Goal: Task Accomplishment & Management: Manage account settings

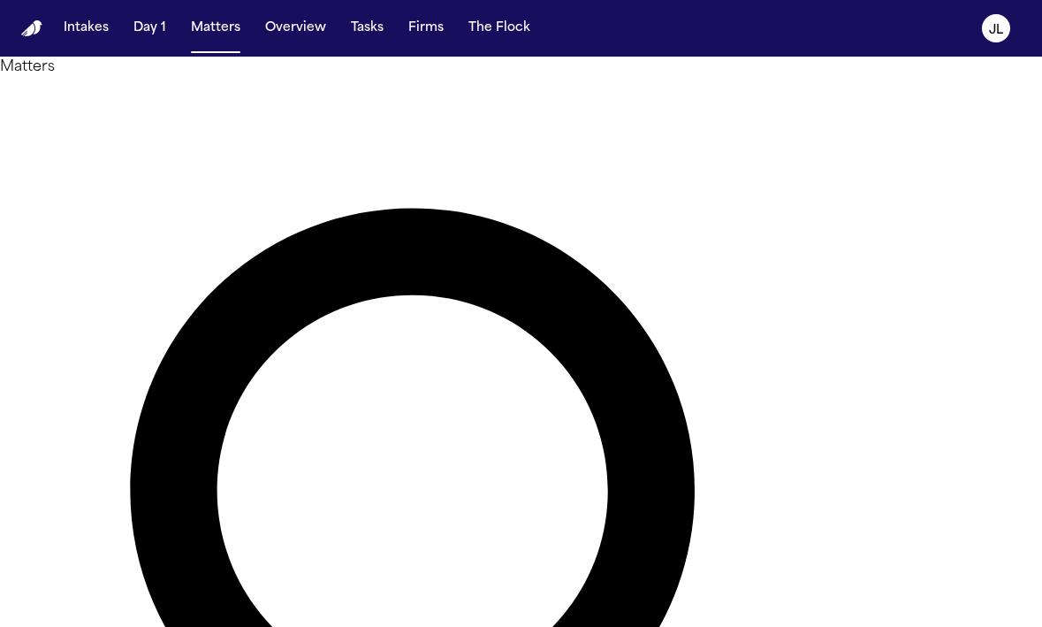
paste input "**********"
type input "**********"
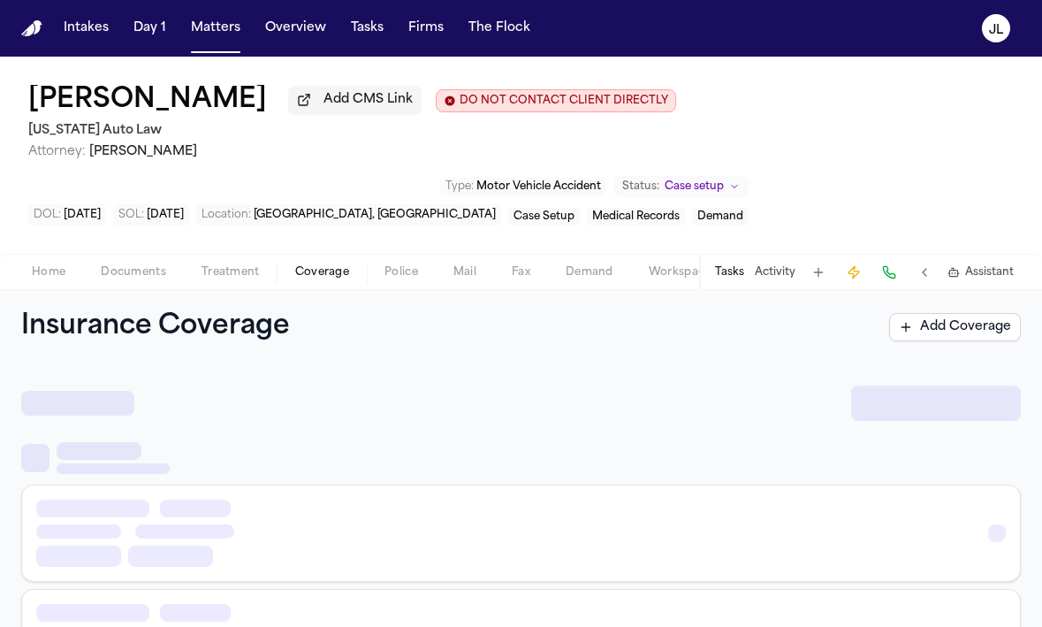
click at [323, 275] on span "Coverage" at bounding box center [322, 272] width 54 height 14
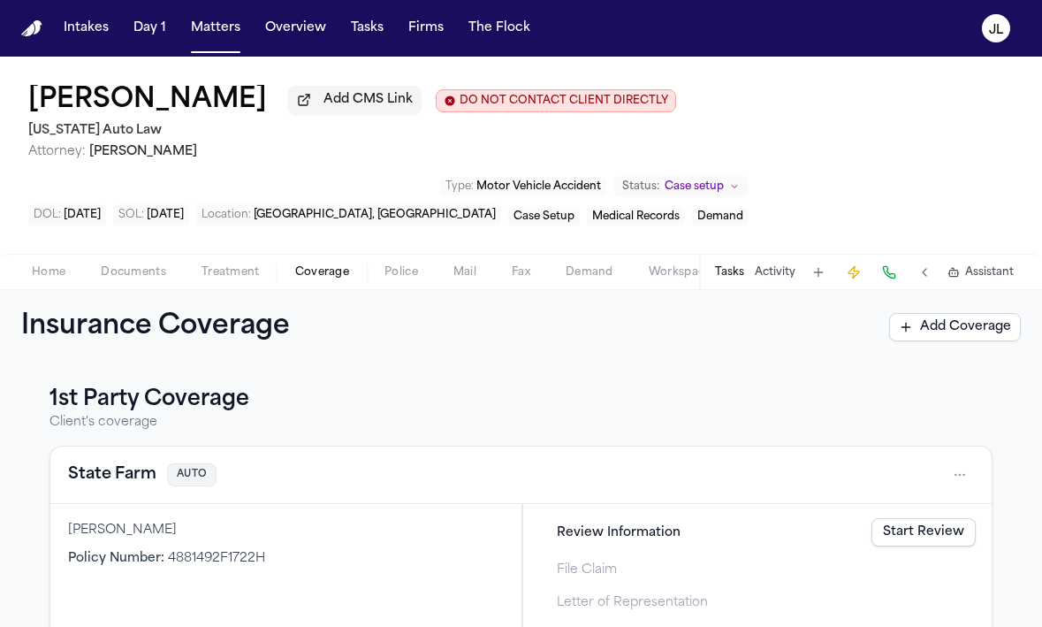
click at [101, 479] on button "State Farm" at bounding box center [112, 474] width 88 height 25
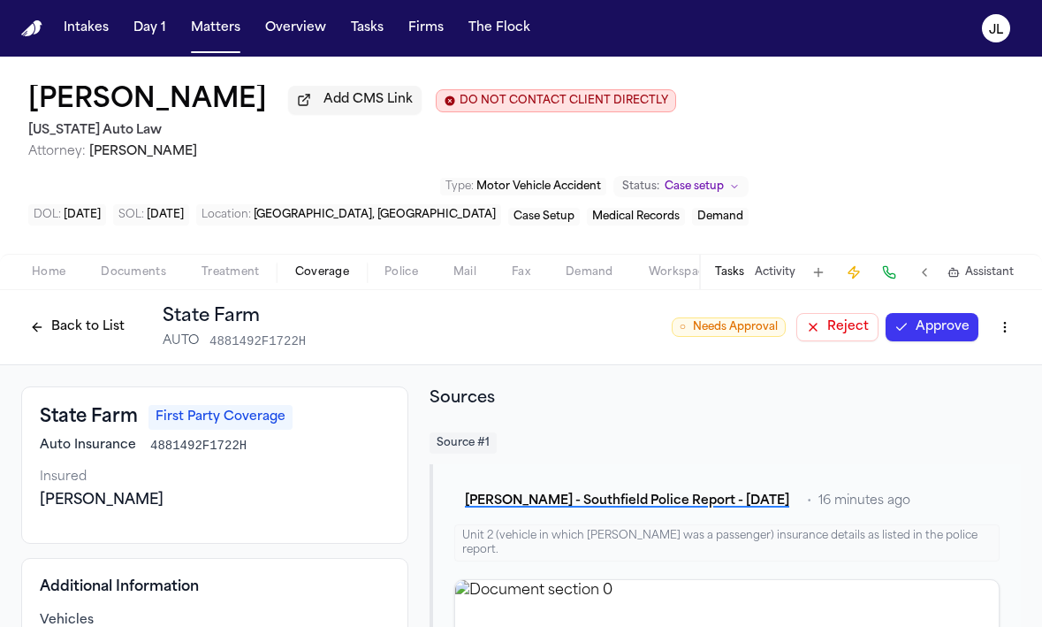
click at [91, 331] on button "Back to List" at bounding box center [77, 327] width 112 height 28
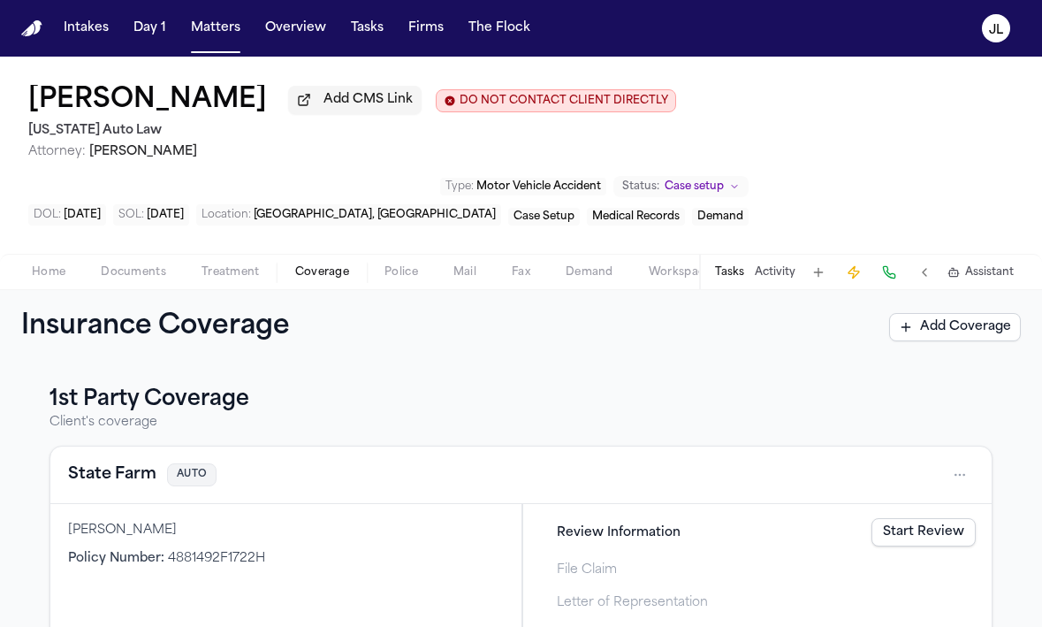
click at [916, 536] on link "Start Review" at bounding box center [923, 532] width 104 height 28
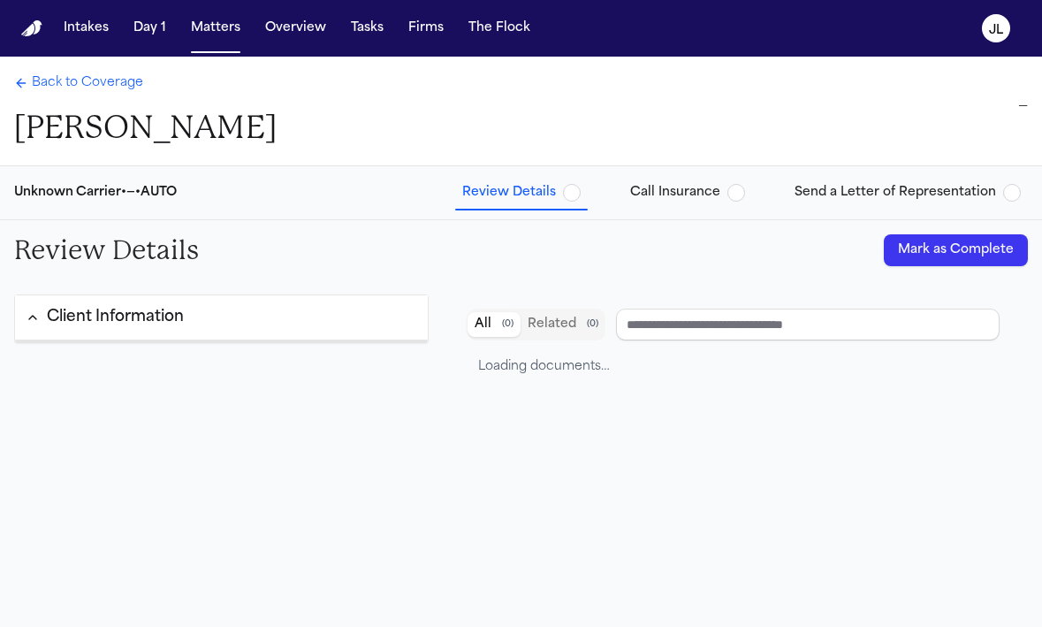
type input "**********"
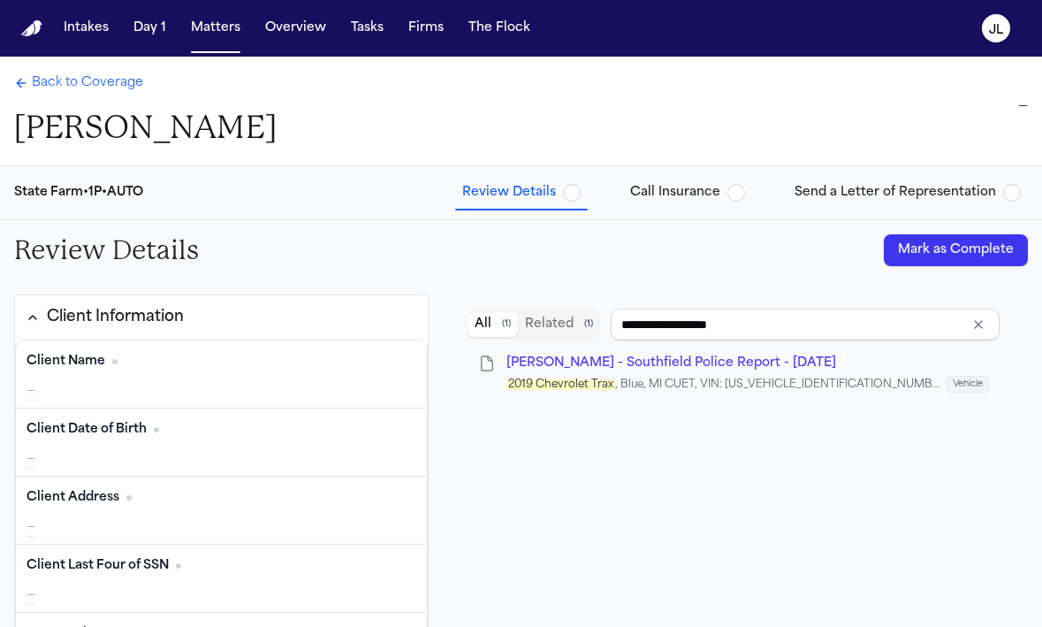
click at [937, 262] on button "Mark as Complete" at bounding box center [956, 250] width 144 height 32
click at [80, 75] on span "Back to Coverage" at bounding box center [87, 83] width 111 height 18
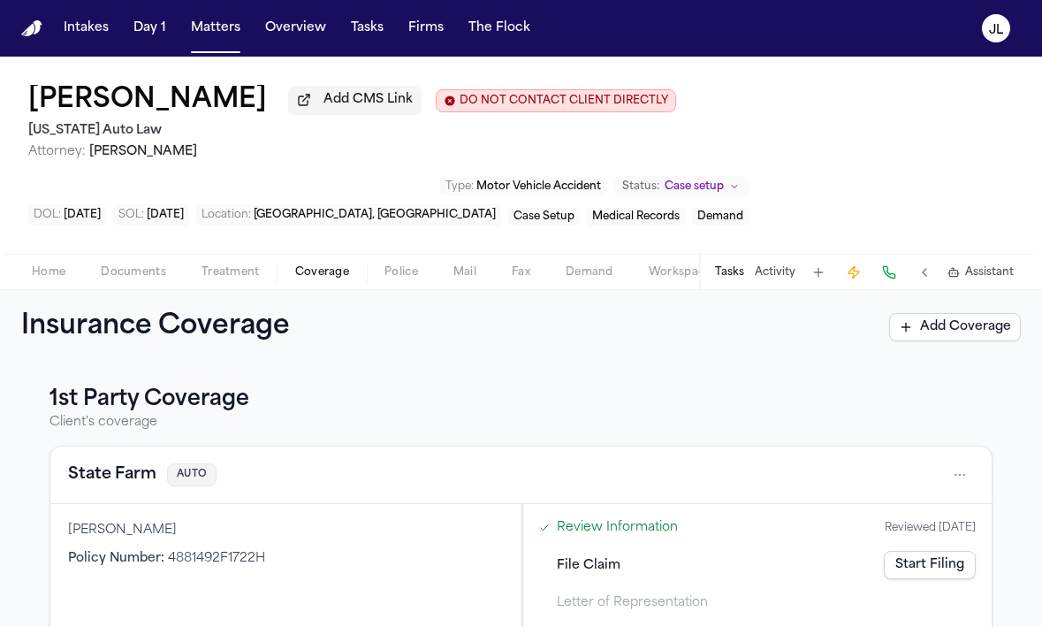
click at [142, 478] on button "State Farm" at bounding box center [112, 474] width 88 height 25
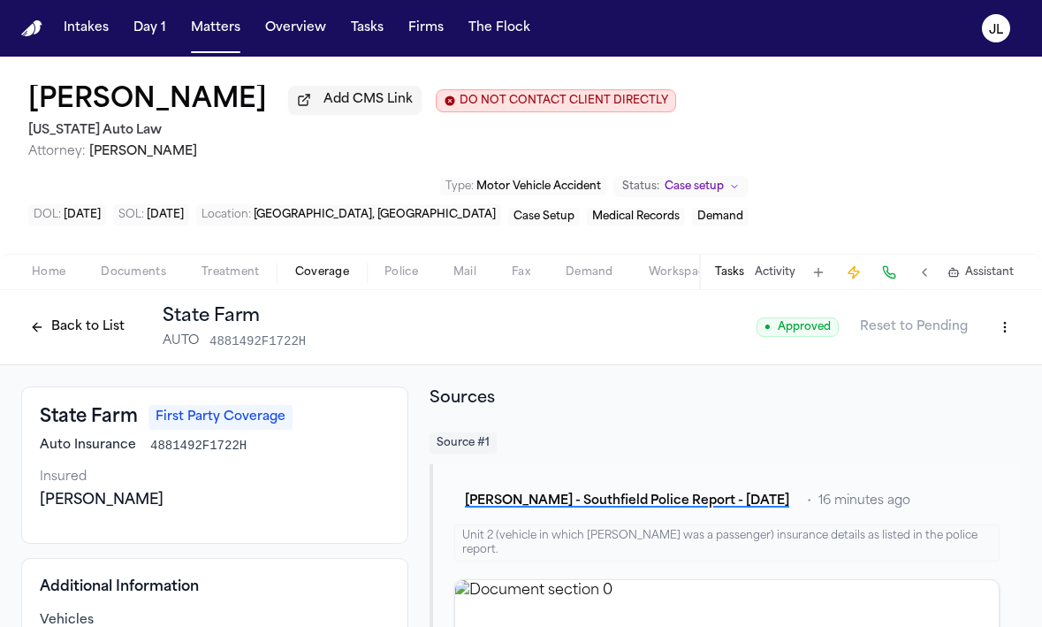
click at [885, 273] on button at bounding box center [889, 272] width 25 height 25
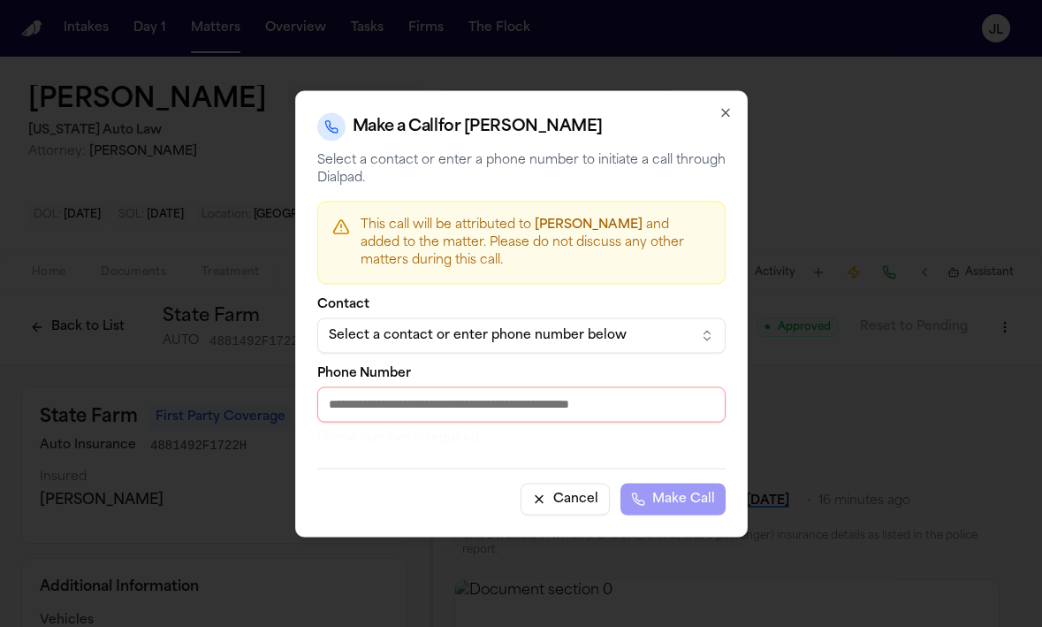
click at [547, 338] on div "Select a contact or enter phone number below" at bounding box center [507, 335] width 357 height 18
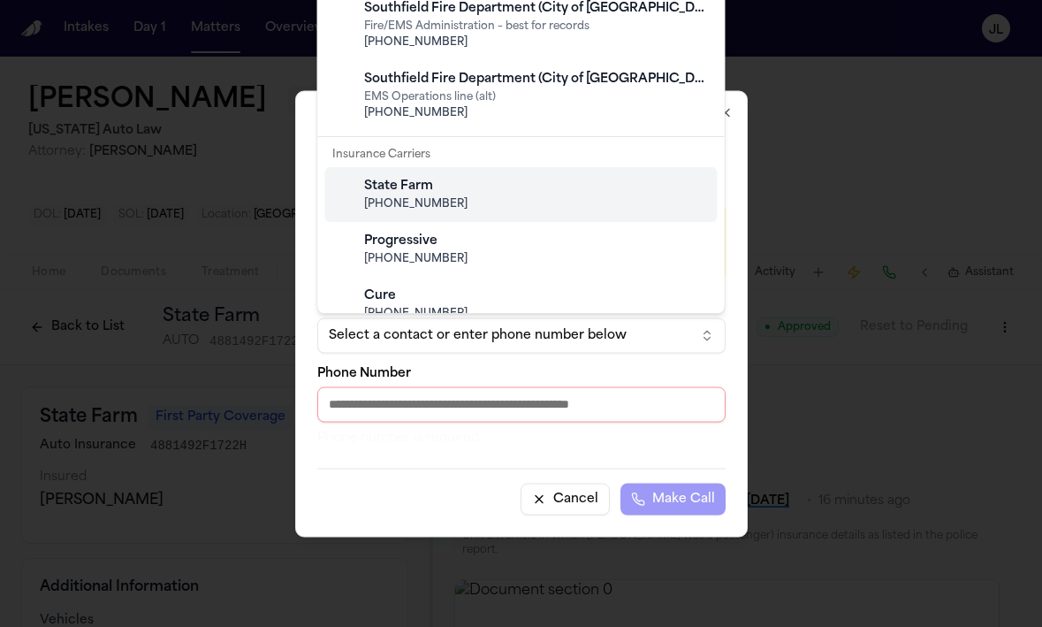
click at [481, 215] on div "State Farm [PHONE_NUMBER]" at bounding box center [536, 195] width 350 height 48
type input "**********"
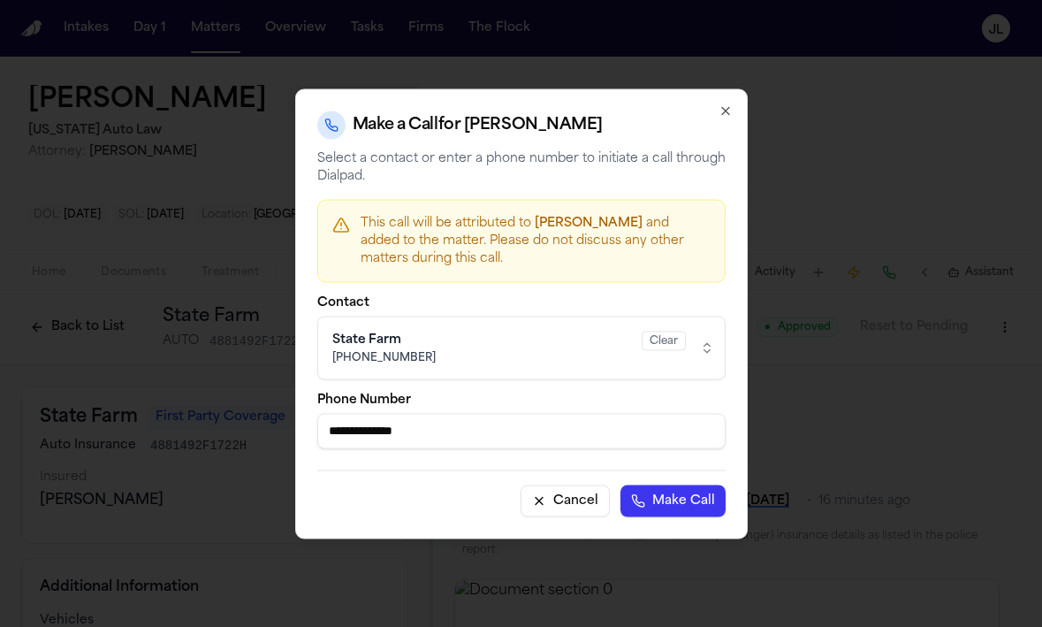
drag, startPoint x: 449, startPoint y: 424, endPoint x: 274, endPoint y: 425, distance: 175.0
click at [274, 425] on body "Intakes Day 1 Matters Overview Tasks Firms The [PERSON_NAME] [PERSON_NAME] Add …" at bounding box center [521, 313] width 1042 height 627
click at [734, 115] on div "**********" at bounding box center [521, 313] width 453 height 450
click at [729, 113] on icon "button" at bounding box center [726, 110] width 14 height 14
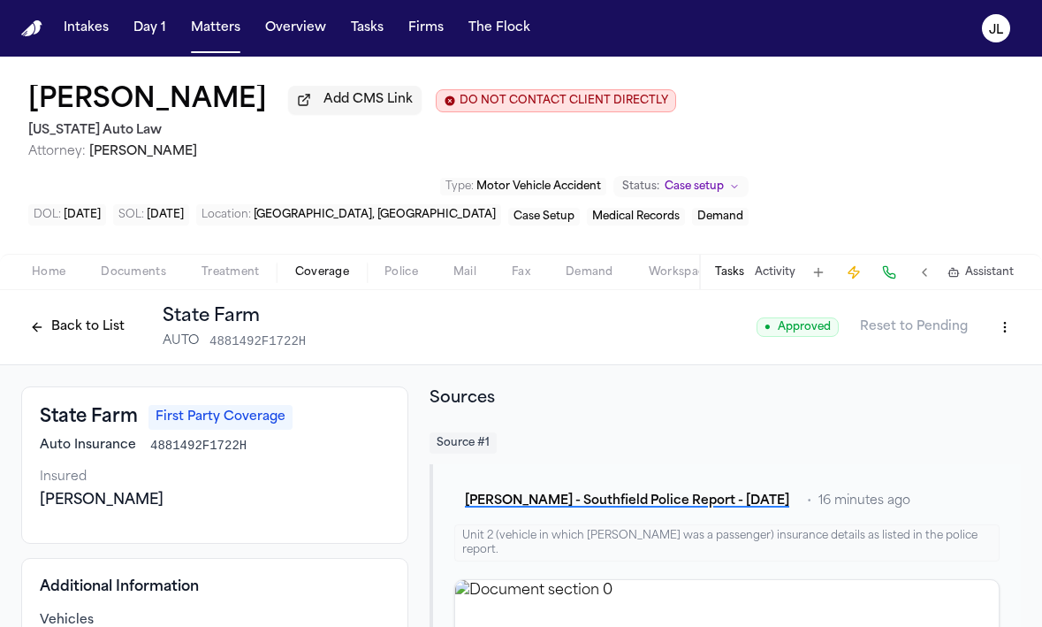
click at [1021, 325] on div "Back to List State Farm AUTO 4881492F1722H ● Approved Reset to Pending" at bounding box center [521, 327] width 1042 height 75
click at [1013, 327] on html "Intakes Day 1 Matters Overview Tasks Firms The Flock JL Chantal Bond Add CMS Li…" at bounding box center [521, 313] width 1042 height 627
click at [979, 365] on div "Edit Coverage" at bounding box center [944, 370] width 148 height 28
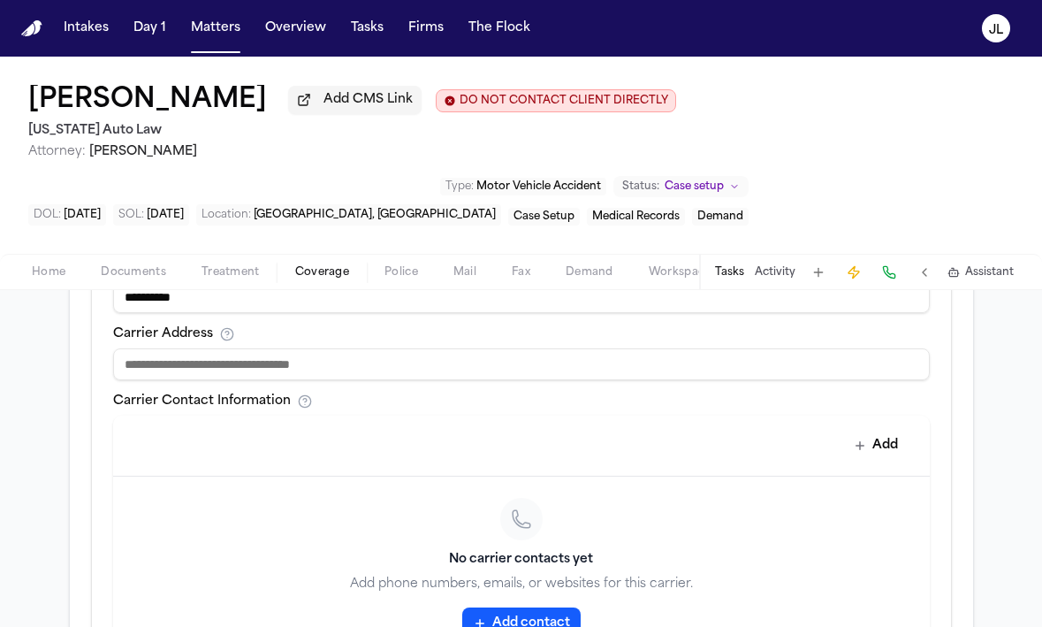
scroll to position [955, 0]
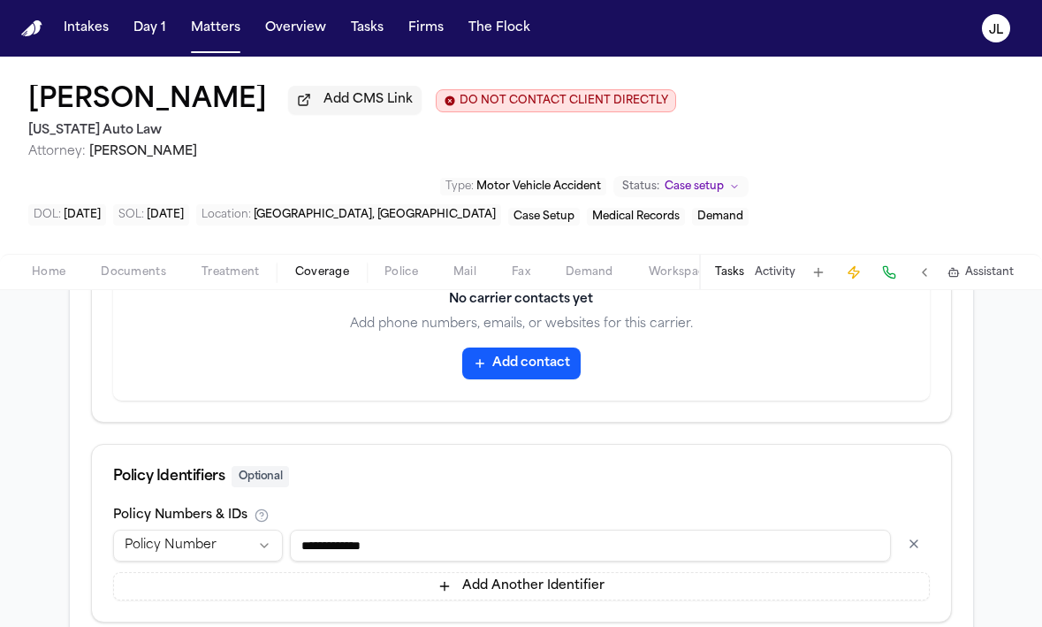
click at [497, 373] on button "Add contact" at bounding box center [521, 363] width 118 height 32
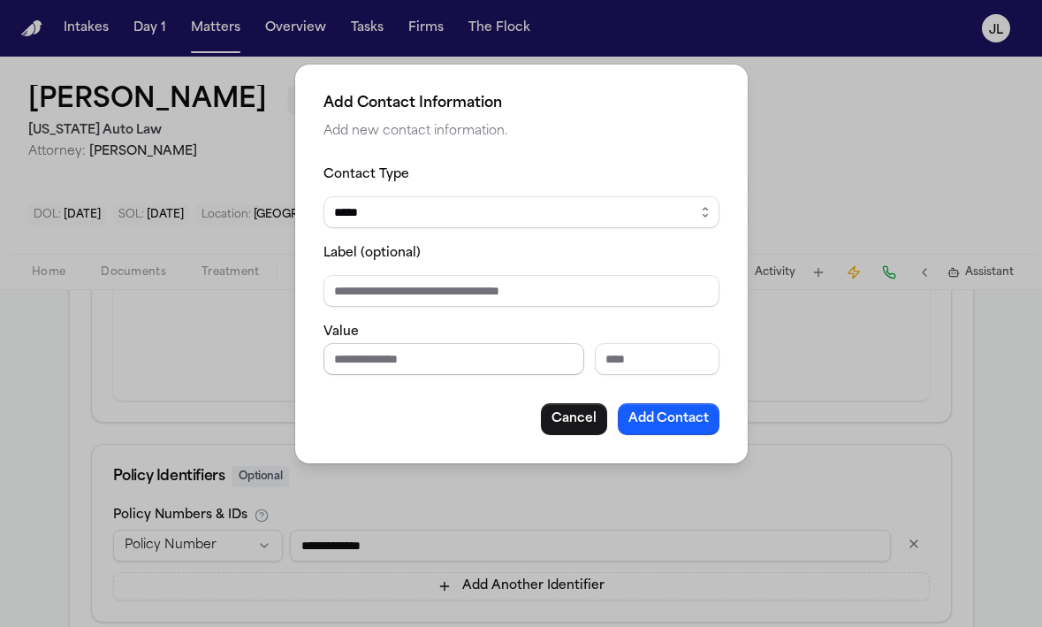
click at [494, 361] on input "Phone number" at bounding box center [453, 359] width 261 height 32
paste input "**********"
type input "**********"
click at [655, 417] on button "Add Contact" at bounding box center [669, 419] width 102 height 32
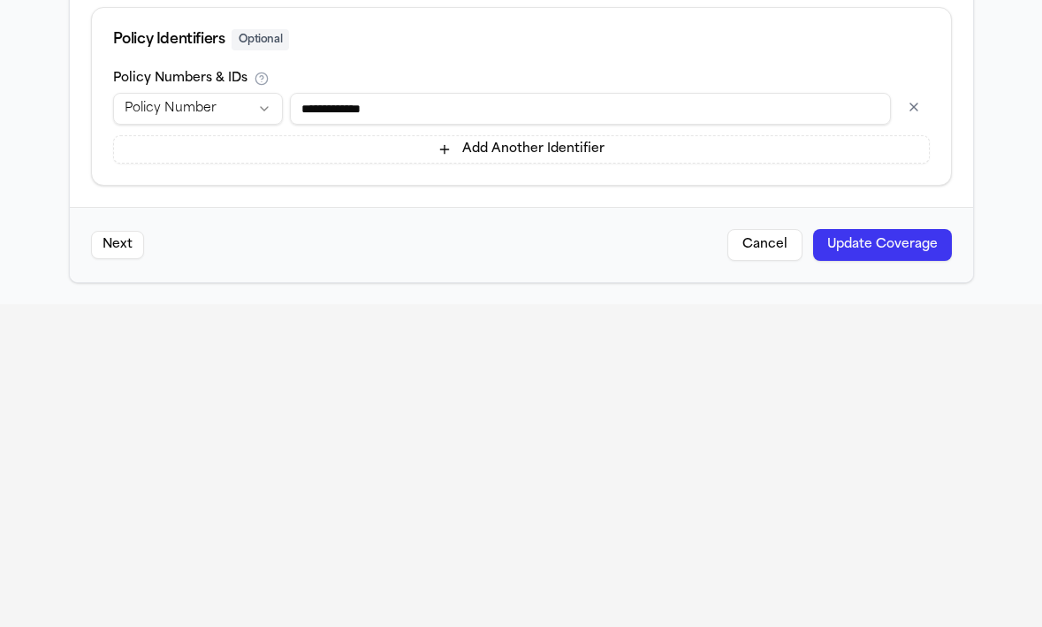
scroll to position [100, 0]
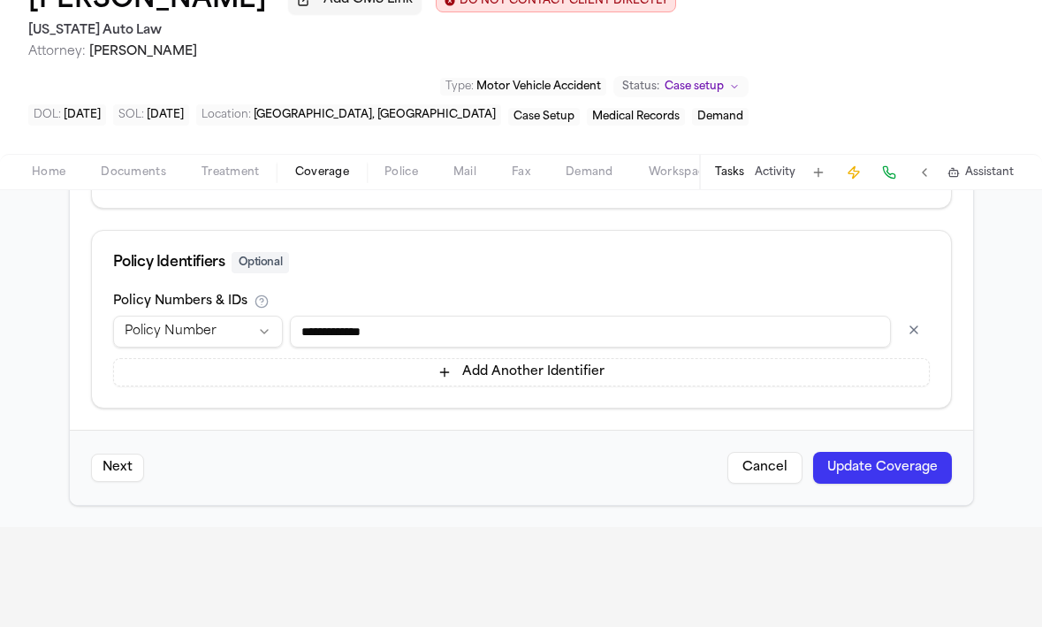
click at [870, 469] on button "Update Coverage" at bounding box center [882, 468] width 139 height 32
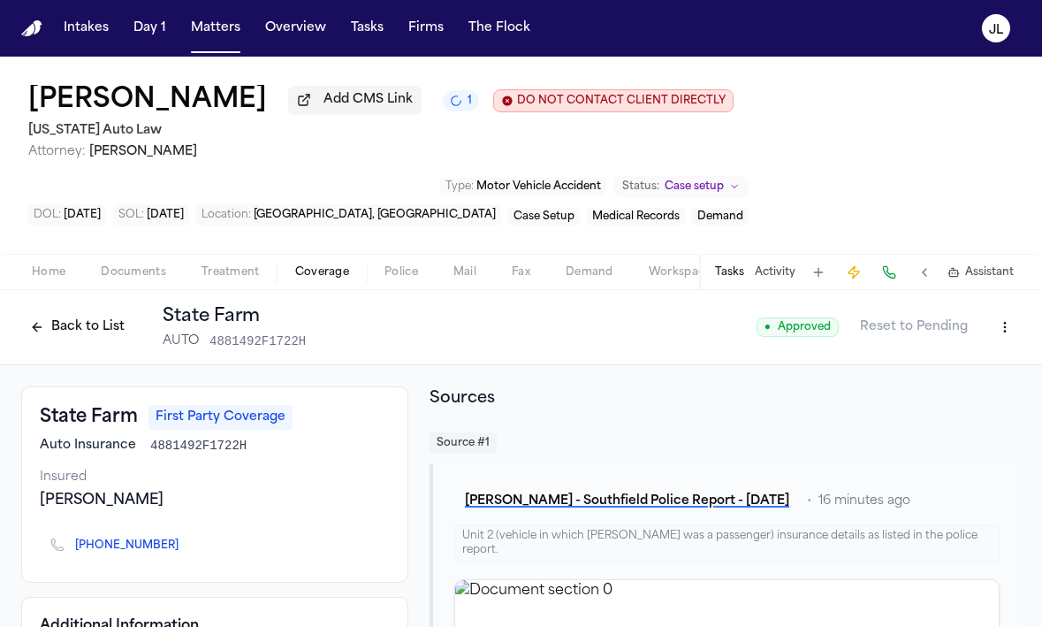
click at [62, 346] on div "Back to List State Farm AUTO 4881492F1722H" at bounding box center [163, 327] width 285 height 46
click at [59, 334] on button "Back to List" at bounding box center [77, 327] width 112 height 28
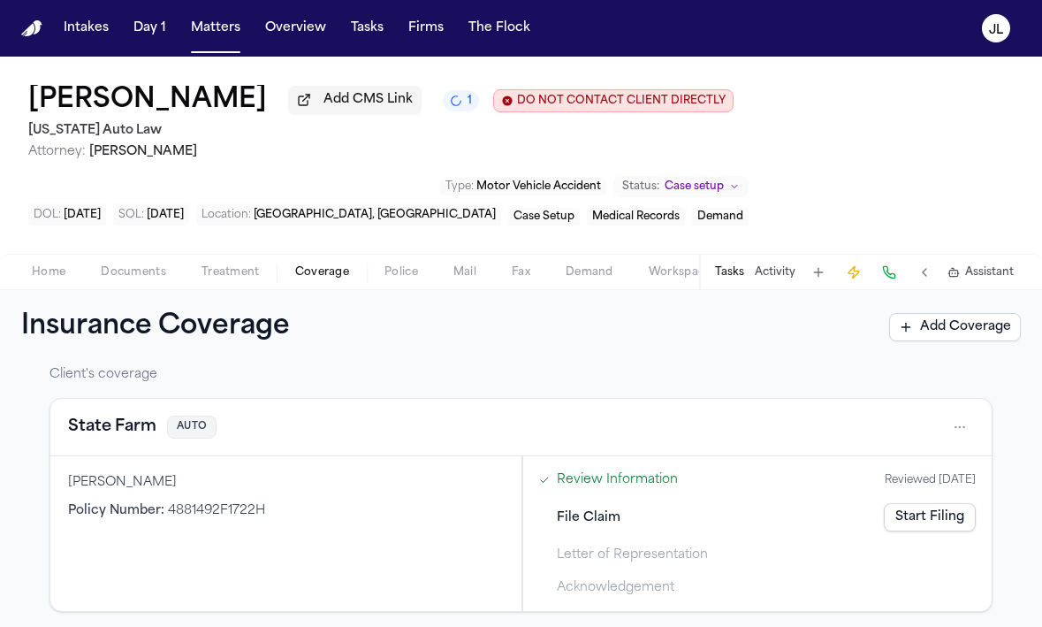
scroll to position [83, 0]
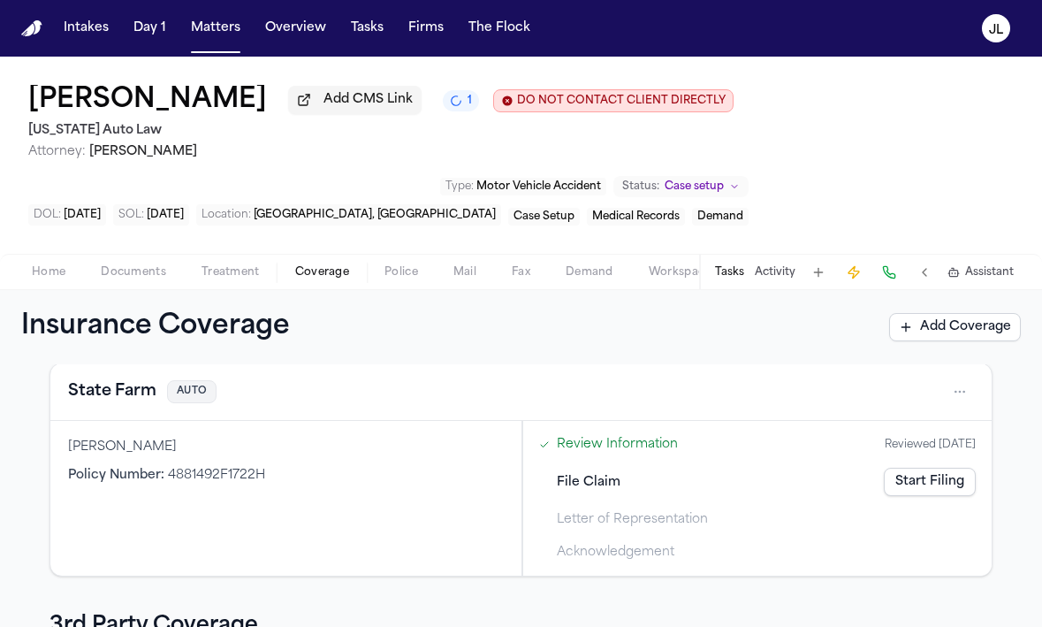
click at [957, 508] on div "Review Information Reviewed 09/11/2025 File Claim Start Filing Letter of Repres…" at bounding box center [758, 498] width 452 height 137
click at [952, 488] on link "Start Filing" at bounding box center [930, 482] width 92 height 28
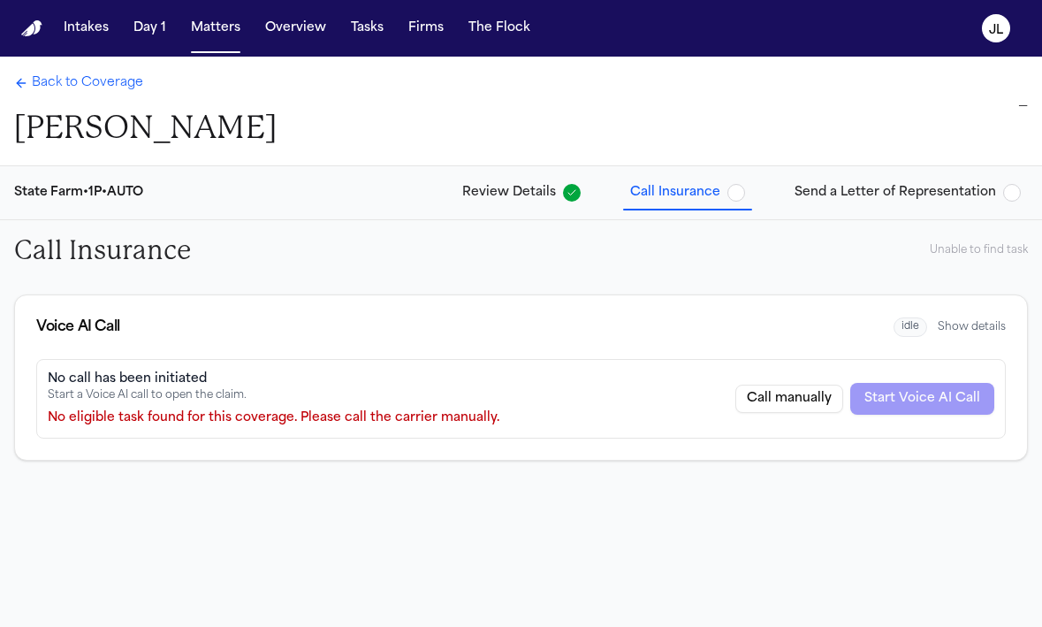
click at [89, 84] on span "Back to Coverage" at bounding box center [87, 83] width 111 height 18
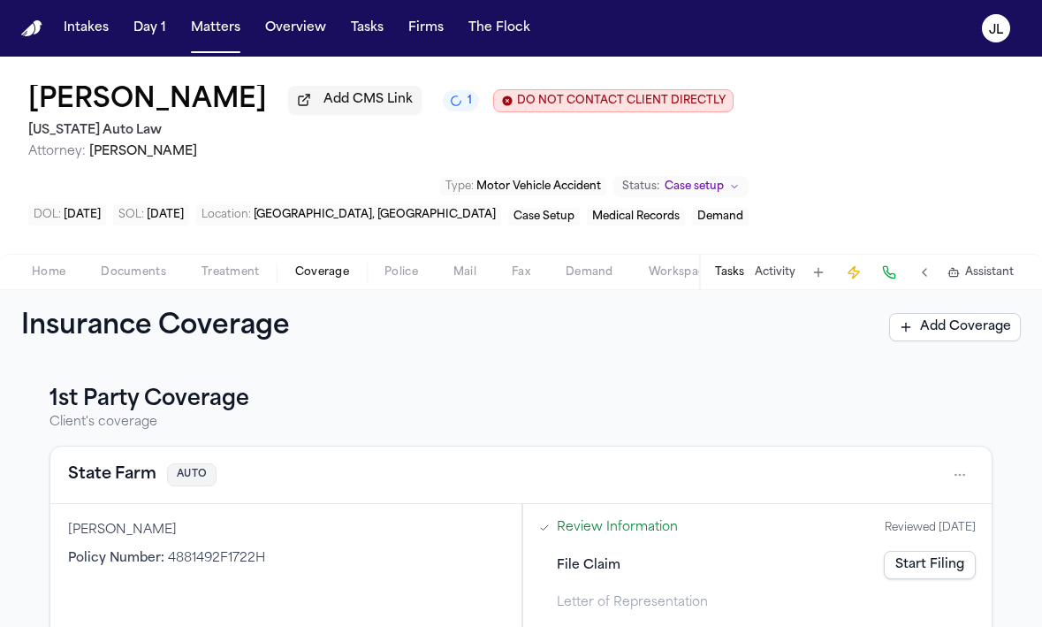
click at [722, 269] on button "Tasks" at bounding box center [729, 272] width 29 height 14
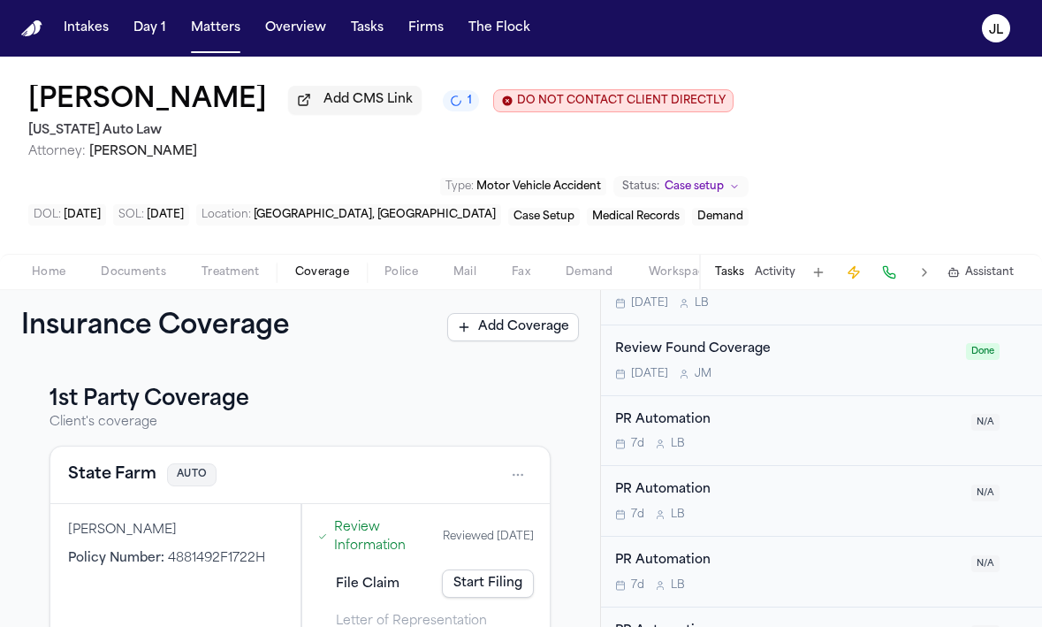
scroll to position [864, 0]
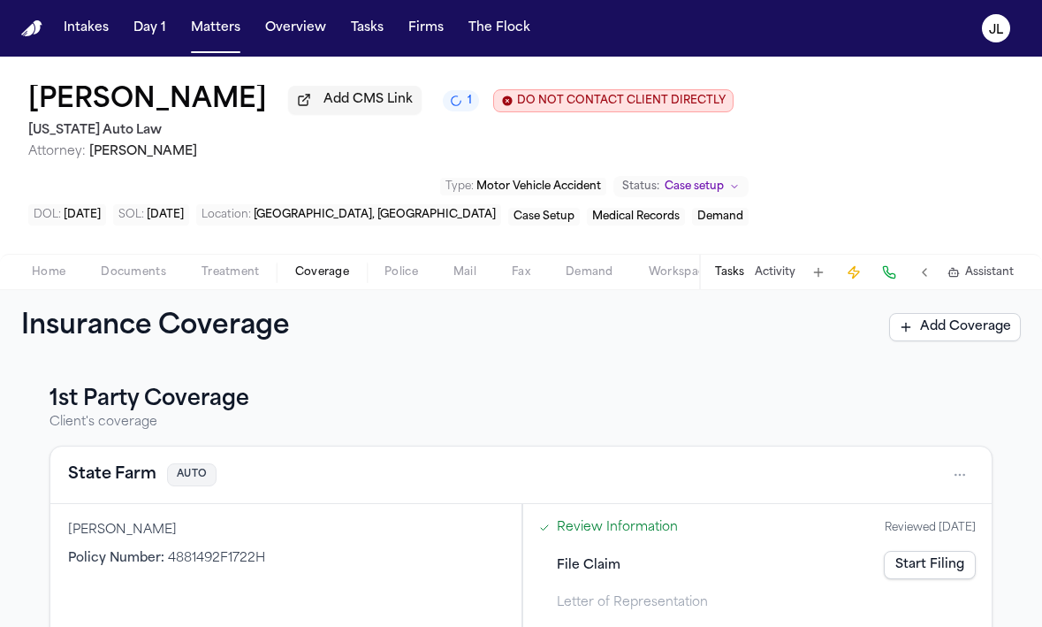
click at [948, 568] on link "Start Filing" at bounding box center [930, 565] width 92 height 28
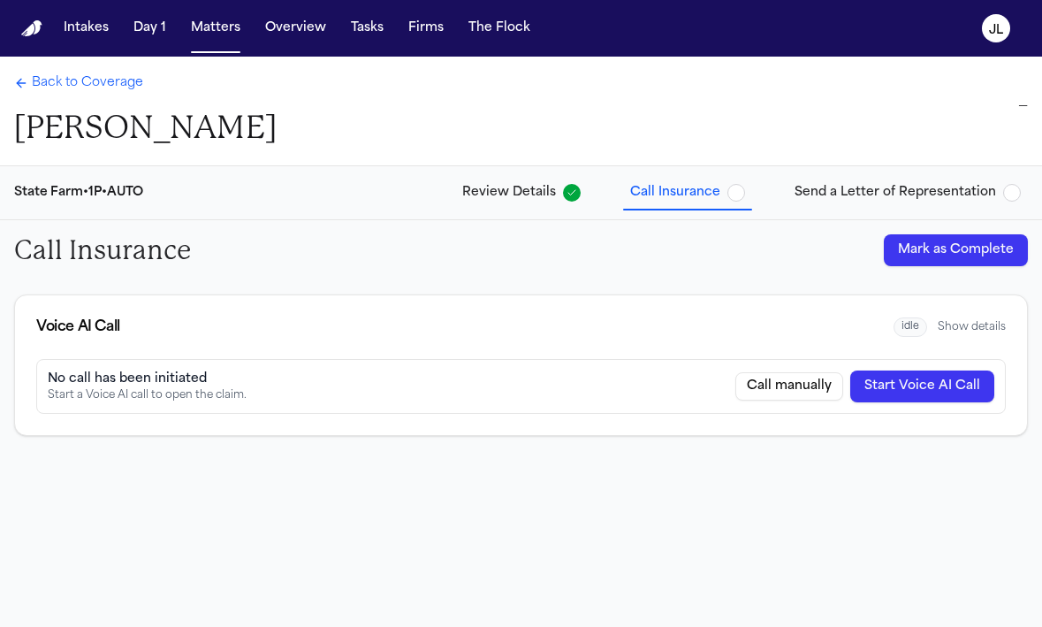
click at [939, 382] on button "Start Voice AI Call" at bounding box center [922, 386] width 144 height 32
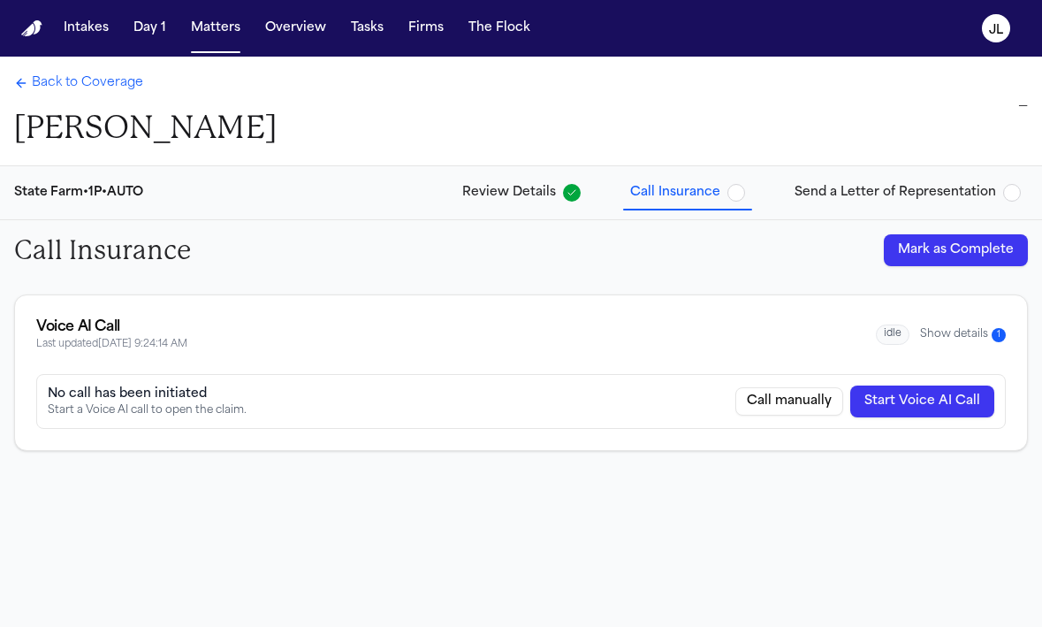
click at [61, 89] on span "Back to Coverage" at bounding box center [87, 83] width 111 height 18
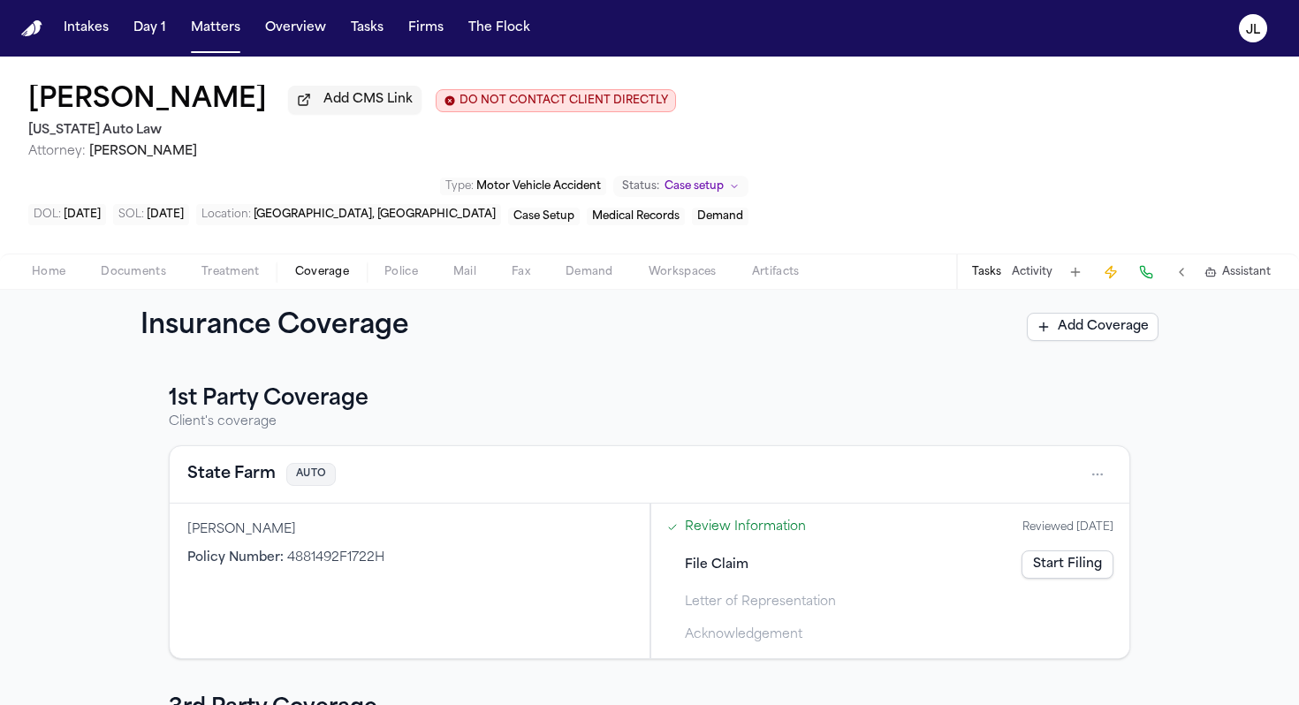
click at [246, 462] on button "State Farm" at bounding box center [231, 474] width 88 height 25
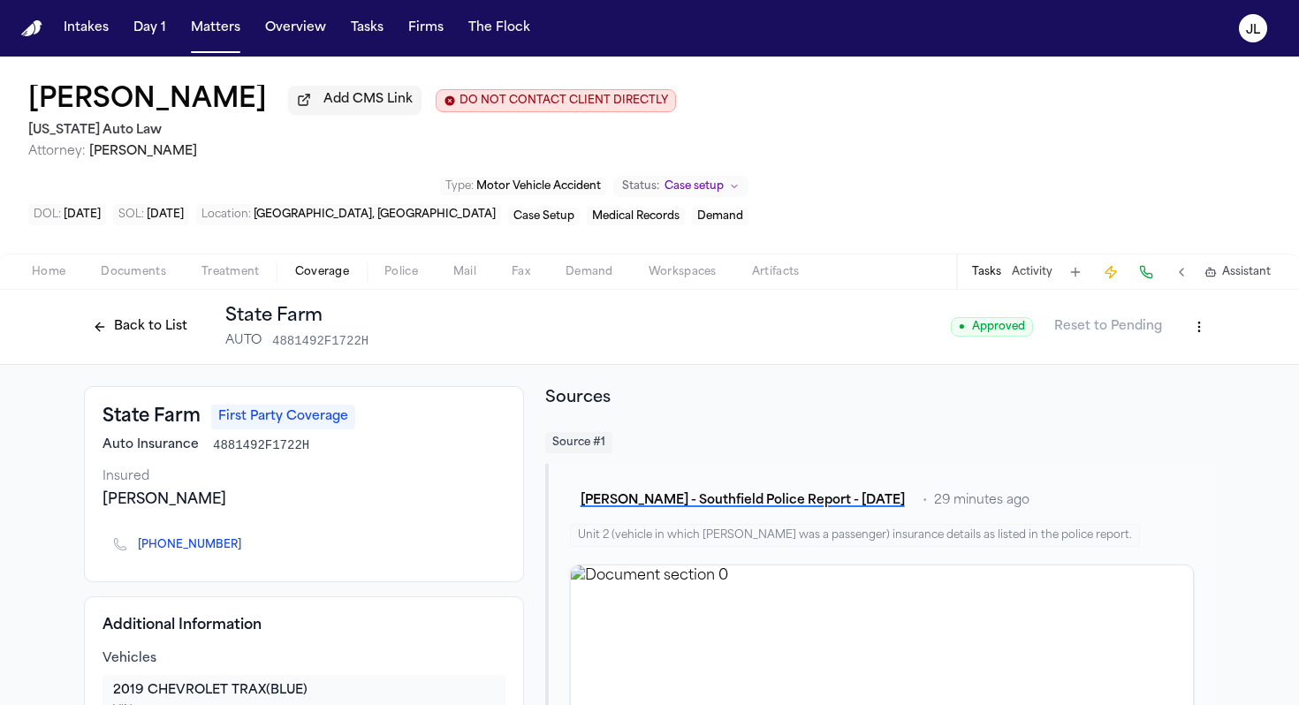
click at [152, 313] on button "Back to List" at bounding box center [140, 327] width 112 height 28
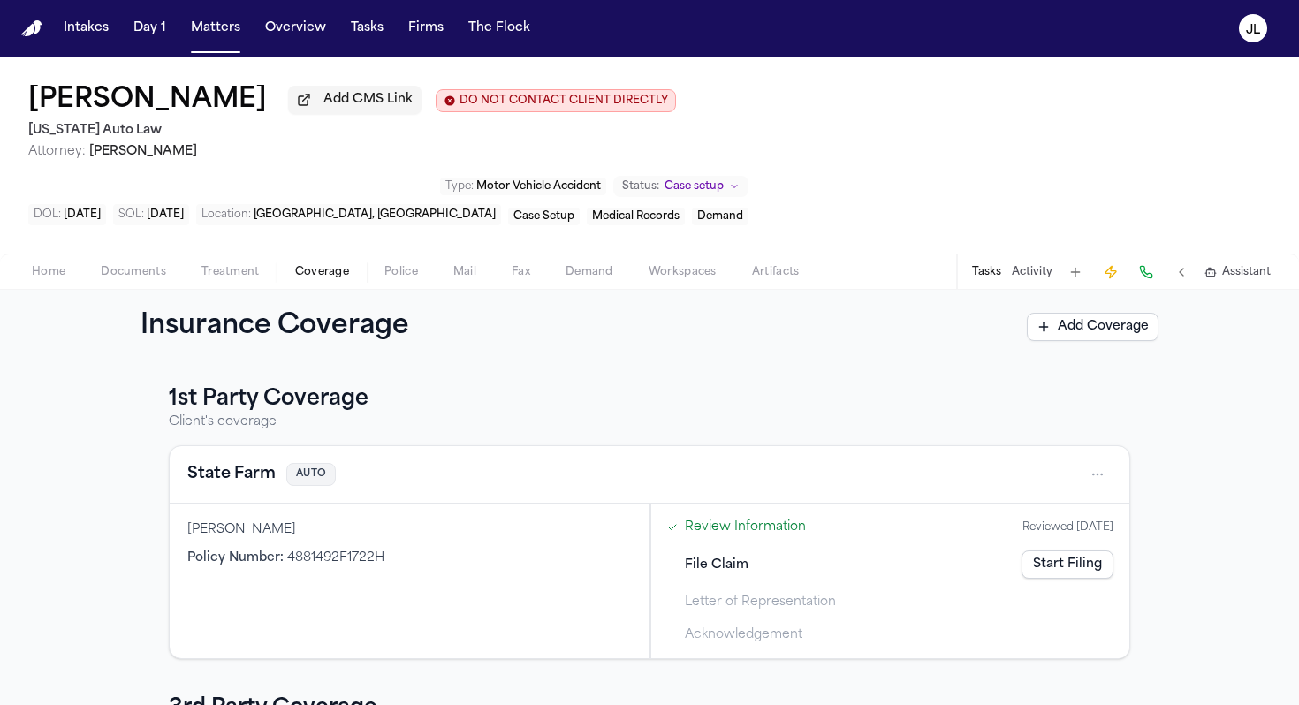
click at [1041, 551] on link "Start Filing" at bounding box center [1068, 565] width 92 height 28
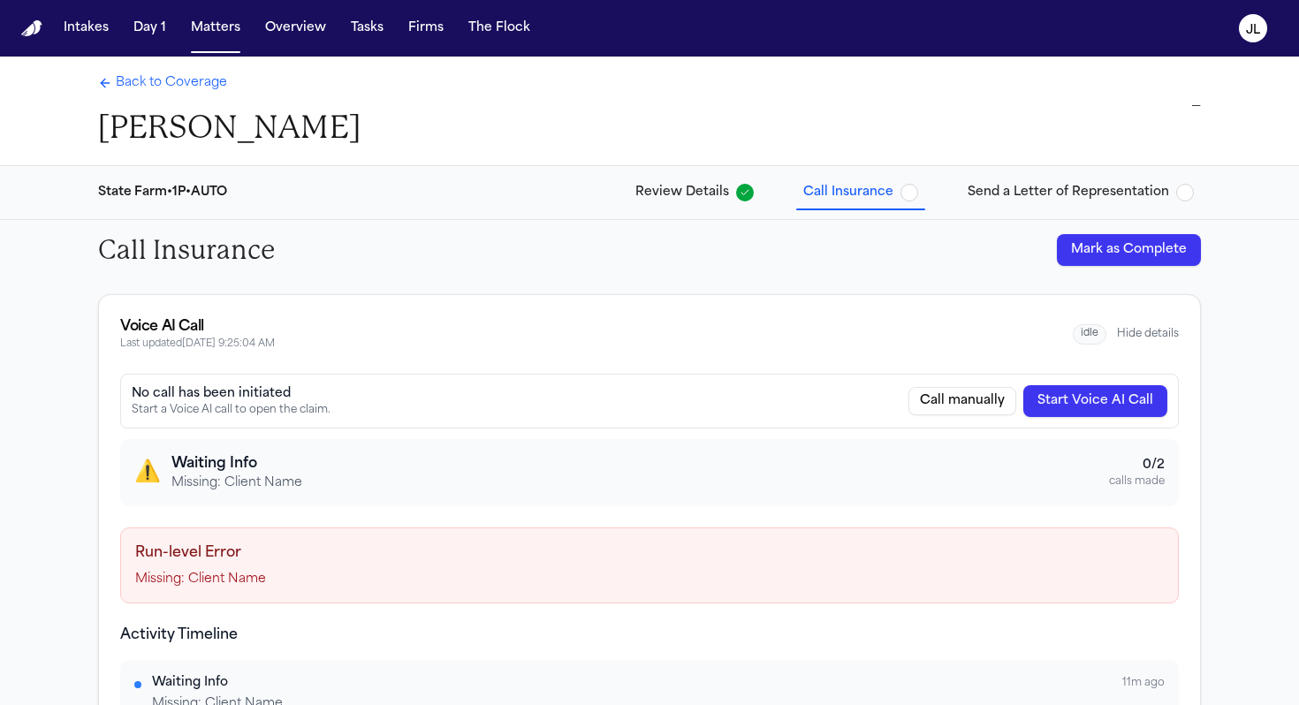
click at [148, 91] on span "Back to Coverage" at bounding box center [171, 83] width 111 height 18
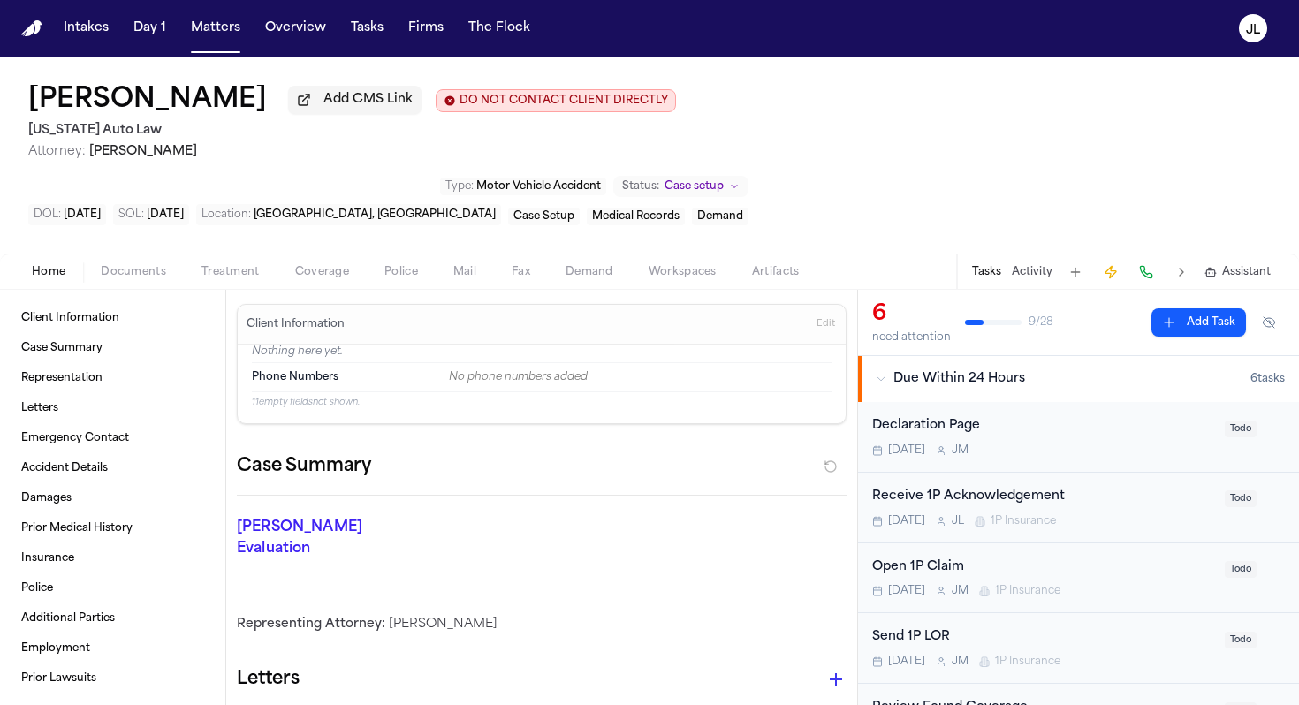
click at [64, 265] on span "Home" at bounding box center [49, 272] width 34 height 14
click at [821, 318] on span "Edit" at bounding box center [826, 324] width 19 height 12
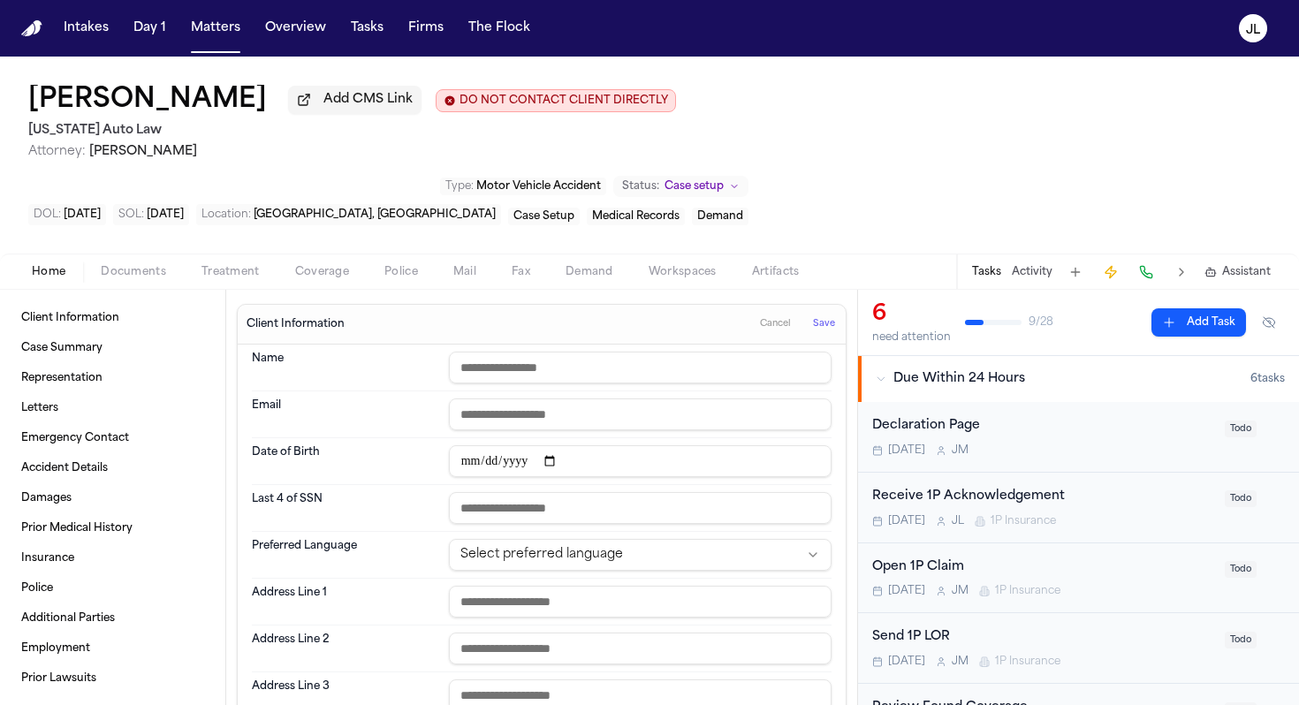
click at [482, 352] on input "text" at bounding box center [640, 368] width 383 height 32
type input "**********"
click at [824, 318] on span "Save" at bounding box center [824, 324] width 22 height 12
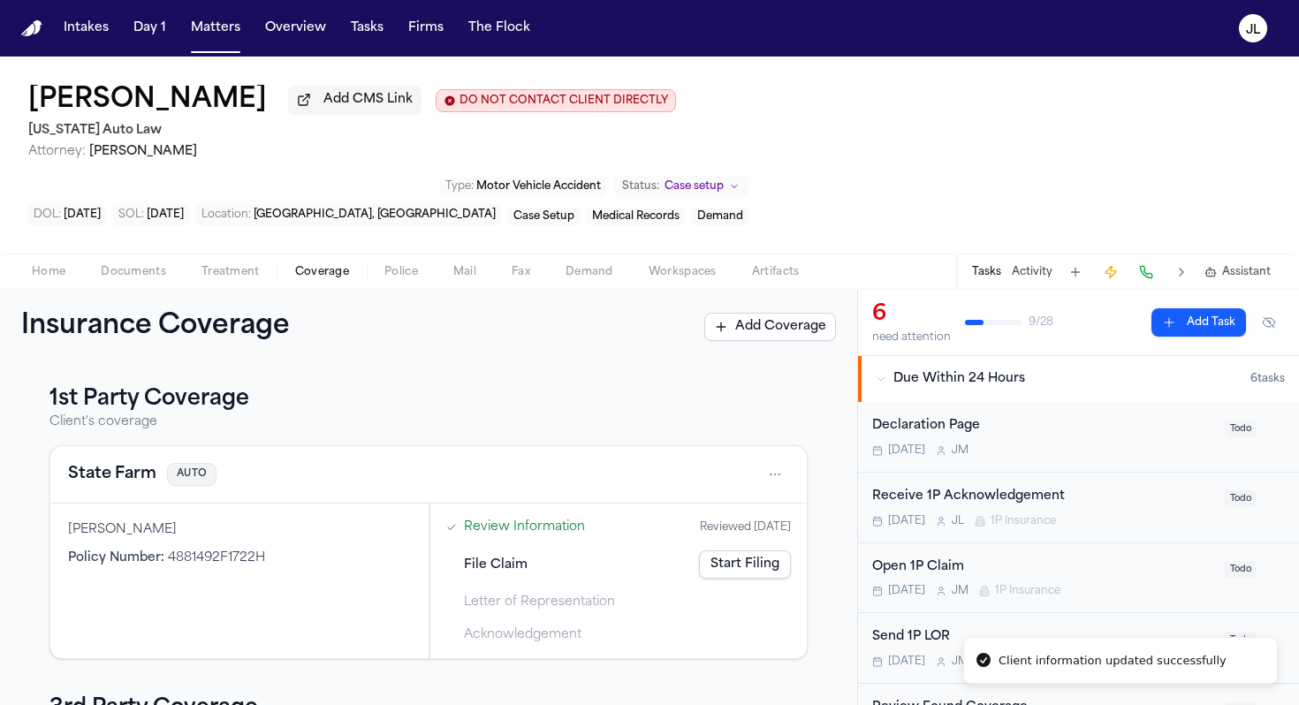
click at [328, 262] on button "Coverage" at bounding box center [322, 272] width 89 height 21
click at [751, 551] on link "Start Filing" at bounding box center [745, 565] width 92 height 28
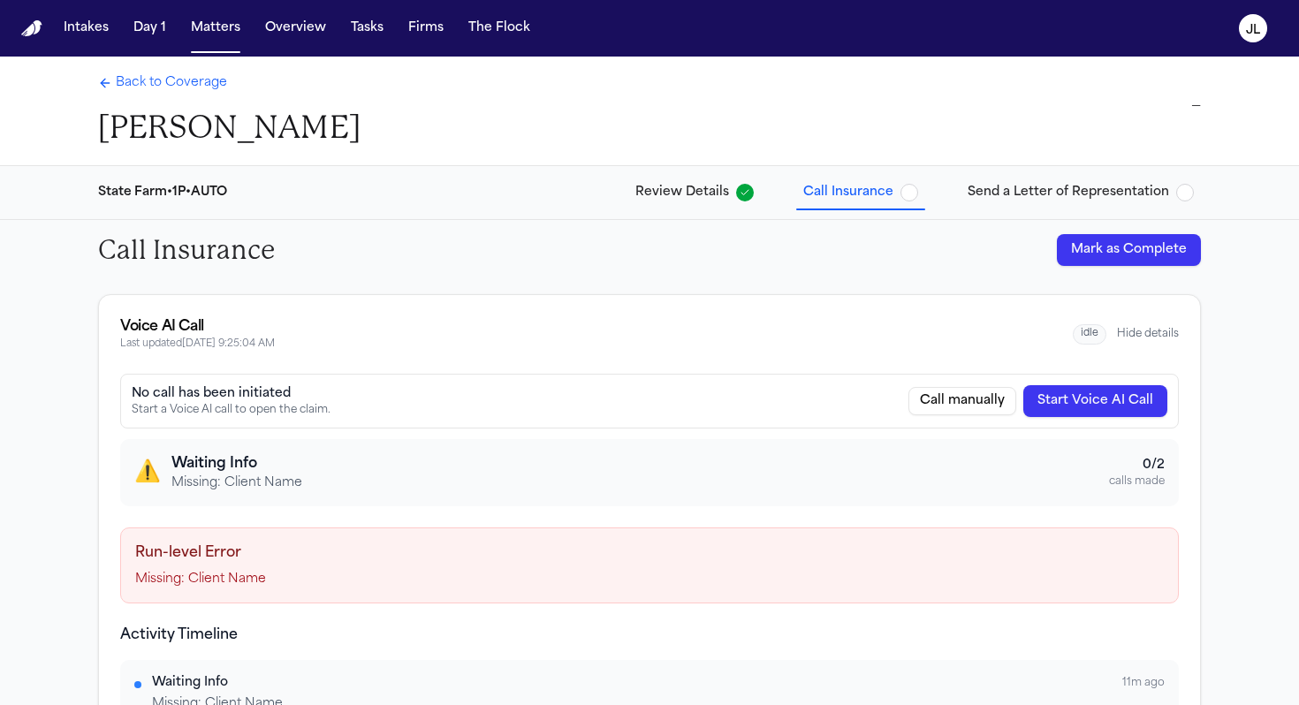
click at [1041, 397] on button "Start Voice AI Call" at bounding box center [1095, 401] width 144 height 32
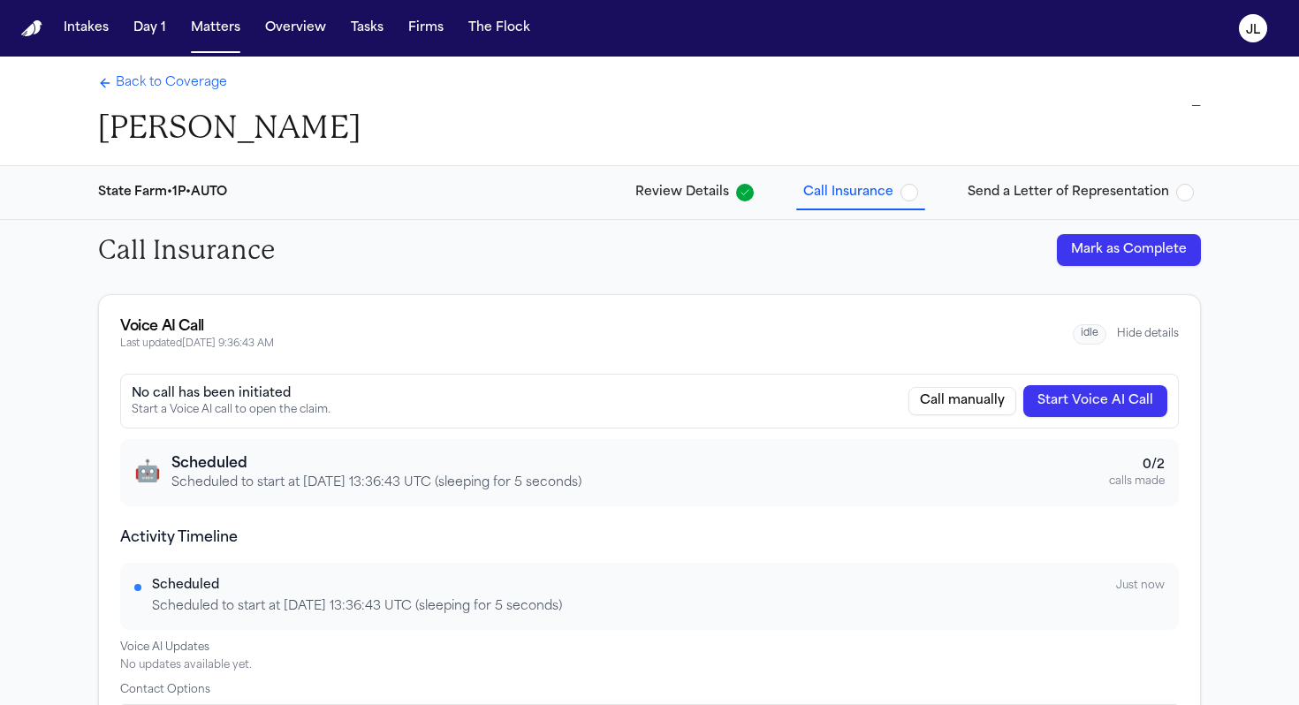
click at [134, 85] on span "Back to Coverage" at bounding box center [171, 83] width 111 height 18
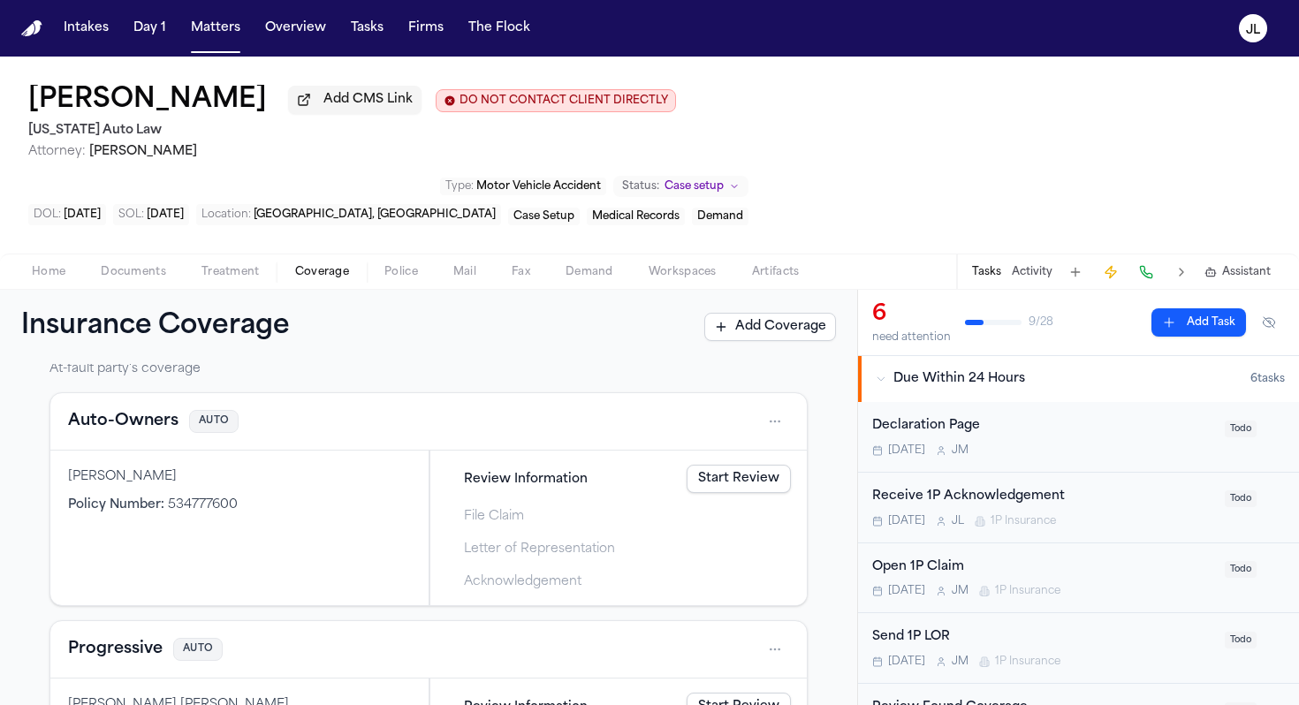
scroll to position [452, 0]
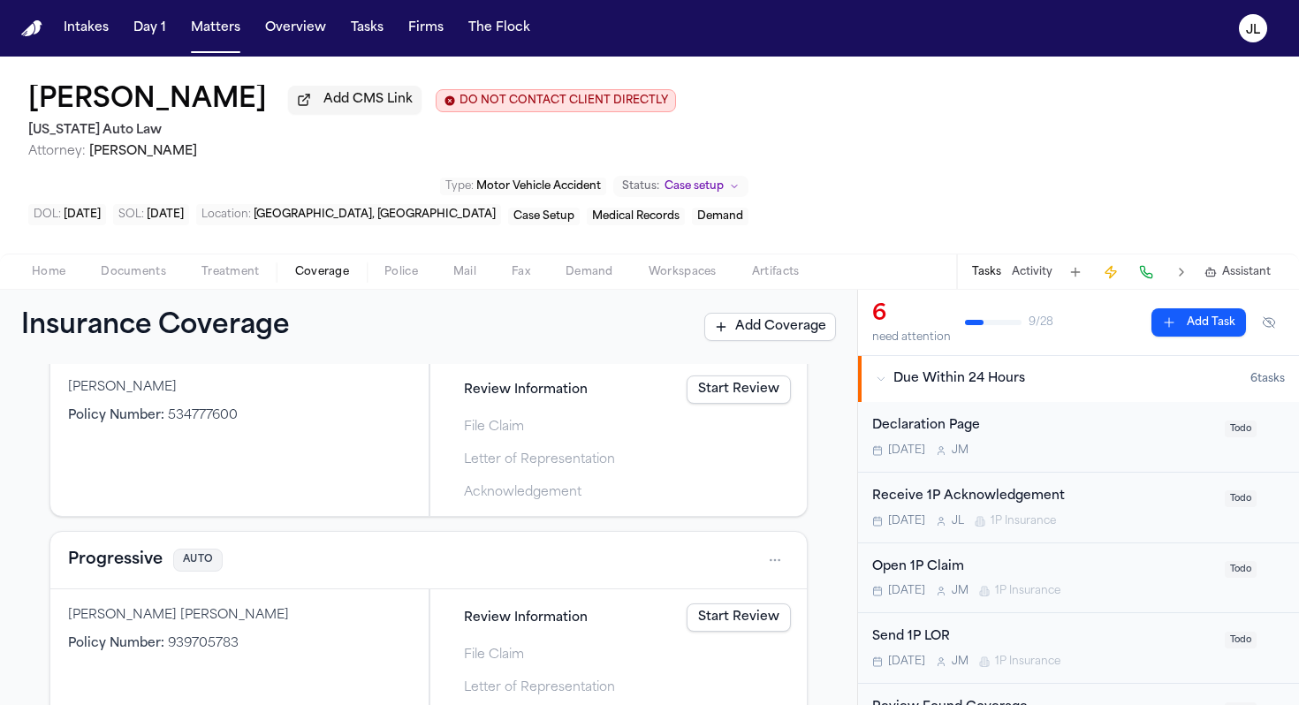
click at [118, 548] on button "Progressive" at bounding box center [115, 560] width 95 height 25
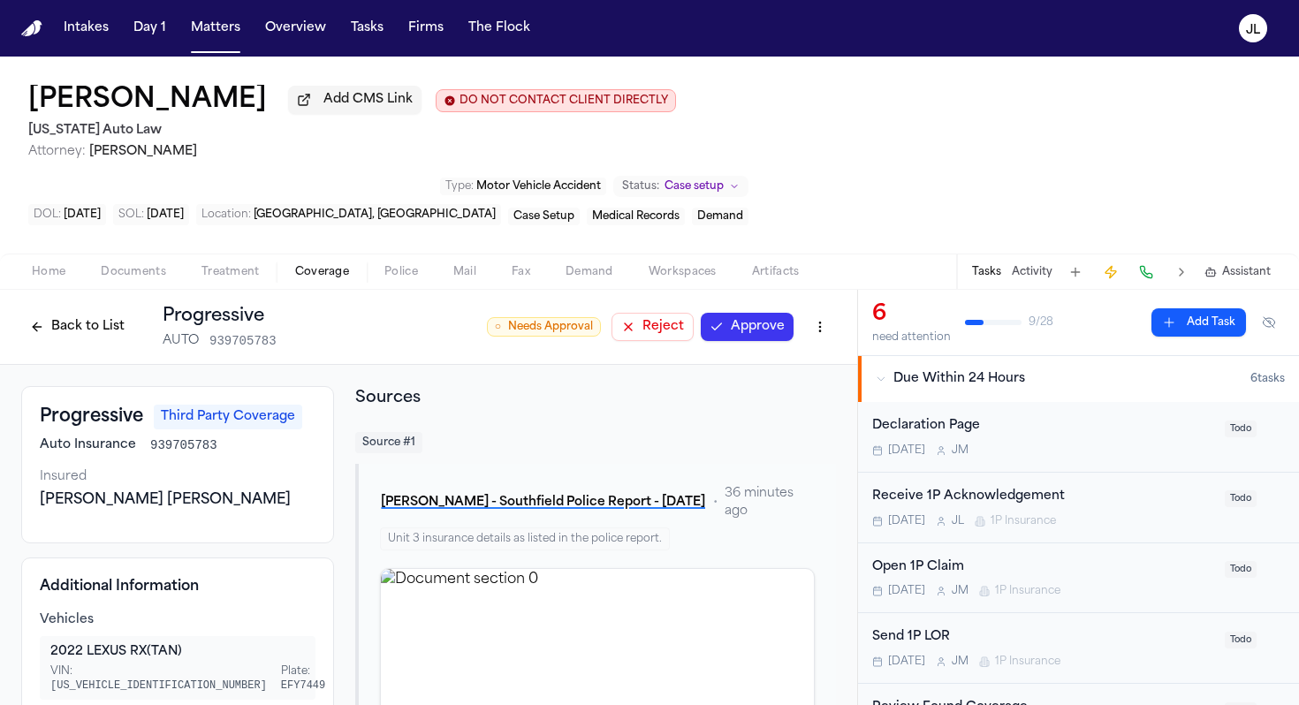
click at [1041, 255] on div "Tasks Activity Assistant" at bounding box center [1120, 272] width 329 height 34
click at [1041, 260] on button at bounding box center [1146, 272] width 25 height 25
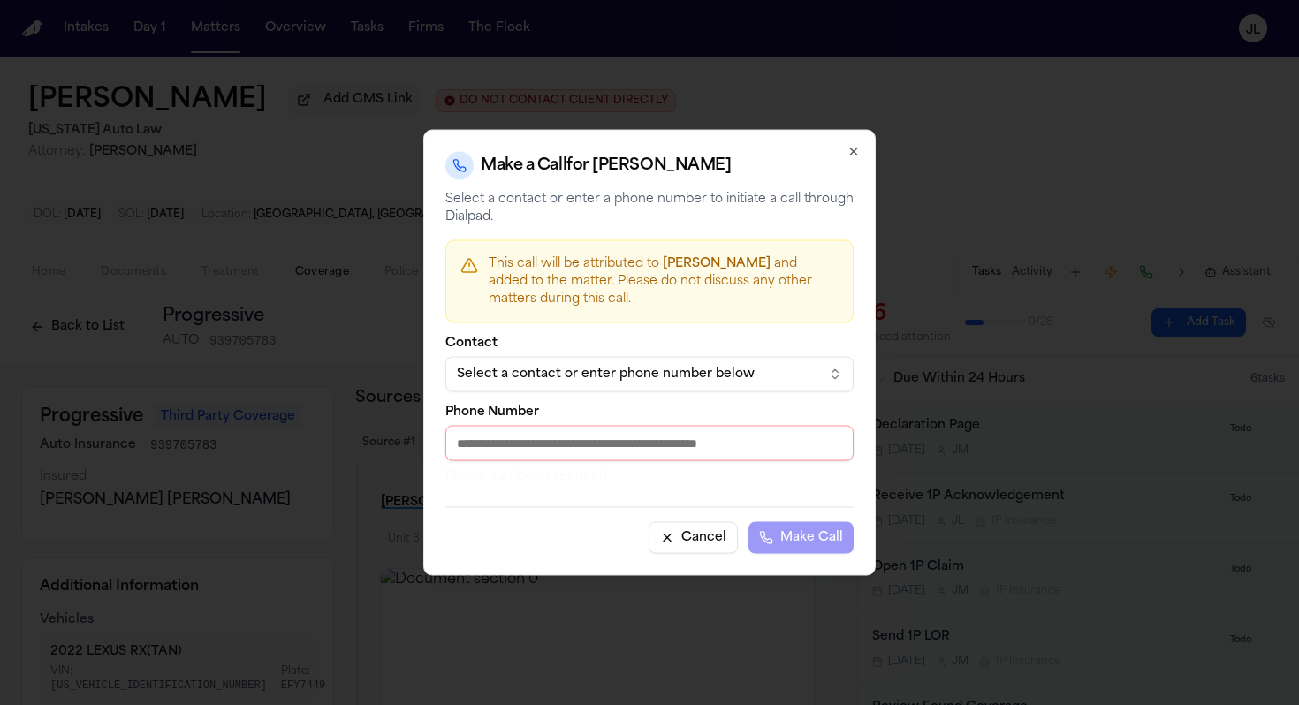
click at [553, 384] on button "Select a contact or enter phone number below" at bounding box center [649, 374] width 408 height 35
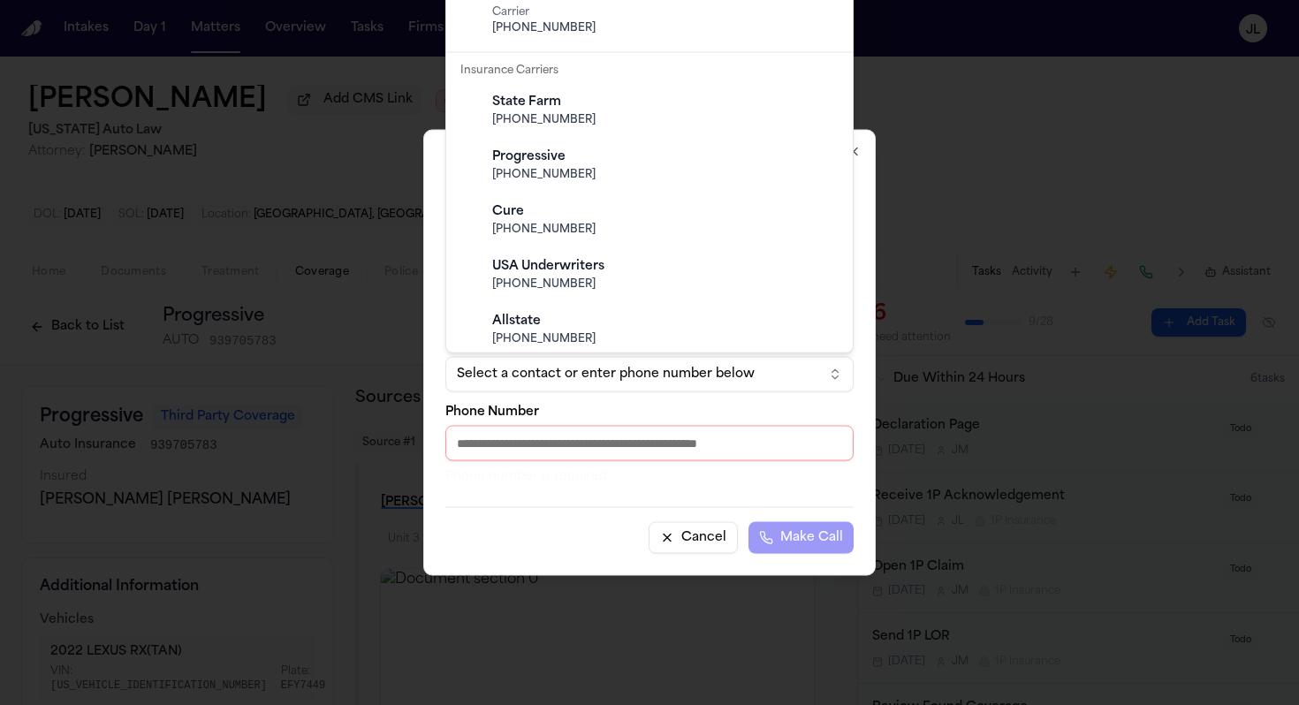
scroll to position [625, 0]
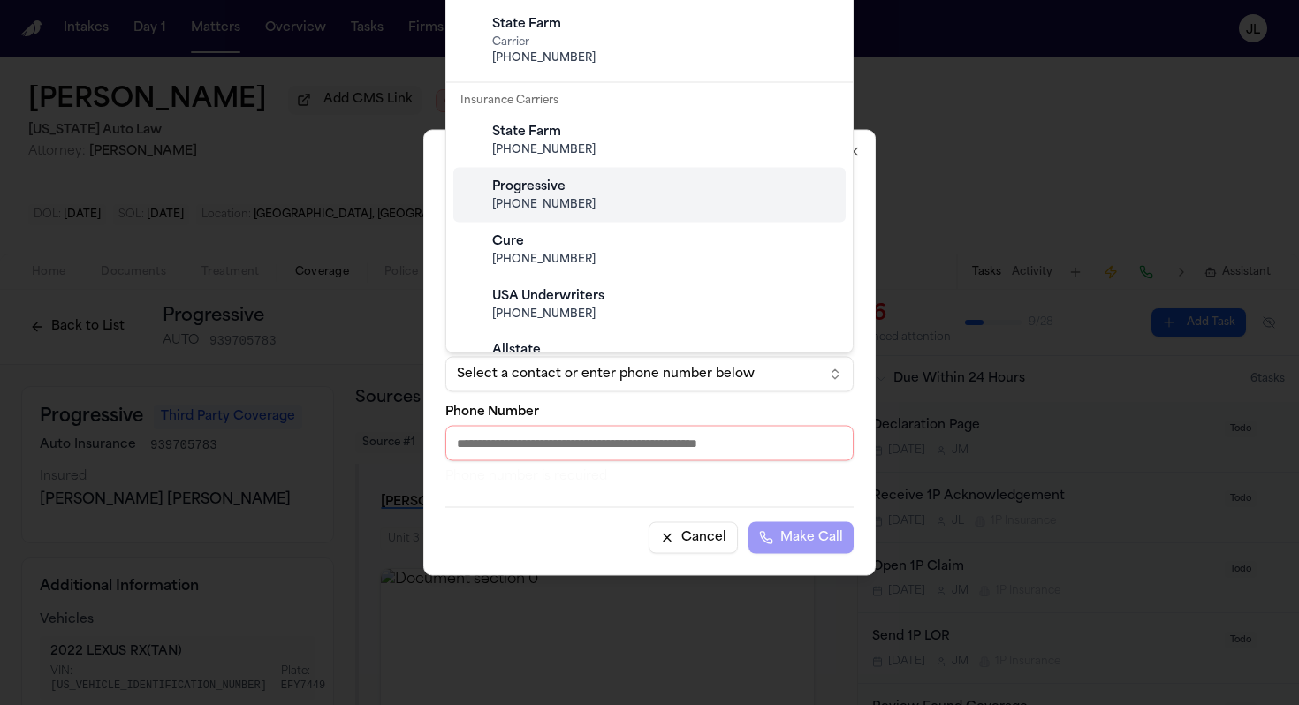
click at [542, 179] on div "Progressive" at bounding box center [663, 188] width 343 height 18
type input "**********"
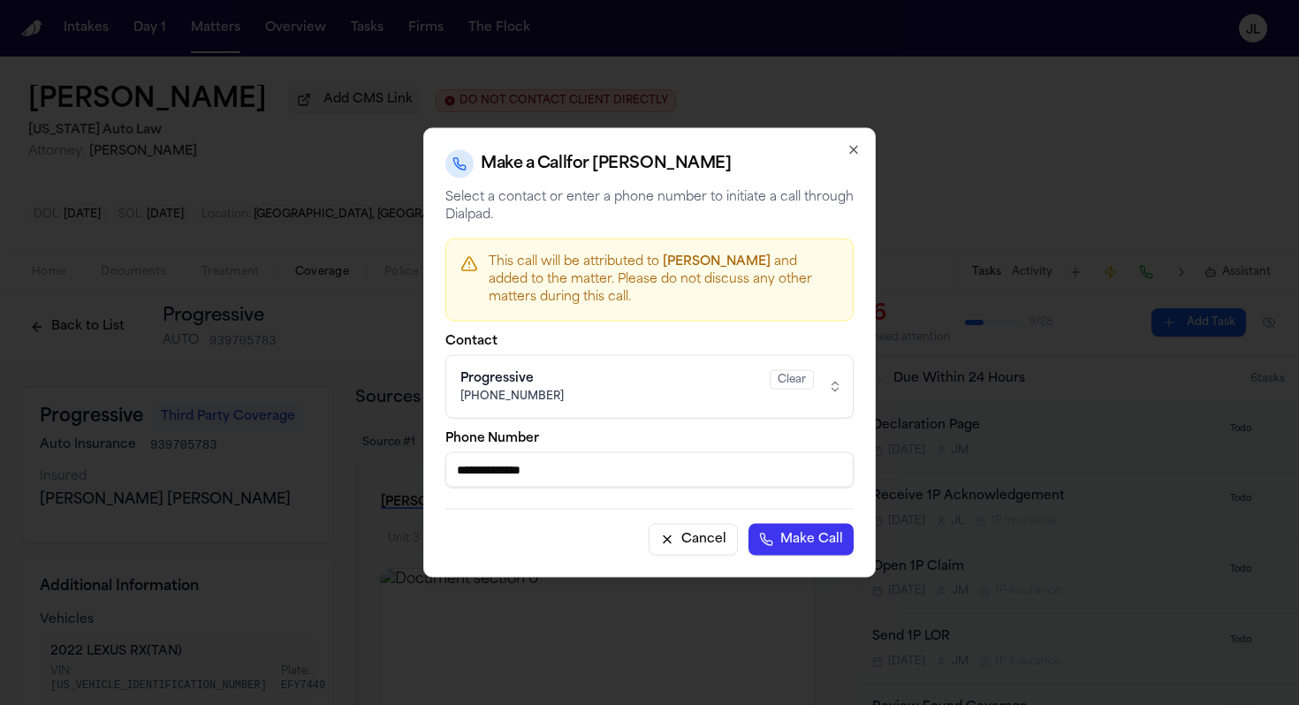
drag, startPoint x: 584, startPoint y: 466, endPoint x: 437, endPoint y: 466, distance: 146.7
click at [437, 466] on div "**********" at bounding box center [649, 353] width 453 height 450
click at [855, 143] on icon "button" at bounding box center [854, 150] width 14 height 14
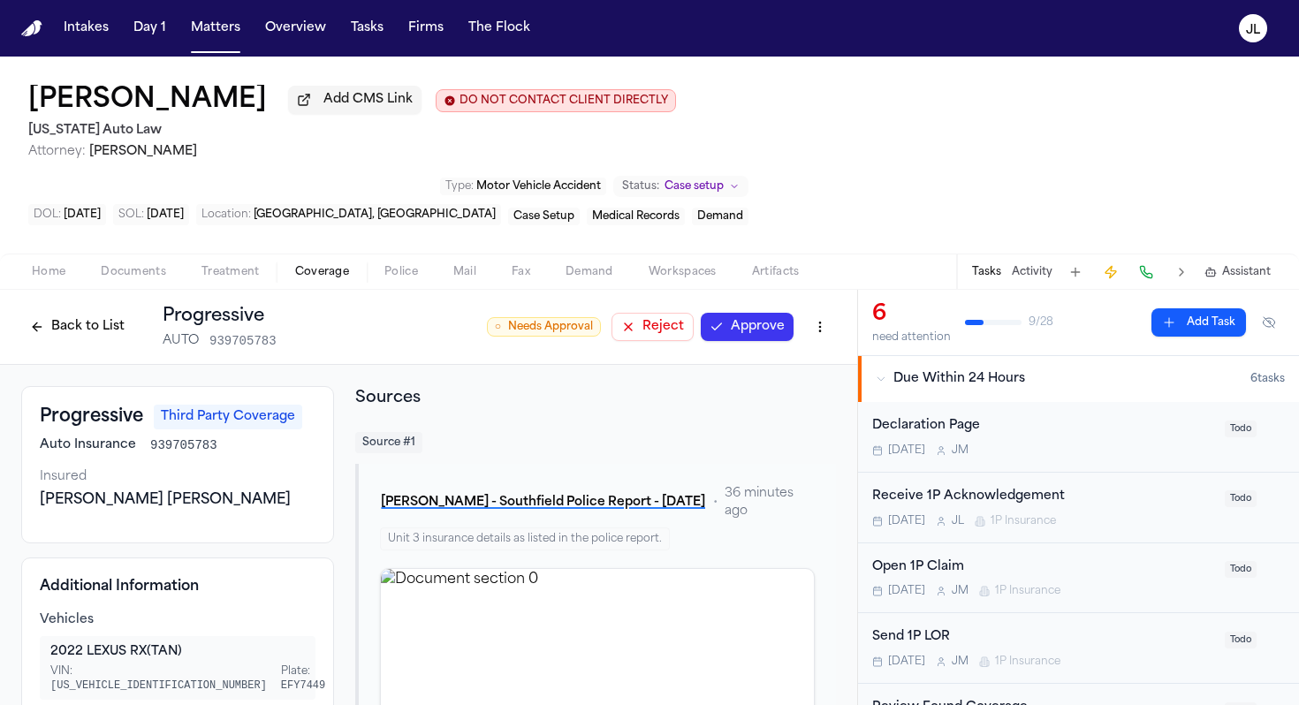
click at [823, 271] on html "Intakes Day 1 Matters Overview Tasks Firms The Flock JL Chantal Bond Add CMS Li…" at bounding box center [649, 352] width 1299 height 705
click at [799, 297] on div "Edit Coverage" at bounding box center [759, 305] width 148 height 28
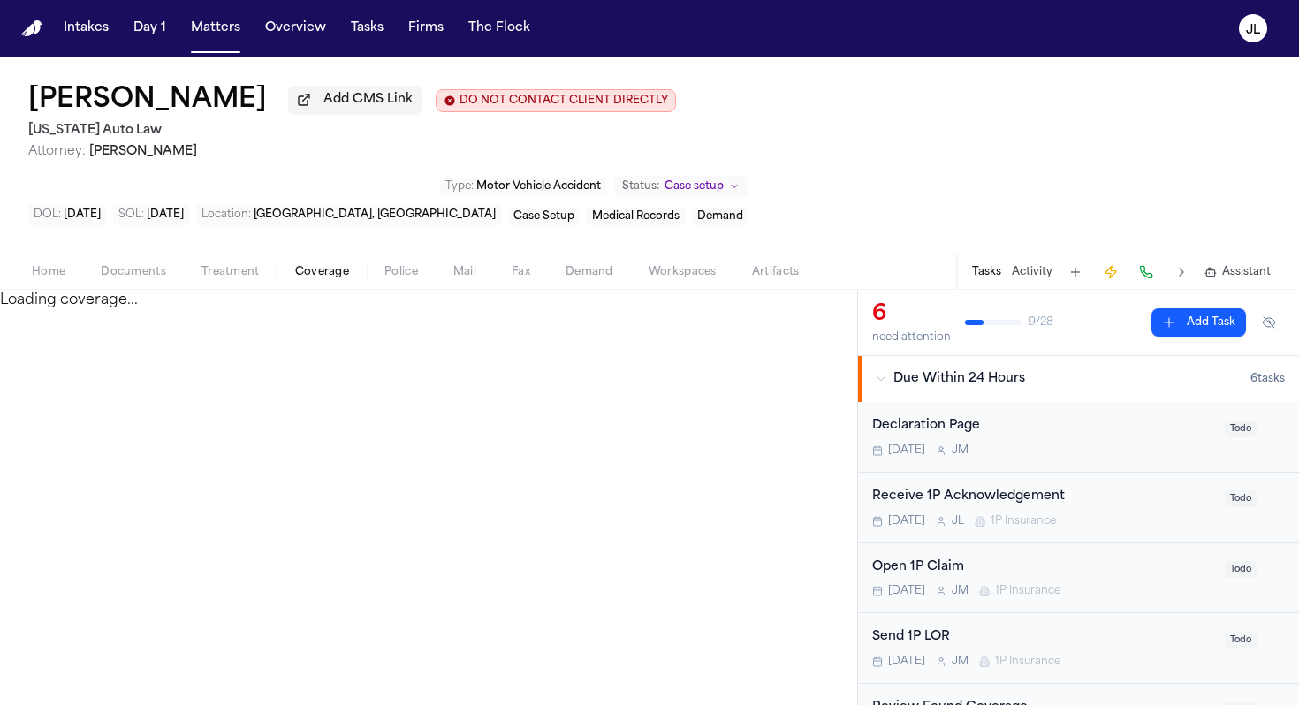
select select "**********"
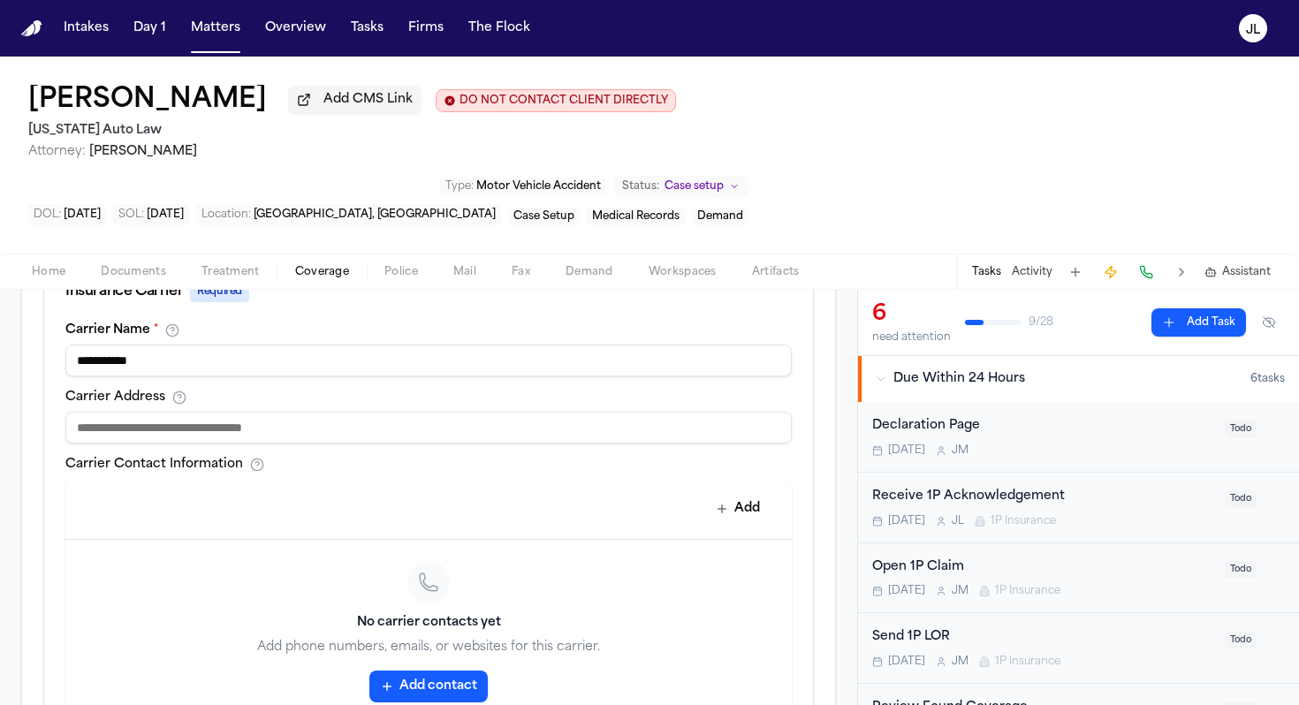
scroll to position [716, 0]
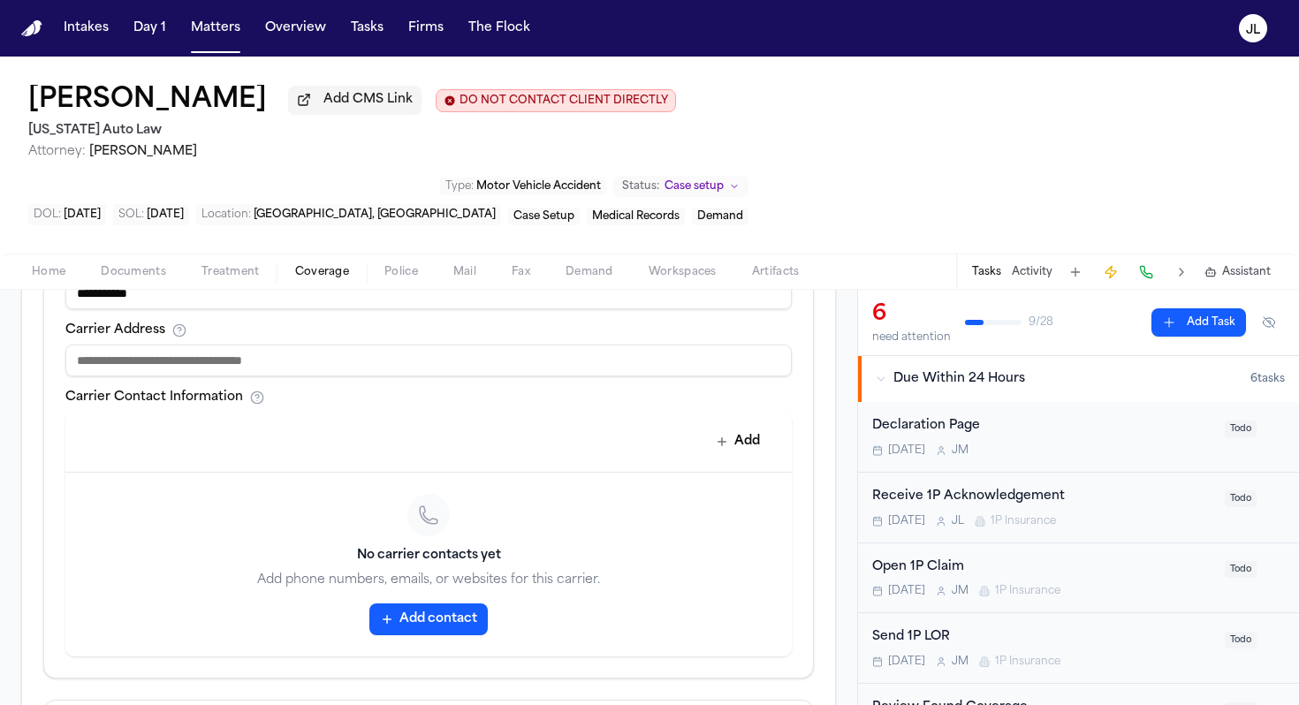
click at [404, 604] on button "Add contact" at bounding box center [428, 620] width 118 height 32
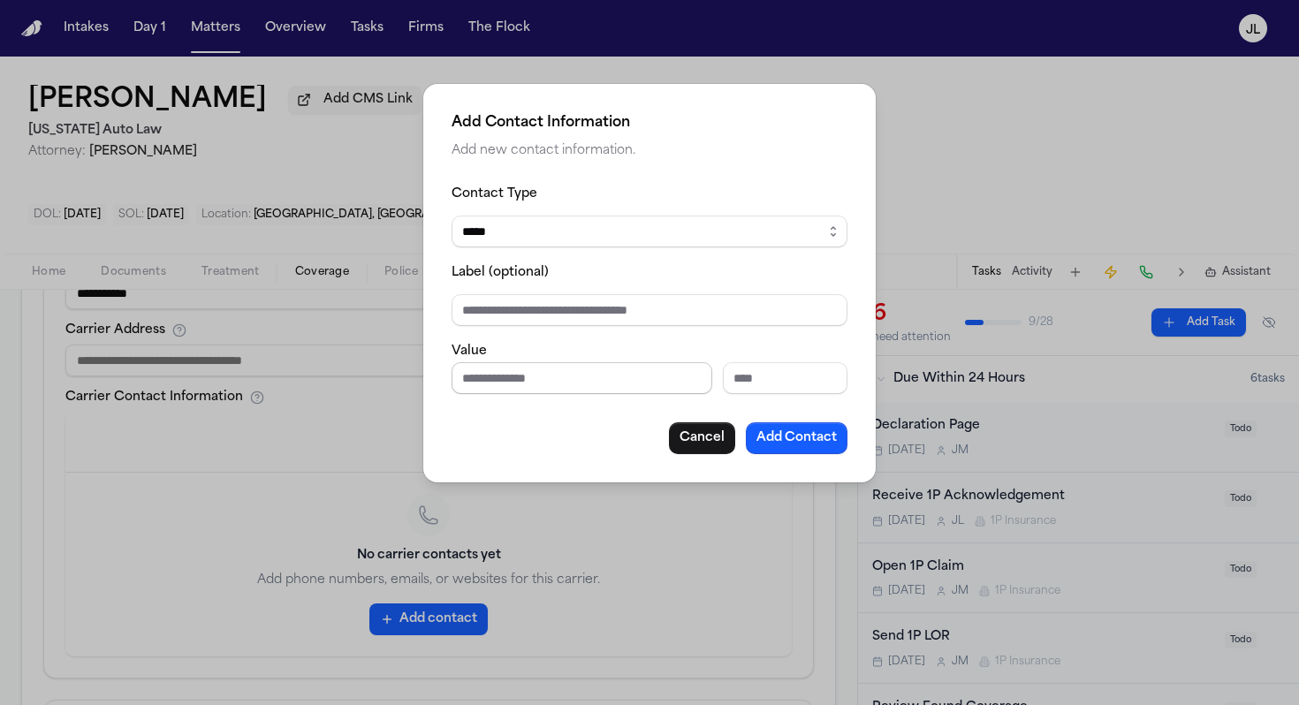
click at [526, 381] on input "Phone number" at bounding box center [582, 378] width 261 height 32
paste input "**********"
type input "**********"
click at [818, 451] on button "Add Contact" at bounding box center [797, 438] width 102 height 32
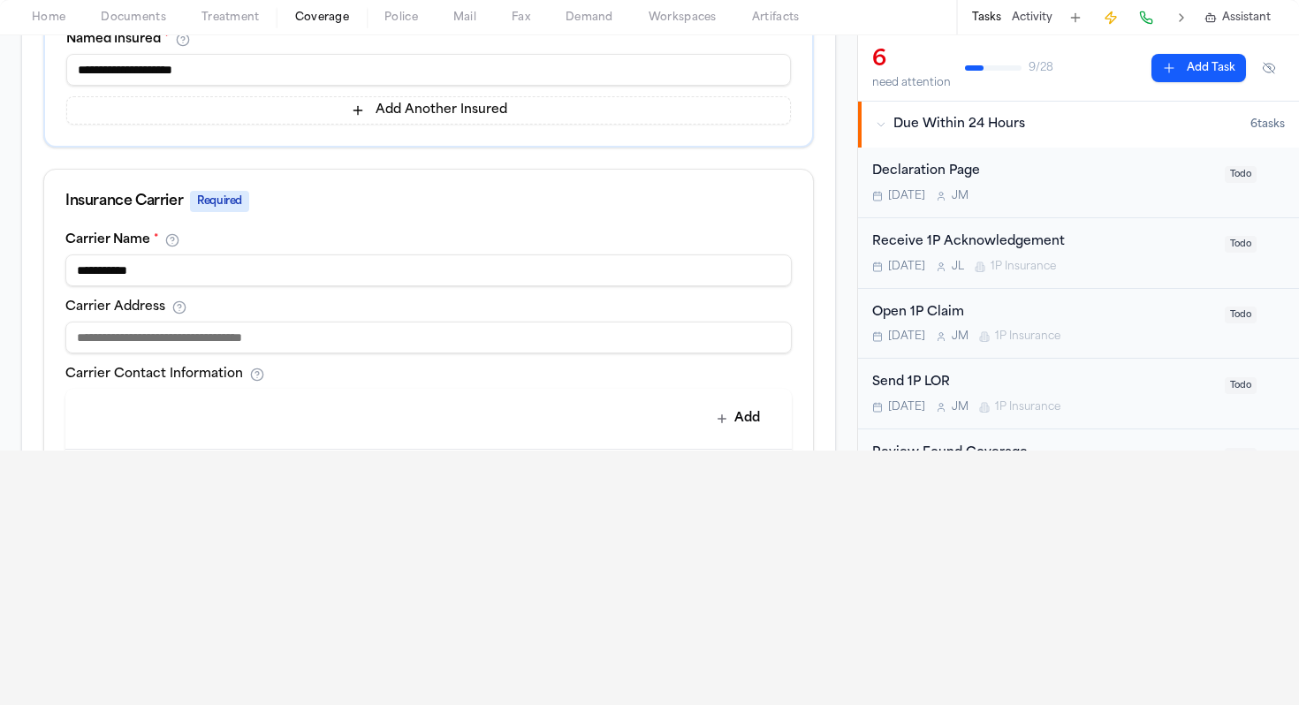
scroll to position [755, 0]
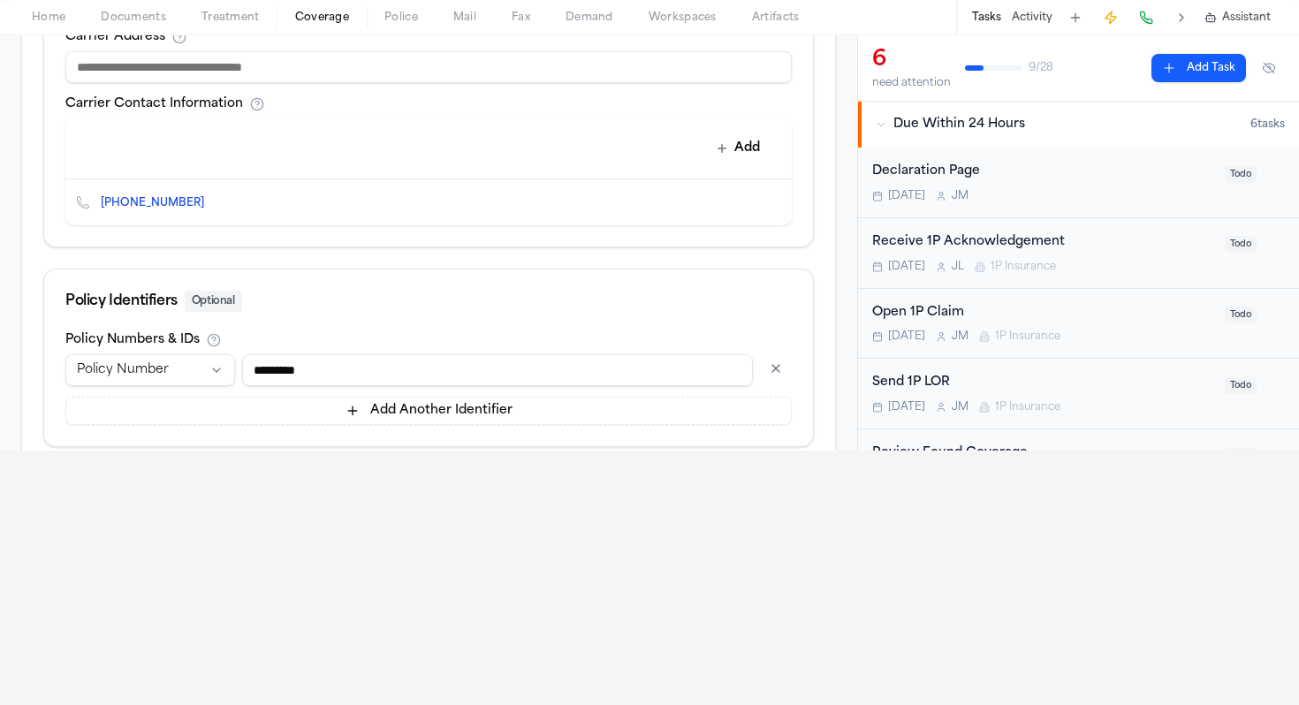
click at [750, 491] on button "Update Coverage" at bounding box center [744, 507] width 139 height 32
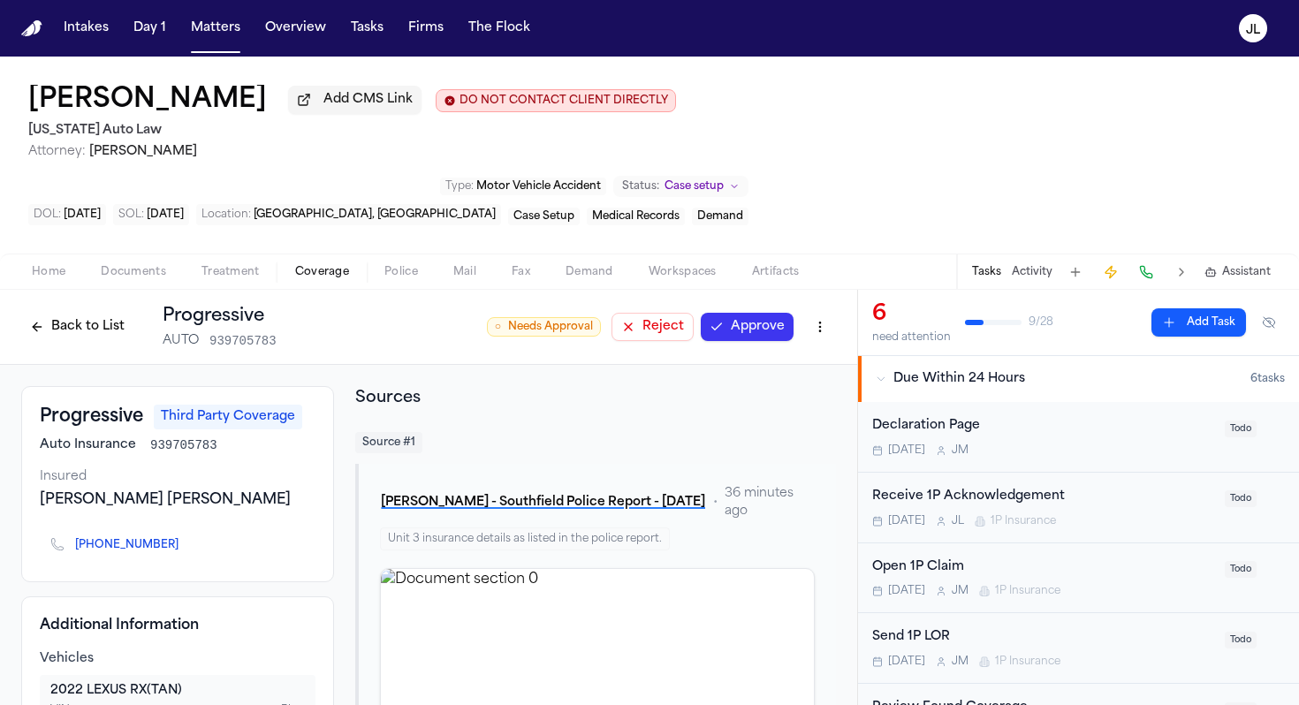
click at [756, 313] on button "Approve" at bounding box center [747, 327] width 93 height 28
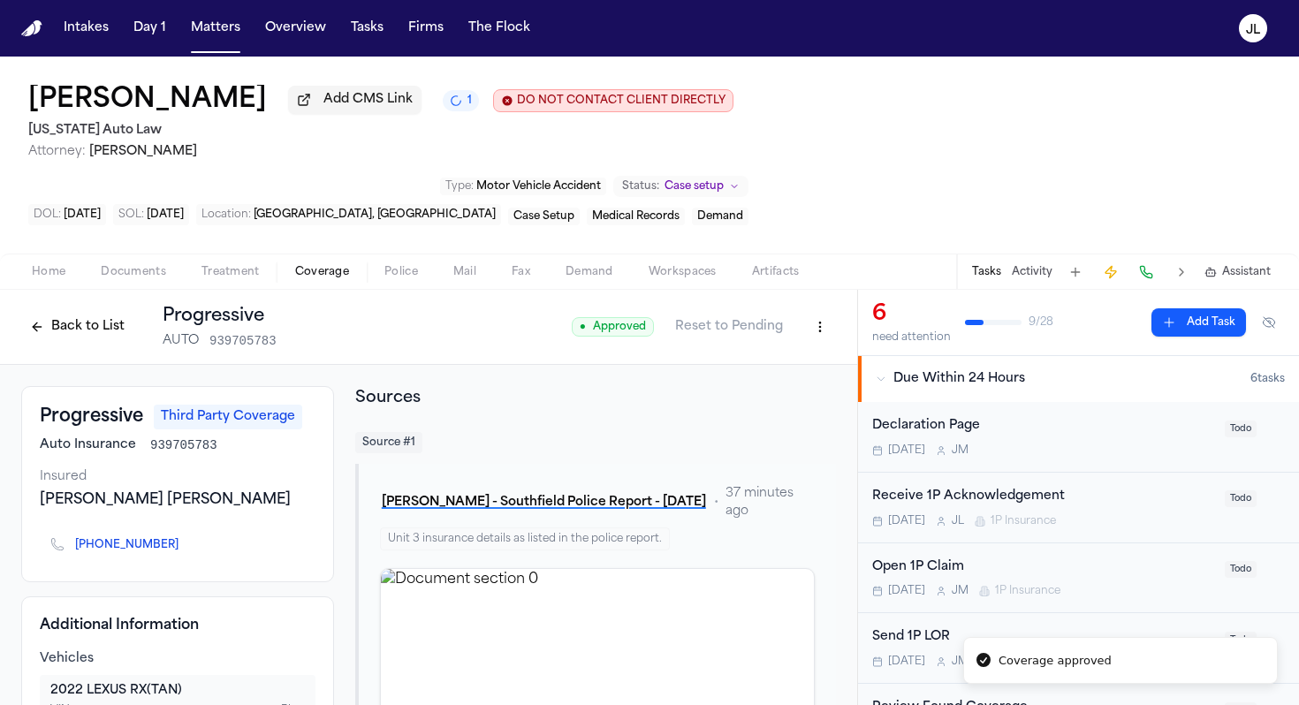
click at [185, 549] on icon "Copy to clipboard" at bounding box center [188, 545] width 6 height 8
click at [1041, 278] on button at bounding box center [1146, 272] width 25 height 25
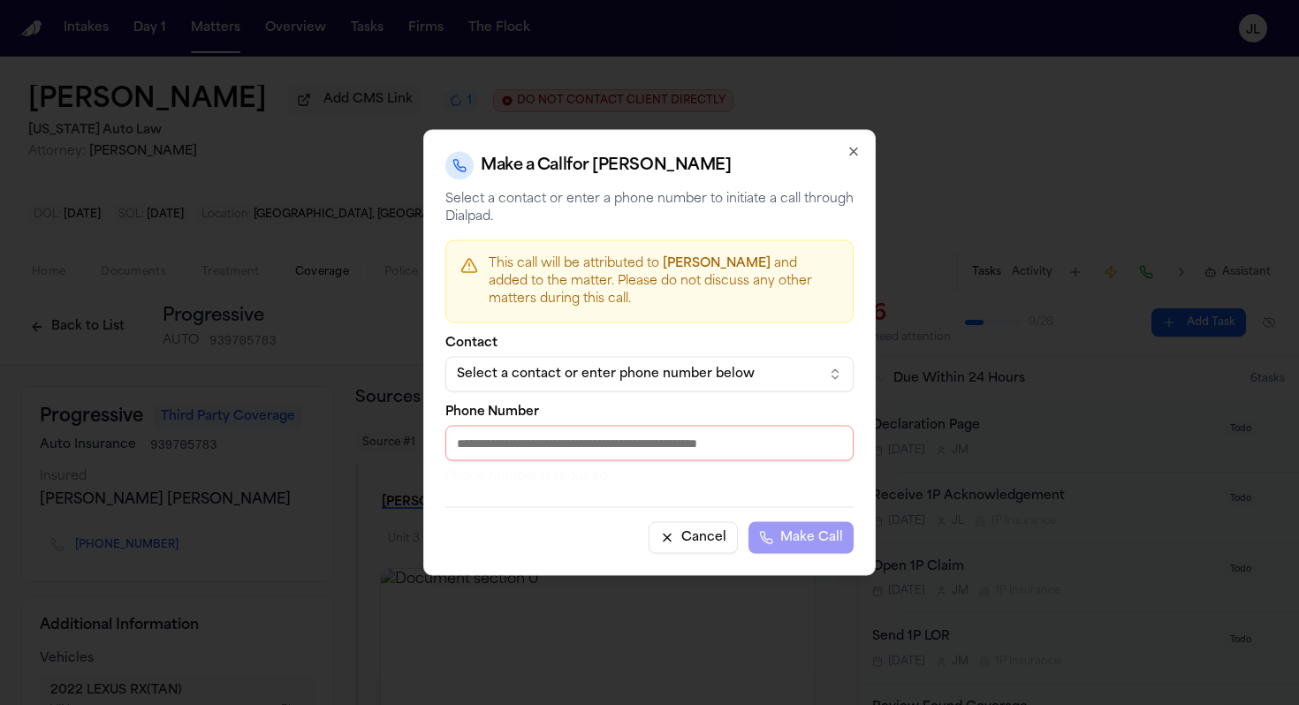
click at [614, 440] on input "Phone Number" at bounding box center [649, 443] width 408 height 35
paste input "**********"
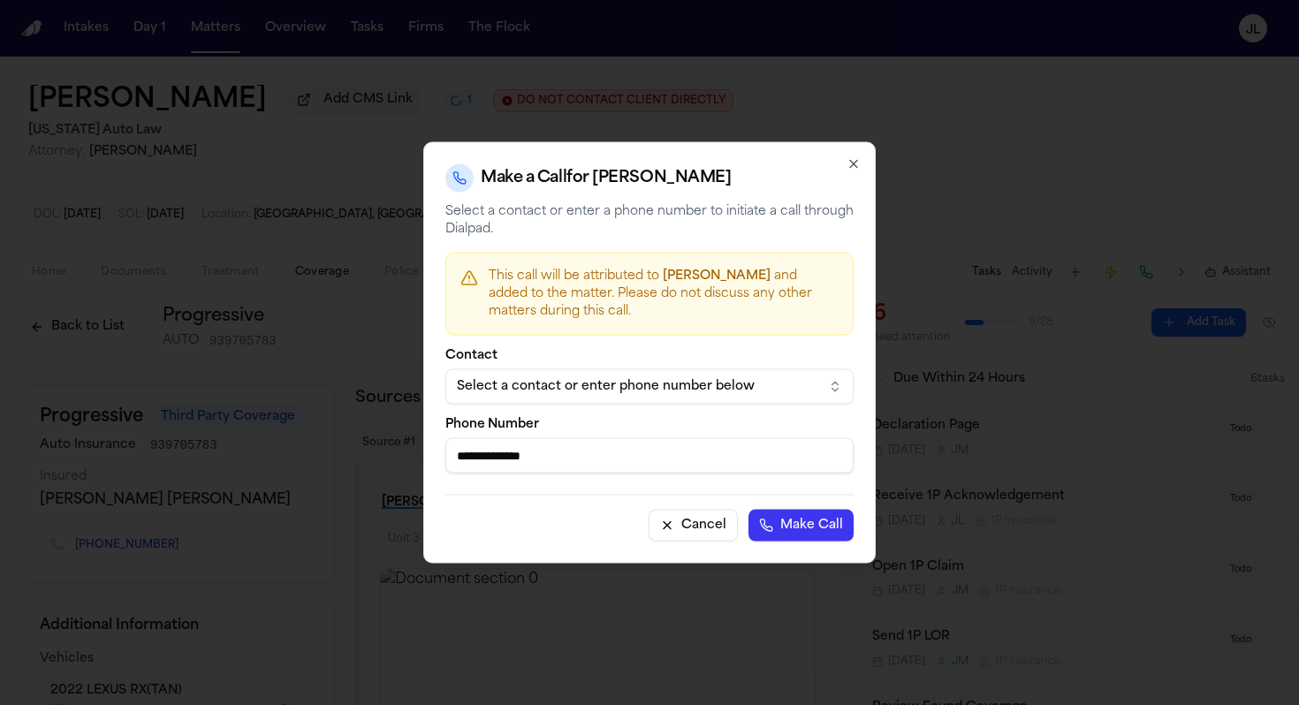
type input "**********"
click at [802, 534] on button "Make Call" at bounding box center [801, 526] width 105 height 32
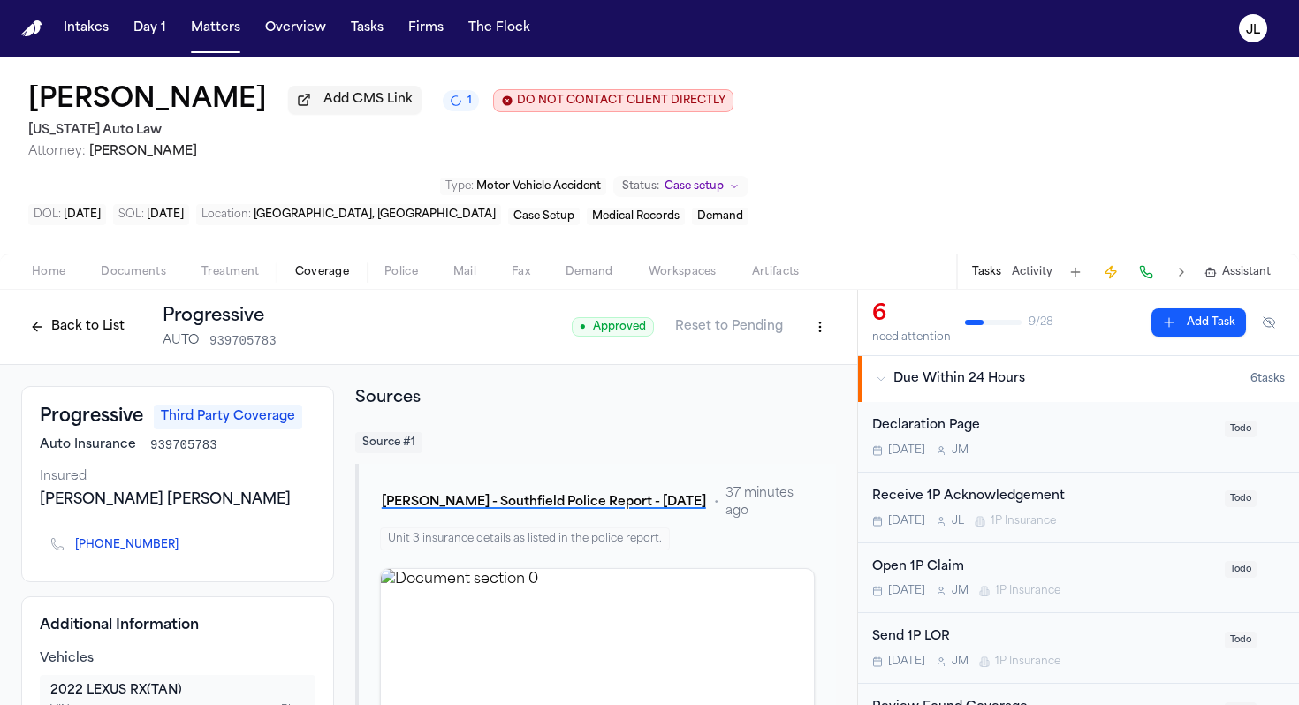
click at [83, 338] on button "Back to List" at bounding box center [77, 327] width 112 height 28
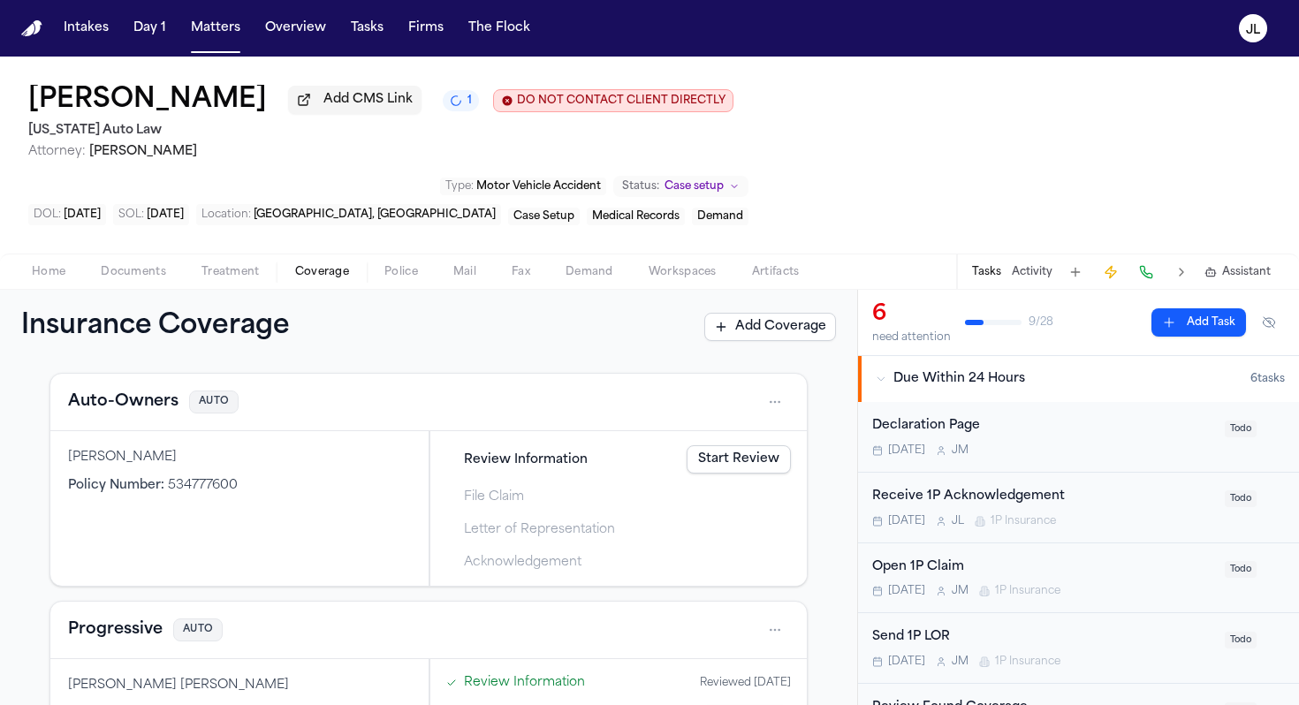
scroll to position [517, 0]
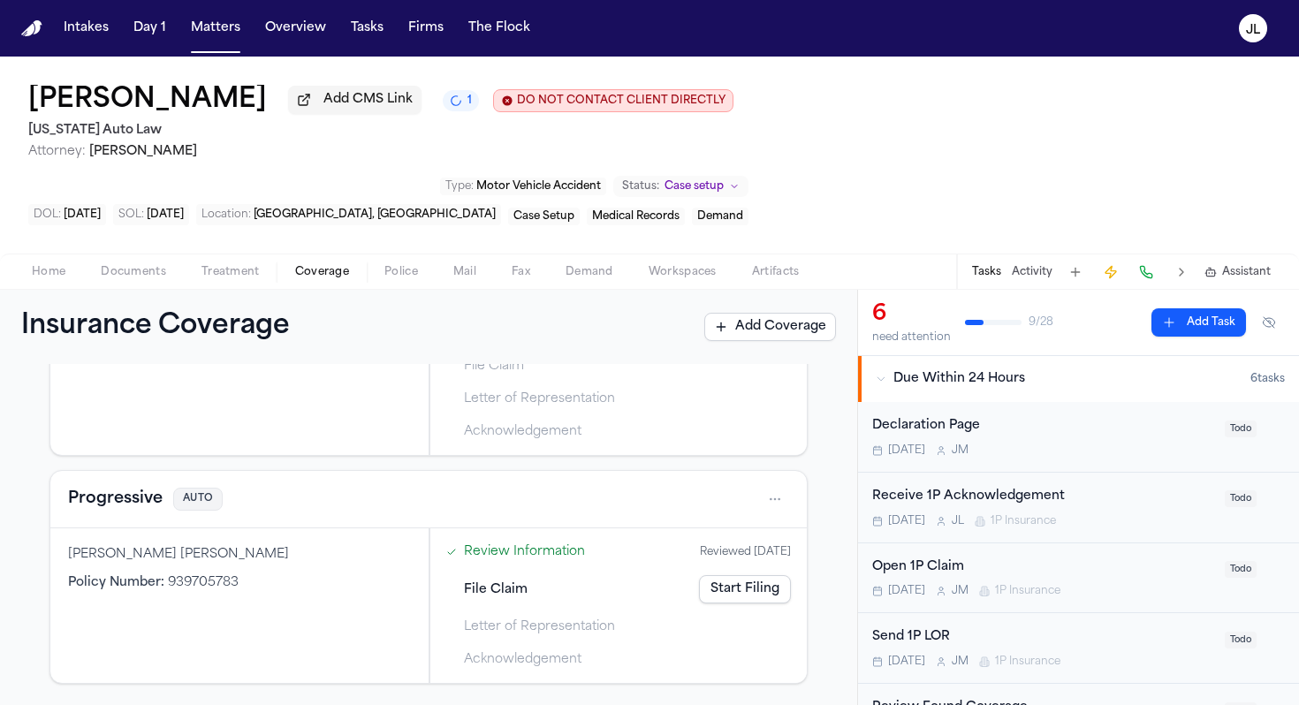
click at [755, 597] on link "Start Filing" at bounding box center [745, 589] width 92 height 28
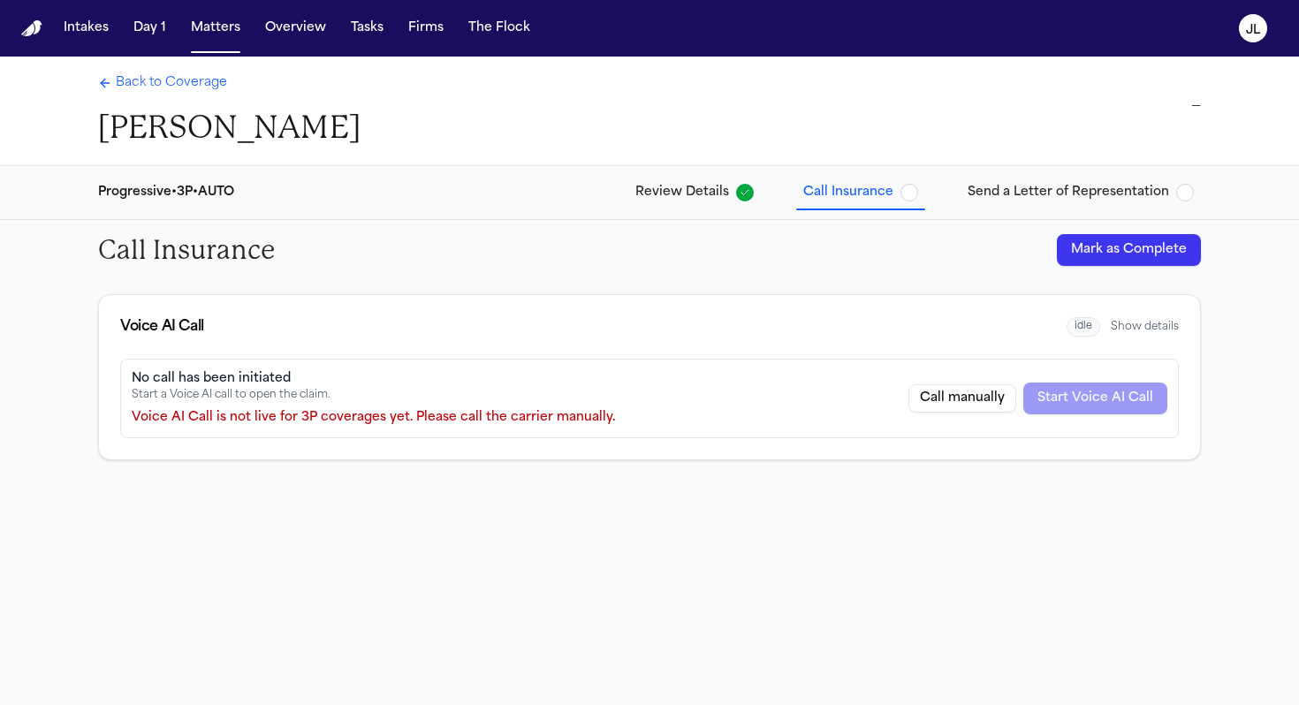
click at [184, 72] on div "Back to Coverage Chantal Bond —" at bounding box center [649, 111] width 1131 height 109
click at [177, 92] on span "Back to Coverage" at bounding box center [171, 83] width 111 height 18
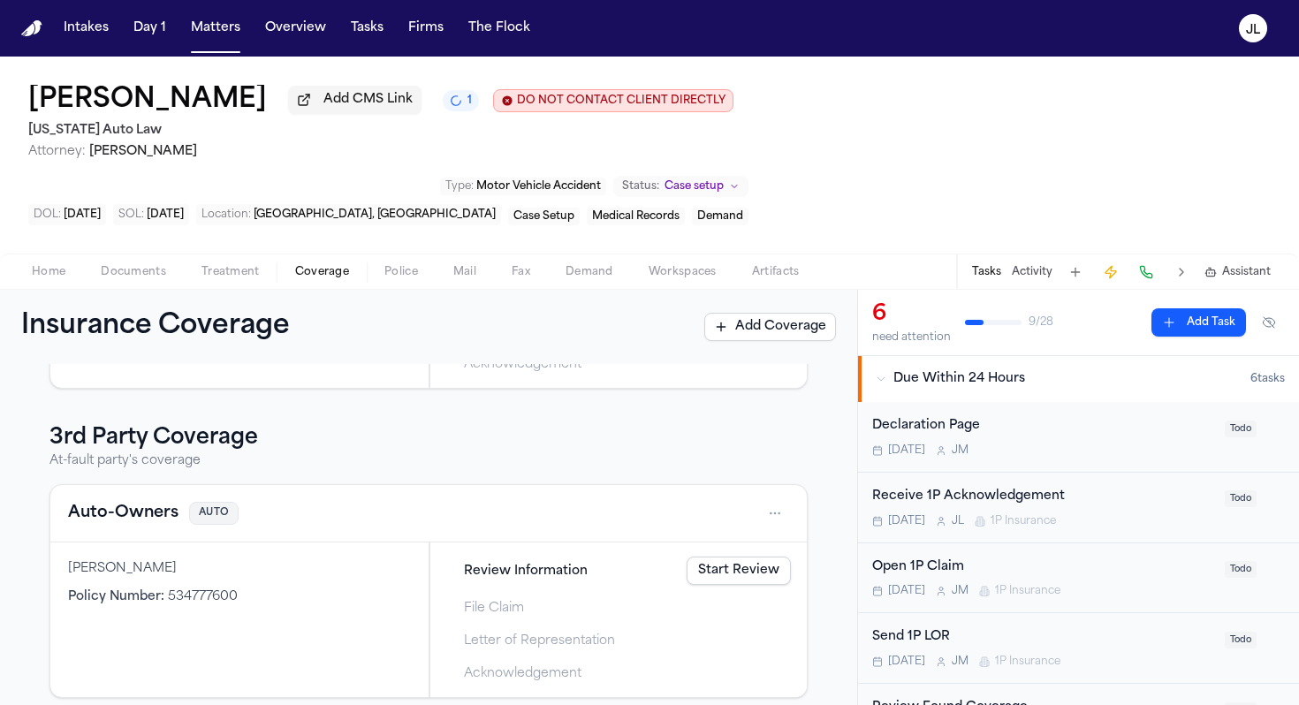
scroll to position [517, 0]
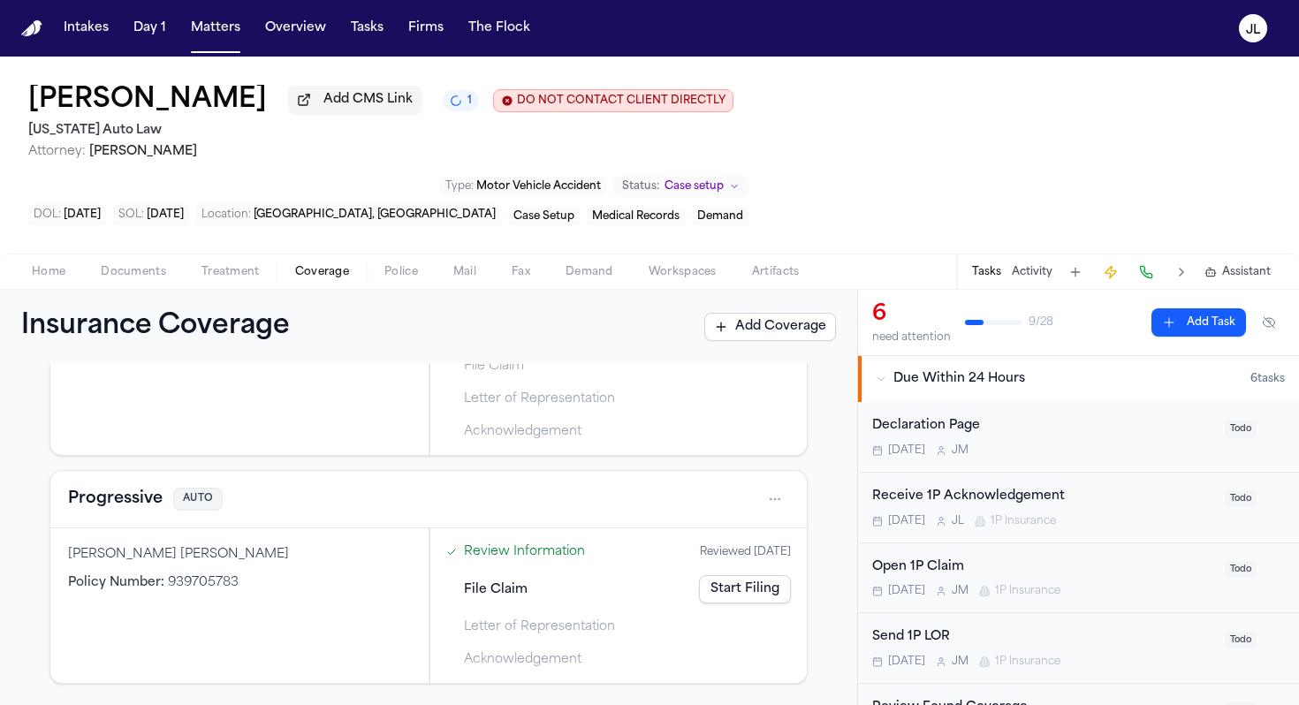
click at [126, 502] on button "Progressive" at bounding box center [115, 499] width 95 height 25
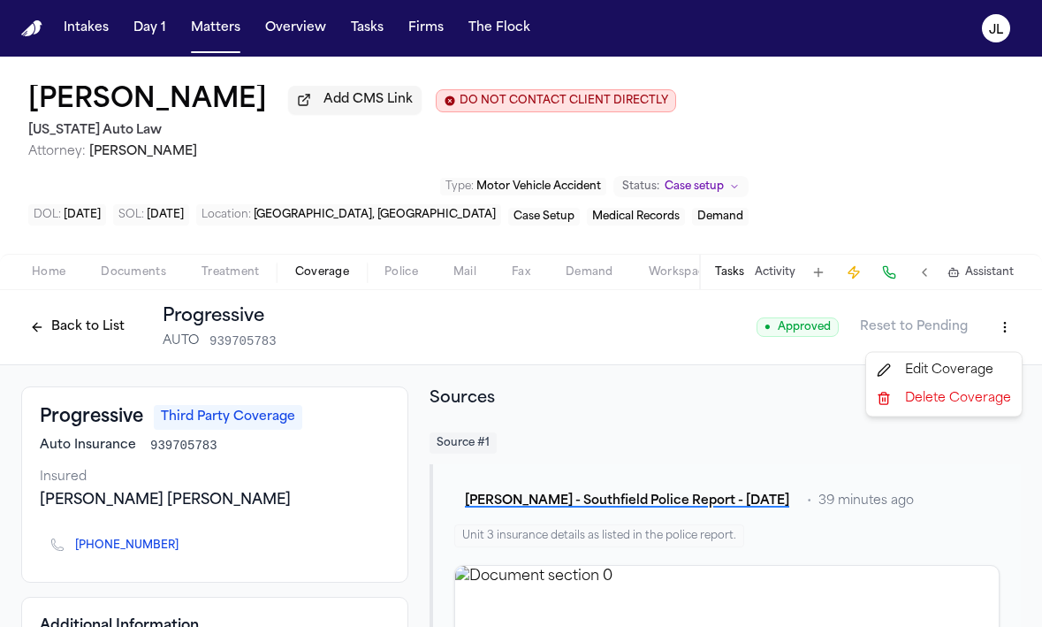
click at [1008, 329] on html "Intakes Day 1 Matters Overview Tasks Firms The Flock JL Chantal Bond Add CMS Li…" at bounding box center [521, 313] width 1042 height 627
click at [970, 362] on div "Edit Coverage" at bounding box center [944, 370] width 148 height 28
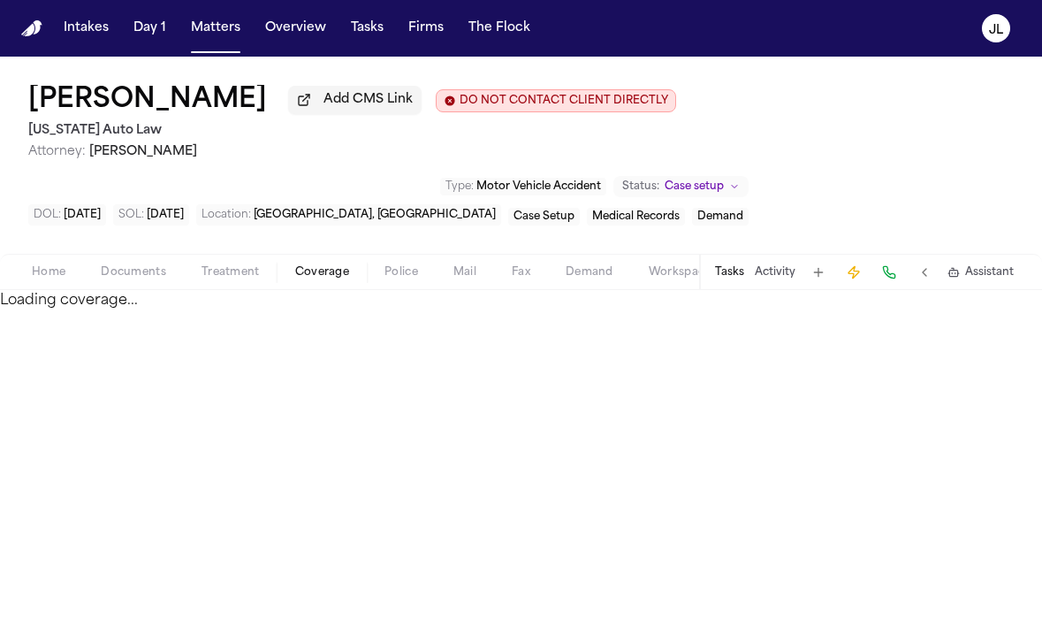
select select "**********"
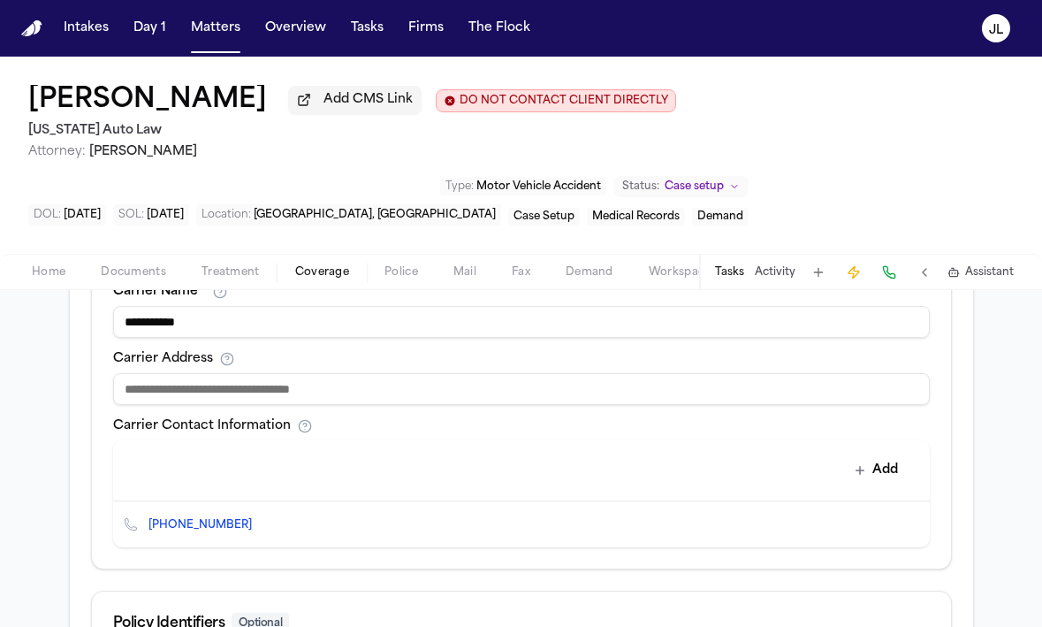
scroll to position [668, 0]
click at [377, 392] on input at bounding box center [521, 391] width 817 height 32
paste input "**********"
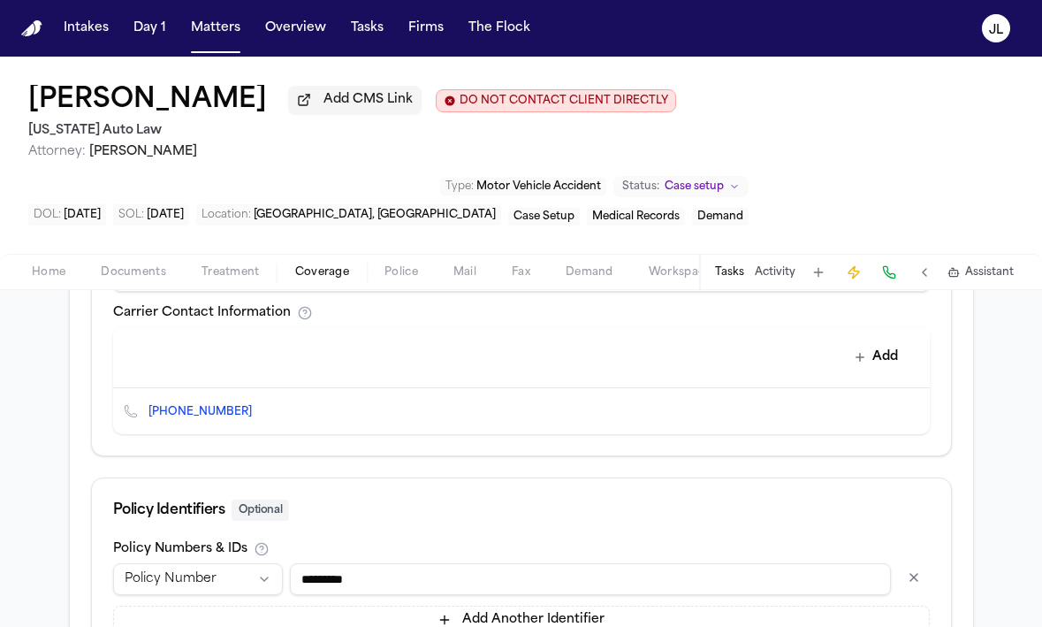
scroll to position [935, 0]
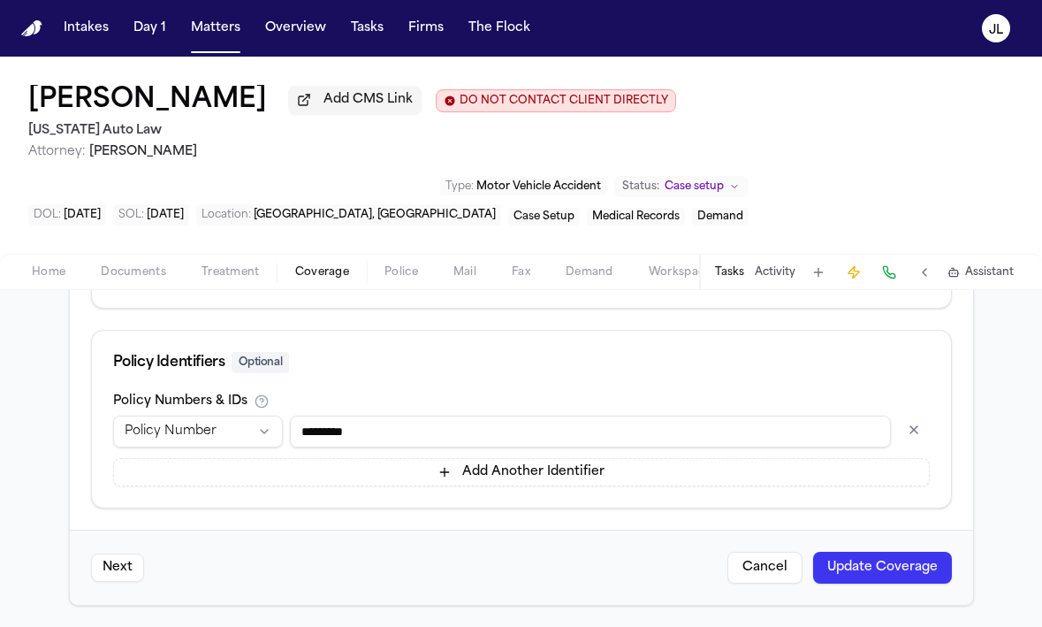
type input "**********"
click at [899, 575] on button "Update Coverage" at bounding box center [882, 567] width 139 height 32
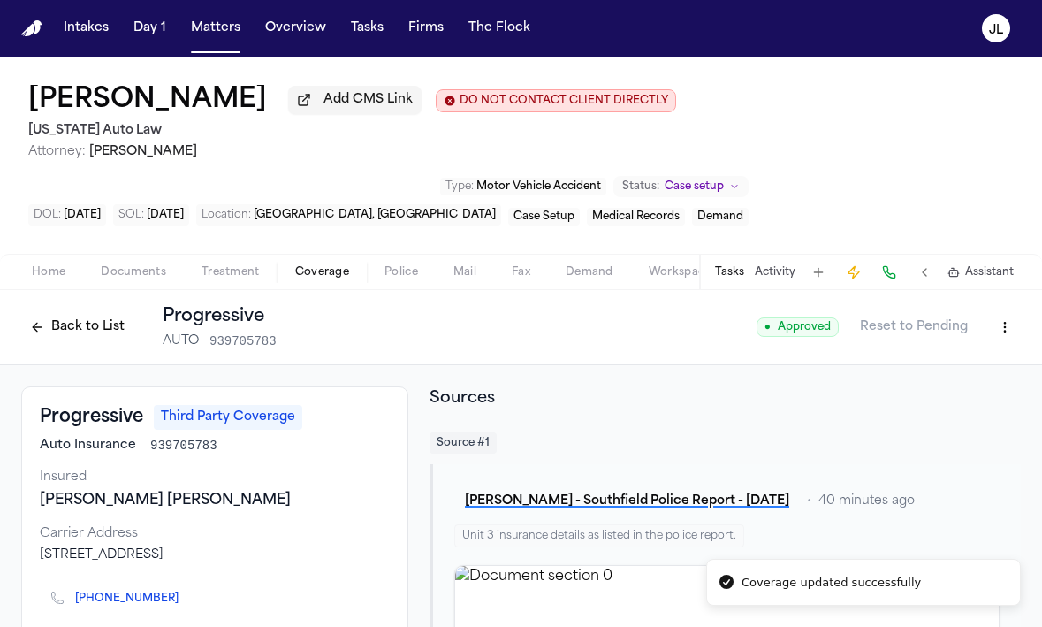
click at [90, 325] on button "Back to List" at bounding box center [77, 327] width 112 height 28
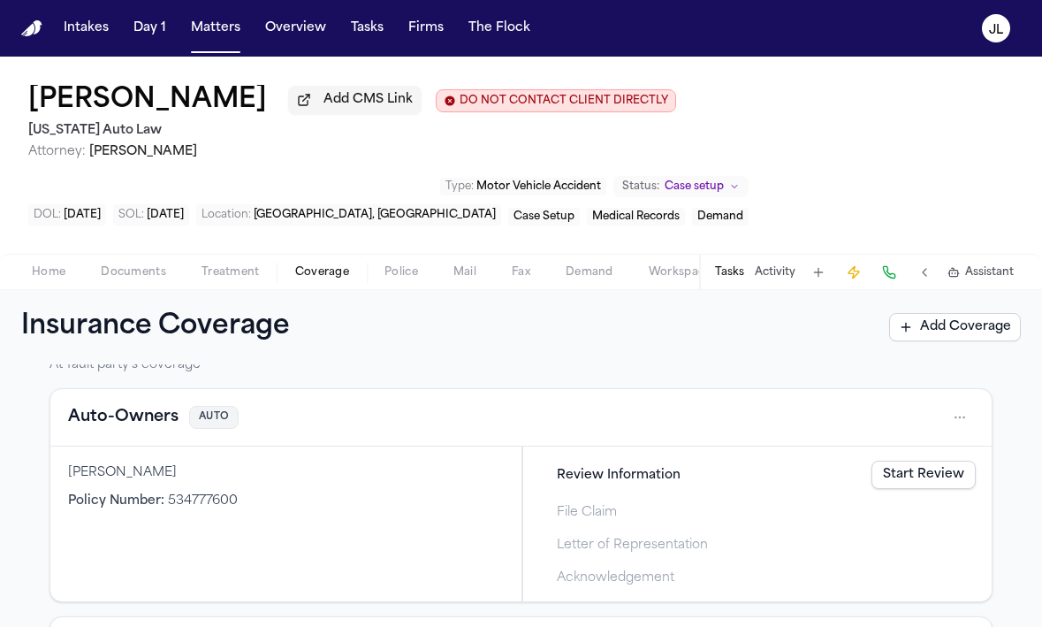
scroll to position [358, 0]
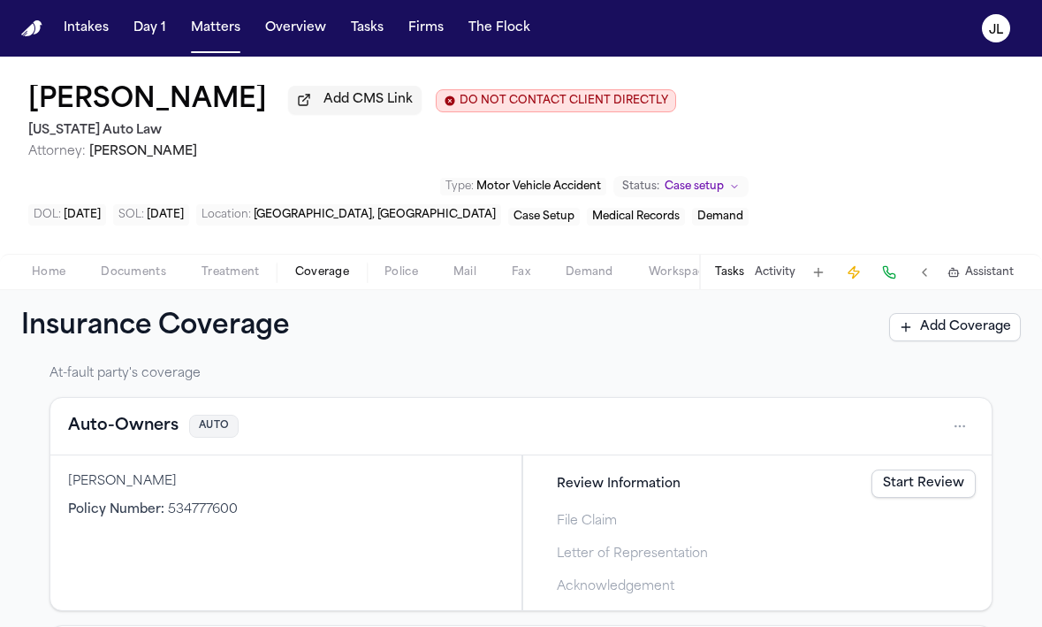
click at [136, 430] on button "Auto-Owners" at bounding box center [123, 426] width 110 height 25
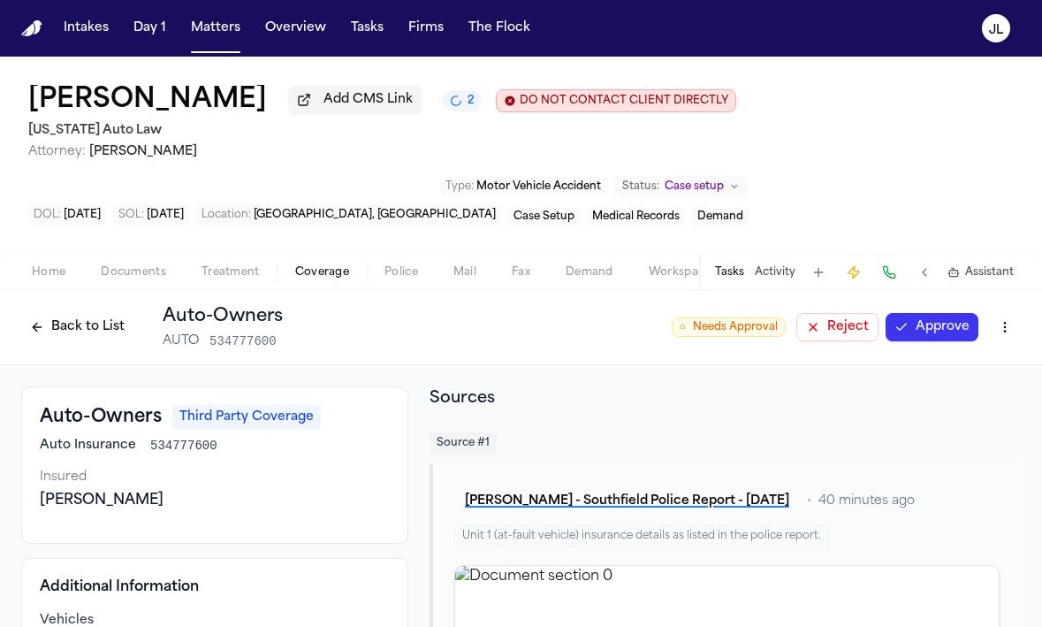
click at [960, 332] on button "Approve" at bounding box center [932, 327] width 93 height 28
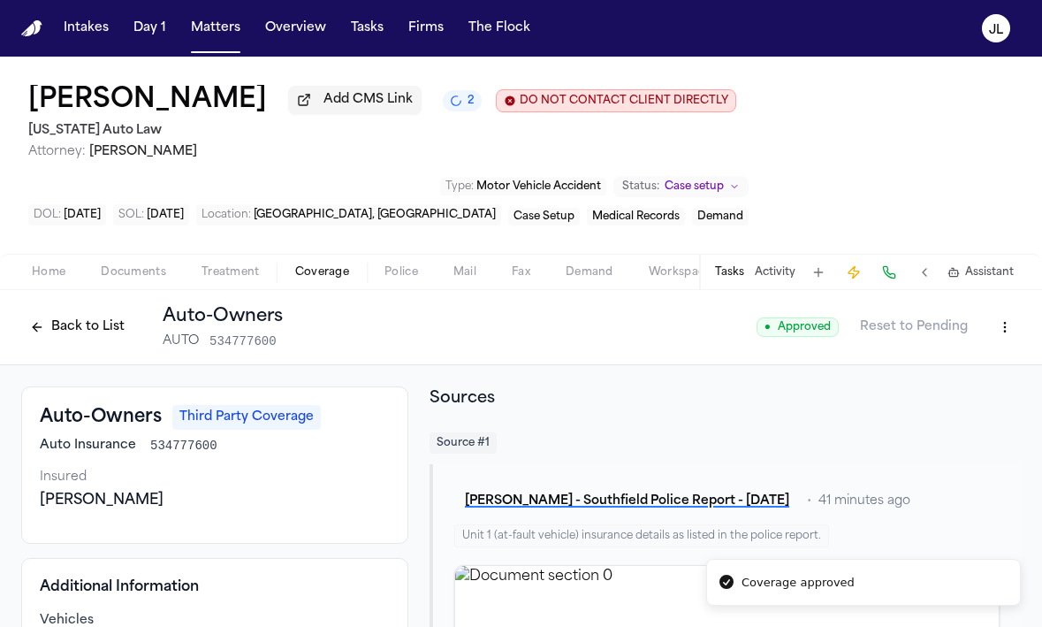
click at [99, 341] on button "Back to List" at bounding box center [77, 327] width 112 height 28
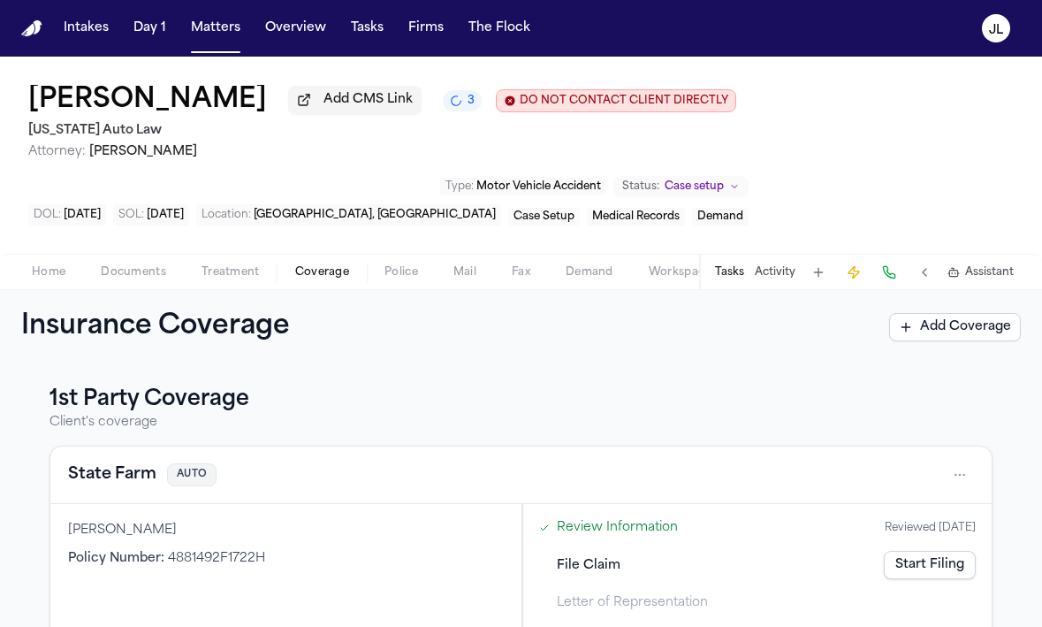
click at [137, 478] on button "State Farm" at bounding box center [112, 474] width 88 height 25
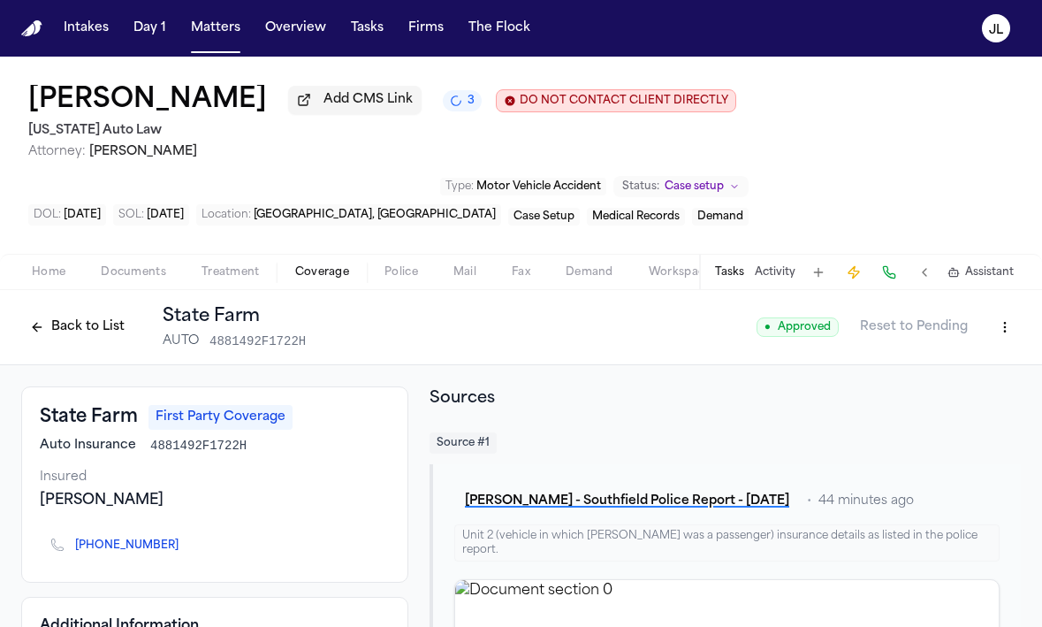
click at [90, 320] on button "Back to List" at bounding box center [77, 327] width 112 height 28
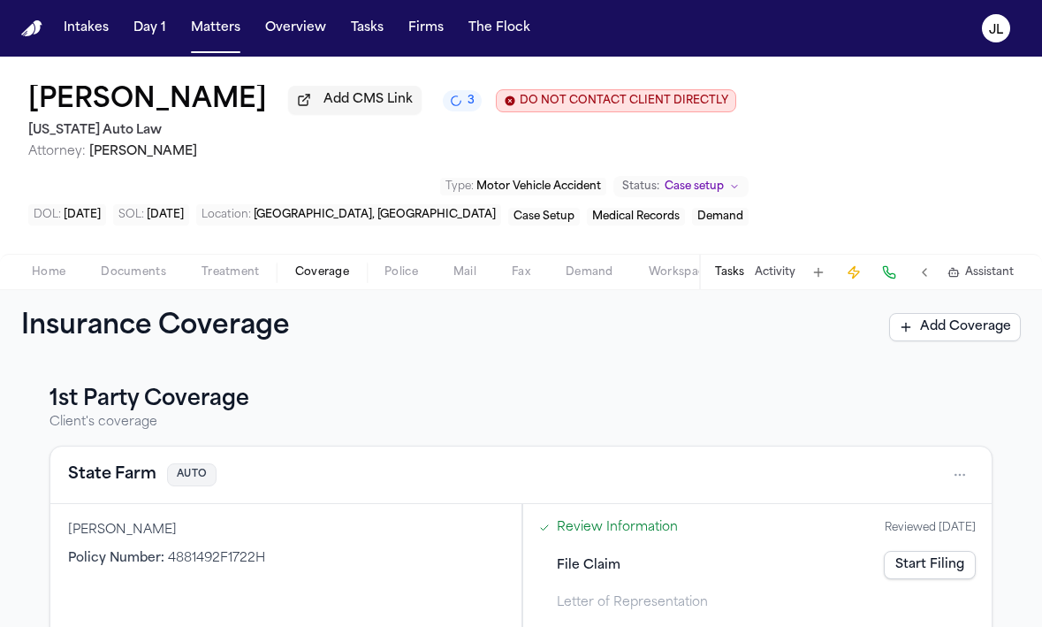
click at [106, 480] on button "State Farm" at bounding box center [112, 474] width 88 height 25
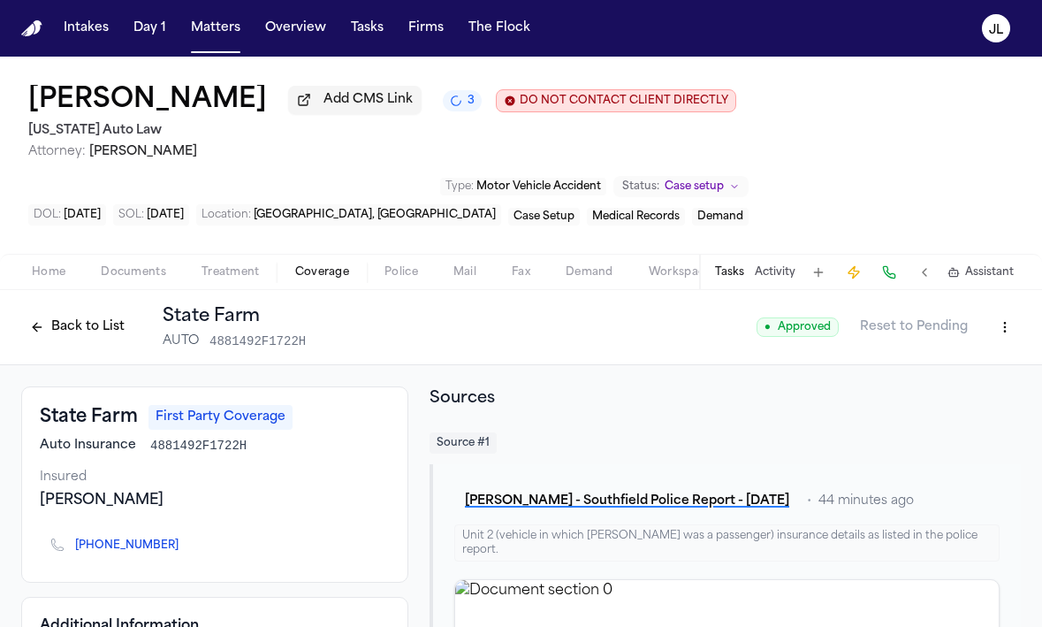
click at [80, 330] on button "Back to List" at bounding box center [77, 327] width 112 height 28
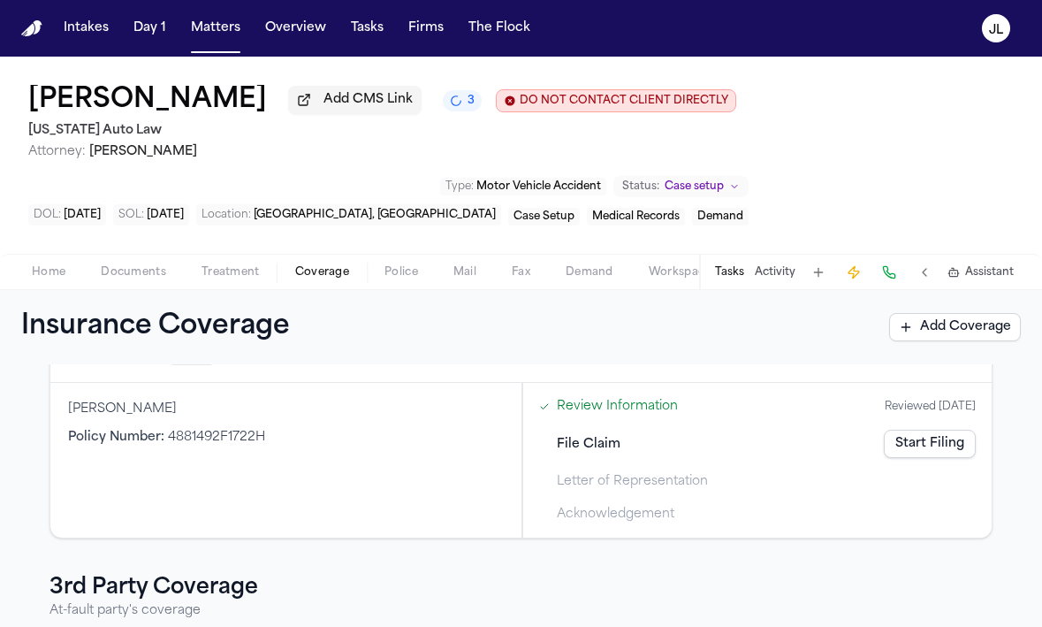
scroll to position [157, 0]
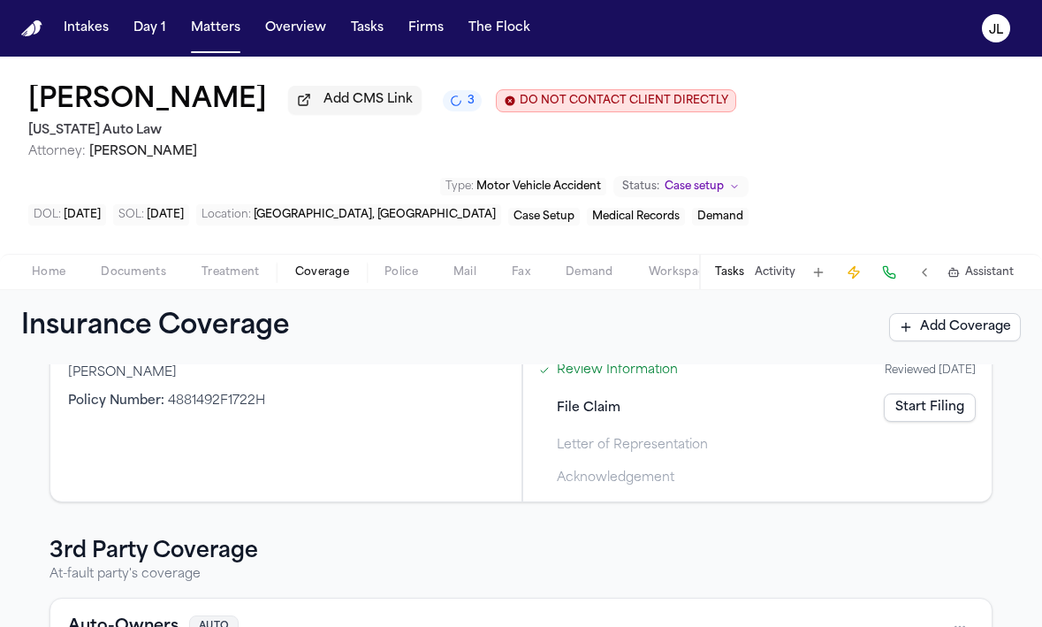
click at [934, 404] on link "Start Filing" at bounding box center [930, 407] width 92 height 28
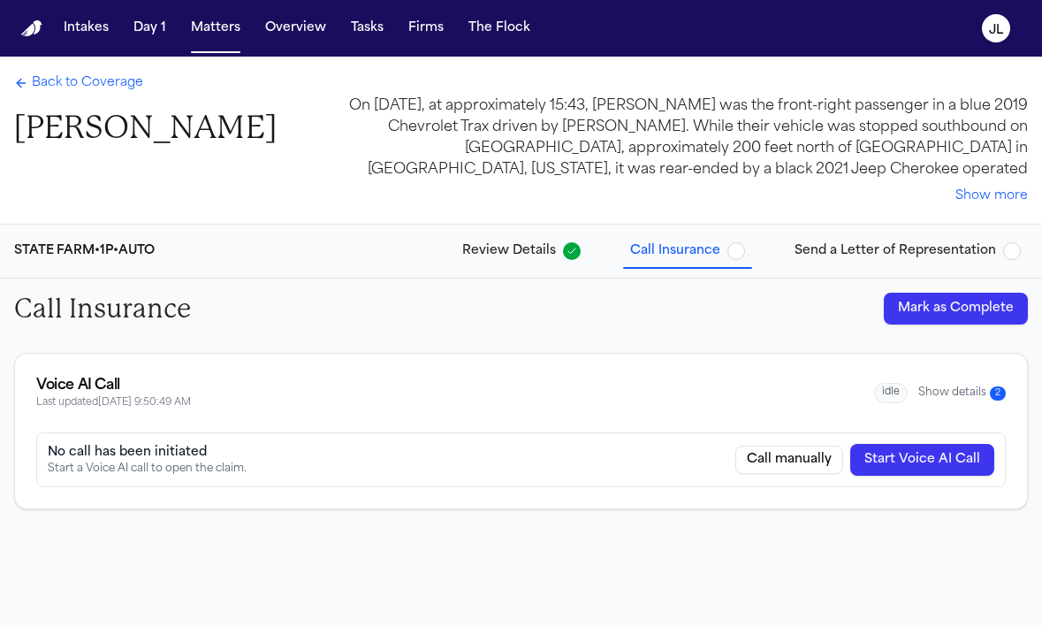
click at [979, 400] on div "idle Show details 2" at bounding box center [940, 393] width 132 height 20
click at [978, 399] on button "Show details 2" at bounding box center [961, 392] width 87 height 15
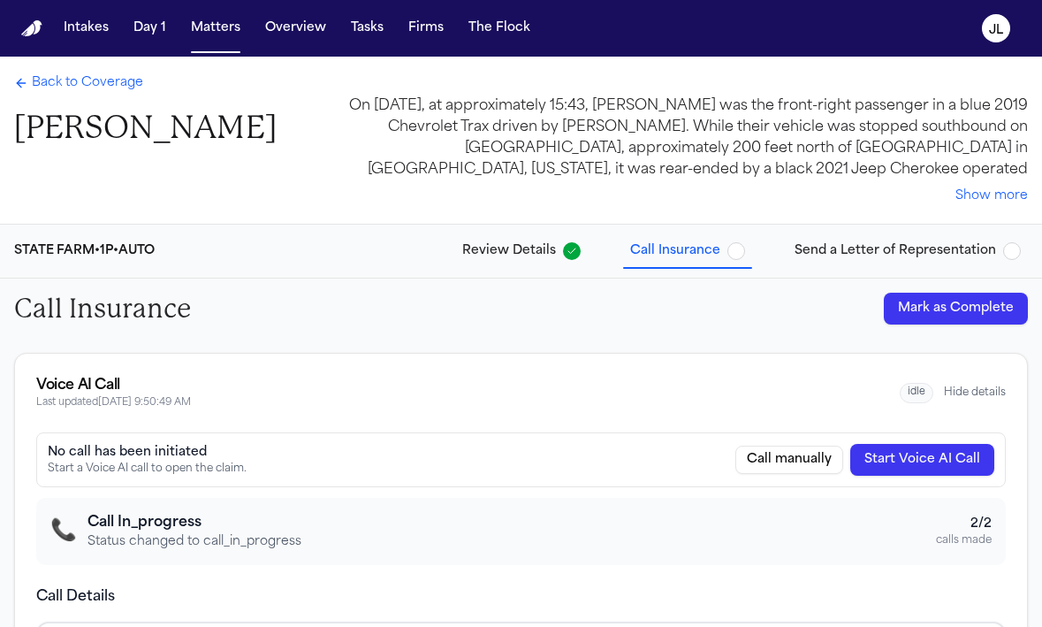
click at [64, 86] on span "Back to Coverage" at bounding box center [87, 83] width 111 height 18
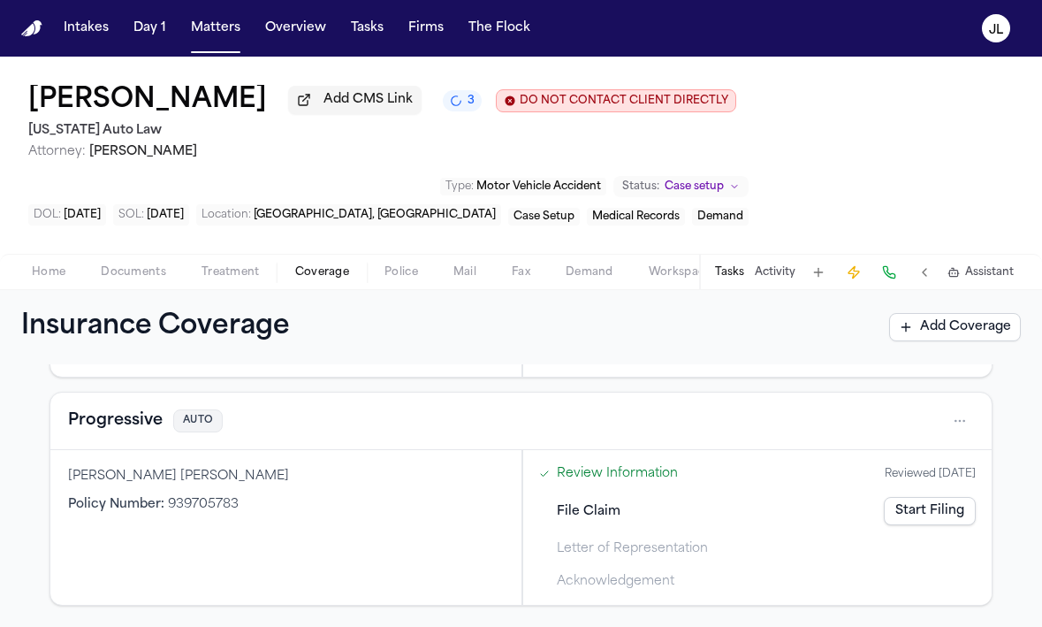
scroll to position [221, 0]
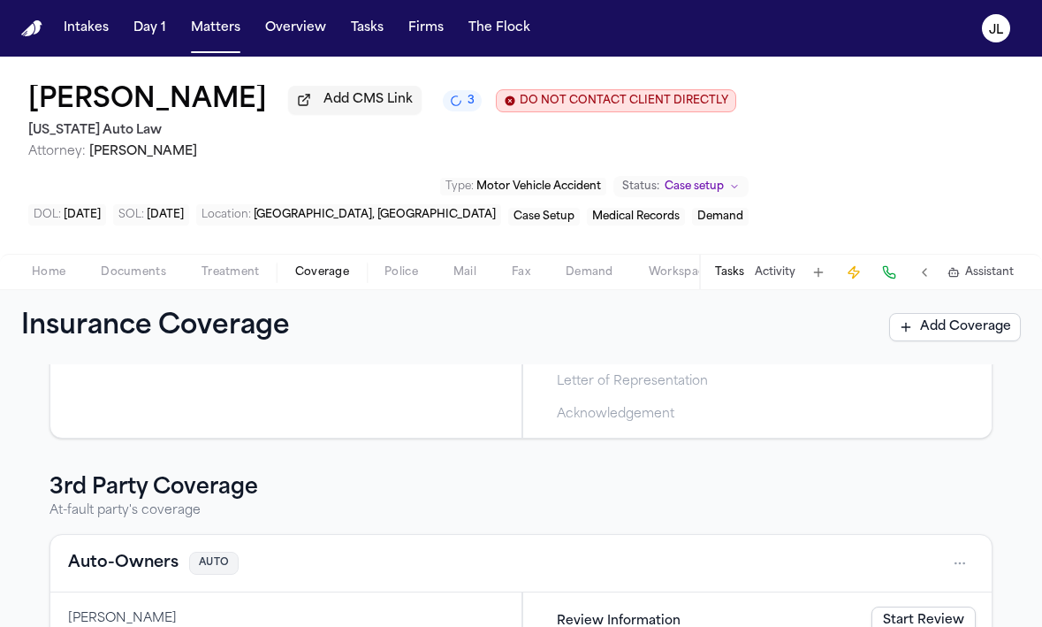
click at [123, 574] on button "Auto-Owners" at bounding box center [123, 563] width 110 height 25
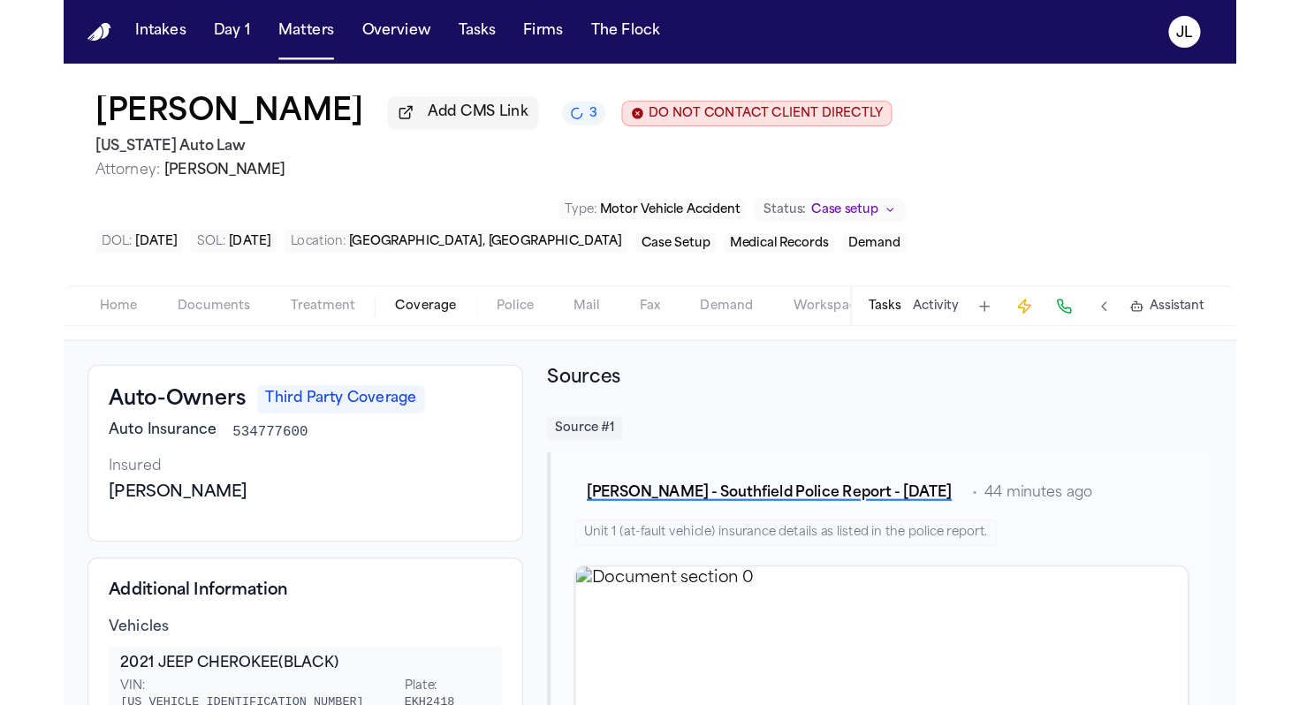
scroll to position [57, 0]
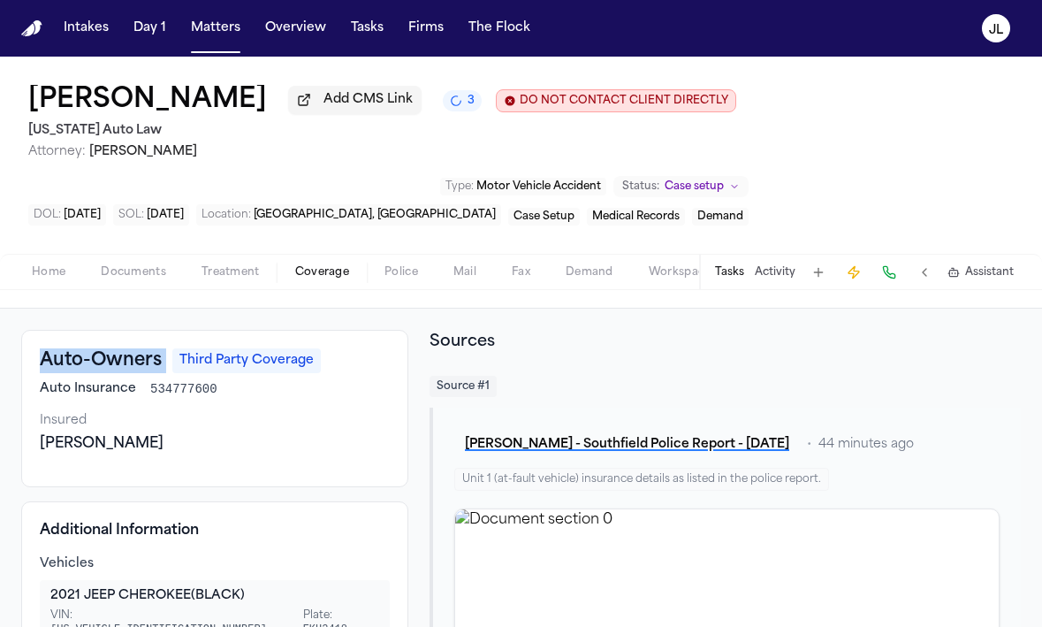
drag, startPoint x: 177, startPoint y: 370, endPoint x: 10, endPoint y: 374, distance: 167.1
click at [10, 374] on div "Auto-Owners Third Party Coverage Auto Insurance 534777600 Insured ALEXANDER PLU…" at bounding box center [521, 535] width 1042 height 454
copy h3 "Auto-Owners"
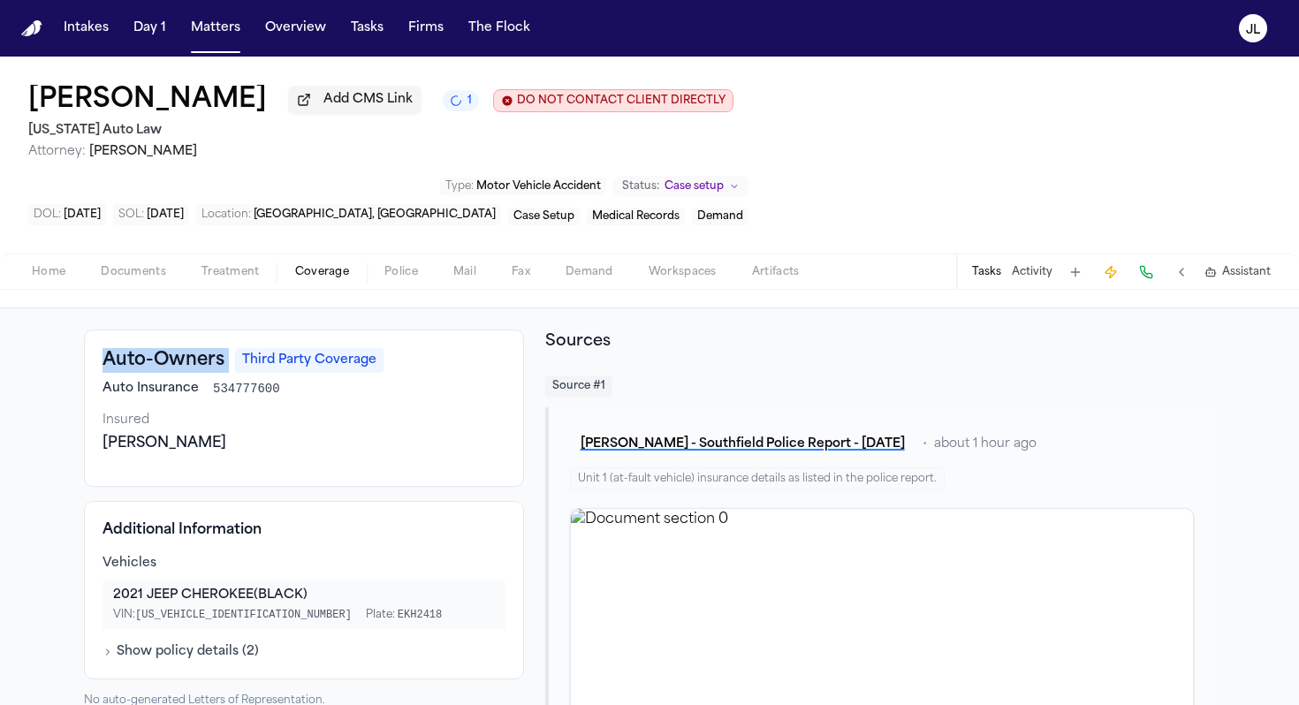
click at [1041, 268] on button at bounding box center [1146, 272] width 25 height 25
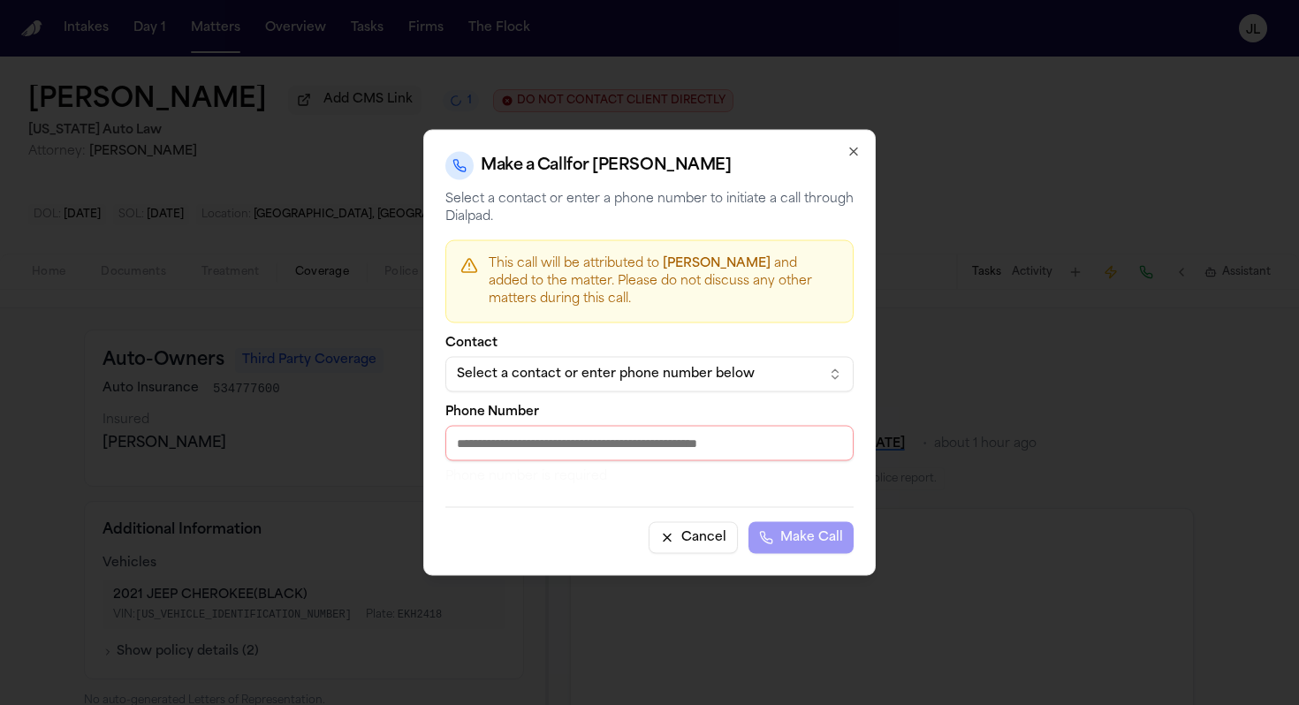
click at [662, 447] on input "Phone Number" at bounding box center [649, 443] width 408 height 35
paste input "**********"
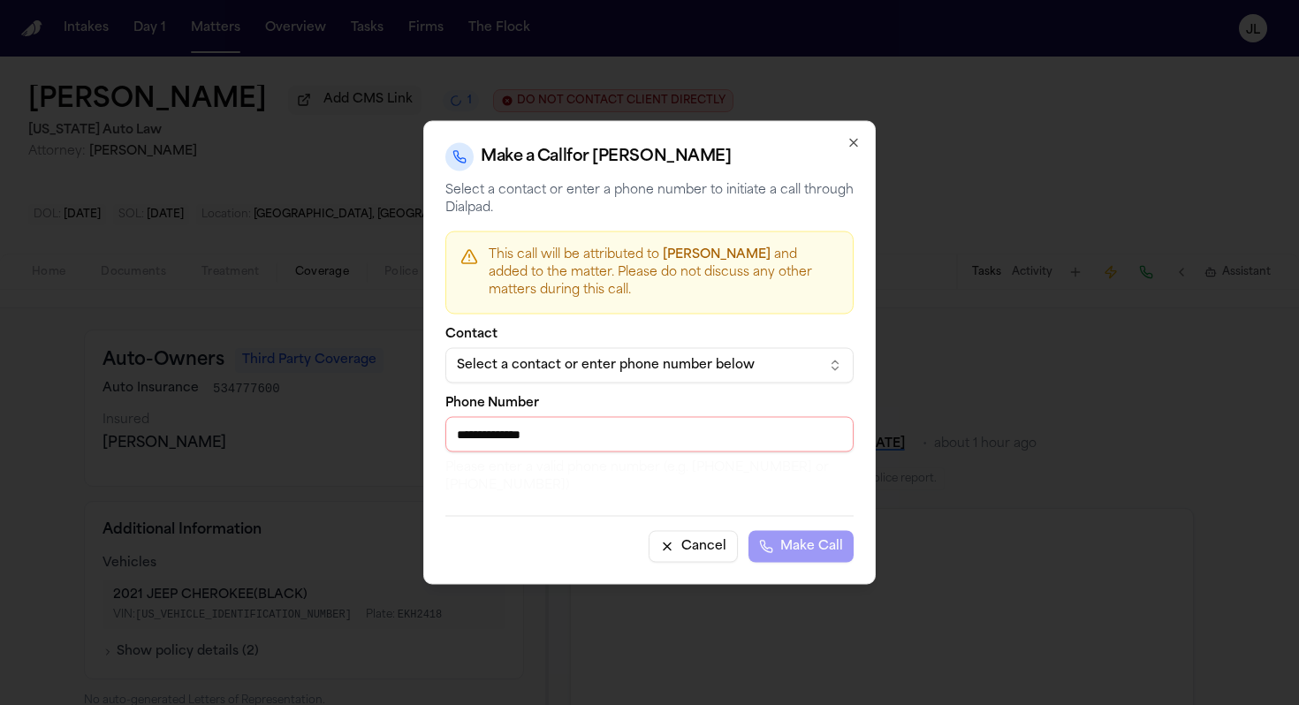
click at [466, 438] on input "**********" at bounding box center [649, 434] width 408 height 35
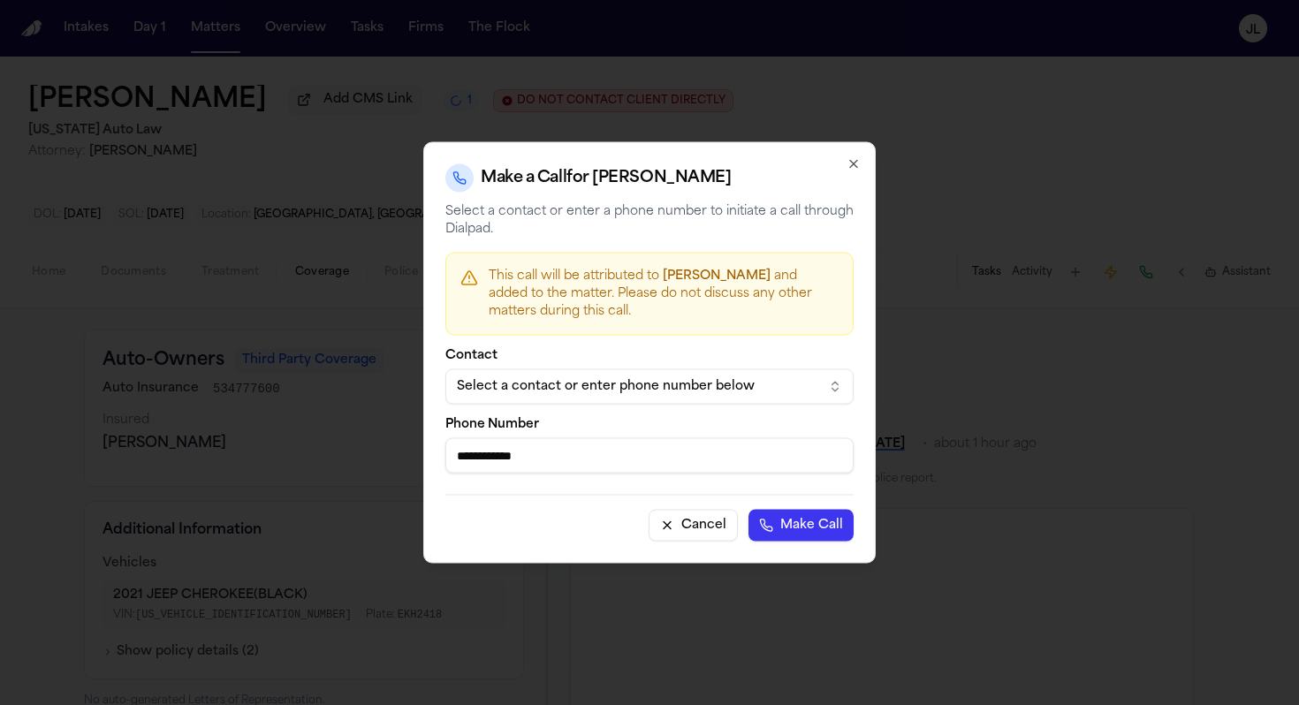
type input "**********"
click at [749, 510] on button "Make Call" at bounding box center [801, 526] width 105 height 32
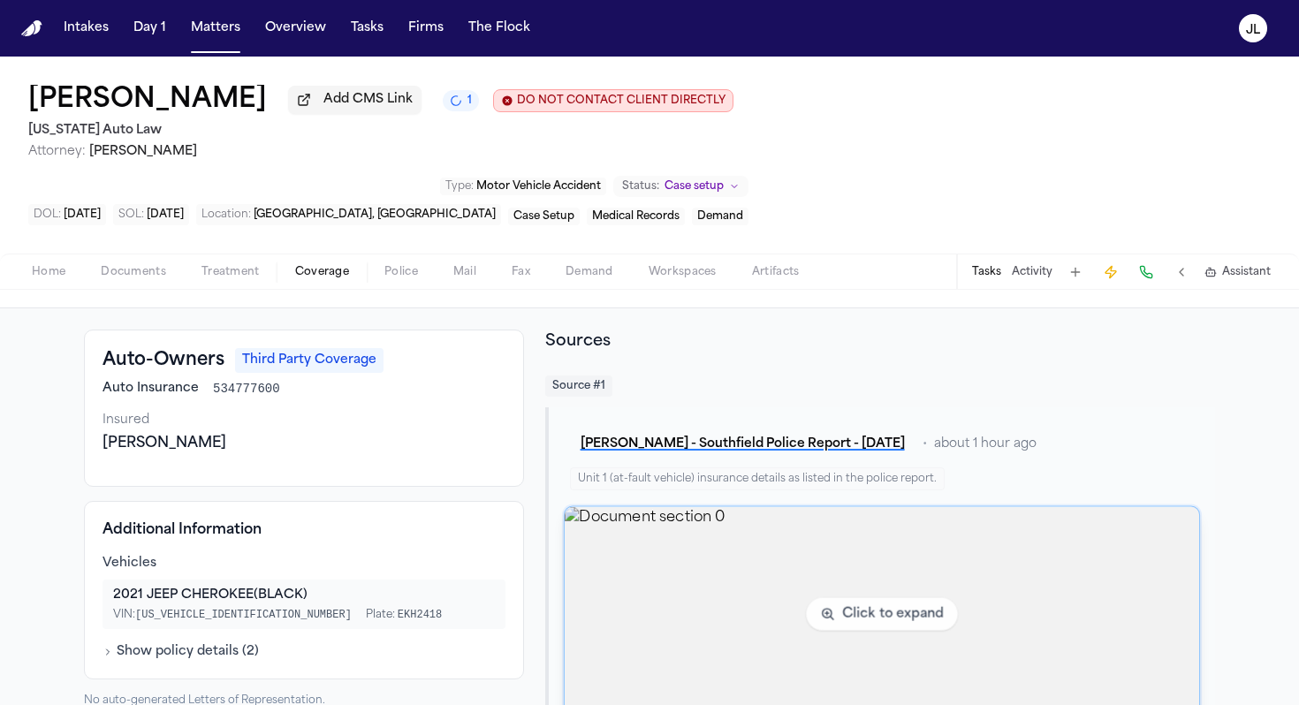
scroll to position [53, 0]
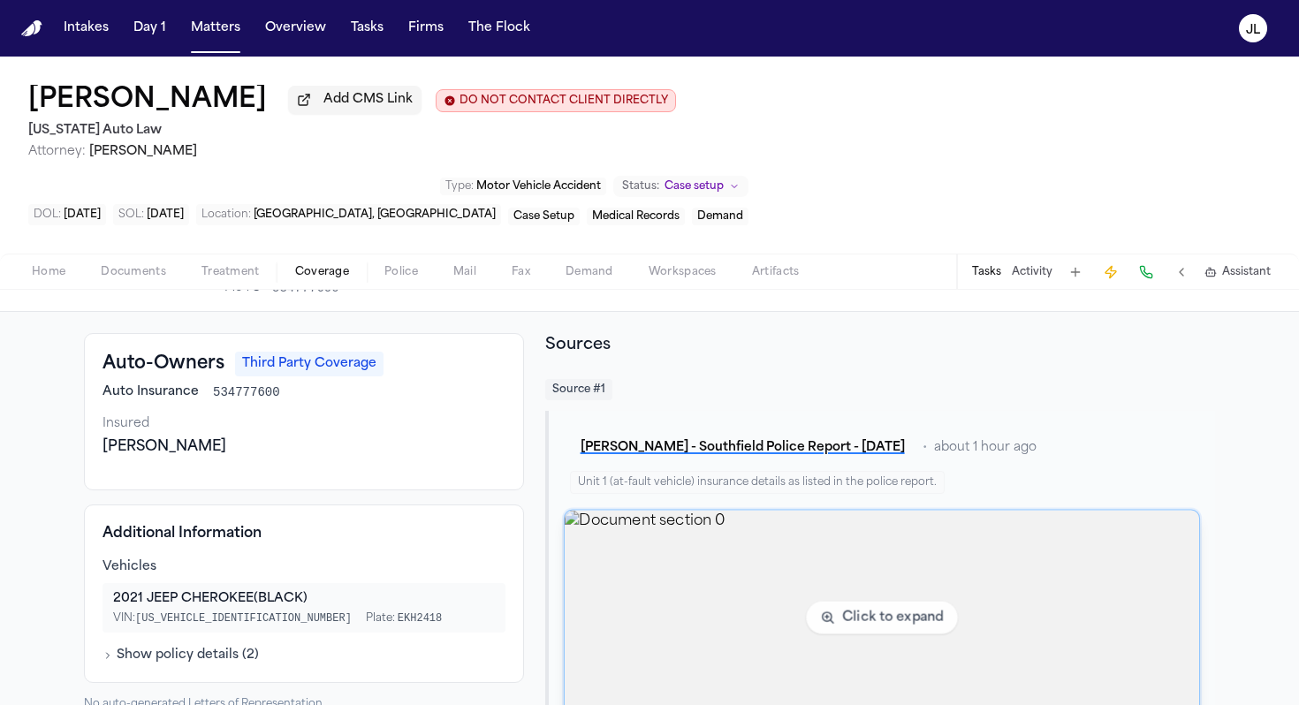
click at [696, 582] on img "View document section 0" at bounding box center [882, 618] width 635 height 215
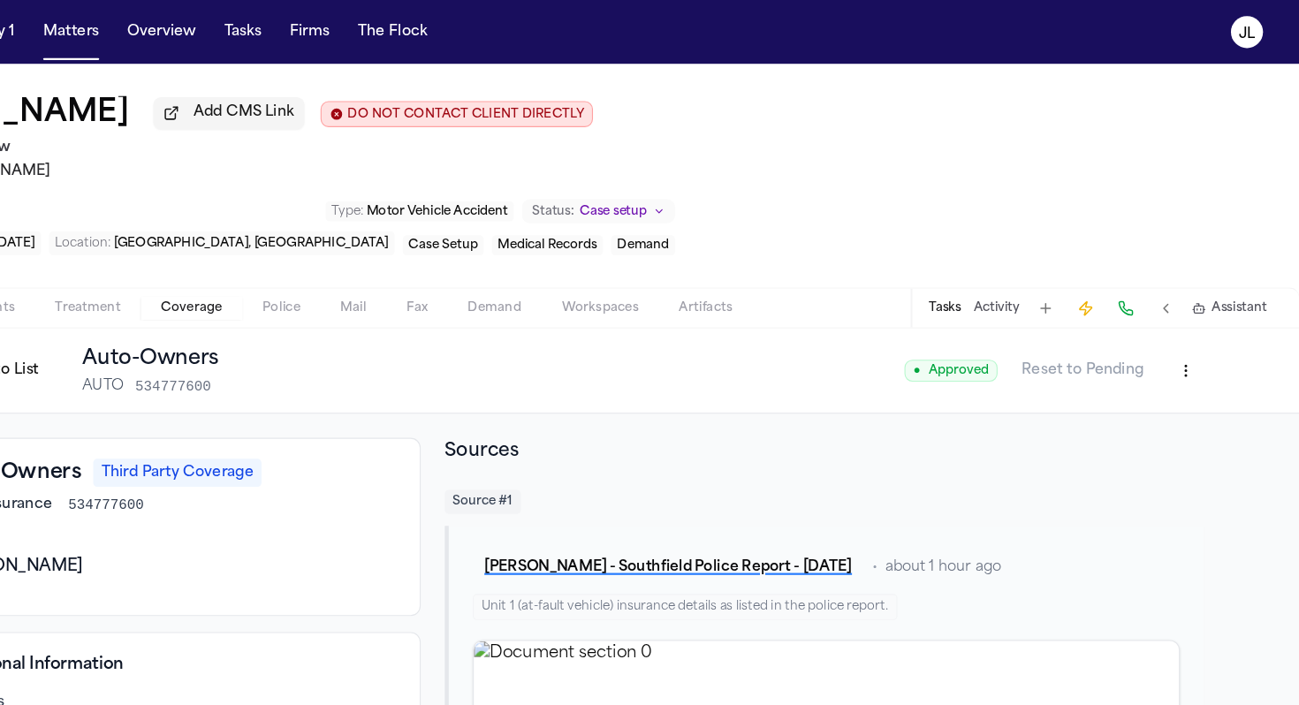
scroll to position [0, 0]
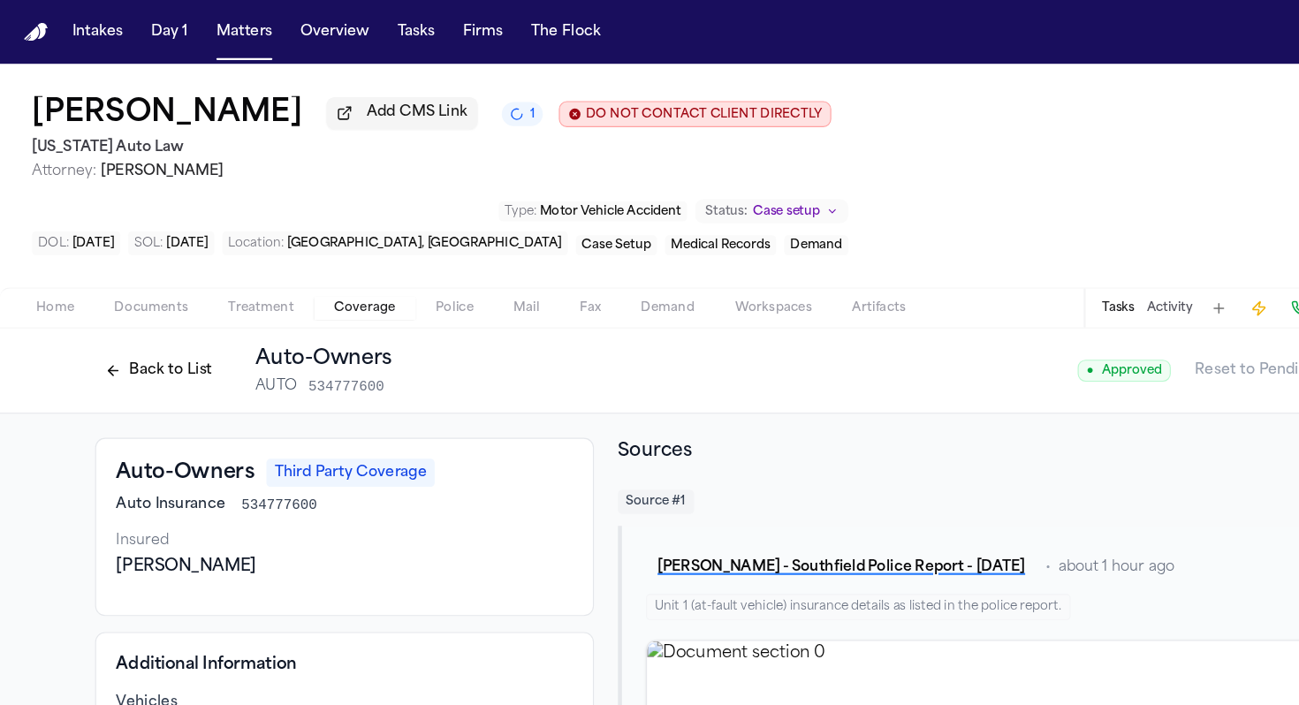
click at [102, 341] on button "Back to List" at bounding box center [140, 327] width 112 height 28
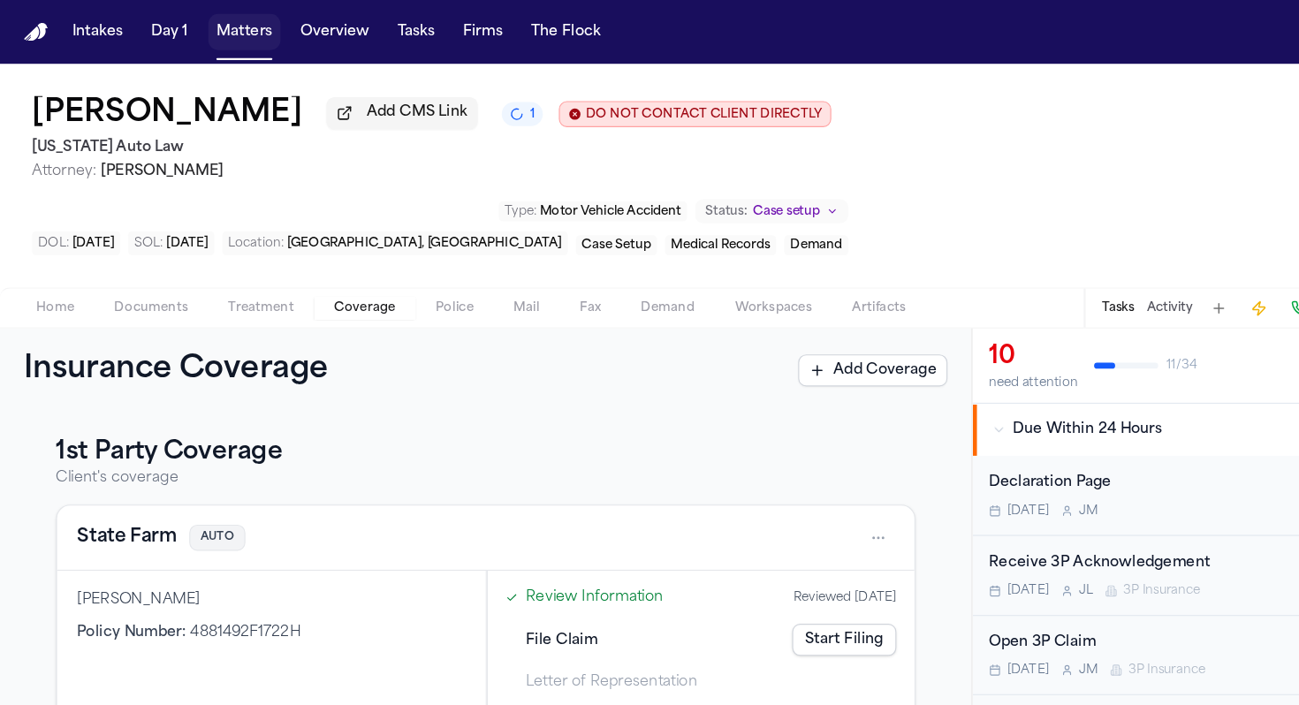
click at [207, 26] on button "Matters" at bounding box center [216, 28] width 64 height 32
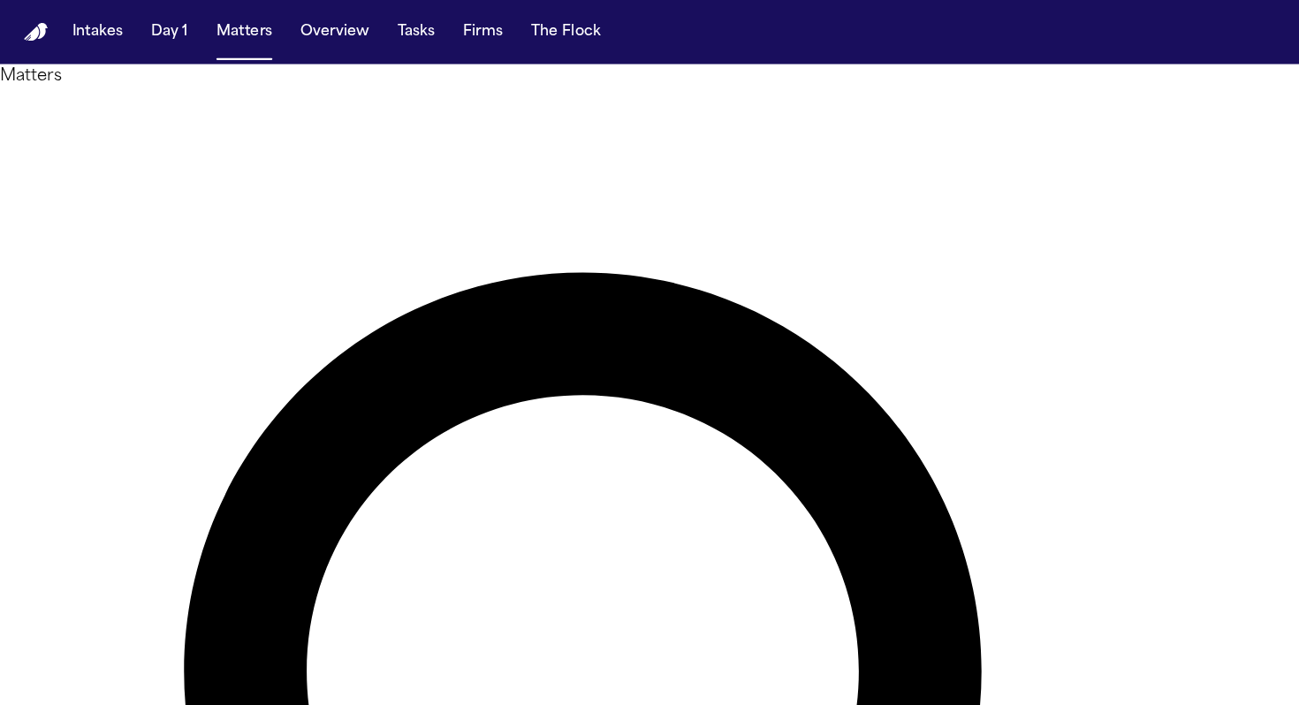
type input "**********"
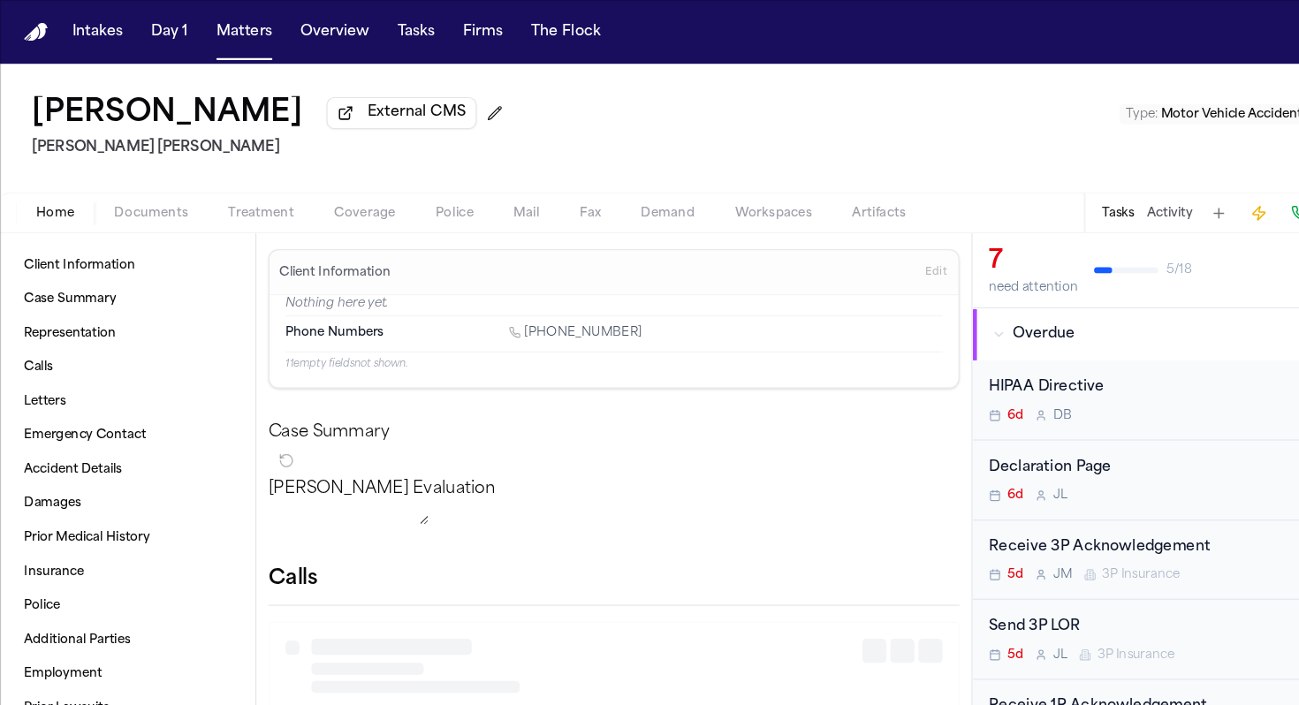
click at [308, 187] on span "Coverage" at bounding box center [322, 188] width 54 height 14
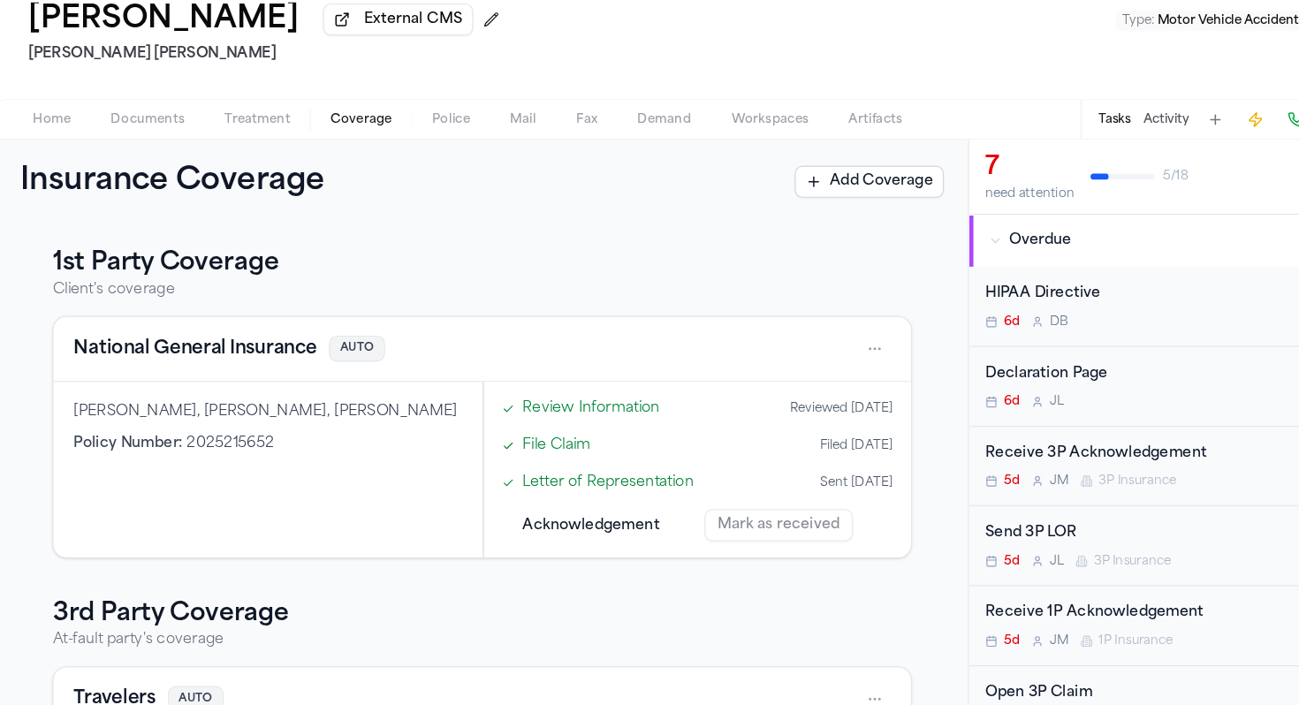
click at [209, 400] on button "National General Insurance" at bounding box center [175, 390] width 215 height 25
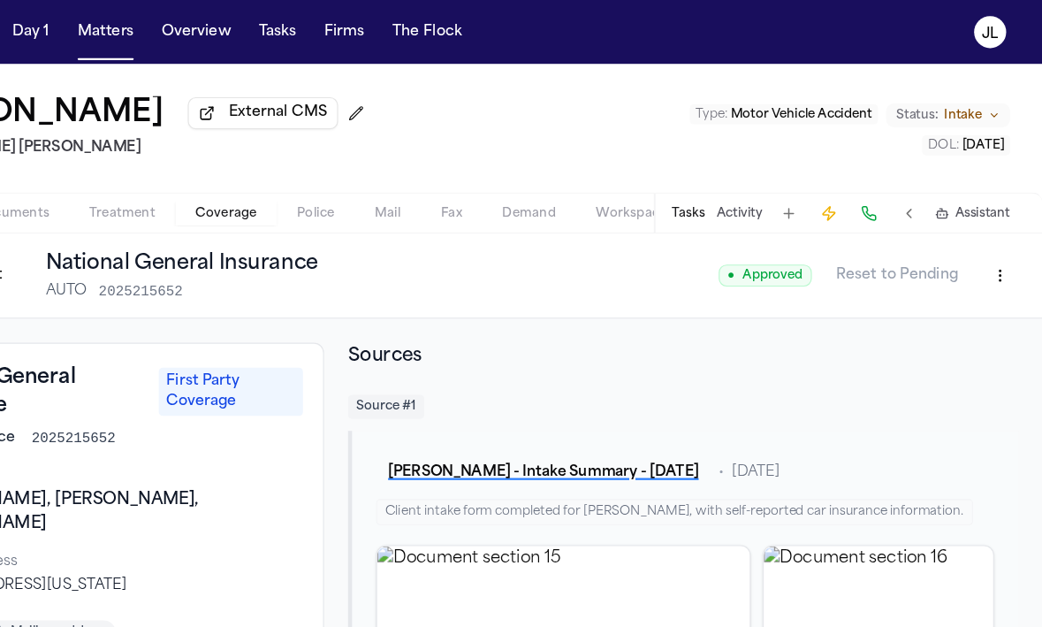
click at [995, 253] on html "Intakes Day 1 Matters Overview Tasks Firms The Flock JL Luis Rivas External CMS…" at bounding box center [521, 313] width 1042 height 627
click at [968, 277] on div "Edit Coverage" at bounding box center [944, 285] width 148 height 28
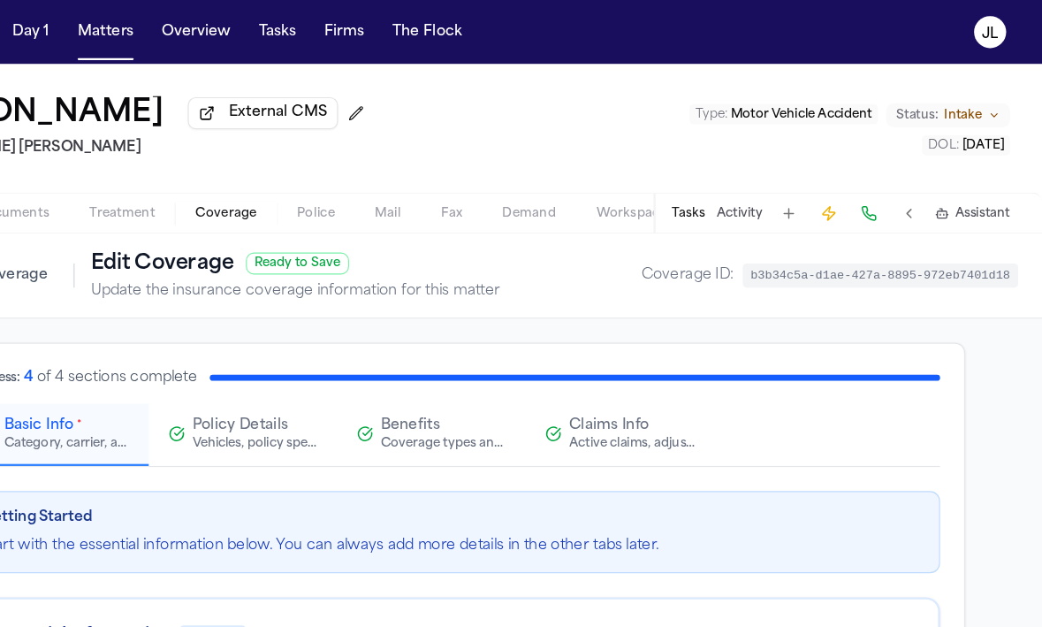
click at [667, 376] on span "Claims Info" at bounding box center [660, 376] width 71 height 18
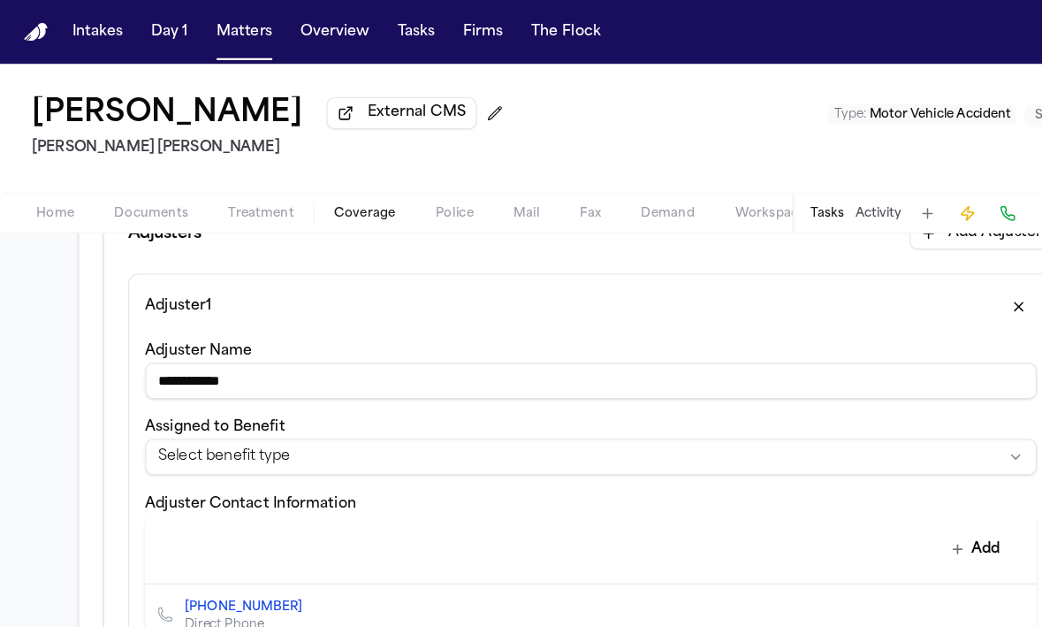
scroll to position [523, 0]
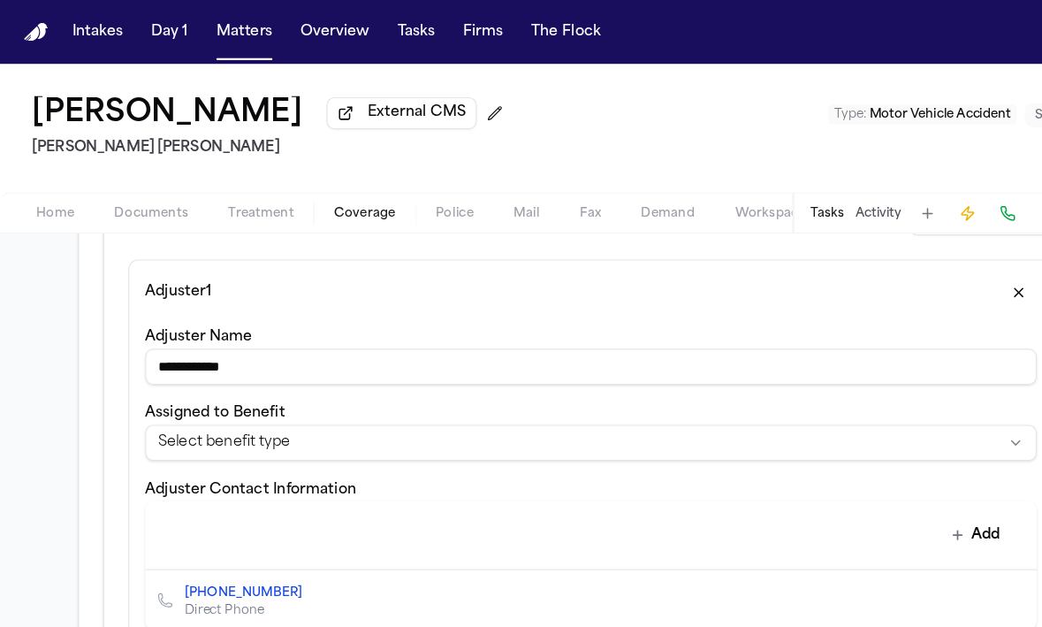
click at [156, 326] on input "**********" at bounding box center [521, 324] width 787 height 32
click at [182, 329] on input "**********" at bounding box center [521, 324] width 787 height 32
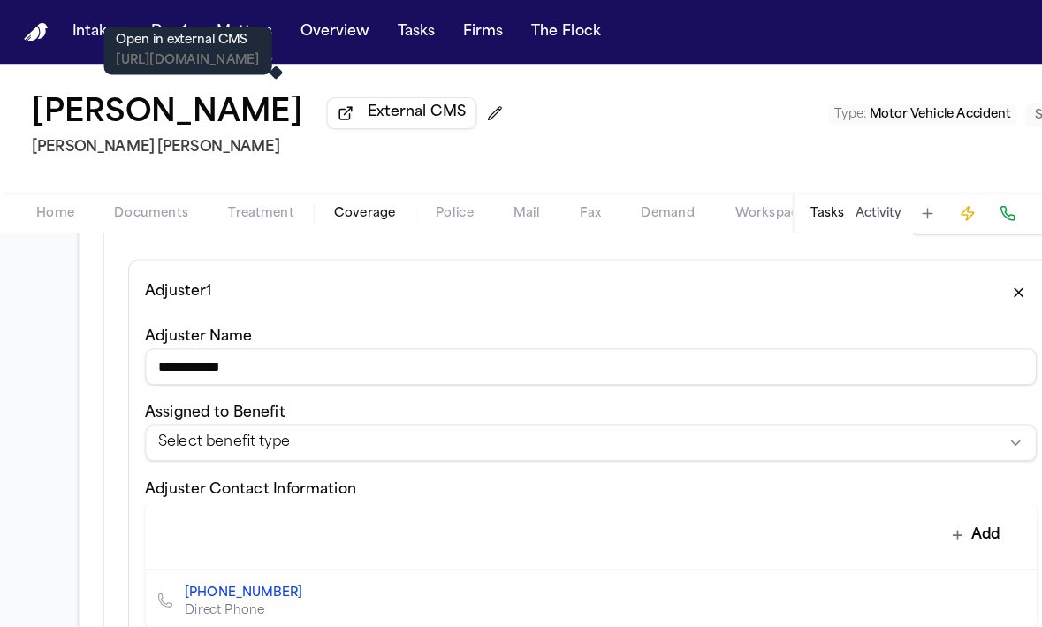
type input "**********"
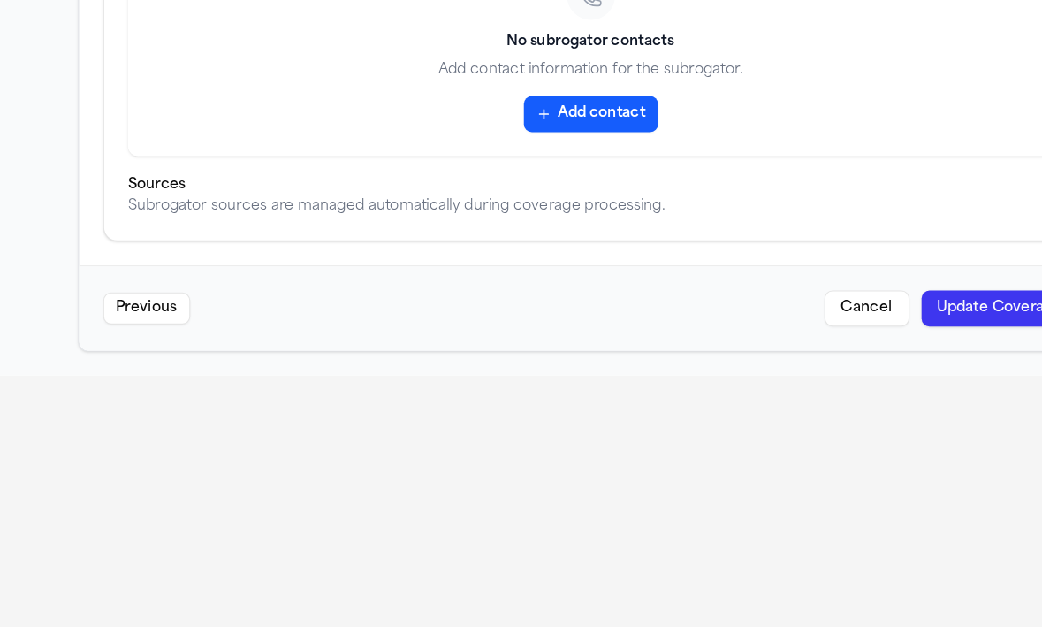
scroll to position [314, 0]
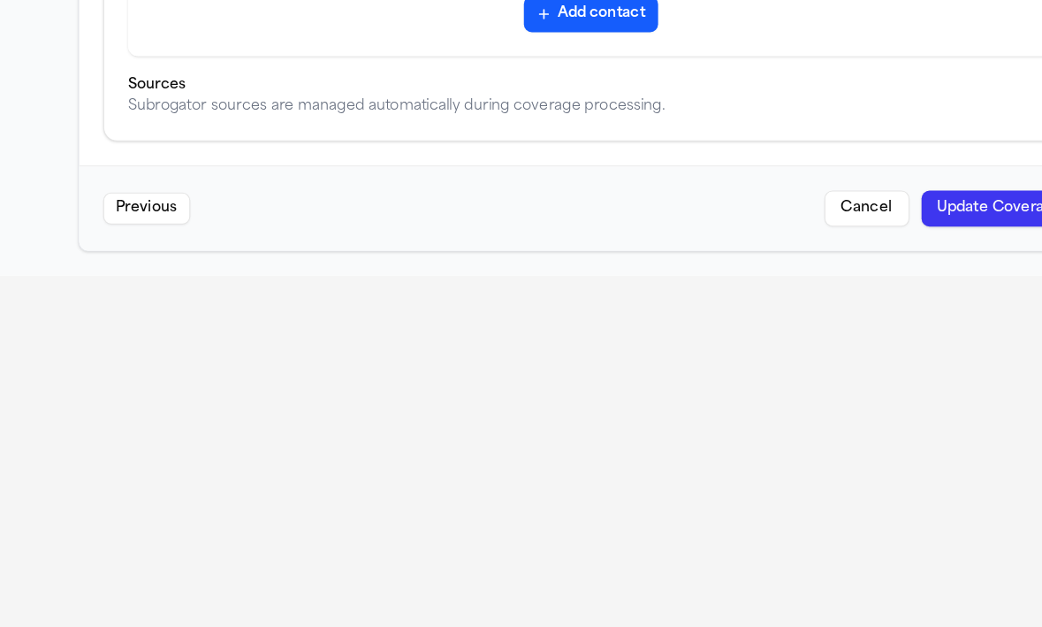
click at [847, 250] on button "Update Coverage" at bounding box center [882, 257] width 139 height 32
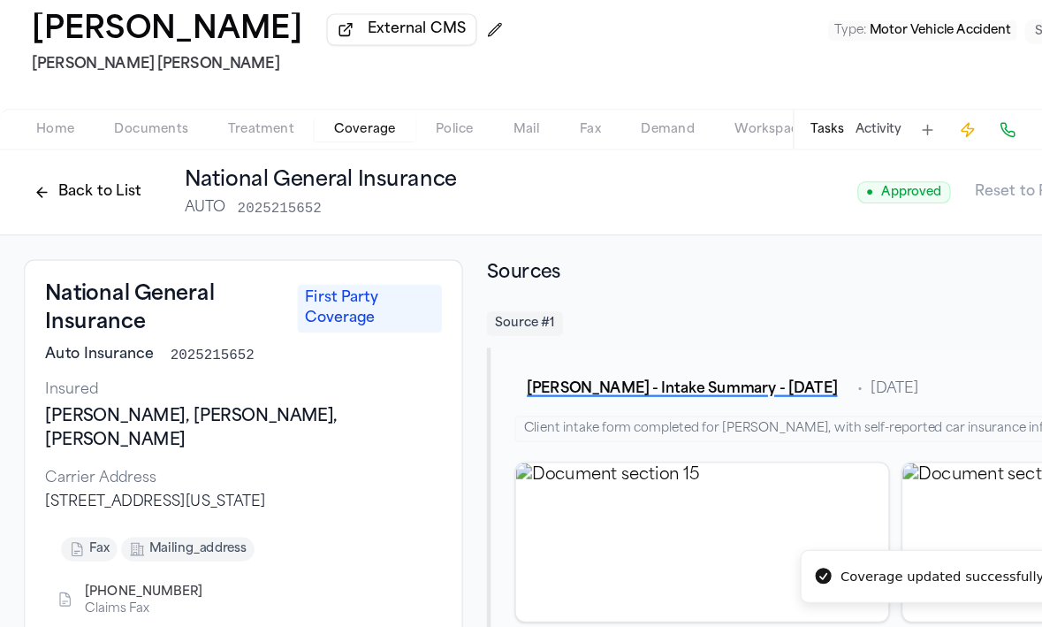
click at [72, 243] on button "Back to List" at bounding box center [77, 243] width 112 height 28
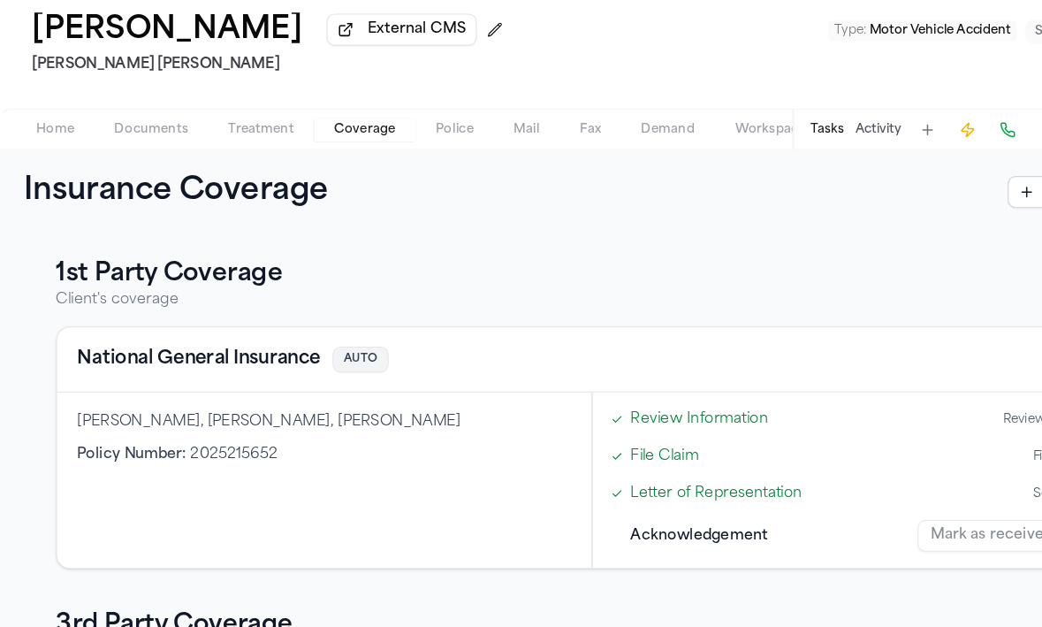
click at [49, 194] on span "Home" at bounding box center [49, 188] width 34 height 14
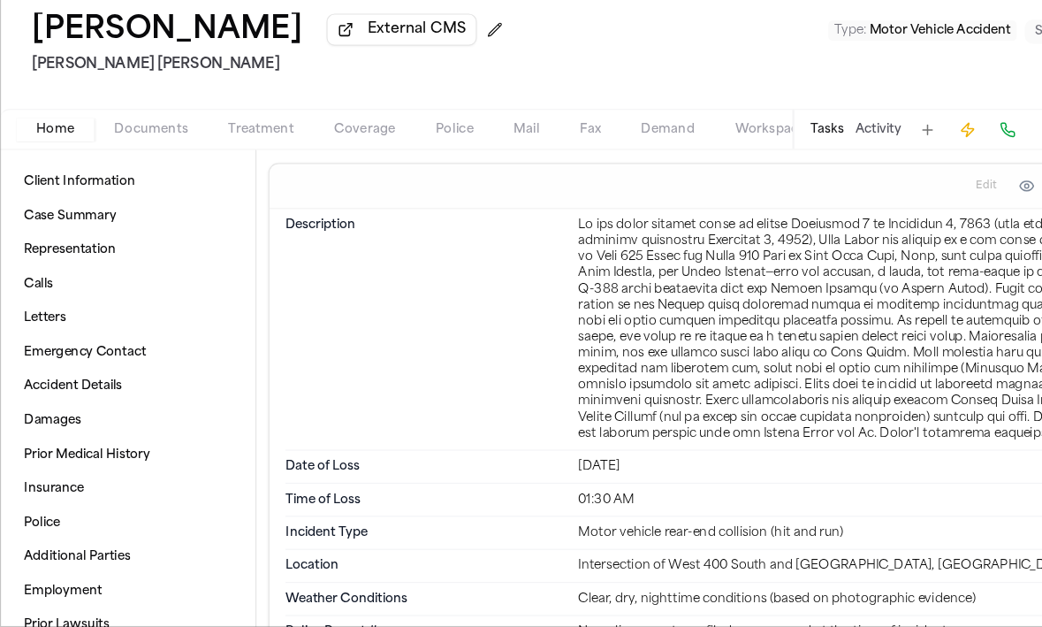
scroll to position [2239, 0]
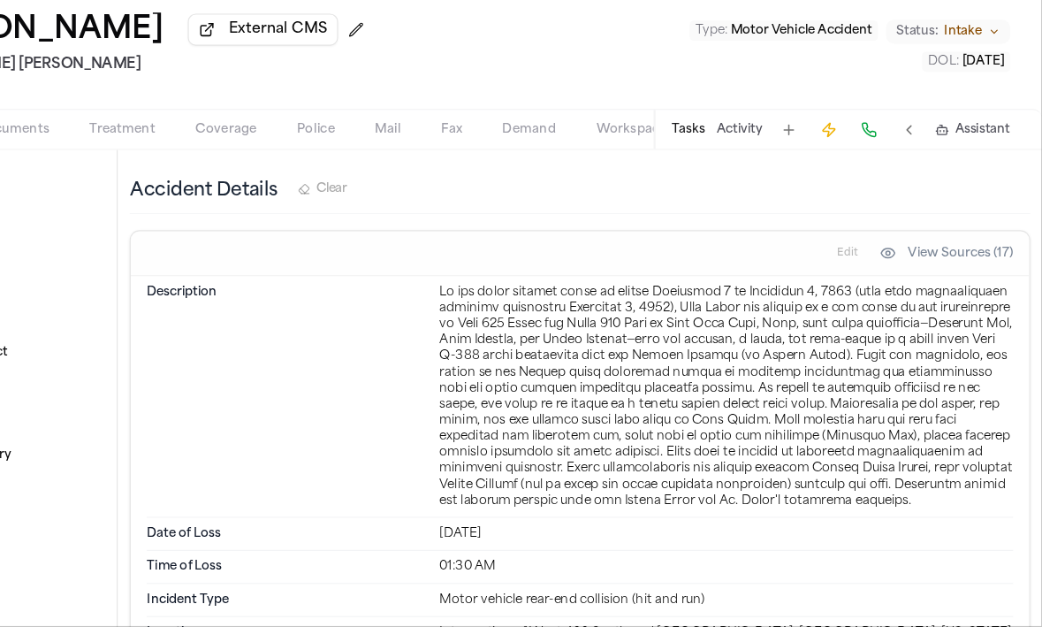
click at [311, 195] on span "Coverage" at bounding box center [322, 188] width 54 height 14
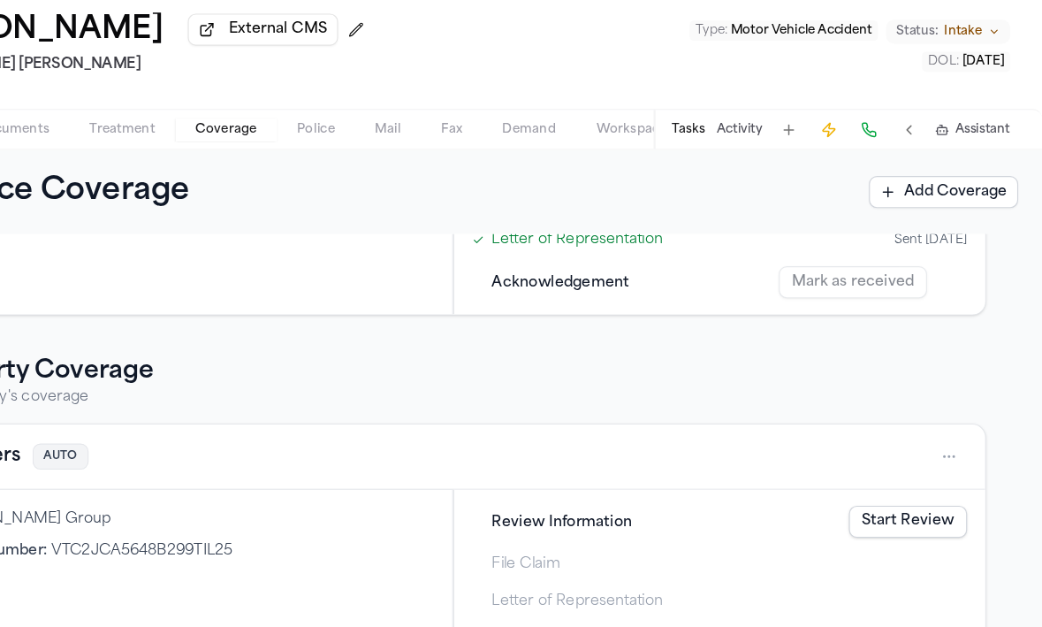
scroll to position [283, 0]
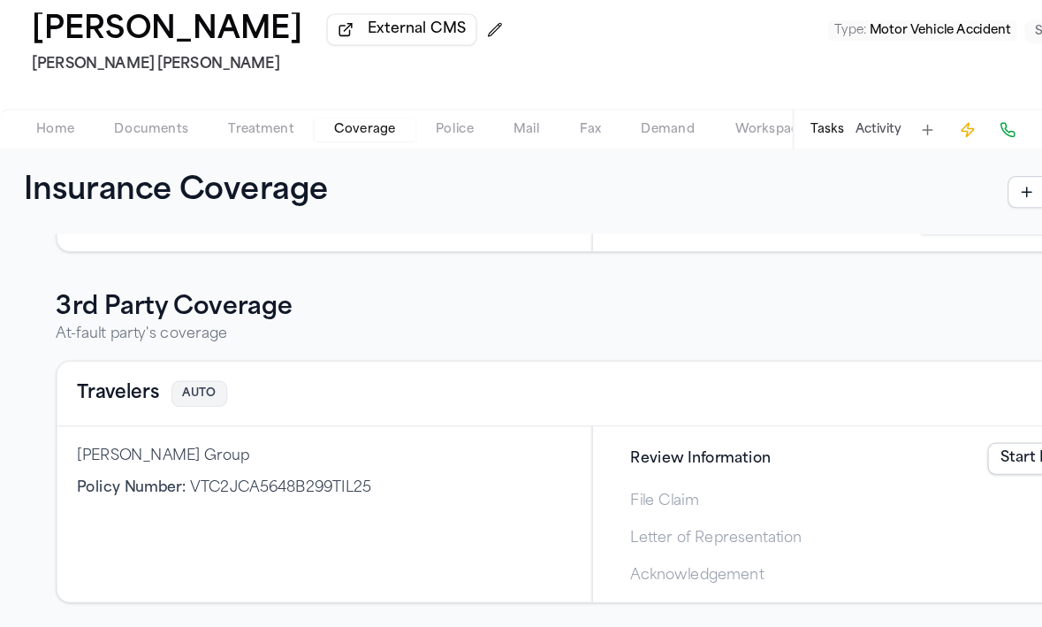
click at [110, 430] on button "Travelers" at bounding box center [104, 420] width 72 height 25
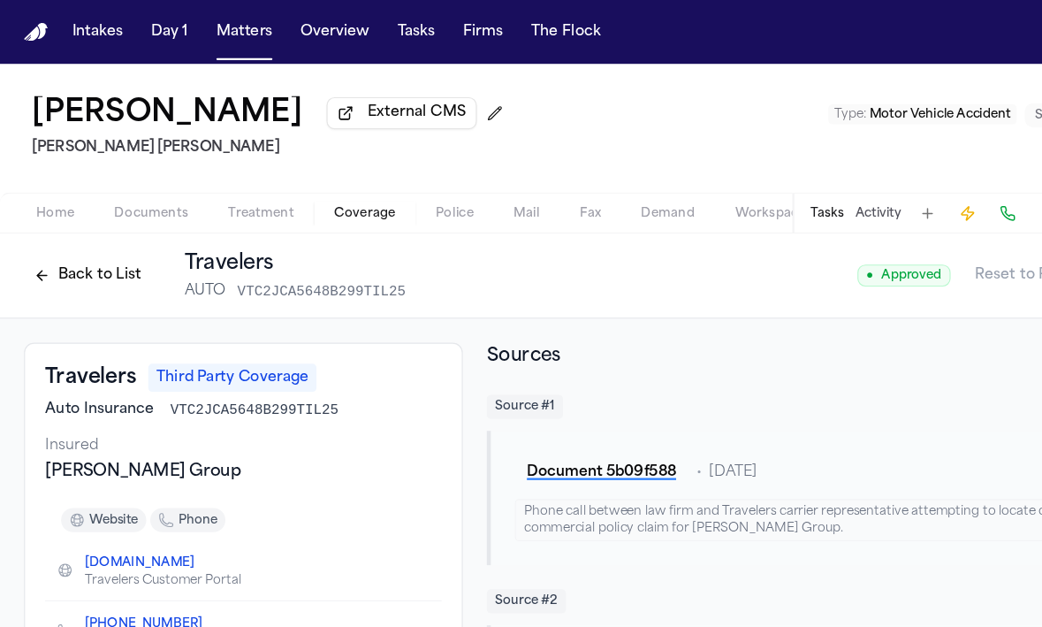
click at [55, 253] on button "Back to List" at bounding box center [77, 243] width 112 height 28
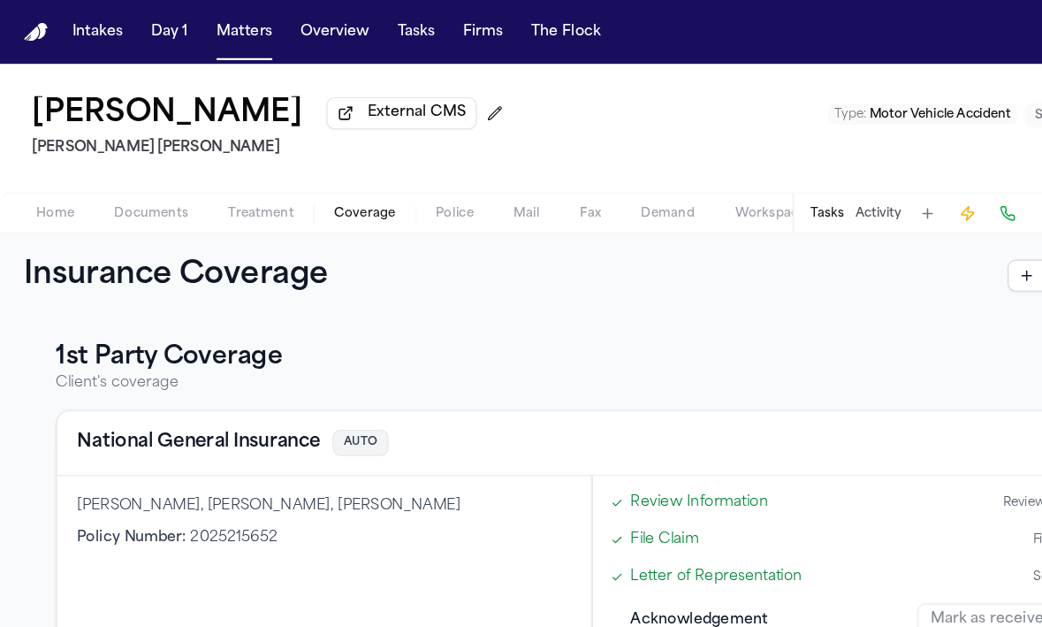
click at [50, 202] on div "Home Documents Treatment Coverage Police Mail Fax Demand Workspaces Artifacts T…" at bounding box center [521, 187] width 1042 height 35
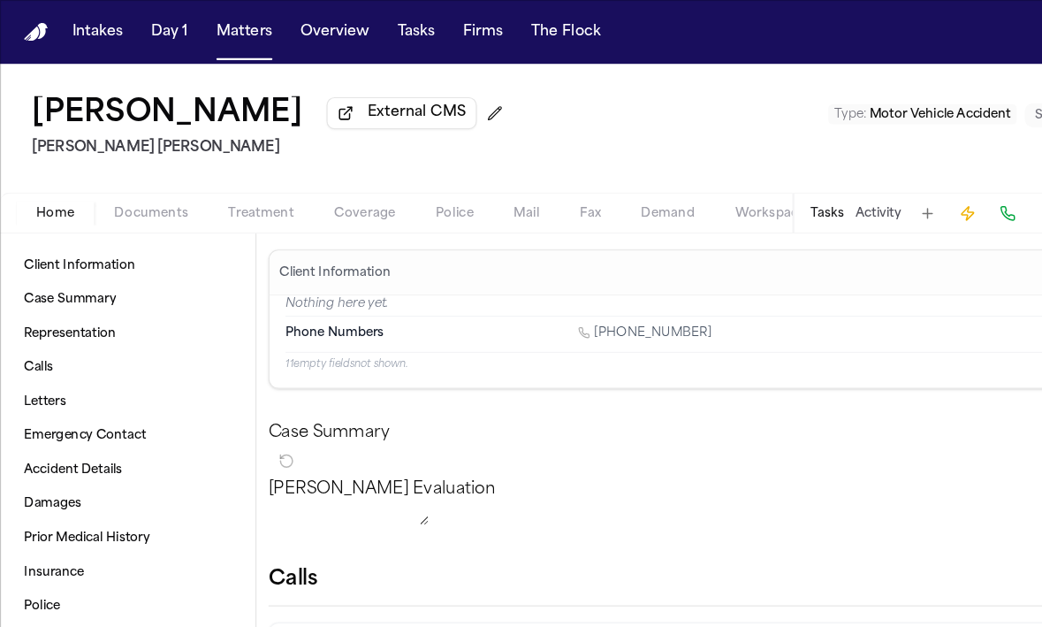
click at [50, 195] on span "Home" at bounding box center [49, 188] width 34 height 14
click at [320, 179] on div "Home Documents Treatment Coverage Police Mail Fax Demand Workspaces Artifacts T…" at bounding box center [521, 187] width 1042 height 35
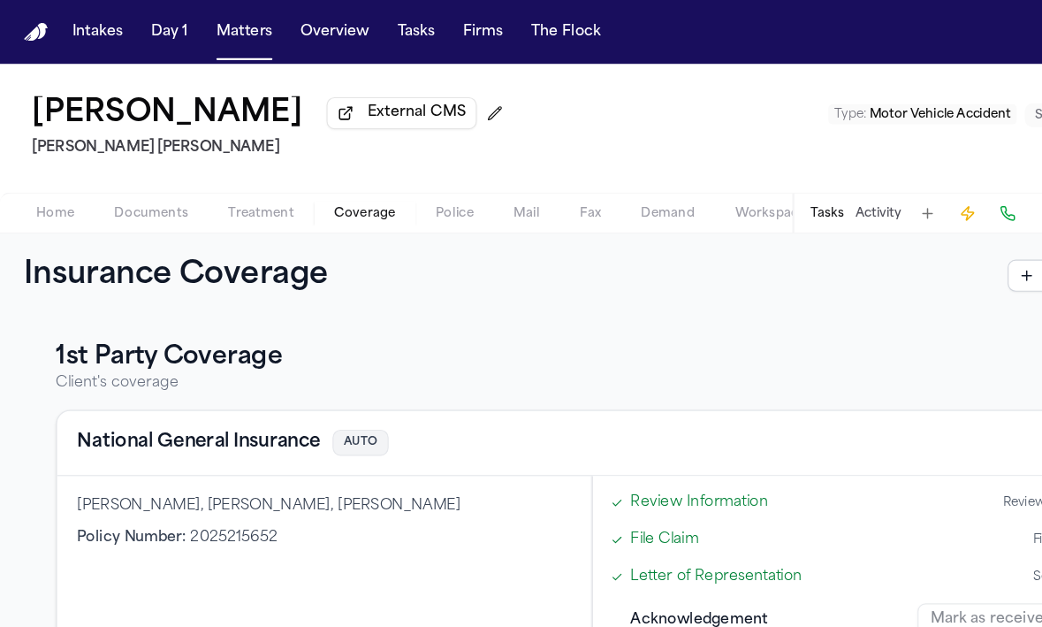
click at [320, 193] on span "Coverage" at bounding box center [322, 188] width 54 height 14
click at [242, 399] on button "National General Insurance" at bounding box center [175, 390] width 215 height 25
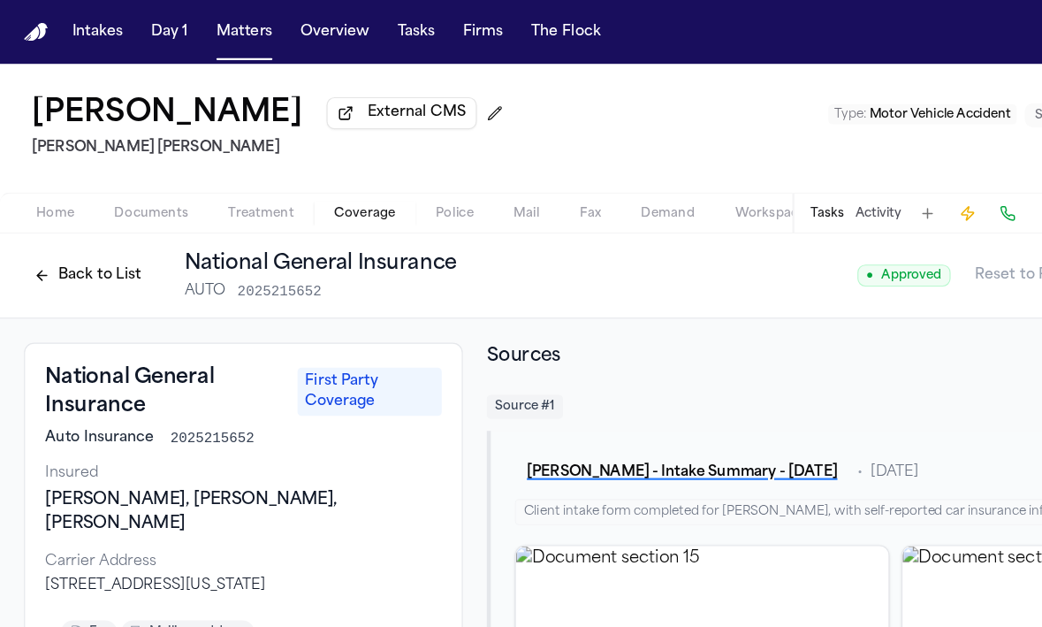
click at [108, 237] on button "Back to List" at bounding box center [77, 243] width 112 height 28
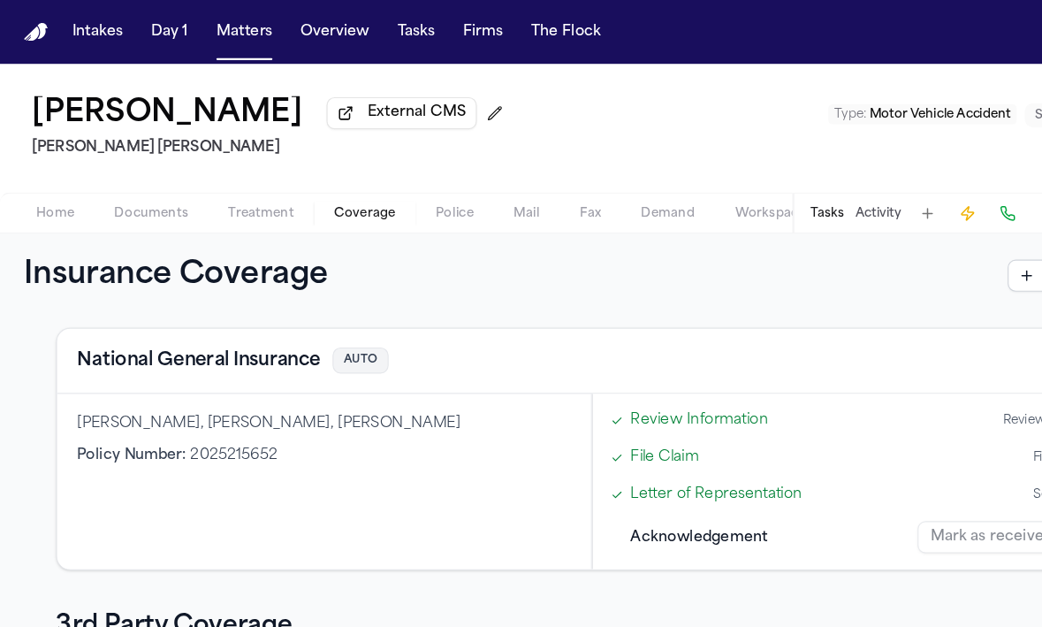
scroll to position [57, 0]
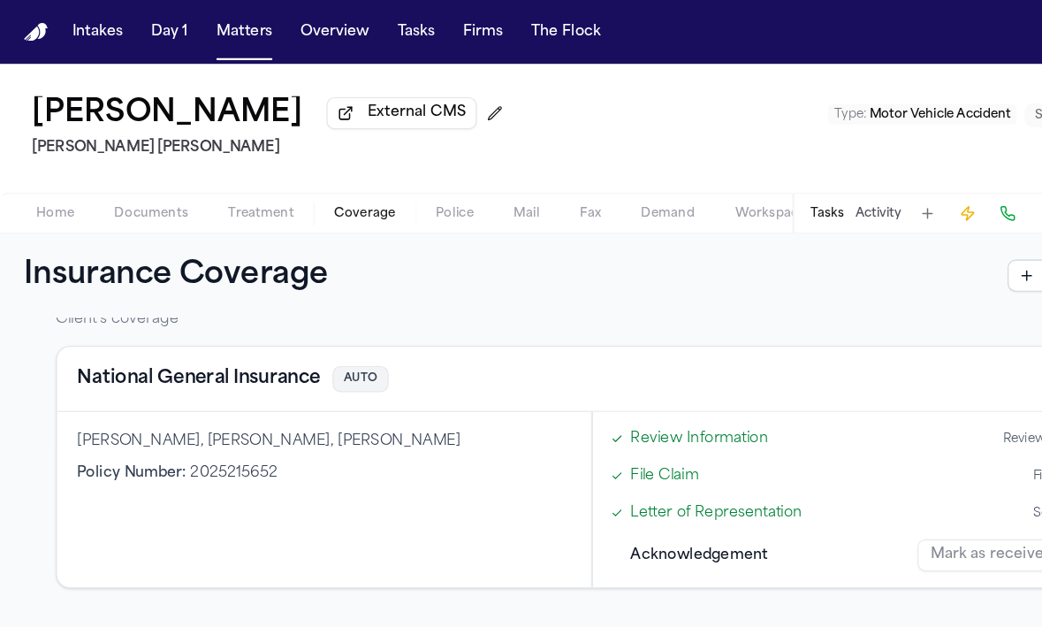
click at [245, 342] on button "National General Insurance" at bounding box center [175, 334] width 215 height 25
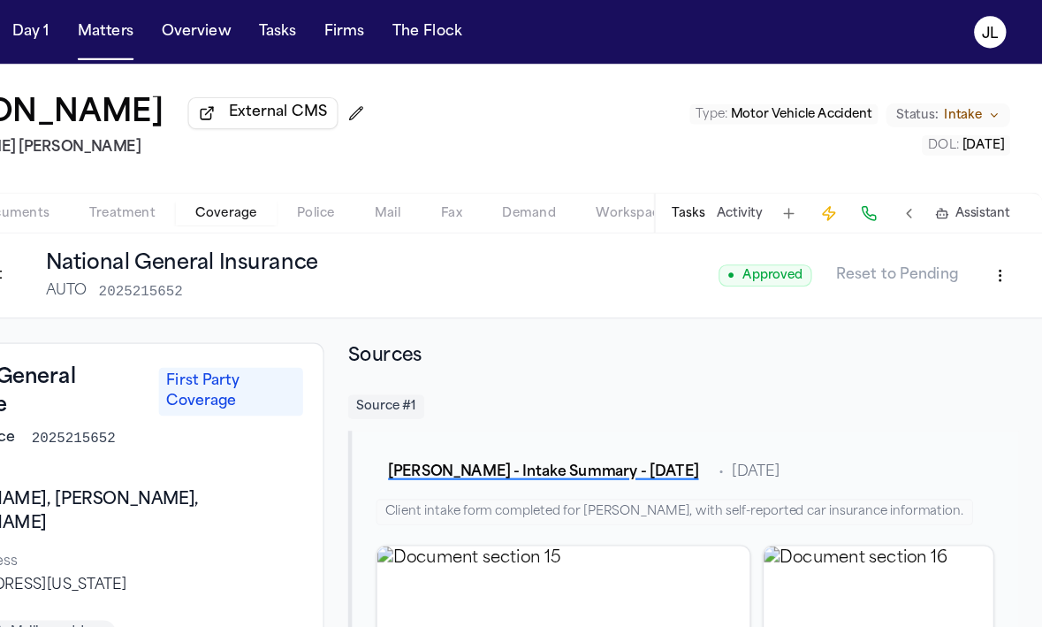
click at [993, 246] on html "Intakes Day 1 Matters Overview Tasks Firms The Flock JL Luis Rivas External CMS…" at bounding box center [521, 313] width 1042 height 627
click at [948, 293] on div "Edit Coverage" at bounding box center [944, 285] width 148 height 28
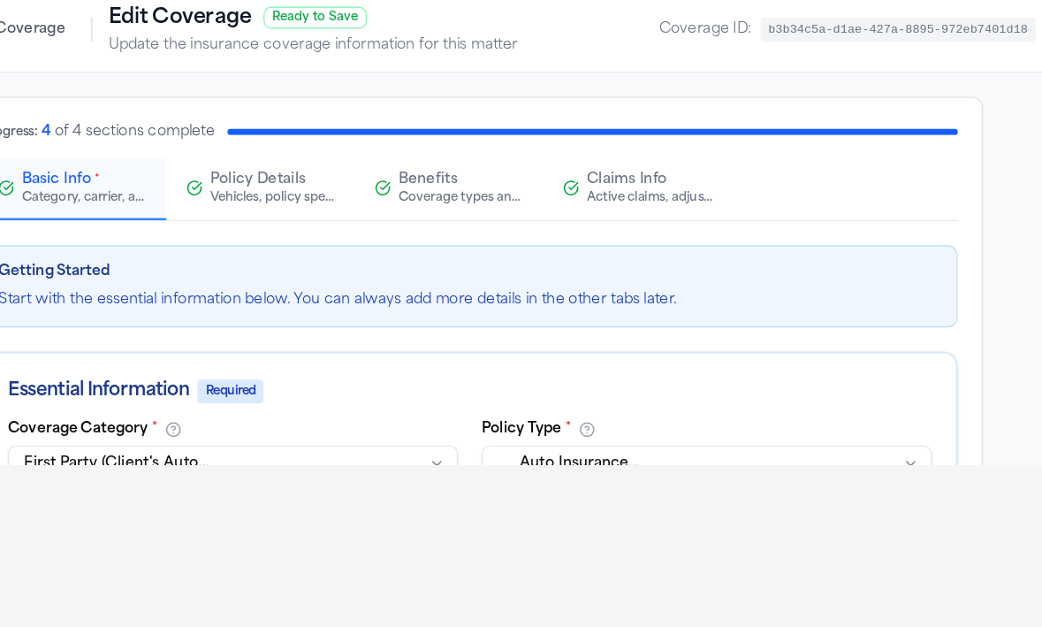
click at [656, 182] on div "Active claims, adjusters, and subrogation details" at bounding box center [681, 175] width 113 height 14
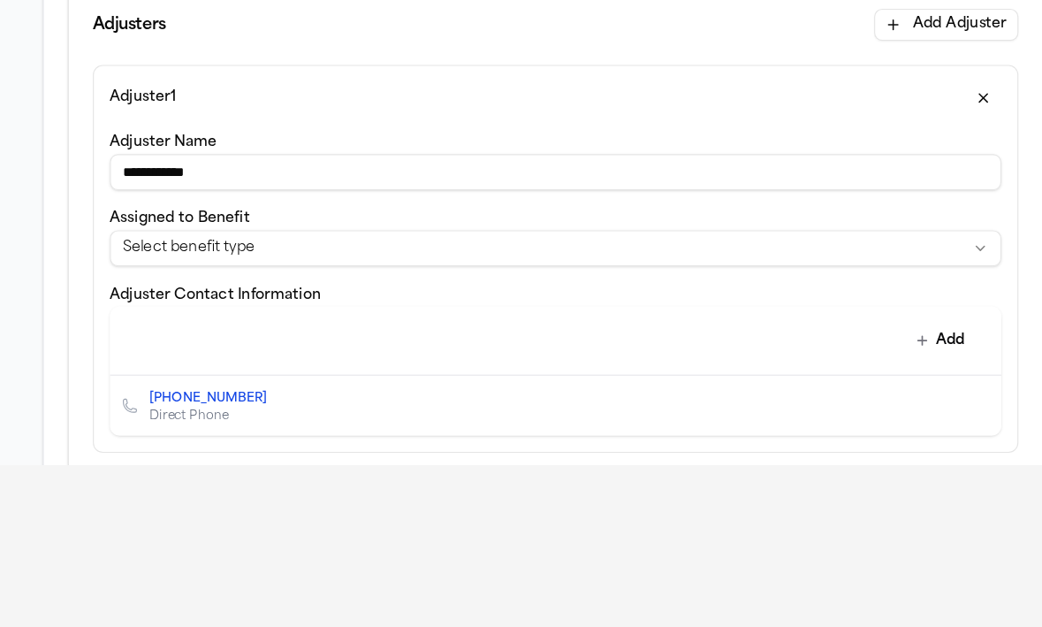
scroll to position [479, 0]
click at [864, 306] on button "Add" at bounding box center [861, 300] width 65 height 32
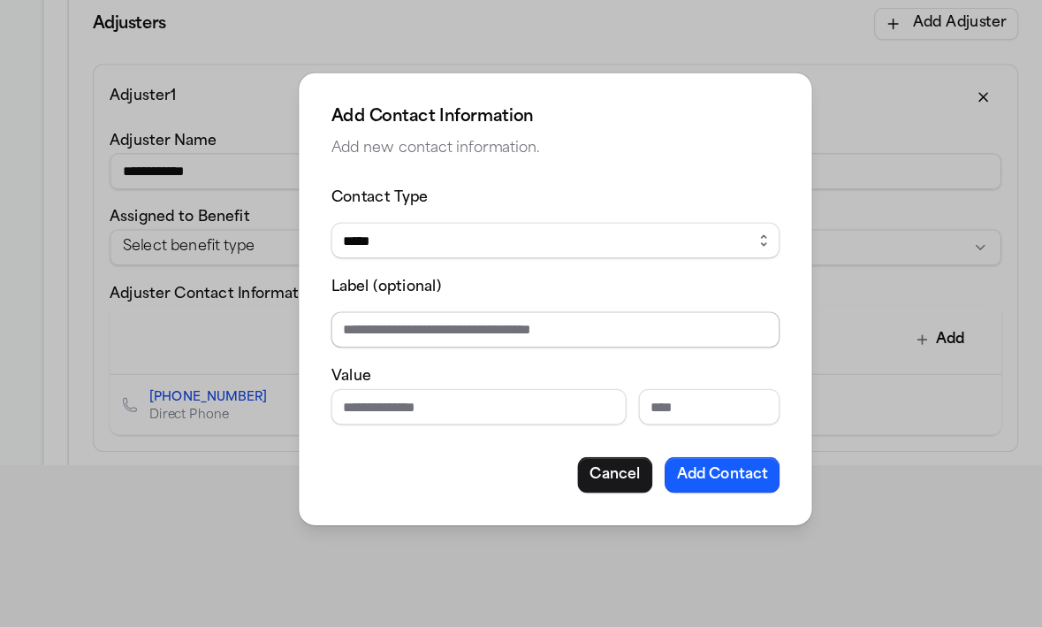
click at [534, 290] on input "Label (optional)" at bounding box center [521, 291] width 396 height 32
type input "**********"
click at [699, 414] on button "Add Contact" at bounding box center [669, 419] width 102 height 32
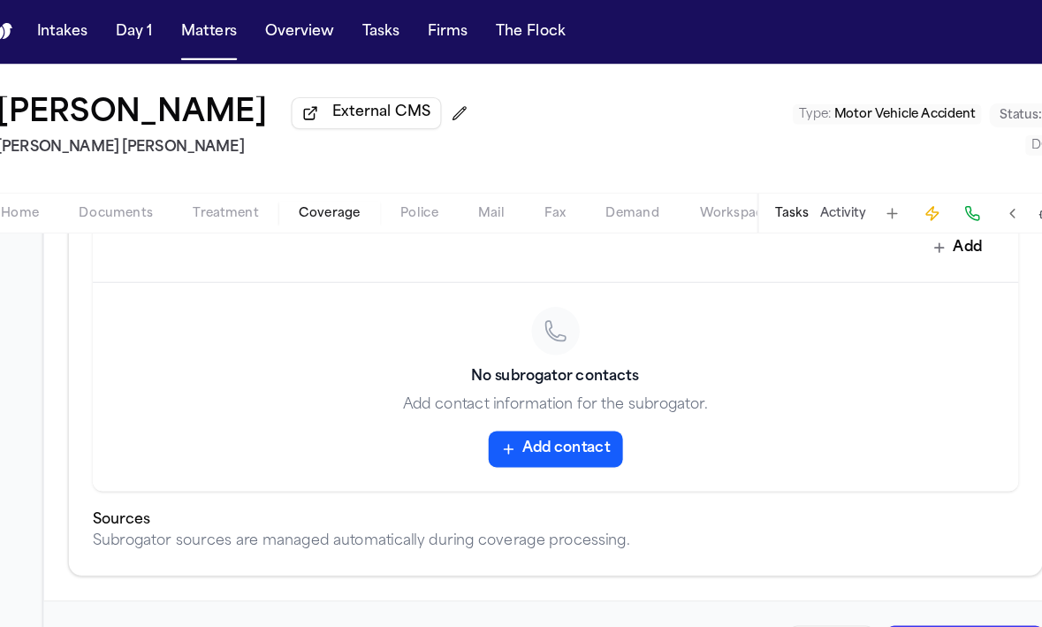
scroll to position [314, 0]
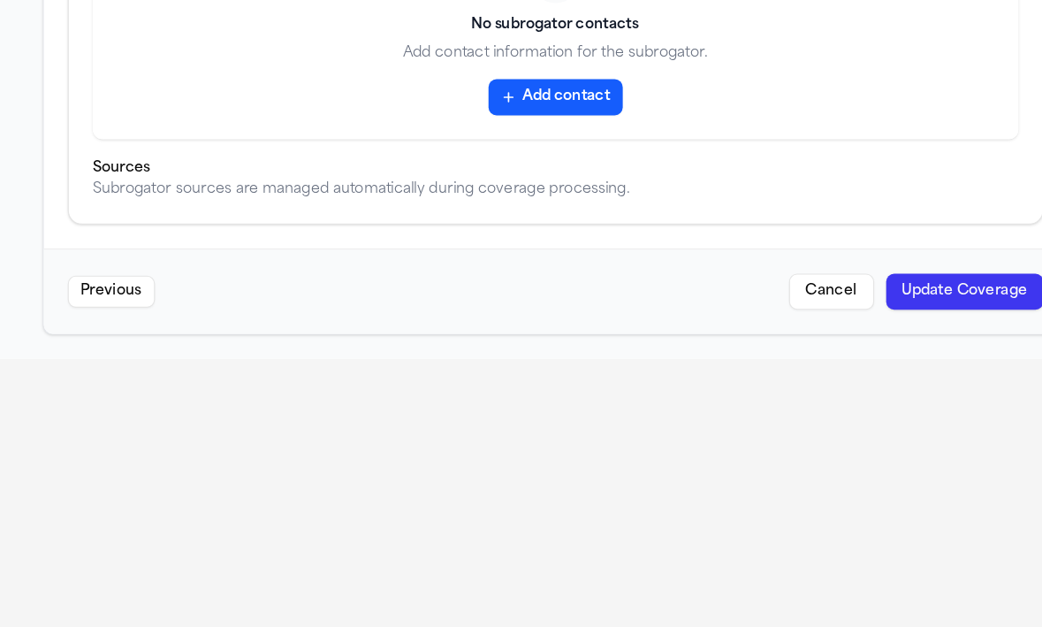
click at [880, 255] on button "Update Coverage" at bounding box center [882, 257] width 139 height 32
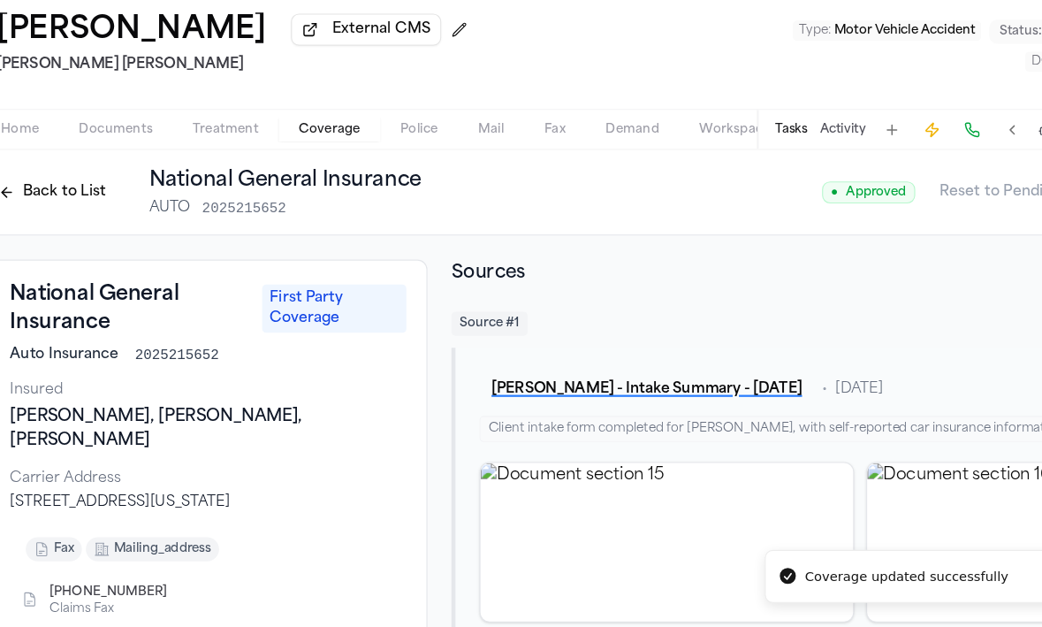
click at [90, 247] on button "Back to List" at bounding box center [77, 243] width 112 height 28
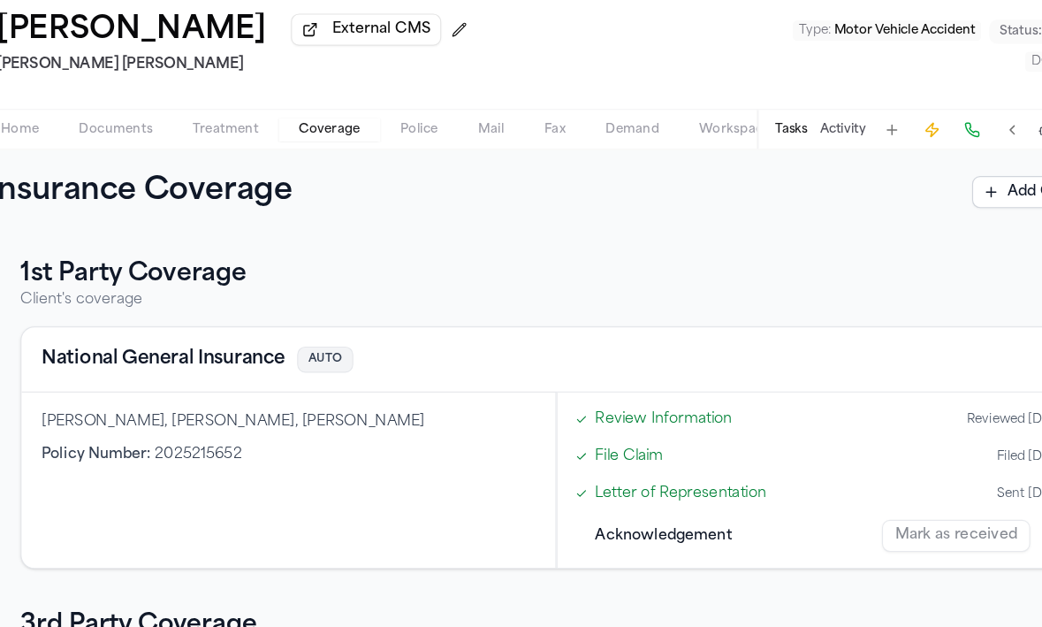
click at [217, 396] on button "National General Insurance" at bounding box center [175, 390] width 215 height 25
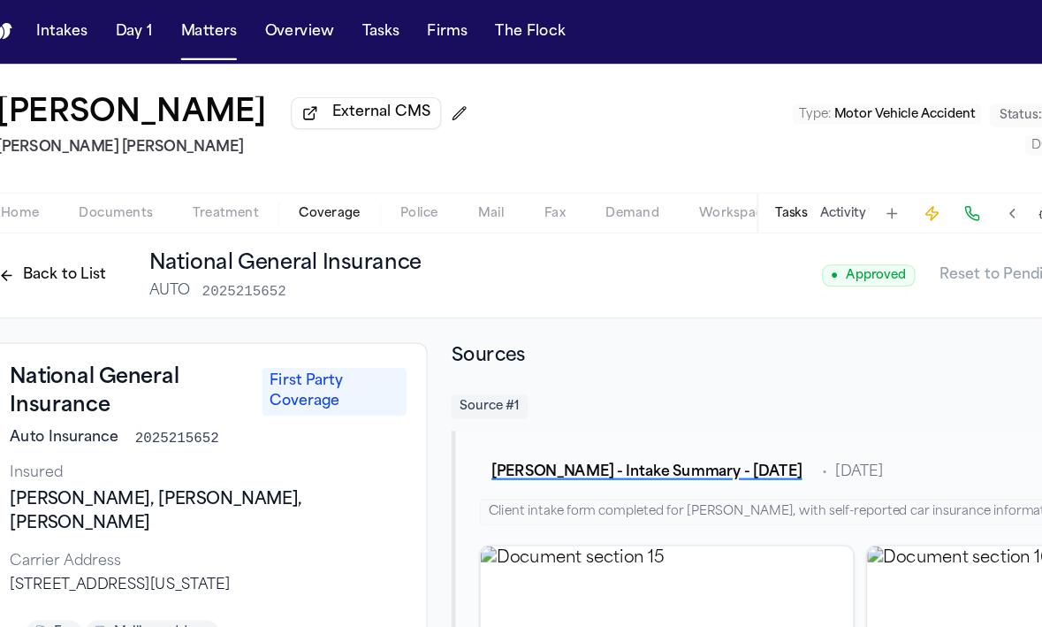
click at [141, 204] on div "Home Documents Treatment Coverage Police Mail Fax Demand Workspaces Artifacts T…" at bounding box center [521, 187] width 1042 height 35
click at [141, 192] on span "Documents" at bounding box center [133, 188] width 65 height 14
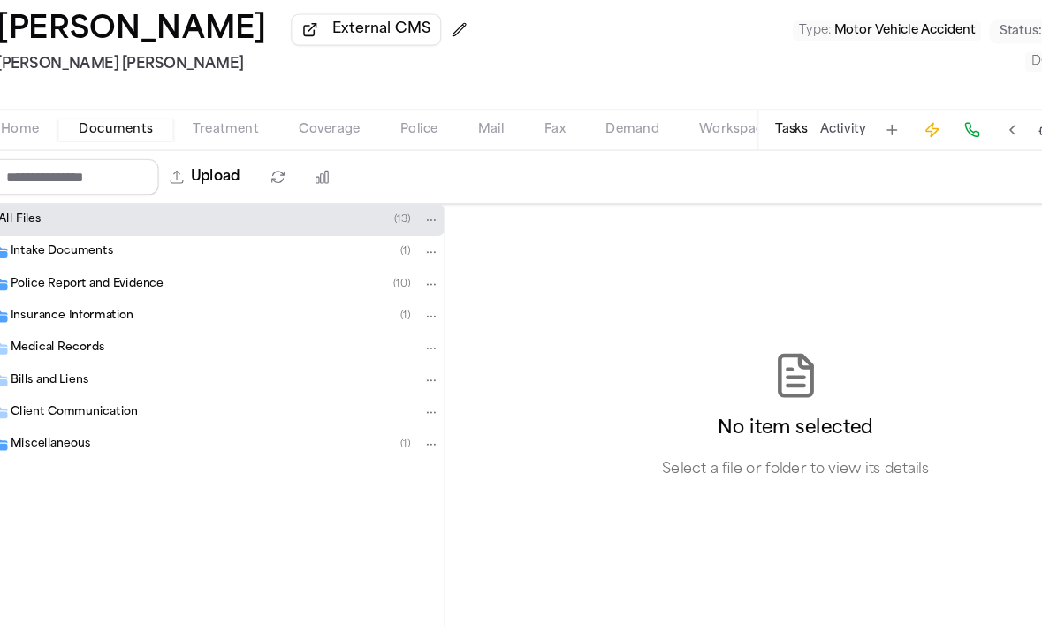
click at [156, 361] on div "Insurance Information ( 1 )" at bounding box center [230, 353] width 379 height 16
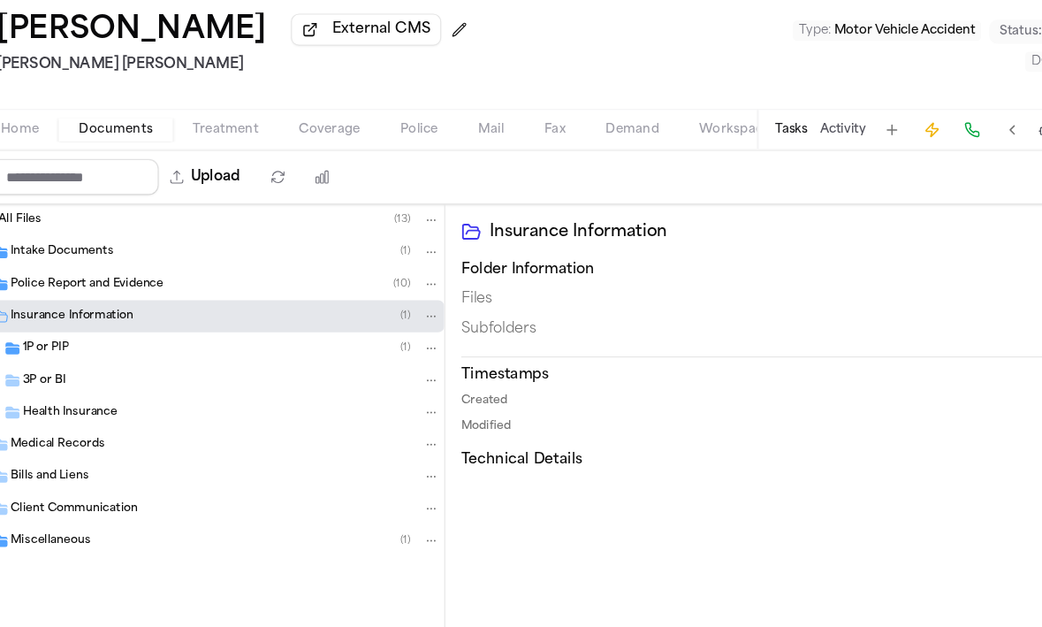
click at [113, 389] on div "1P or PIP ( 1 )" at bounding box center [235, 381] width 369 height 16
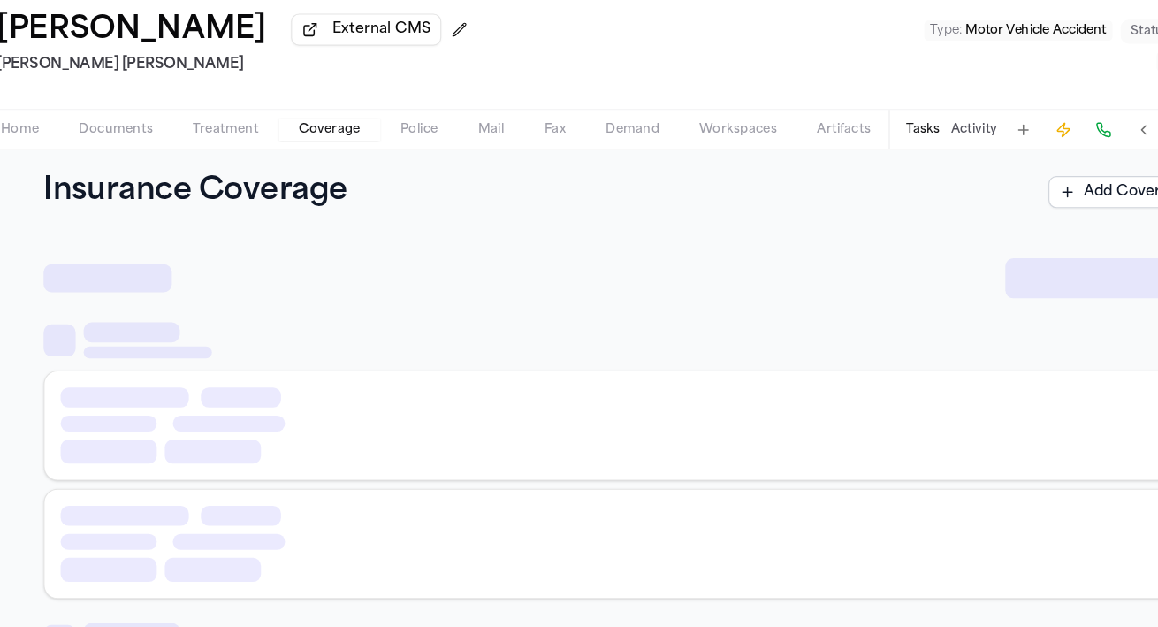
click at [353, 193] on button "Coverage" at bounding box center [322, 188] width 89 height 21
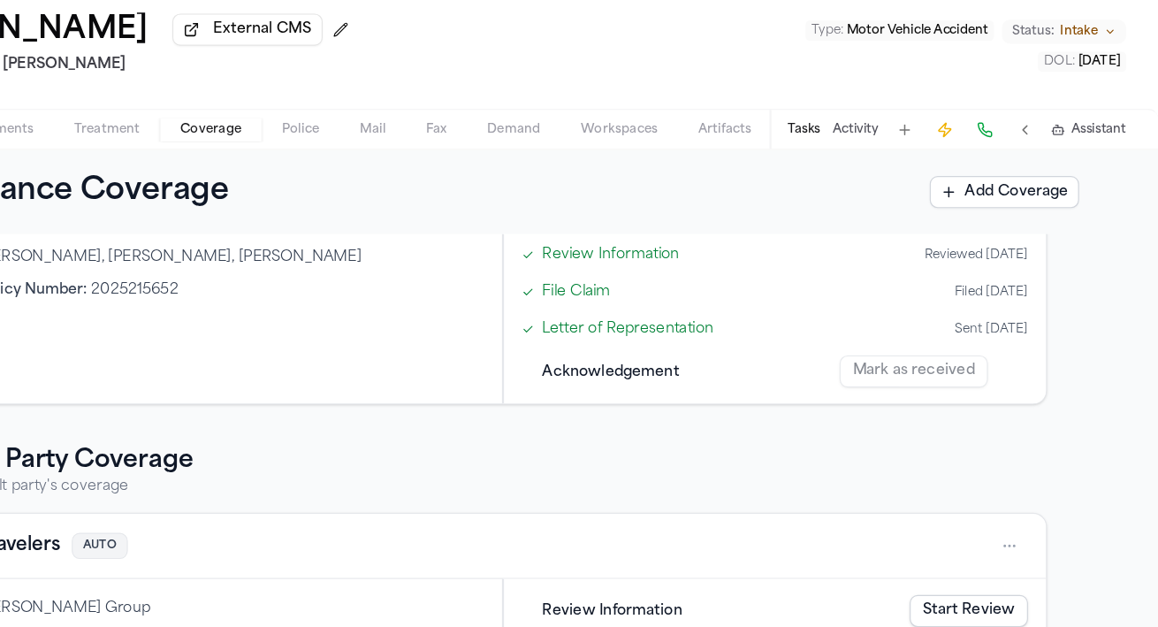
scroll to position [283, 0]
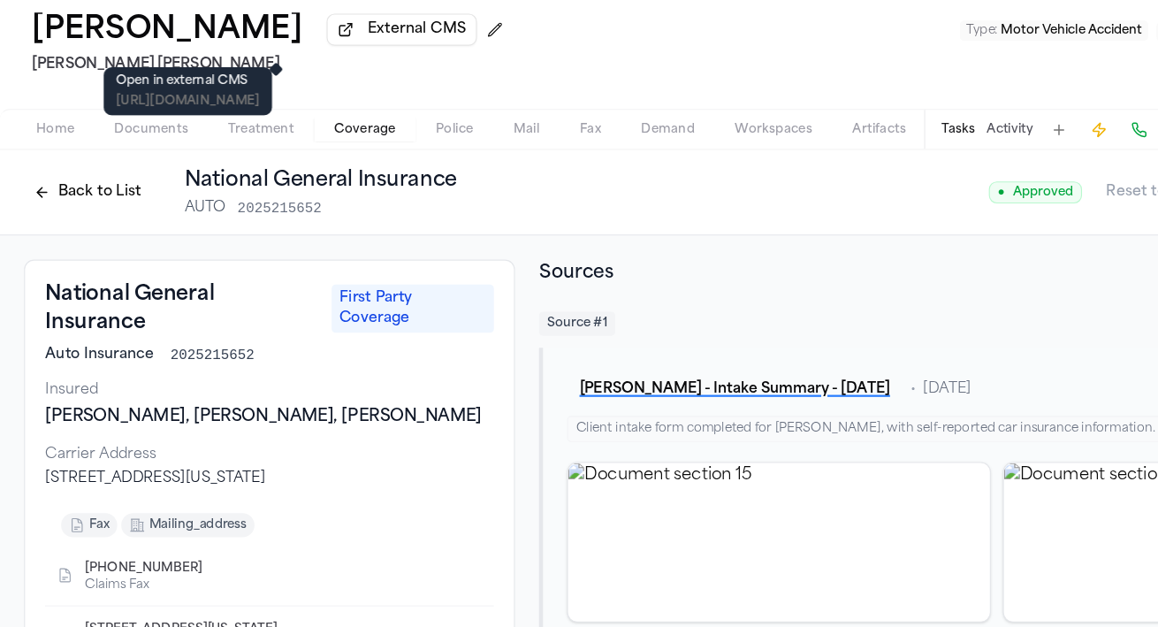
scroll to position [314, 0]
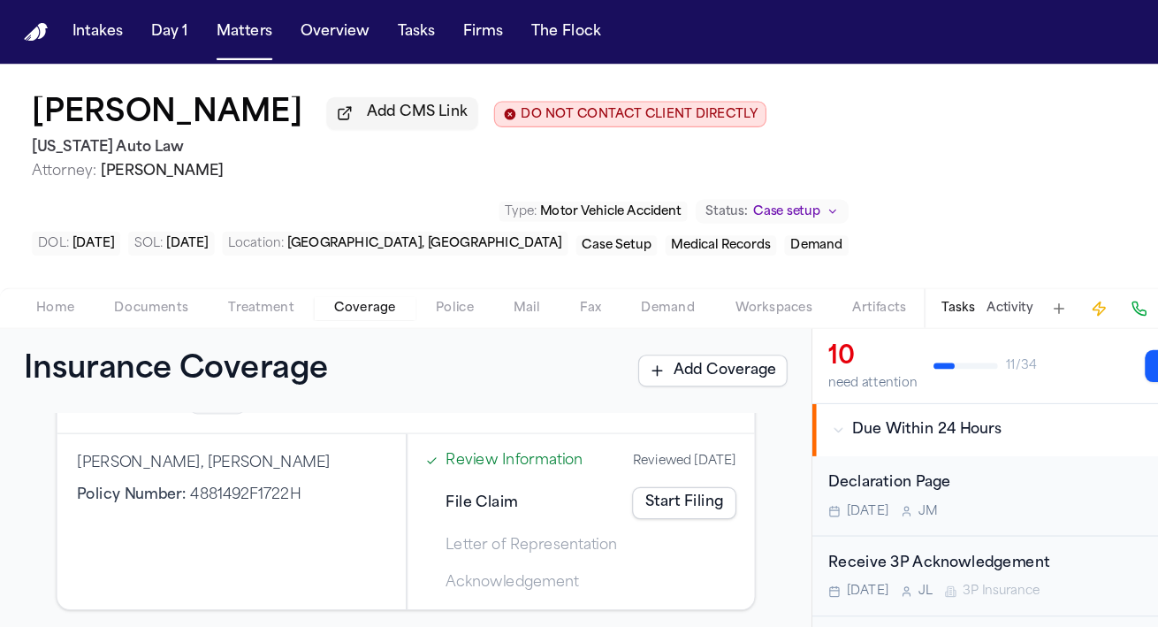
scroll to position [38, 0]
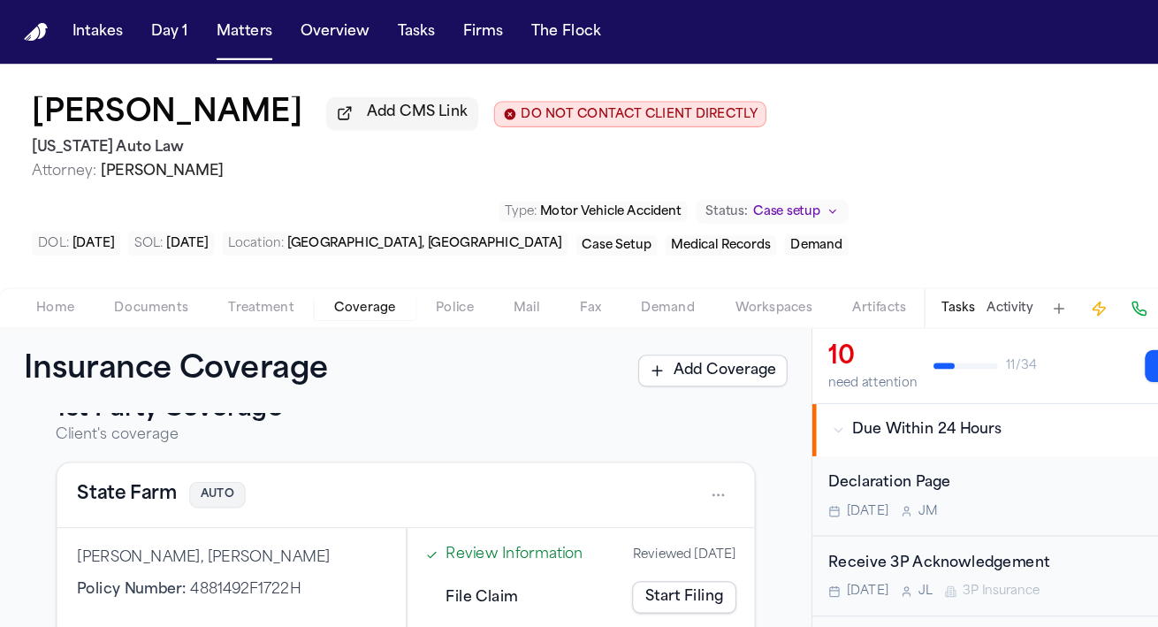
click at [134, 434] on button "State Farm" at bounding box center [112, 436] width 88 height 25
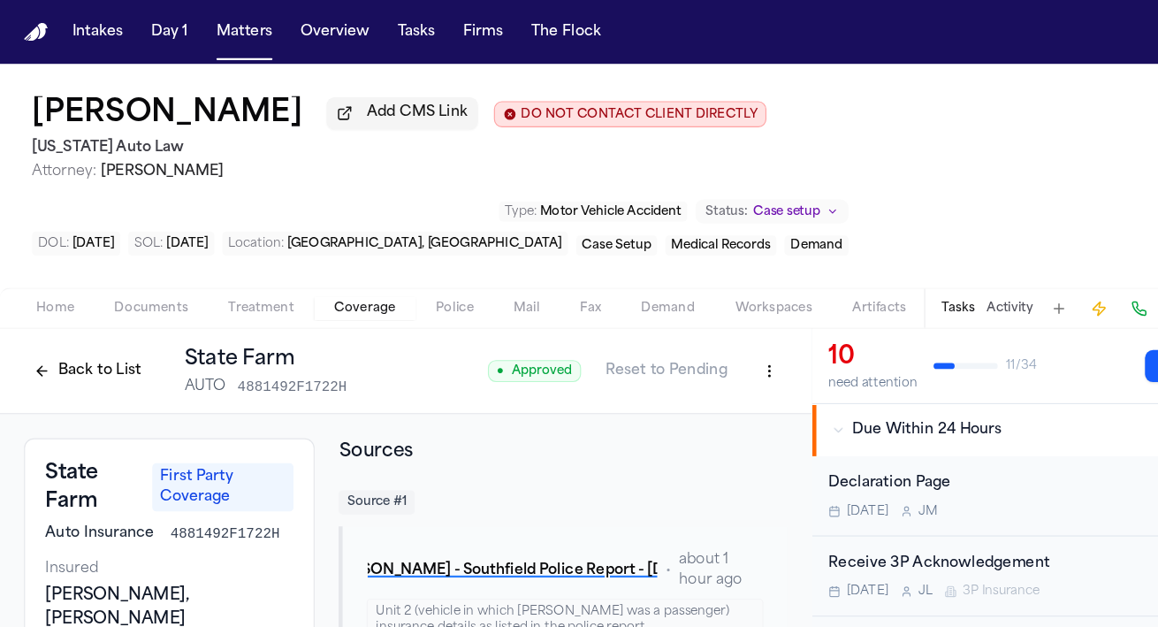
click at [48, 327] on button "Back to List" at bounding box center [77, 327] width 112 height 28
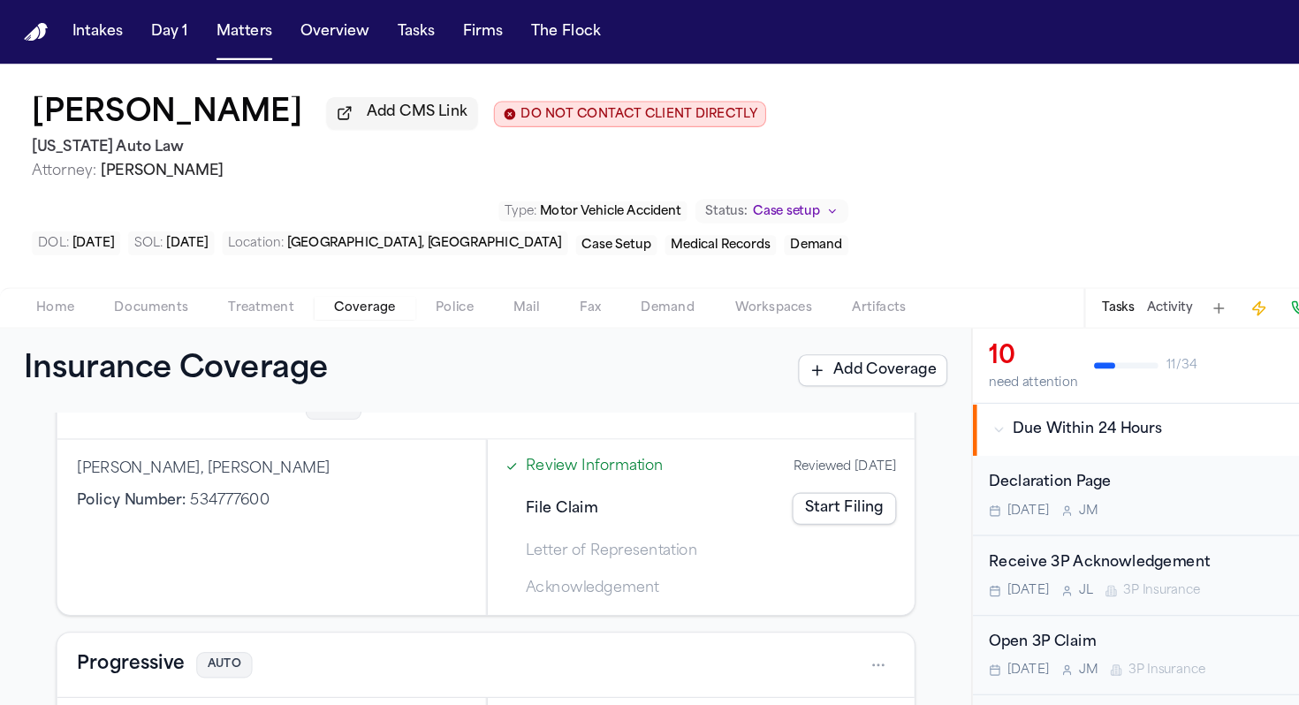
scroll to position [452, 0]
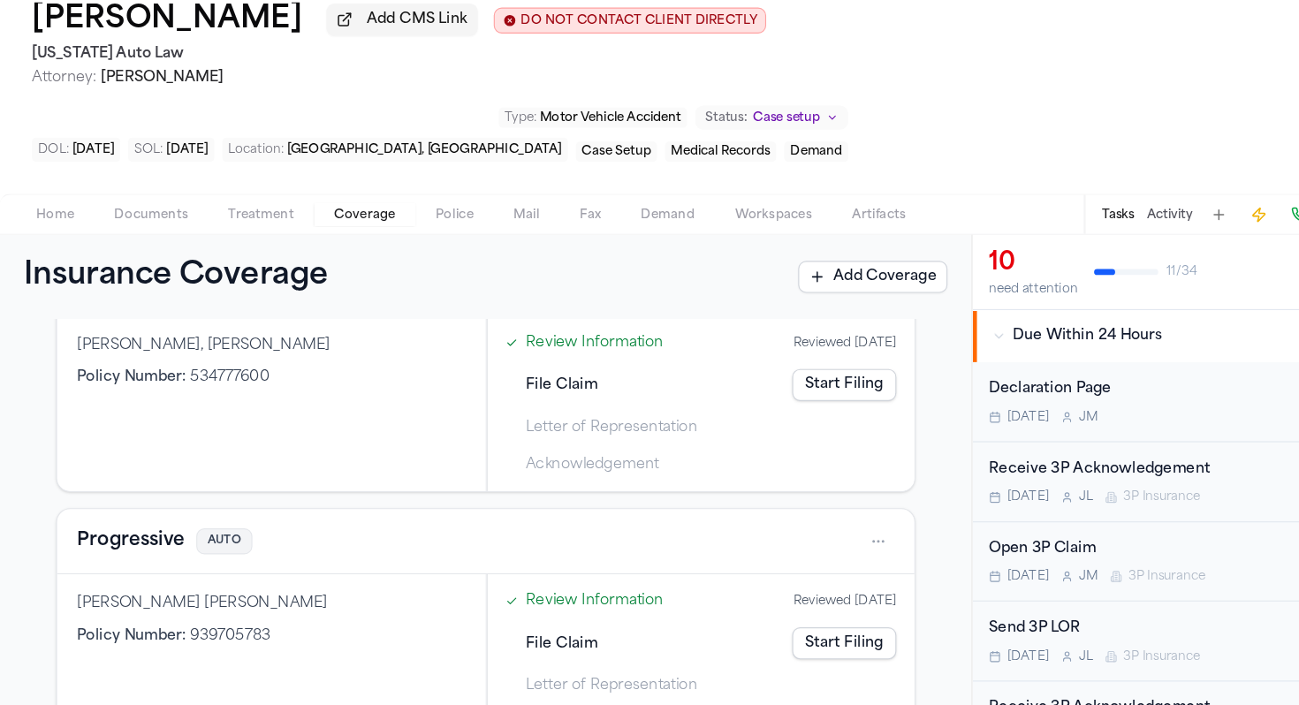
click at [110, 548] on button "Progressive" at bounding box center [115, 560] width 95 height 25
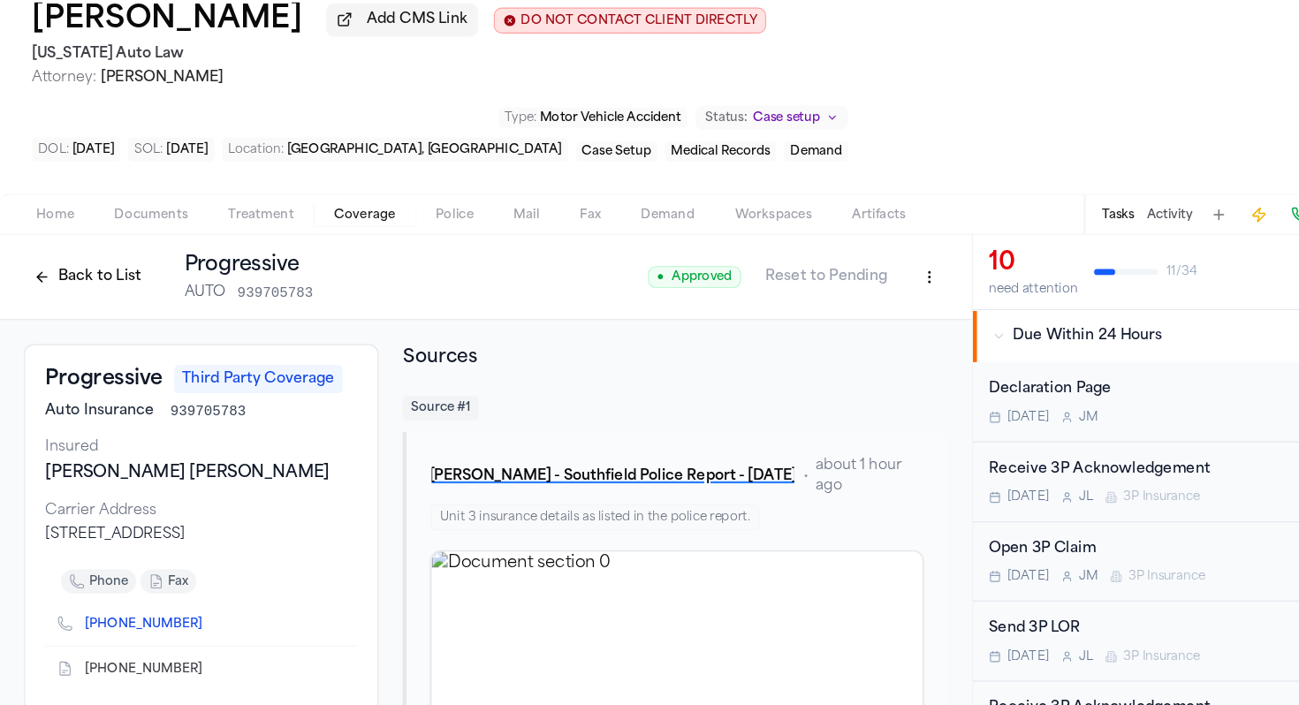
click at [106, 313] on button "Back to List" at bounding box center [77, 327] width 112 height 28
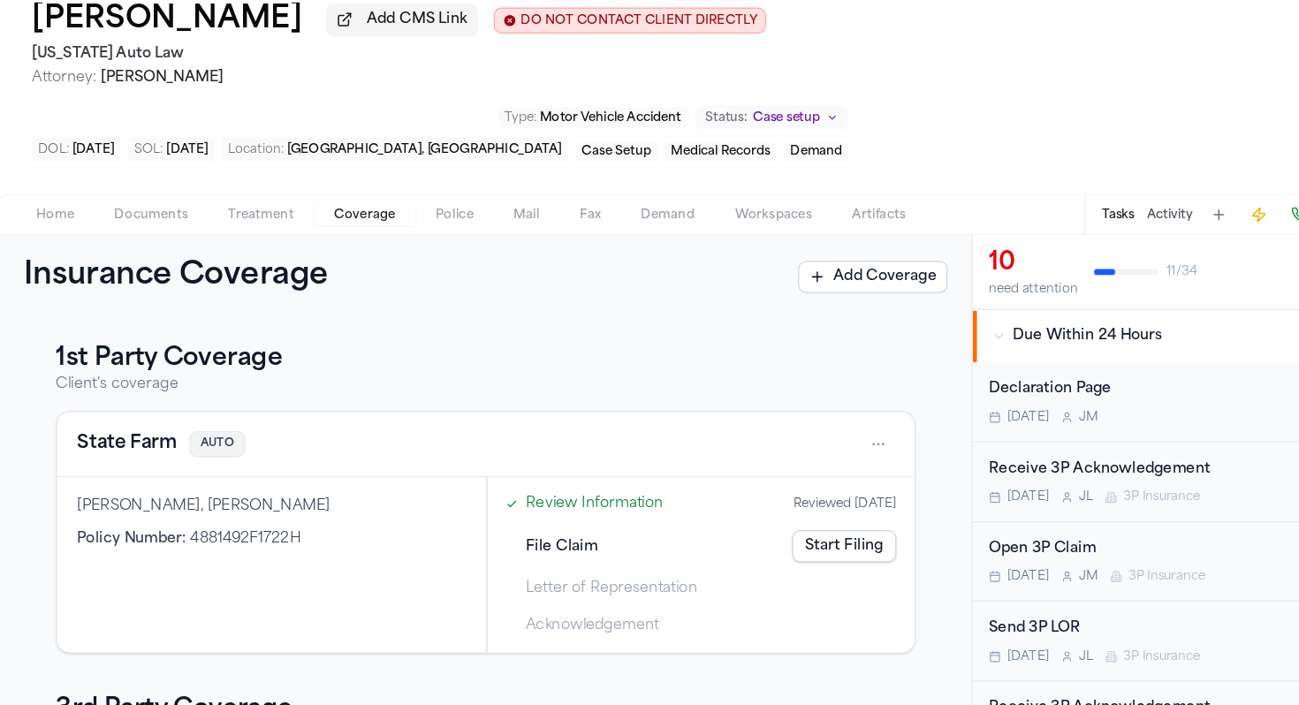
click at [711, 551] on link "Start Filing" at bounding box center [745, 565] width 92 height 28
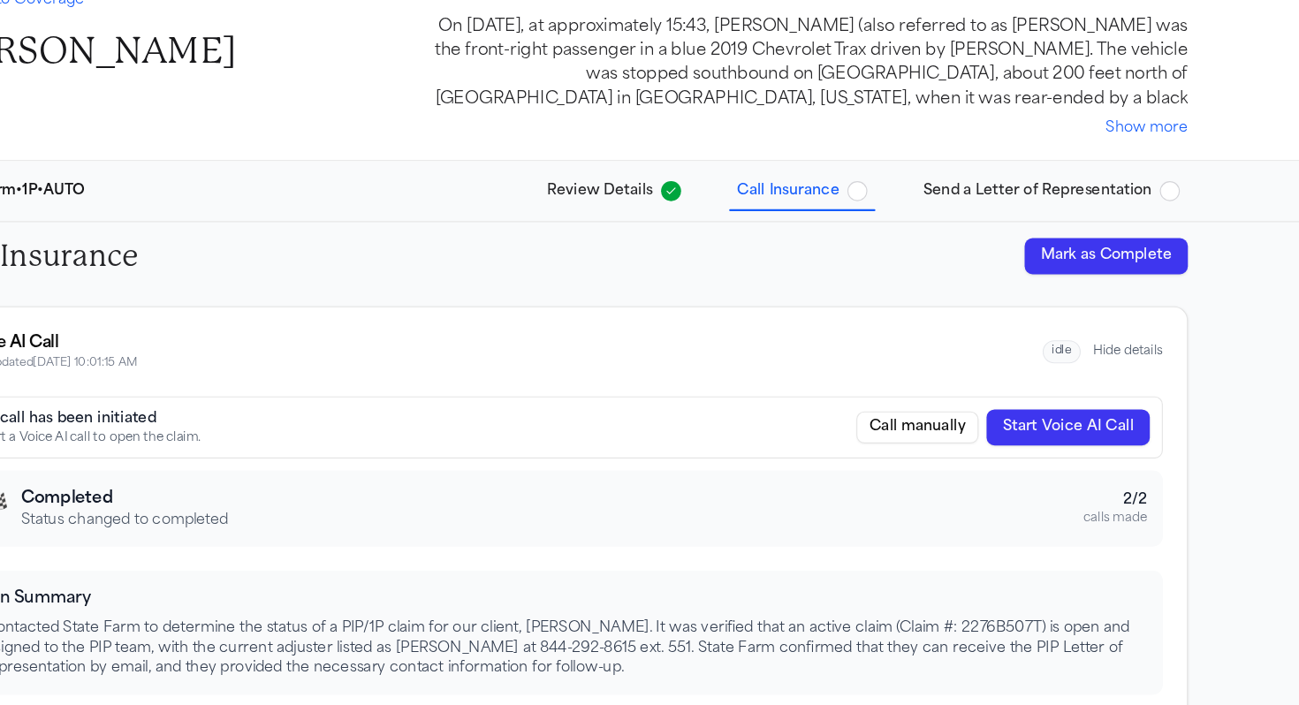
click at [1133, 299] on button "Mark as Complete" at bounding box center [1129, 309] width 144 height 32
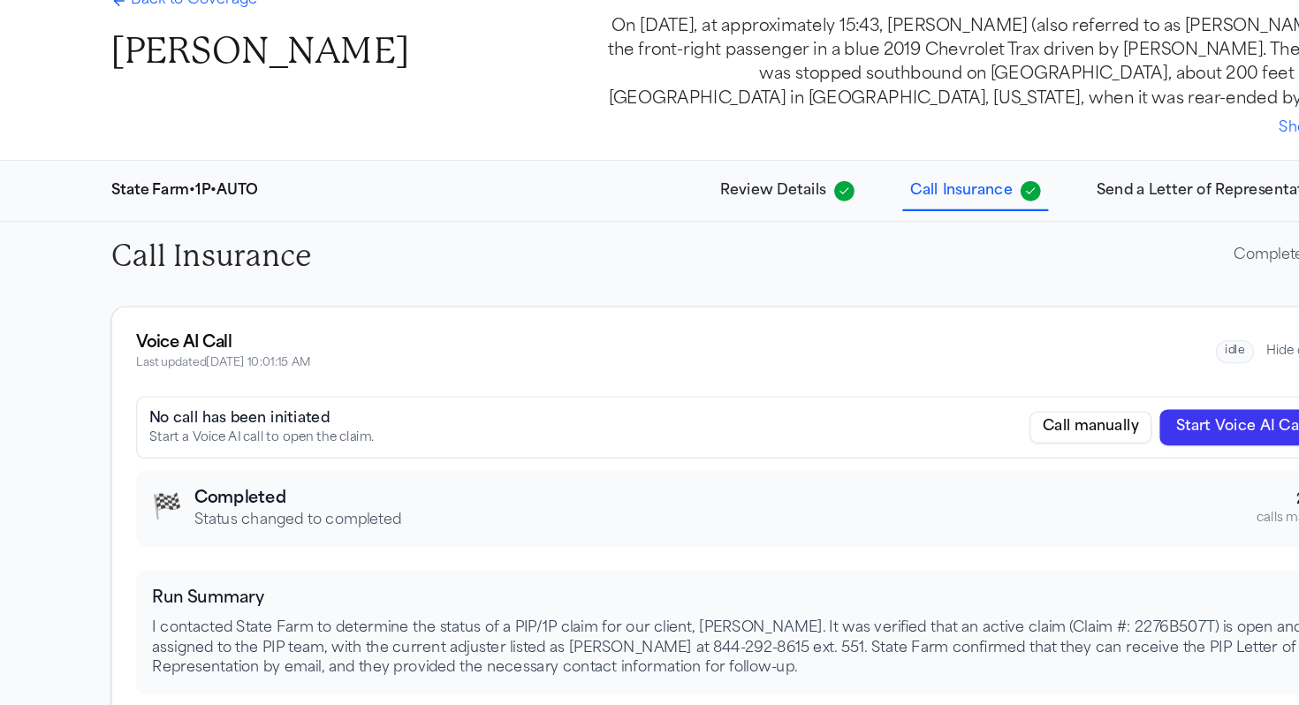
click at [204, 91] on span "Back to Coverage" at bounding box center [171, 83] width 111 height 18
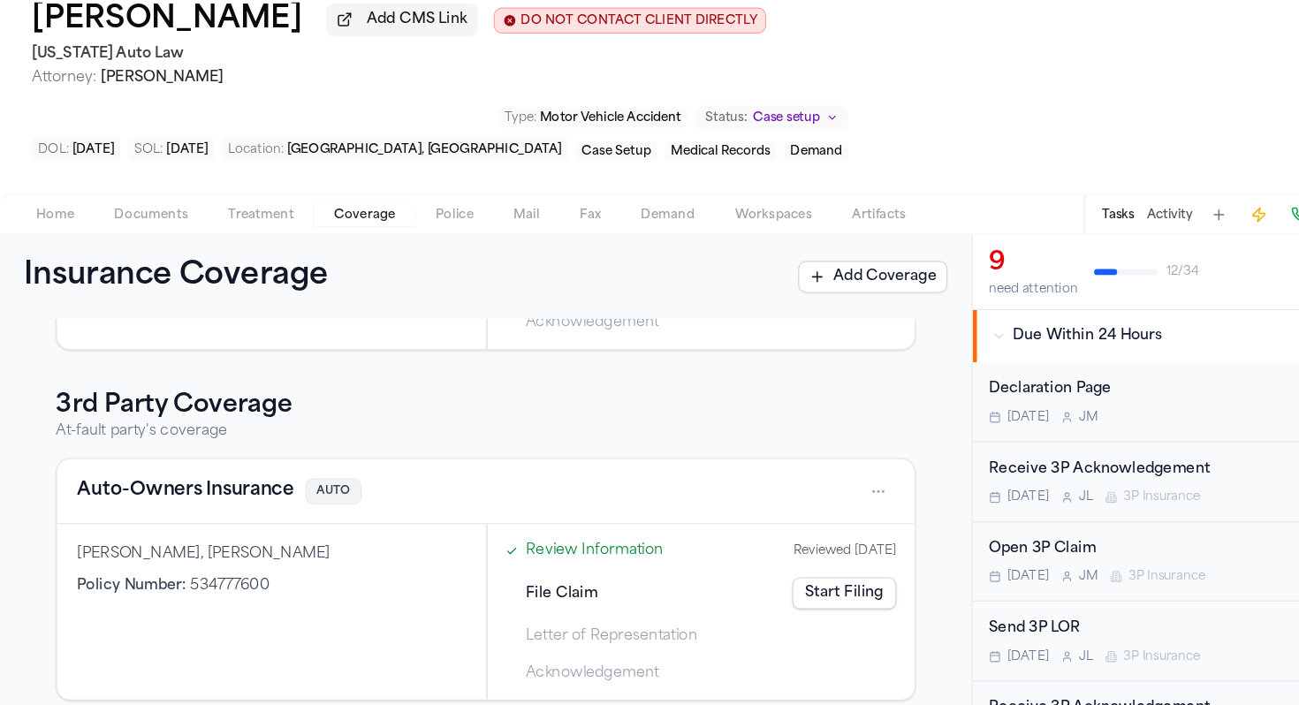
scroll to position [275, 0]
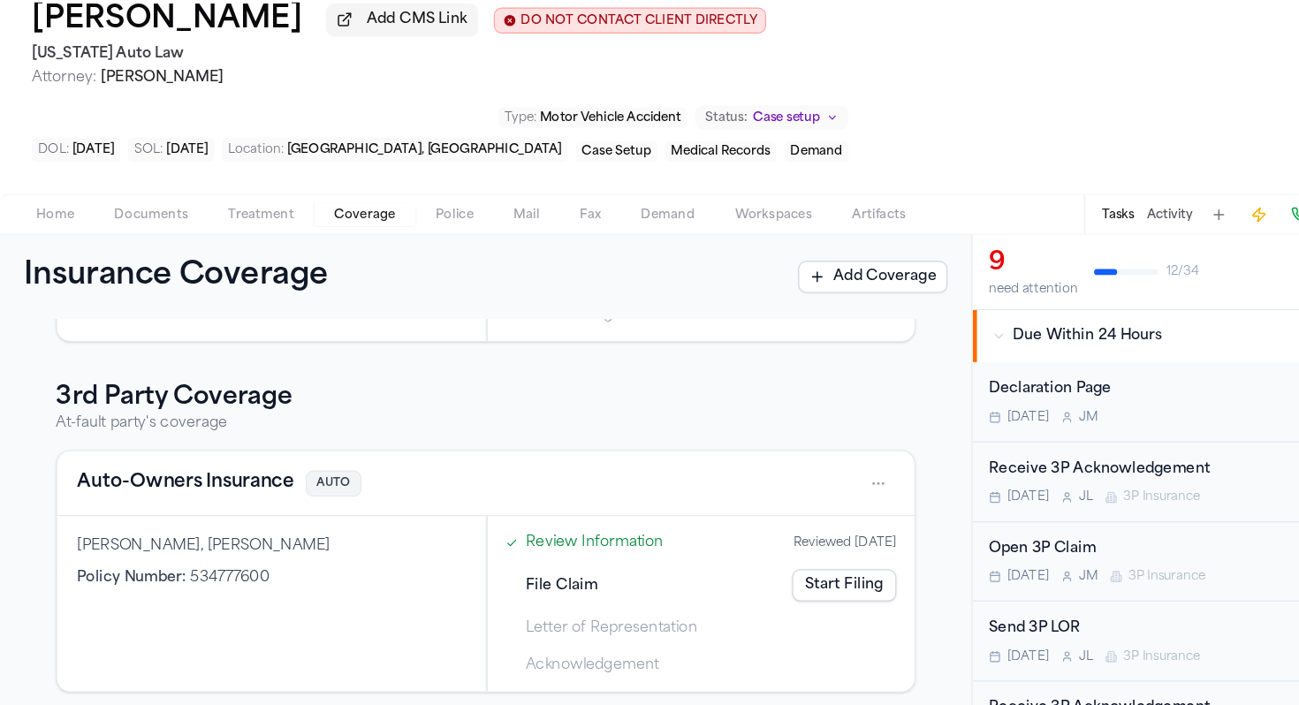
click at [199, 497] on button "Auto-Owners Insurance" at bounding box center [163, 509] width 191 height 25
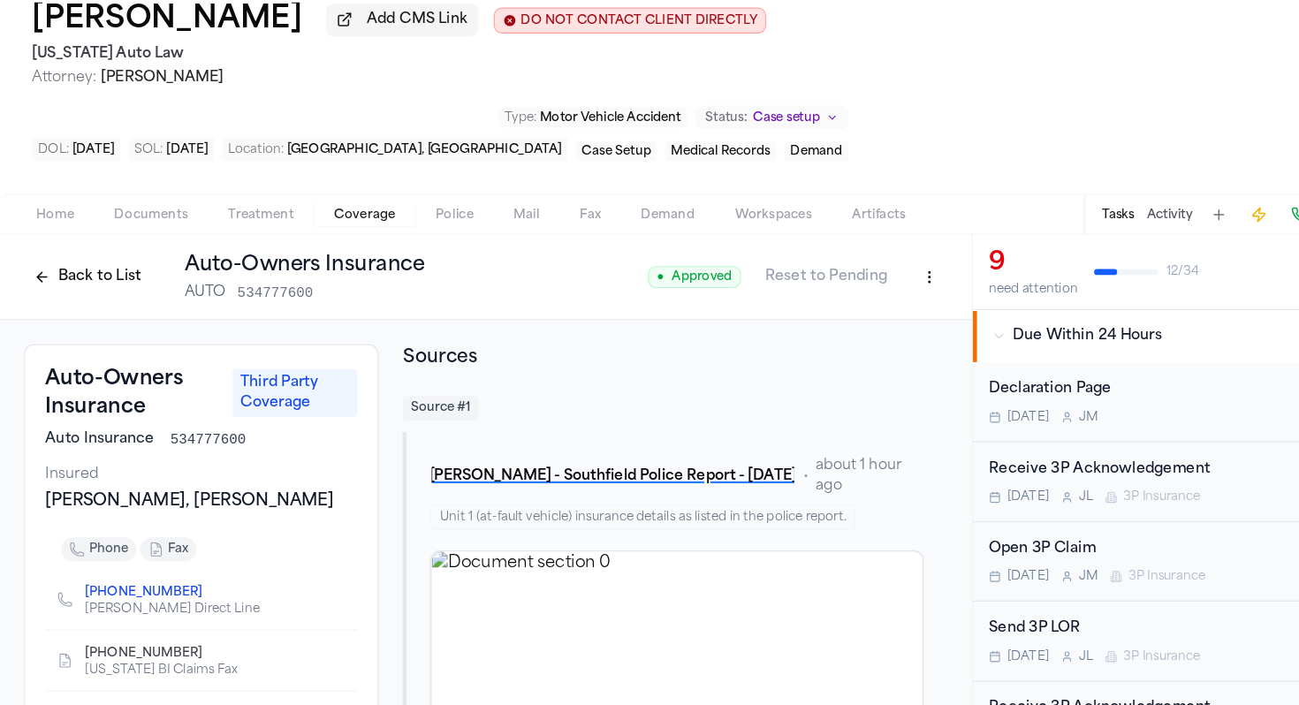
click at [110, 313] on button "Back to List" at bounding box center [77, 327] width 112 height 28
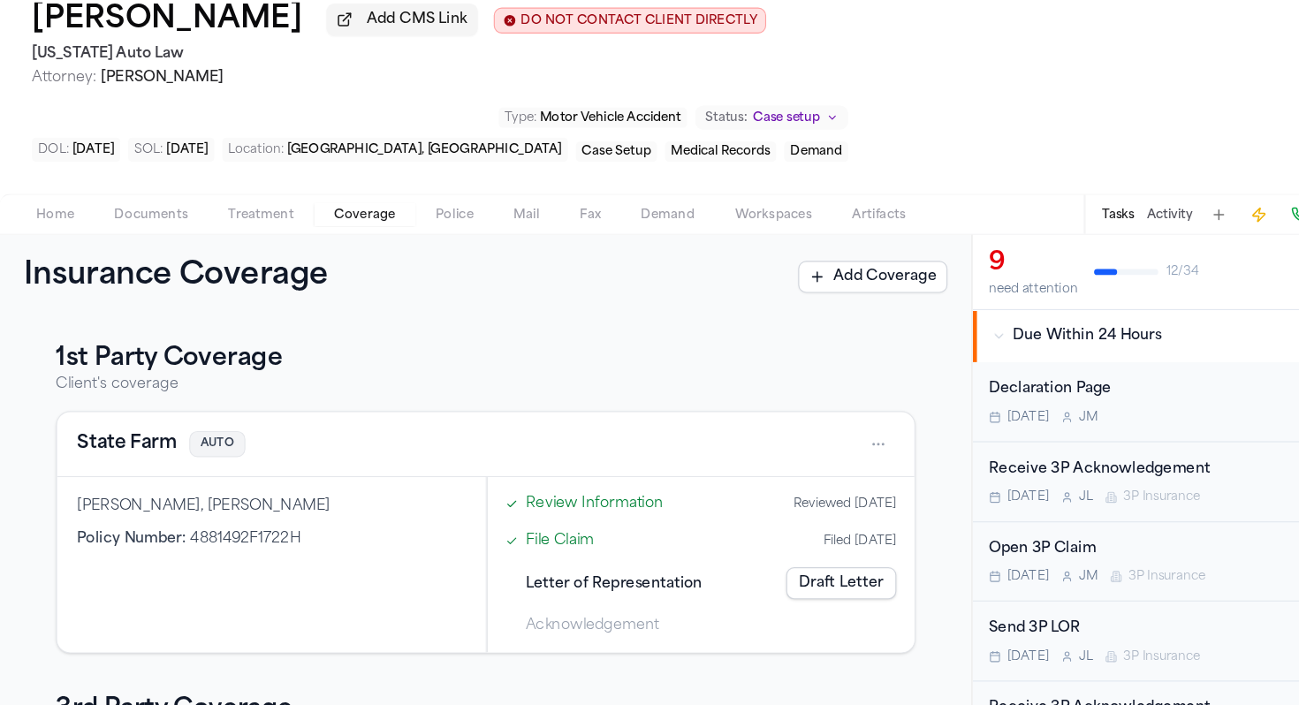
click at [140, 423] on p "Client's coverage" at bounding box center [428, 423] width 758 height 18
click at [116, 476] on button "State Farm" at bounding box center [112, 474] width 88 height 25
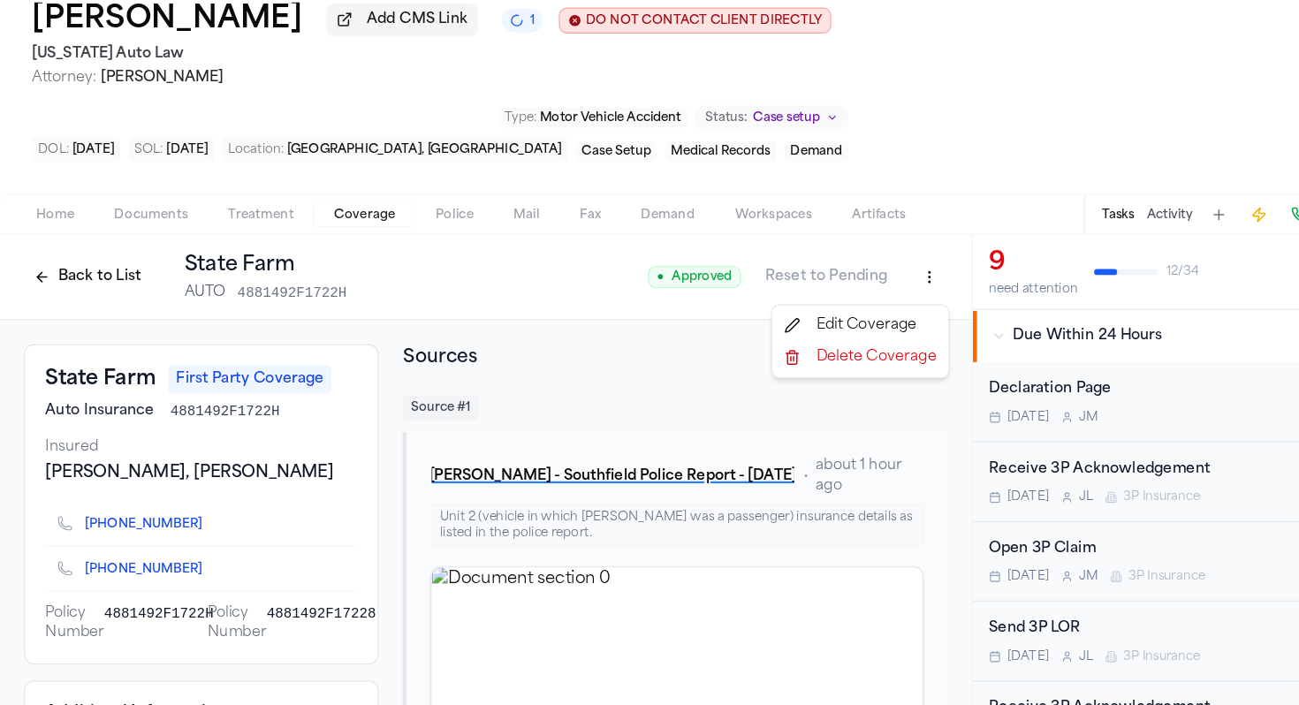
click at [816, 332] on html "Intakes Day 1 Matters Overview Tasks Firms The Flock JL Chantelle Bond Add CMS …" at bounding box center [649, 352] width 1299 height 705
click at [787, 364] on div "Edit Coverage" at bounding box center [759, 370] width 148 height 28
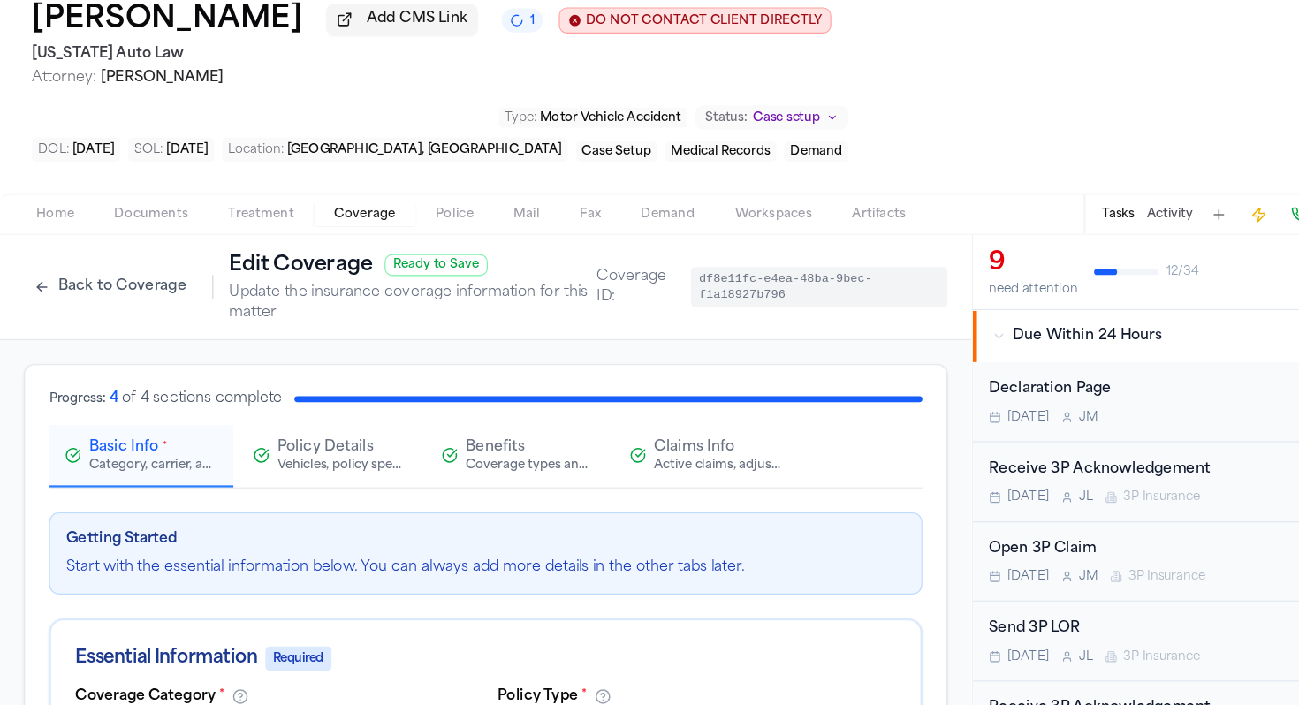
click at [587, 470] on button "Claims Info Active claims, adjusters, and subrogation details" at bounding box center [623, 485] width 163 height 55
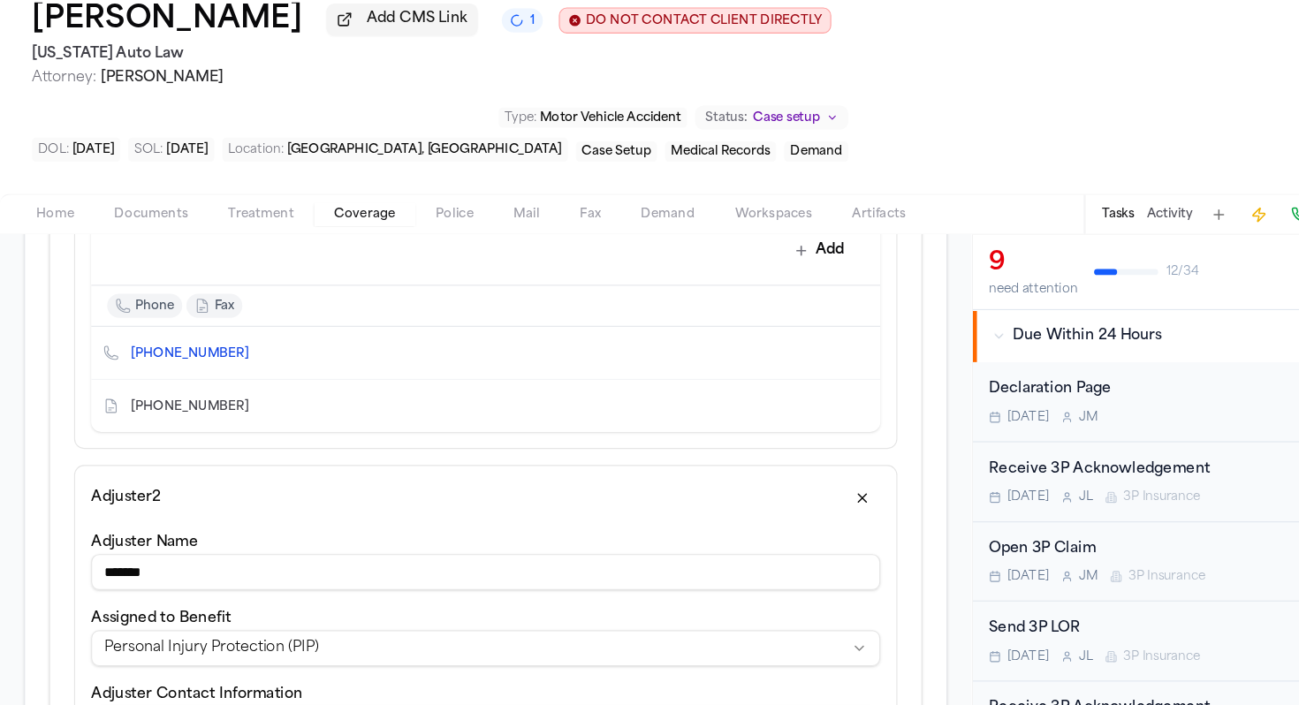
scroll to position [827, 0]
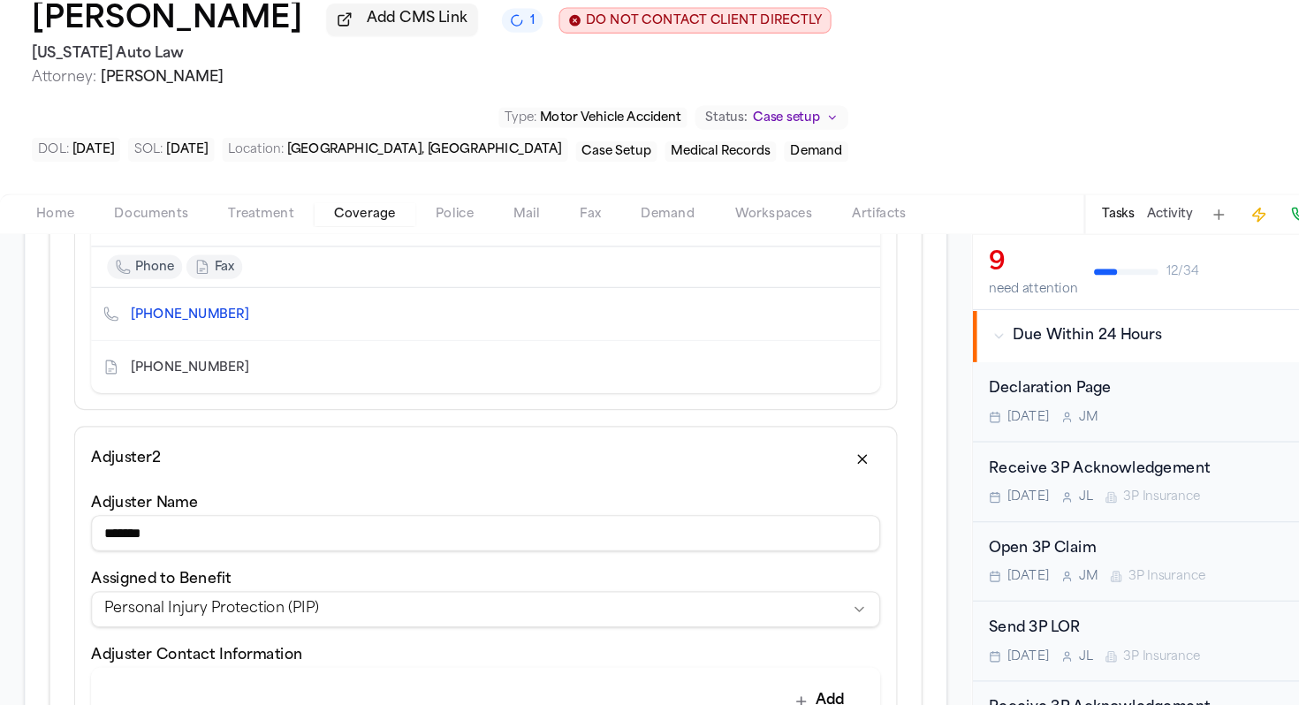
click at [765, 490] on button "button" at bounding box center [761, 488] width 32 height 28
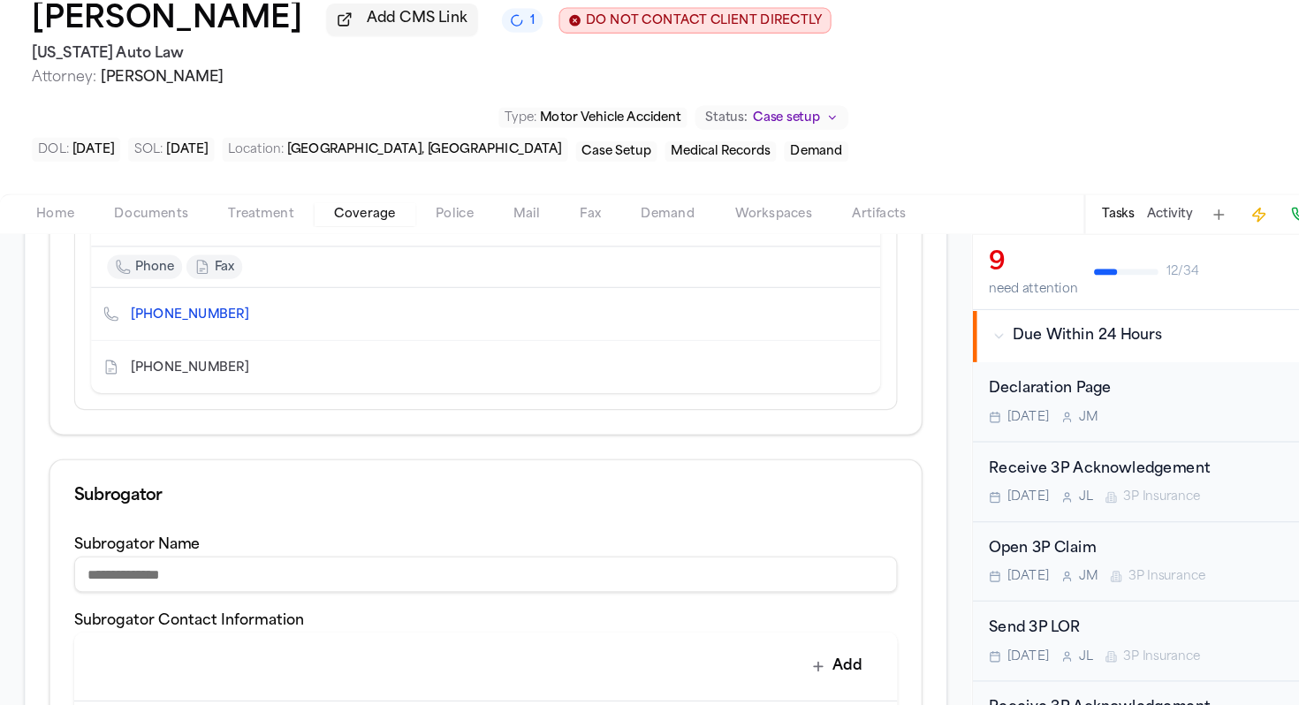
scroll to position [1206, 0]
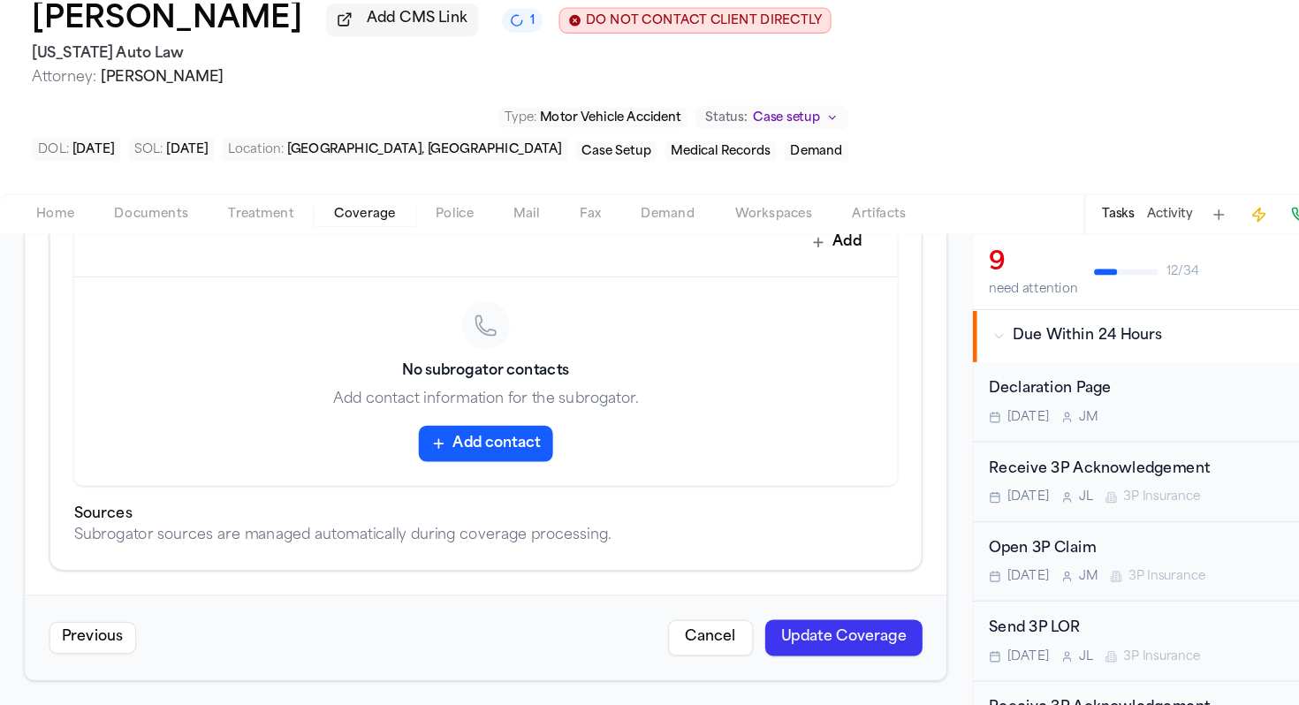
click at [748, 628] on div "Previous Cancel Update Coverage" at bounding box center [428, 645] width 813 height 75
click at [748, 642] on button "Update Coverage" at bounding box center [744, 646] width 139 height 32
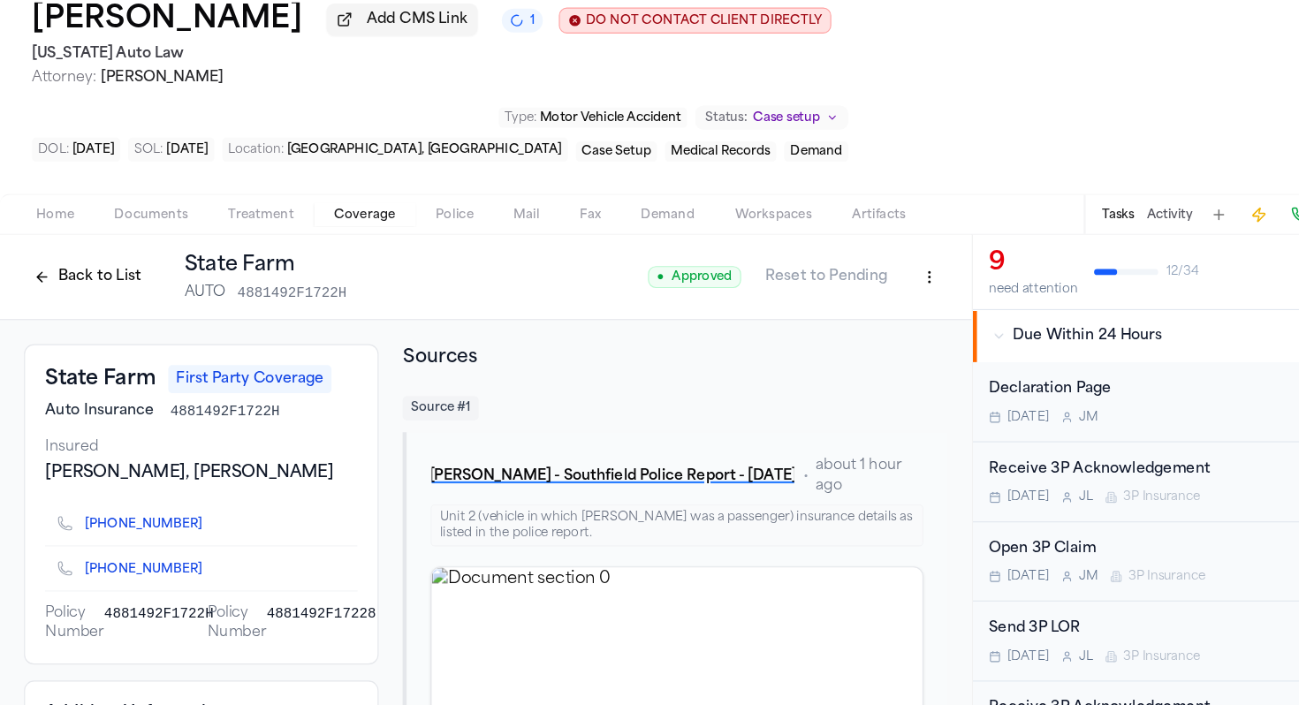
click at [88, 333] on button "Back to List" at bounding box center [77, 327] width 112 height 28
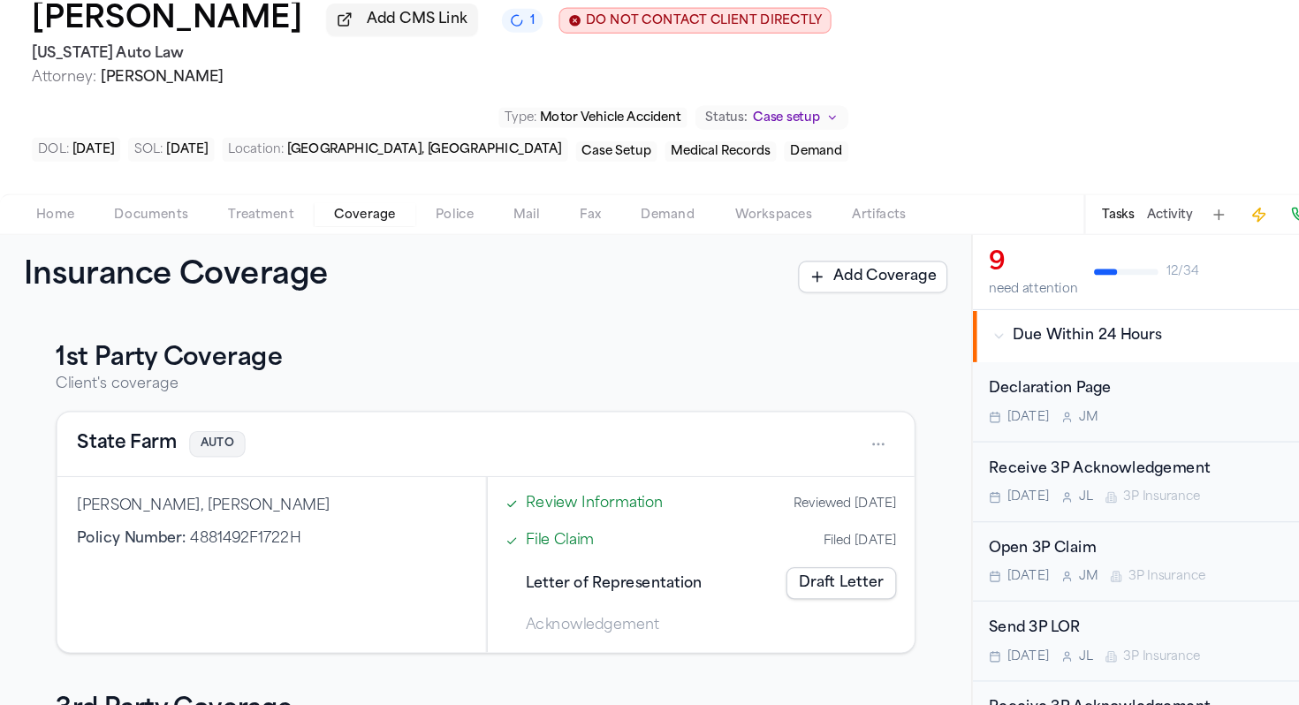
scroll to position [202, 0]
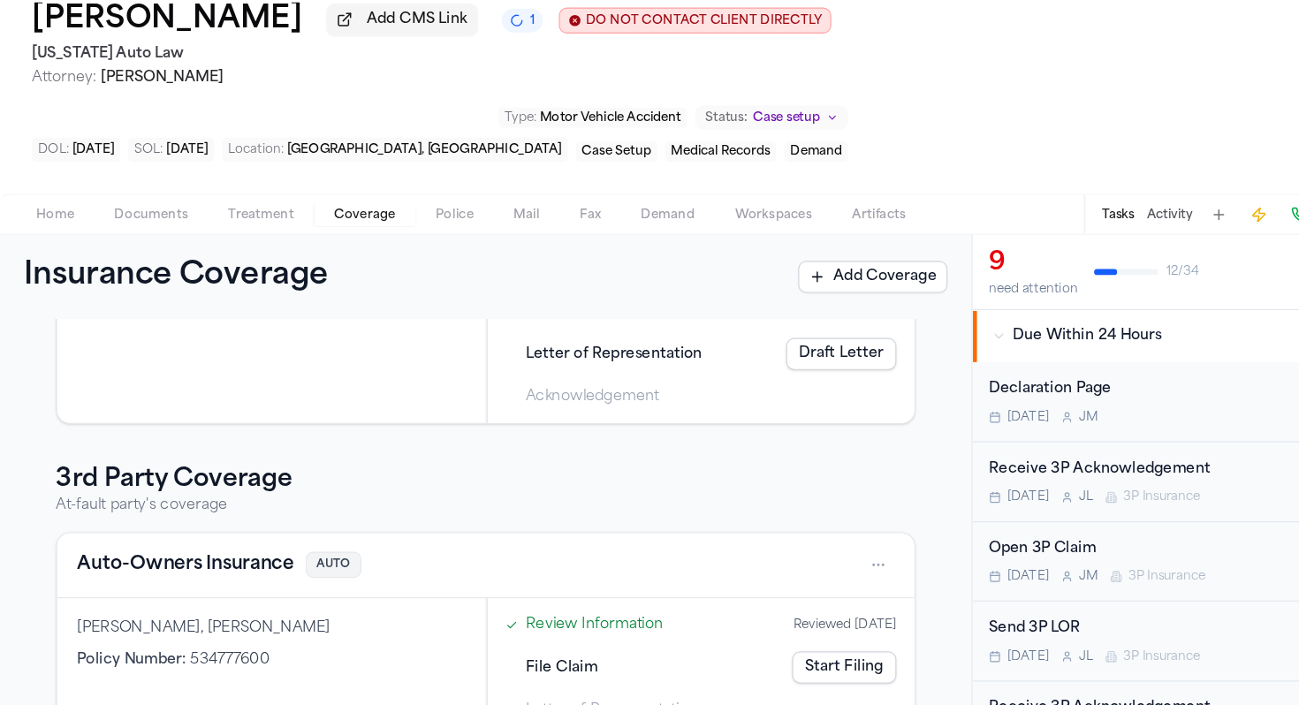
click at [152, 582] on button "Auto-Owners Insurance" at bounding box center [163, 581] width 191 height 25
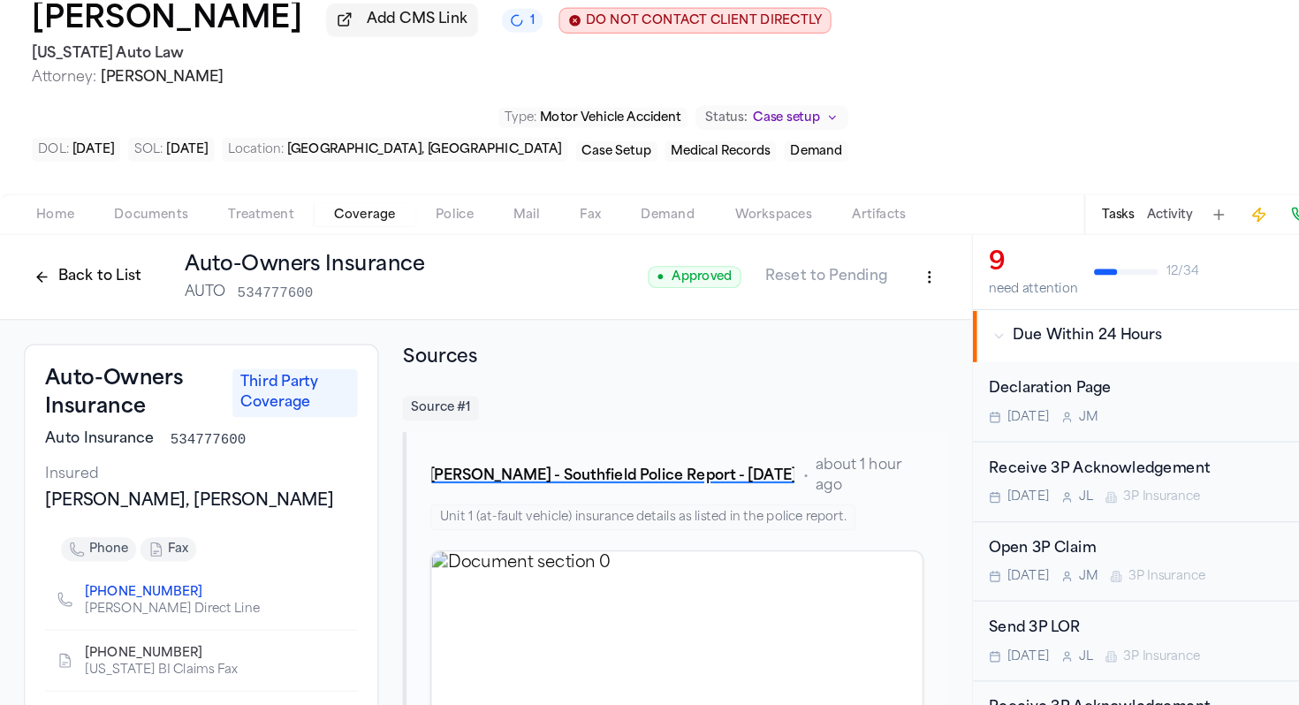
click at [93, 346] on div "Back to List Auto-Owners Insurance AUTO 534777600" at bounding box center [198, 327] width 354 height 46
click at [93, 341] on button "Back to List" at bounding box center [77, 327] width 112 height 28
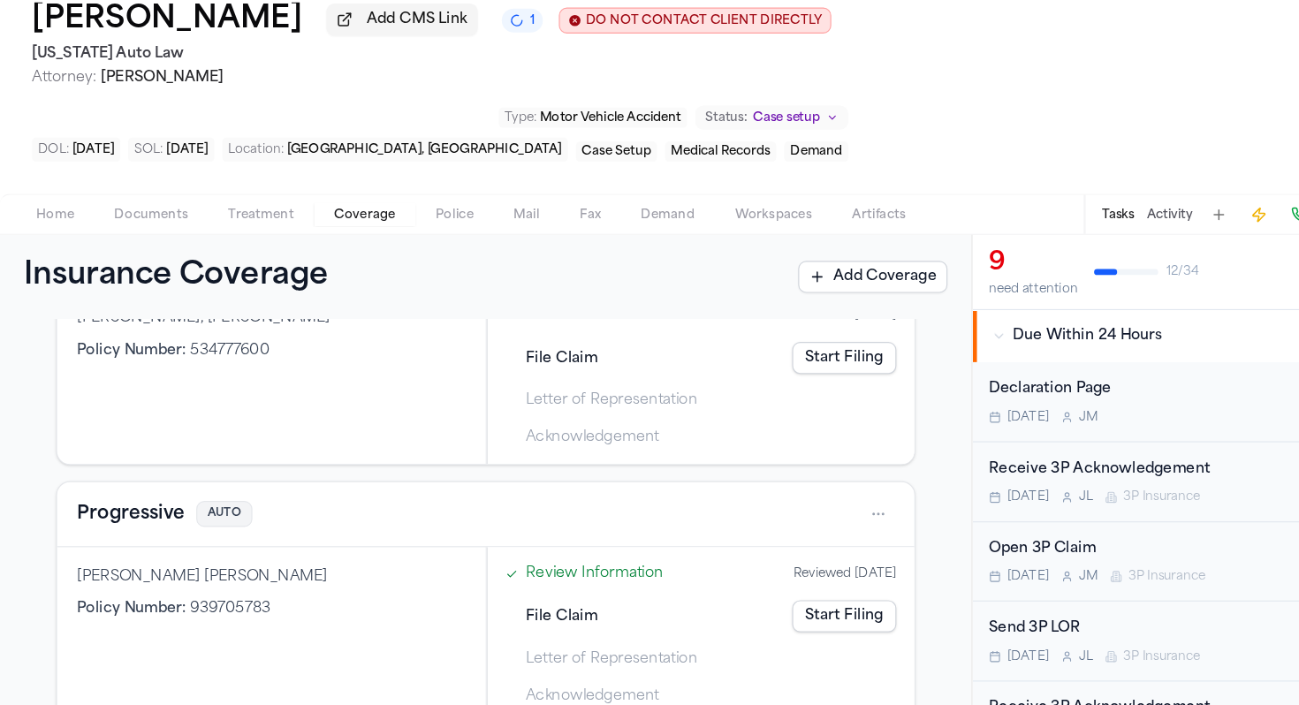
scroll to position [517, 0]
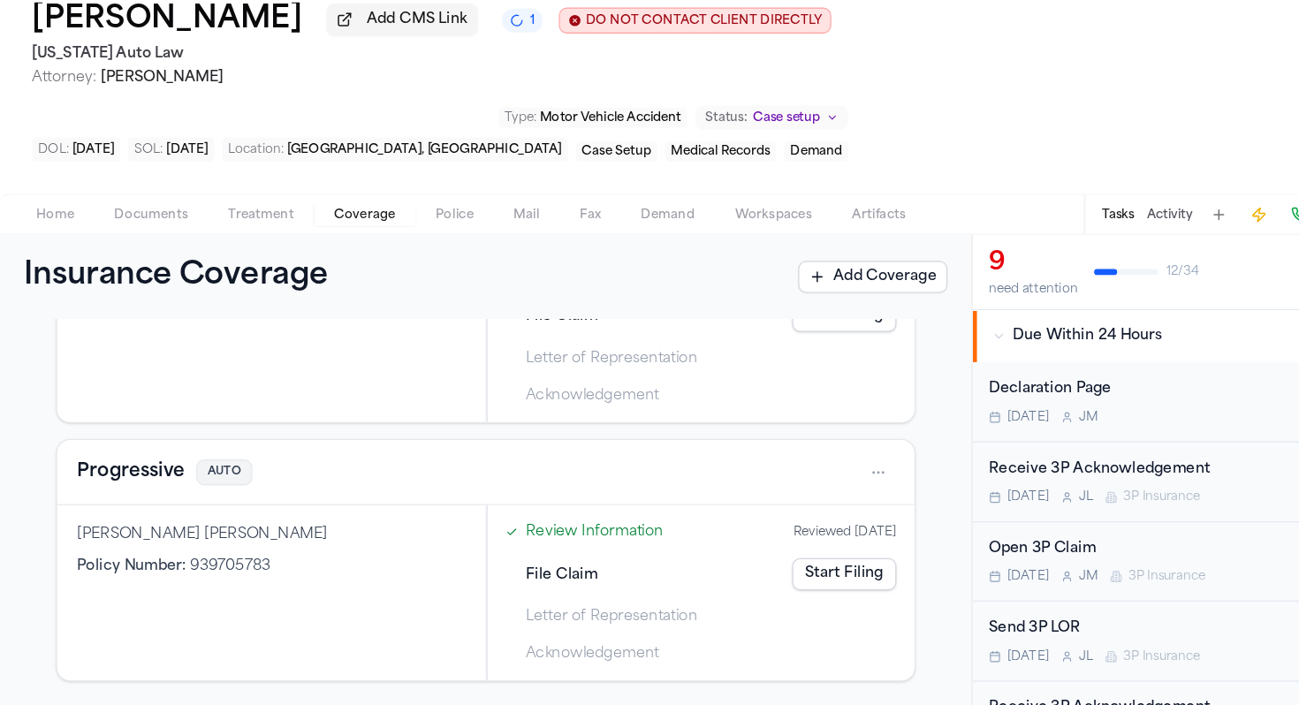
click at [118, 506] on button "Progressive" at bounding box center [115, 499] width 95 height 25
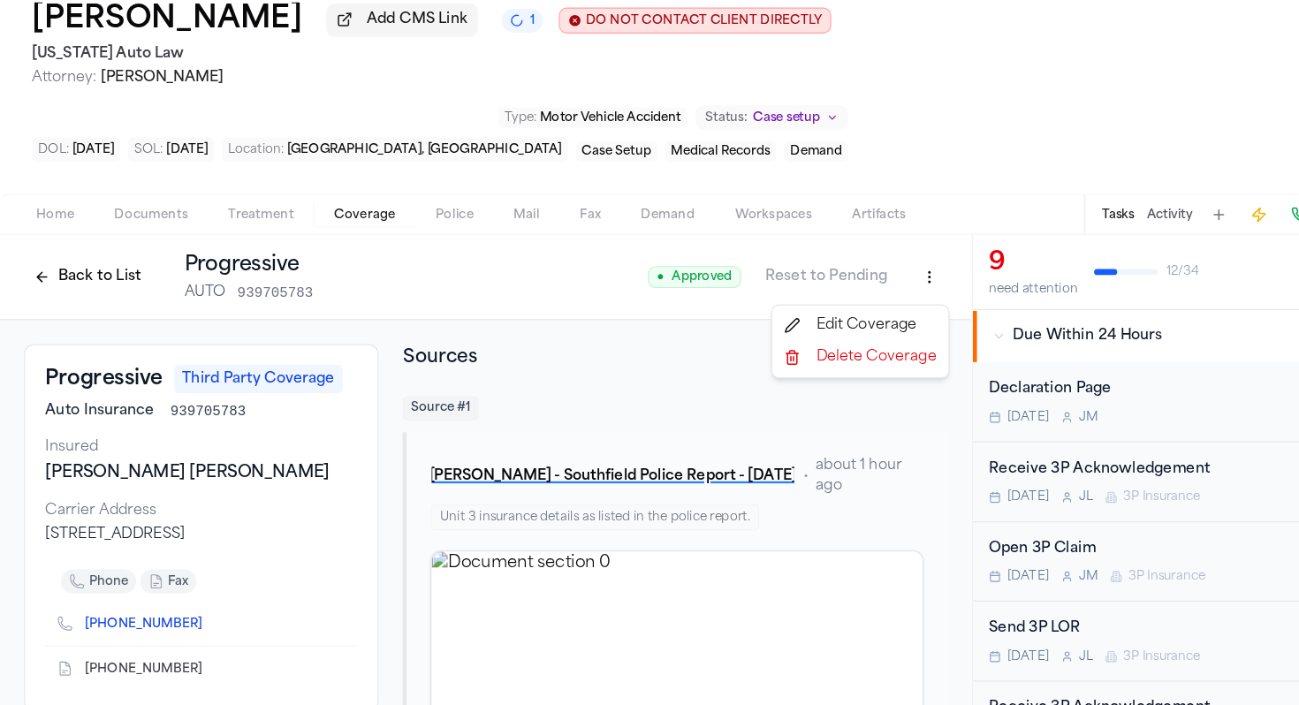
click at [826, 326] on html "Intakes Day 1 Matters Overview Tasks Firms The Flock JL Chantelle Bond Add CMS …" at bounding box center [649, 352] width 1299 height 705
click at [787, 374] on div "Edit Coverage" at bounding box center [759, 370] width 148 height 28
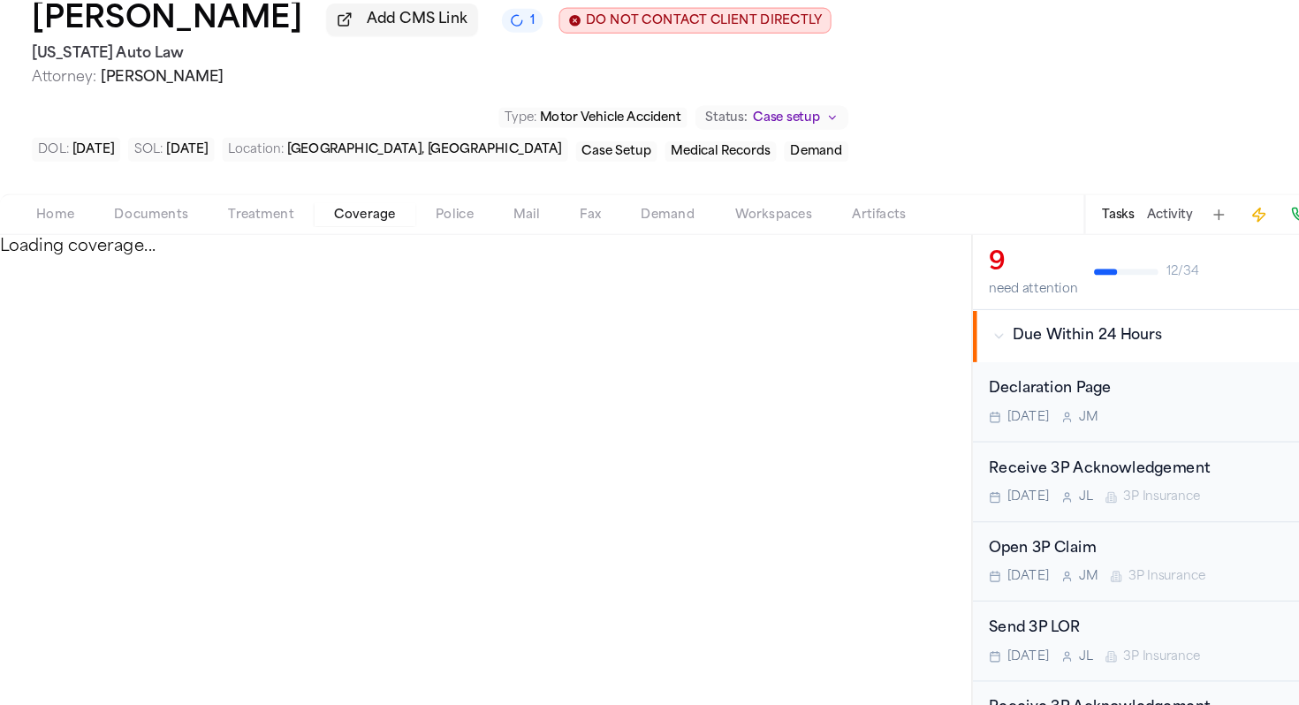
select select "**********"
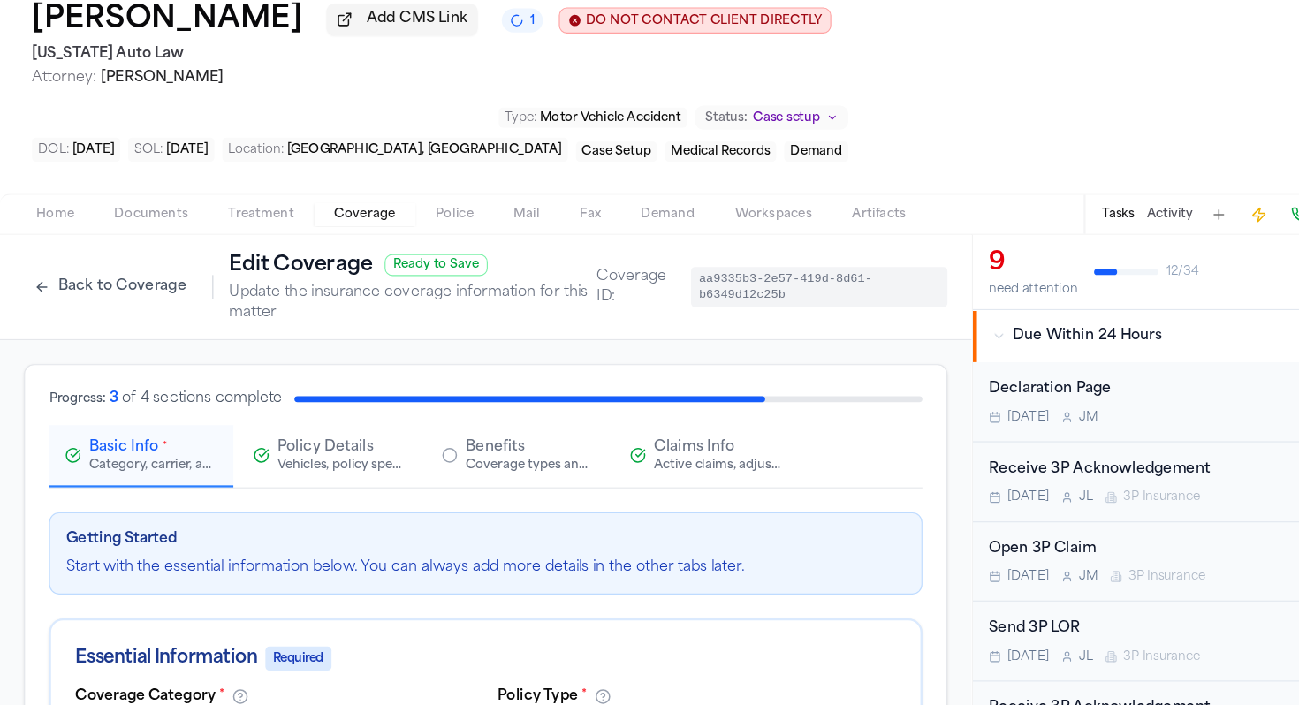
click at [574, 483] on div "Claims Info Active claims, adjusters, and subrogation details" at bounding box center [623, 484] width 134 height 32
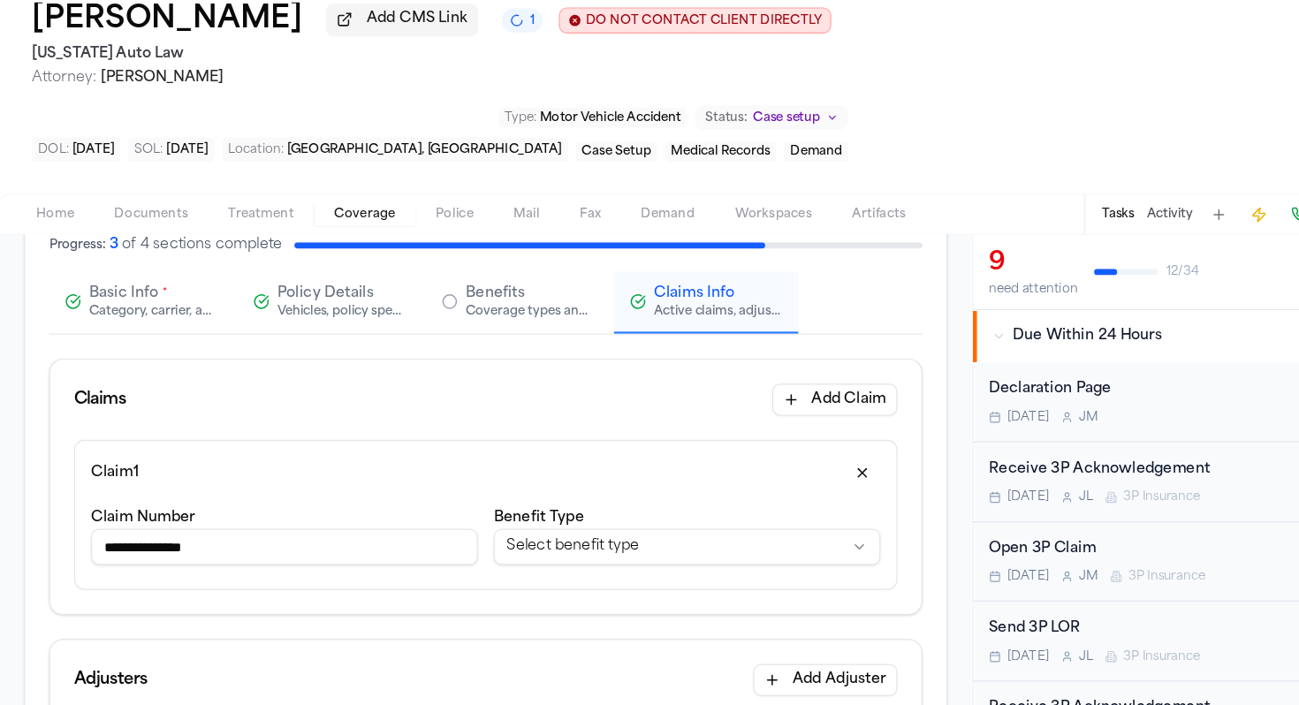
scroll to position [140, 0]
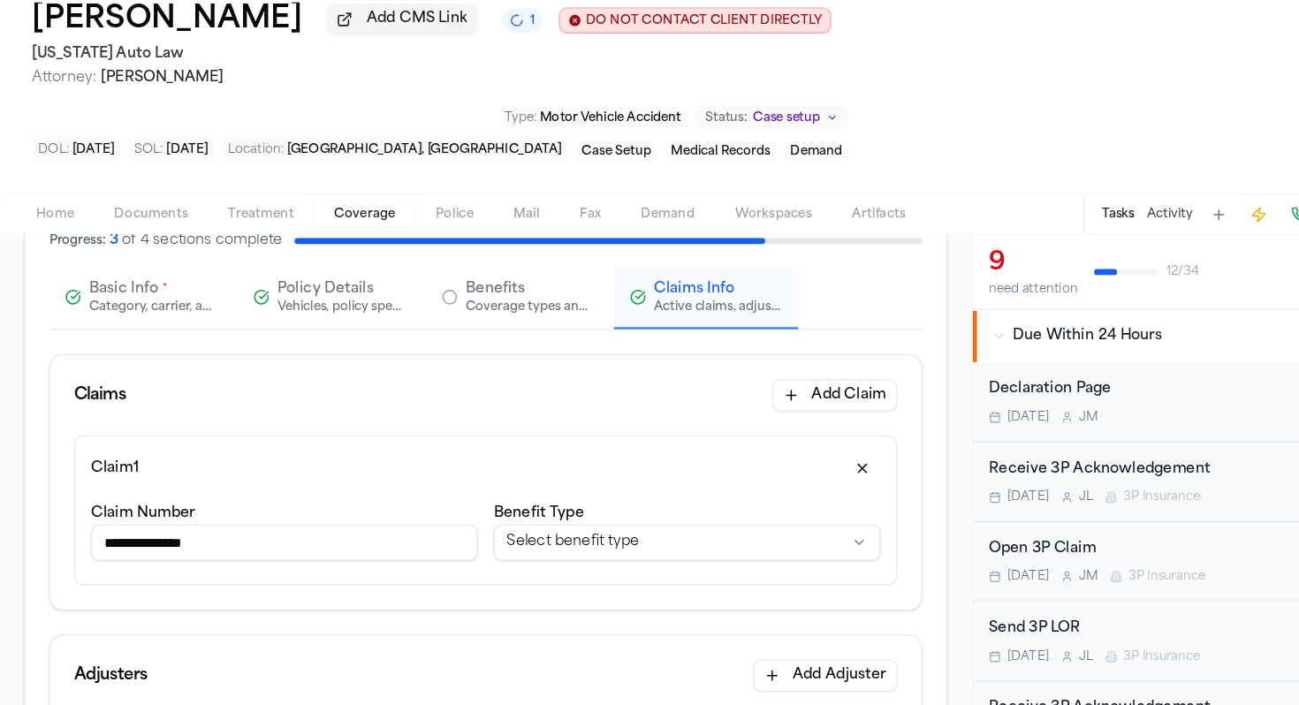
drag, startPoint x: 140, startPoint y: 563, endPoint x: 110, endPoint y: 558, distance: 29.6
click at [110, 558] on input "**********" at bounding box center [250, 561] width 341 height 32
type input "**********"
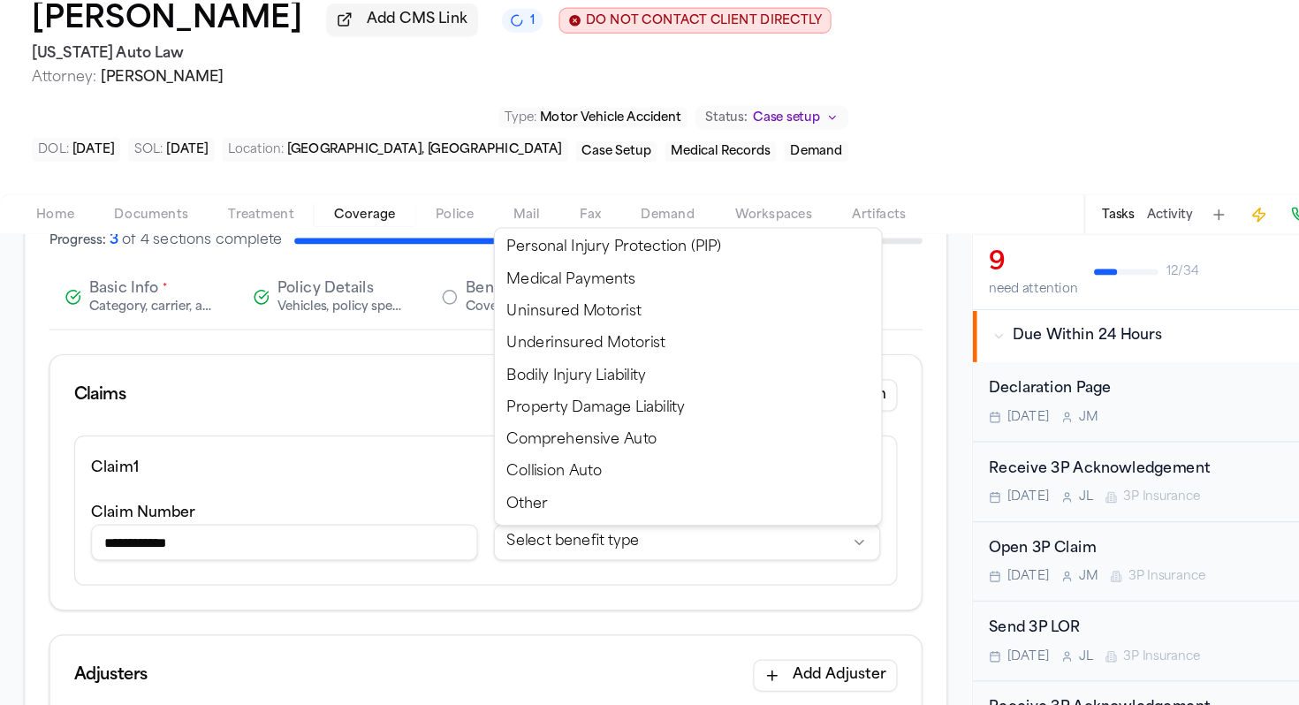
click at [459, 576] on html "**********" at bounding box center [649, 352] width 1299 height 705
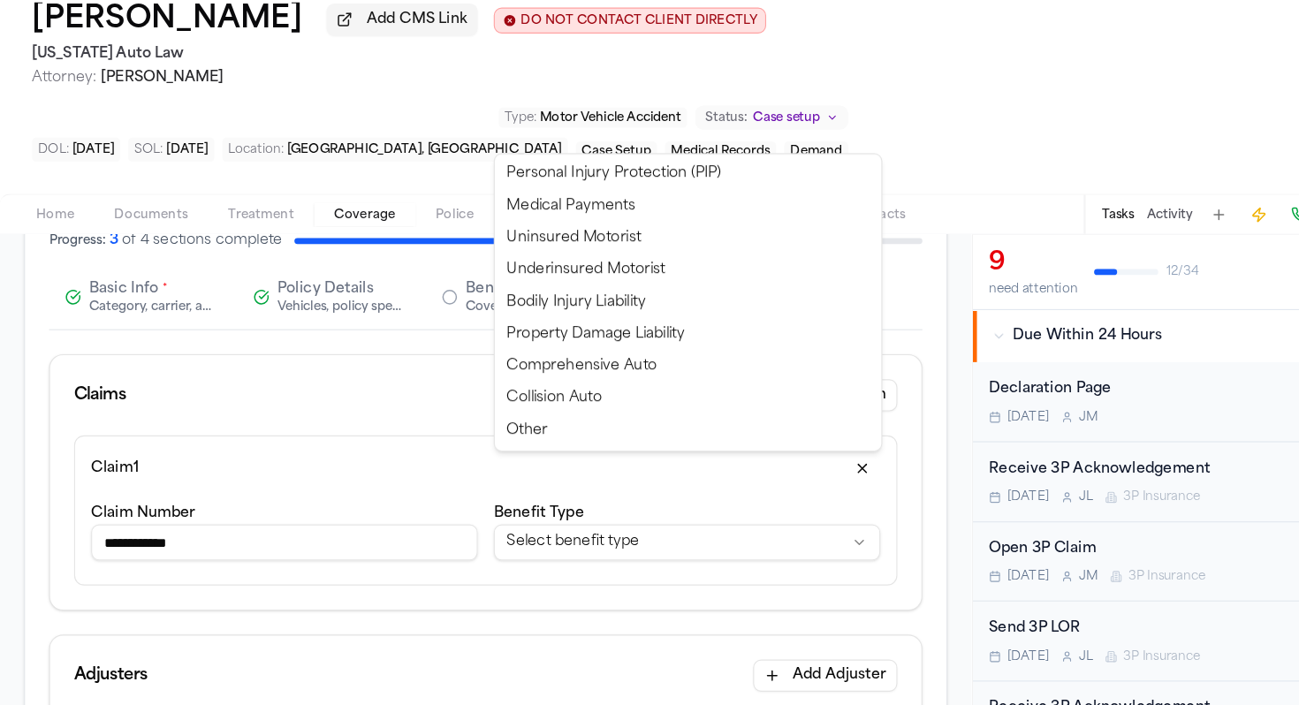
select select "**********"
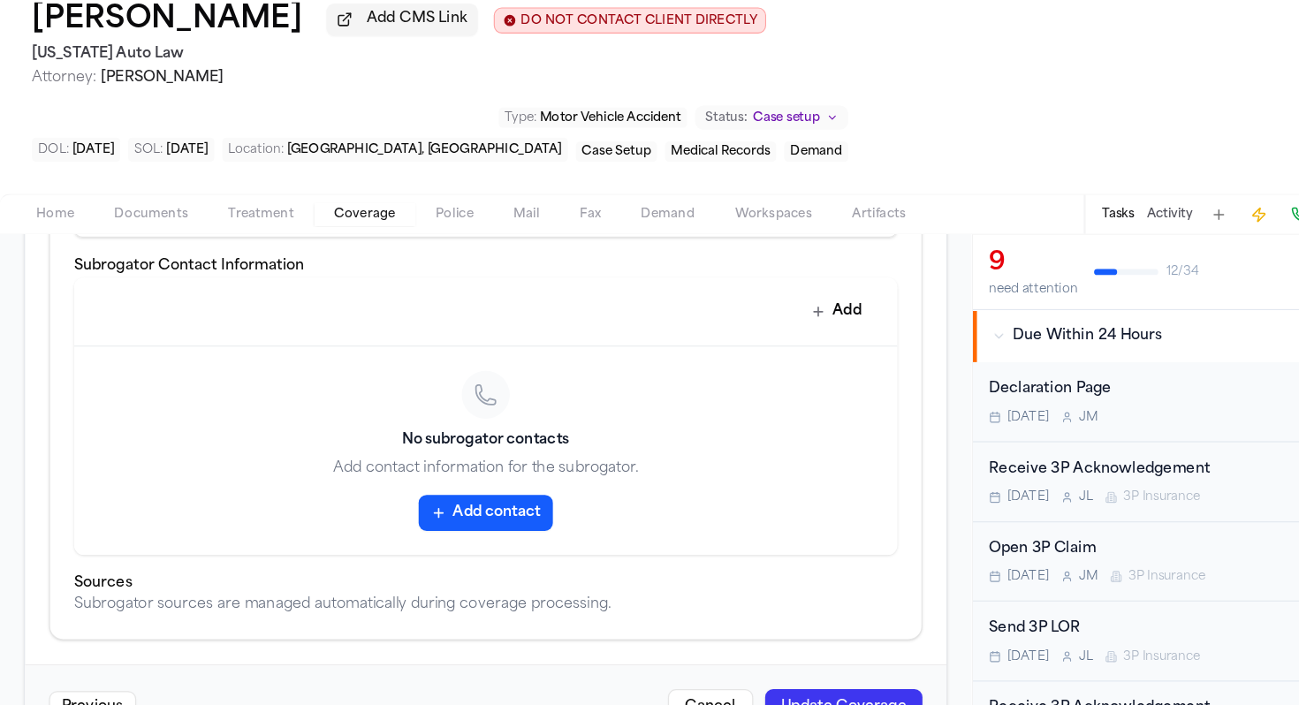
scroll to position [0, 0]
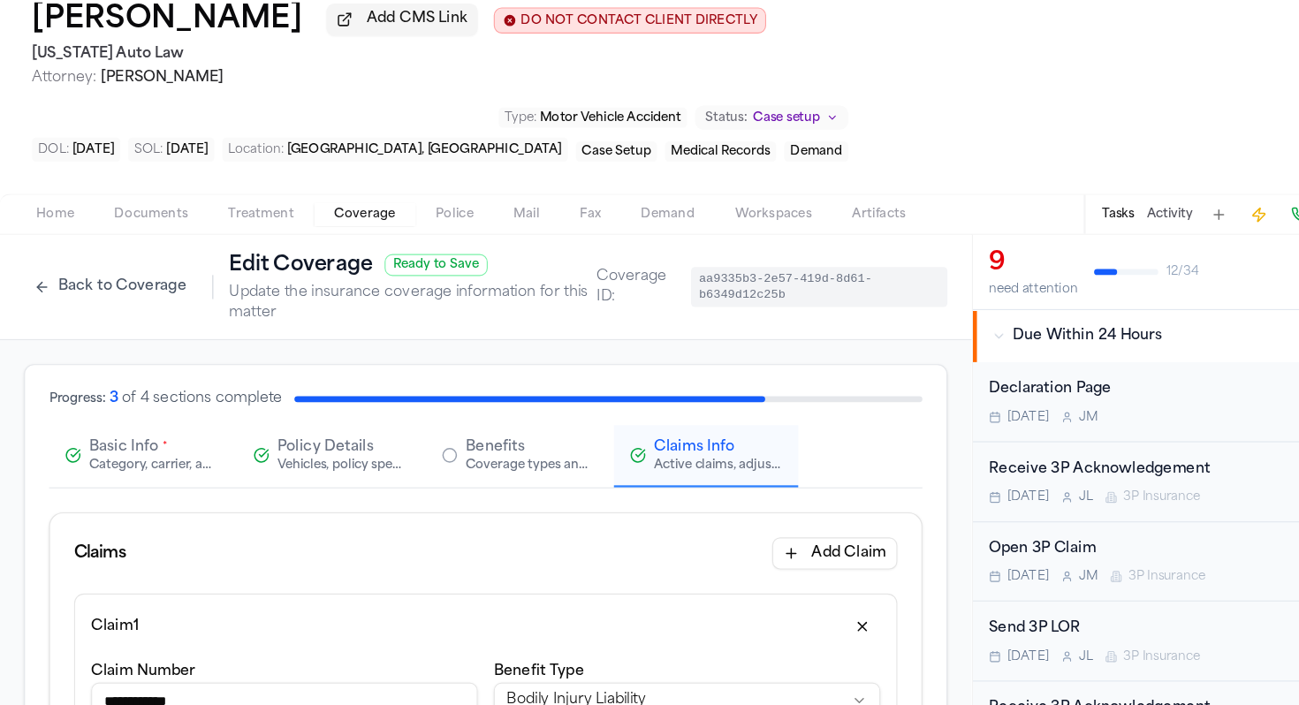
click at [99, 486] on div "Category, carrier, and policy holder information" at bounding box center [135, 493] width 113 height 14
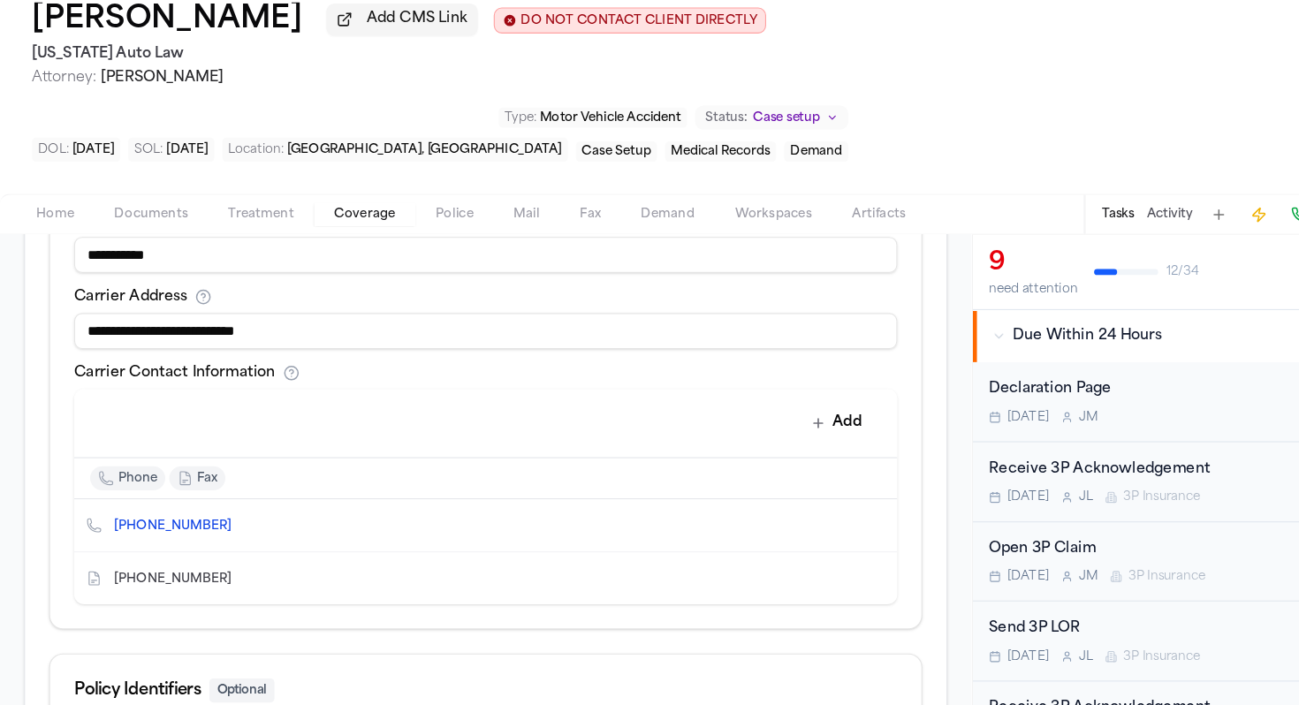
scroll to position [892, 0]
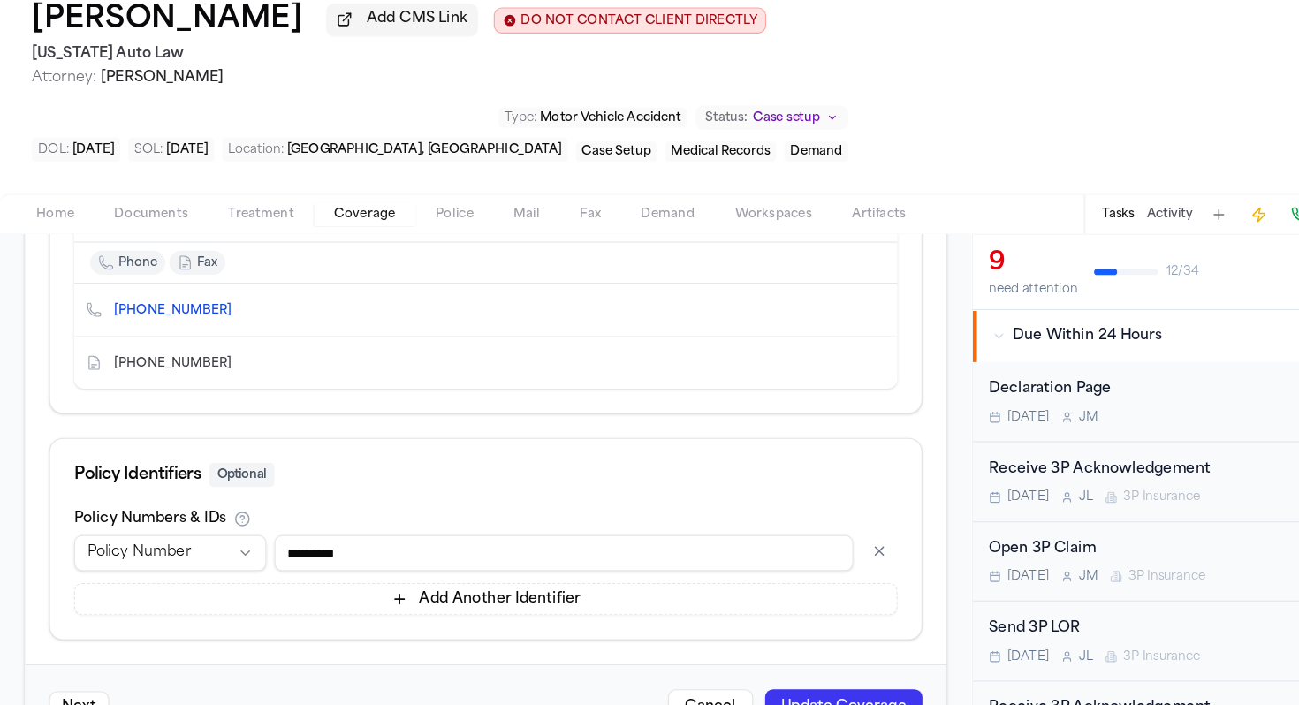
click at [732, 691] on button "Update Coverage" at bounding box center [744, 707] width 139 height 32
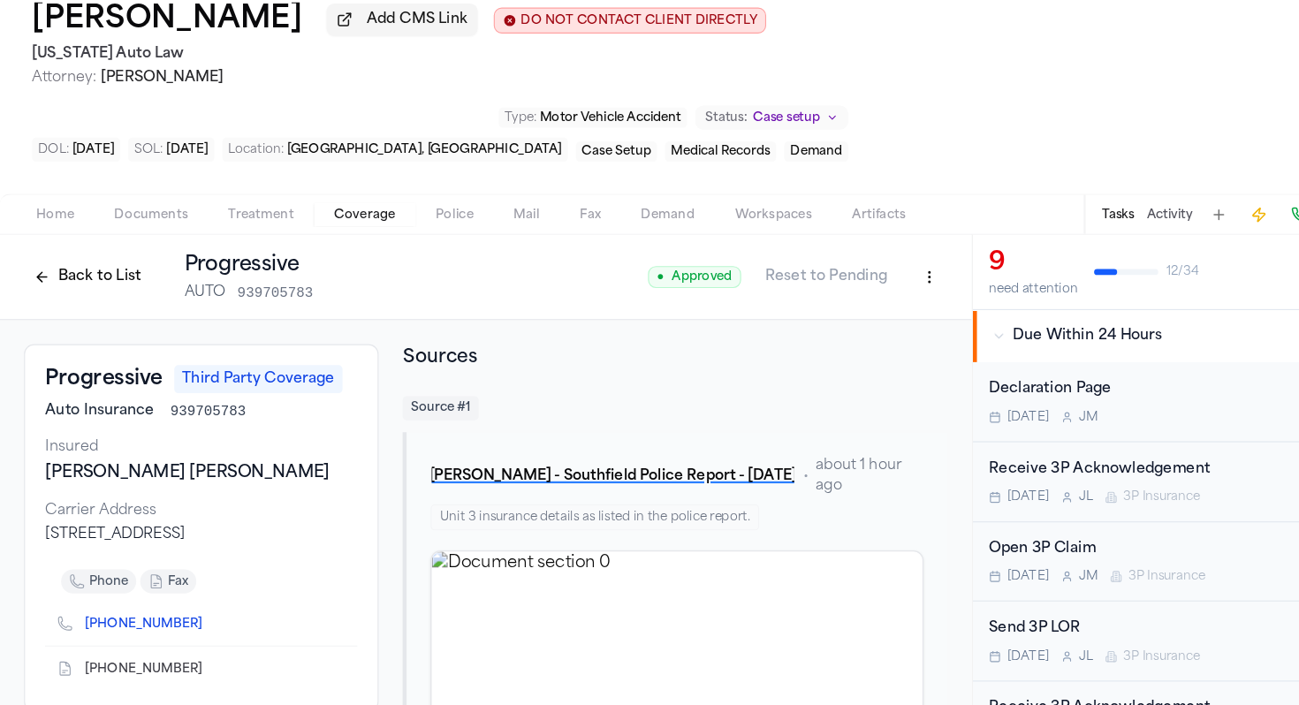
click at [95, 313] on button "Back to List" at bounding box center [77, 327] width 112 height 28
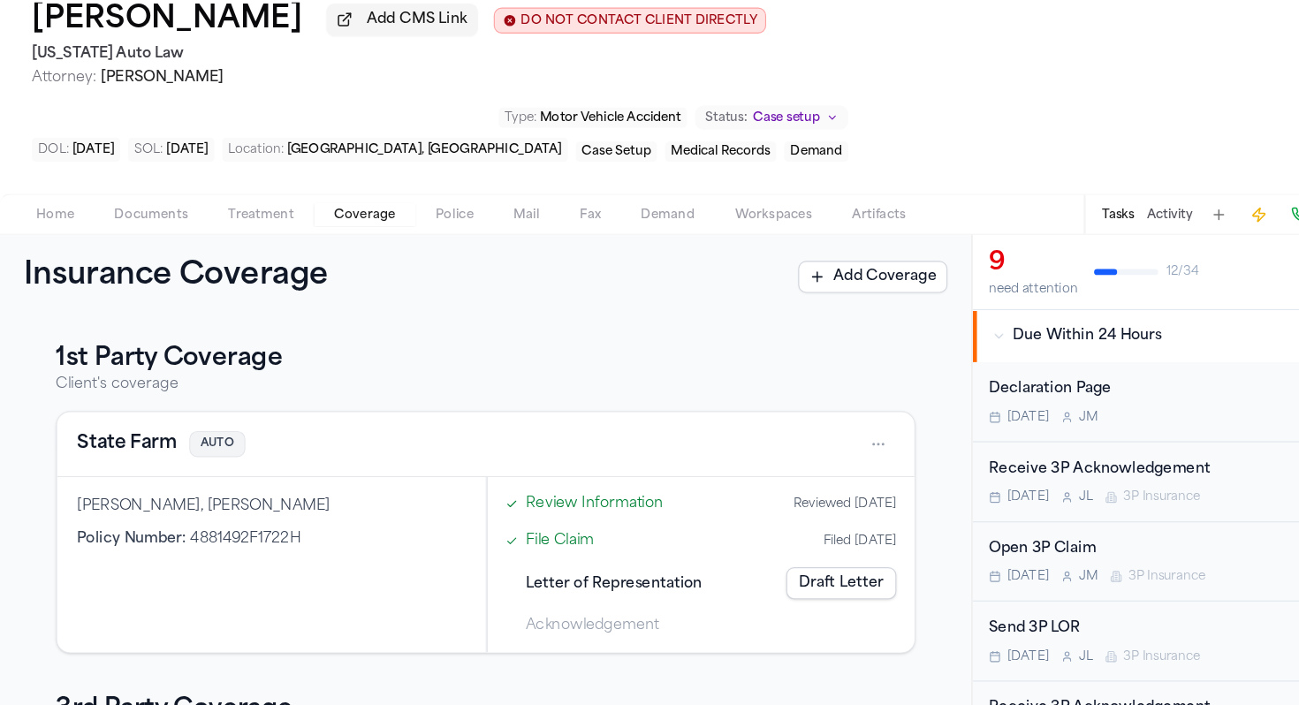
click at [121, 462] on button "State Farm" at bounding box center [112, 474] width 88 height 25
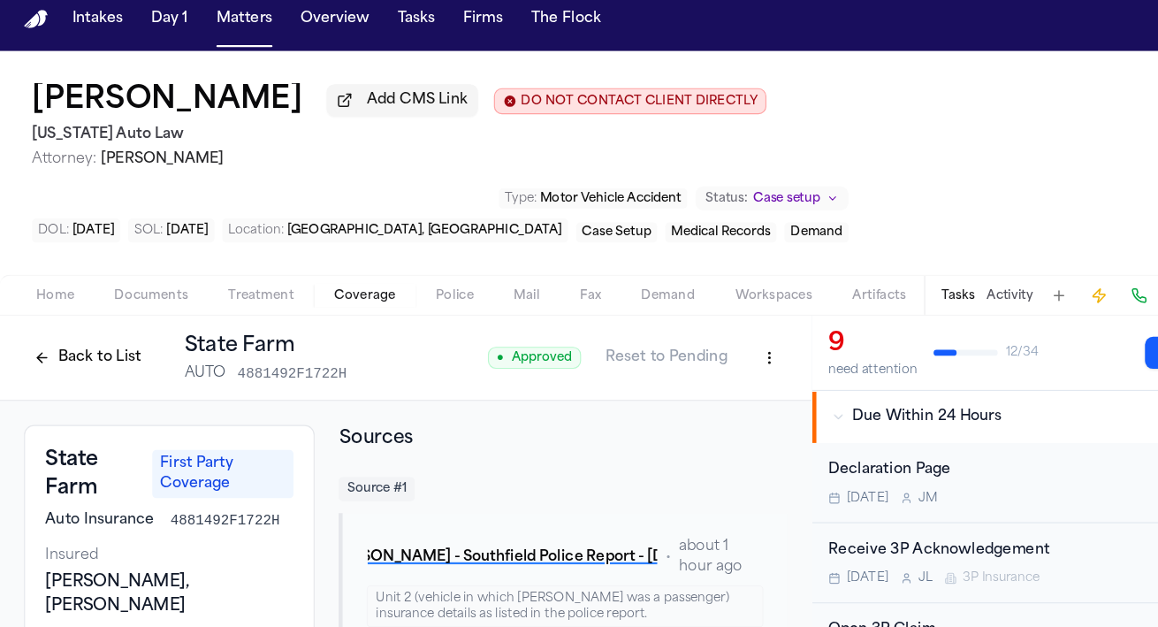
click at [692, 342] on html "Intakes Day 1 Matters Overview Tasks Firms The Flock JL Chantelle Bond Add CMS …" at bounding box center [579, 313] width 1158 height 627
click at [655, 375] on div "Edit Coverage" at bounding box center [618, 370] width 148 height 28
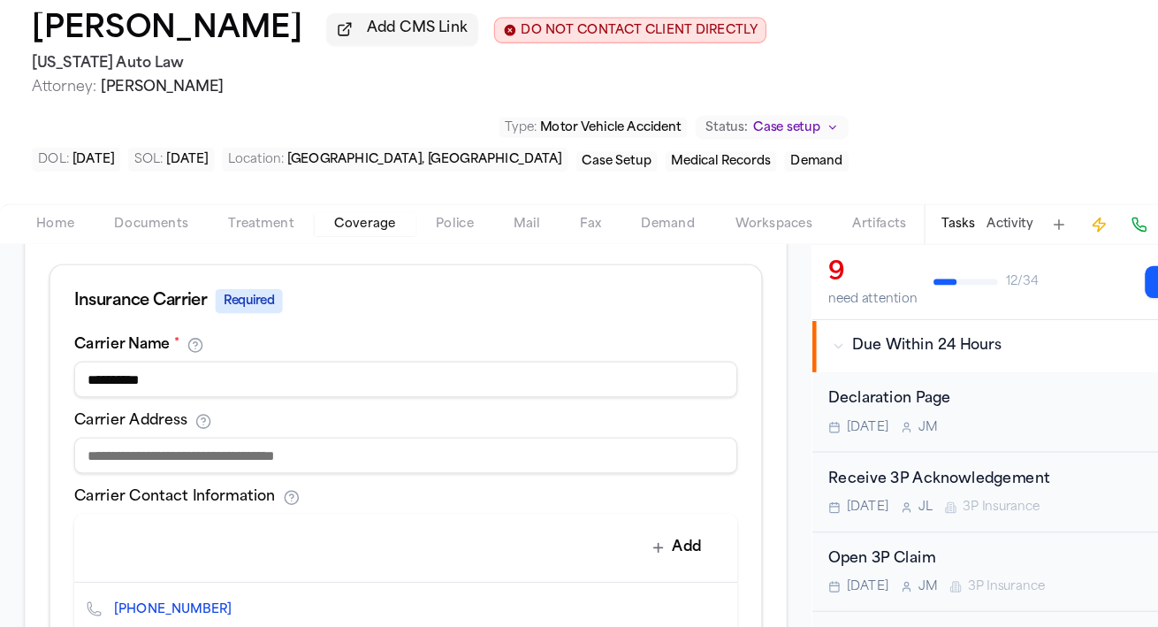
scroll to position [649, 0]
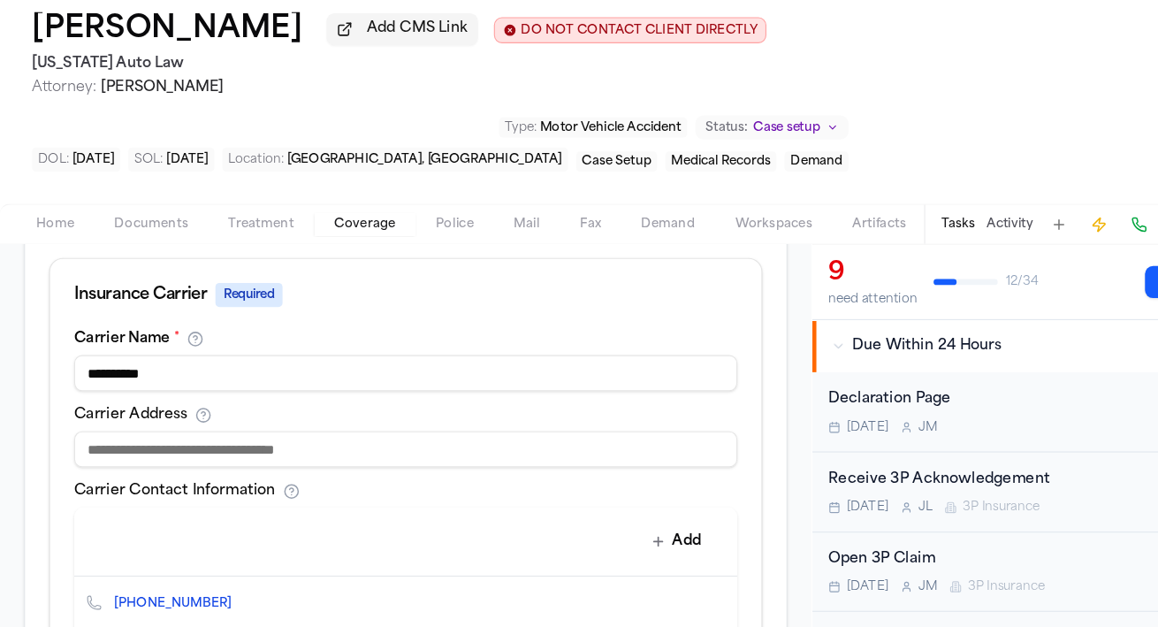
click at [284, 480] on input at bounding box center [357, 470] width 585 height 32
paste input "**********"
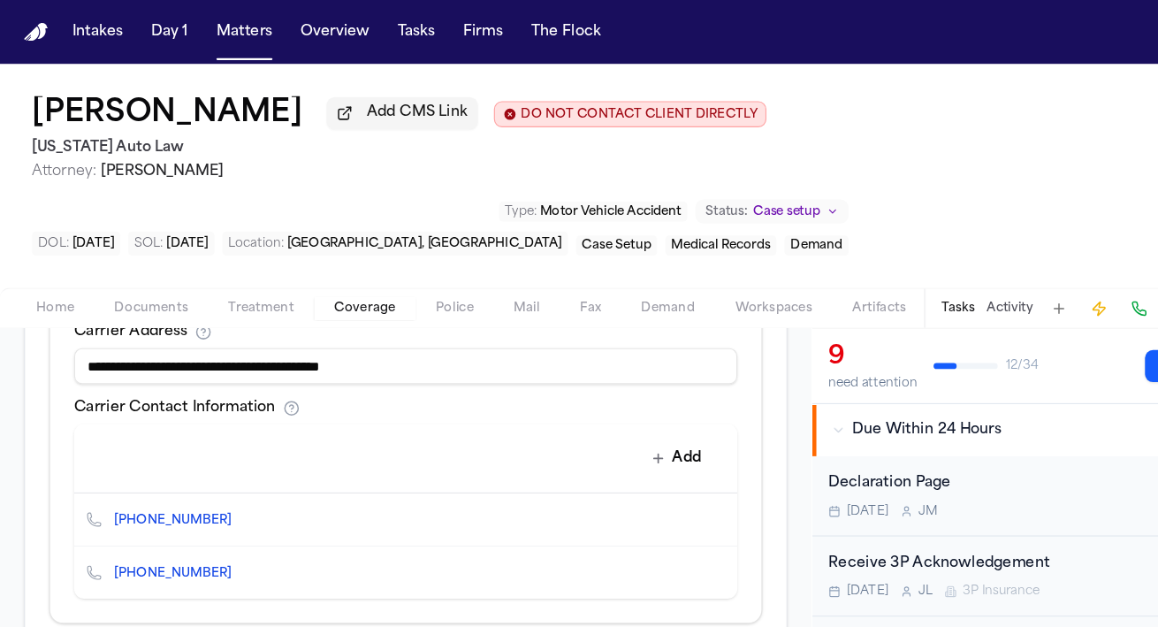
scroll to position [803, 0]
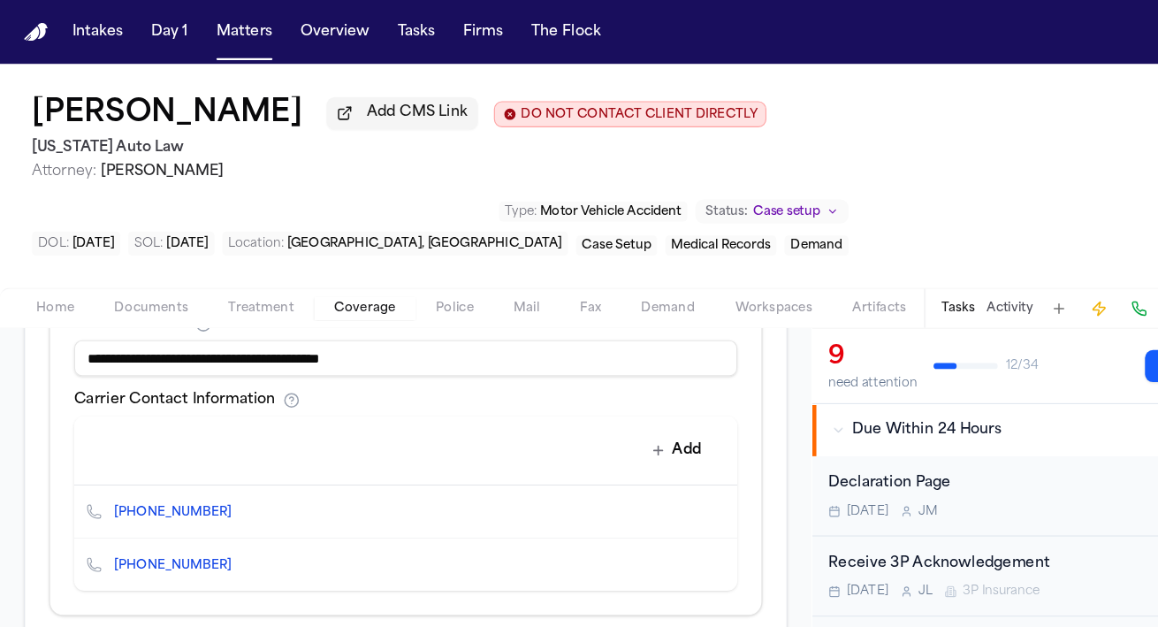
type input "**********"
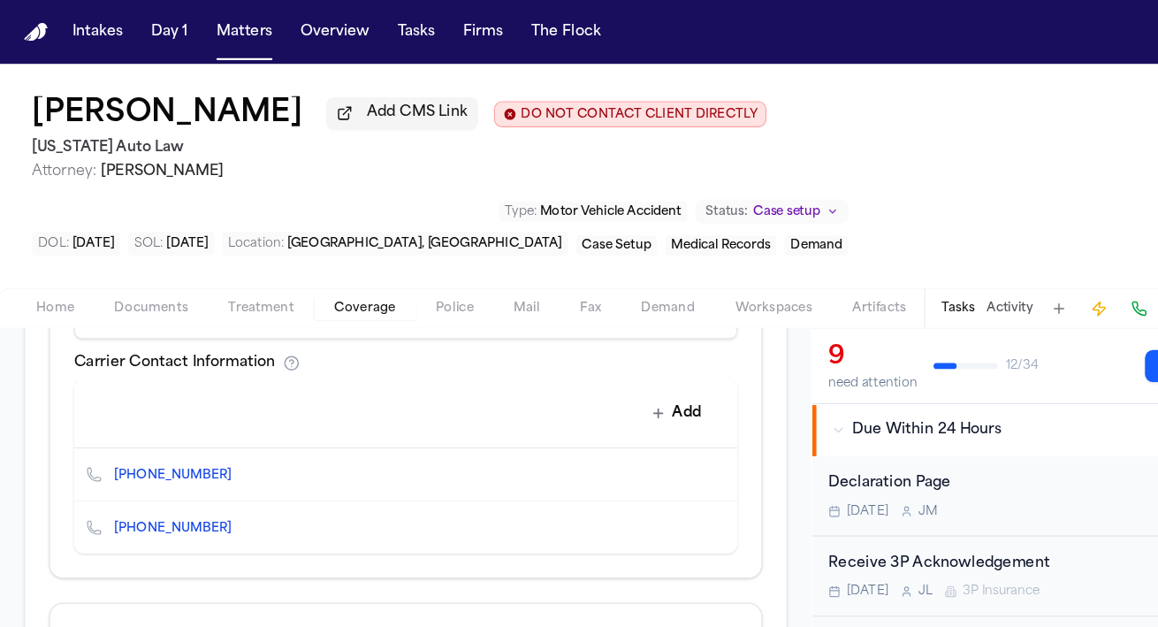
scroll to position [822, 0]
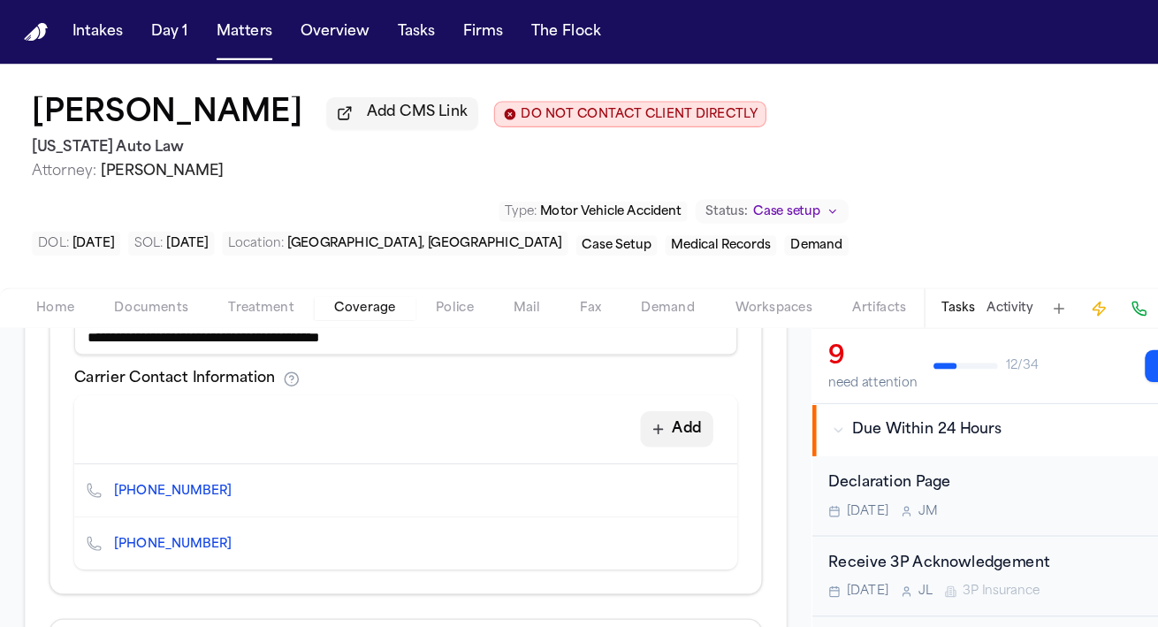
click at [596, 376] on button "Add" at bounding box center [597, 378] width 65 height 32
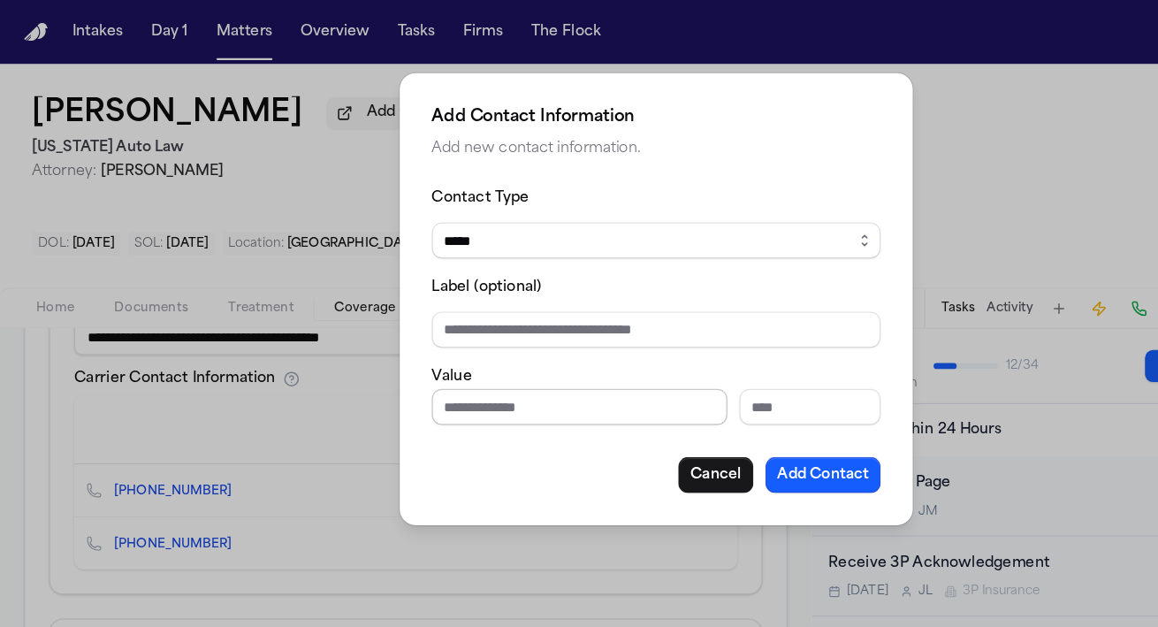
click at [399, 343] on input "Phone number" at bounding box center [511, 359] width 261 height 32
paste input "**********"
type input "**********"
click at [498, 219] on select "***** ***** ******* *** *****" at bounding box center [579, 212] width 396 height 32
select select "***"
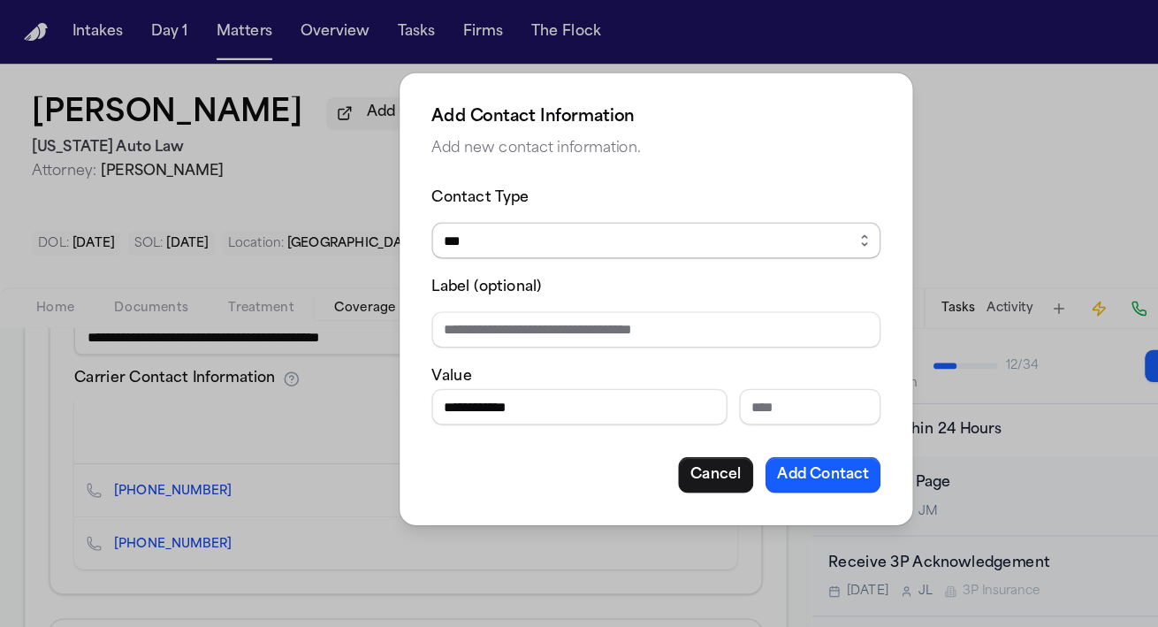
click at [381, 196] on select "***** ***** ******* *** *****" at bounding box center [579, 212] width 396 height 32
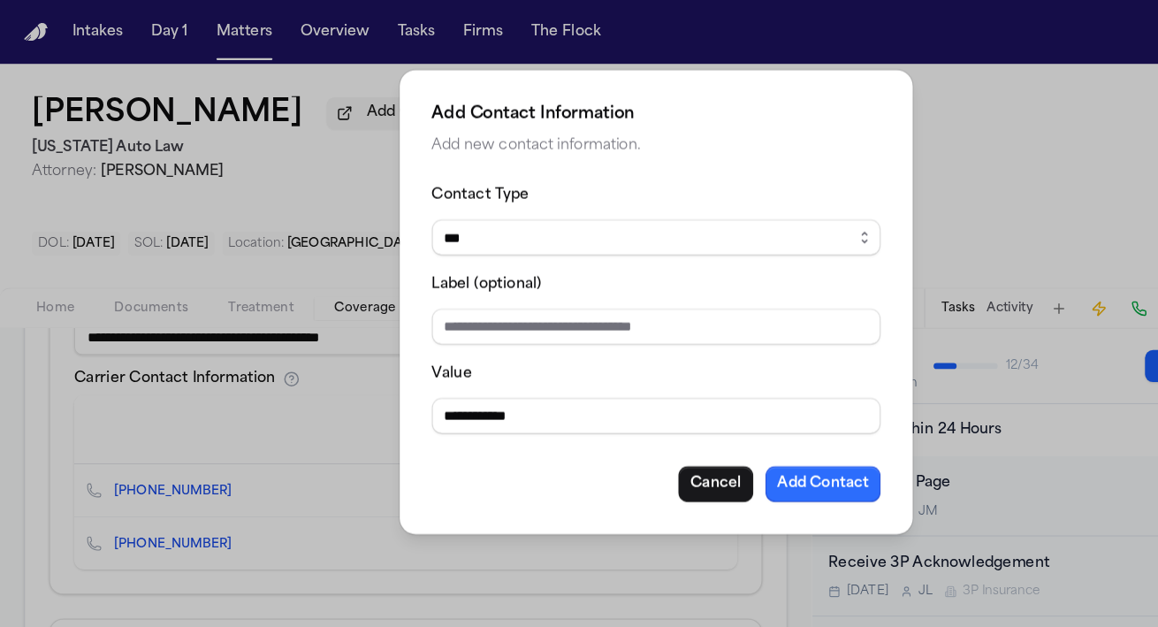
click at [751, 439] on button "Add Contact" at bounding box center [726, 427] width 102 height 32
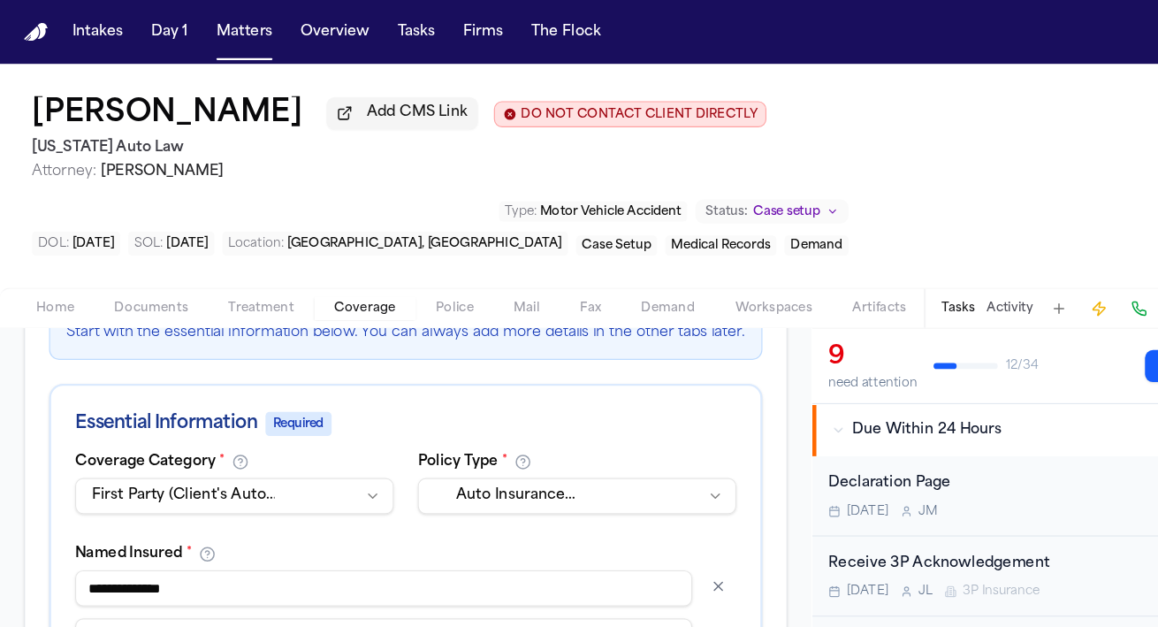
scroll to position [0, 0]
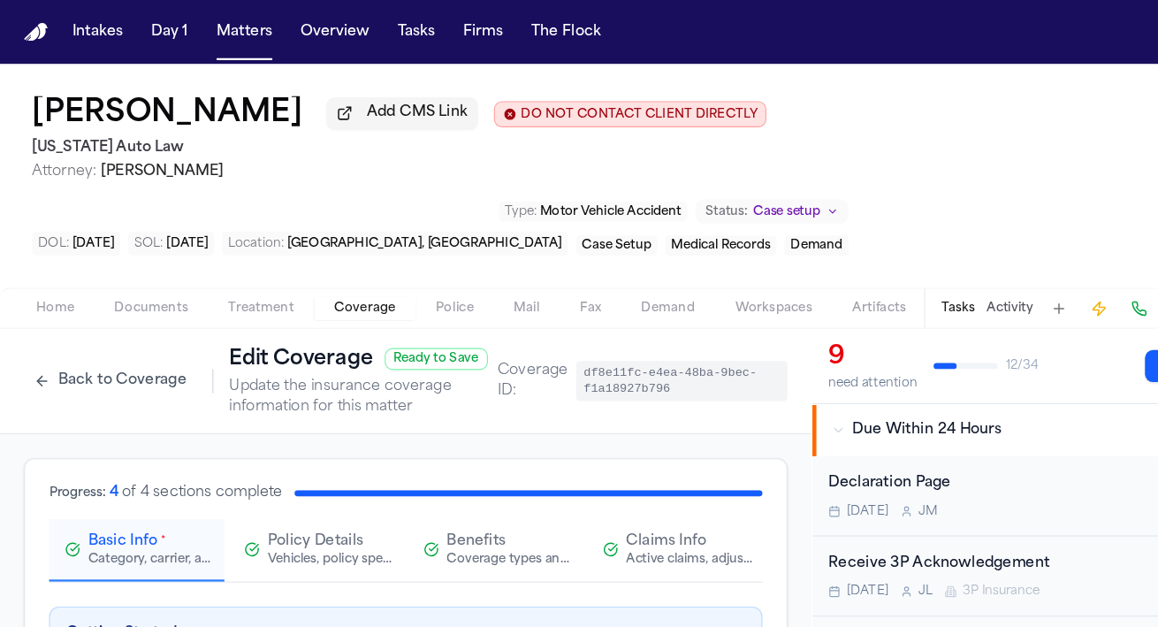
click at [603, 495] on div "Active claims, adjusters, and subrogation details" at bounding box center [608, 493] width 113 height 14
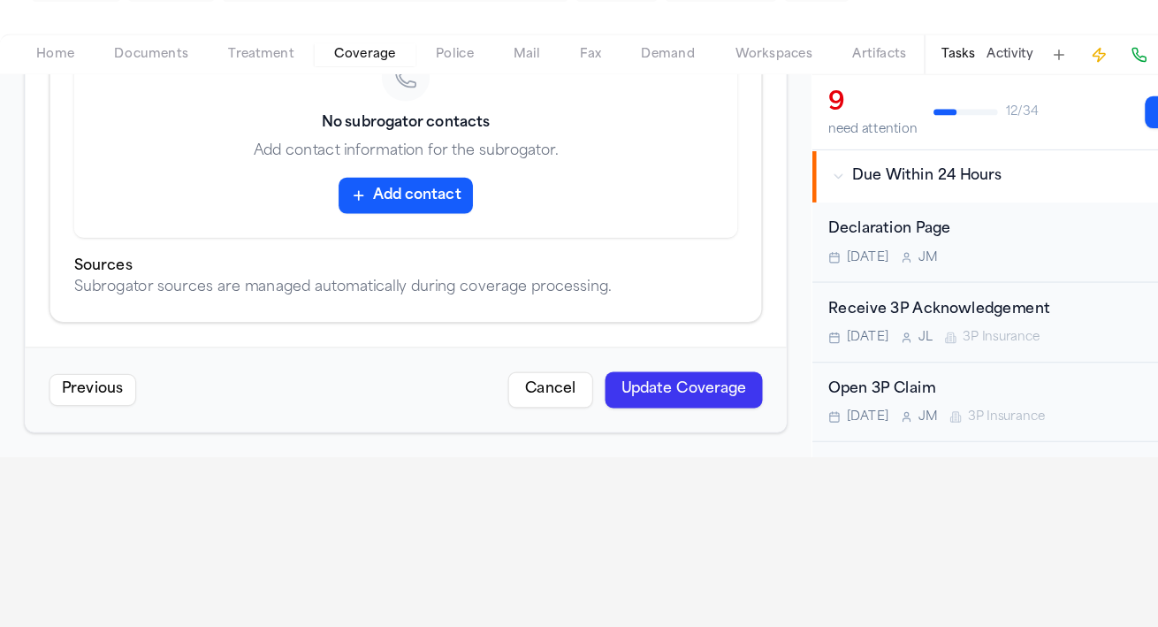
scroll to position [155, 0]
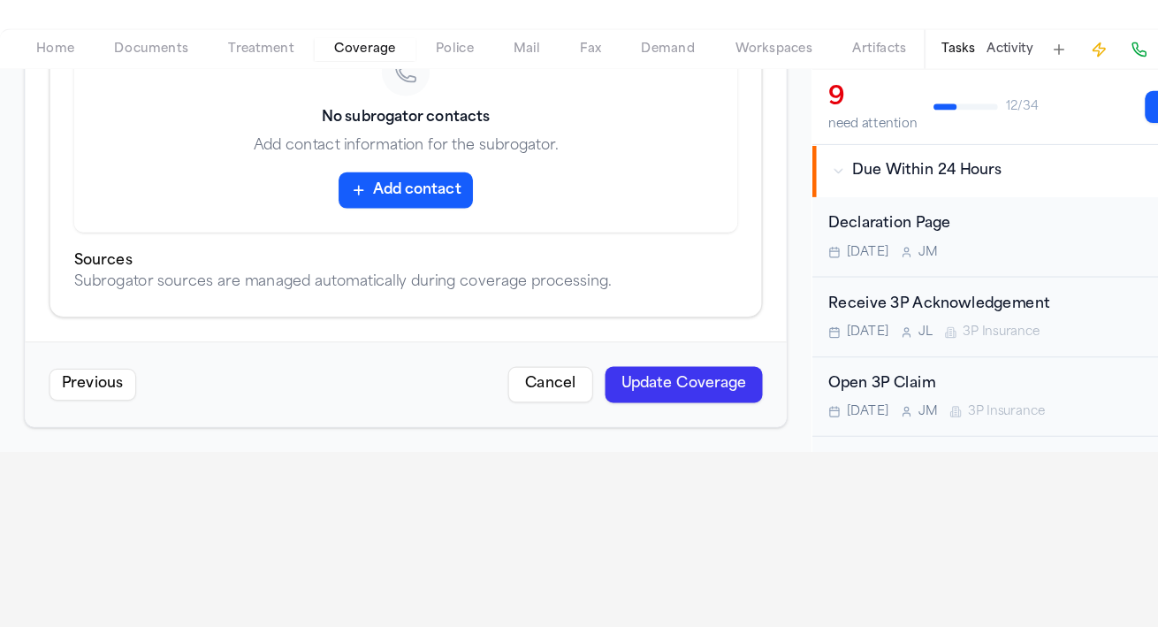
click at [601, 426] on button "Update Coverage" at bounding box center [603, 413] width 139 height 32
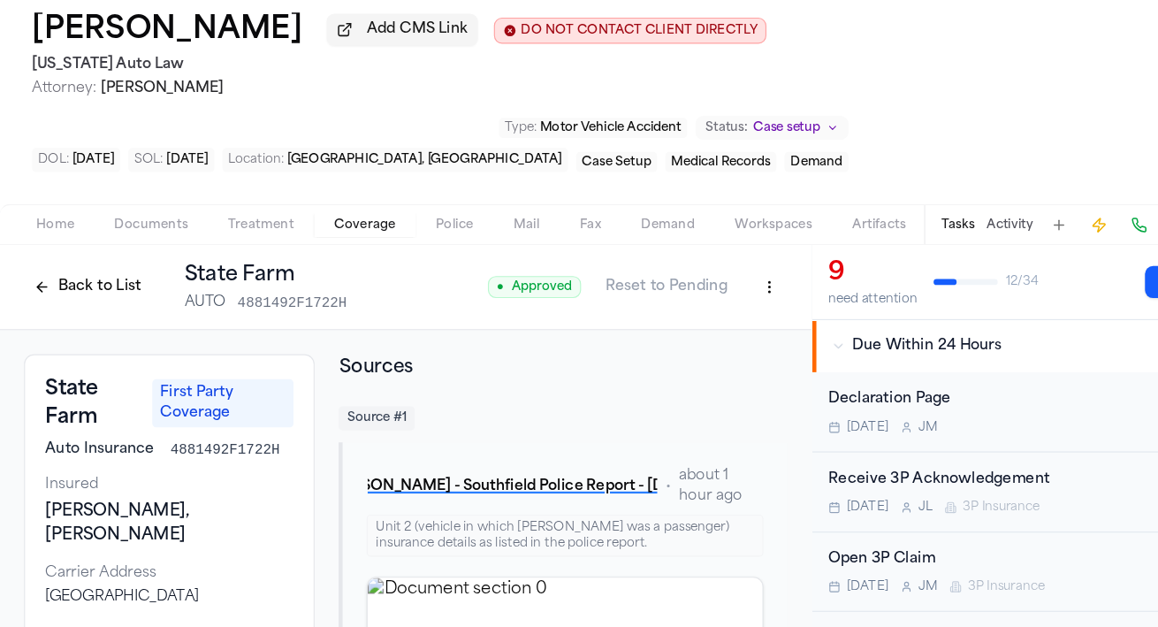
click at [63, 317] on button "Back to List" at bounding box center [77, 327] width 112 height 28
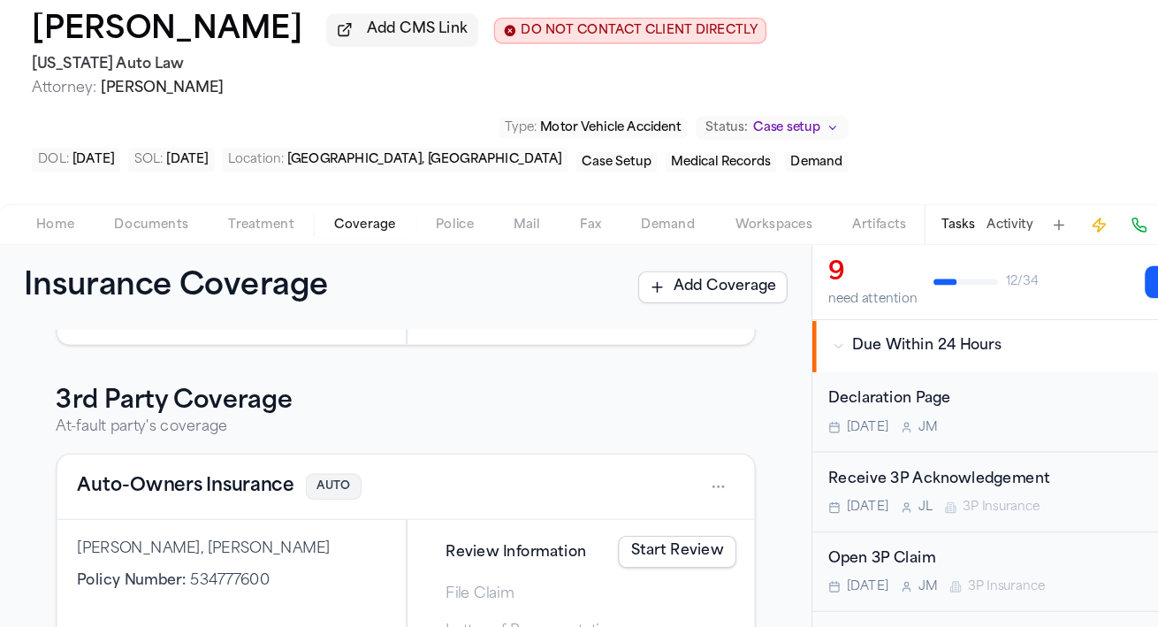
scroll to position [278, 0]
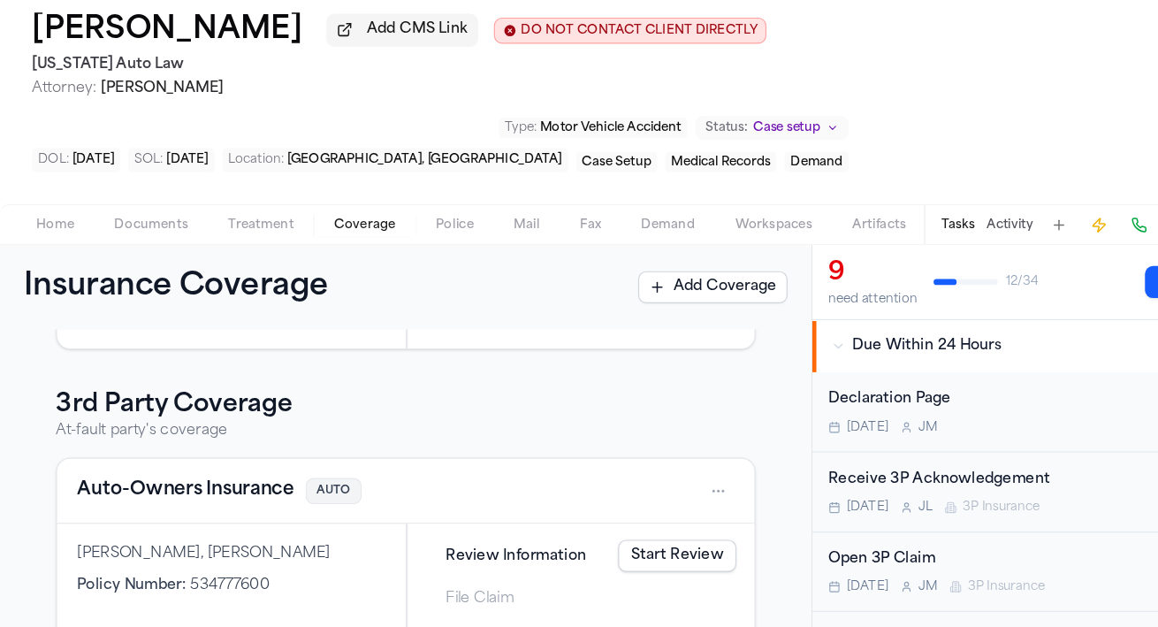
click at [152, 516] on button "Auto-Owners Insurance" at bounding box center [163, 506] width 191 height 25
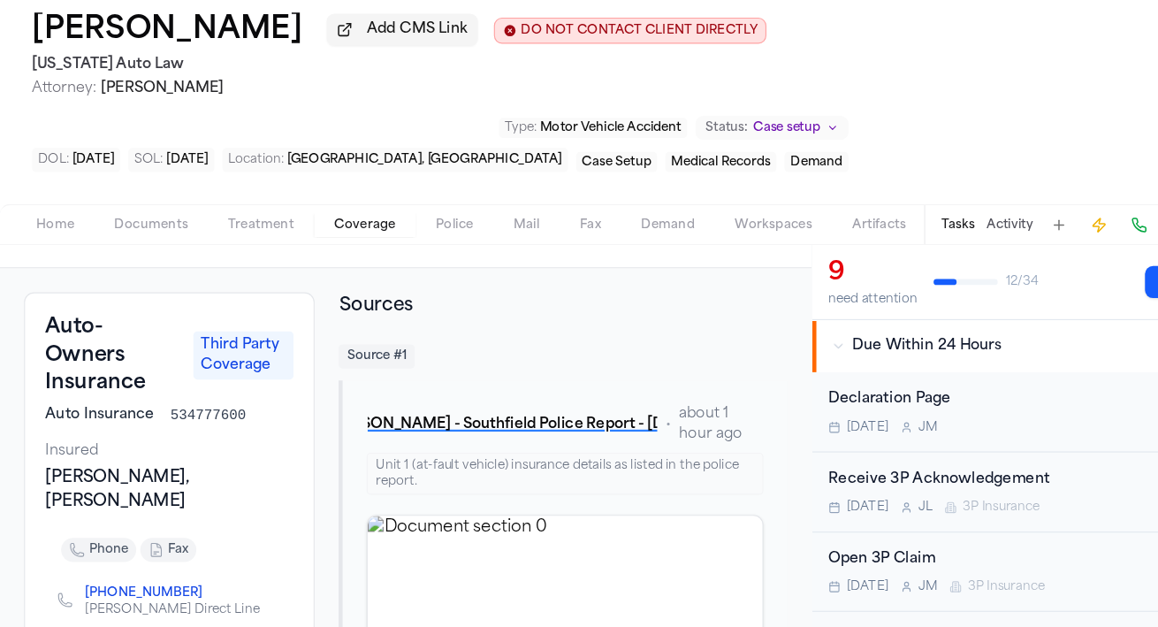
scroll to position [74, 0]
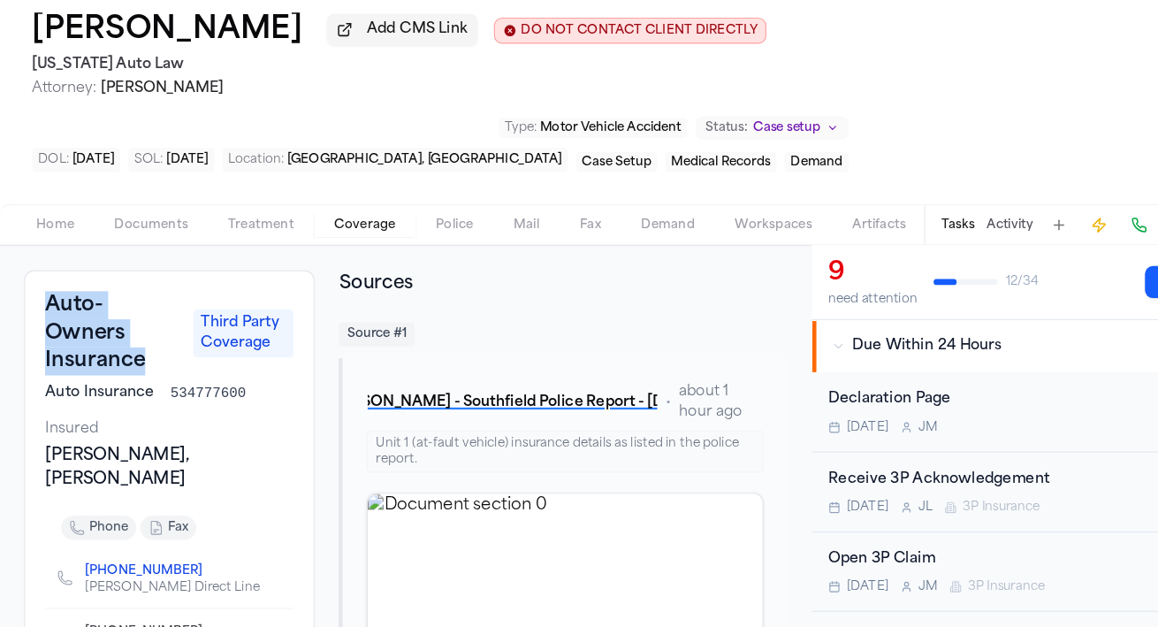
drag, startPoint x: 130, startPoint y: 392, endPoint x: 37, endPoint y: 349, distance: 102.4
click at [37, 349] on div "Auto-Owners Insurance Third Party Coverage Auto Insurance 534777600 Insured Ale…" at bounding box center [149, 520] width 256 height 417
copy h3 "Auto-Owners Insurance"
click at [537, 367] on div "Source # 1" at bounding box center [497, 368] width 396 height 21
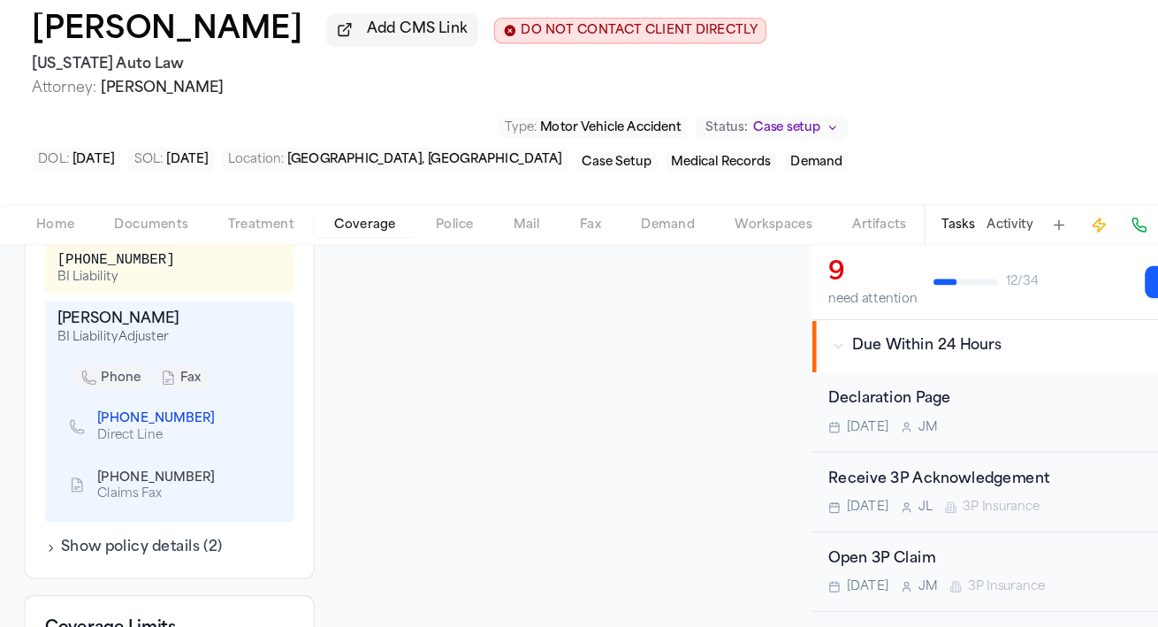
scroll to position [716, 0]
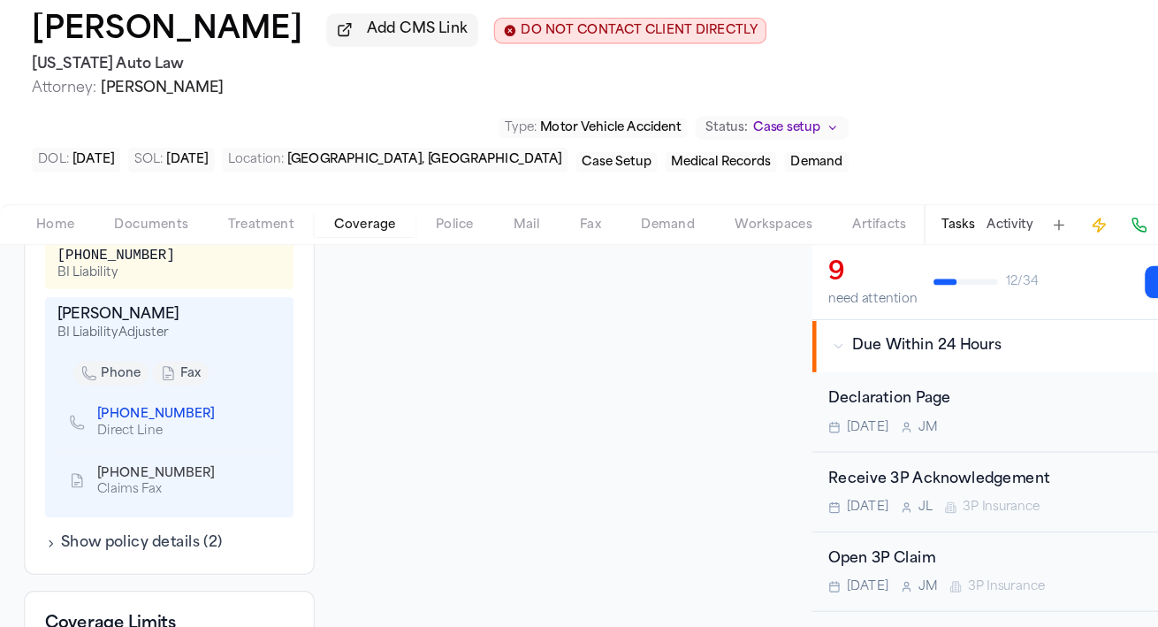
click at [195, 443] on icon "Copy to clipboard" at bounding box center [198, 439] width 6 height 8
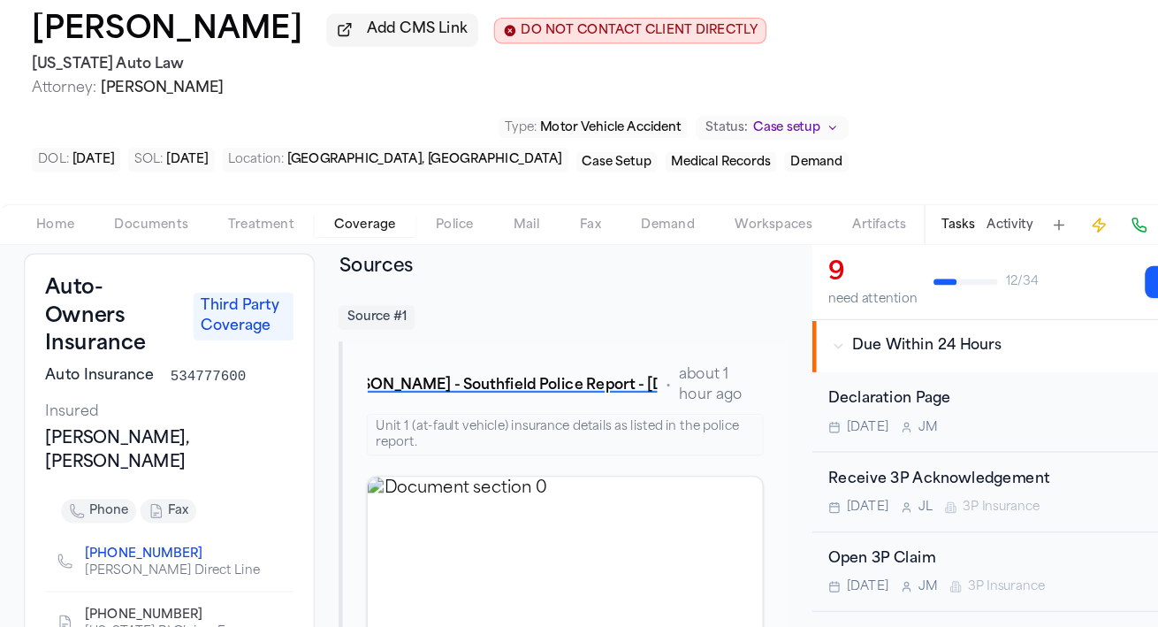
scroll to position [0, 0]
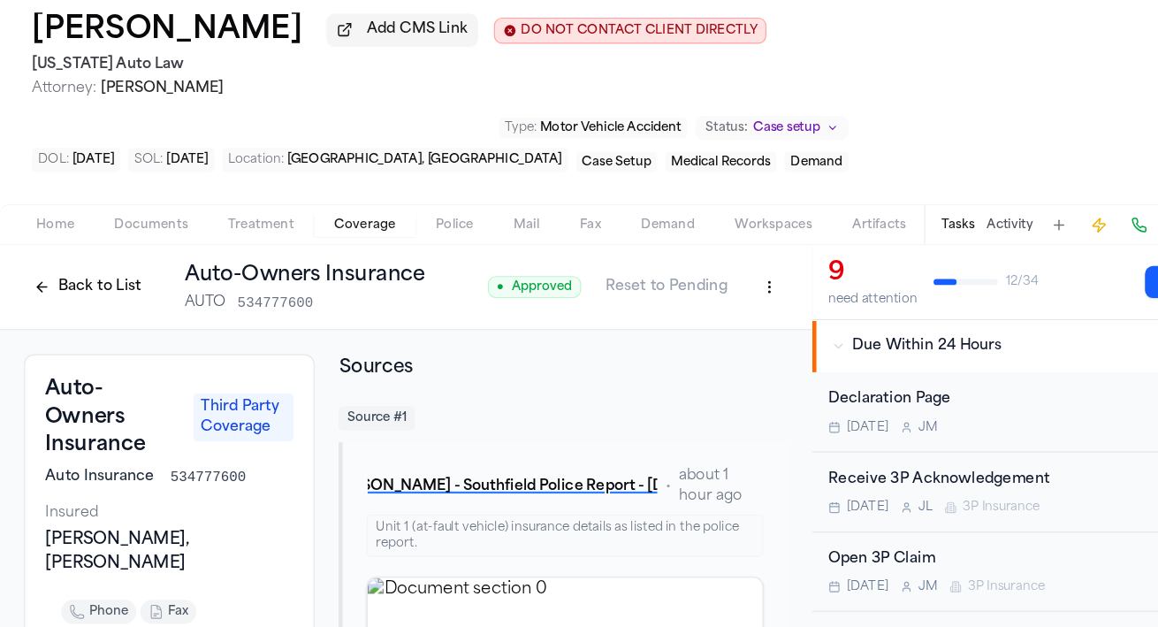
click at [1002, 274] on button at bounding box center [1005, 272] width 25 height 25
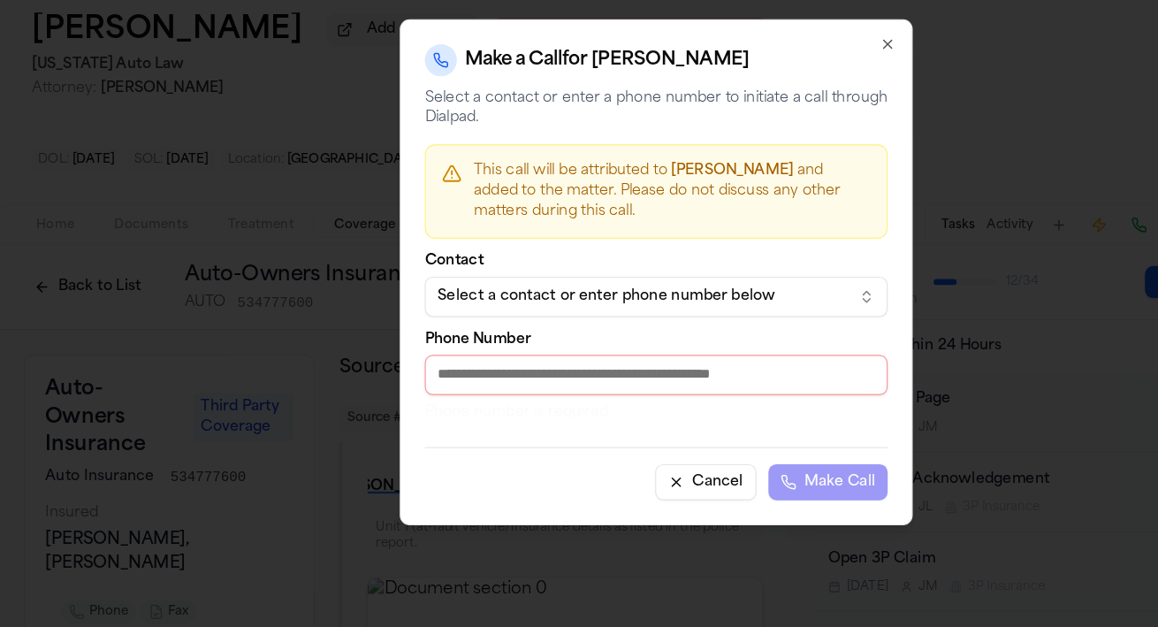
click at [501, 407] on input "Phone Number" at bounding box center [579, 403] width 408 height 35
paste input "**********"
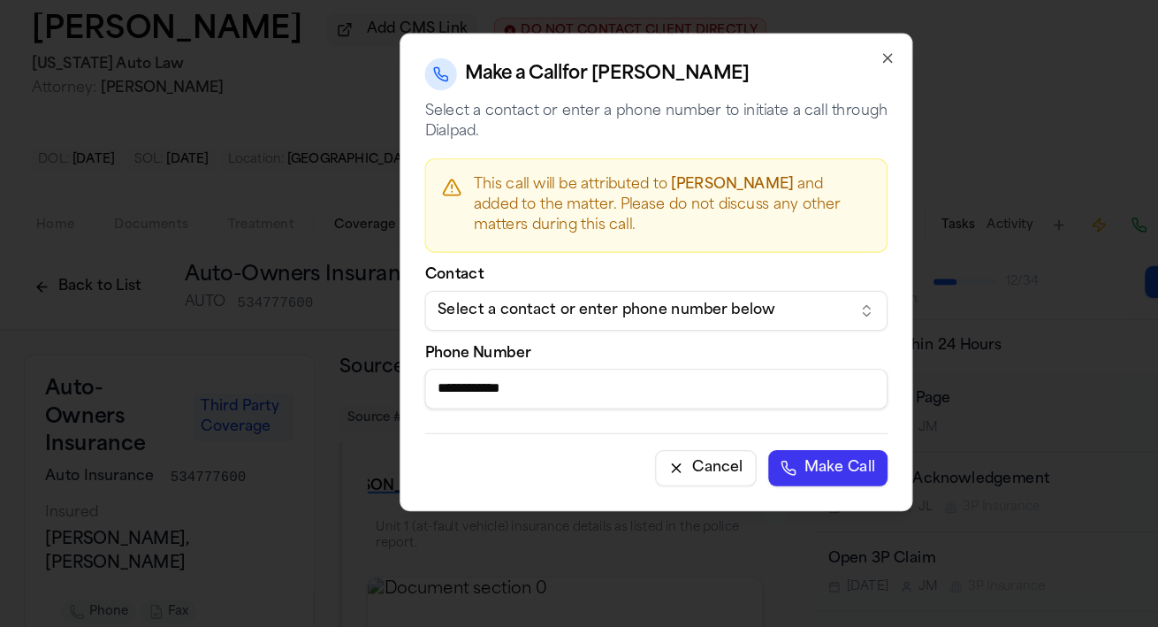
drag, startPoint x: 396, startPoint y: 419, endPoint x: 362, endPoint y: 418, distance: 33.6
click at [362, 418] on div "**********" at bounding box center [579, 314] width 453 height 422
type input "**********"
click at [678, 470] on button "Make Call" at bounding box center [730, 486] width 105 height 32
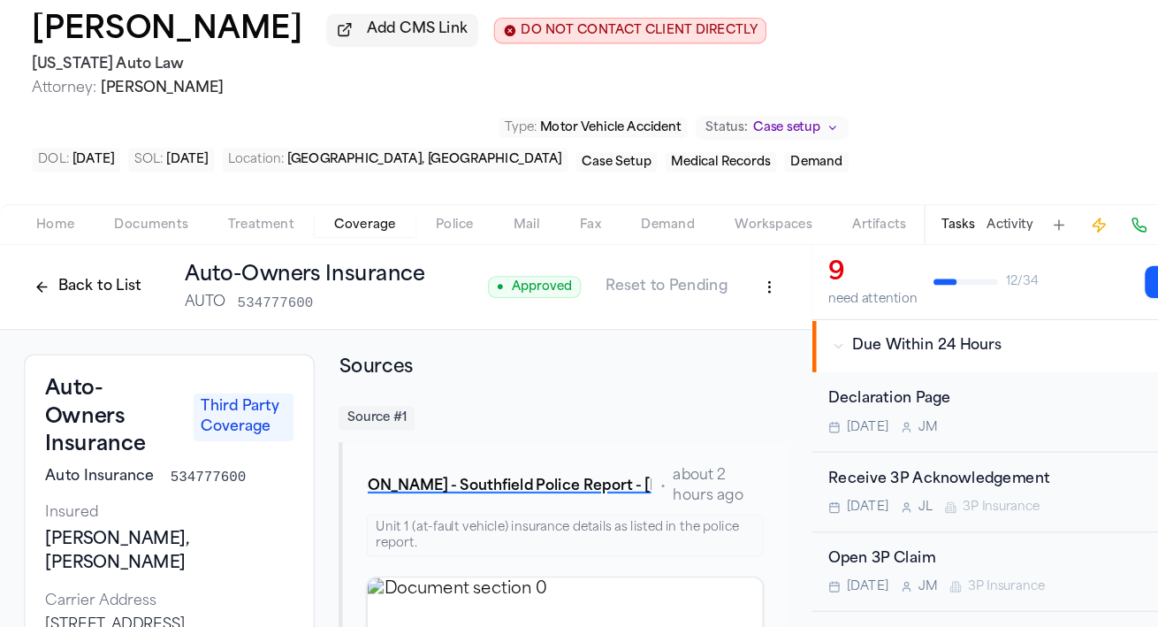
click at [75, 331] on button "Back to List" at bounding box center [77, 327] width 112 height 28
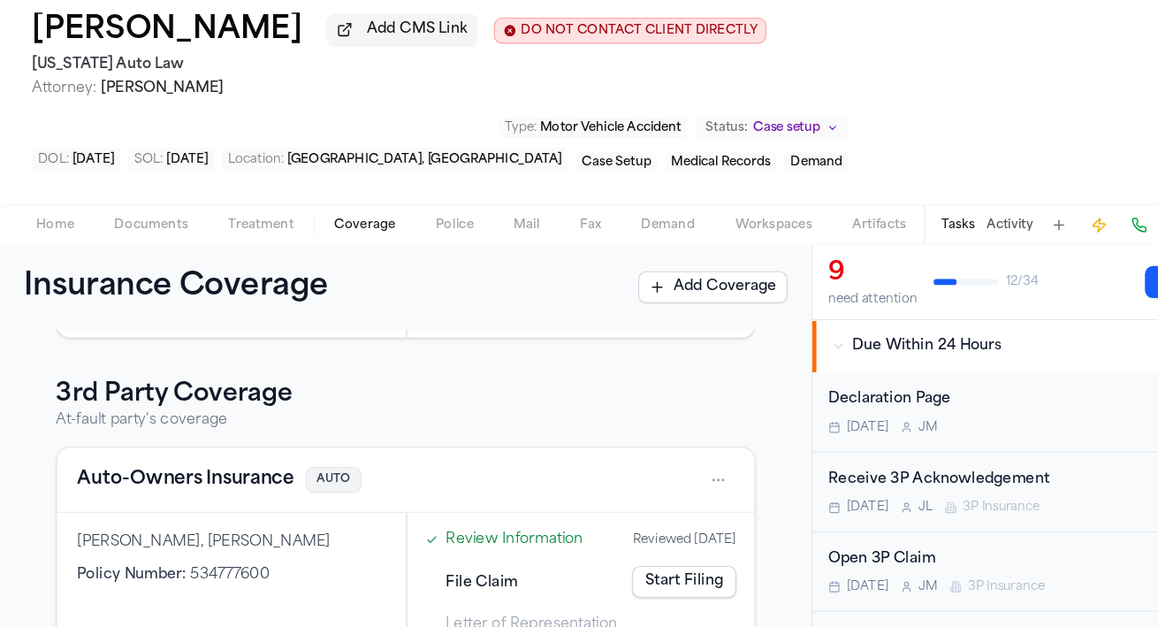
scroll to position [300, 0]
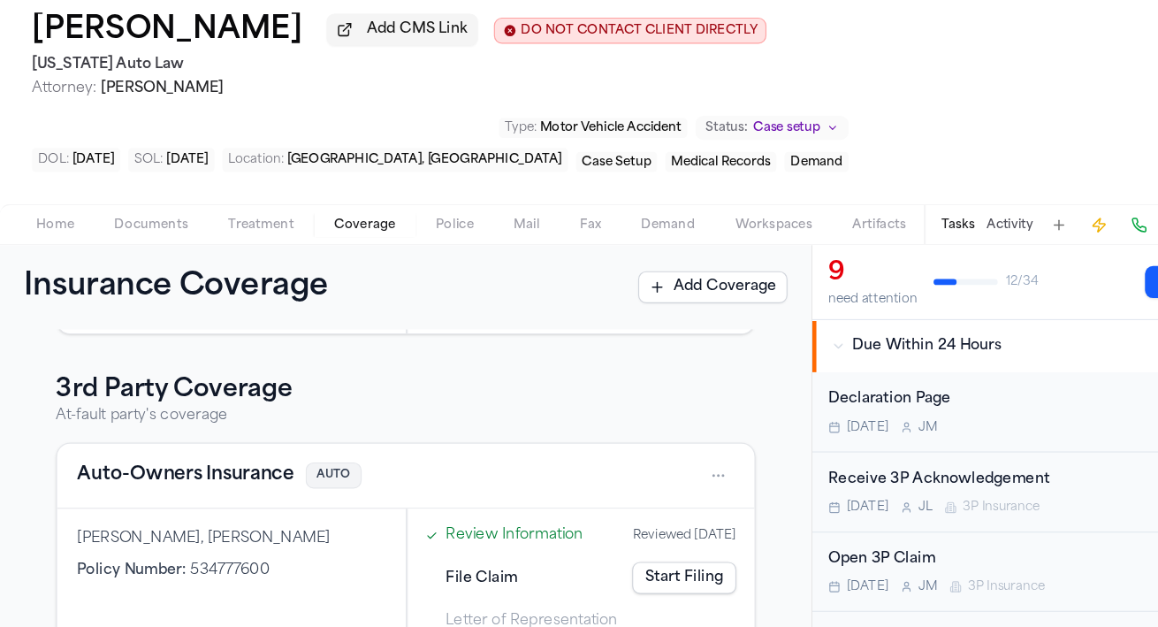
click at [590, 583] on link "Start Filing" at bounding box center [604, 583] width 92 height 28
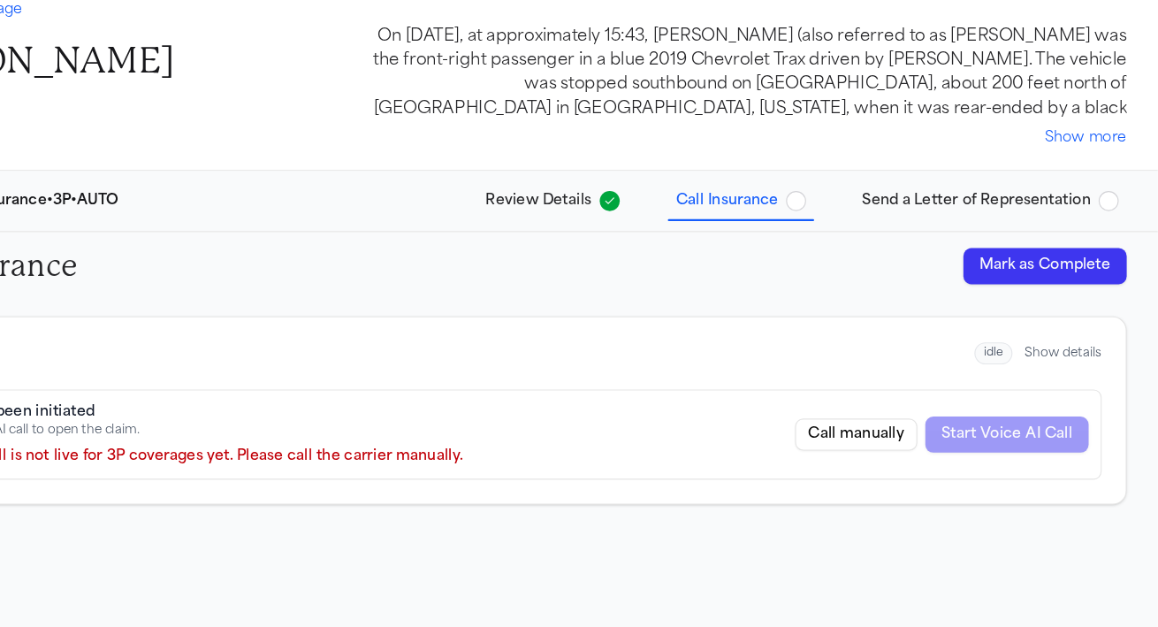
click at [1053, 300] on button "Mark as Complete" at bounding box center [1058, 309] width 144 height 32
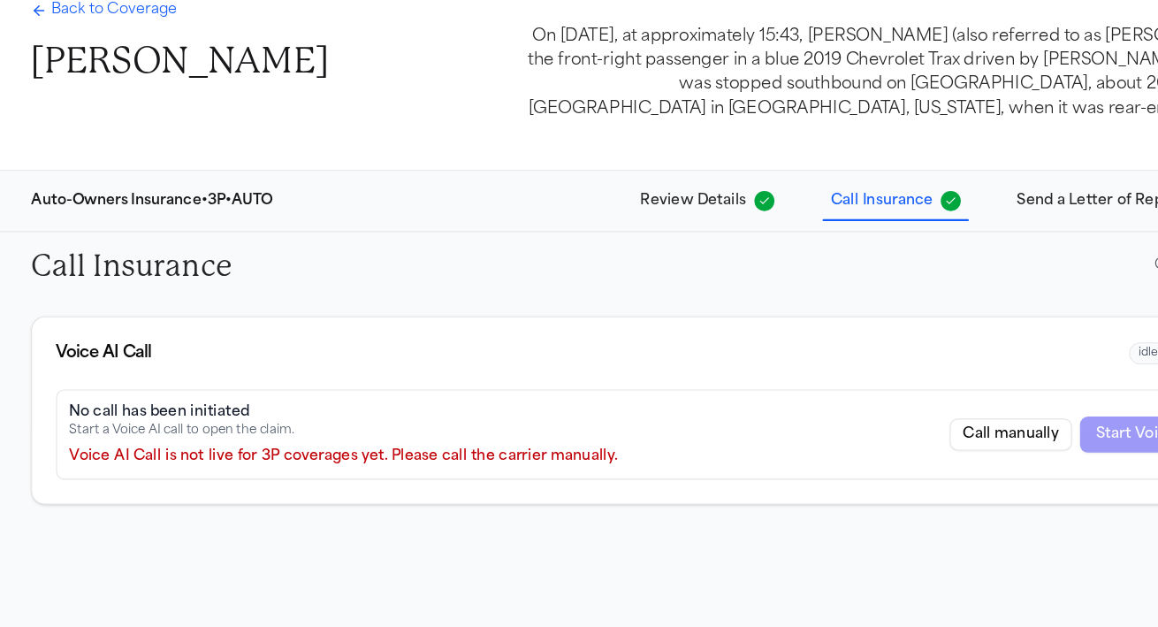
click at [57, 85] on span "Back to Coverage" at bounding box center [100, 83] width 111 height 18
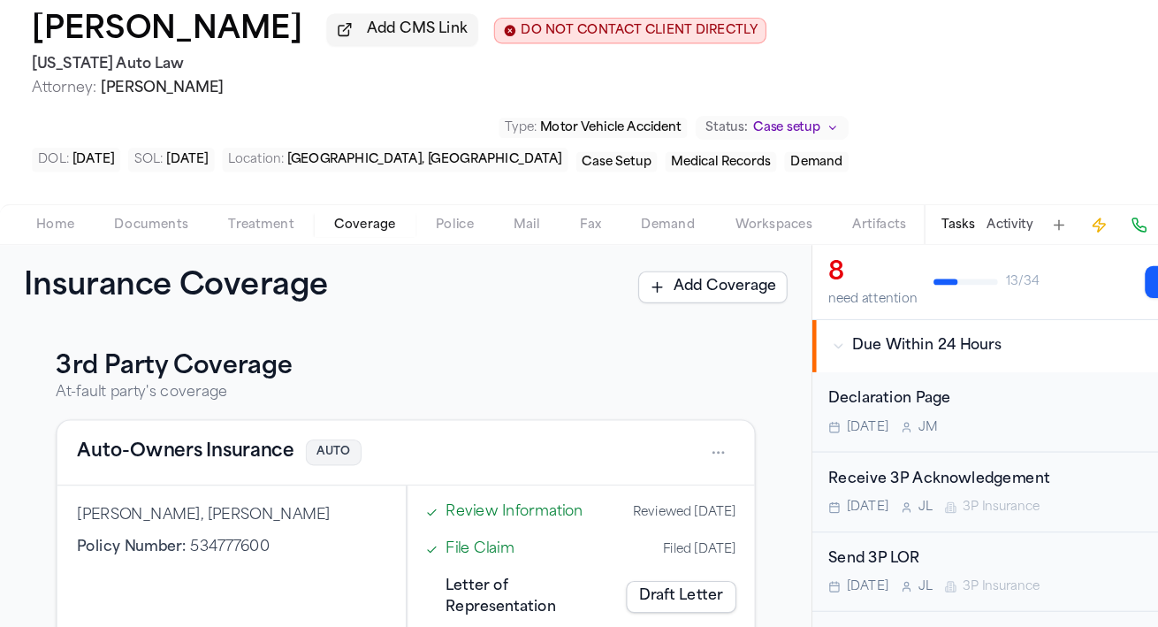
scroll to position [326, 0]
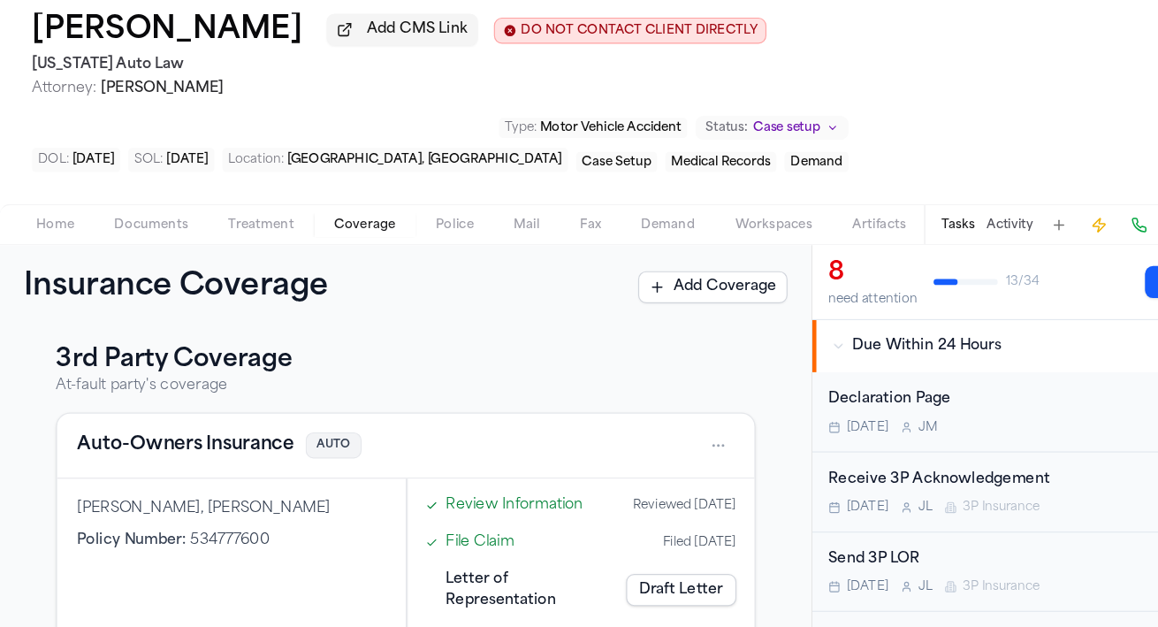
click at [177, 460] on button "Auto-Owners Insurance" at bounding box center [163, 466] width 191 height 25
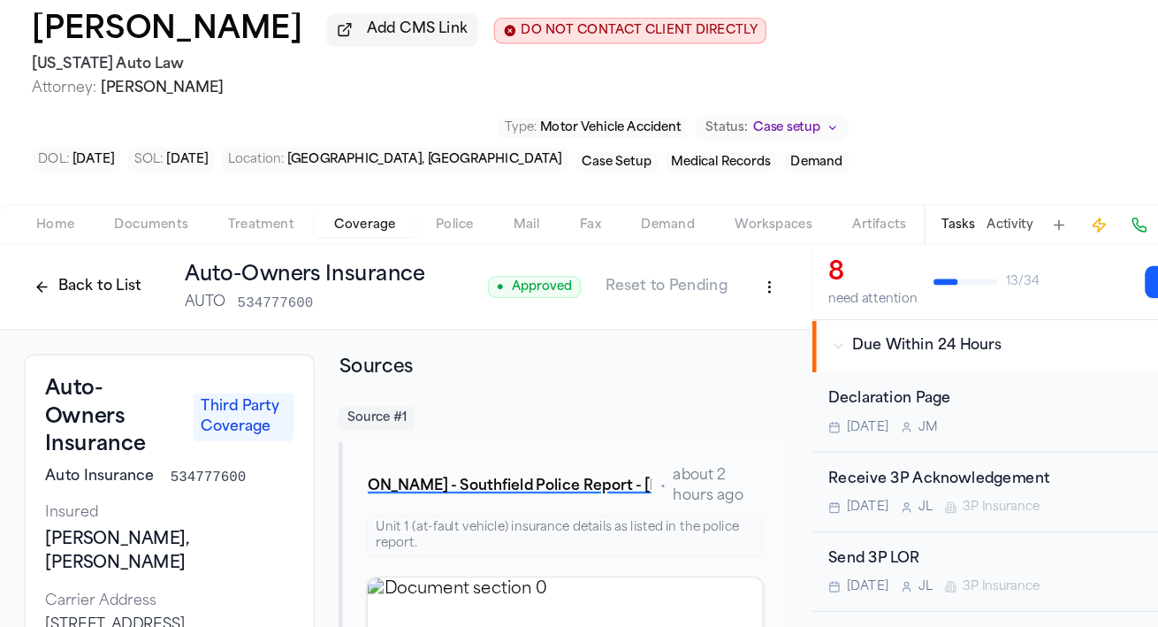
click at [72, 325] on button "Back to List" at bounding box center [77, 327] width 112 height 28
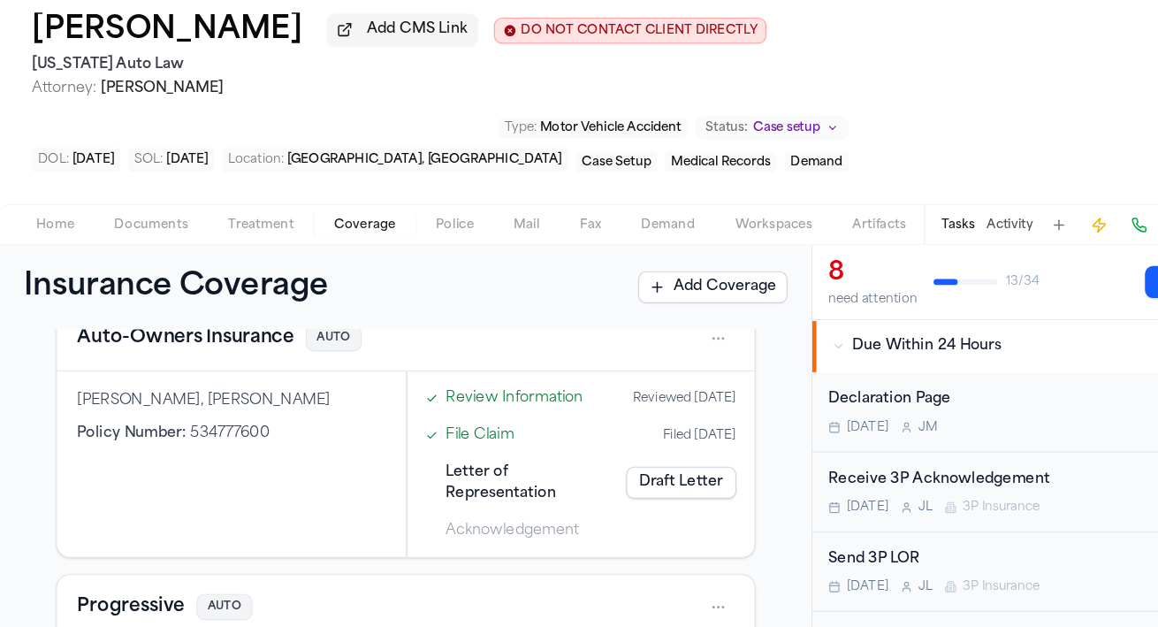
scroll to position [468, 0]
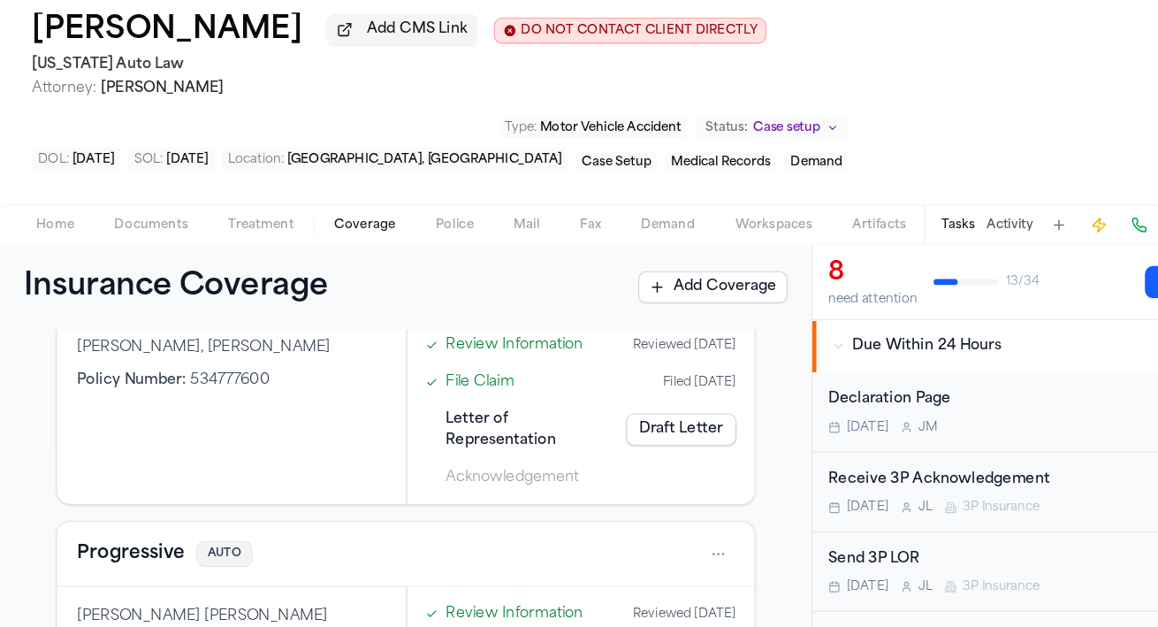
click at [122, 550] on button "Progressive" at bounding box center [115, 562] width 95 height 25
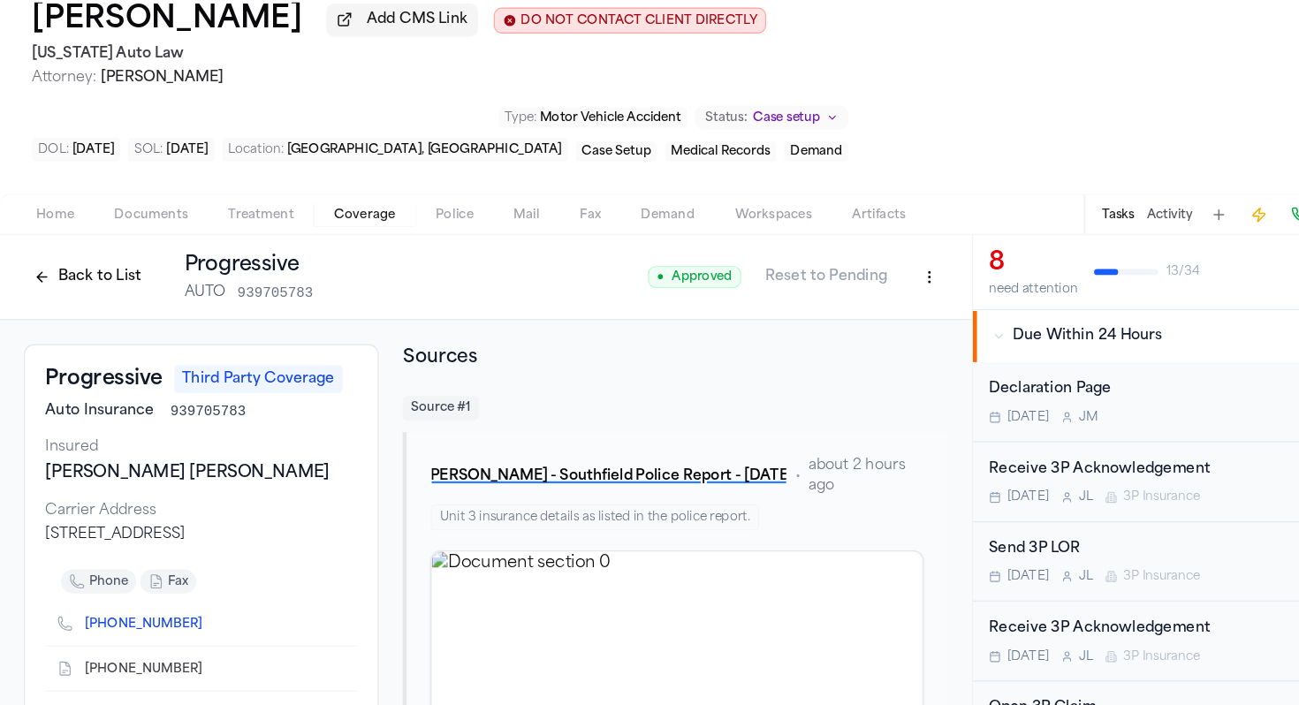
click at [88, 313] on button "Back to List" at bounding box center [77, 327] width 112 height 28
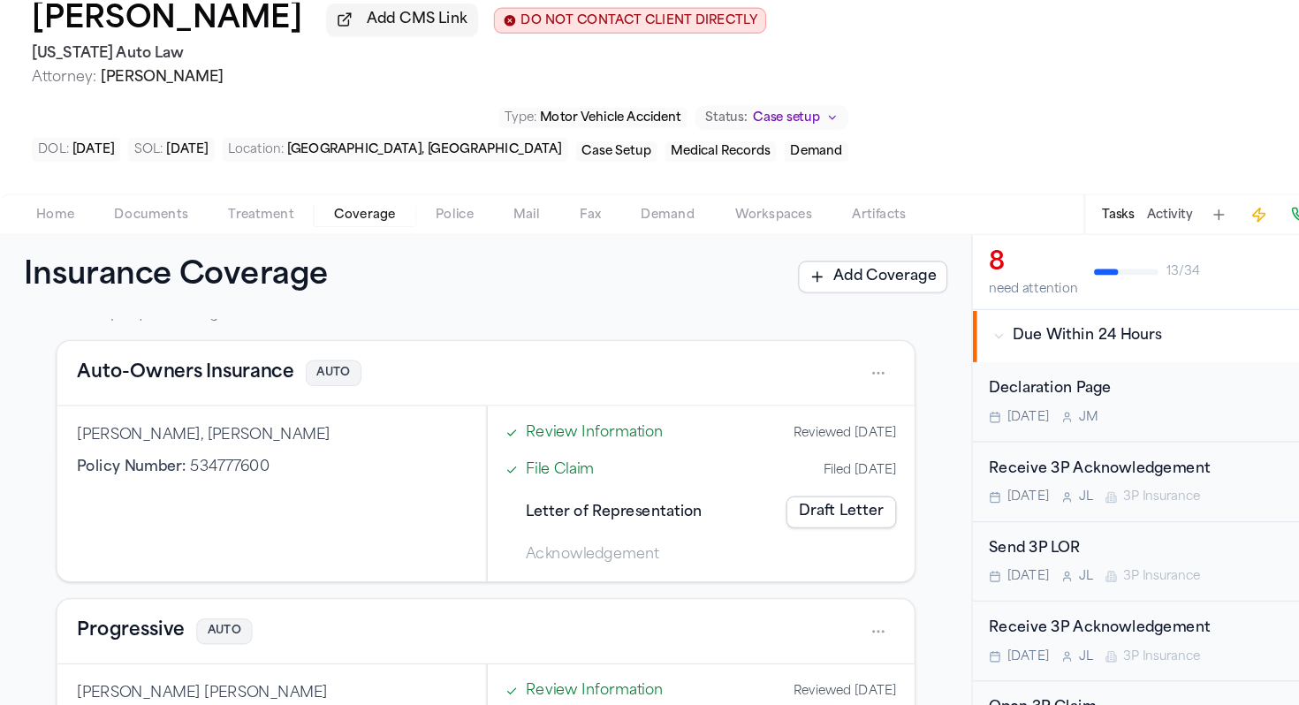
scroll to position [452, 0]
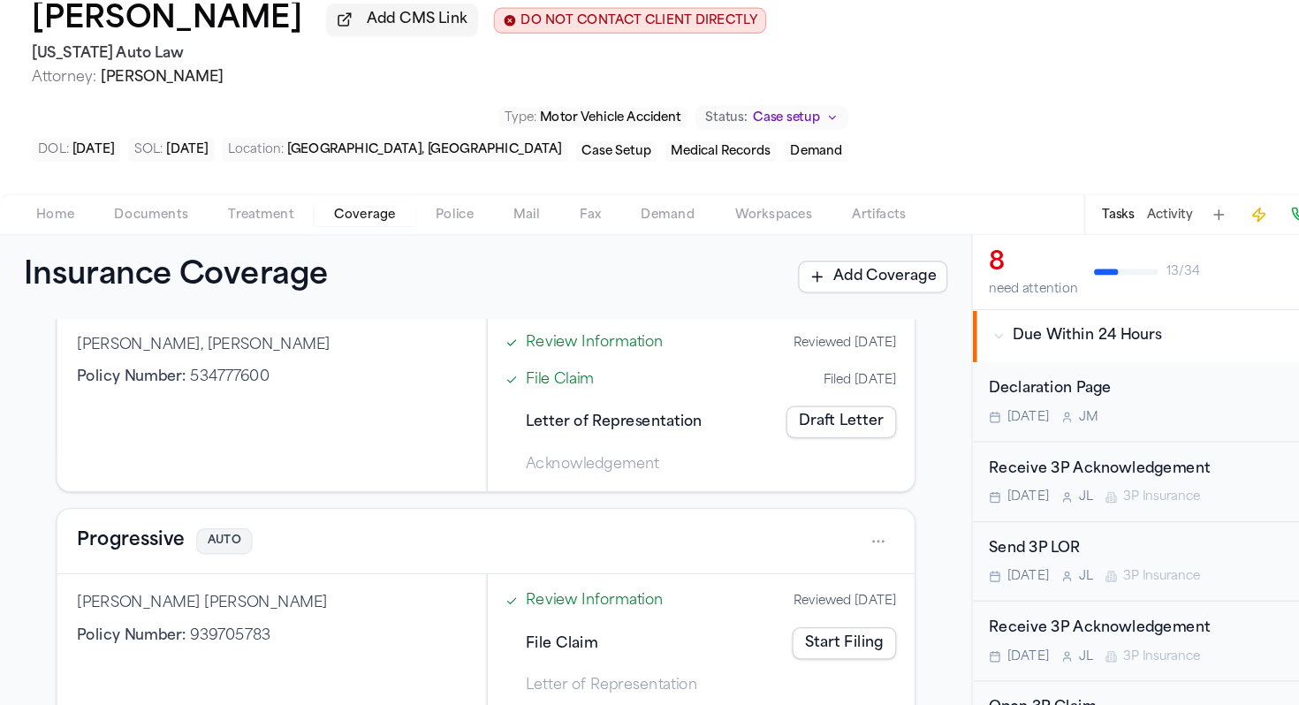
click at [746, 626] on link "Start Filing" at bounding box center [745, 650] width 92 height 28
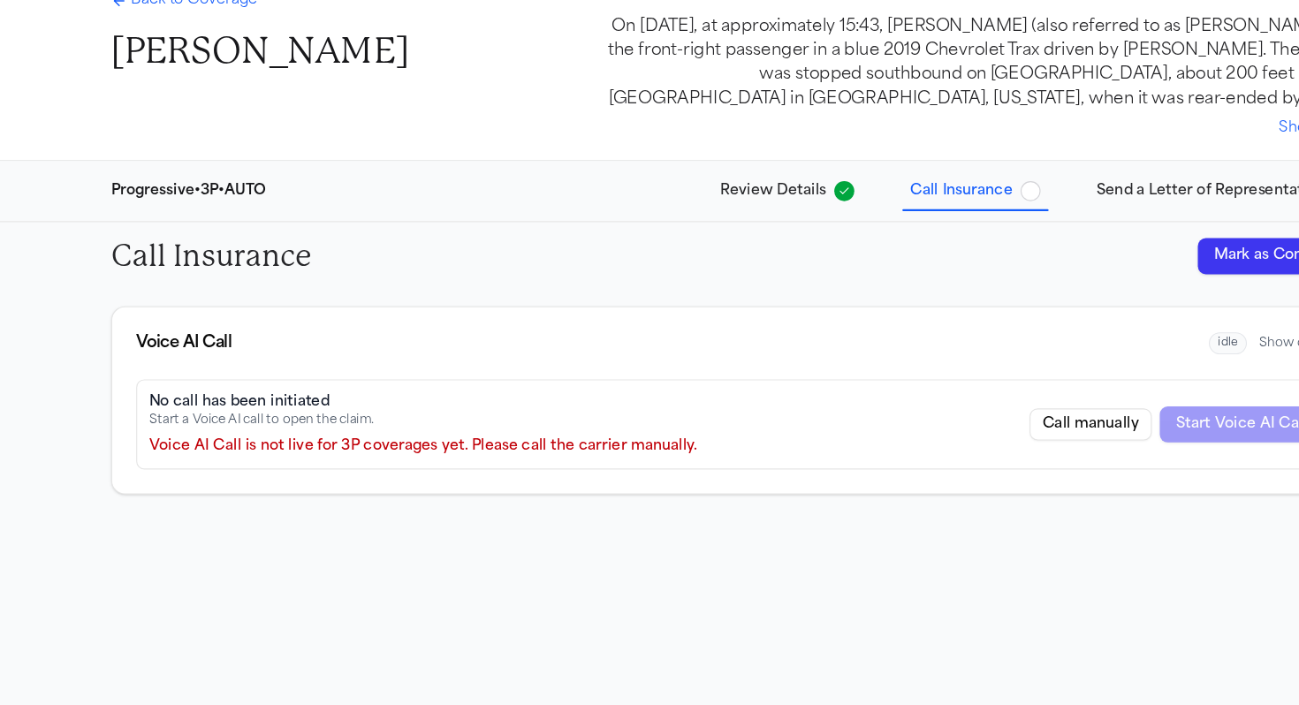
click at [1096, 312] on button "Mark as Complete" at bounding box center [1129, 309] width 144 height 32
click at [172, 82] on span "Back to Coverage" at bounding box center [171, 83] width 111 height 18
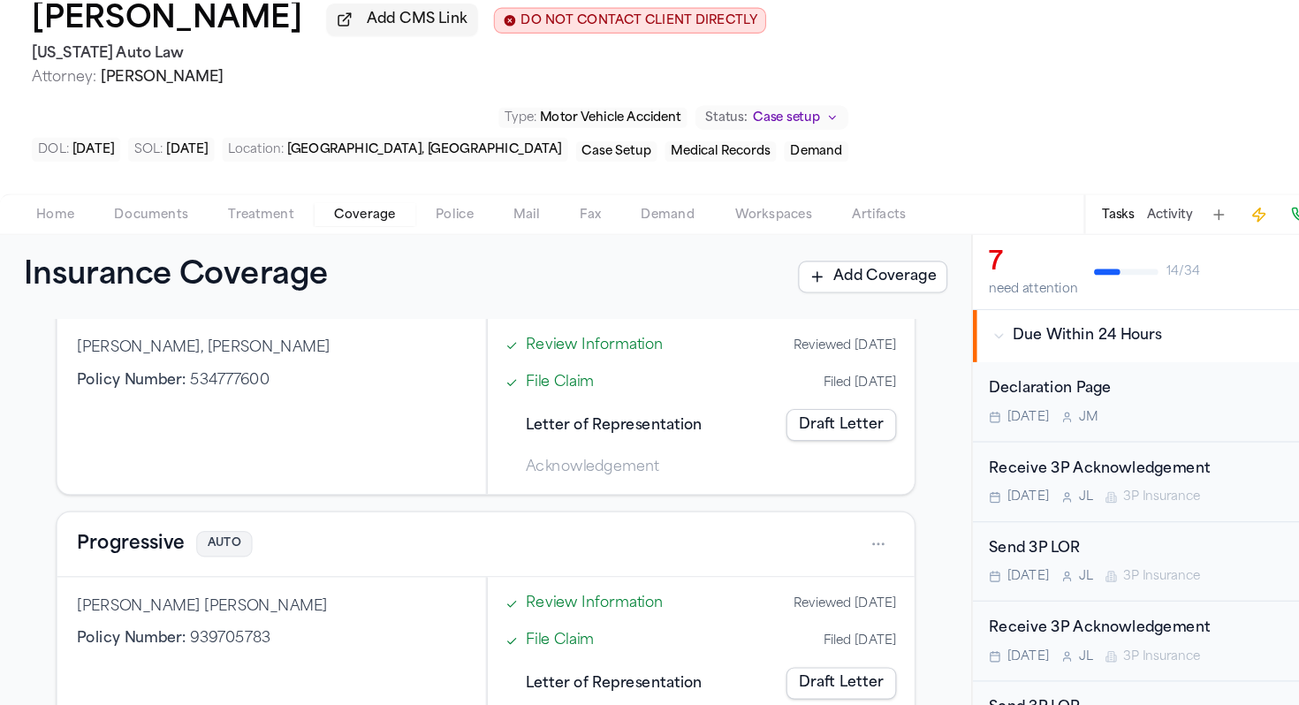
scroll to position [452, 0]
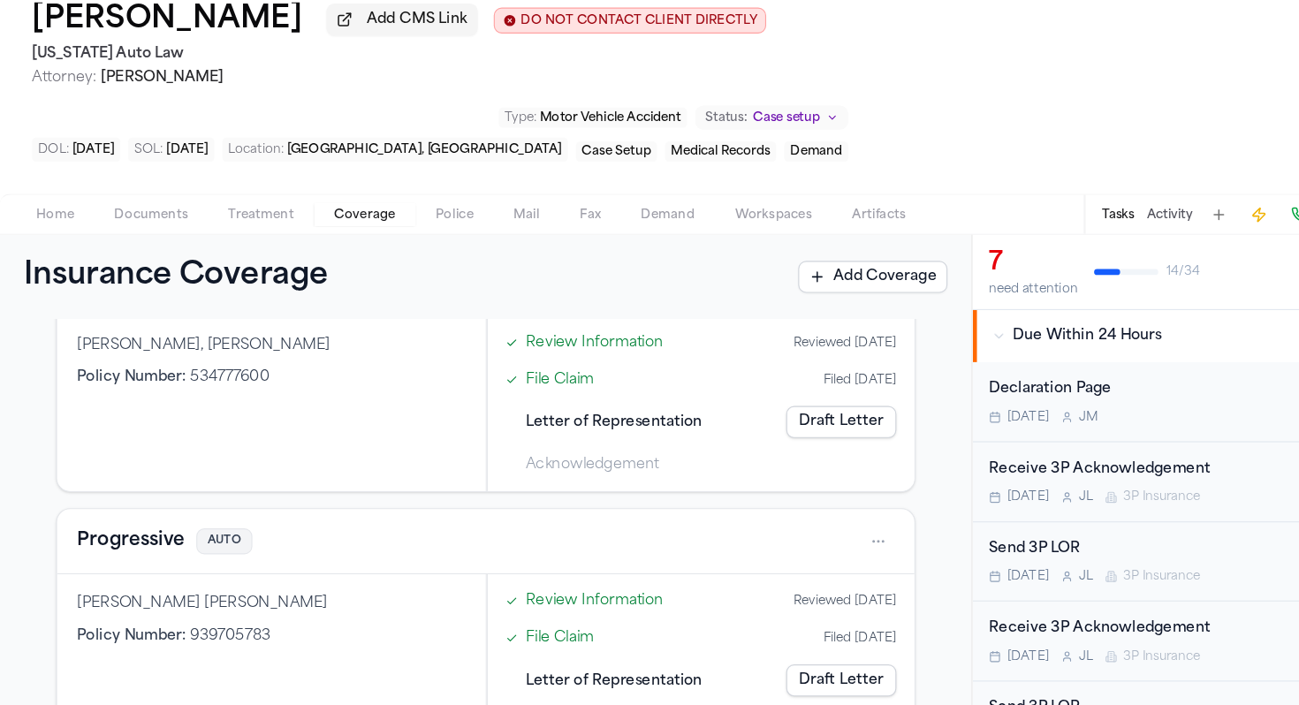
click at [110, 548] on button "Progressive" at bounding box center [115, 560] width 95 height 25
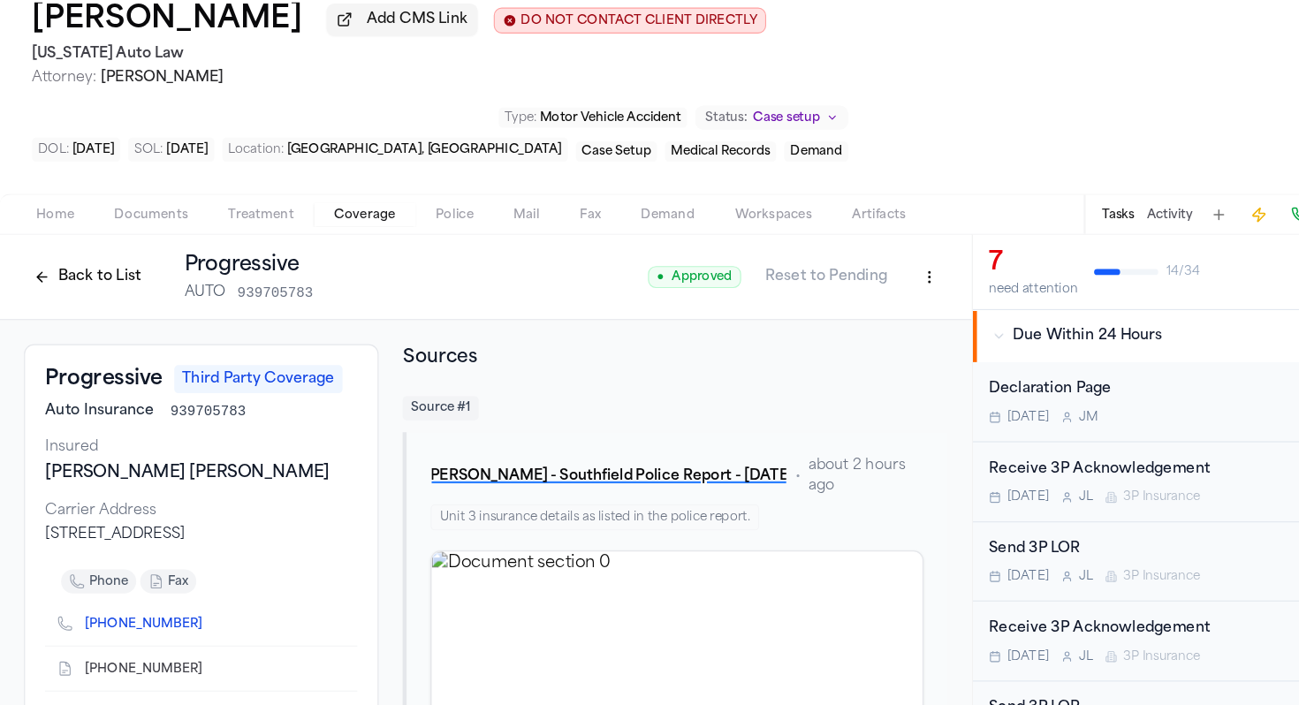
click at [45, 313] on button "Back to List" at bounding box center [77, 327] width 112 height 28
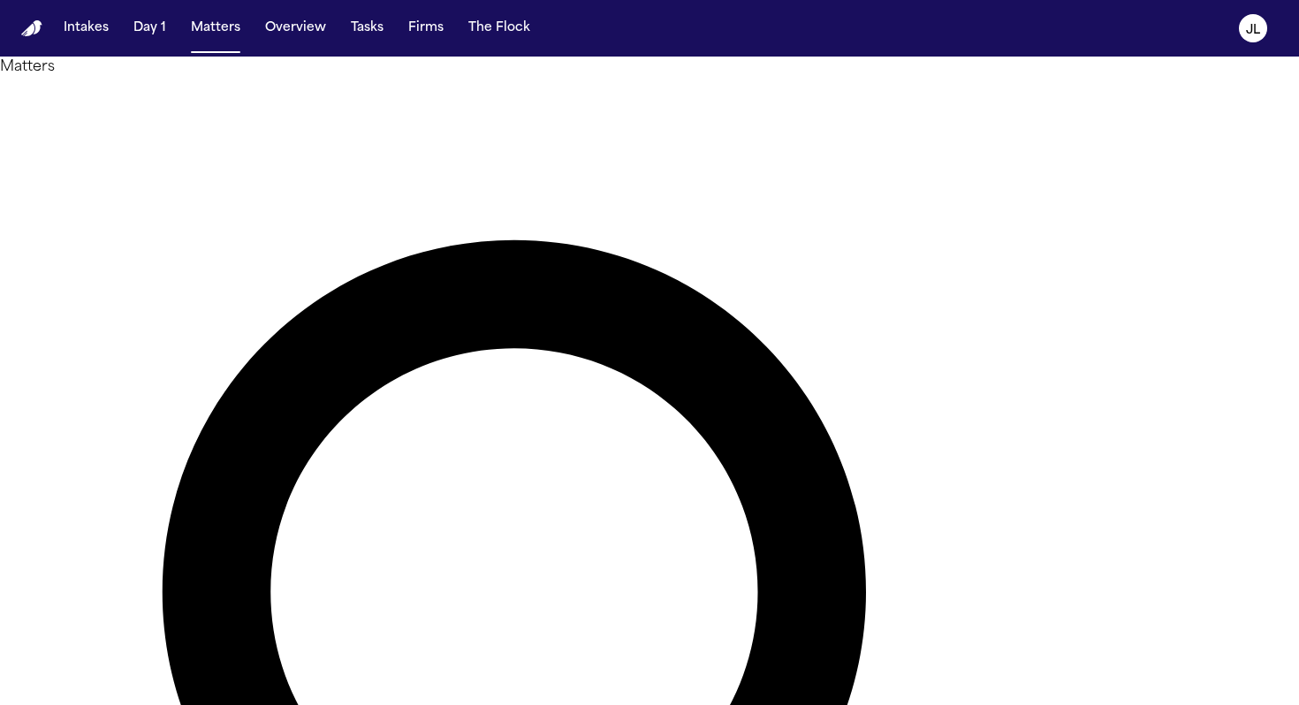
click at [386, 36] on div "Intakes Day 1 Matters Overview Tasks Firms The Flock" at bounding box center [297, 28] width 481 height 32
click at [379, 36] on button "Tasks" at bounding box center [367, 28] width 47 height 32
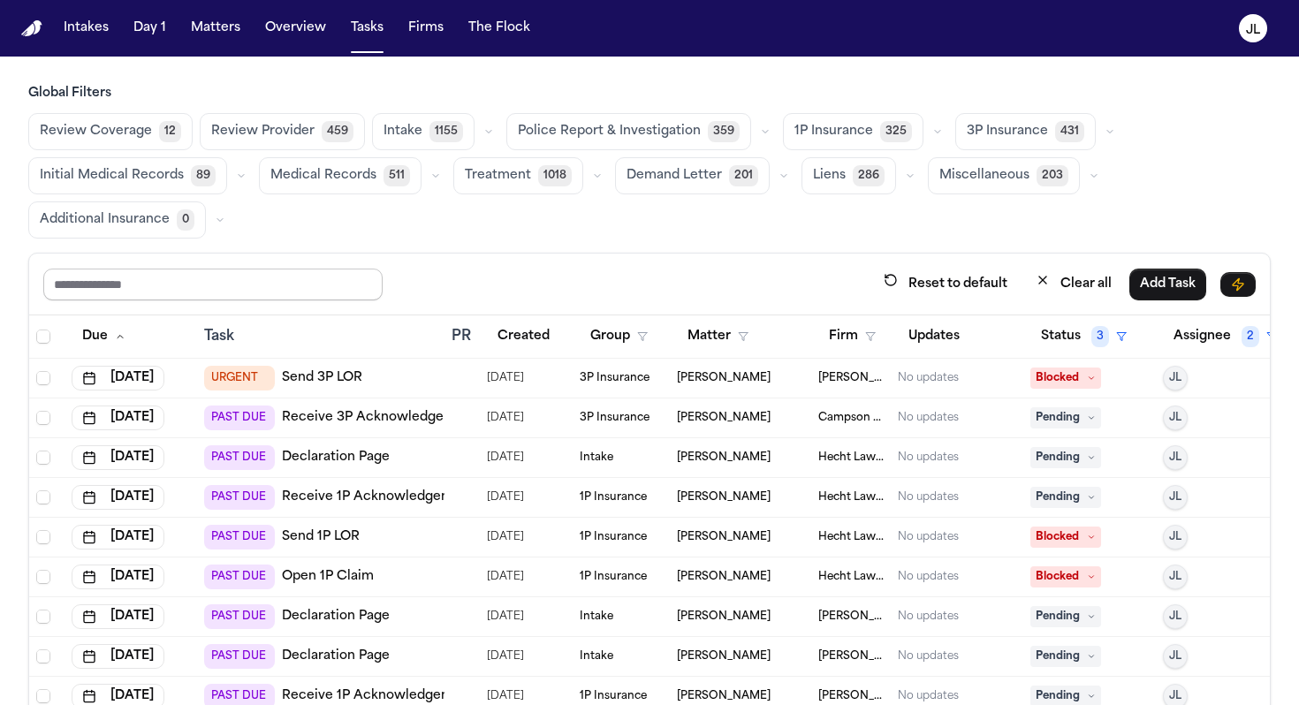
click at [215, 274] on input "text" at bounding box center [212, 285] width 339 height 32
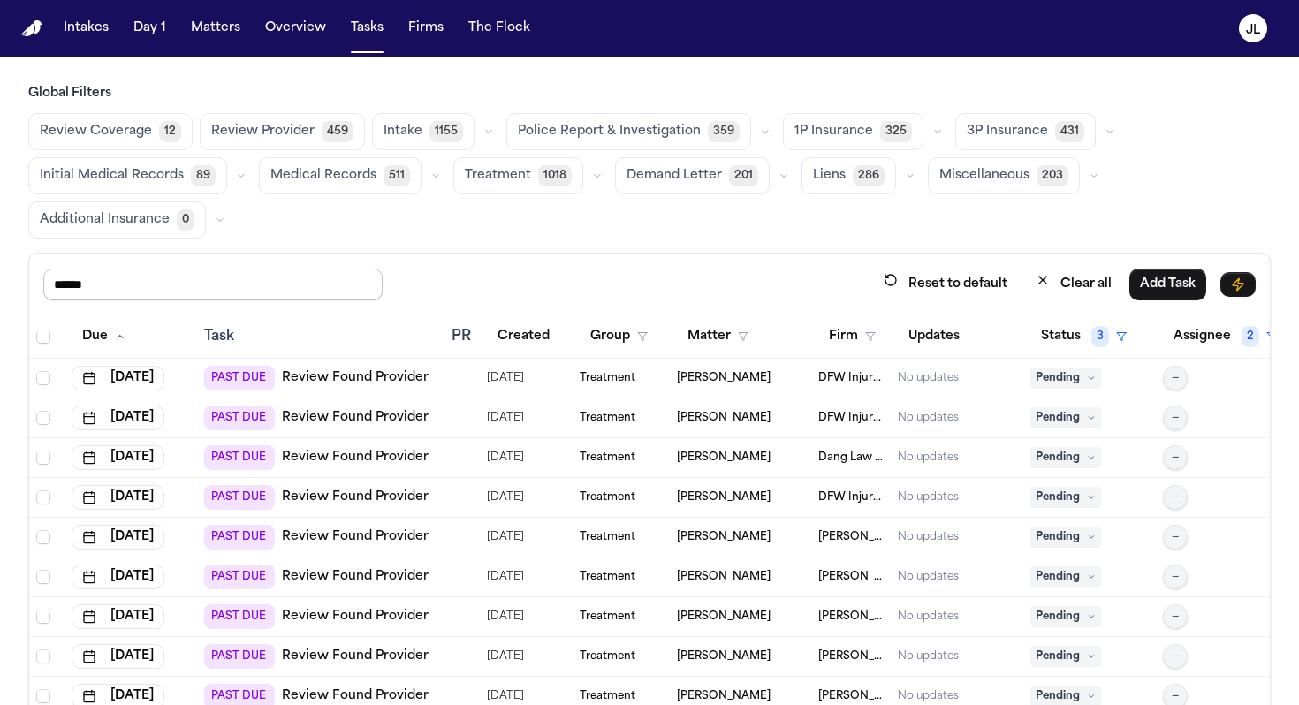
type input "******"
click at [1086, 343] on button "Status 3" at bounding box center [1084, 337] width 107 height 32
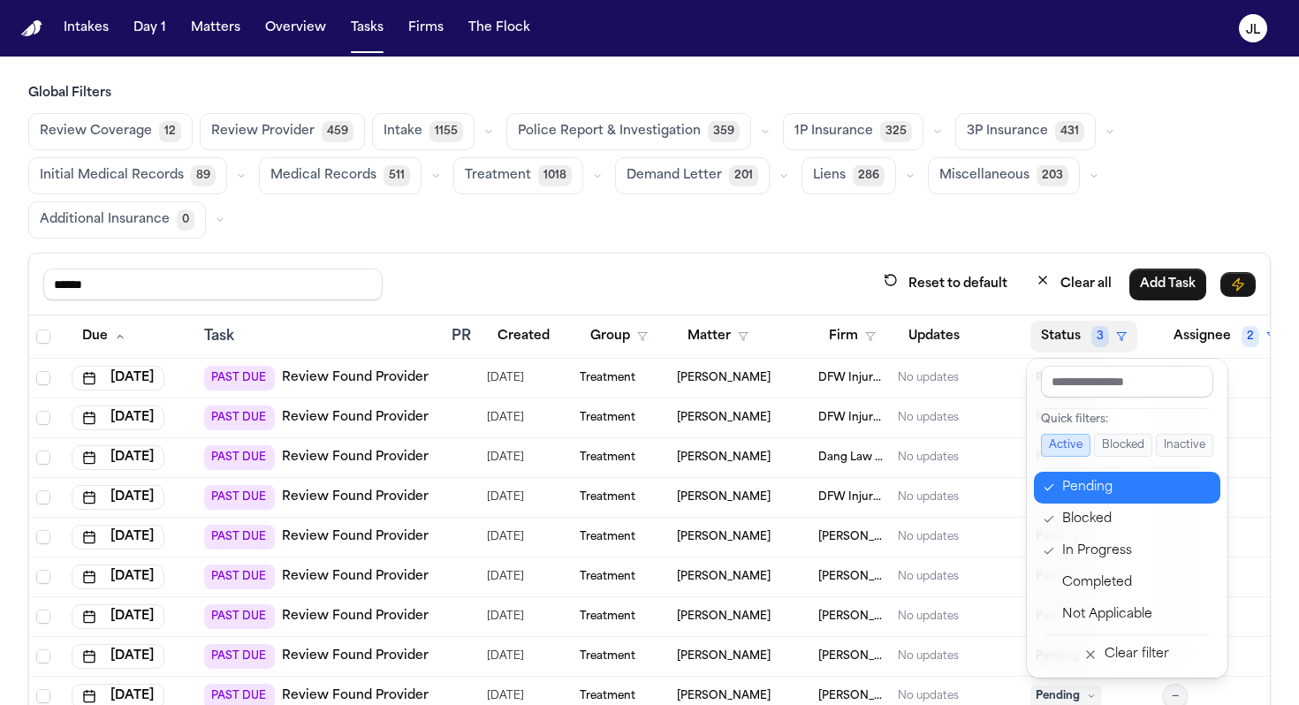
click at [1097, 487] on div "Pending" at bounding box center [1136, 487] width 148 height 21
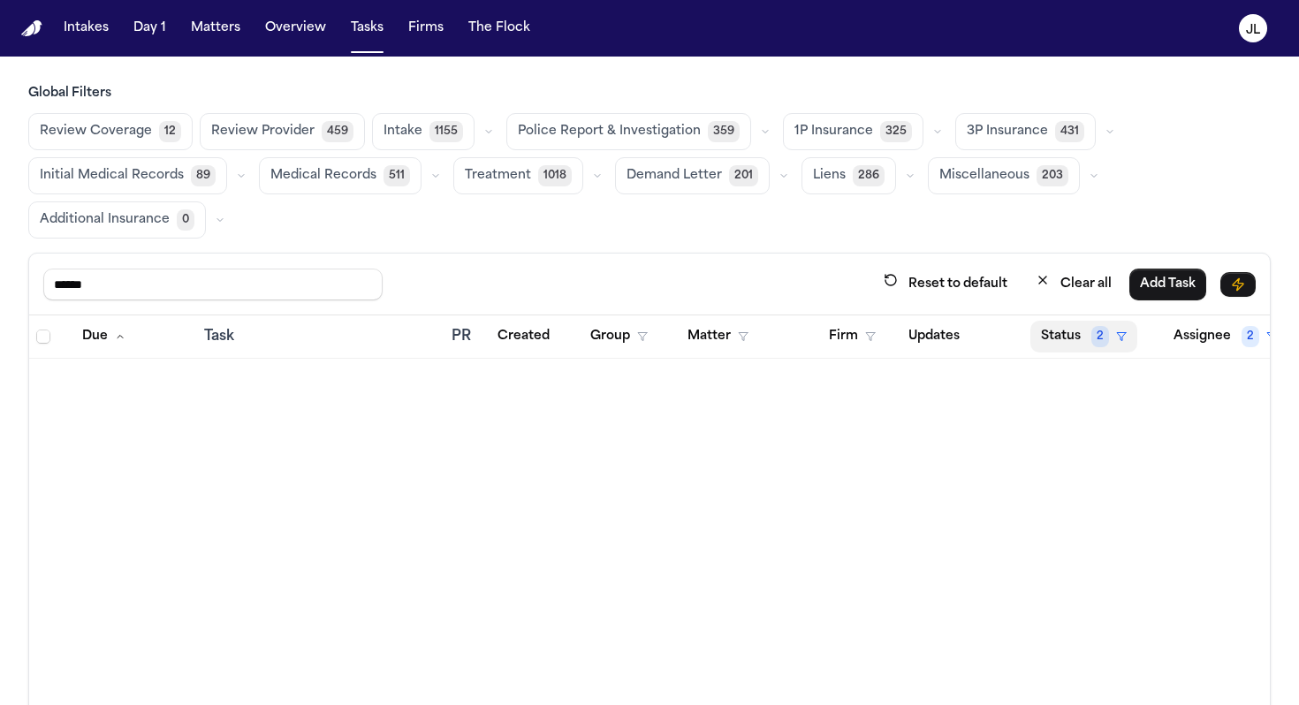
click at [1069, 333] on button "Status 2" at bounding box center [1084, 337] width 107 height 32
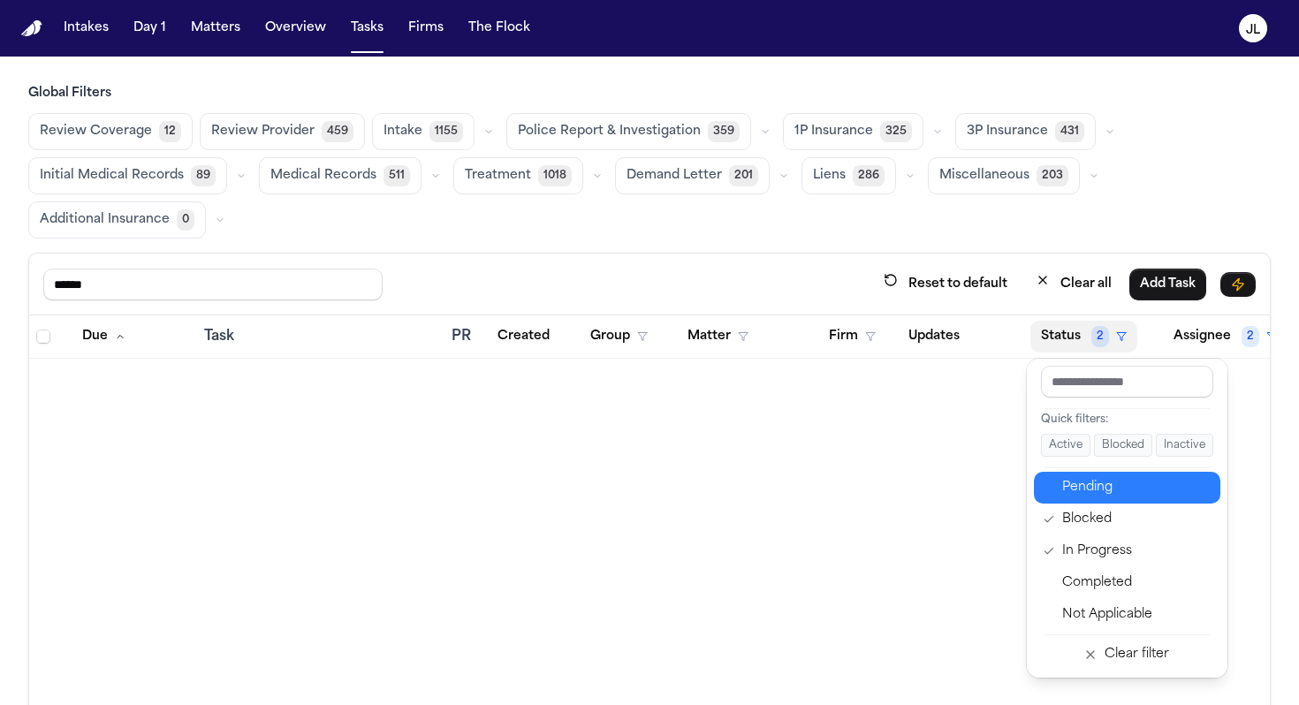
click at [1080, 475] on button "Pending" at bounding box center [1127, 488] width 186 height 32
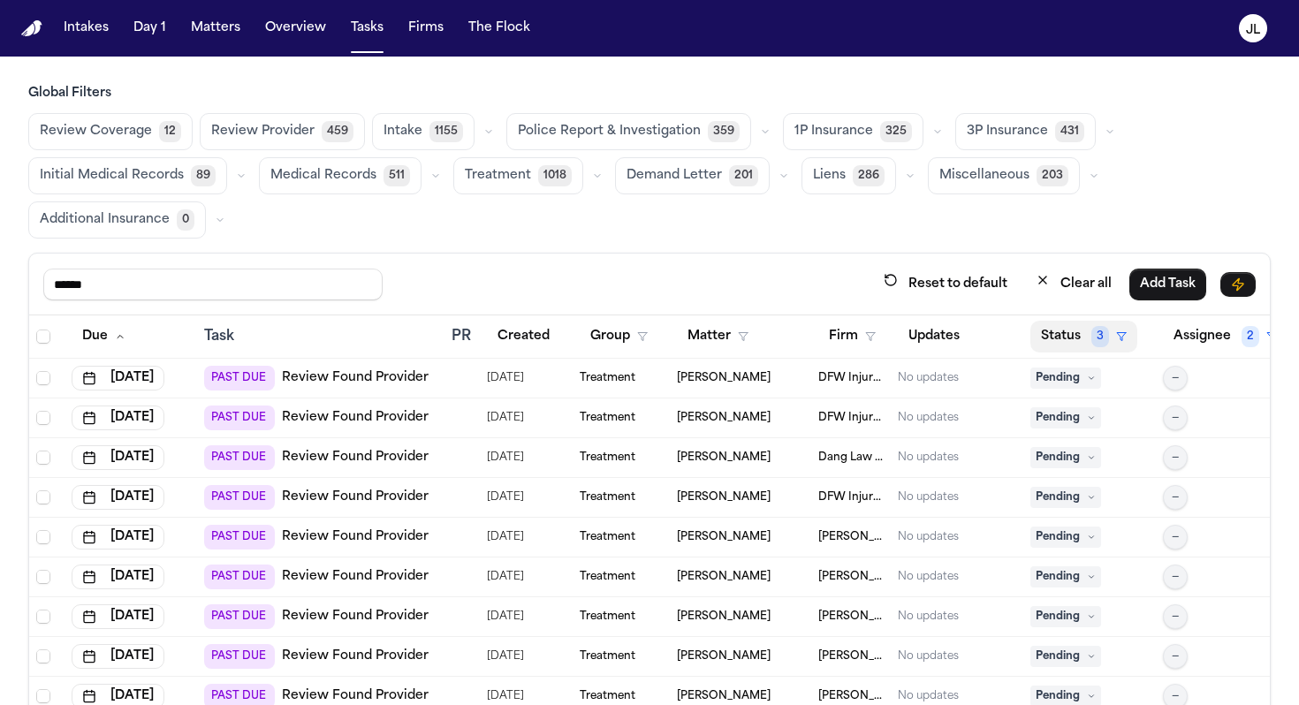
click at [1086, 343] on button "Status 3" at bounding box center [1084, 337] width 107 height 32
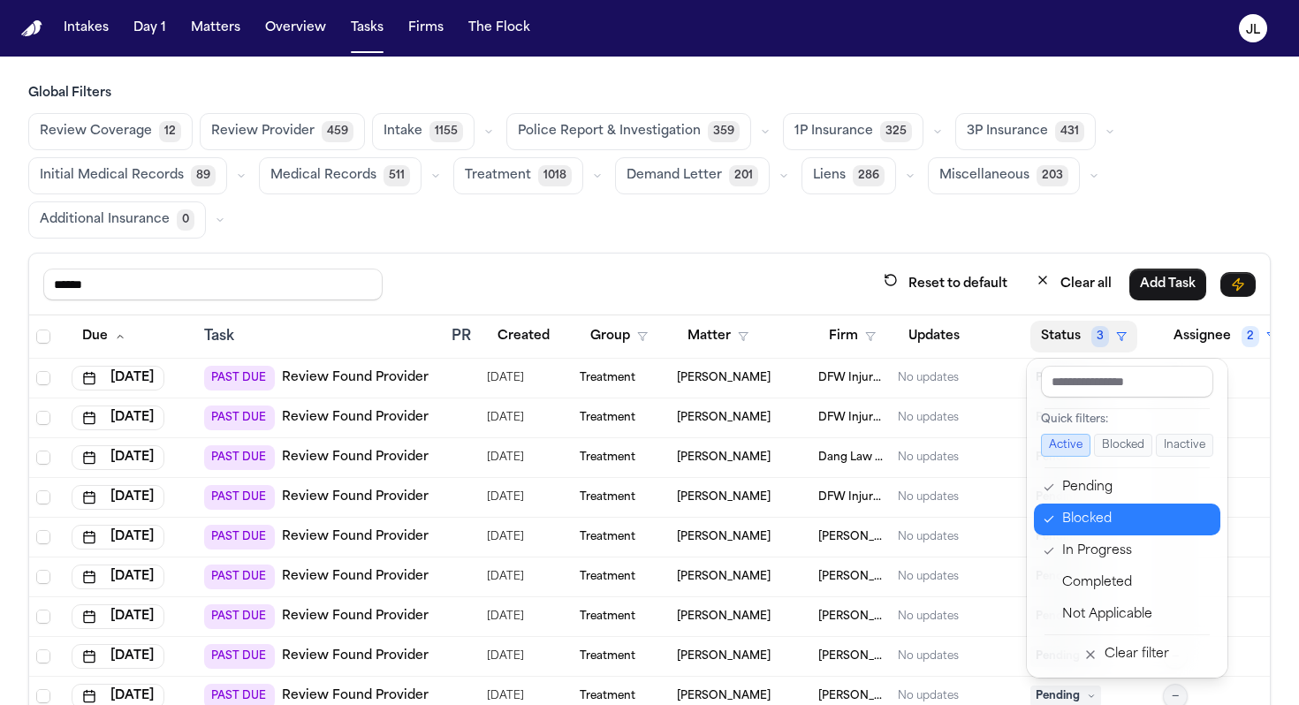
click at [1076, 515] on div "Blocked" at bounding box center [1136, 519] width 148 height 21
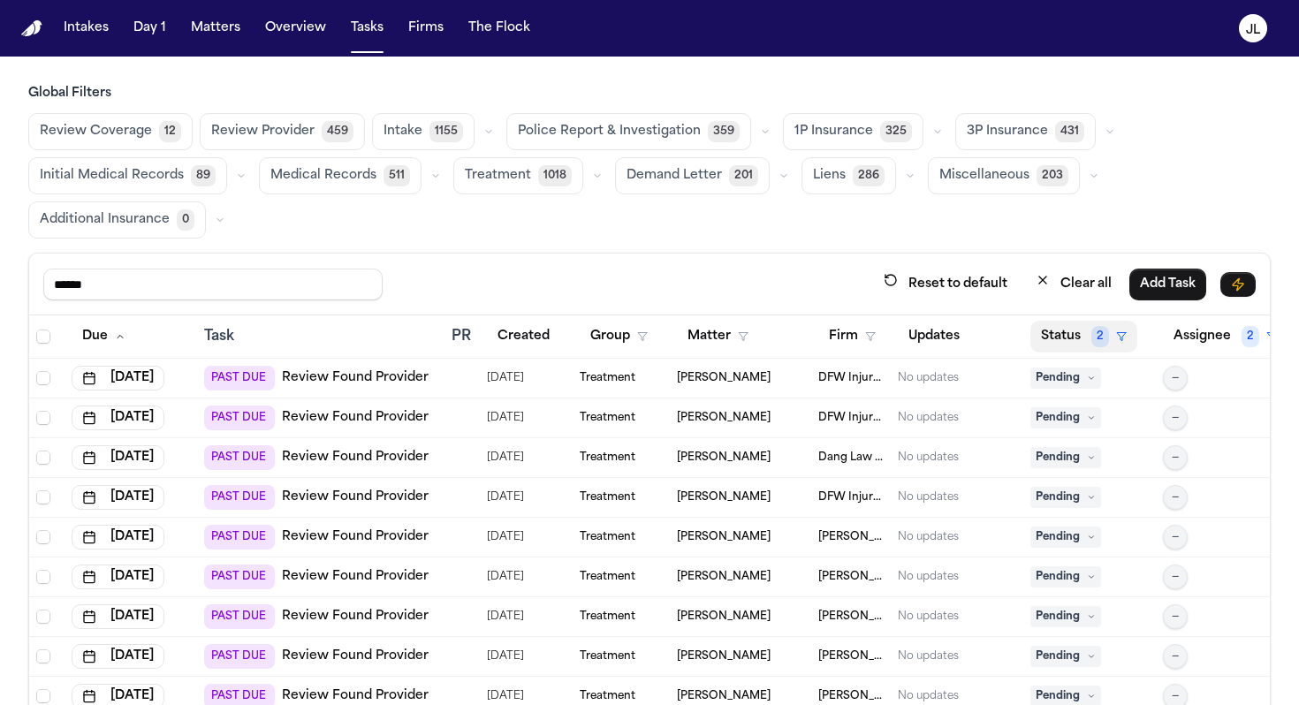
click at [1082, 337] on button "Status 2" at bounding box center [1084, 337] width 107 height 32
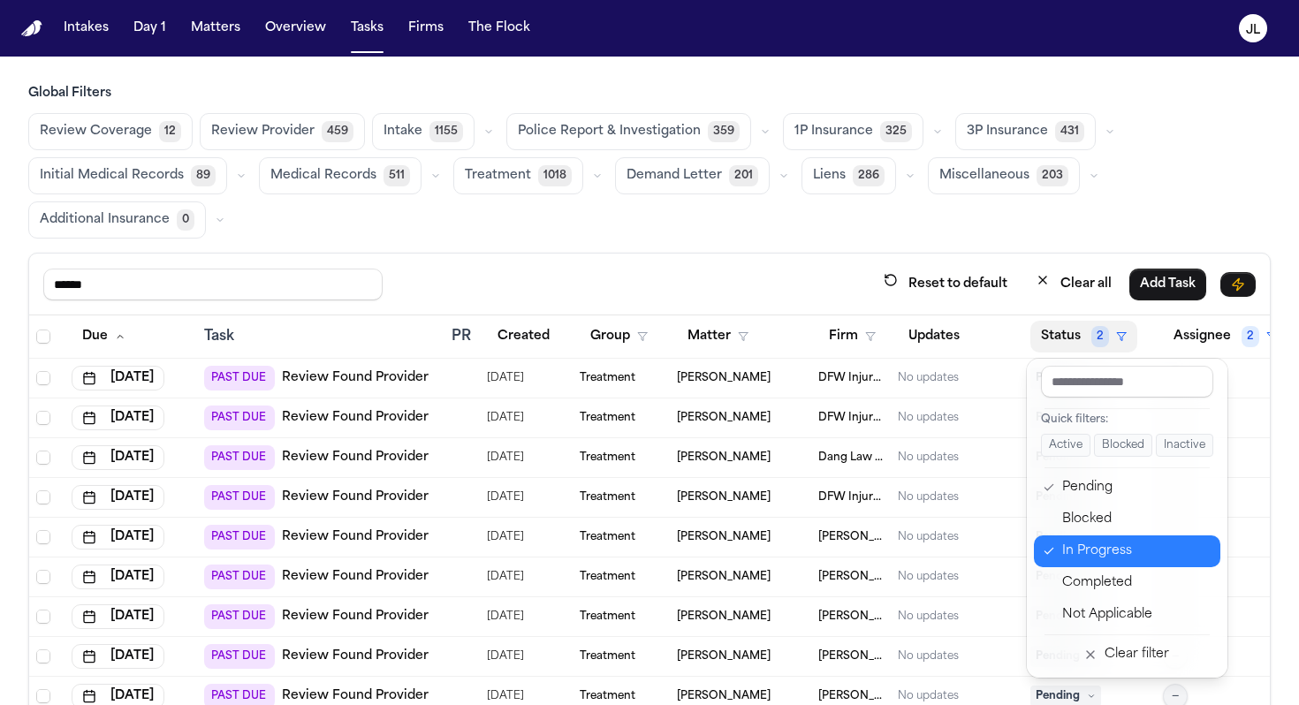
click at [1088, 562] on button "In Progress" at bounding box center [1127, 552] width 186 height 32
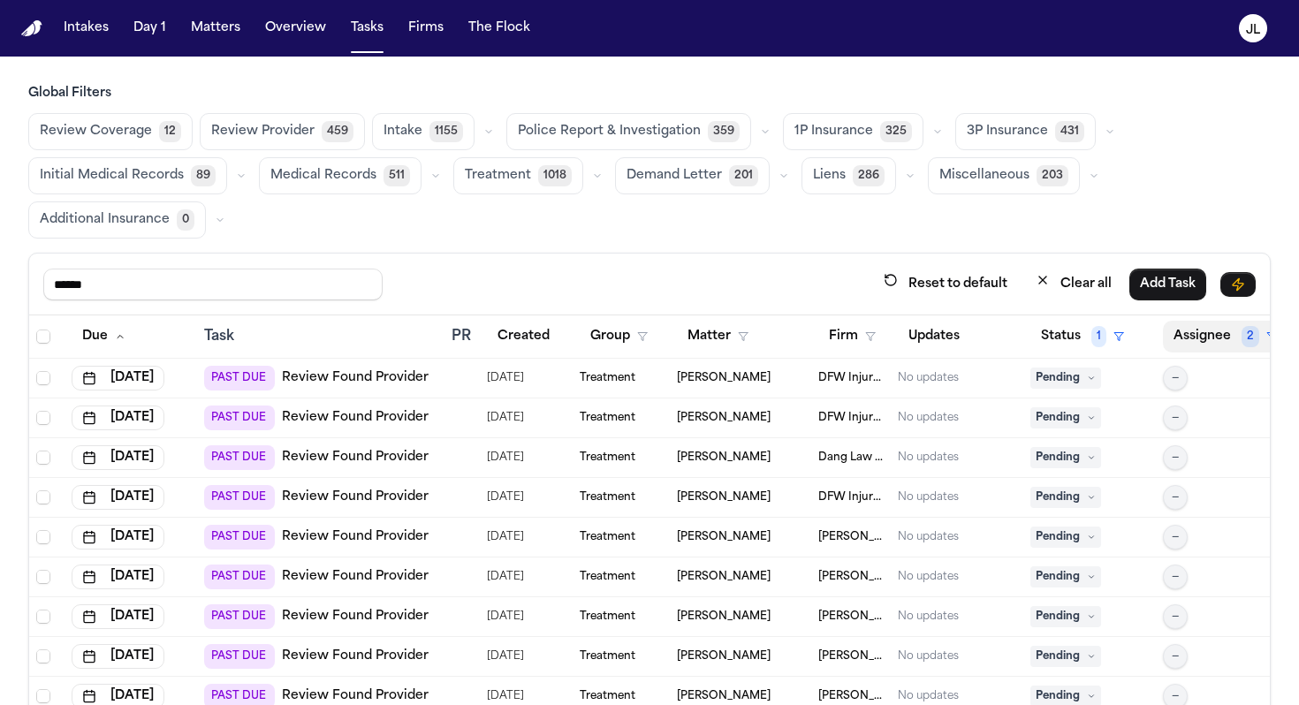
click at [1189, 334] on button "Assignee 2" at bounding box center [1225, 337] width 125 height 32
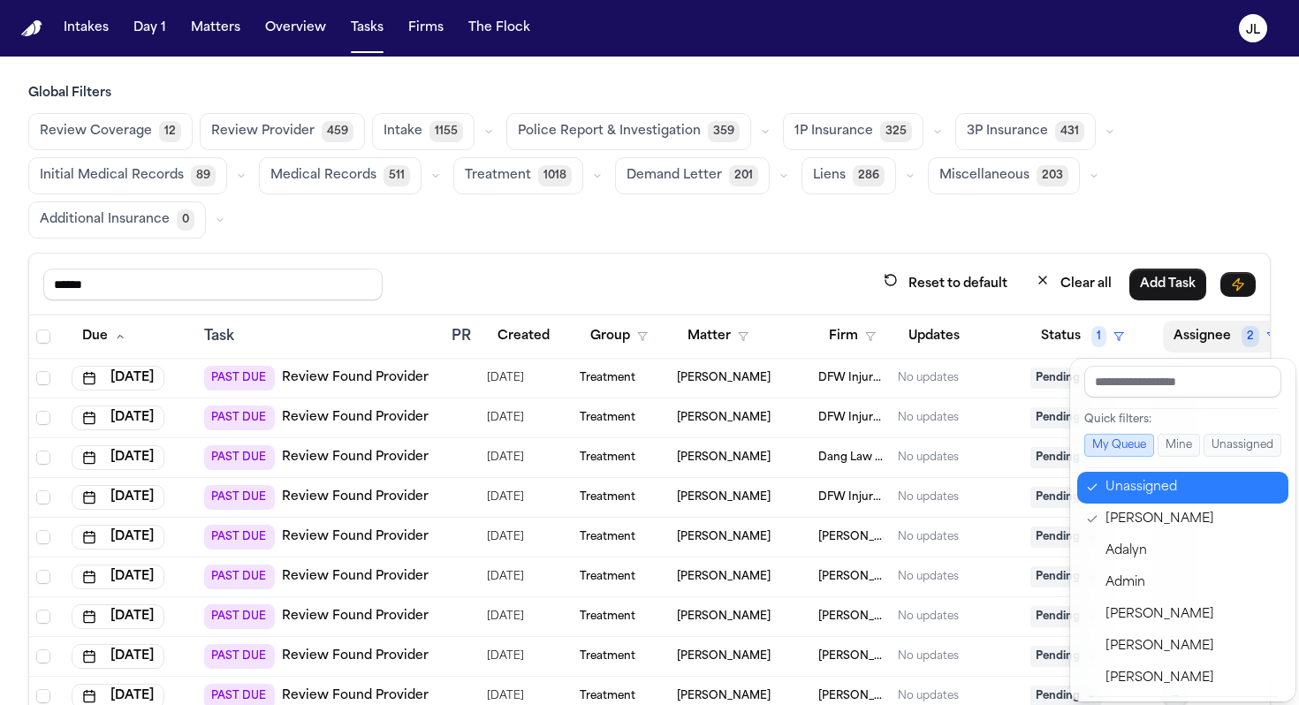
click at [1151, 481] on div "Unassigned" at bounding box center [1192, 487] width 172 height 21
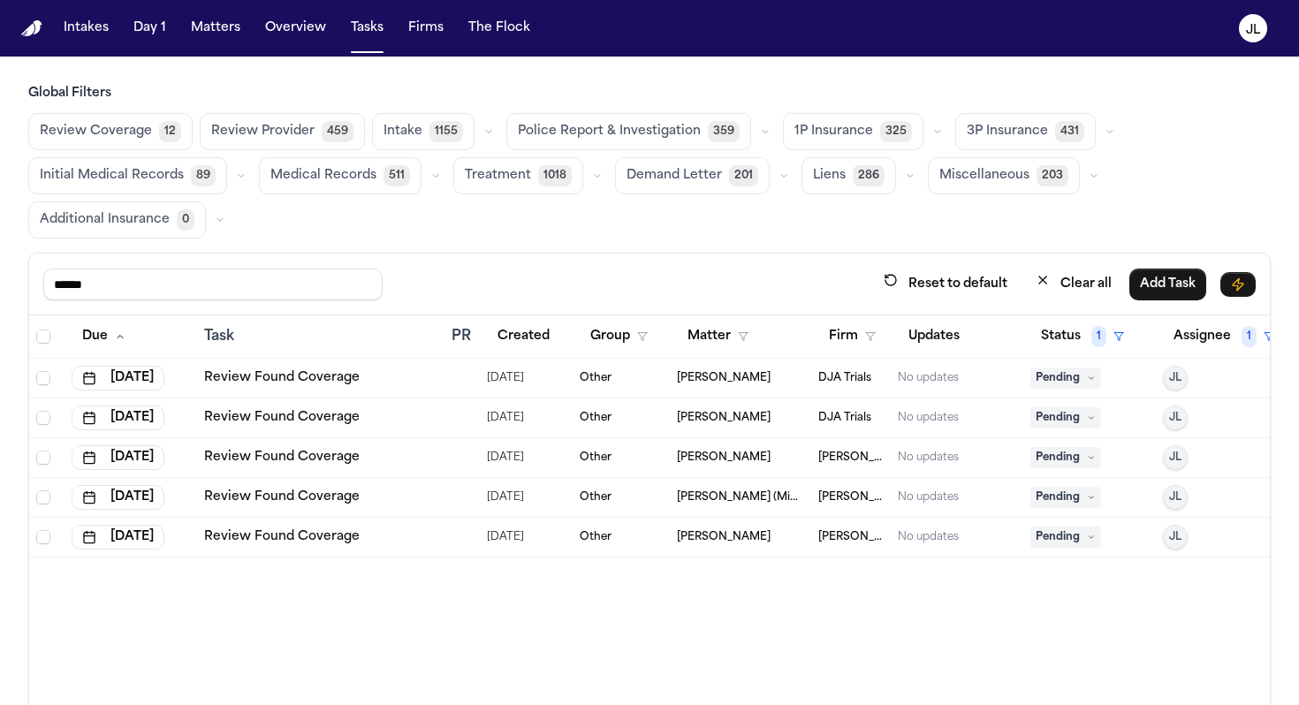
click at [1072, 372] on span "Pending" at bounding box center [1066, 378] width 71 height 21
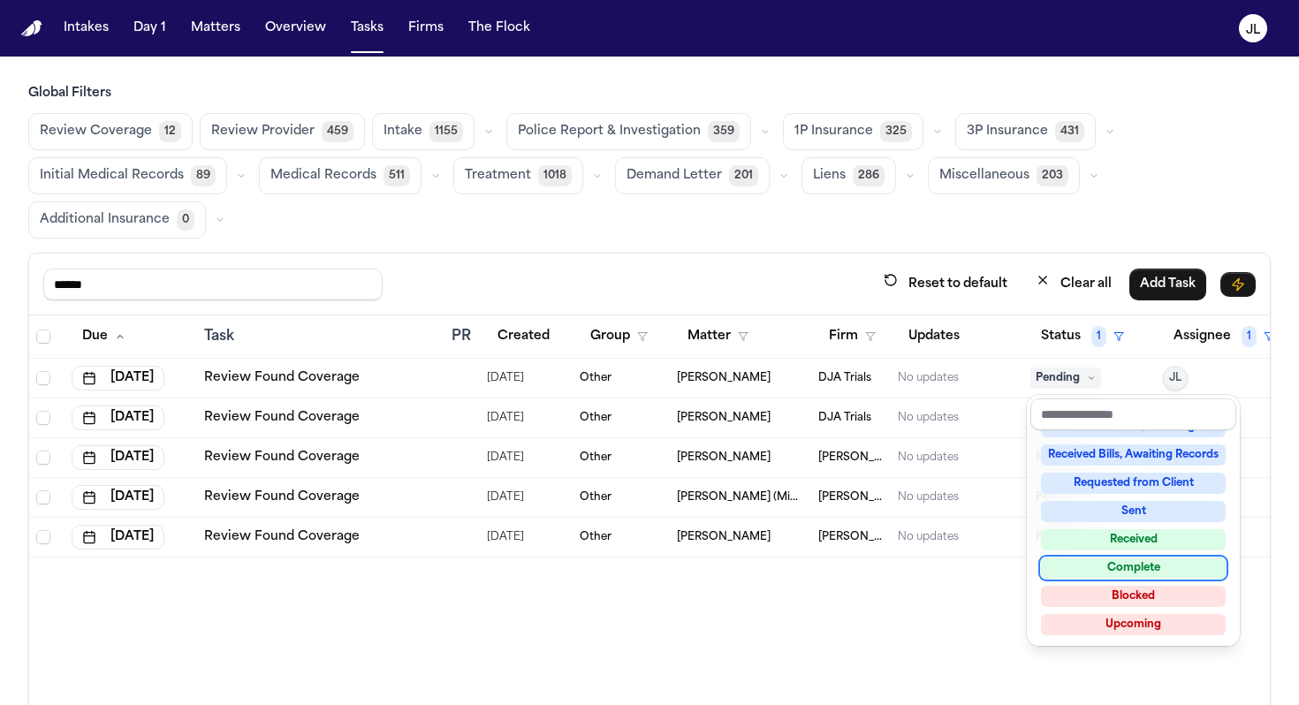
click at [1110, 576] on div "Complete" at bounding box center [1133, 568] width 185 height 21
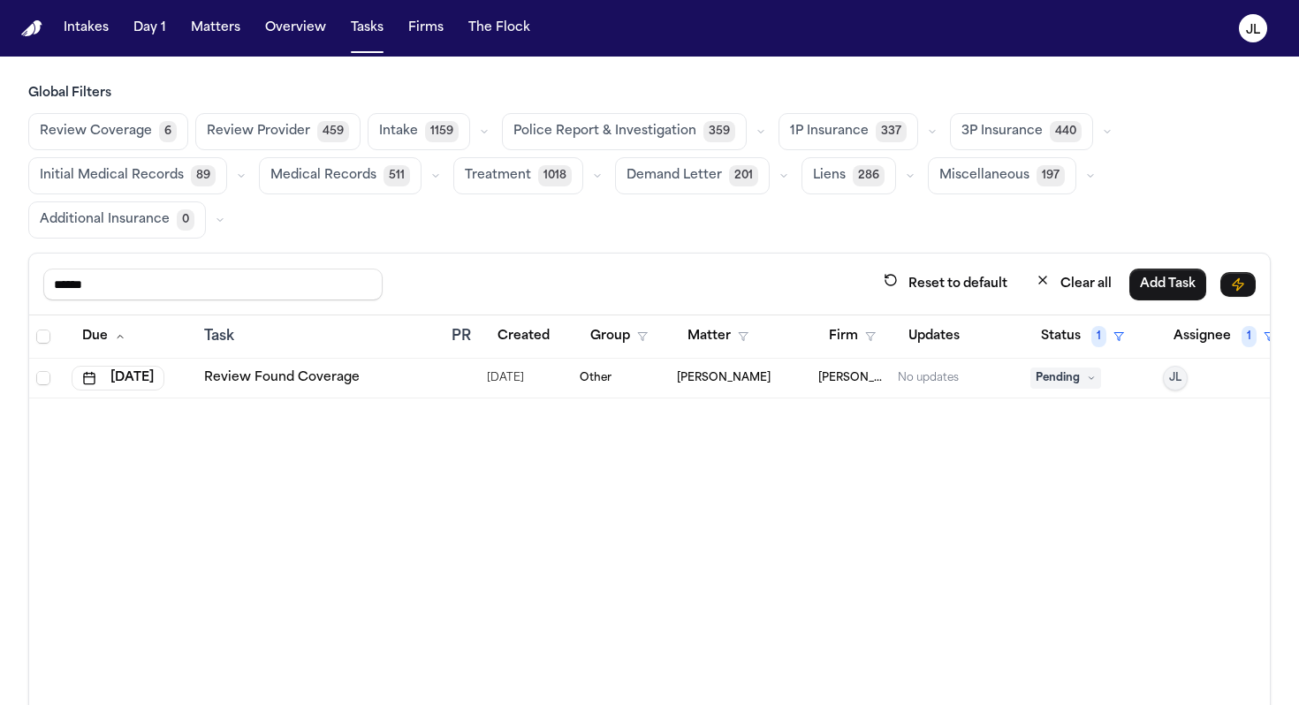
click at [328, 382] on link "Review Found Coverage" at bounding box center [282, 378] width 156 height 18
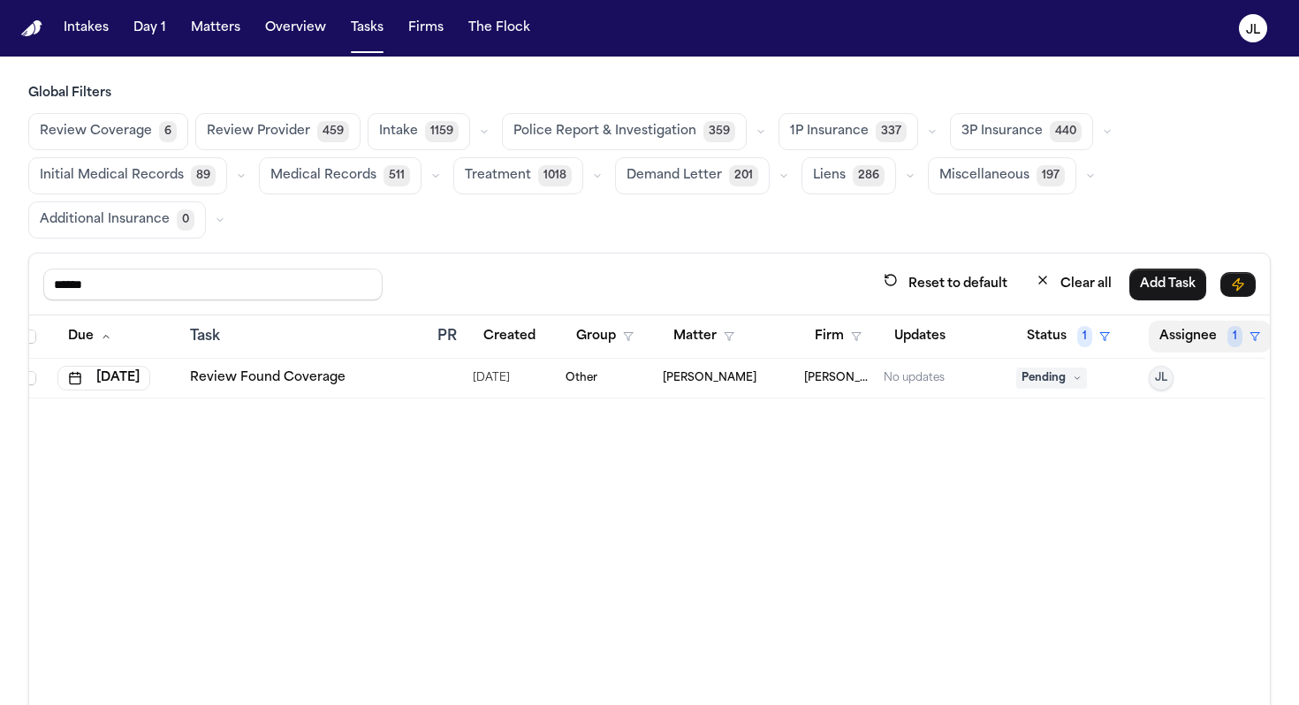
click at [1222, 343] on button "Assignee 1" at bounding box center [1210, 337] width 122 height 32
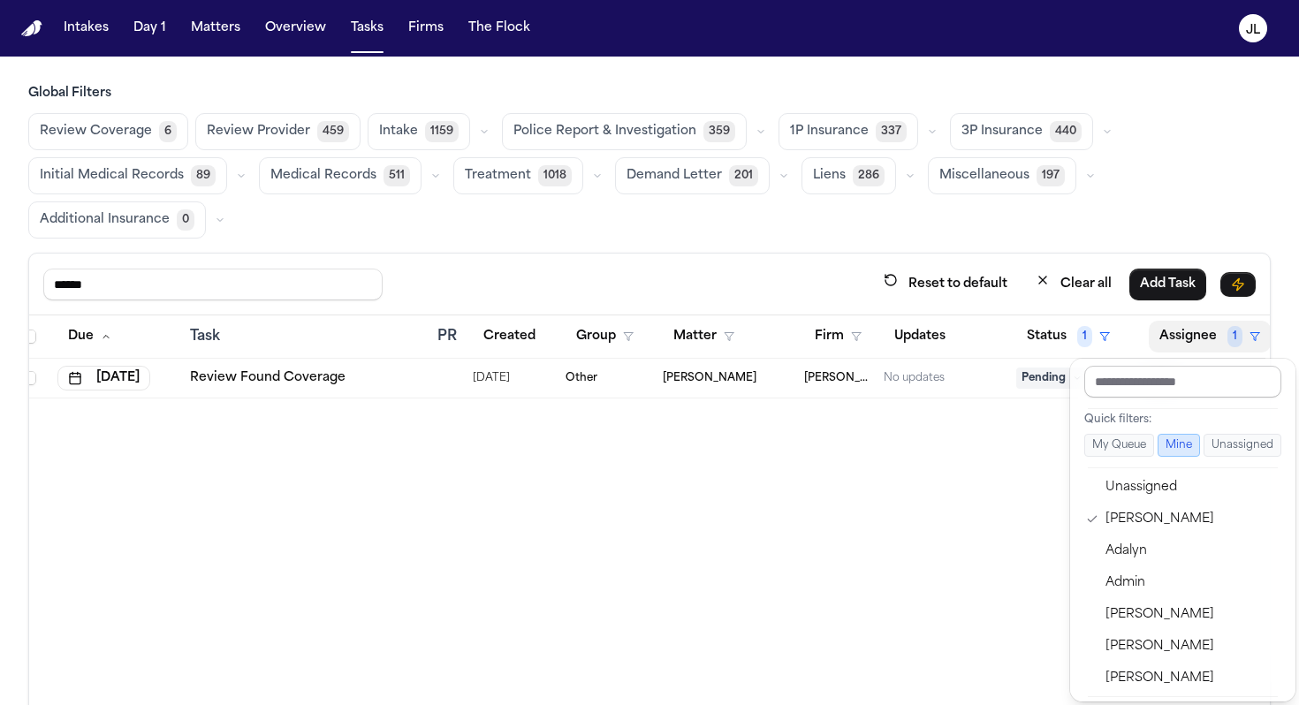
click at [1127, 384] on input "text" at bounding box center [1182, 382] width 197 height 32
type input "**"
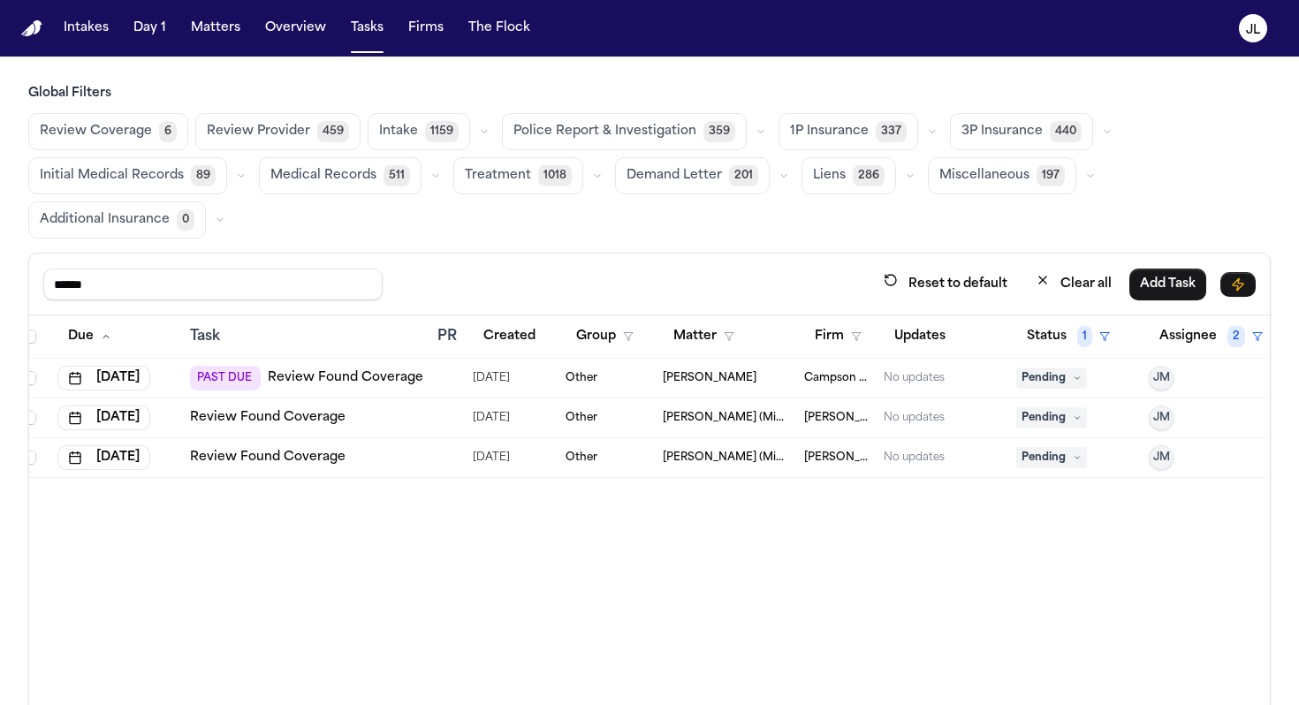
scroll to position [0, 0]
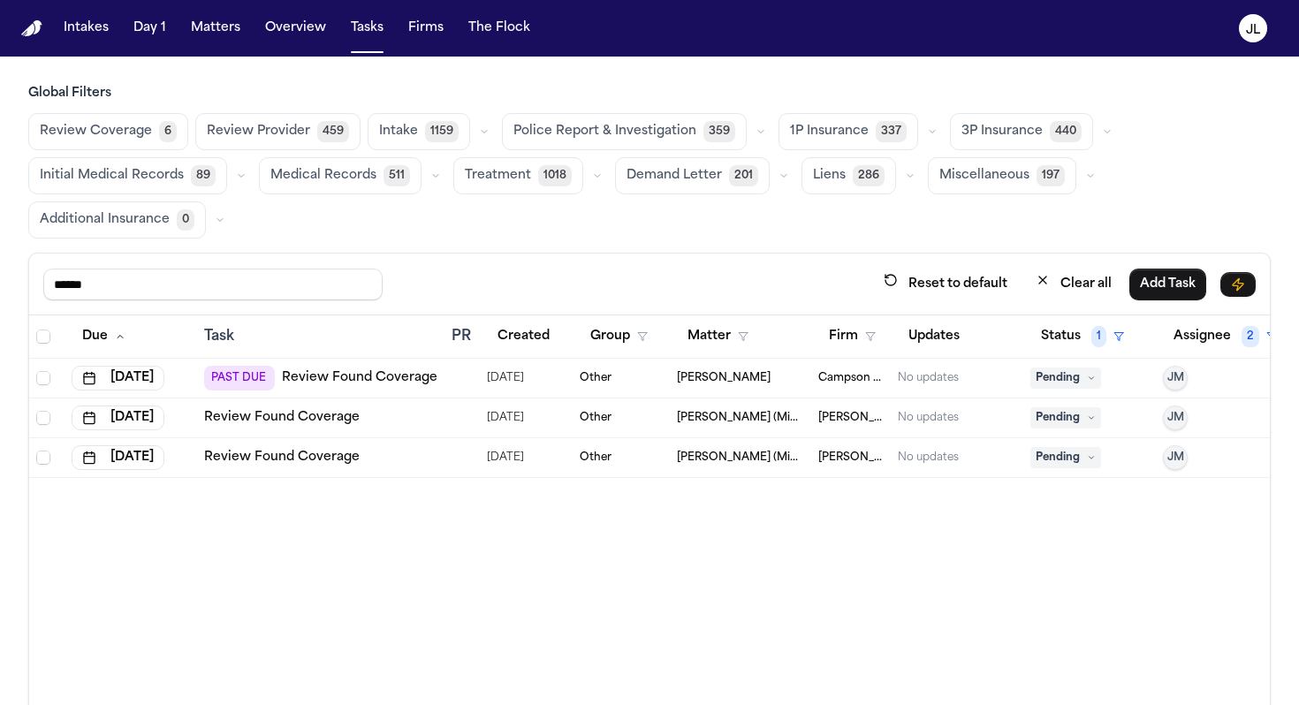
click at [310, 422] on link "Review Found Coverage" at bounding box center [282, 418] width 156 height 18
click at [384, 383] on link "Review Found Coverage" at bounding box center [360, 378] width 156 height 18
drag, startPoint x: 111, startPoint y: 280, endPoint x: 0, endPoint y: 278, distance: 111.4
click at [0, 278] on div "Global Filters Review Coverage 6 Review Provider 459 Intake 1159 Police Report …" at bounding box center [649, 456] width 1299 height 742
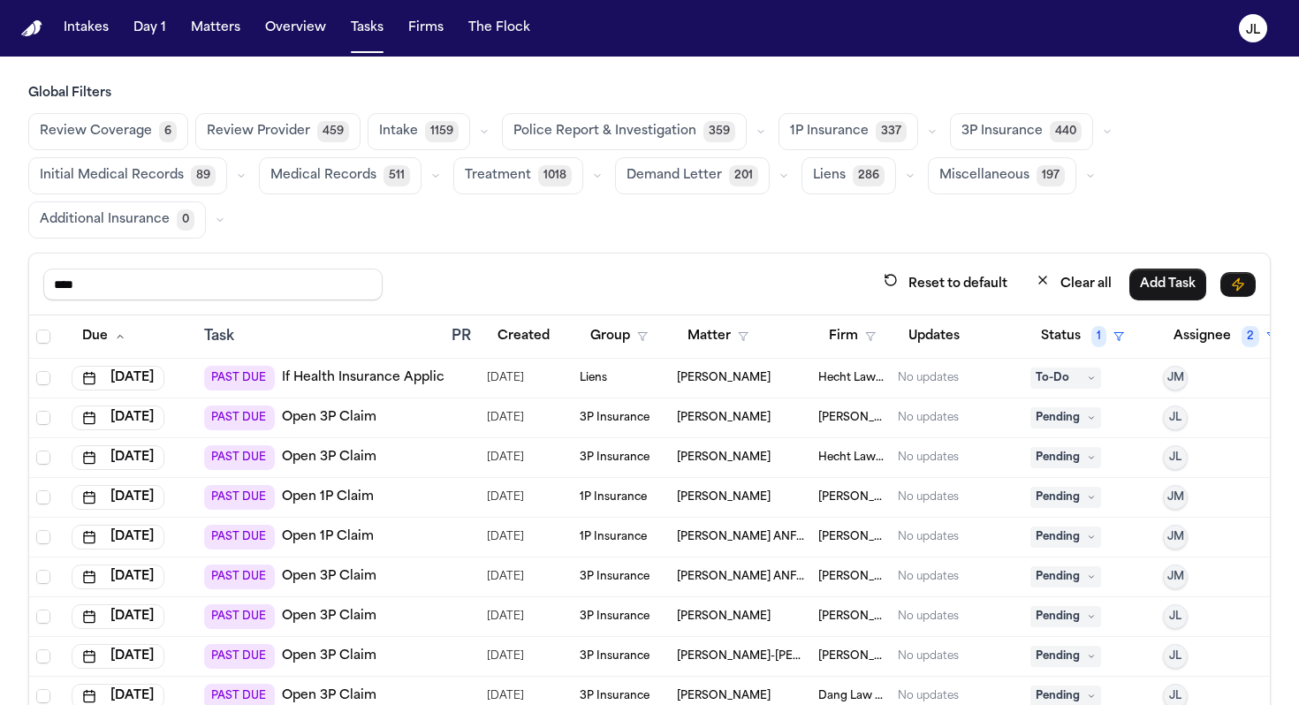
type input "****"
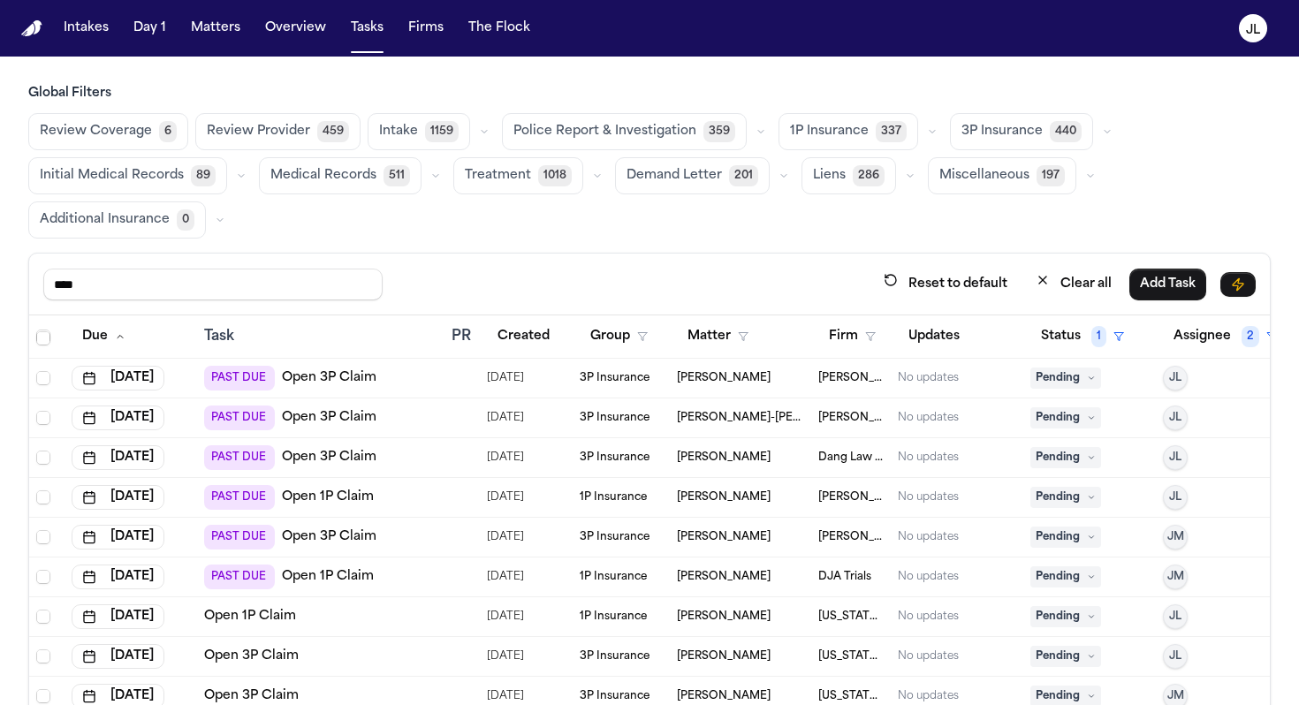
scroll to position [246, 0]
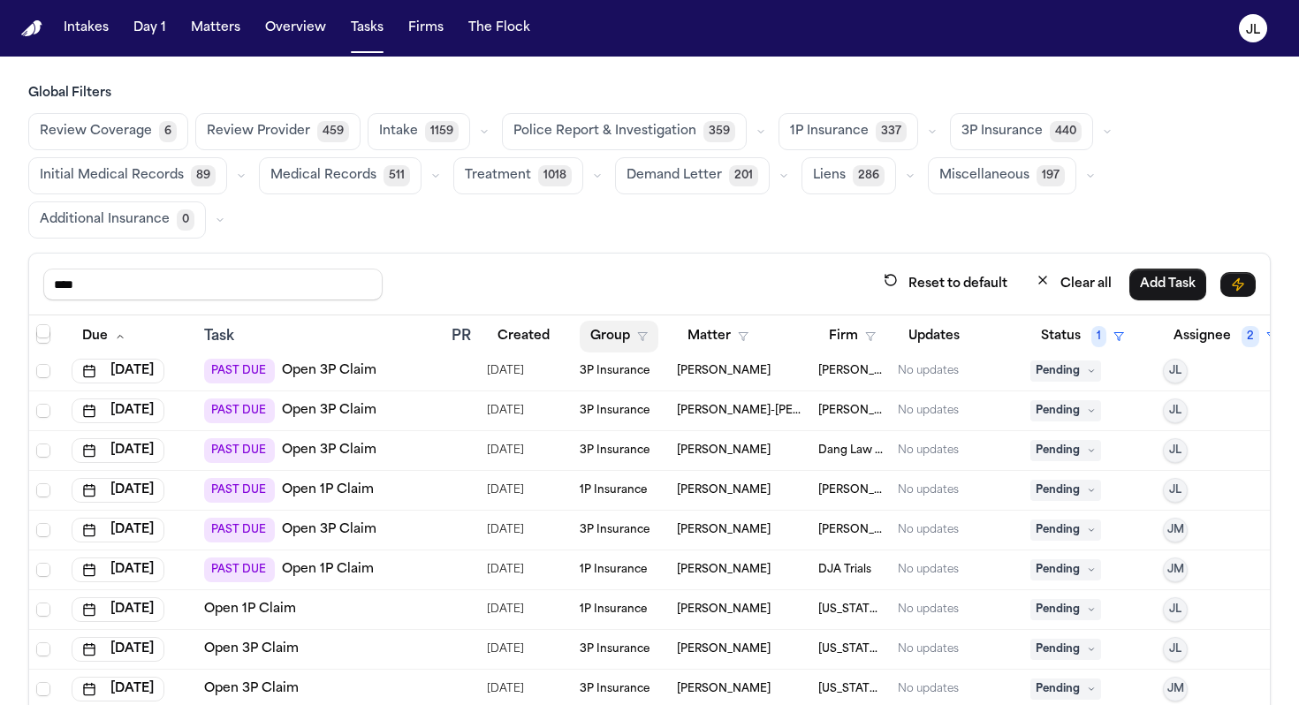
click at [627, 344] on button "Group" at bounding box center [619, 337] width 79 height 32
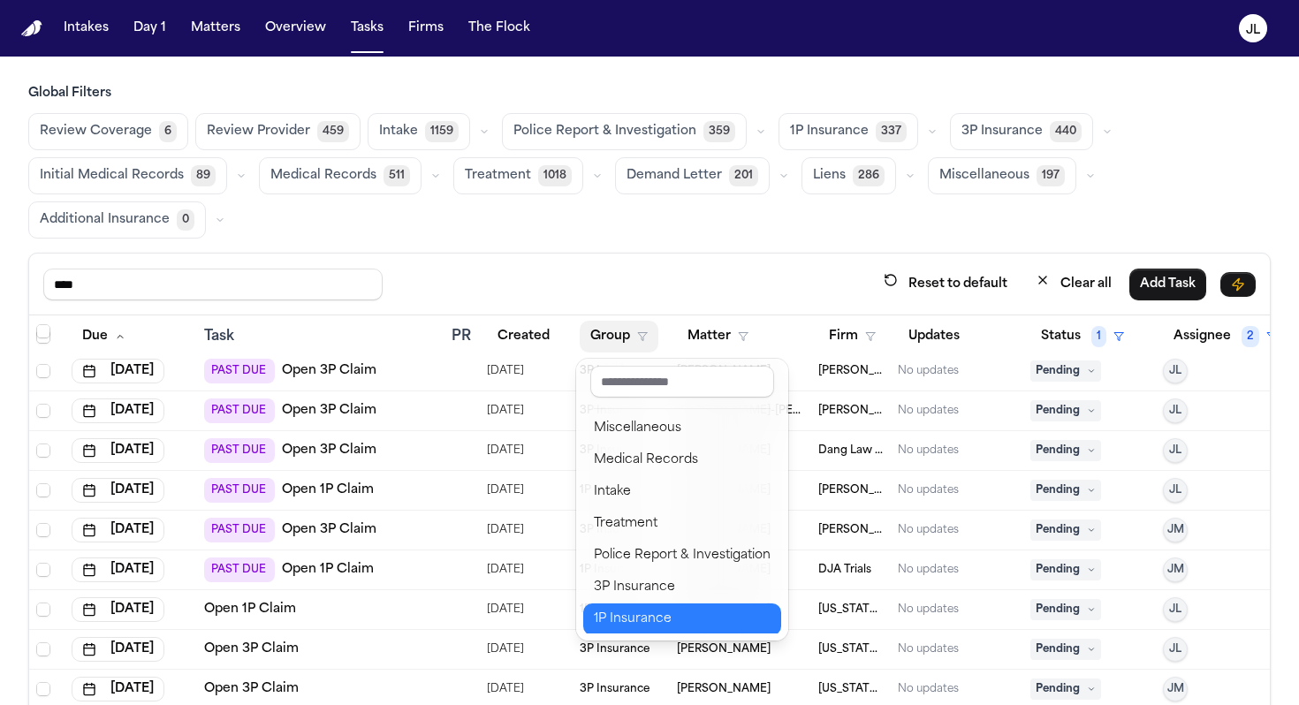
scroll to position [2, 0]
click at [617, 626] on div "1P Insurance" at bounding box center [682, 617] width 177 height 21
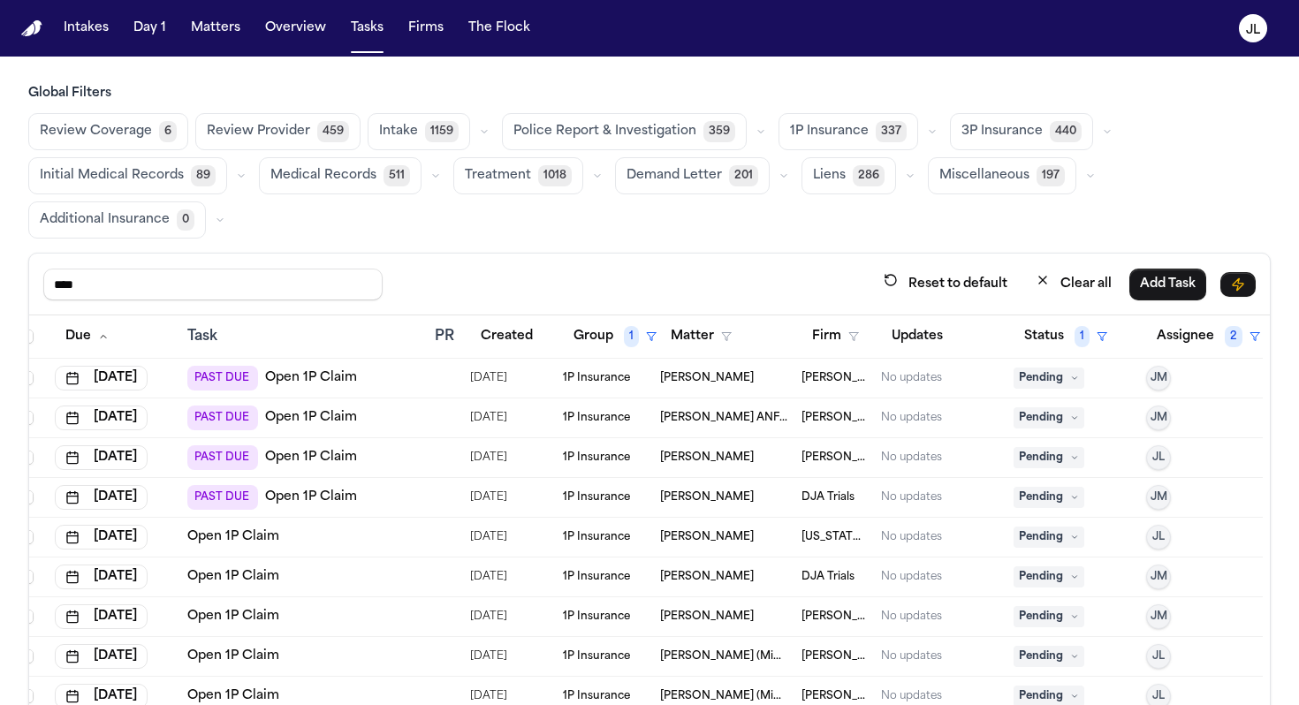
scroll to position [149, 0]
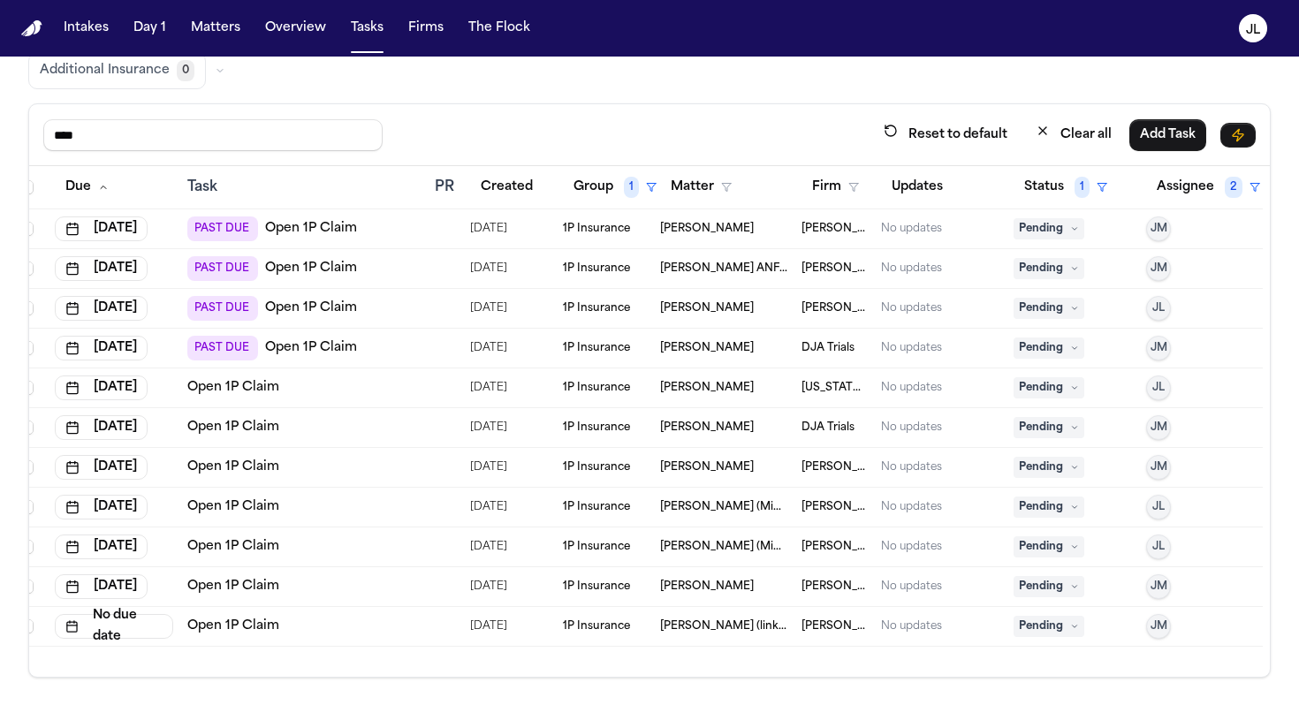
click at [262, 631] on link "Open 1P Claim" at bounding box center [233, 627] width 92 height 18
click at [299, 231] on link "Open 1P Claim" at bounding box center [311, 230] width 92 height 18
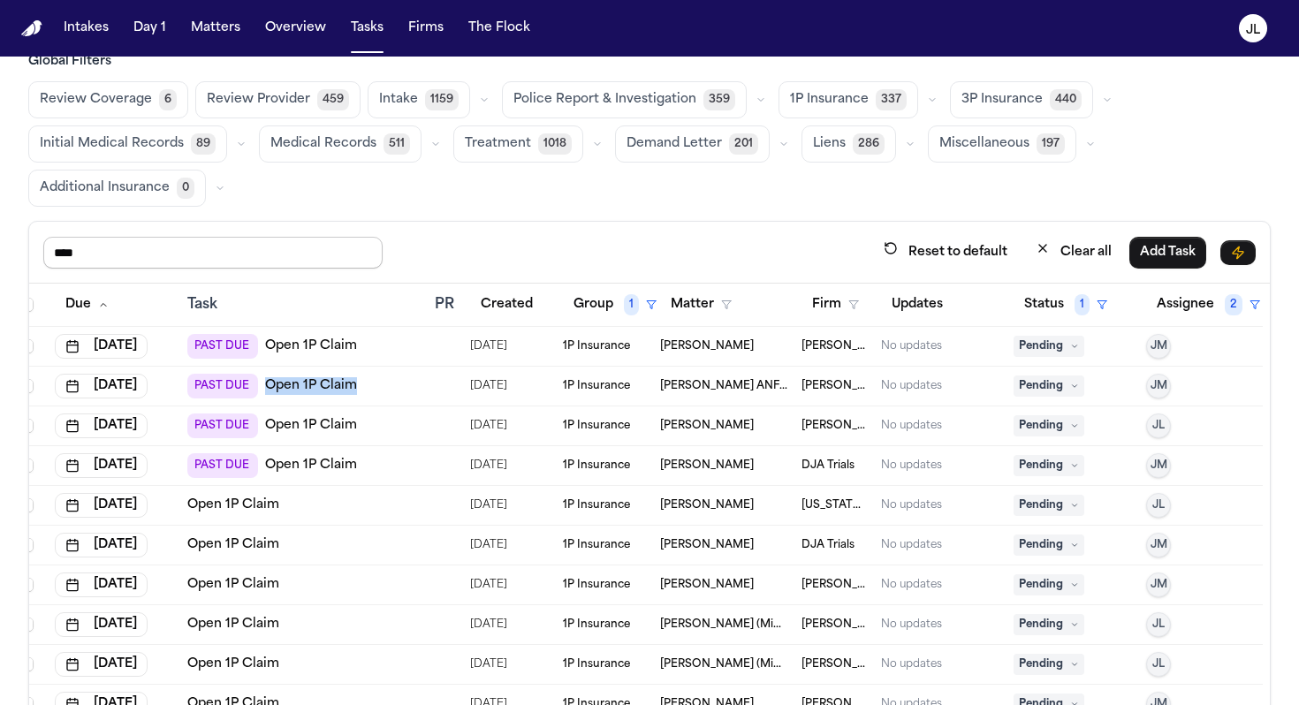
scroll to position [0, 0]
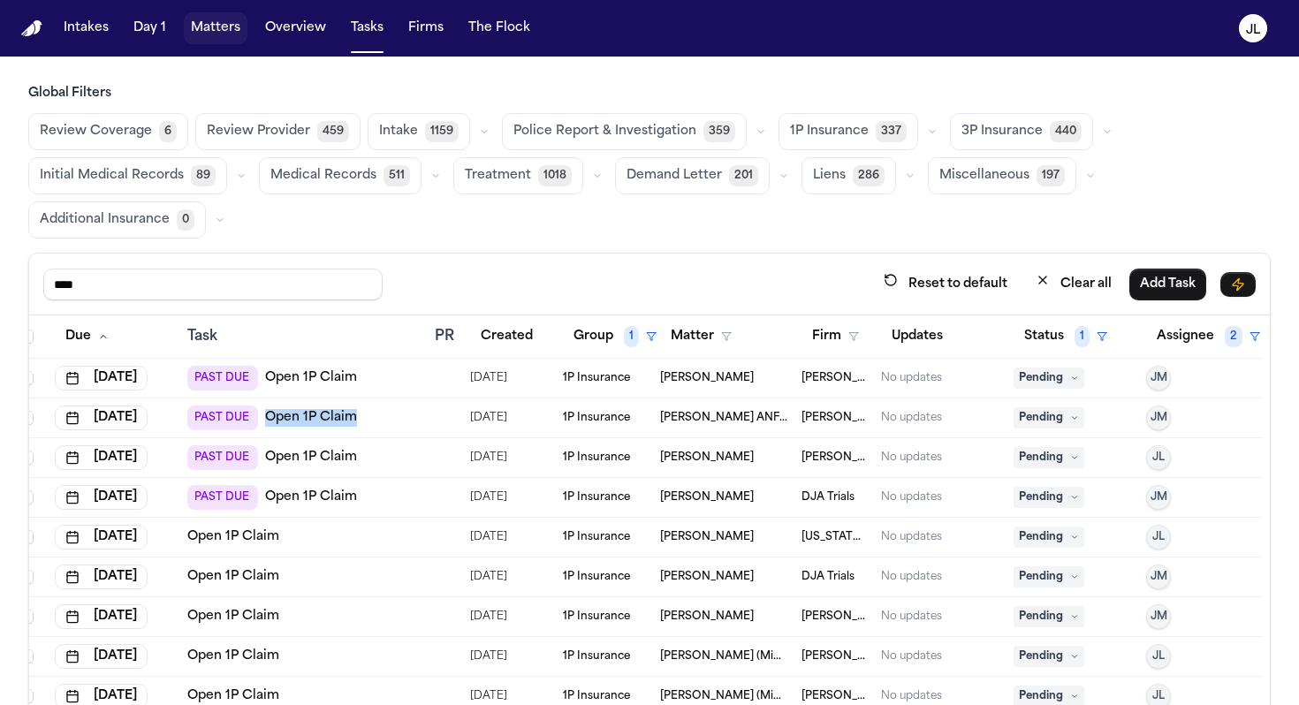
click at [228, 24] on button "Matters" at bounding box center [216, 28] width 64 height 32
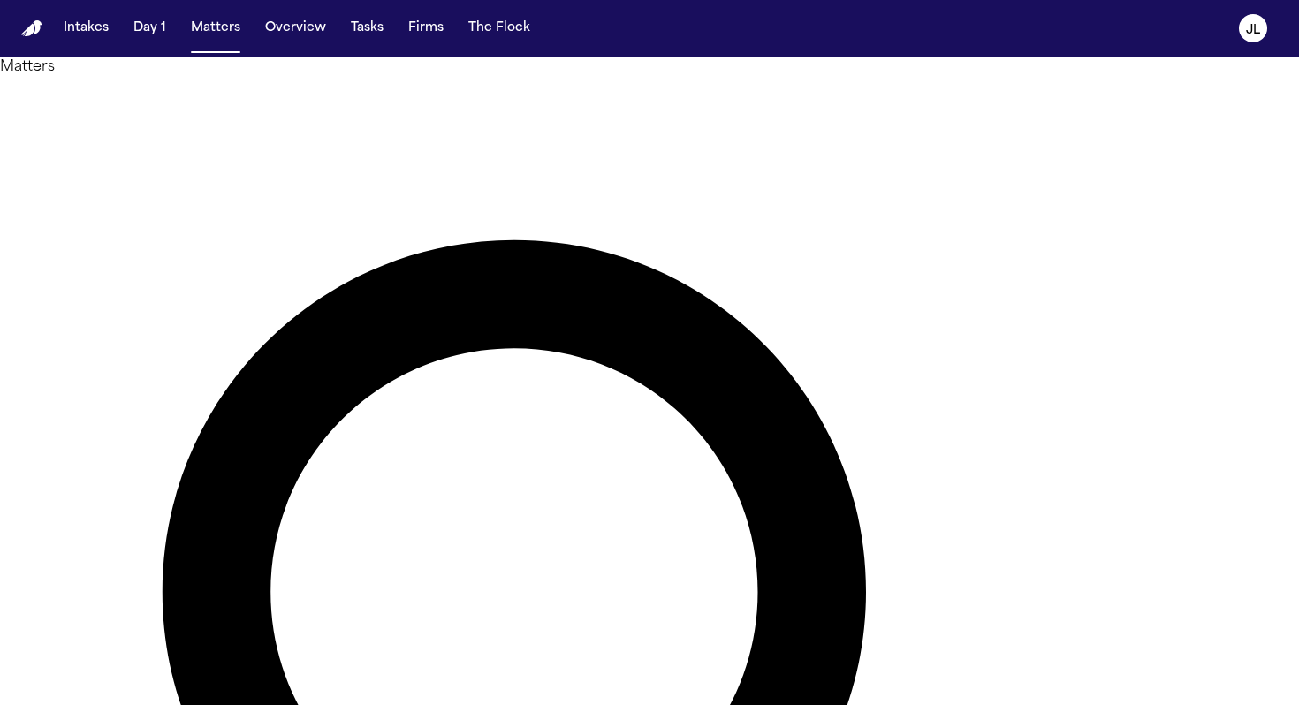
type input "****"
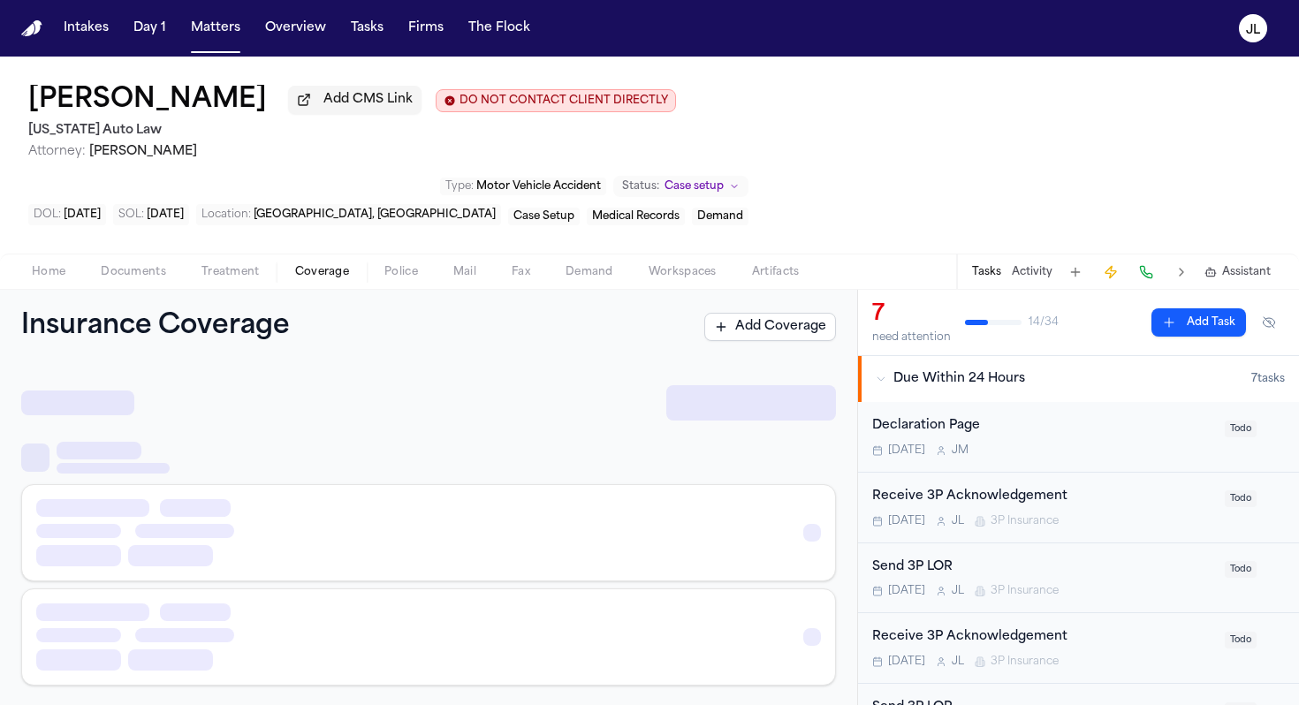
click at [295, 265] on span "Coverage" at bounding box center [322, 272] width 54 height 14
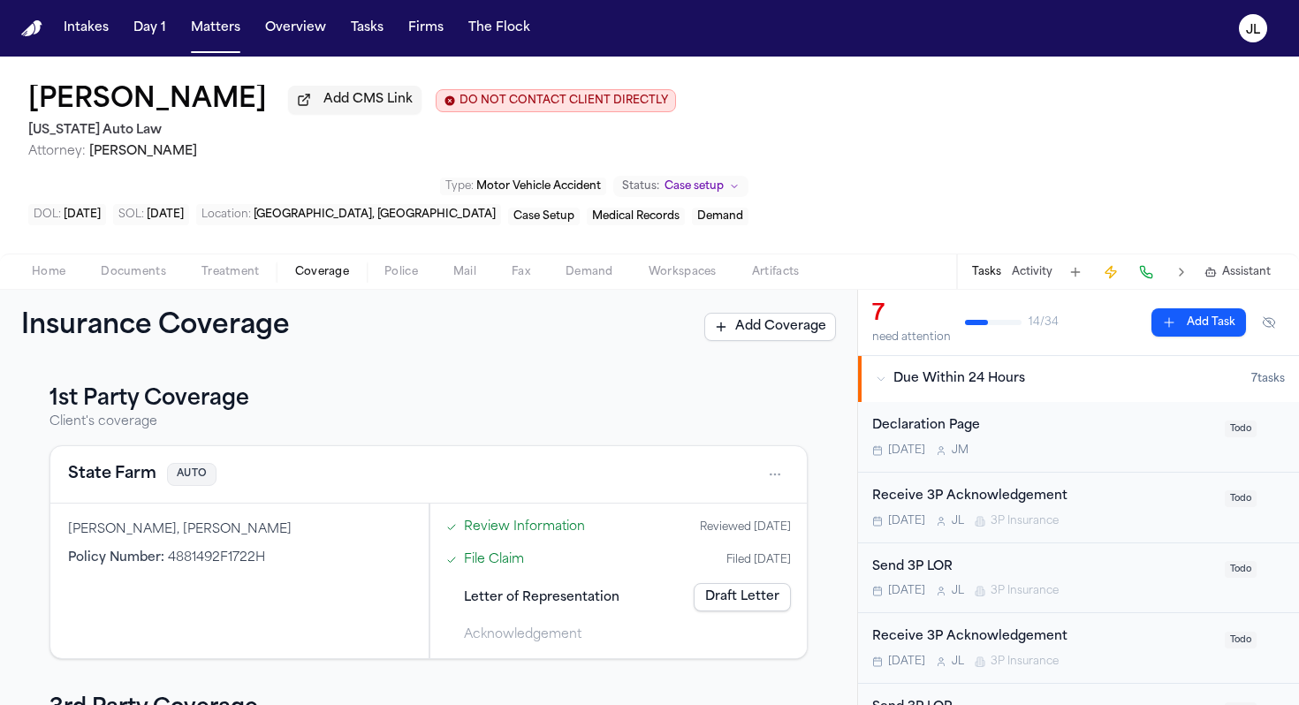
click at [713, 583] on link "Draft Letter" at bounding box center [742, 597] width 97 height 28
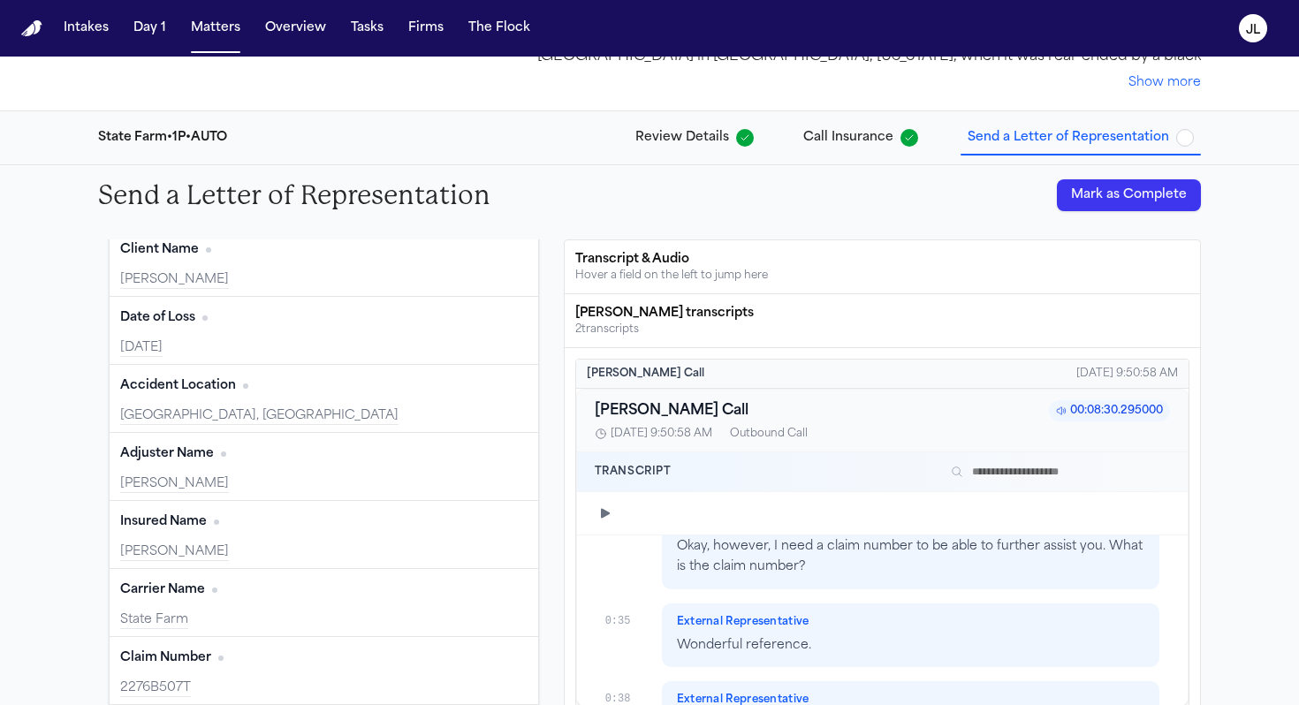
scroll to position [3236, 0]
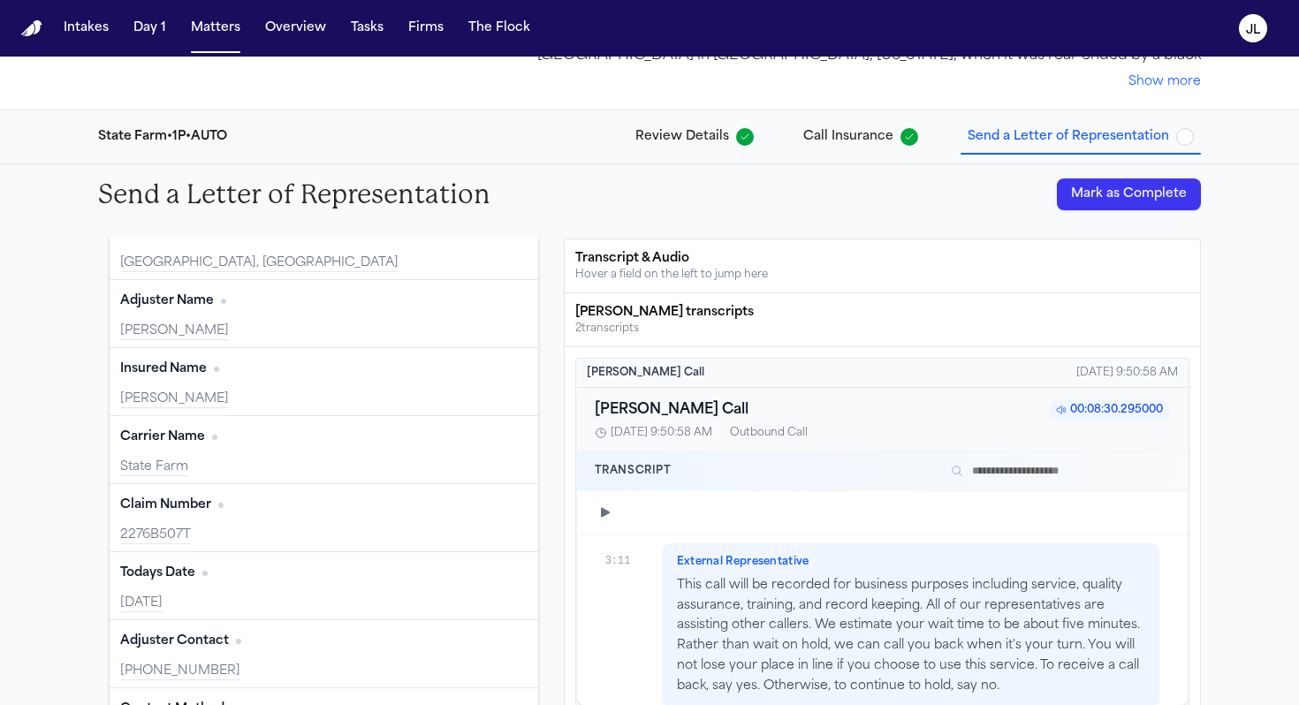
type input "*********"
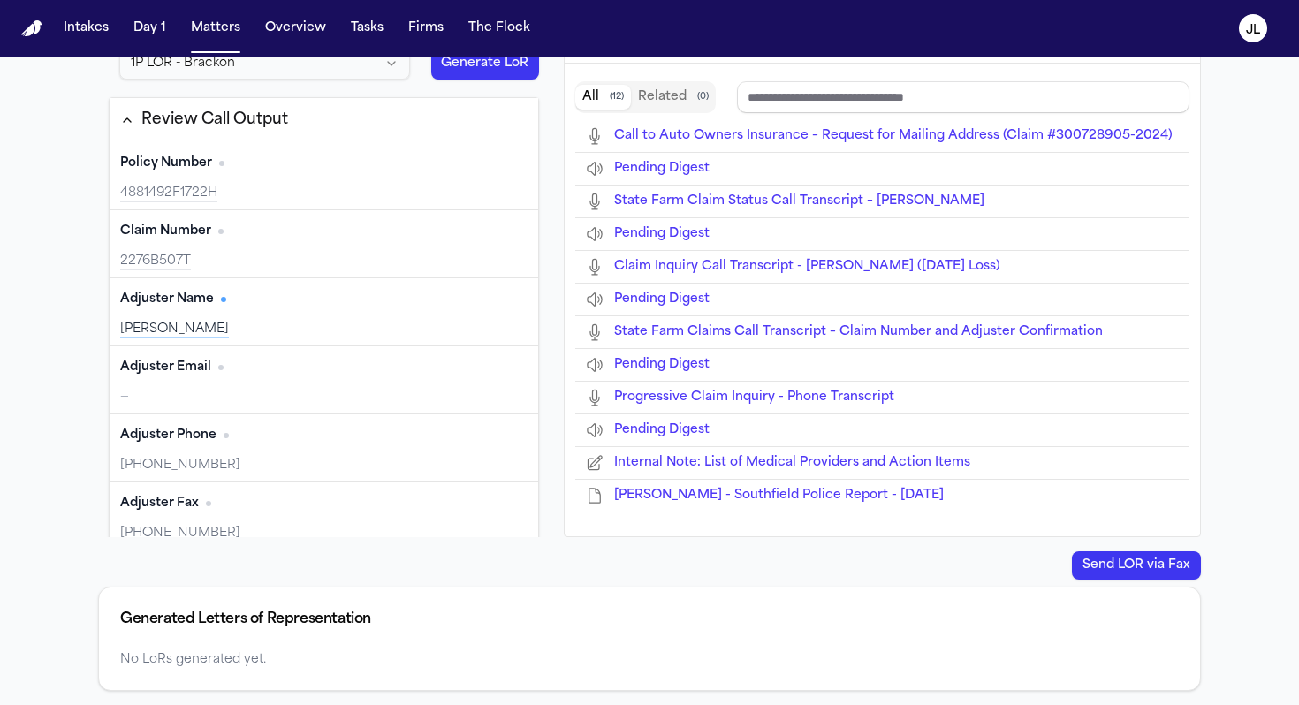
scroll to position [0, 0]
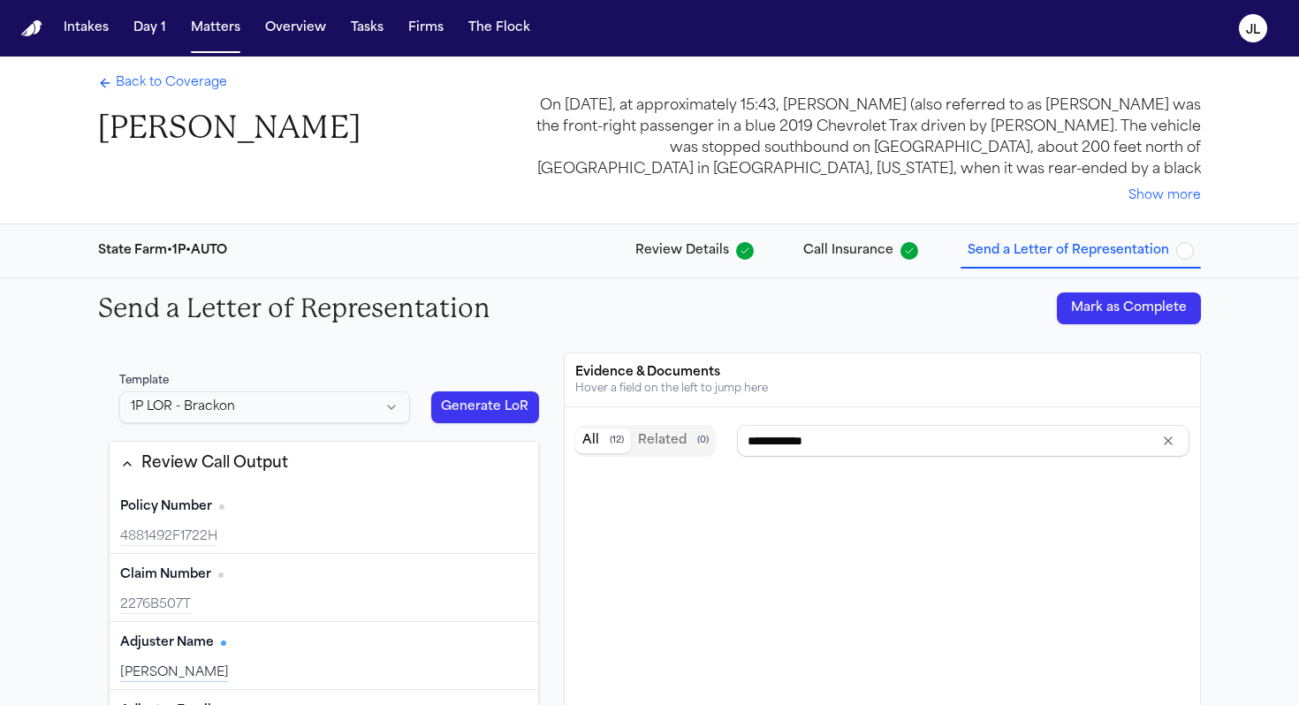
type input "**********"
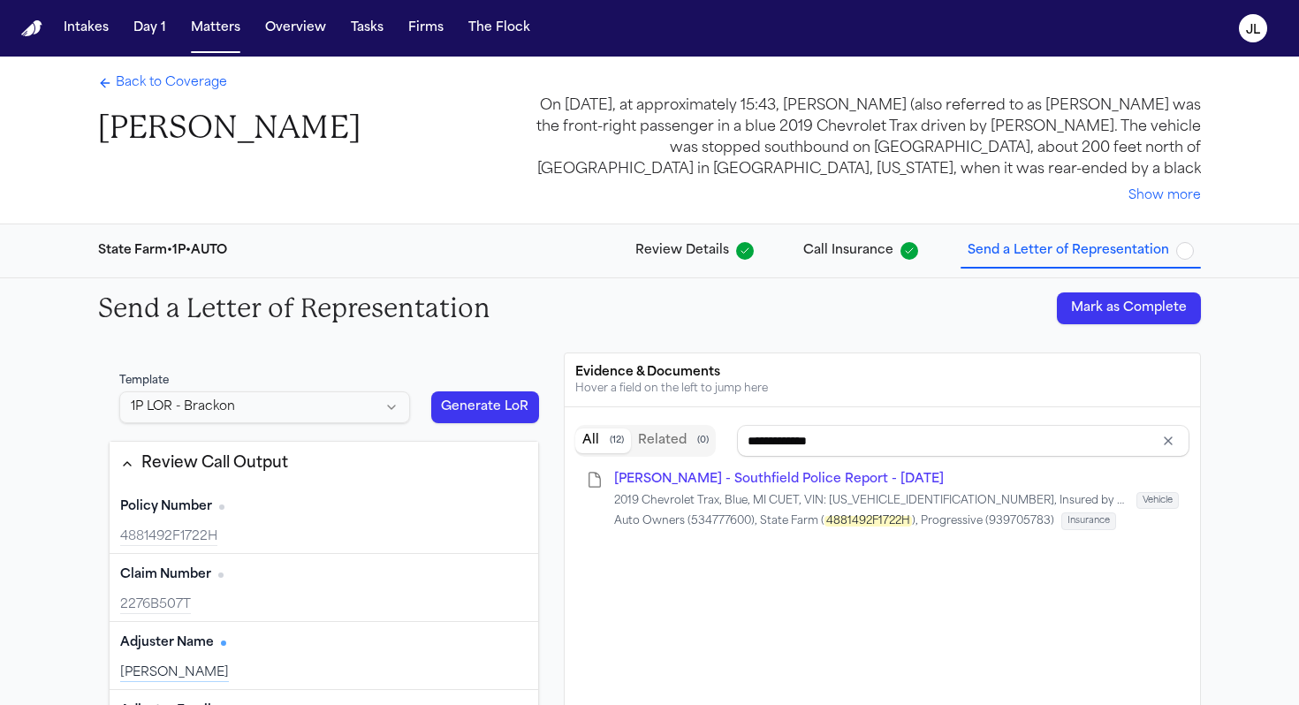
click at [194, 90] on span "Back to Coverage" at bounding box center [171, 83] width 111 height 18
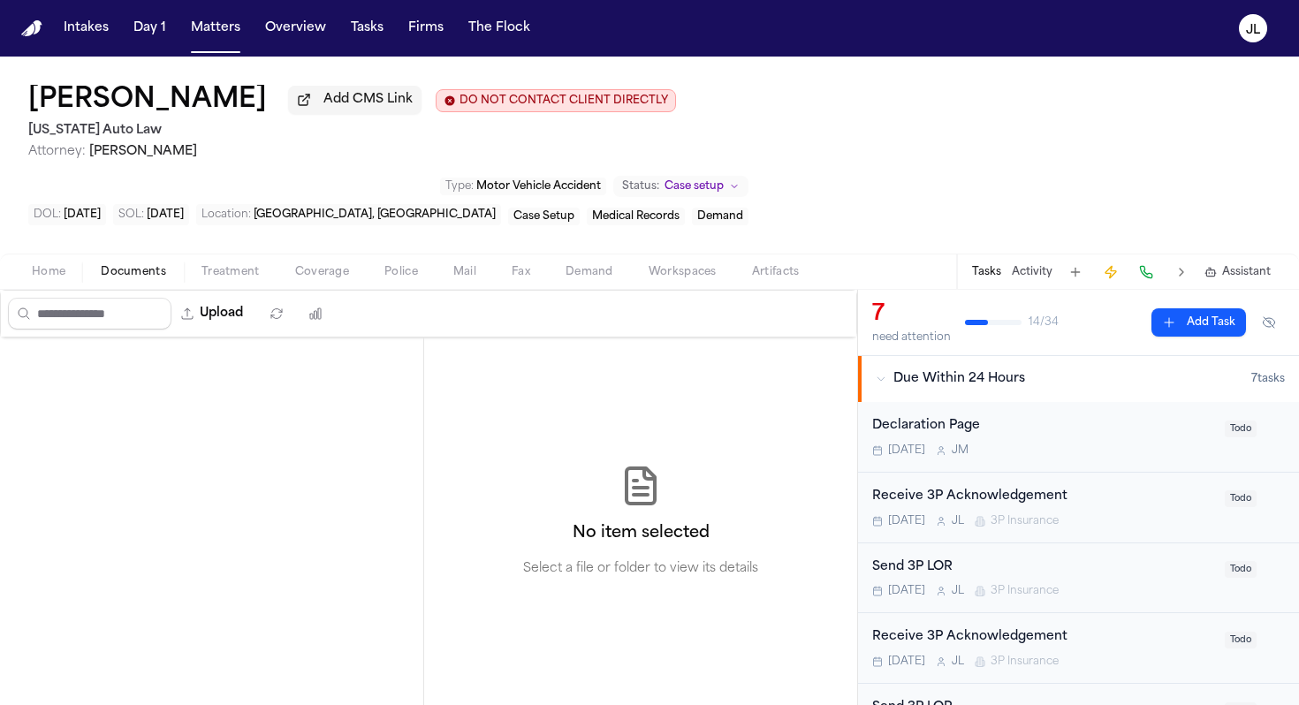
click at [128, 265] on span "Documents" at bounding box center [133, 272] width 65 height 14
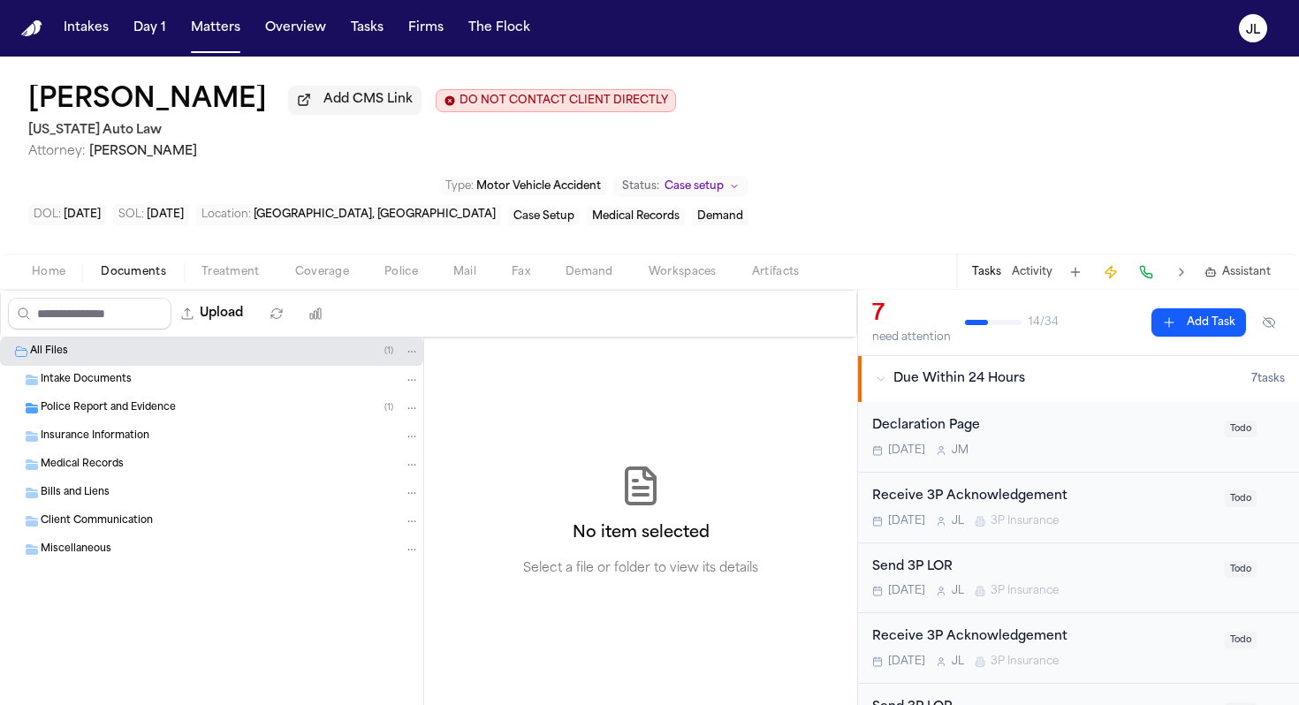
click at [49, 265] on span "Home" at bounding box center [49, 272] width 34 height 14
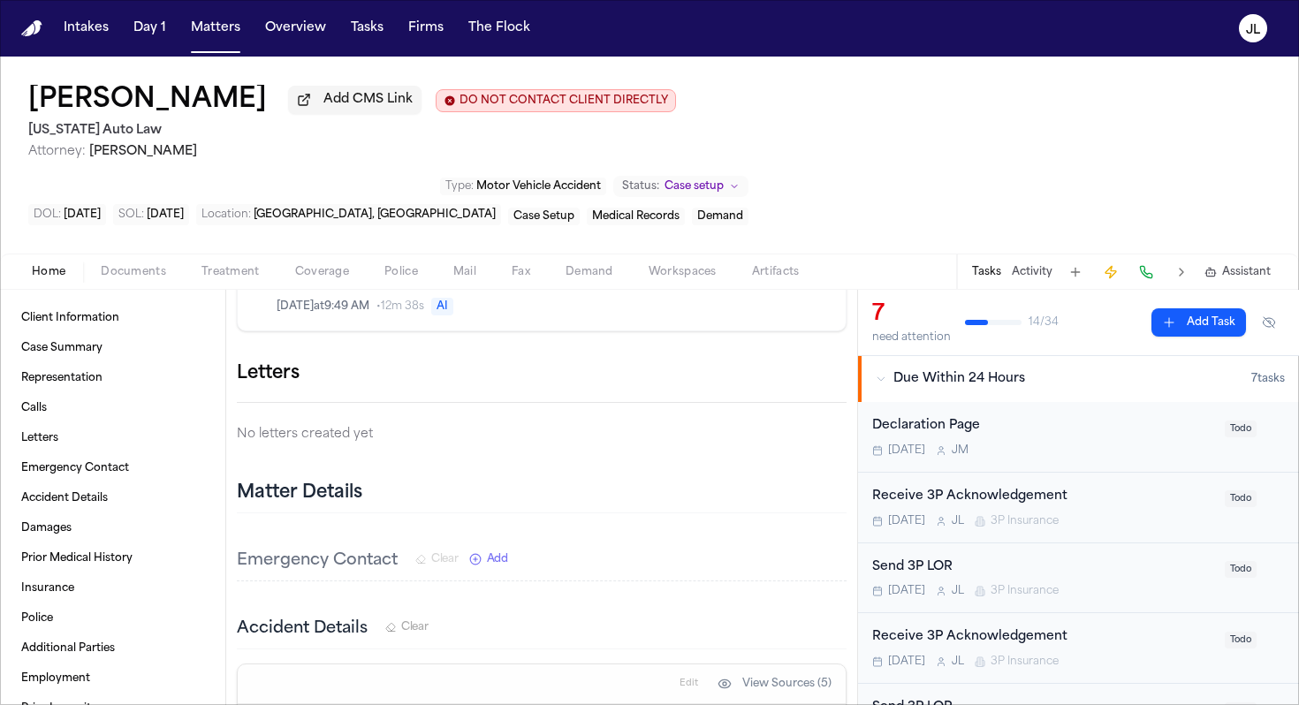
scroll to position [908, 0]
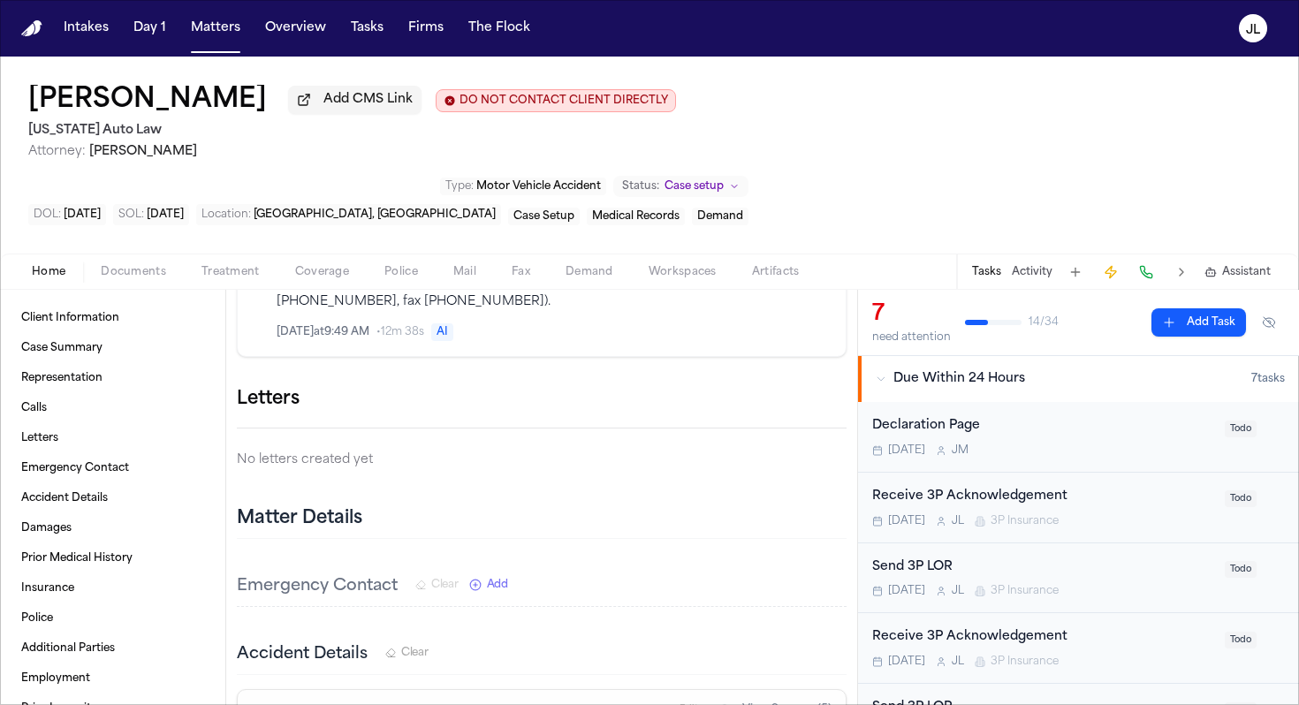
click at [847, 399] on button "button" at bounding box center [847, 399] width 0 height 0
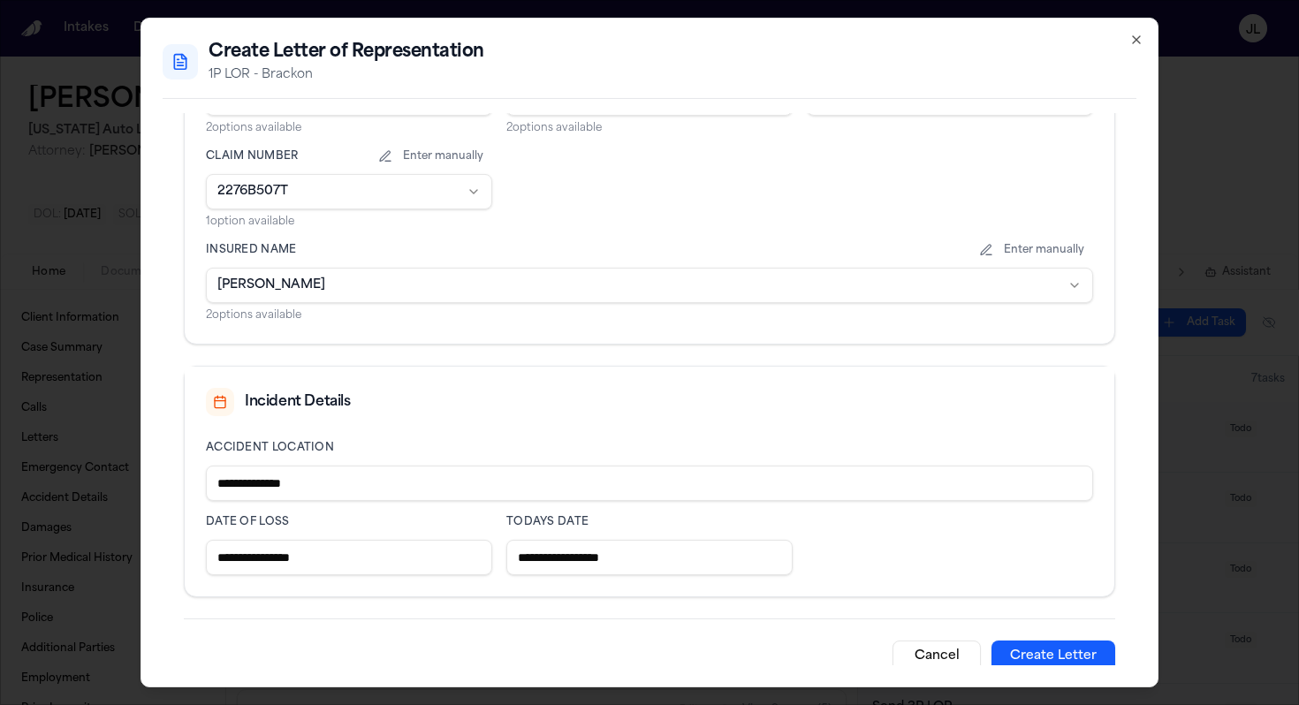
scroll to position [569, 0]
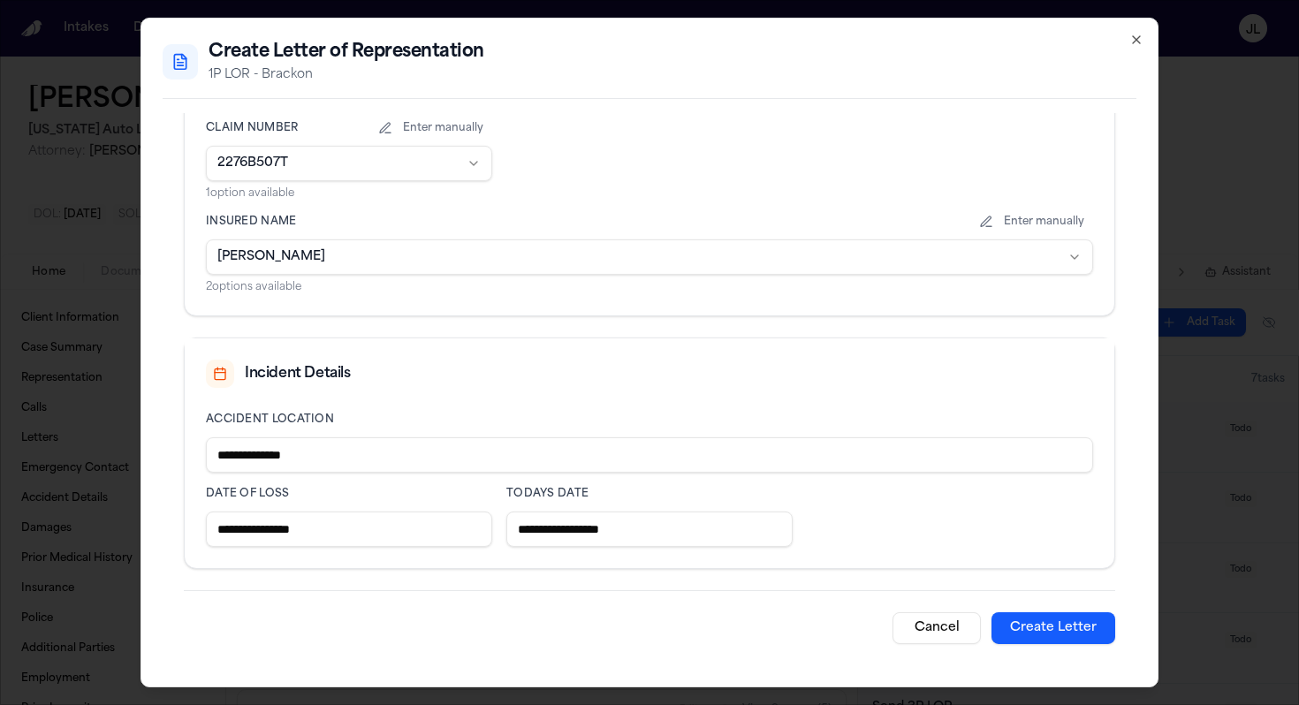
click at [1031, 614] on button "Create Letter" at bounding box center [1054, 628] width 124 height 32
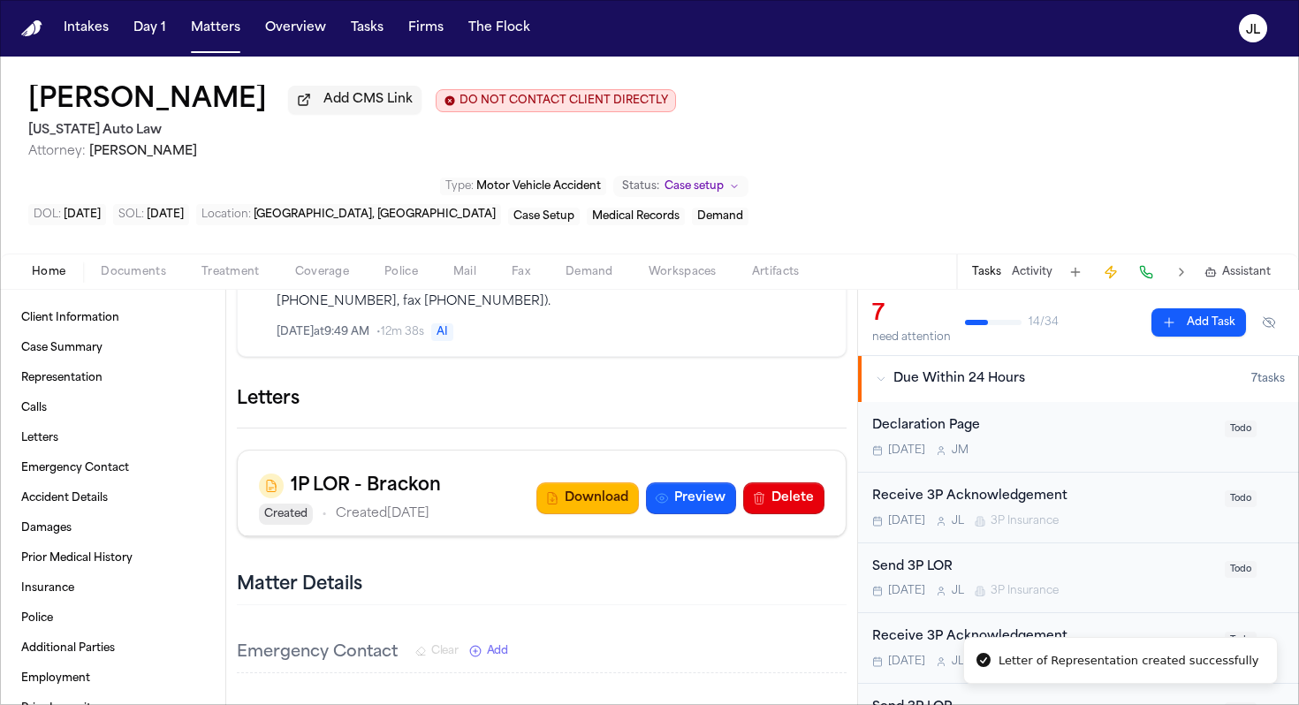
click at [851, 404] on icon "button" at bounding box center [857, 410] width 12 height 12
click at [684, 704] on div "3P LOR - Brackon" at bounding box center [649, 719] width 1299 height 28
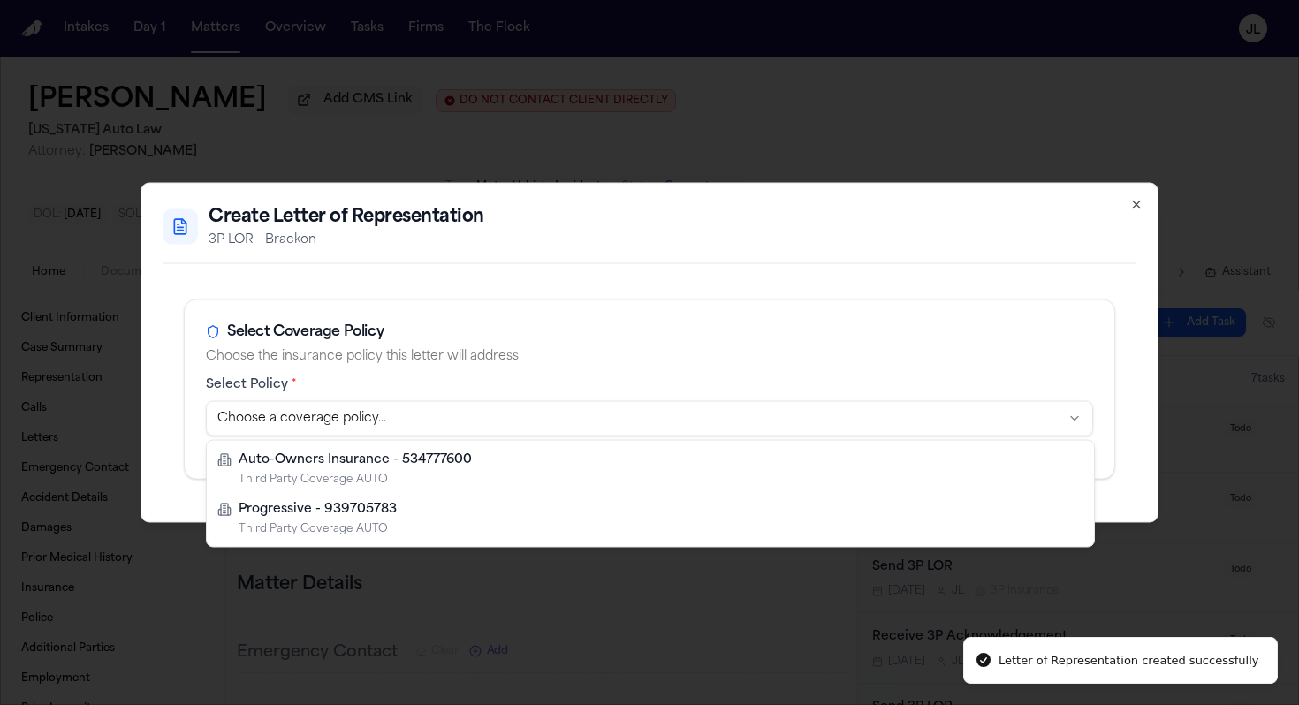
click at [609, 403] on body "Letter of Representation created successfully Intakes Day 1 Matters Overview Ta…" at bounding box center [649, 352] width 1299 height 705
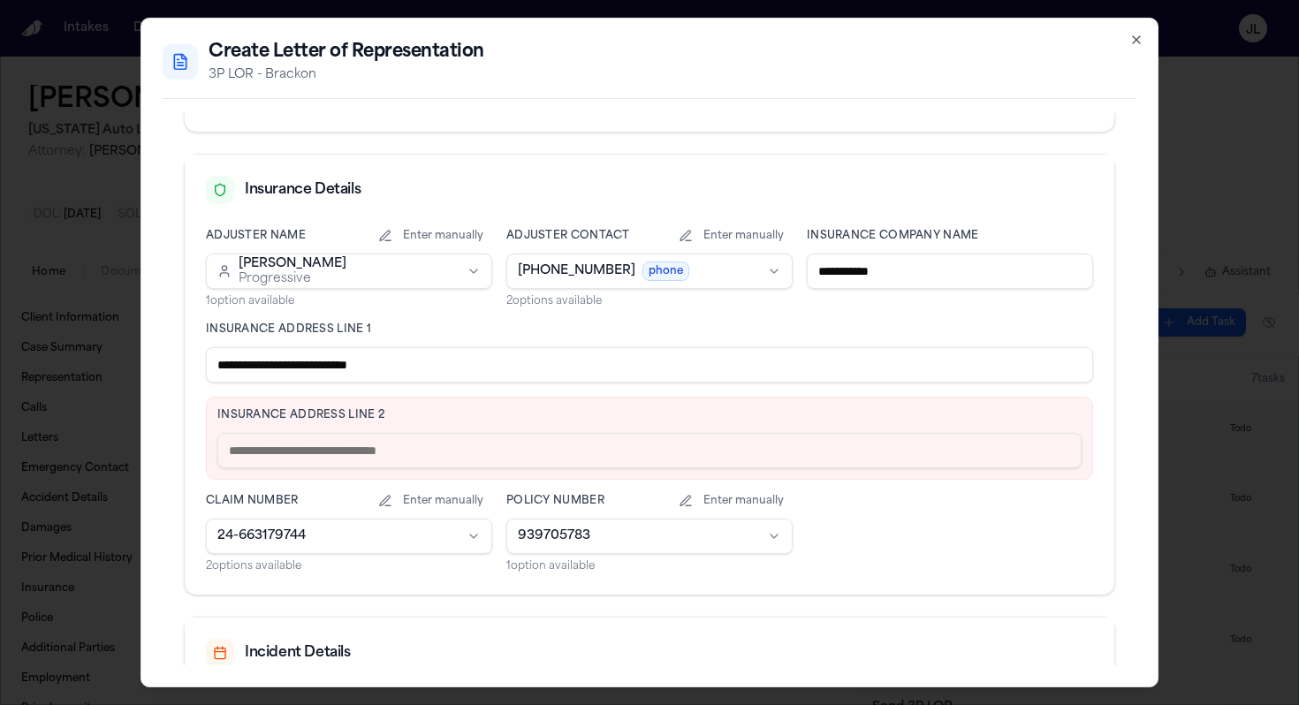
scroll to position [377, 0]
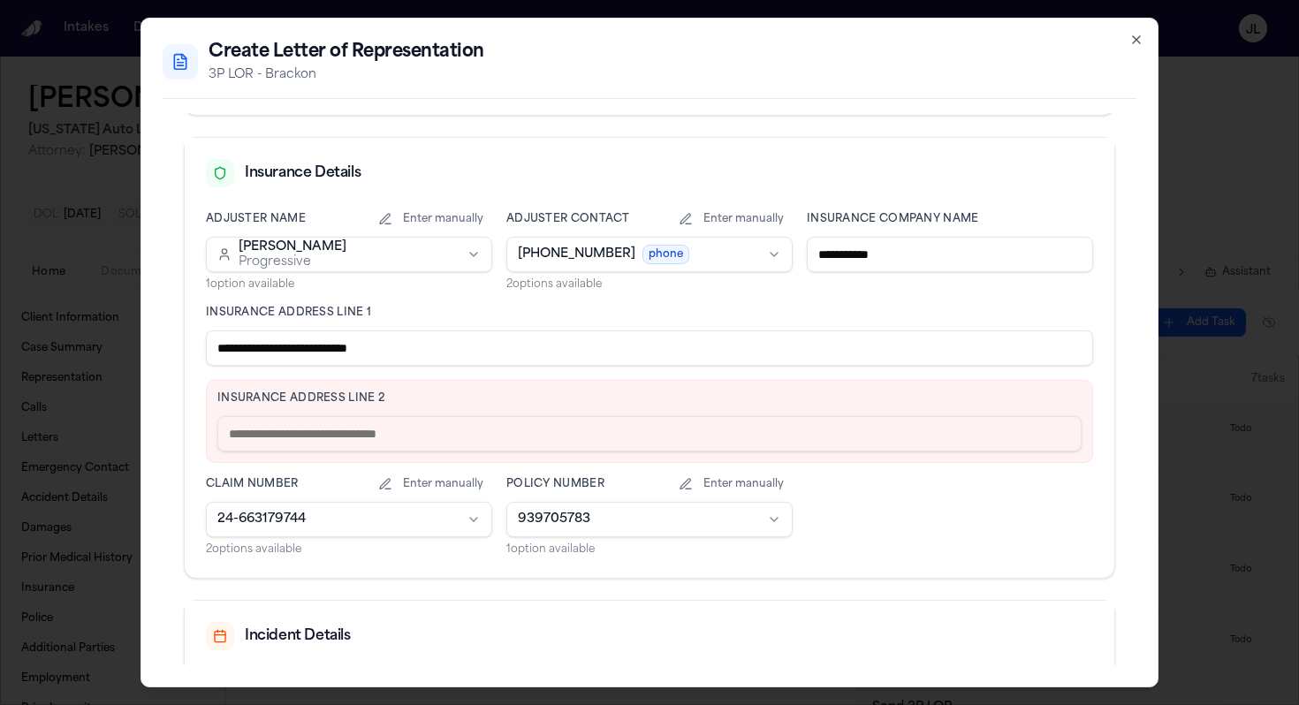
drag, startPoint x: 420, startPoint y: 353, endPoint x: 308, endPoint y: 349, distance: 112.3
click at [308, 349] on input "**********" at bounding box center [649, 348] width 887 height 35
type input "**********"
click at [272, 431] on input "text" at bounding box center [649, 433] width 864 height 35
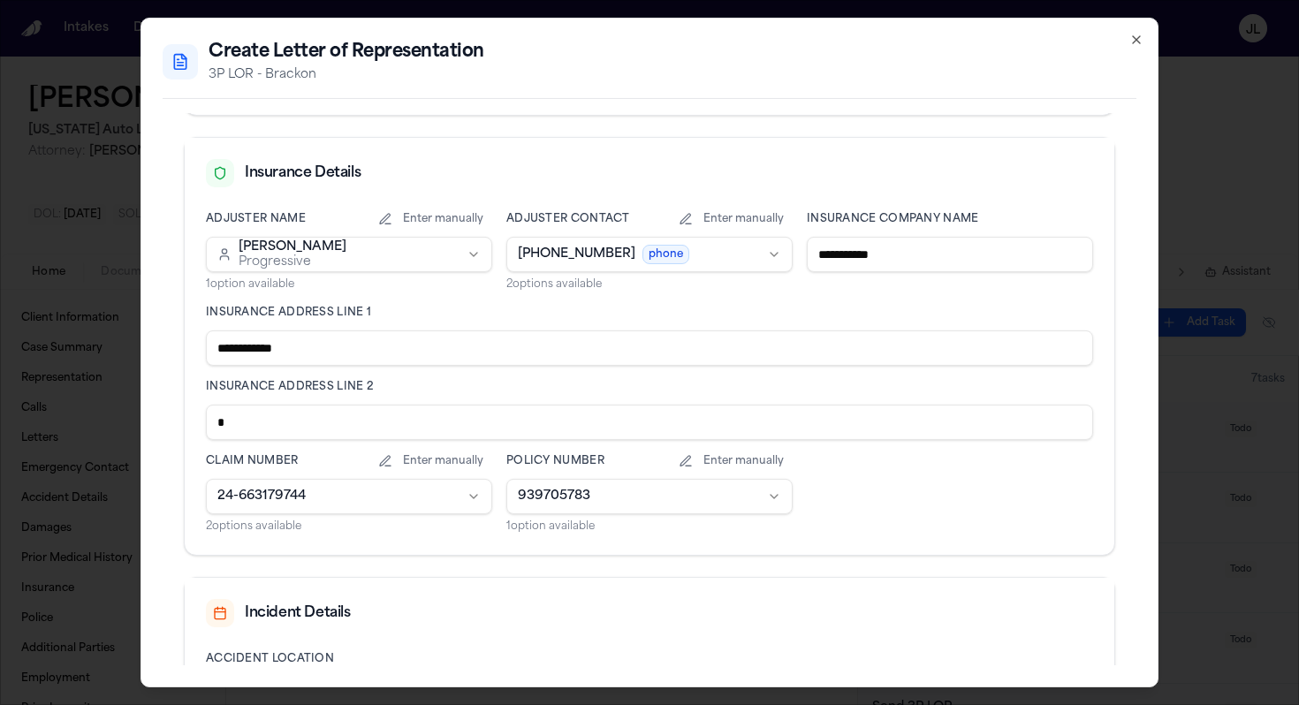
paste input "**********"
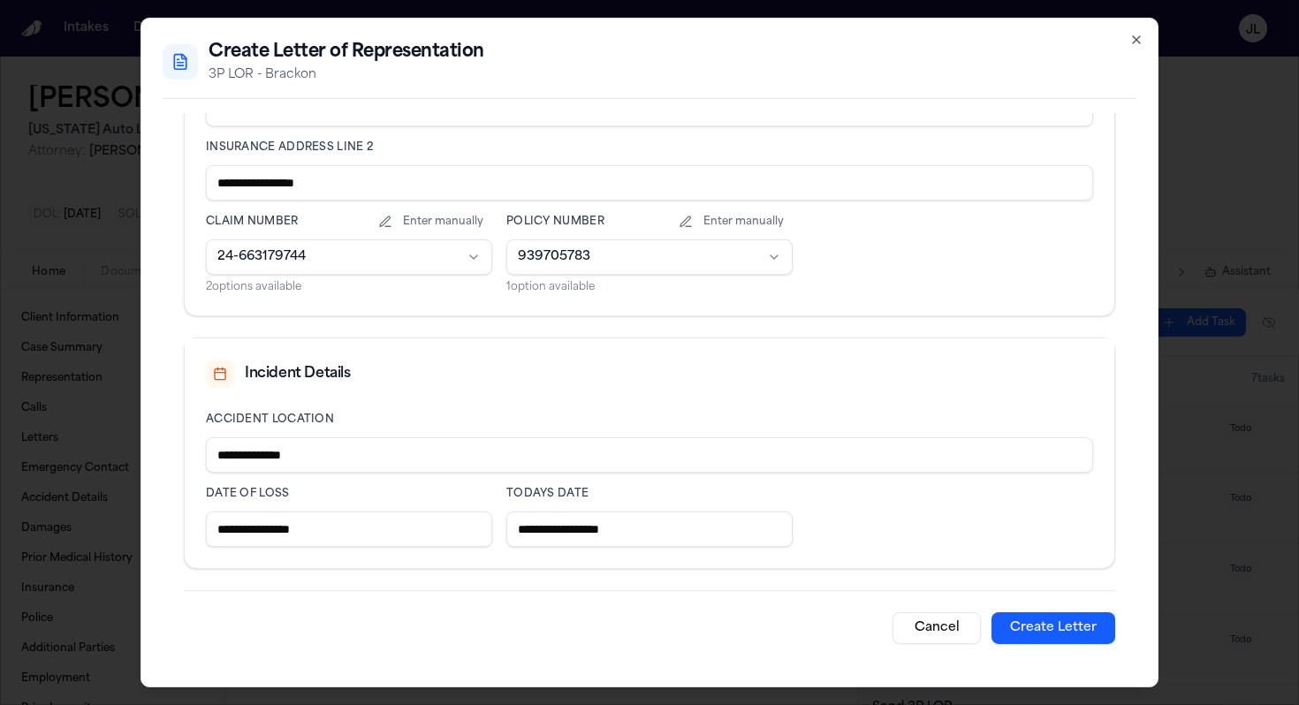
type input "**********"
click at [1069, 624] on button "Create Letter" at bounding box center [1054, 628] width 124 height 32
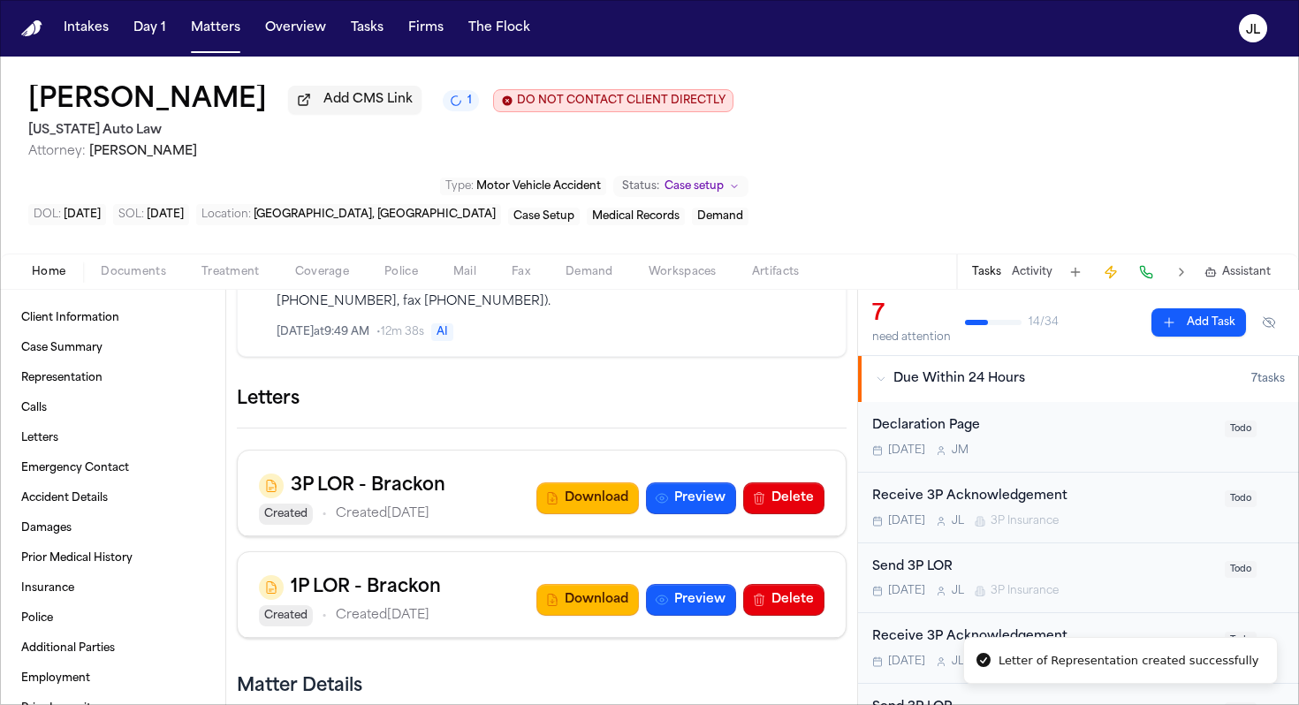
click at [847, 399] on icon "button" at bounding box center [847, 399] width 0 height 0
click at [591, 704] on div "3P LOR - Brackon" at bounding box center [649, 719] width 1299 height 28
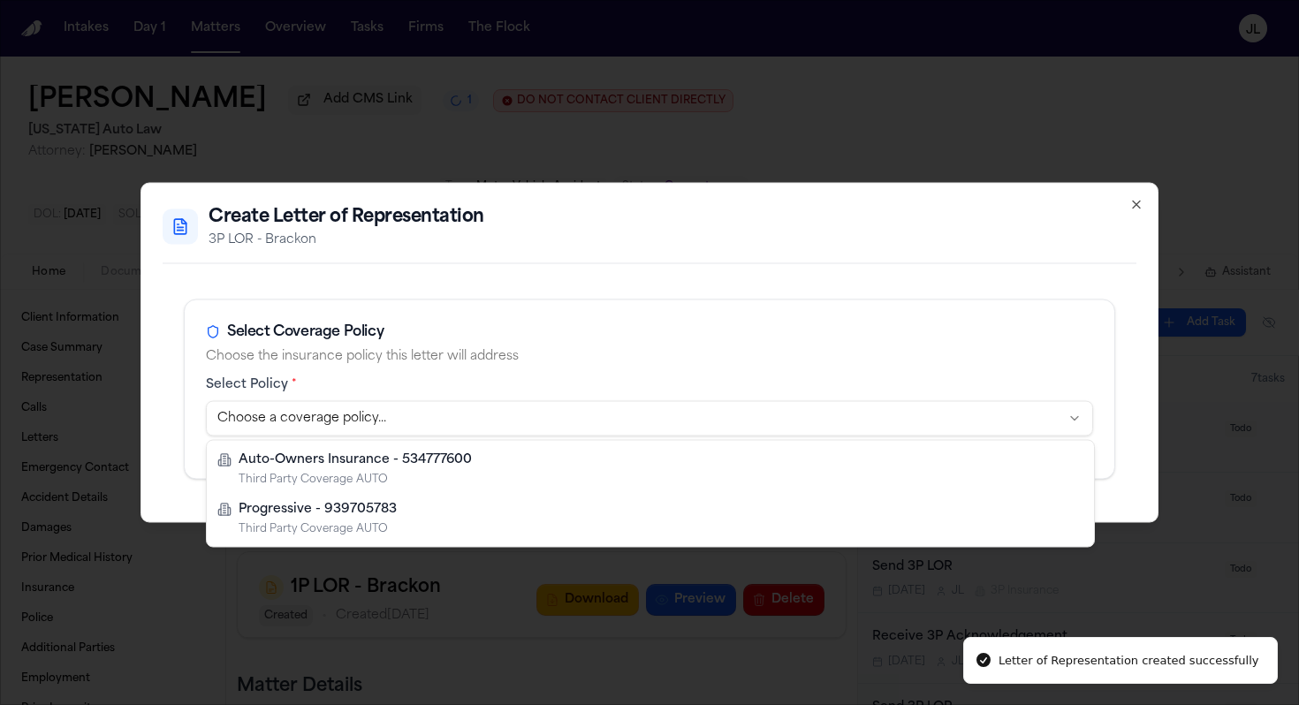
click at [513, 412] on body "Letter of Representation created successfully Intakes Day 1 Matters Overview Ta…" at bounding box center [649, 352] width 1299 height 705
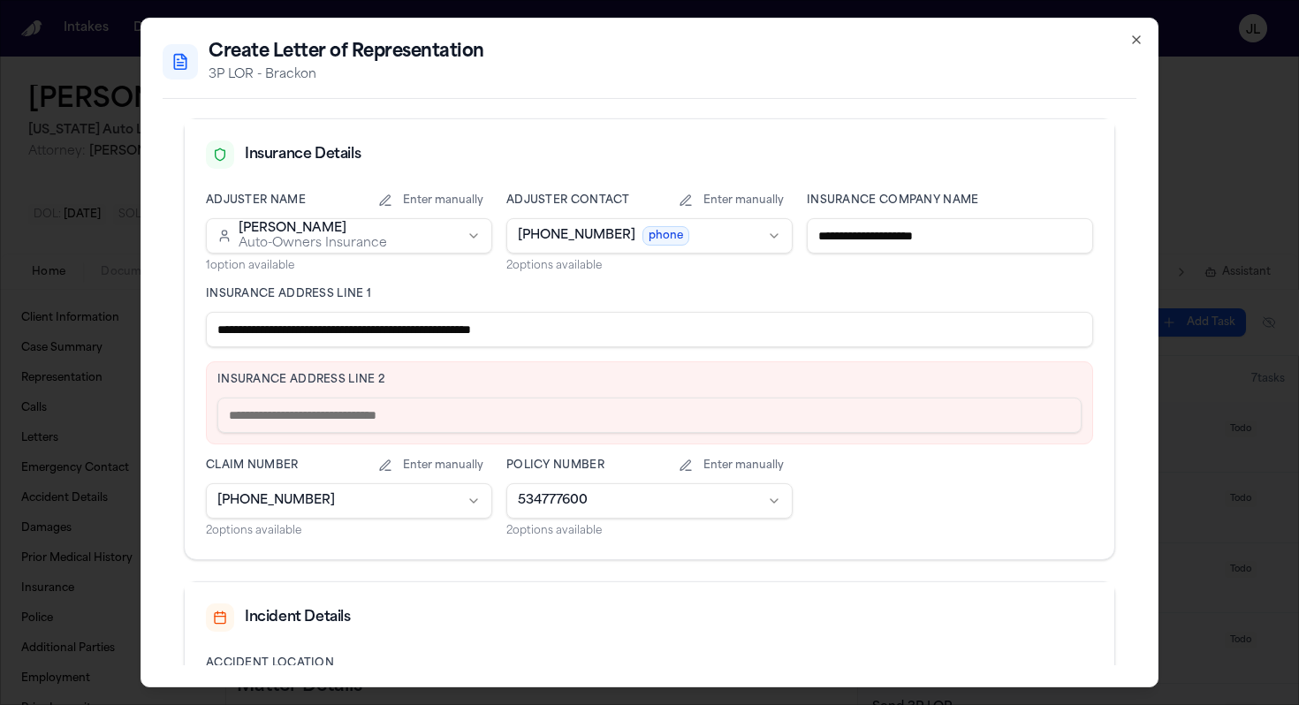
scroll to position [398, 0]
drag, startPoint x: 648, startPoint y: 339, endPoint x: 409, endPoint y: 326, distance: 239.0
click at [409, 326] on input "**********" at bounding box center [649, 327] width 887 height 35
type input "**********"
click at [367, 412] on input "text" at bounding box center [649, 413] width 864 height 35
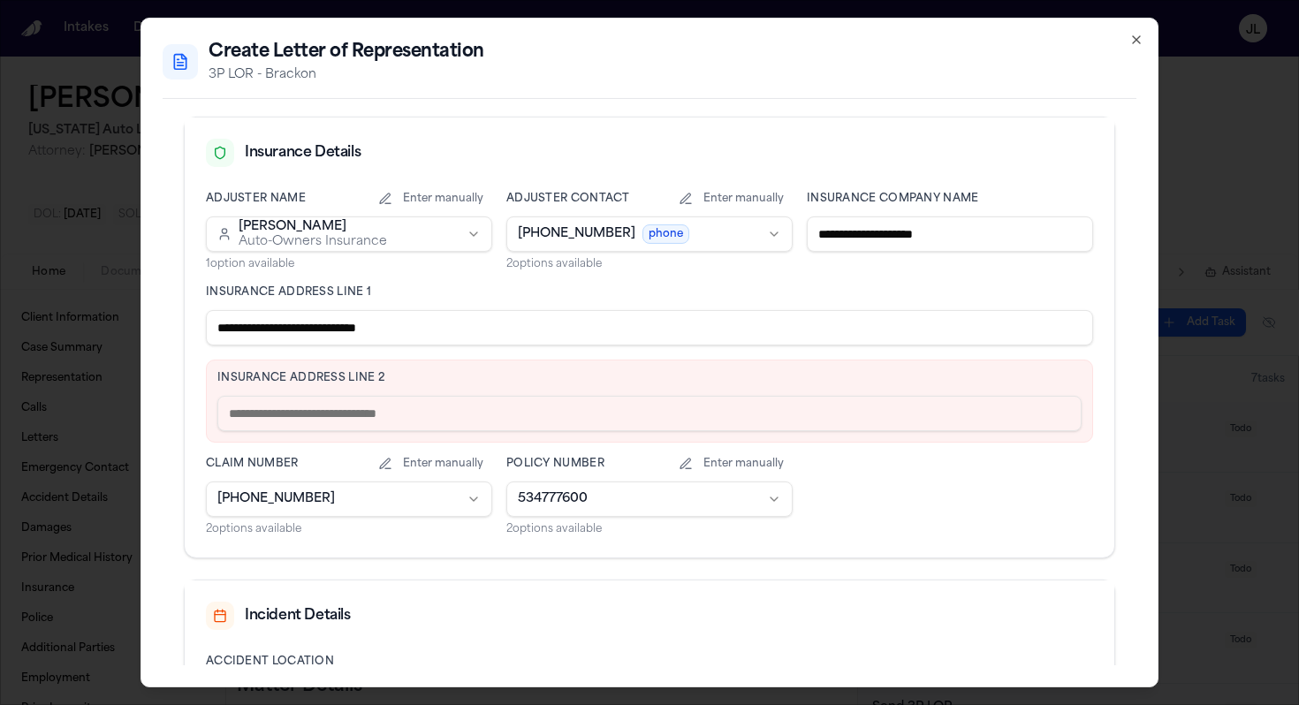
paste input "**********"
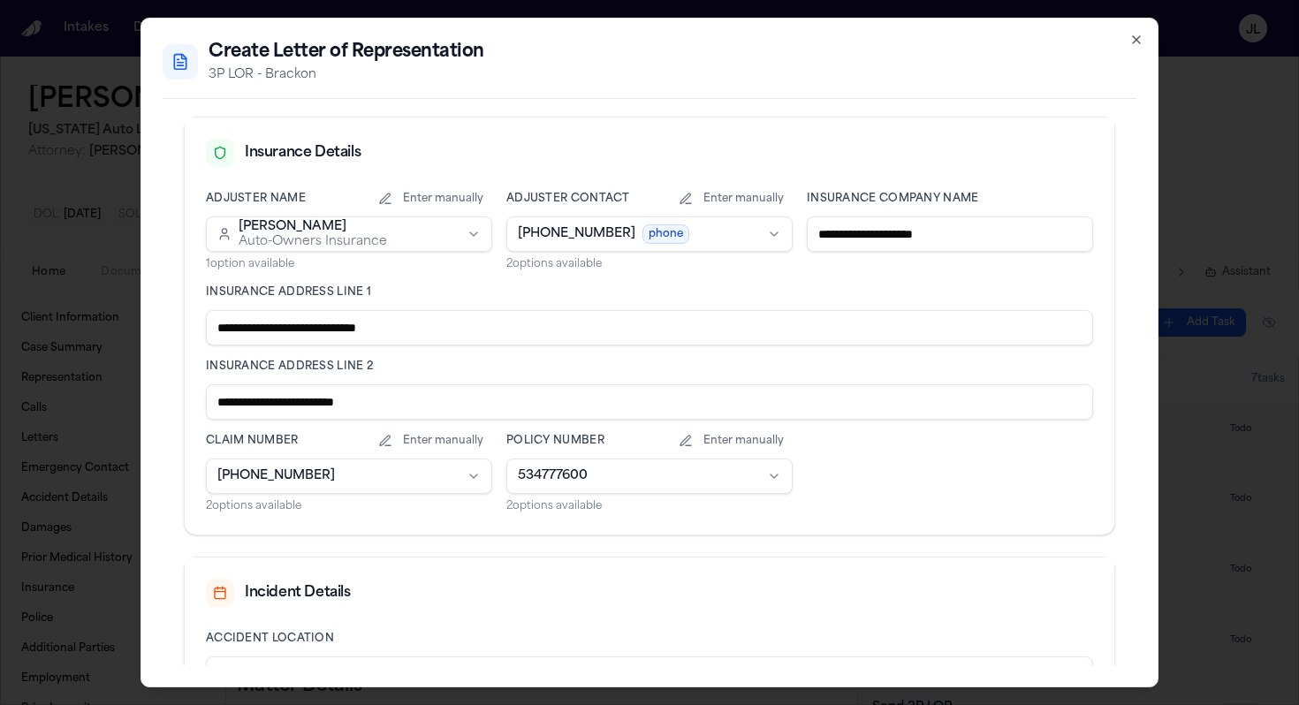
scroll to position [617, 0]
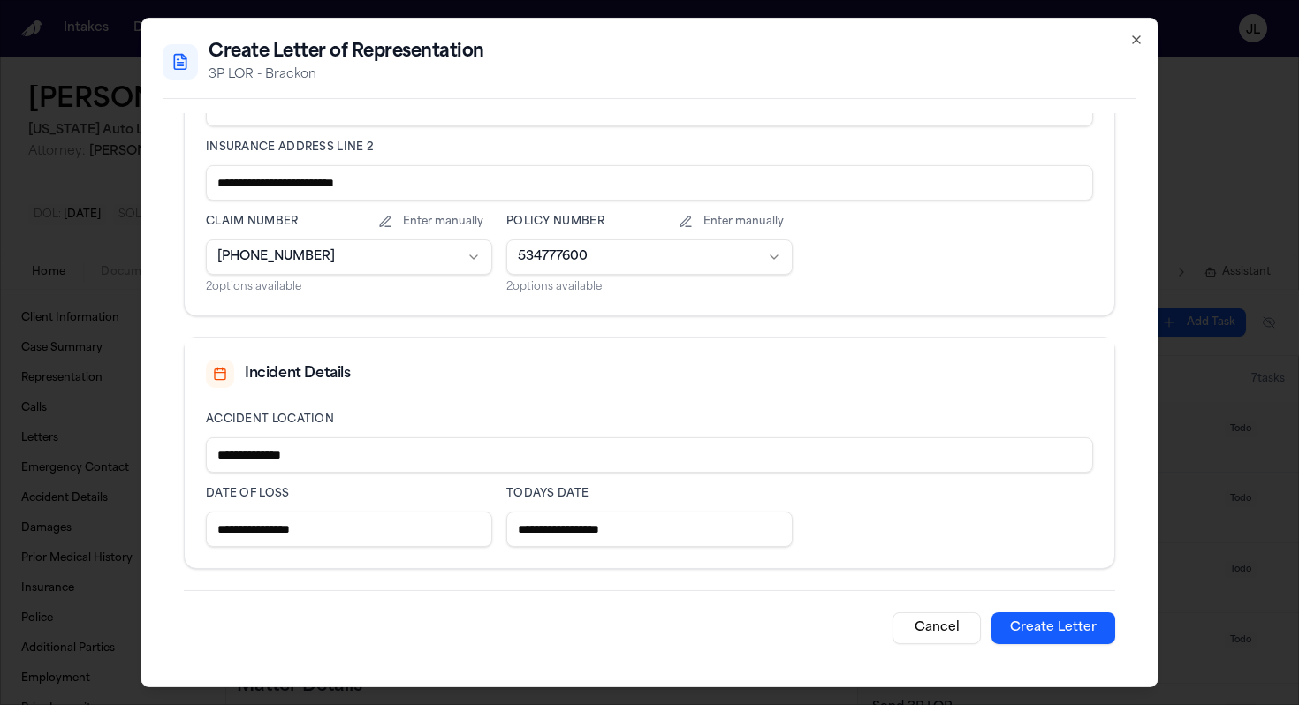
type input "**********"
click at [1042, 643] on button "Create Letter" at bounding box center [1054, 628] width 124 height 32
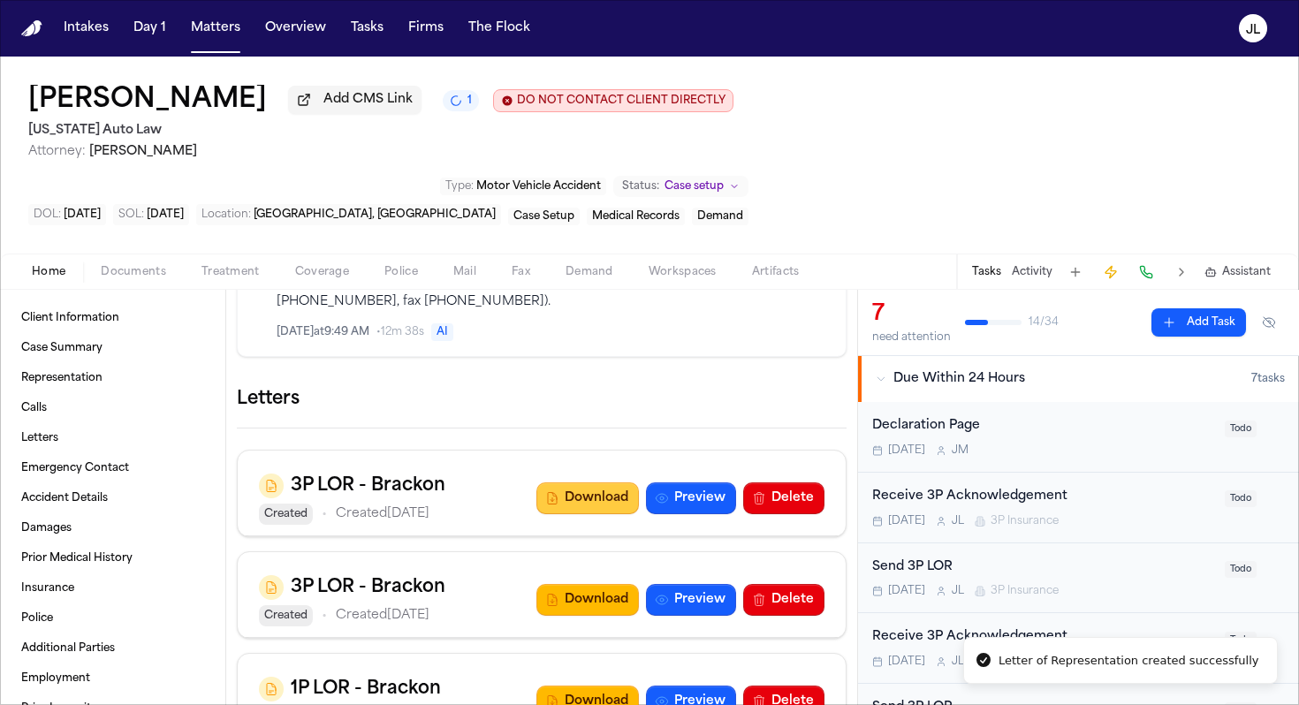
click at [566, 503] on button "Download" at bounding box center [587, 499] width 103 height 32
click at [615, 612] on button "Download" at bounding box center [587, 600] width 103 height 32
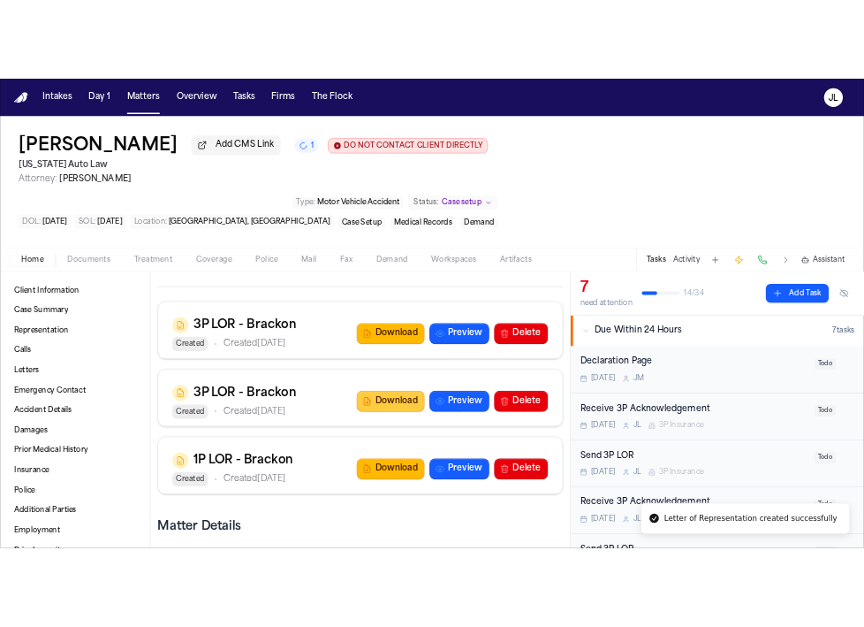
scroll to position [1029, 0]
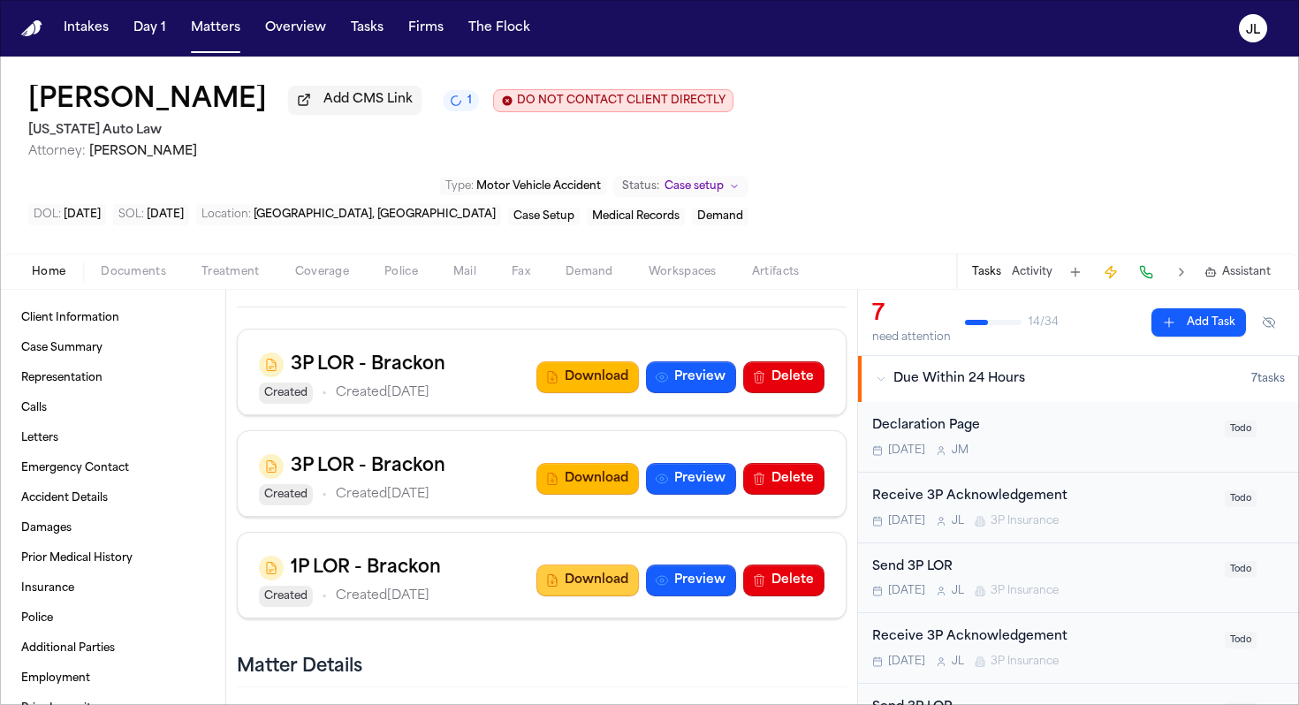
click at [613, 586] on button "Download" at bounding box center [587, 581] width 103 height 32
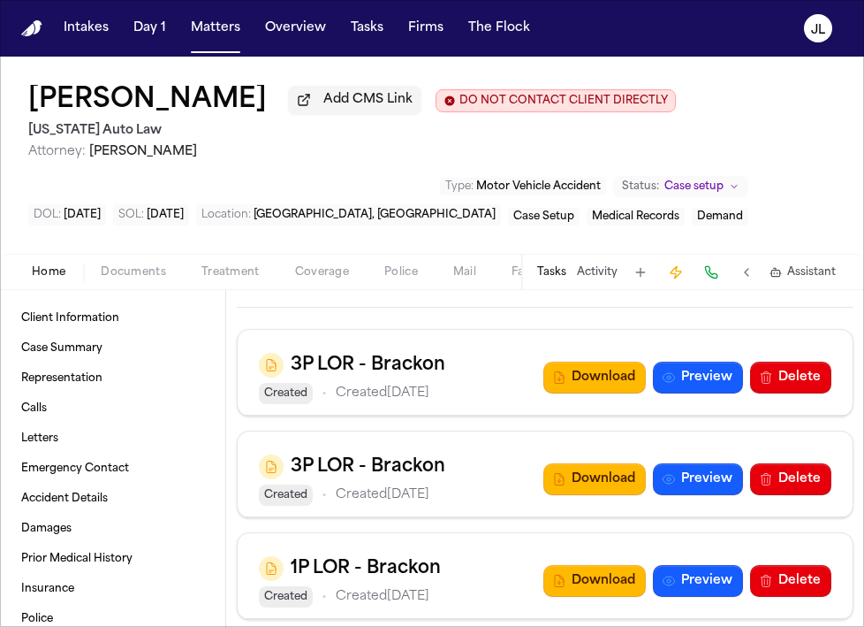
click at [342, 260] on div "Home Documents Treatment Coverage Police Mail Fax Demand Workspaces Artifacts T…" at bounding box center [432, 271] width 864 height 35
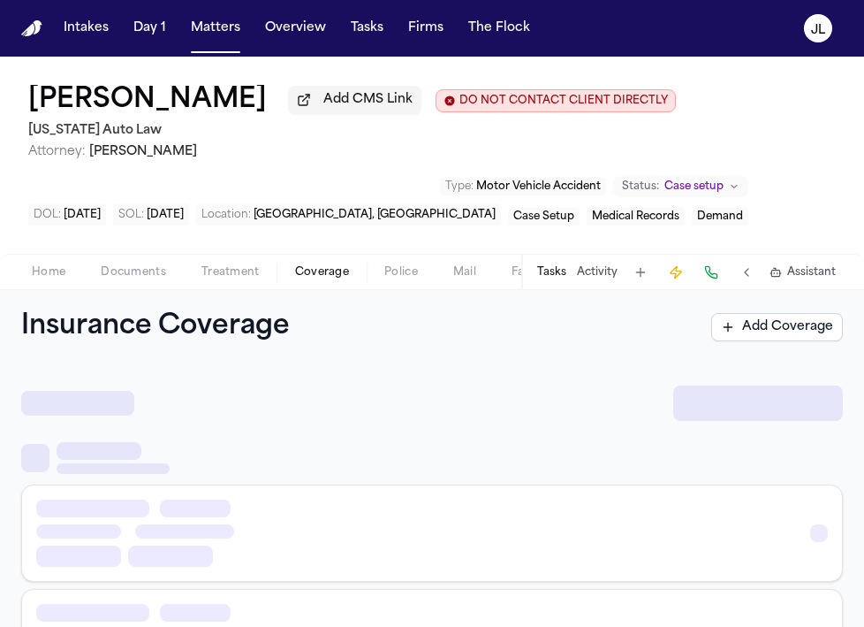
click at [338, 269] on span "Coverage" at bounding box center [322, 272] width 54 height 14
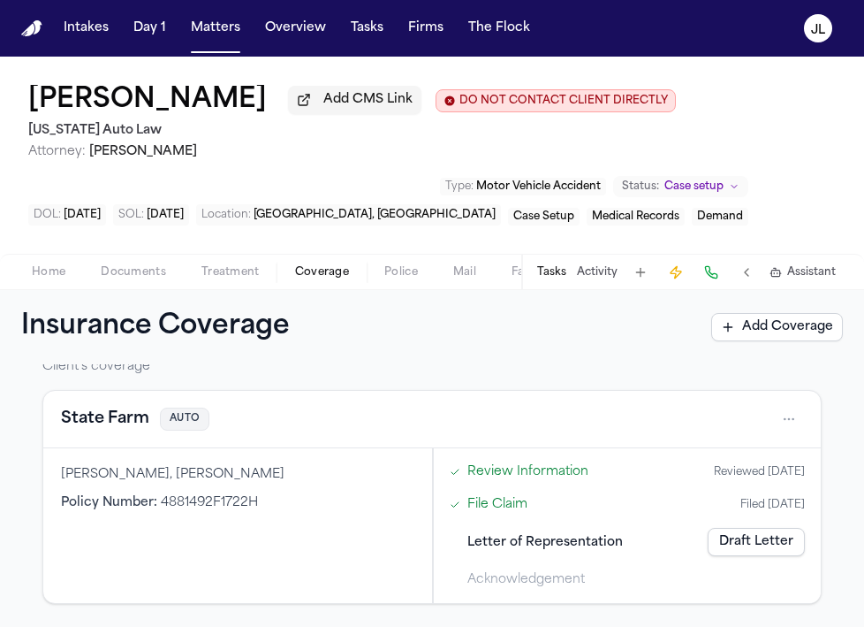
scroll to position [103, 0]
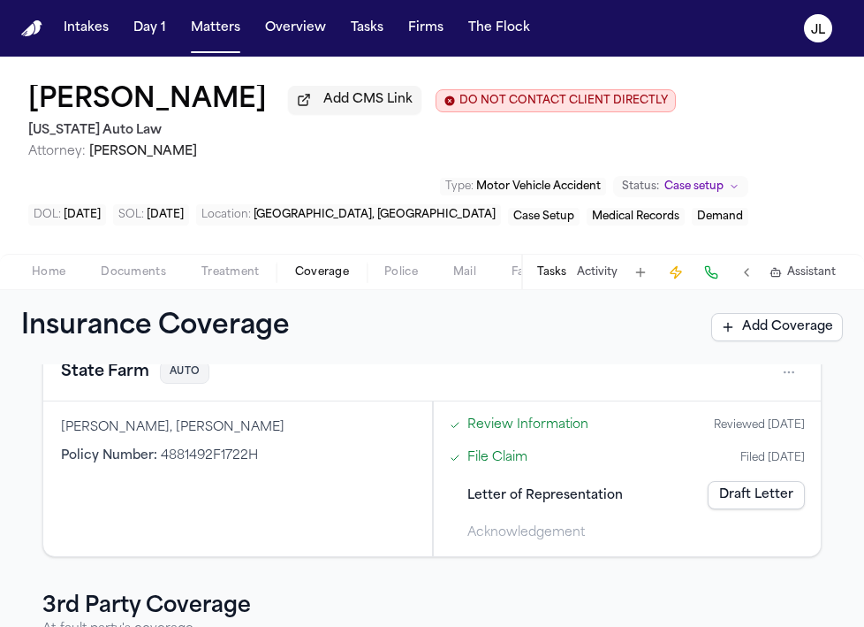
click at [141, 384] on button "State Farm" at bounding box center [105, 372] width 88 height 25
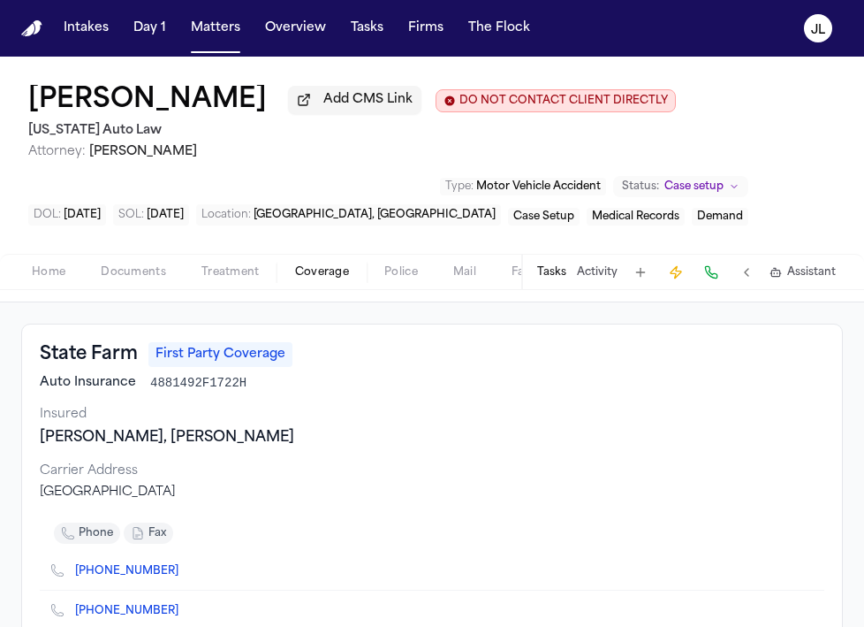
scroll to position [92, 0]
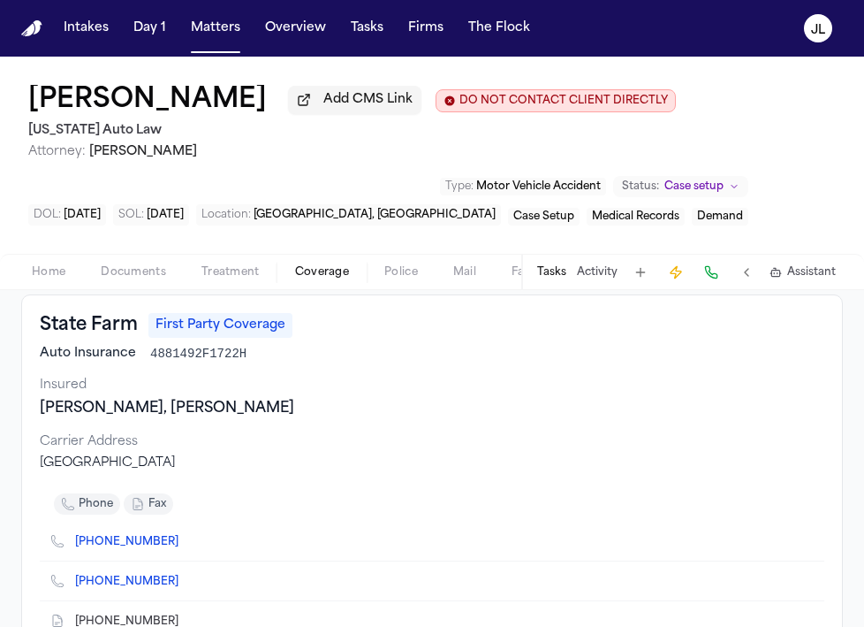
drag, startPoint x: 312, startPoint y: 468, endPoint x: 43, endPoint y: 471, distance: 268.7
click at [43, 471] on div "One State Farm Plaza Bloomington, IL 61710" at bounding box center [432, 463] width 785 height 18
copy div "One State Farm Plaza Bloomington, IL 61710"
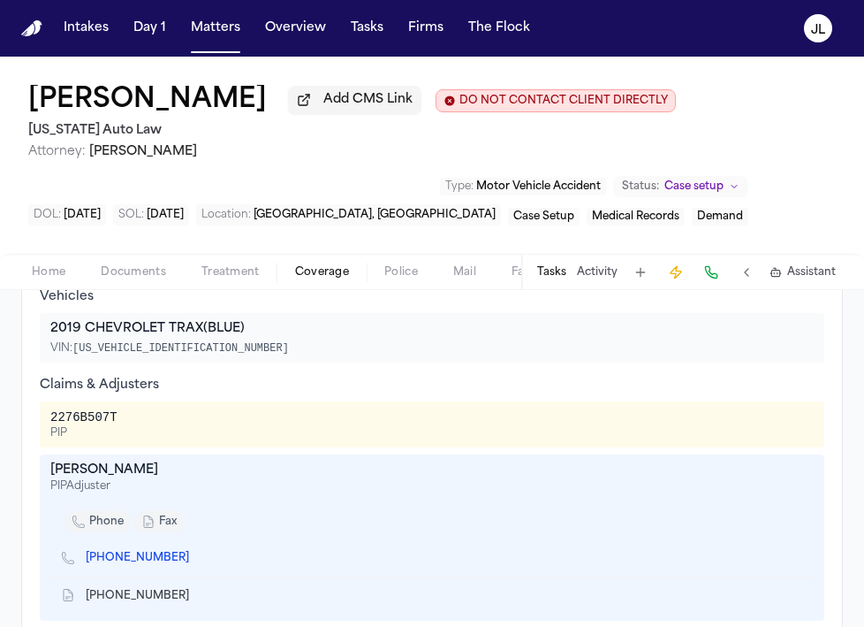
scroll to position [558, 0]
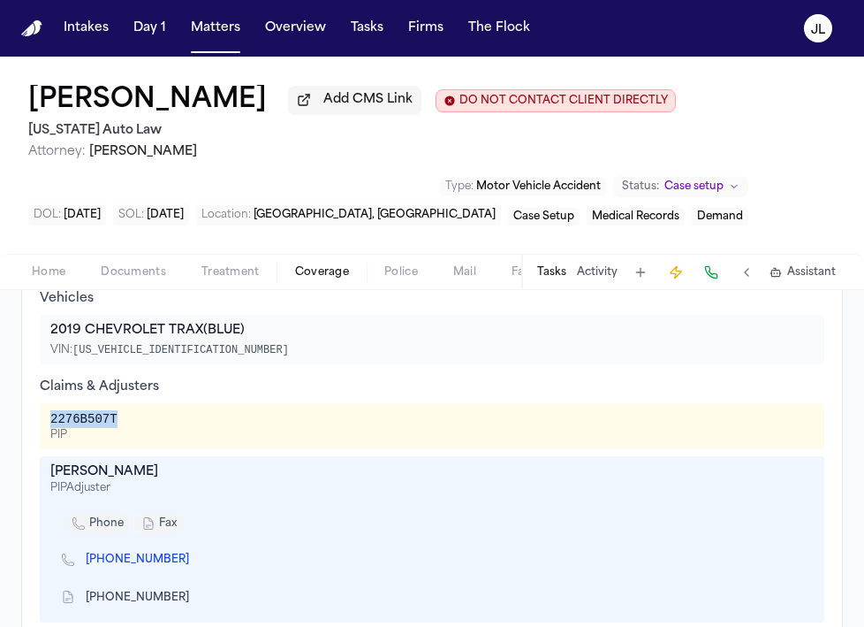
drag, startPoint x: 125, startPoint y: 428, endPoint x: 34, endPoint y: 428, distance: 91.9
click at [34, 428] on div "Additional Information Vehicles 2019 CHEVROLET TRAX (BLUE) VIN: 3GNCJLSB6KL3841…" at bounding box center [432, 504] width 822 height 537
copy div "2276B507T"
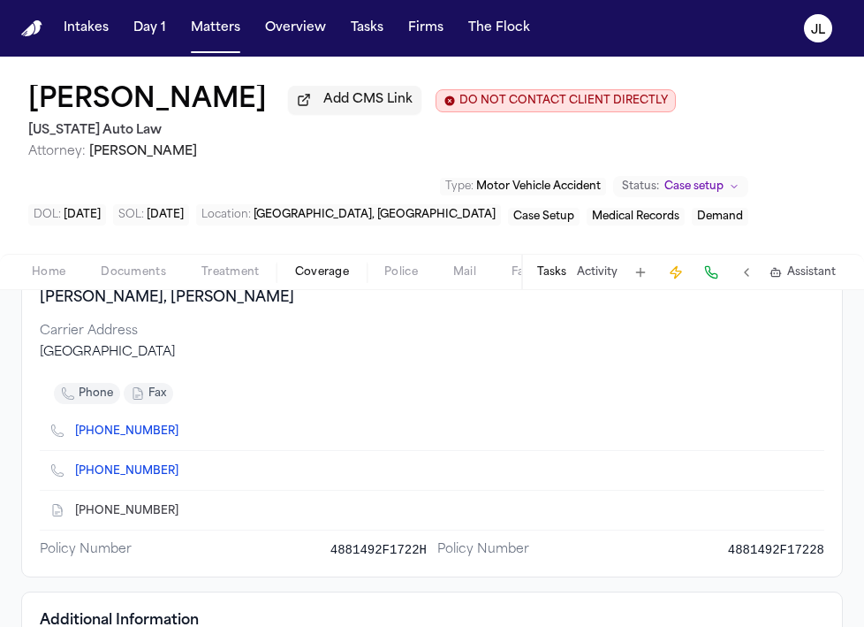
scroll to position [216, 0]
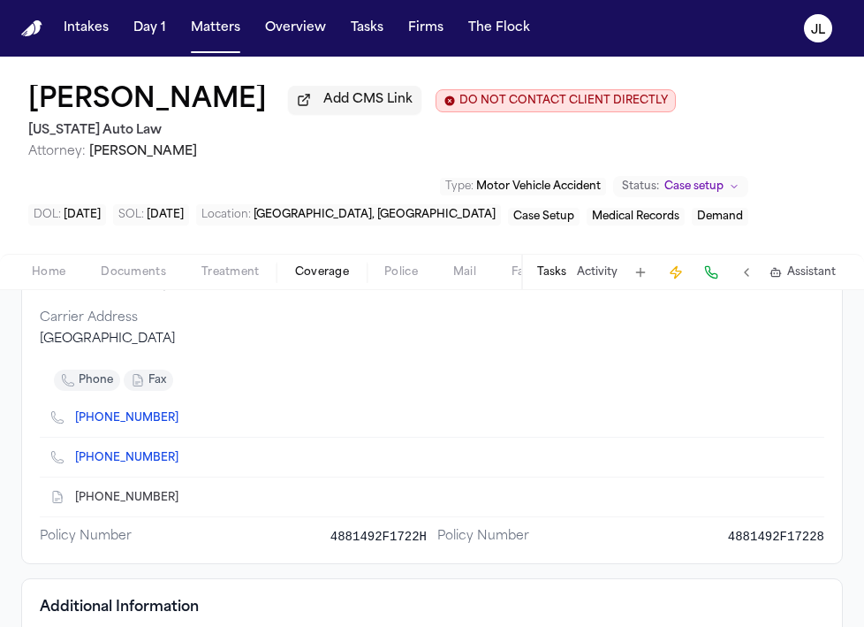
click at [182, 503] on icon "Copy to clipboard" at bounding box center [187, 497] width 11 height 11
click at [40, 279] on span "Home" at bounding box center [49, 272] width 34 height 14
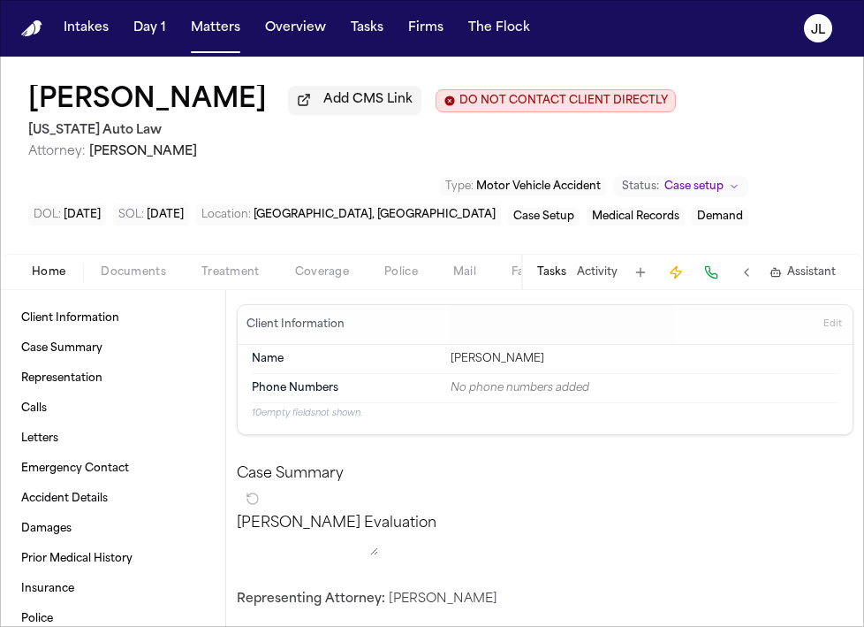
click at [123, 283] on span "button" at bounding box center [133, 282] width 87 height 2
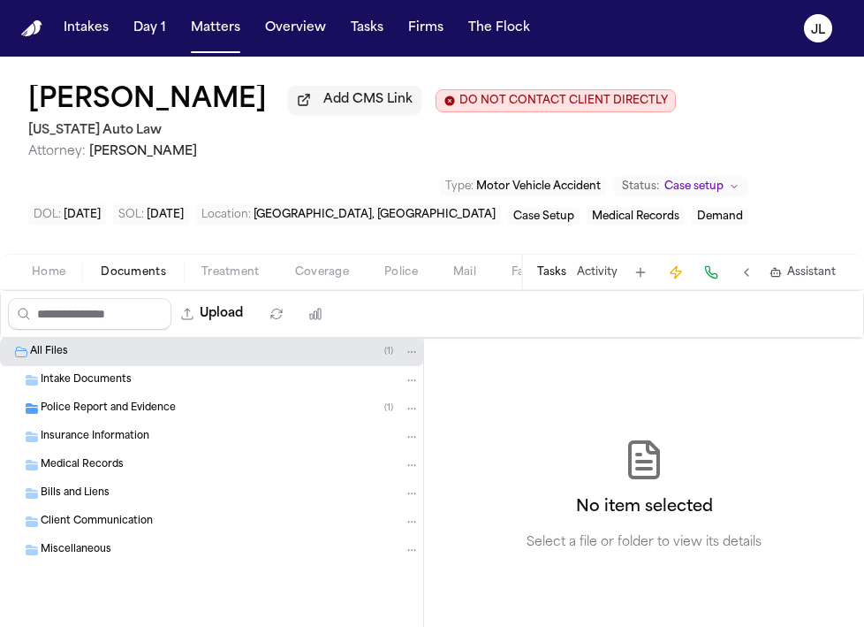
click at [106, 386] on span "Intake Documents" at bounding box center [86, 380] width 91 height 15
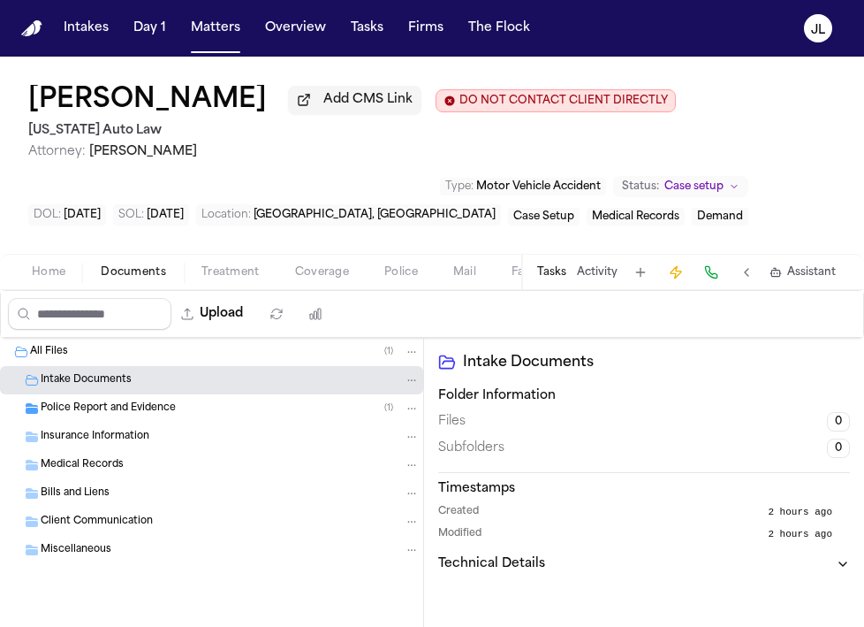
click at [106, 408] on span "Police Report and Evidence" at bounding box center [108, 408] width 135 height 15
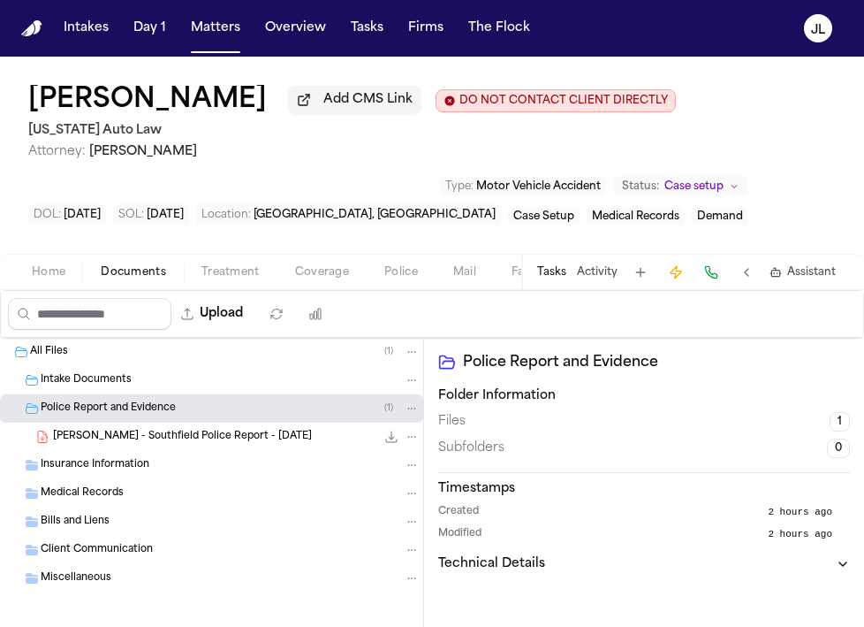
click at [107, 430] on div "C. Bond - Southfield Police Report - 10.28.24 489.4 KB • PDF" at bounding box center [211, 436] width 423 height 28
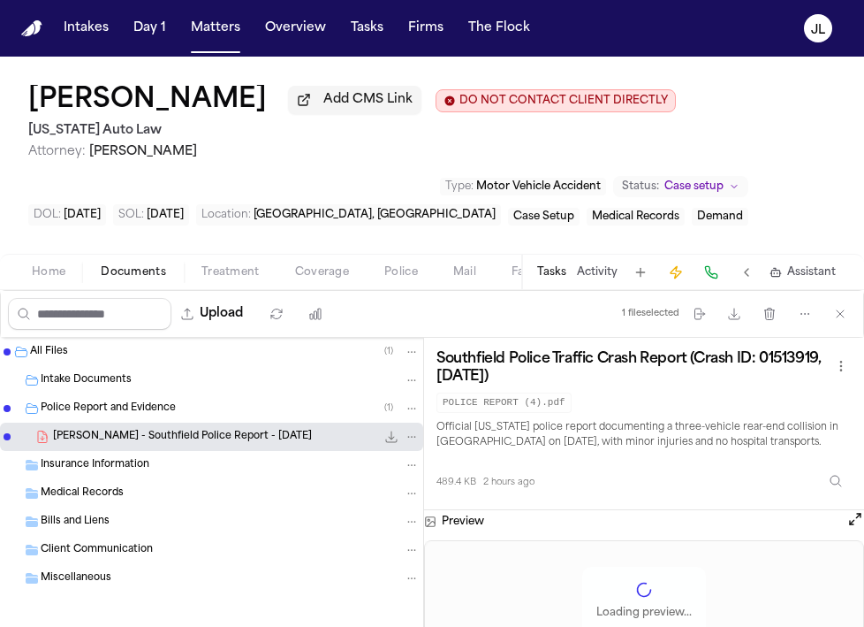
click at [107, 467] on span "Insurance Information" at bounding box center [95, 465] width 109 height 15
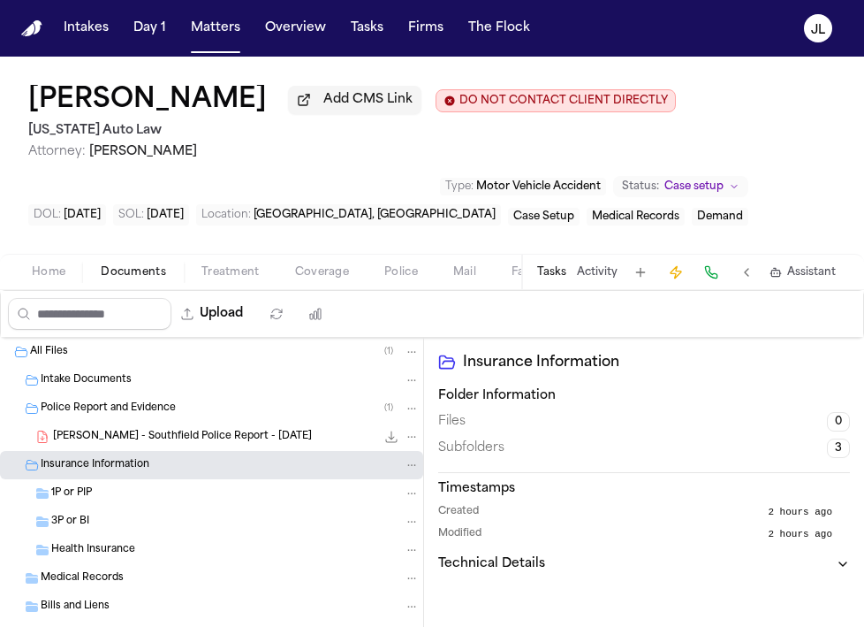
click at [121, 438] on span "C. Bond - Southfield Police Report - 10.28.24" at bounding box center [182, 437] width 259 height 15
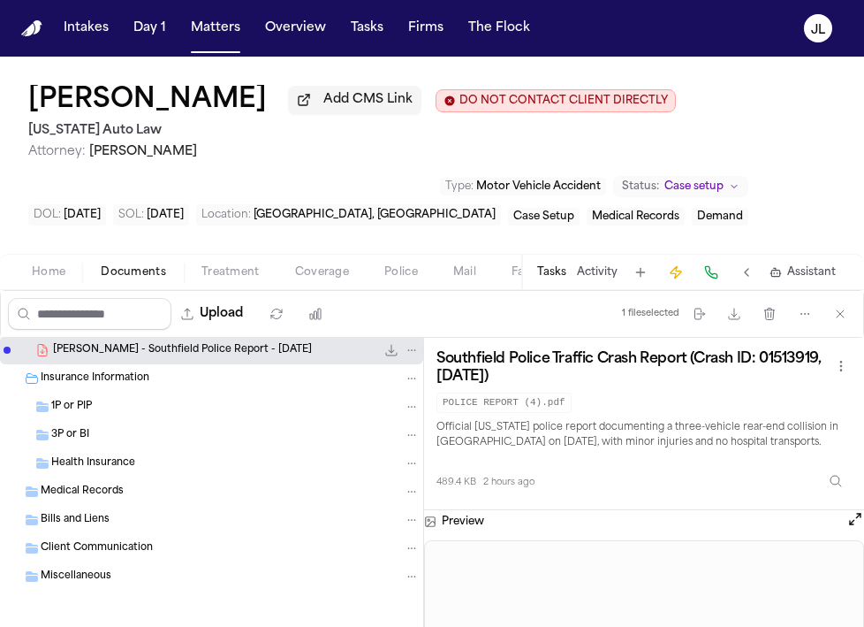
scroll to position [95, 0]
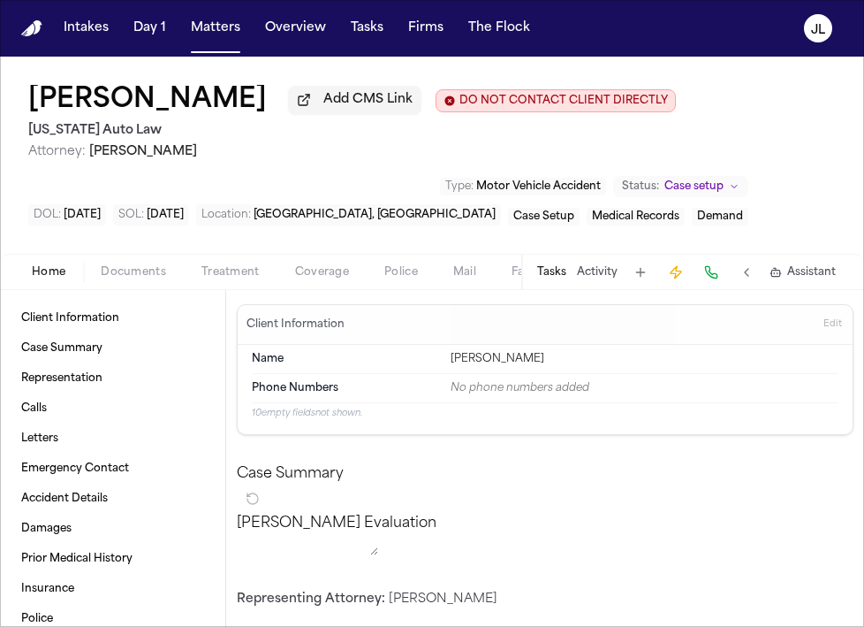
click at [42, 283] on button "Home" at bounding box center [48, 272] width 69 height 21
click at [831, 328] on span "Edit" at bounding box center [833, 324] width 19 height 12
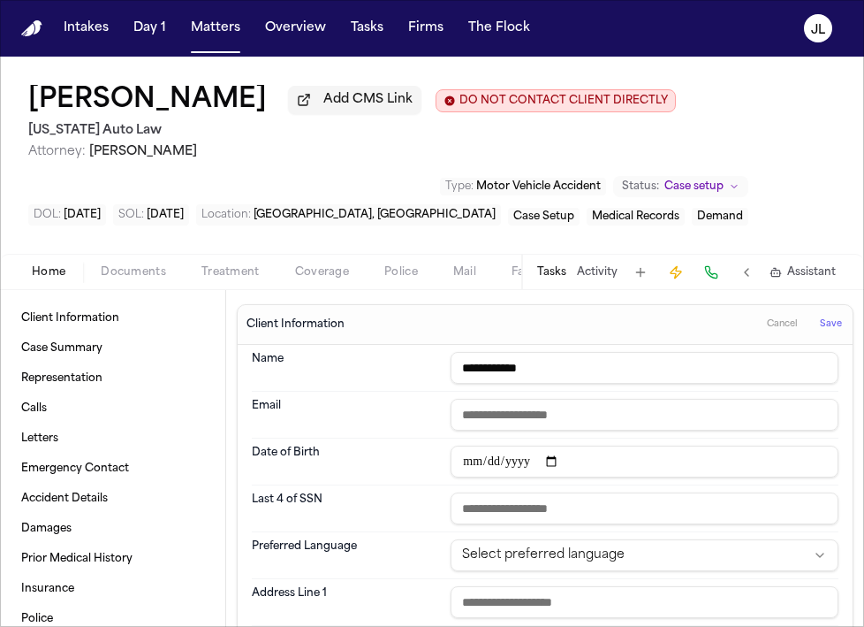
click at [504, 374] on input "**********" at bounding box center [645, 368] width 388 height 32
type input "**********"
click at [819, 333] on button "Save" at bounding box center [831, 324] width 33 height 28
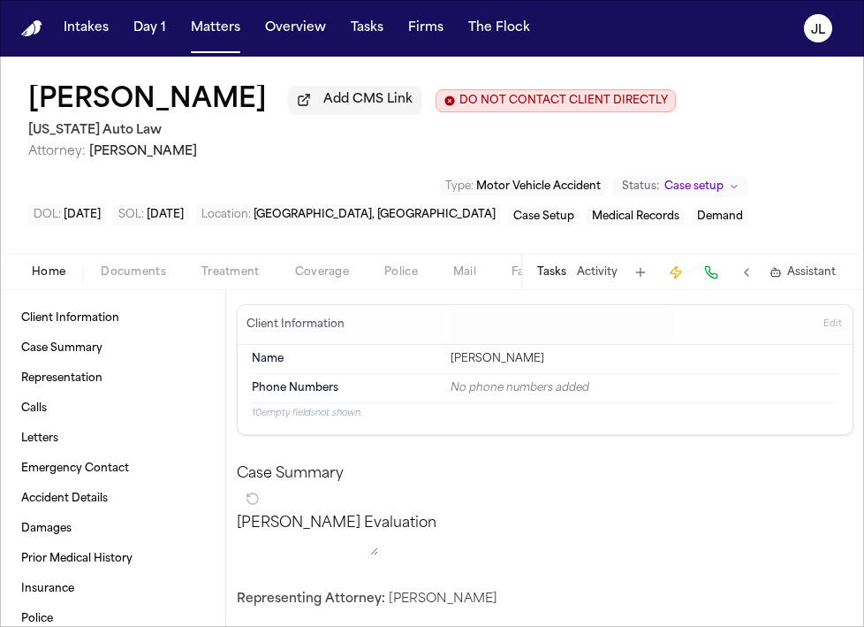
click at [319, 279] on span "Coverage" at bounding box center [322, 272] width 54 height 14
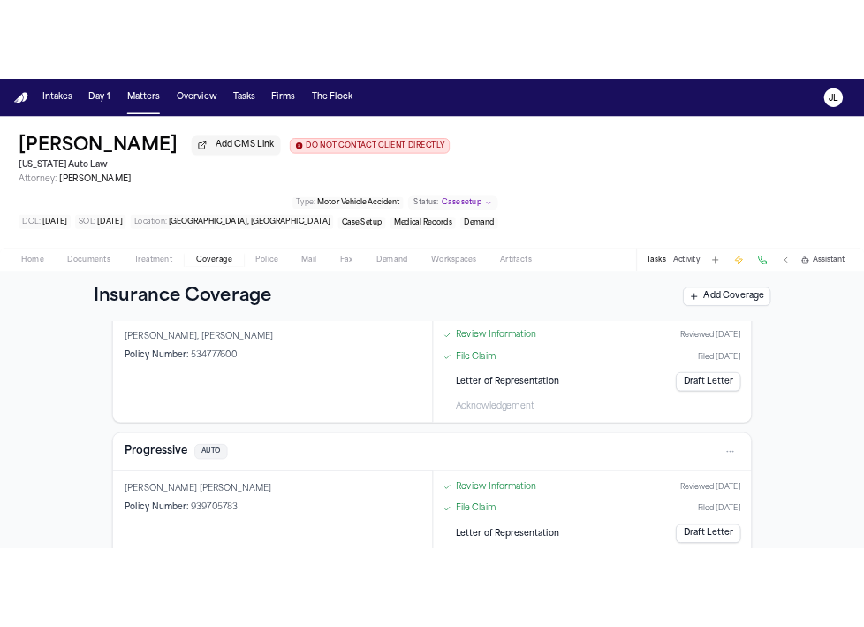
scroll to position [451, 0]
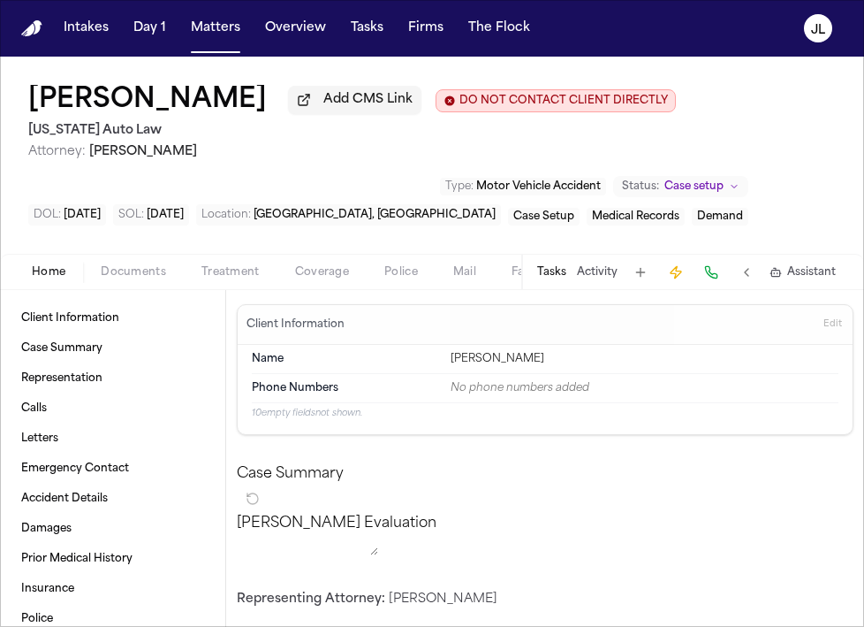
click at [49, 271] on span "Home" at bounding box center [49, 272] width 34 height 14
click at [300, 270] on span "Coverage" at bounding box center [322, 272] width 54 height 14
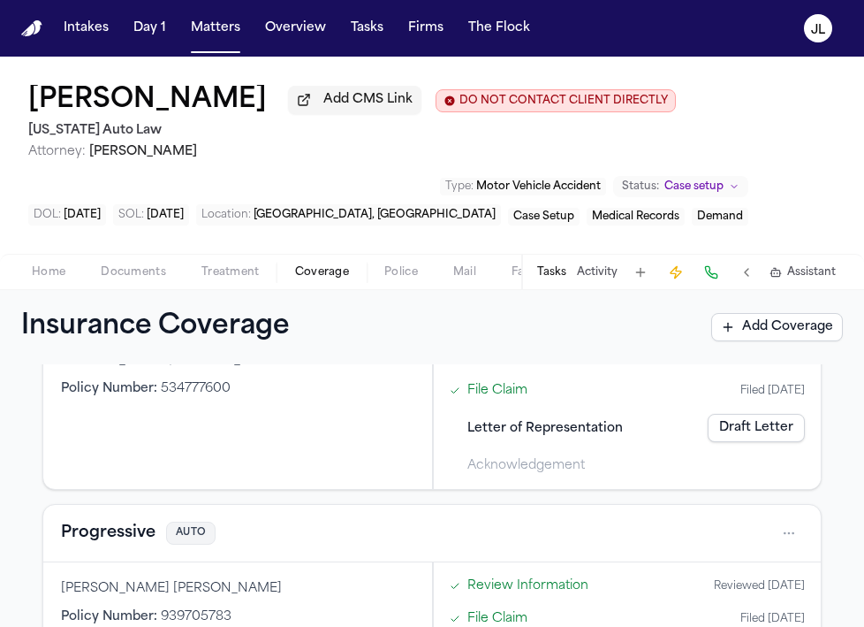
scroll to position [596, 0]
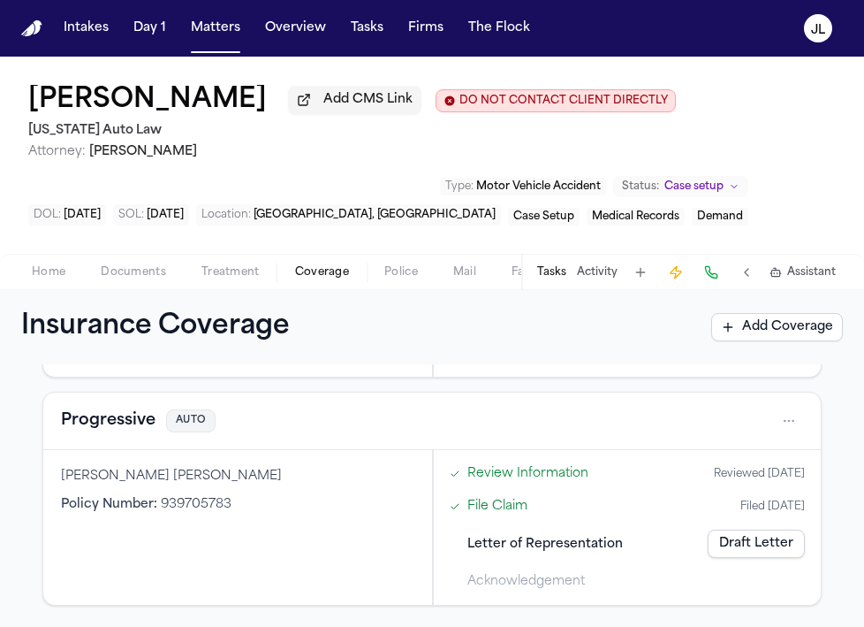
click at [123, 427] on button "Progressive" at bounding box center [108, 420] width 95 height 25
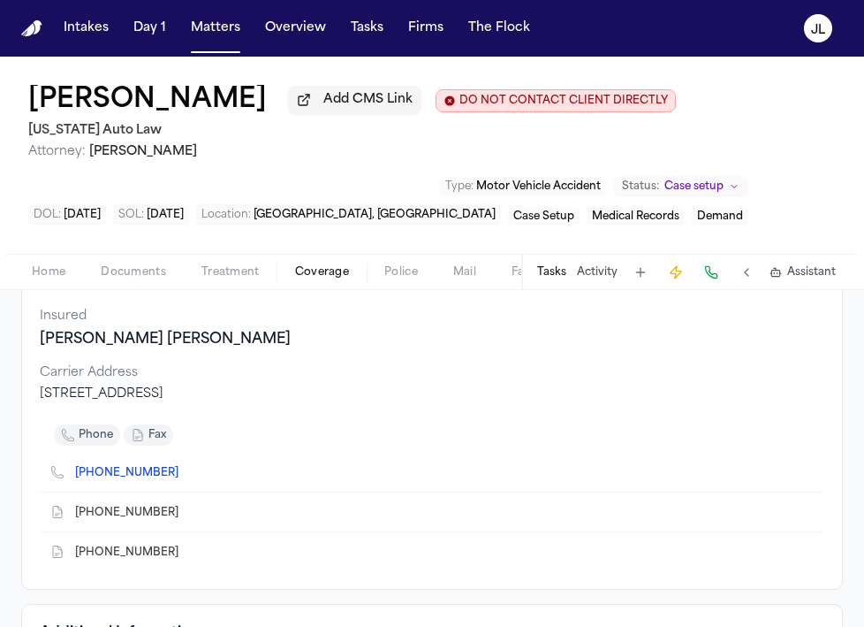
scroll to position [171, 0]
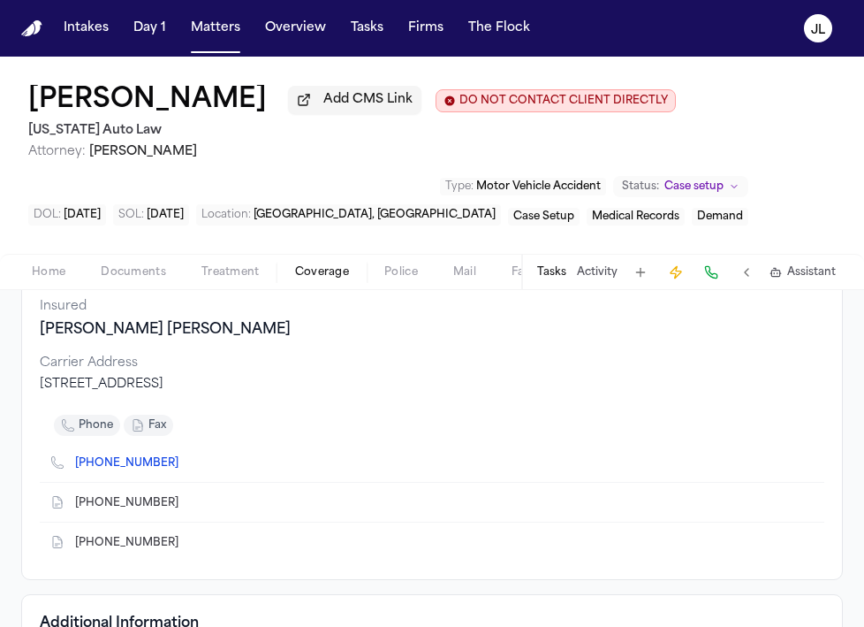
click at [185, 506] on icon "Copy to clipboard" at bounding box center [188, 502] width 6 height 8
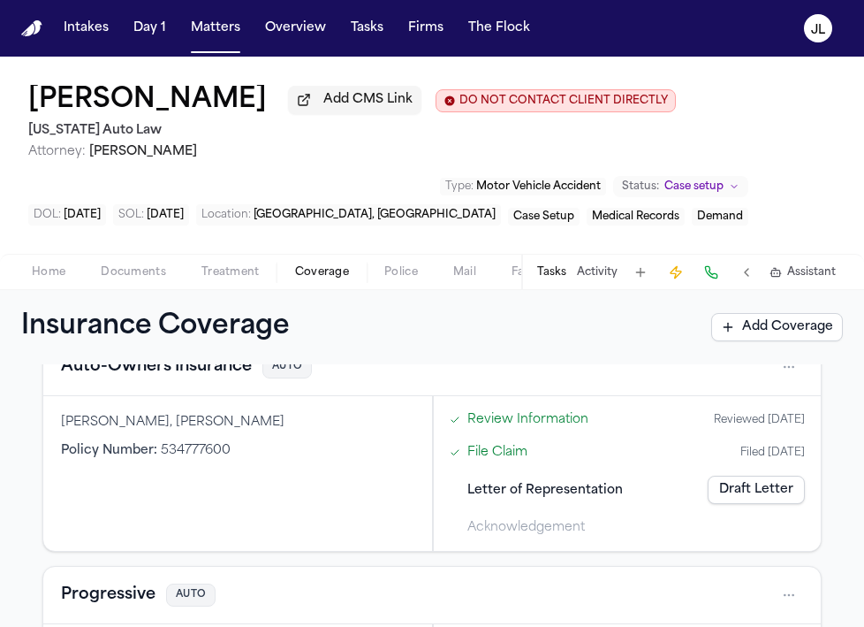
scroll to position [415, 0]
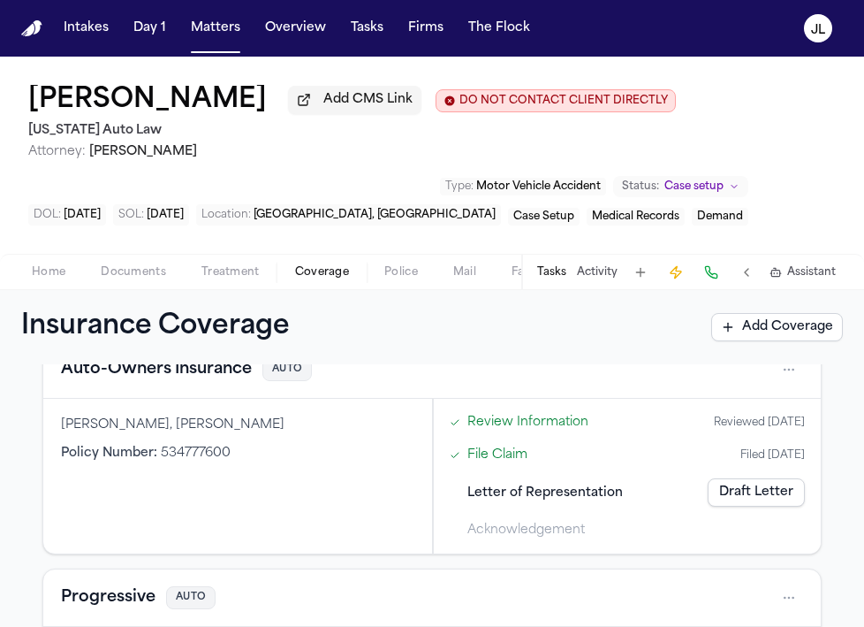
click at [130, 370] on button "Auto-Owners Insurance" at bounding box center [156, 369] width 191 height 25
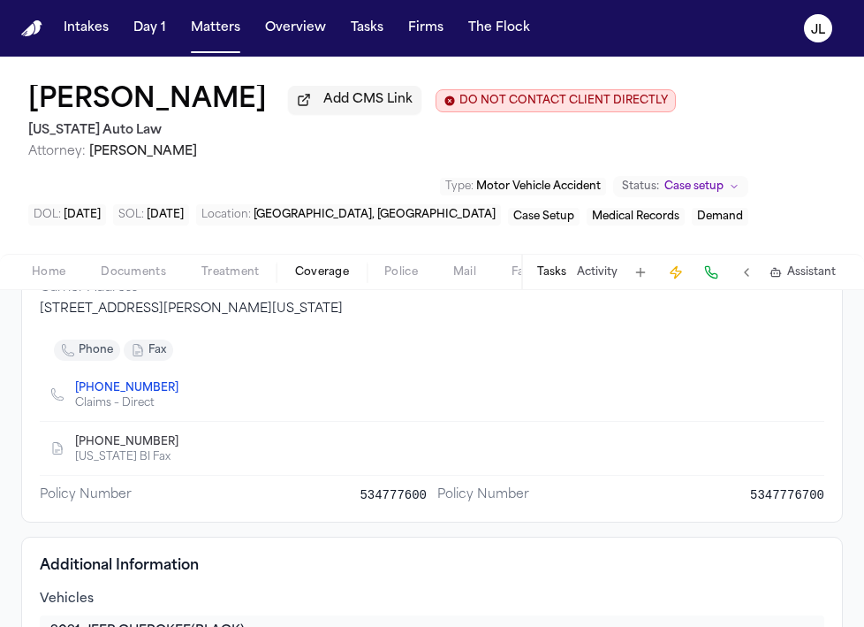
scroll to position [306, 0]
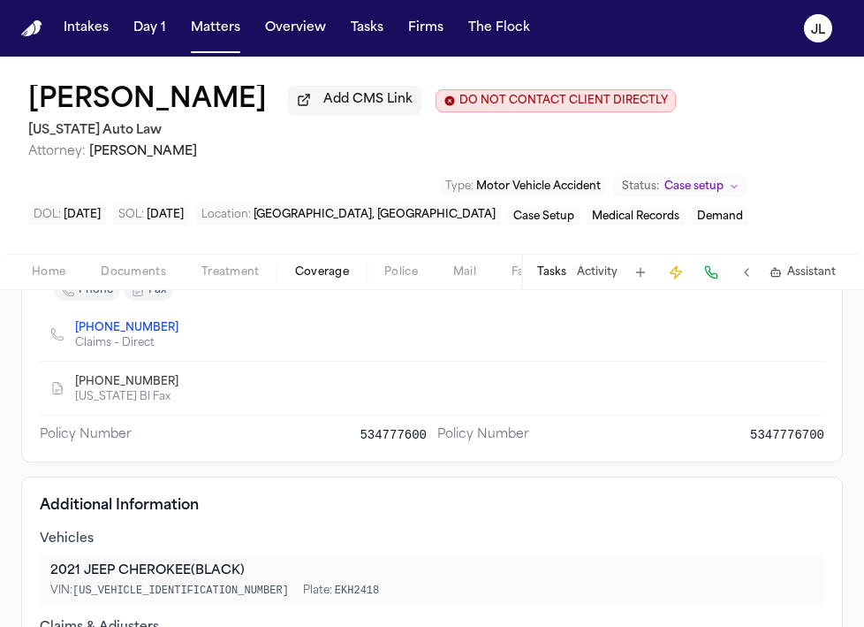
click at [182, 385] on icon "Copy to clipboard" at bounding box center [187, 381] width 11 height 11
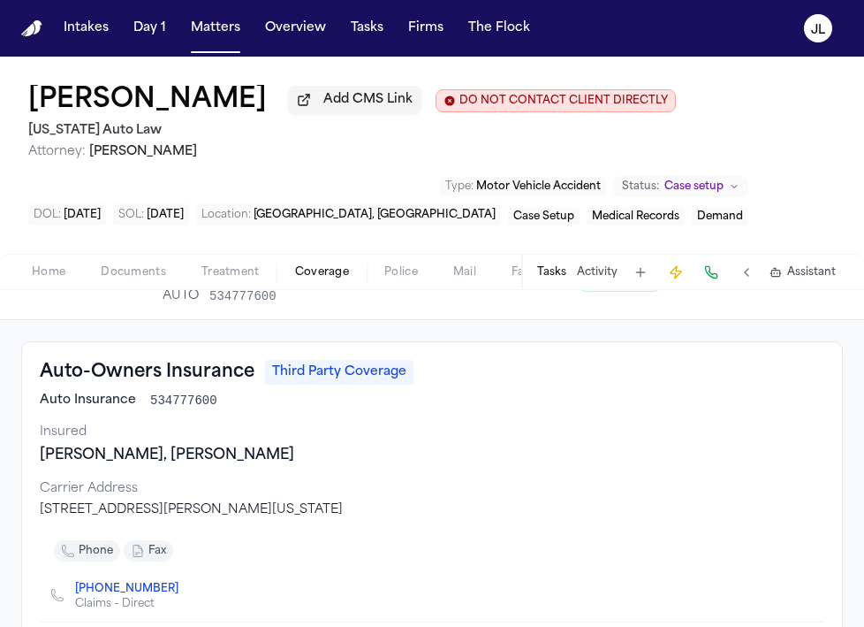
scroll to position [0, 0]
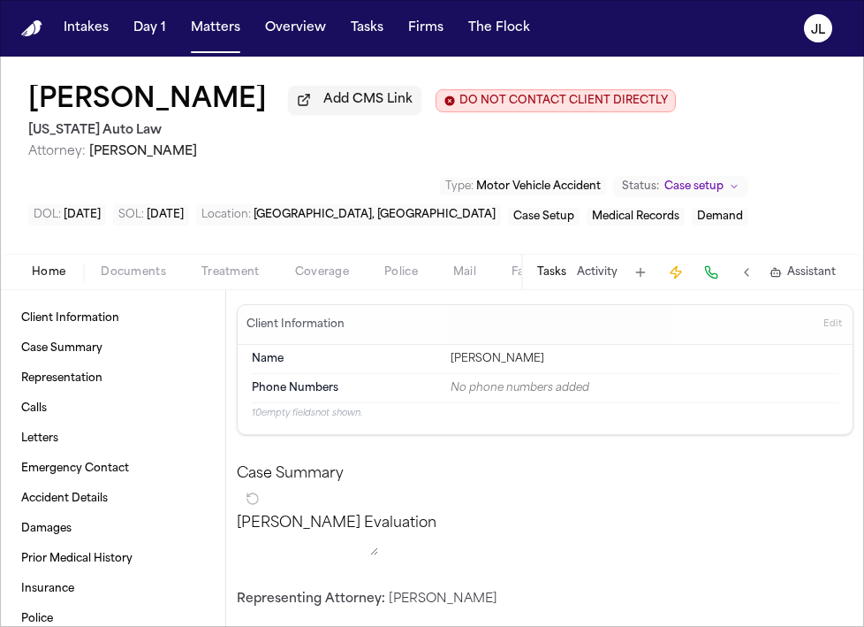
click at [56, 266] on button "Home" at bounding box center [48, 272] width 69 height 21
click at [154, 254] on div "Chantelle Bond Add CMS Link DO NOT CONTACT CLIENT DIRECTLY DO NOT CONTACT Michi…" at bounding box center [432, 155] width 864 height 197
click at [152, 264] on div "Home Documents Treatment Coverage Police Mail Fax Demand Workspaces Artifacts T…" at bounding box center [432, 271] width 864 height 35
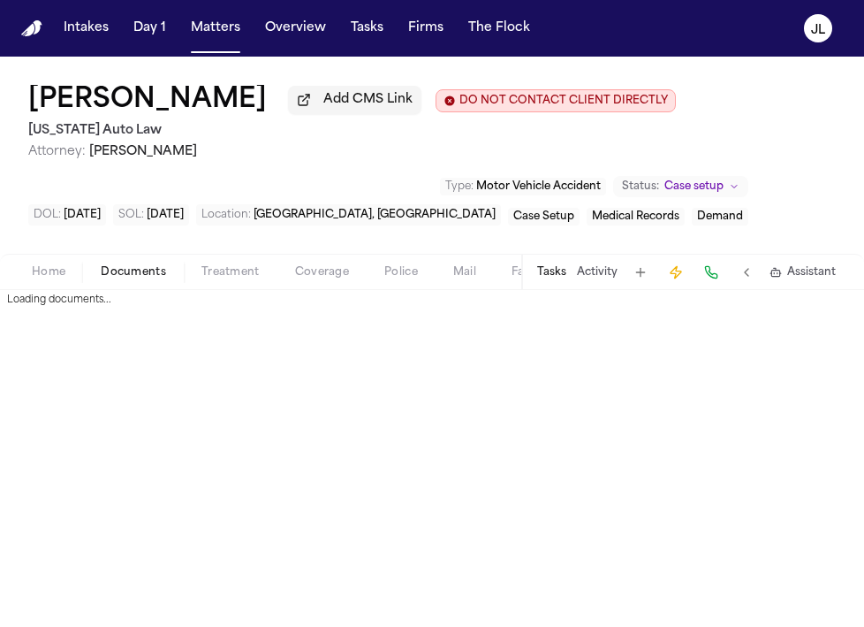
click at [147, 278] on span "Documents" at bounding box center [133, 272] width 65 height 14
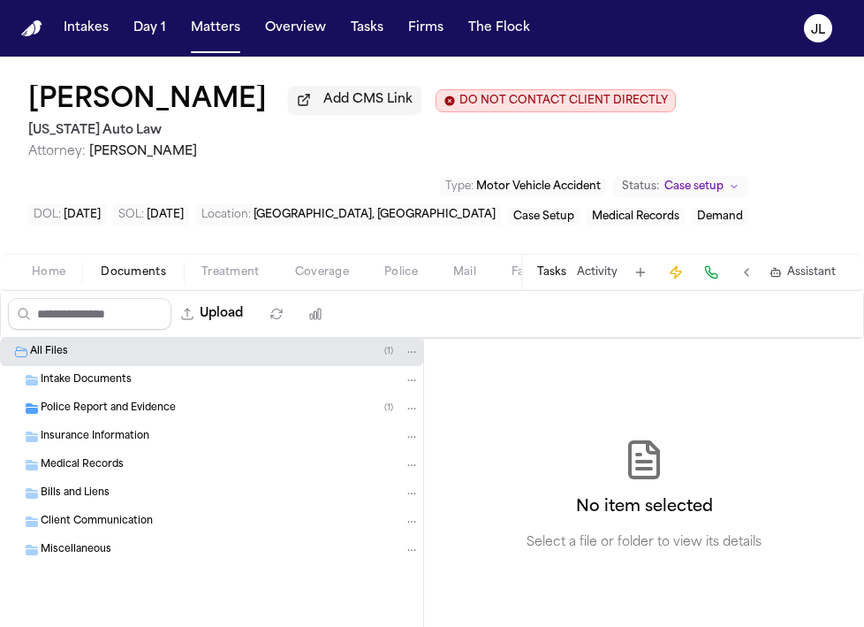
click at [112, 411] on span "Police Report and Evidence" at bounding box center [108, 408] width 135 height 15
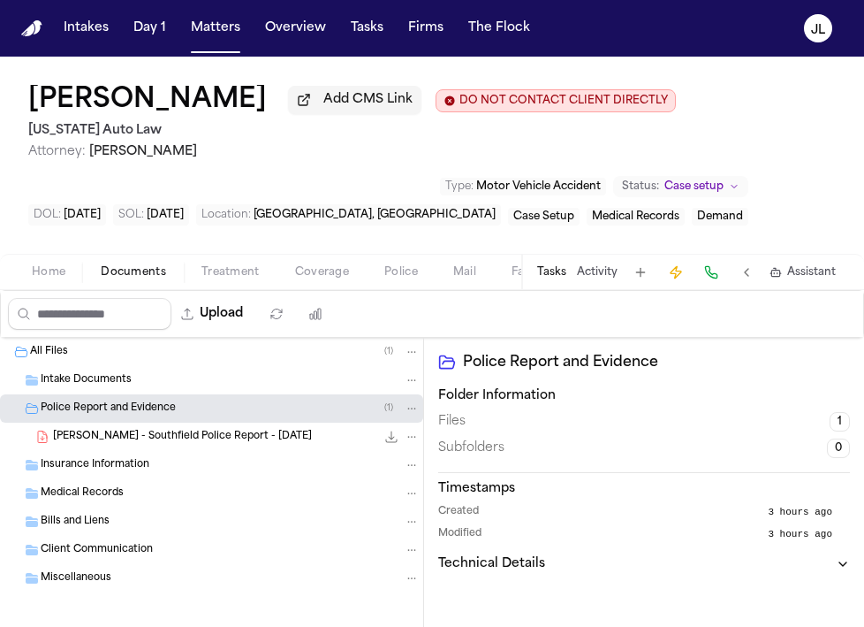
click at [389, 443] on icon "File: C. Bond - Southfield Police Report - 10.28.24" at bounding box center [391, 437] width 14 height 14
click at [123, 473] on span "Insurance Information" at bounding box center [95, 465] width 109 height 15
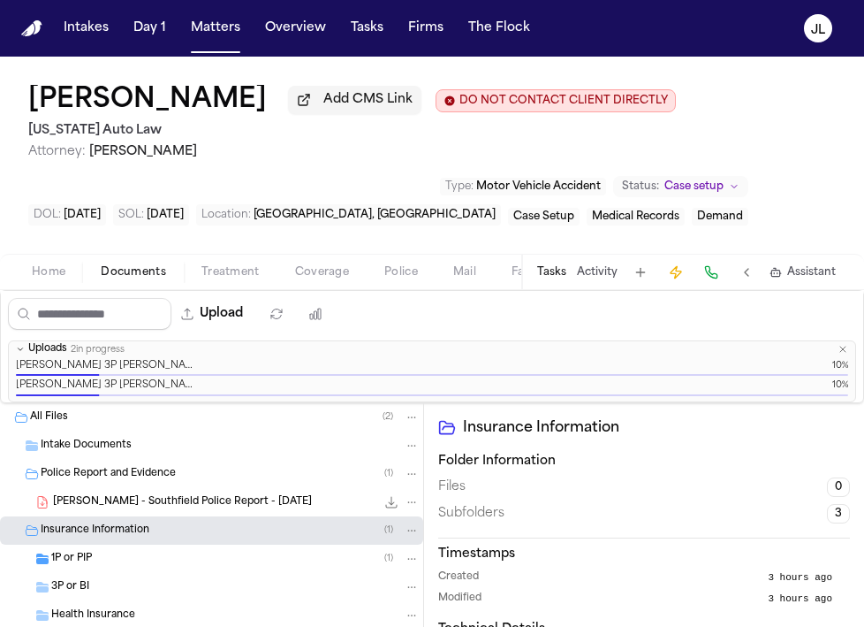
click at [113, 582] on div "3P or BI" at bounding box center [211, 587] width 423 height 28
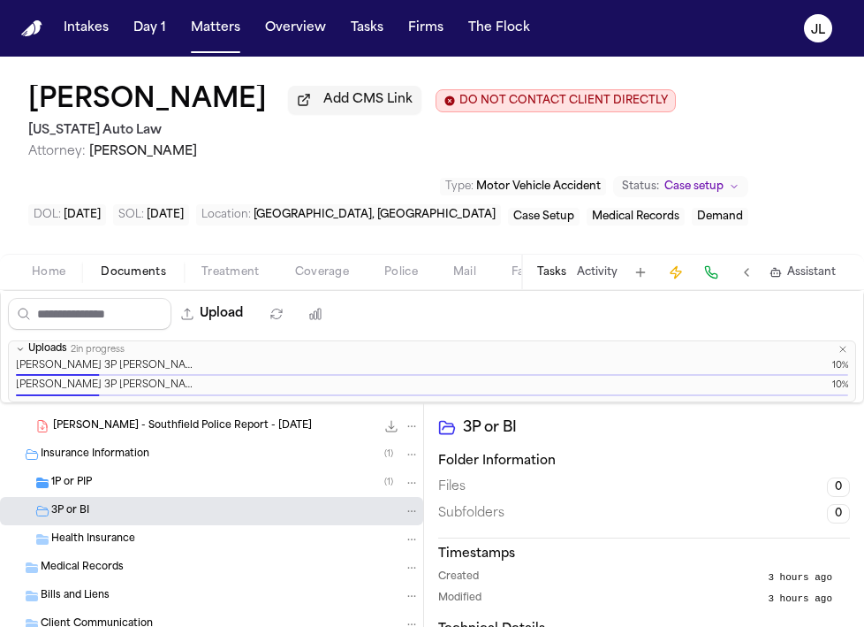
scroll to position [95, 0]
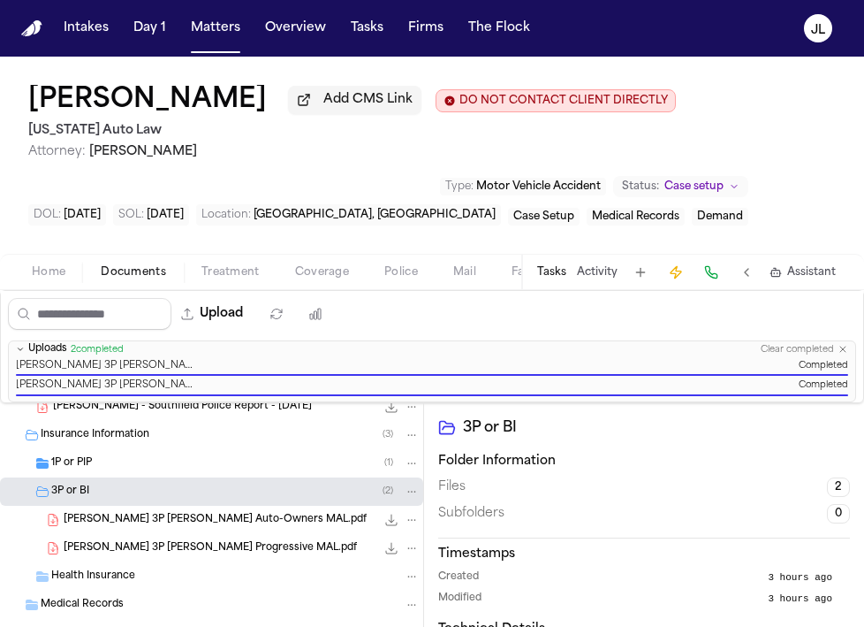
click at [98, 461] on div "1P or PIP ( 1 )" at bounding box center [235, 463] width 369 height 16
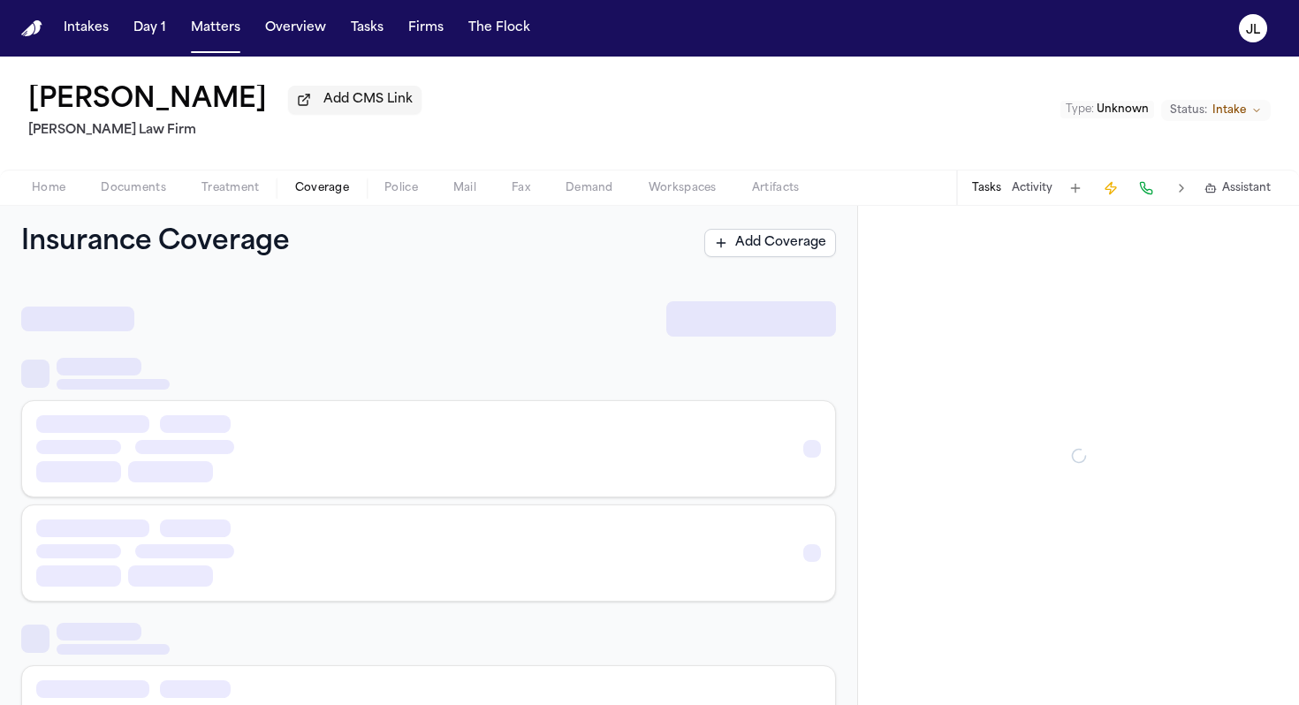
click at [335, 195] on span "Coverage" at bounding box center [322, 188] width 54 height 14
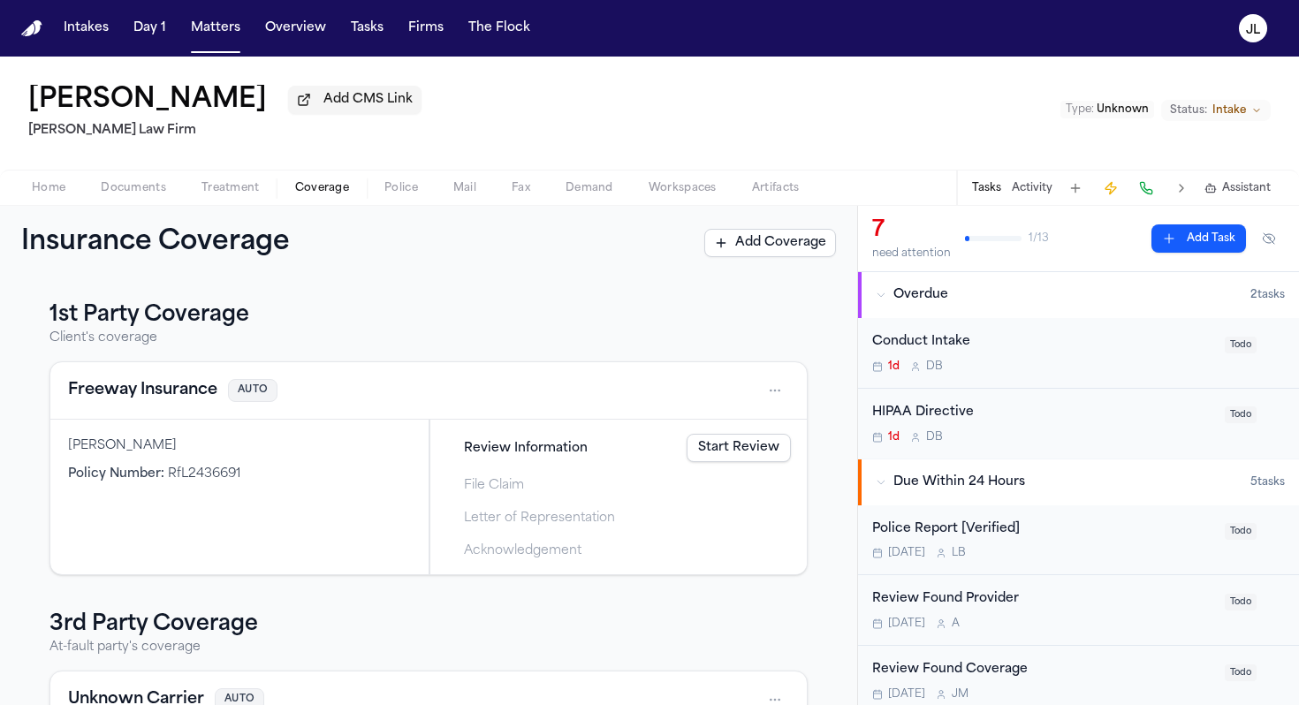
click at [755, 460] on link "Start Review" at bounding box center [739, 448] width 104 height 28
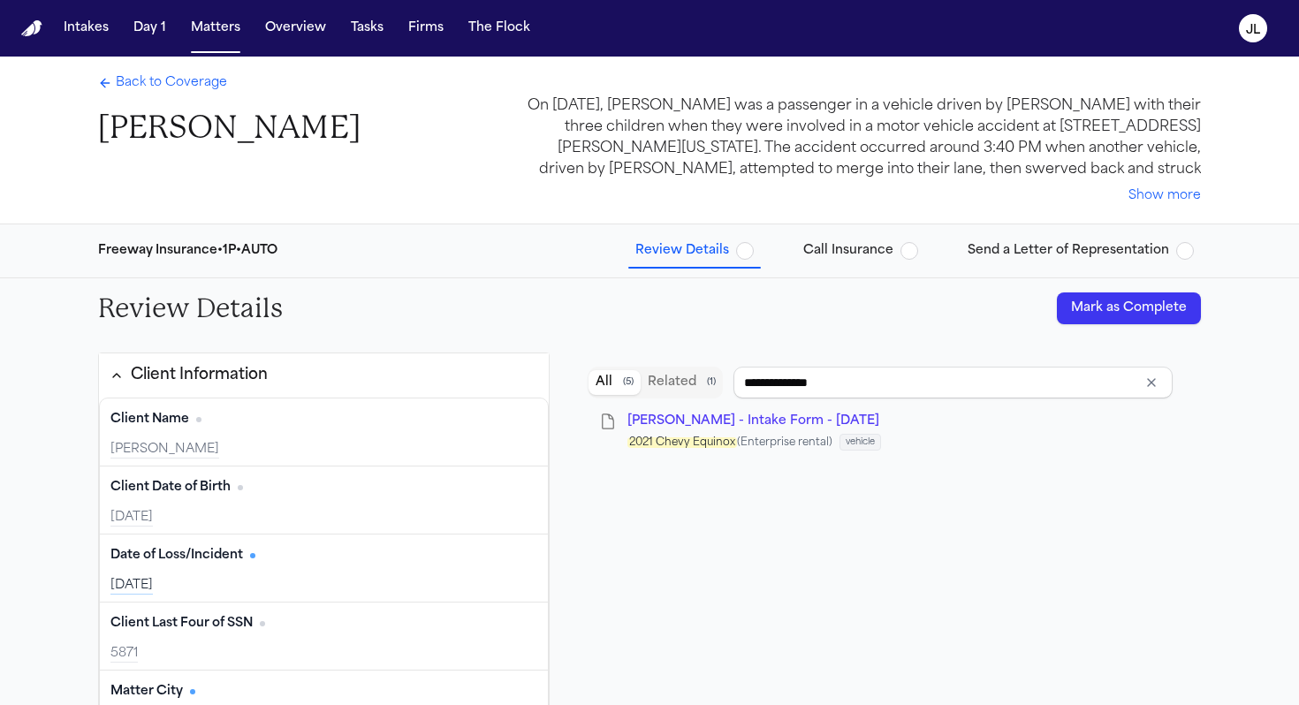
type input "**********"
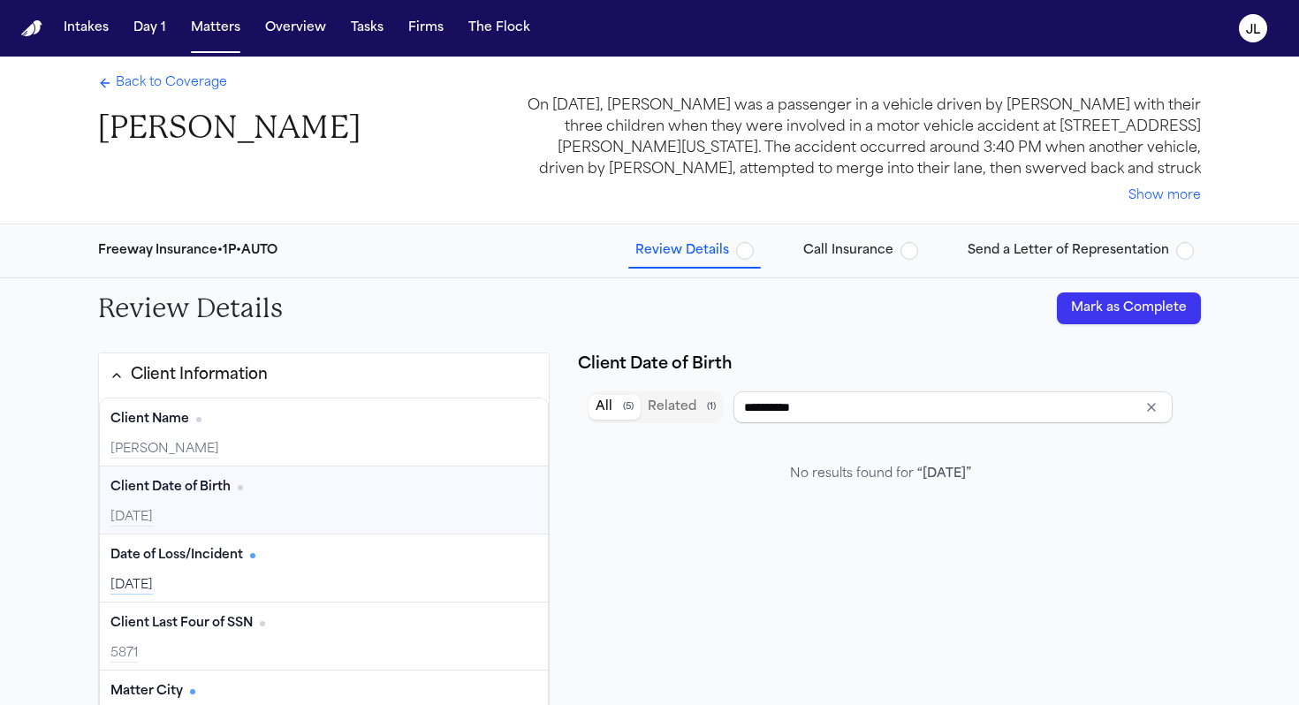
type input "**********"
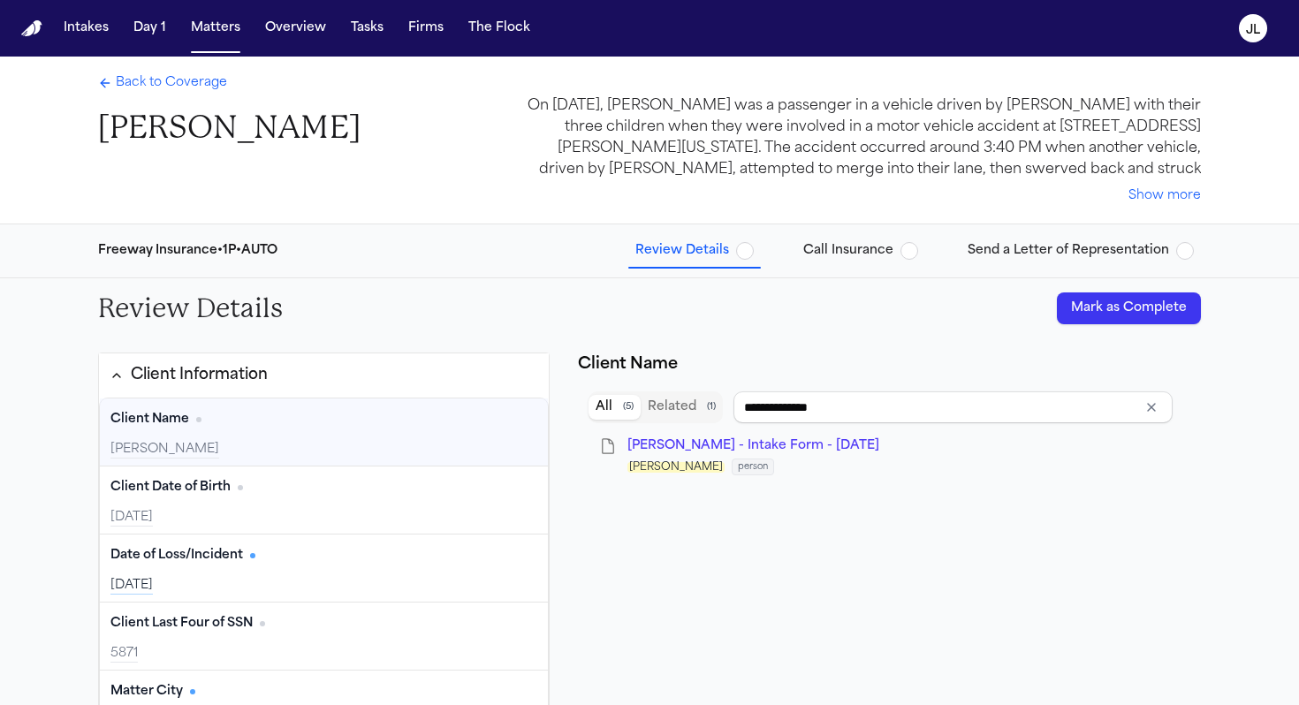
click at [1159, 319] on button "Mark as Complete" at bounding box center [1129, 309] width 144 height 32
click at [171, 92] on span "Back to Coverage" at bounding box center [171, 83] width 111 height 18
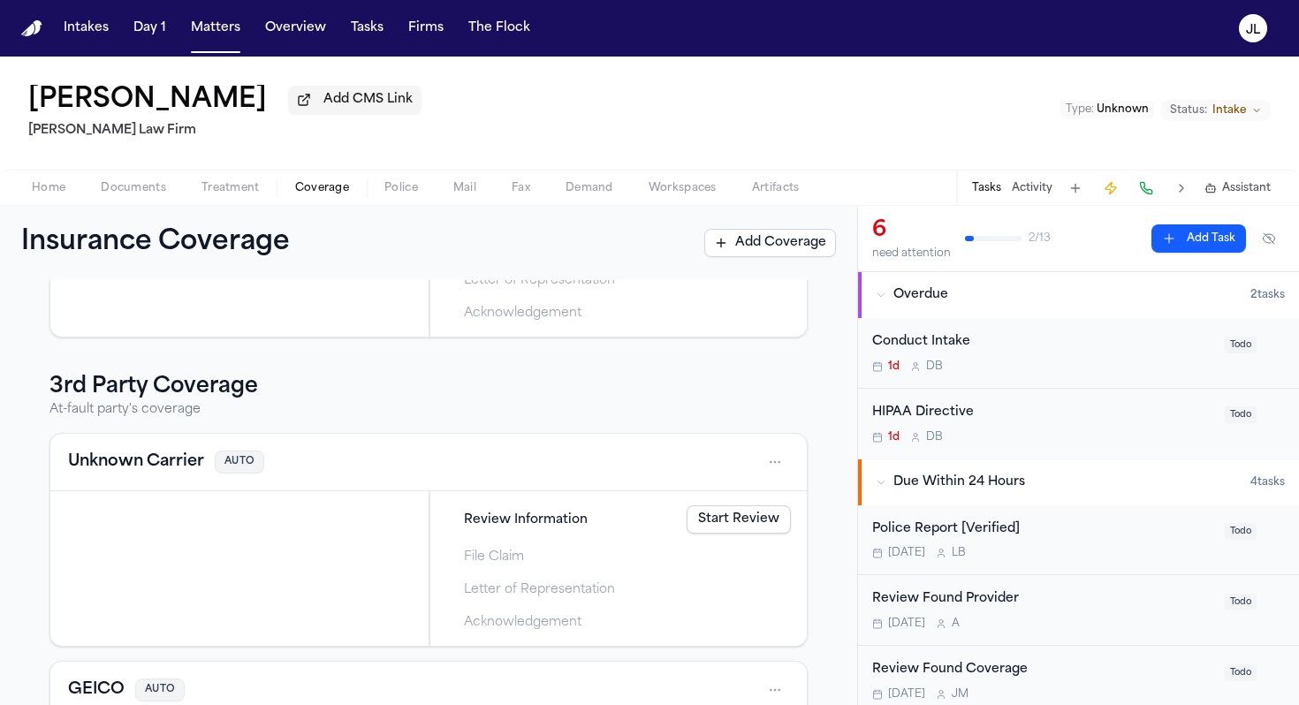
scroll to position [283, 0]
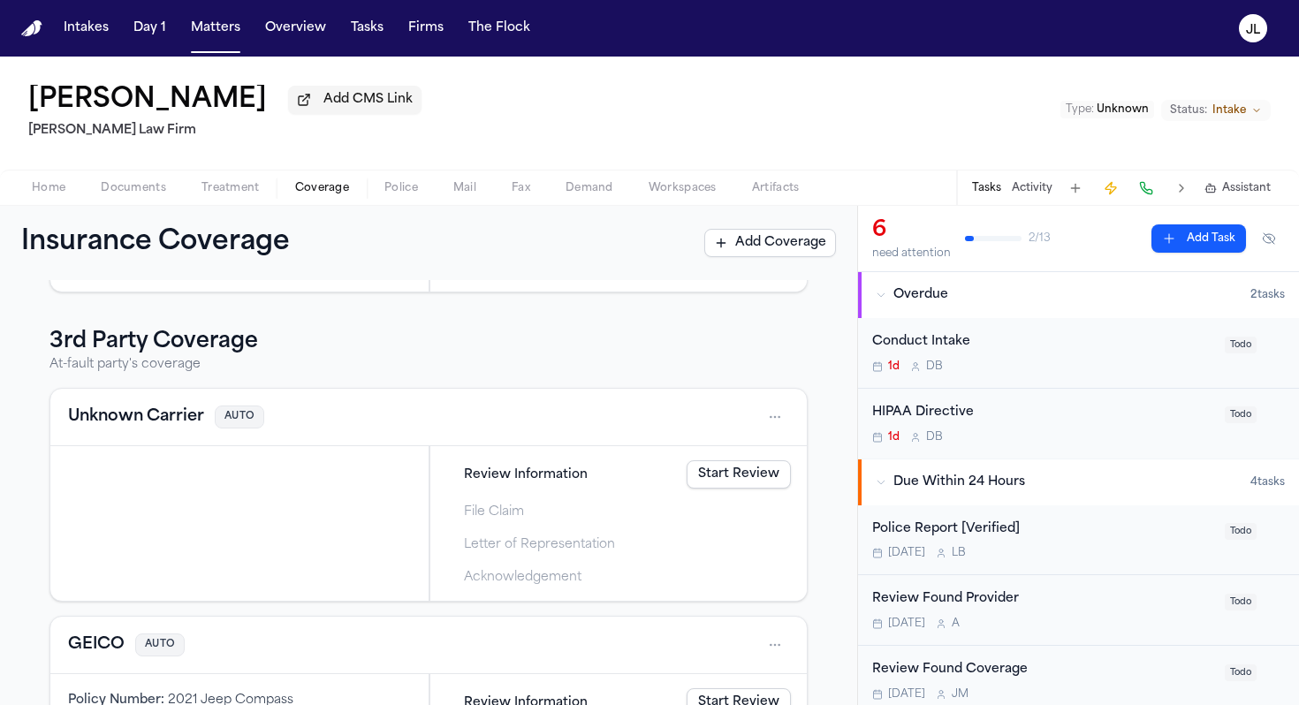
click at [166, 418] on button "Unknown Carrier" at bounding box center [136, 417] width 136 height 25
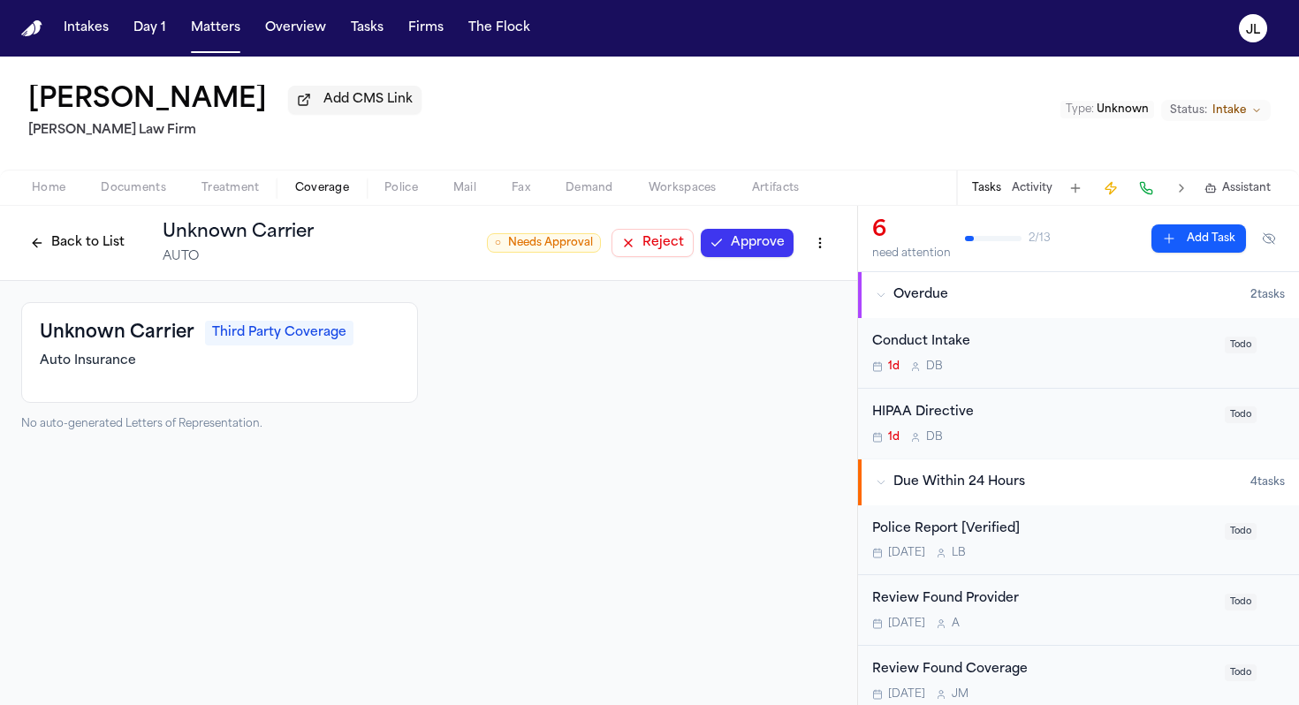
click at [825, 249] on html "Intakes Day 1 Matters Overview Tasks Firms The [PERSON_NAME] [PERSON_NAME] Add …" at bounding box center [649, 352] width 1299 height 705
click at [743, 325] on div "Delete Coverage" at bounding box center [759, 314] width 148 height 28
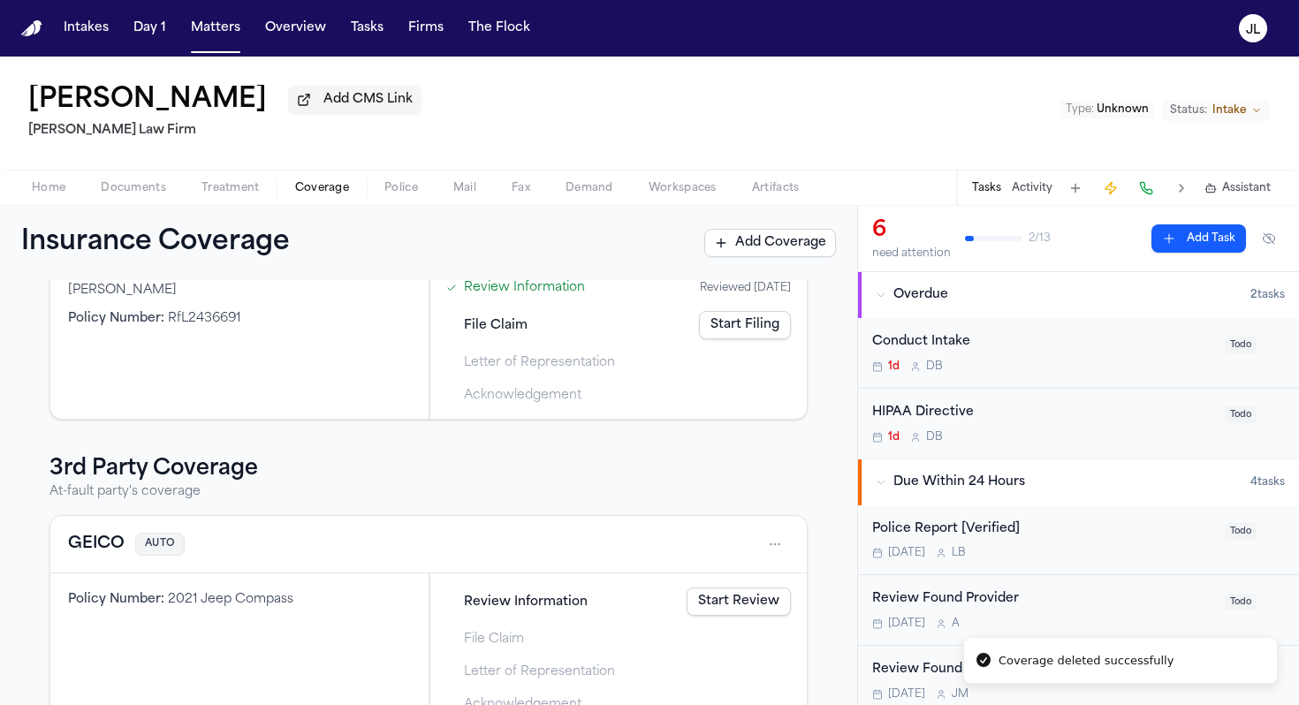
scroll to position [204, 0]
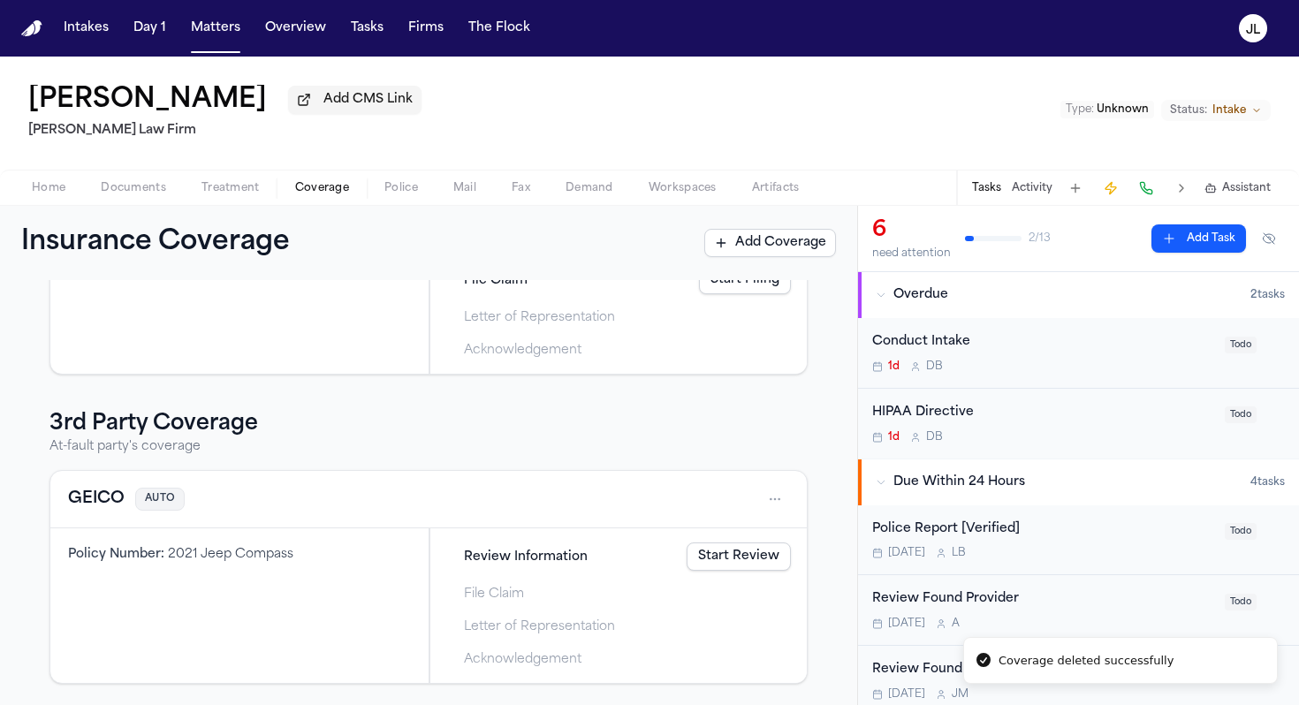
click at [102, 493] on button "GEICO" at bounding box center [96, 499] width 57 height 25
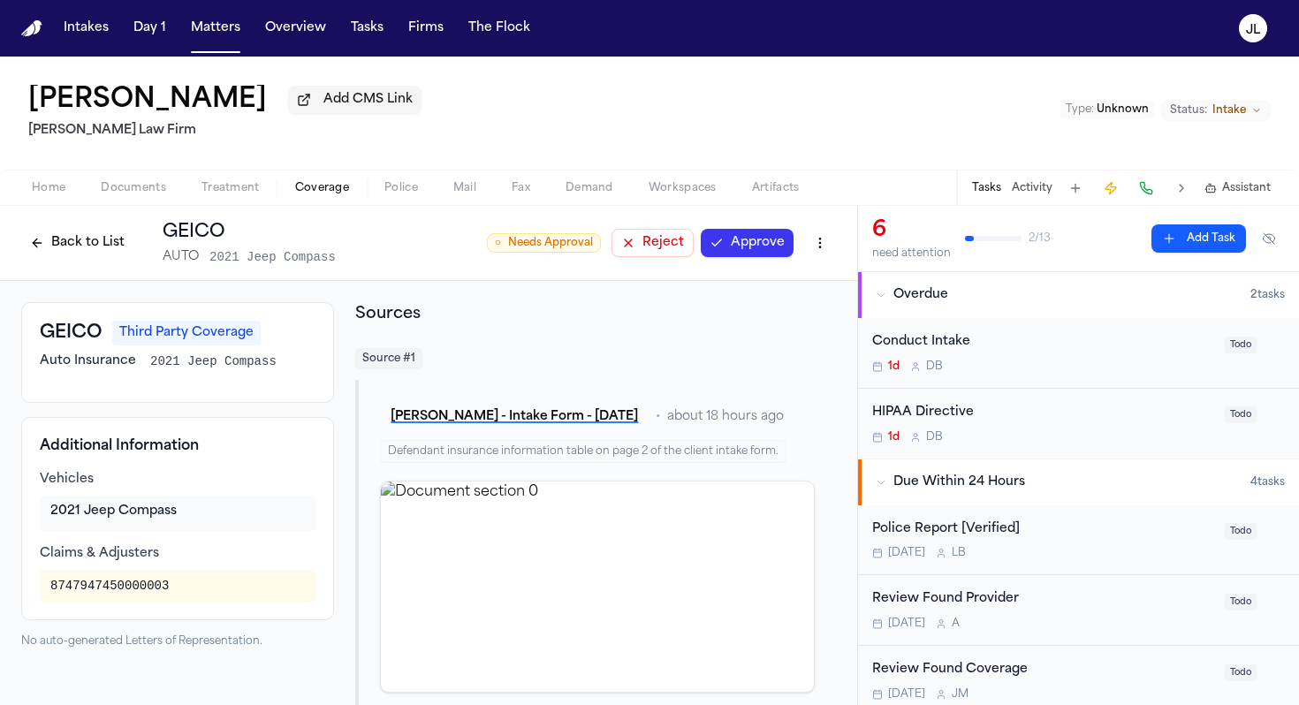
click at [734, 249] on button "Approve" at bounding box center [747, 243] width 93 height 28
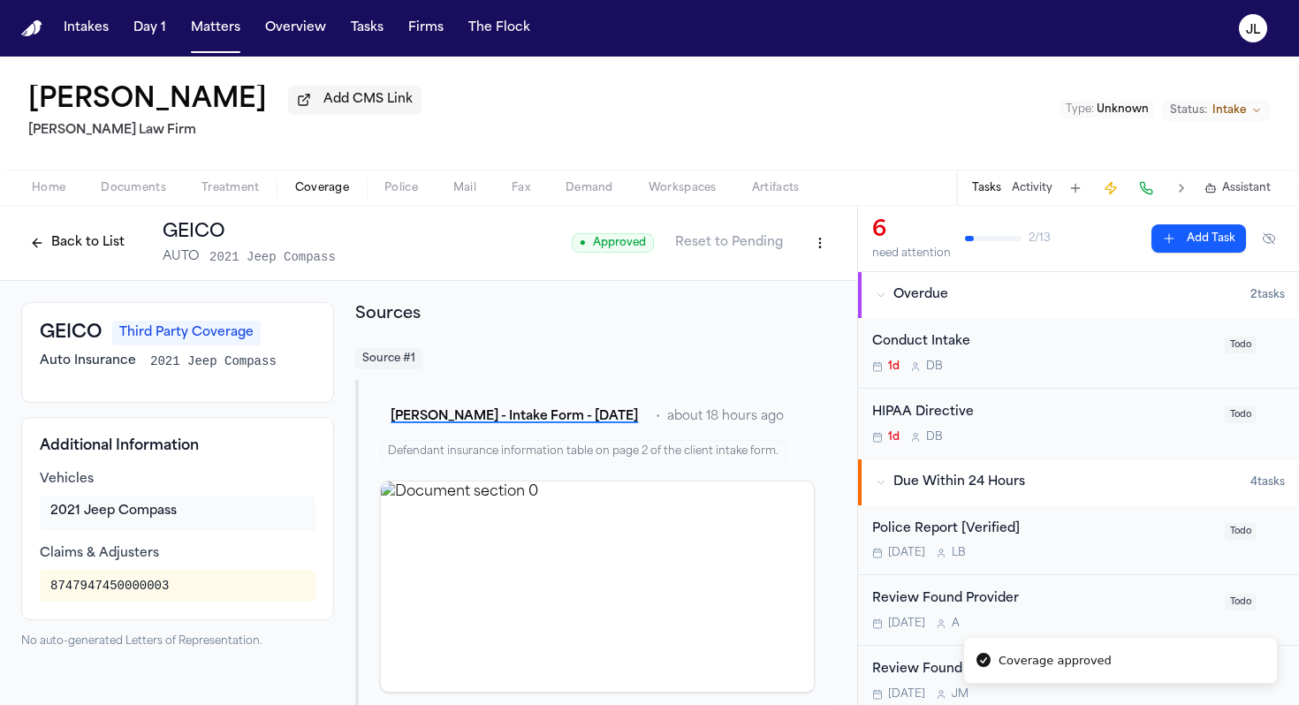
click at [45, 247] on button "Back to List" at bounding box center [77, 243] width 112 height 28
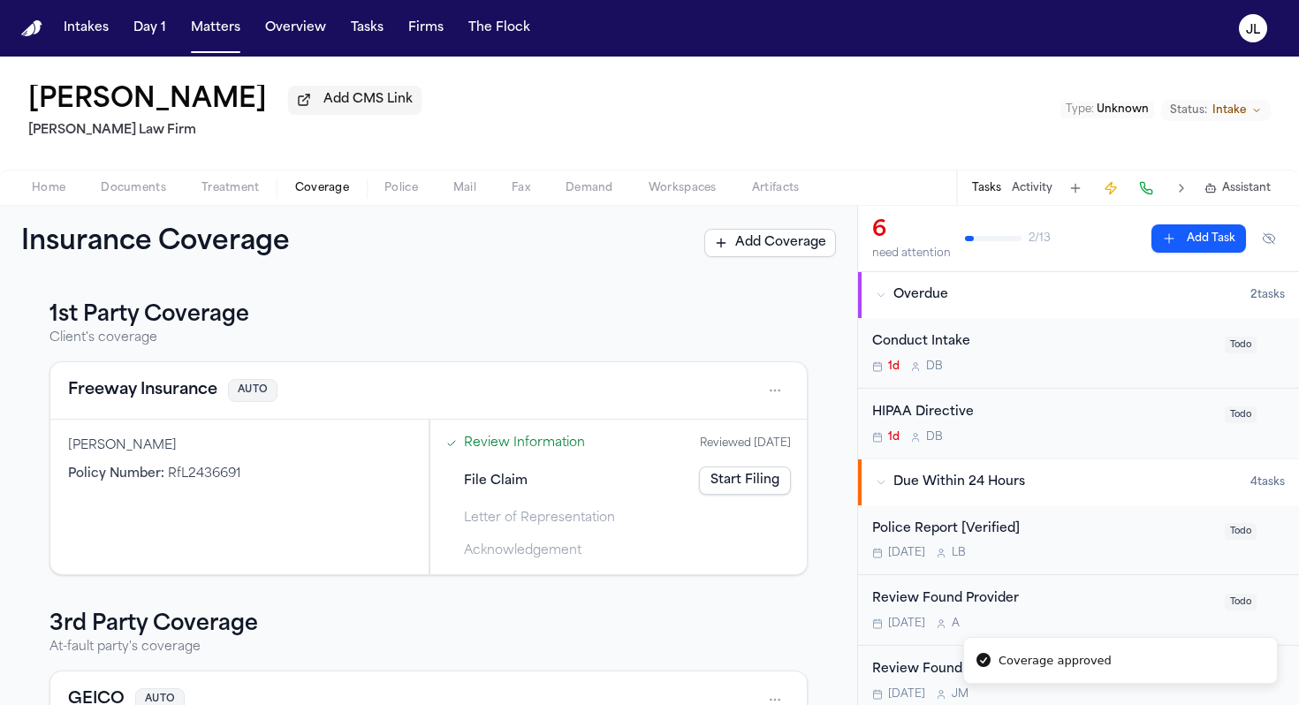
click at [112, 408] on div "Freeway Insurance AUTO" at bounding box center [428, 390] width 757 height 57
click at [113, 399] on button "Freeway Insurance" at bounding box center [142, 390] width 149 height 25
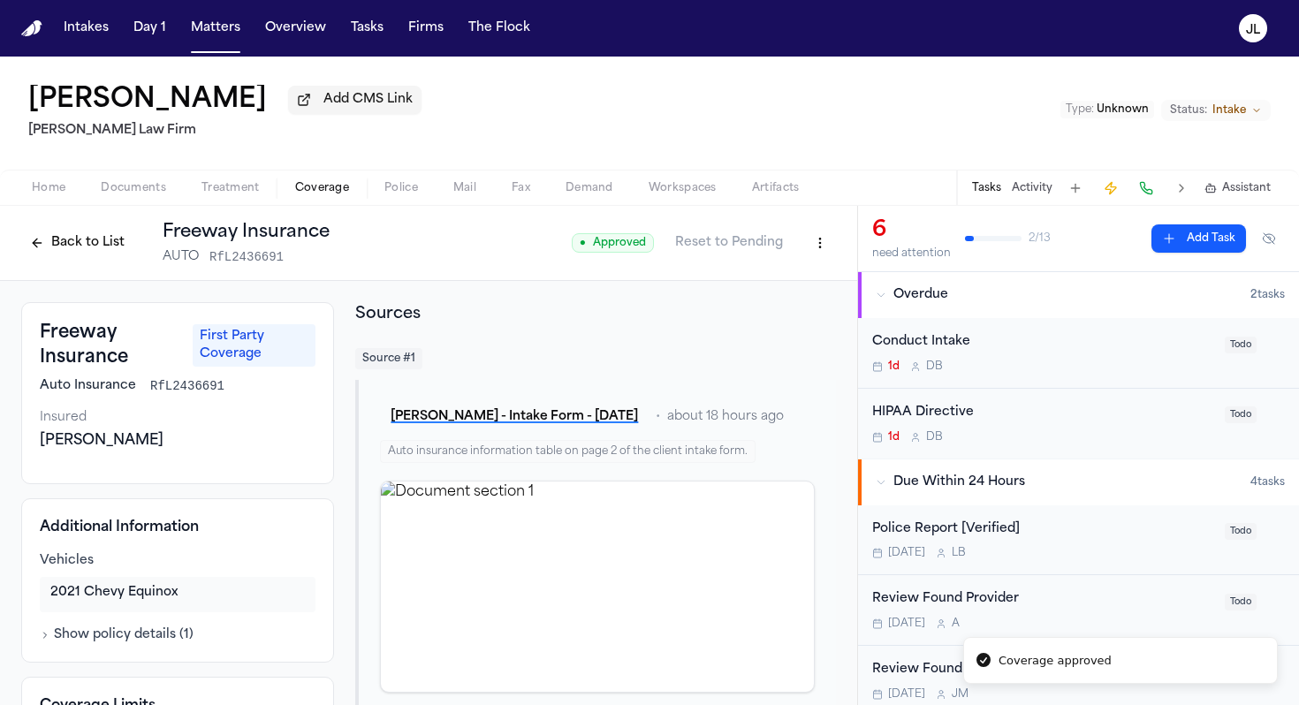
click at [90, 242] on button "Back to List" at bounding box center [77, 243] width 112 height 28
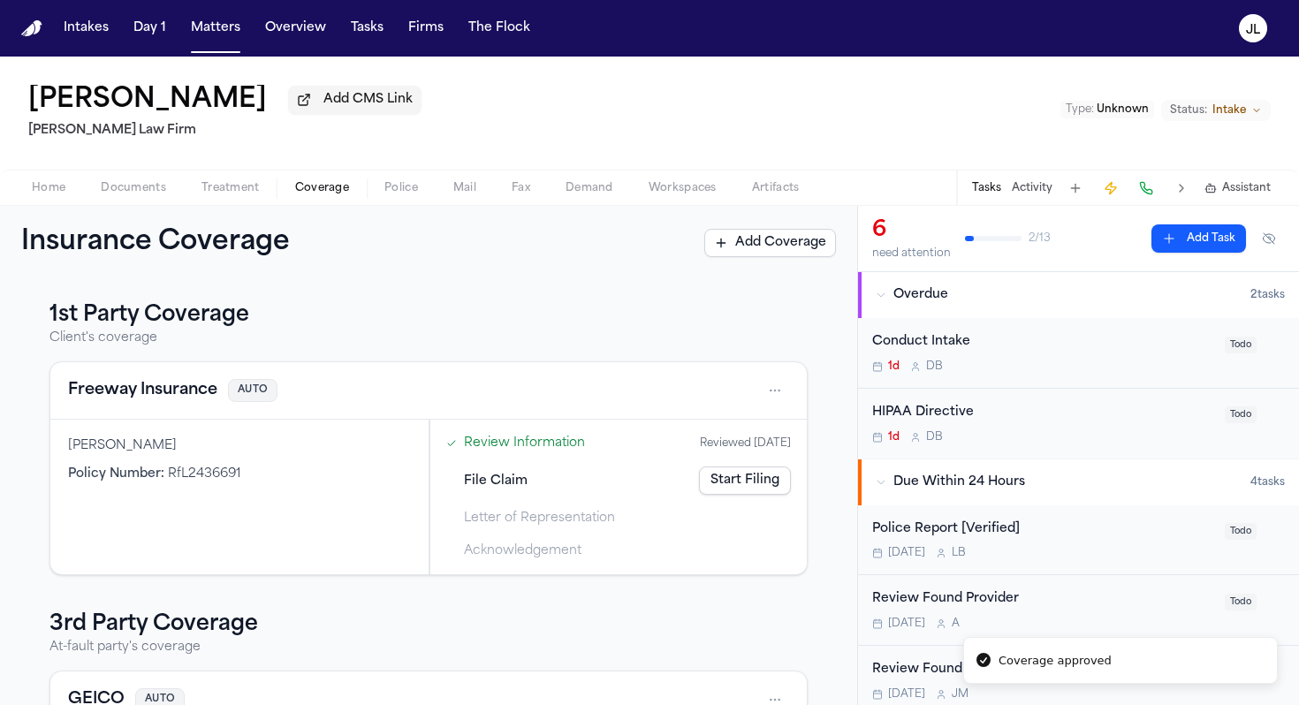
scroll to position [204, 0]
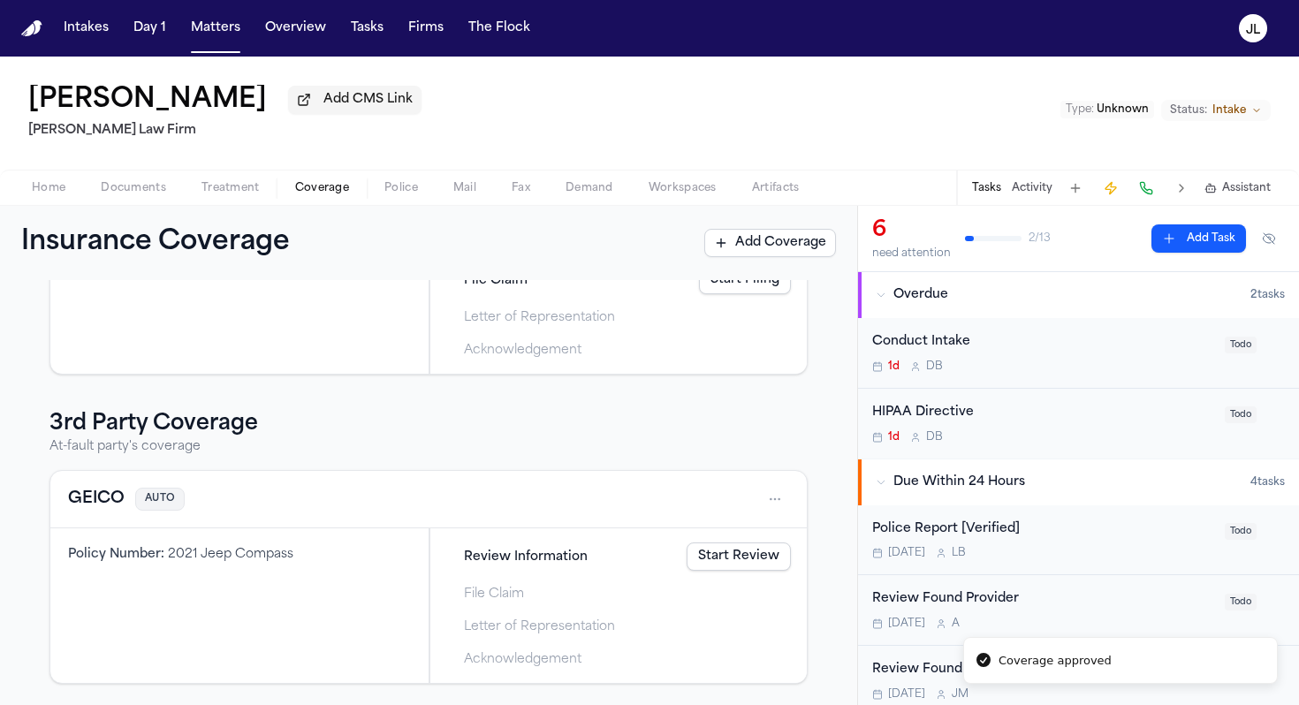
click at [117, 492] on button "GEICO" at bounding box center [96, 499] width 57 height 25
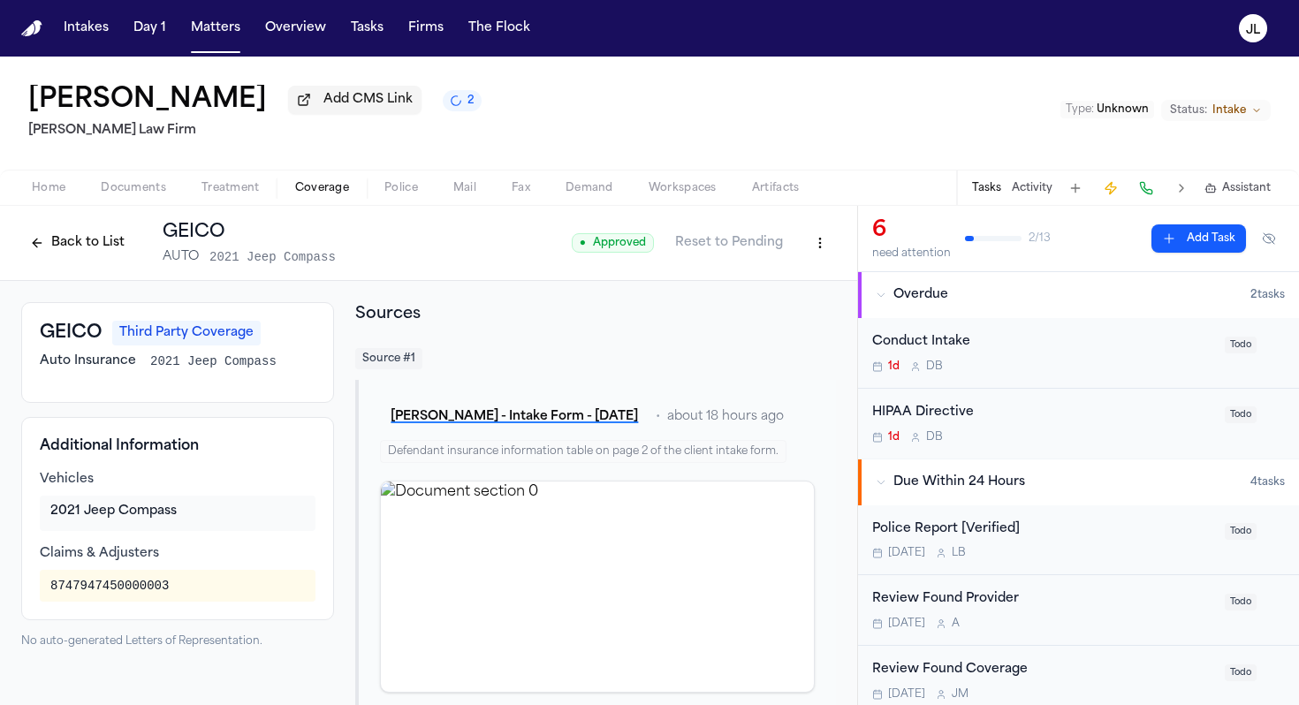
click at [79, 247] on button "Back to List" at bounding box center [77, 243] width 112 height 28
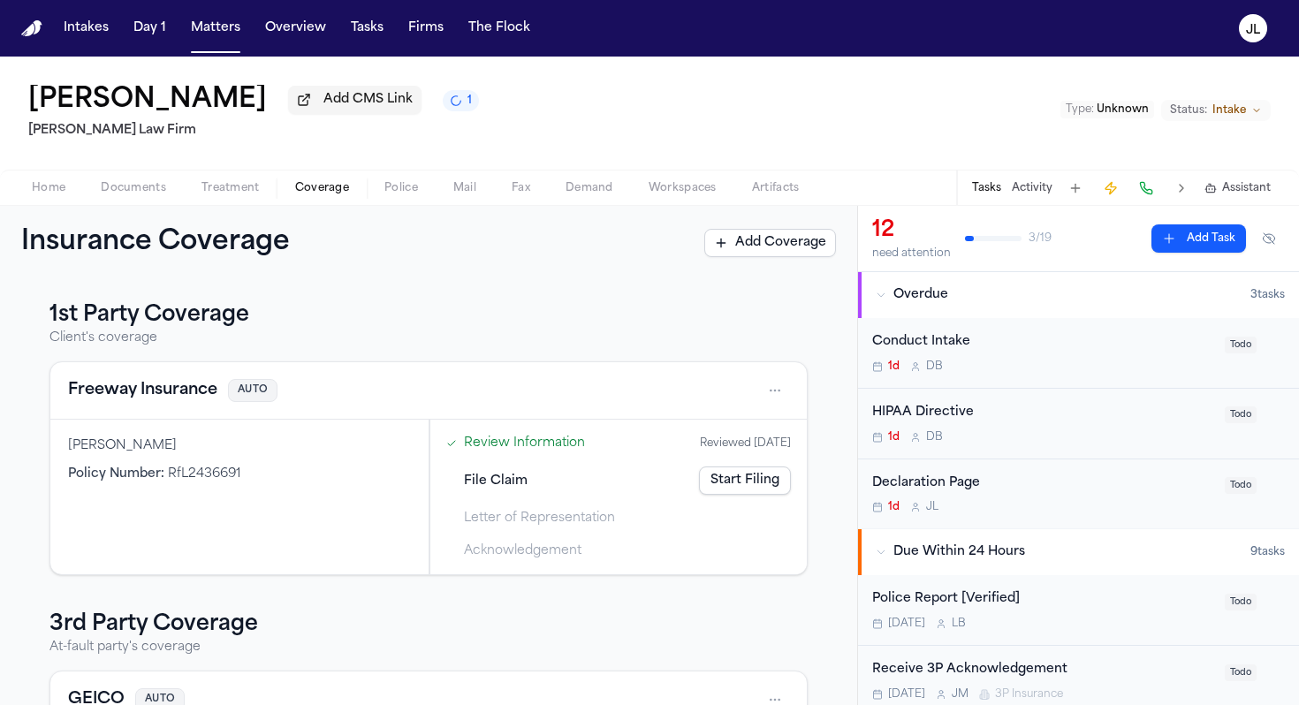
scroll to position [204, 0]
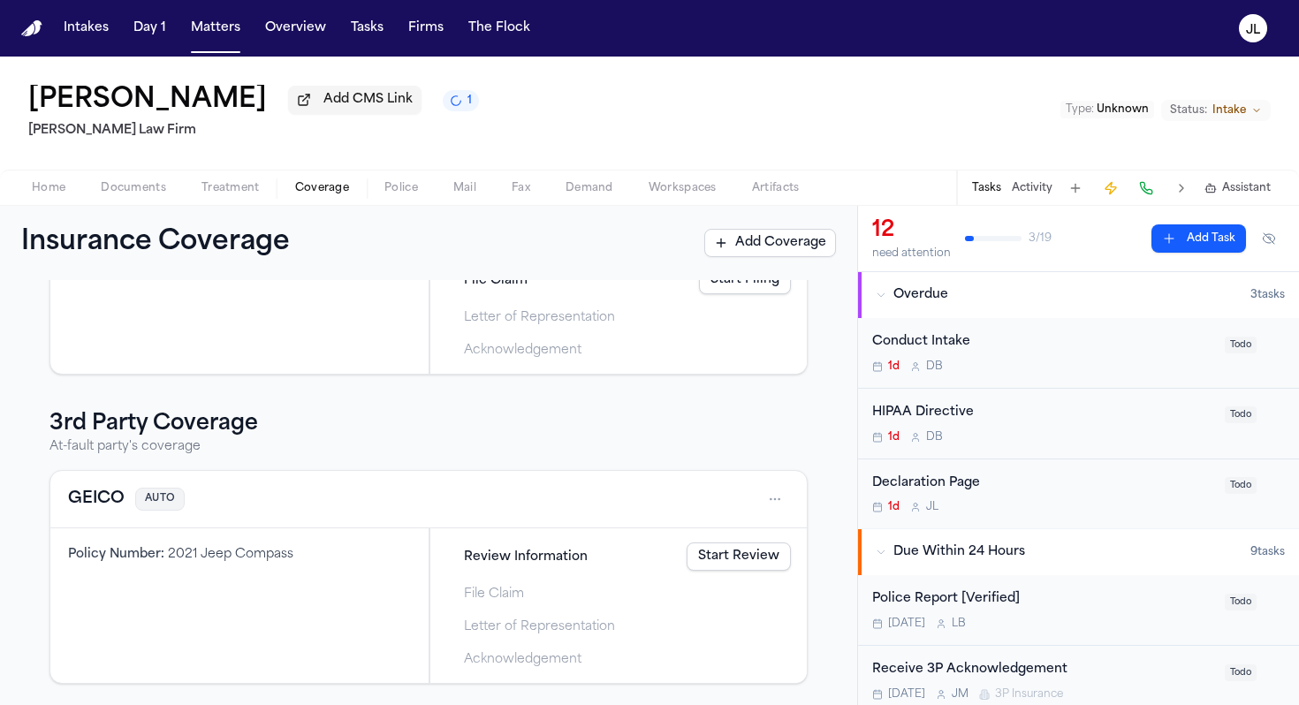
click at [115, 499] on button "GEICO" at bounding box center [96, 499] width 57 height 25
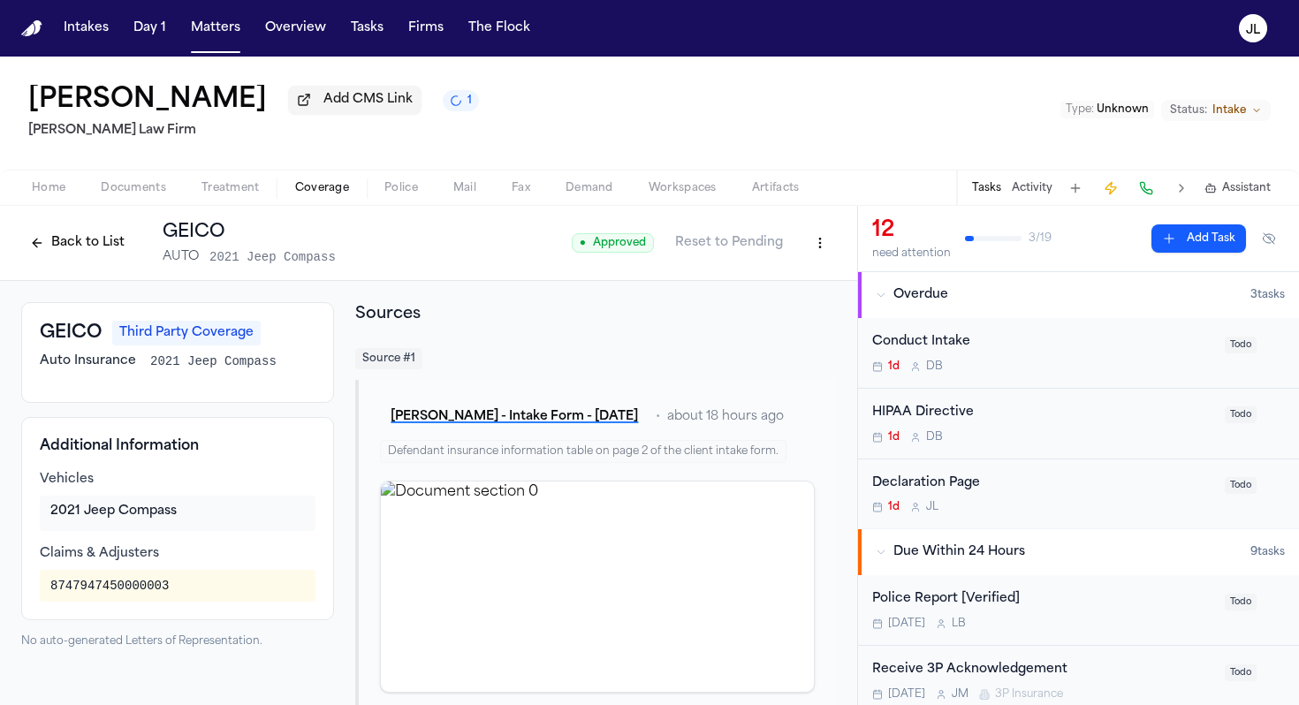
click at [62, 257] on button "Back to List" at bounding box center [77, 243] width 112 height 28
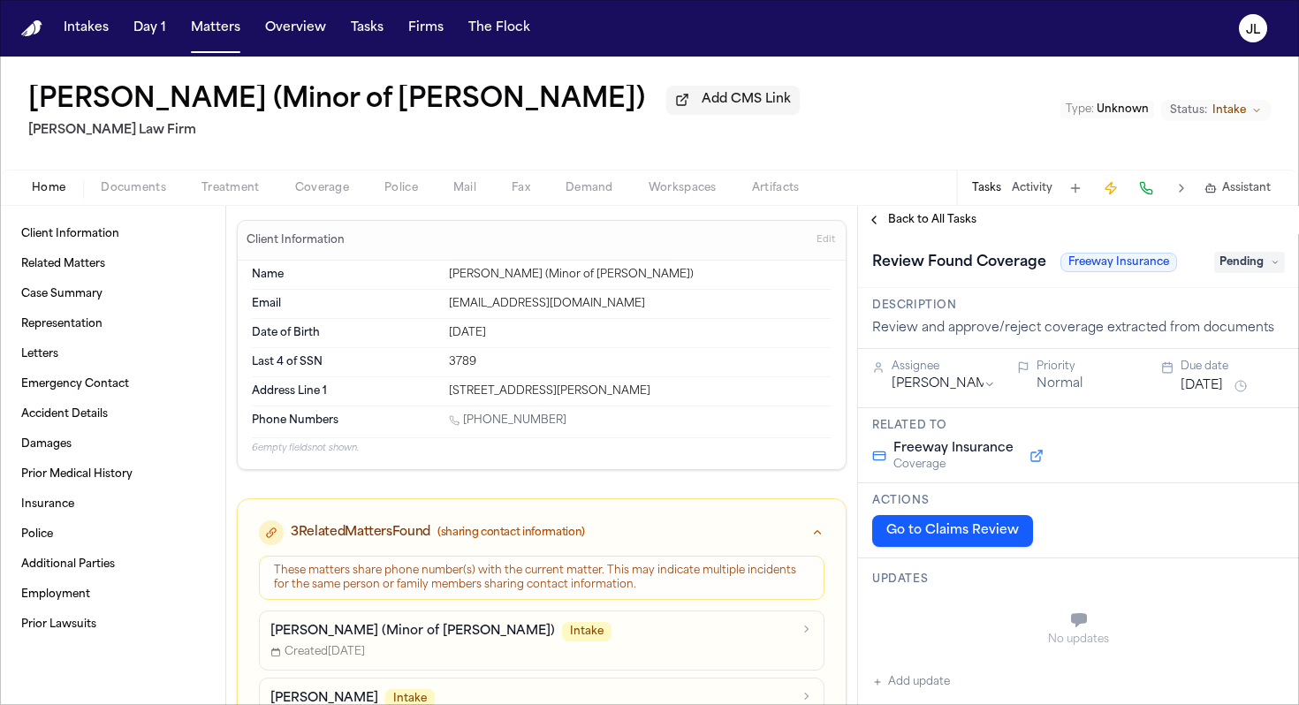
click at [343, 193] on span "Coverage" at bounding box center [322, 188] width 54 height 14
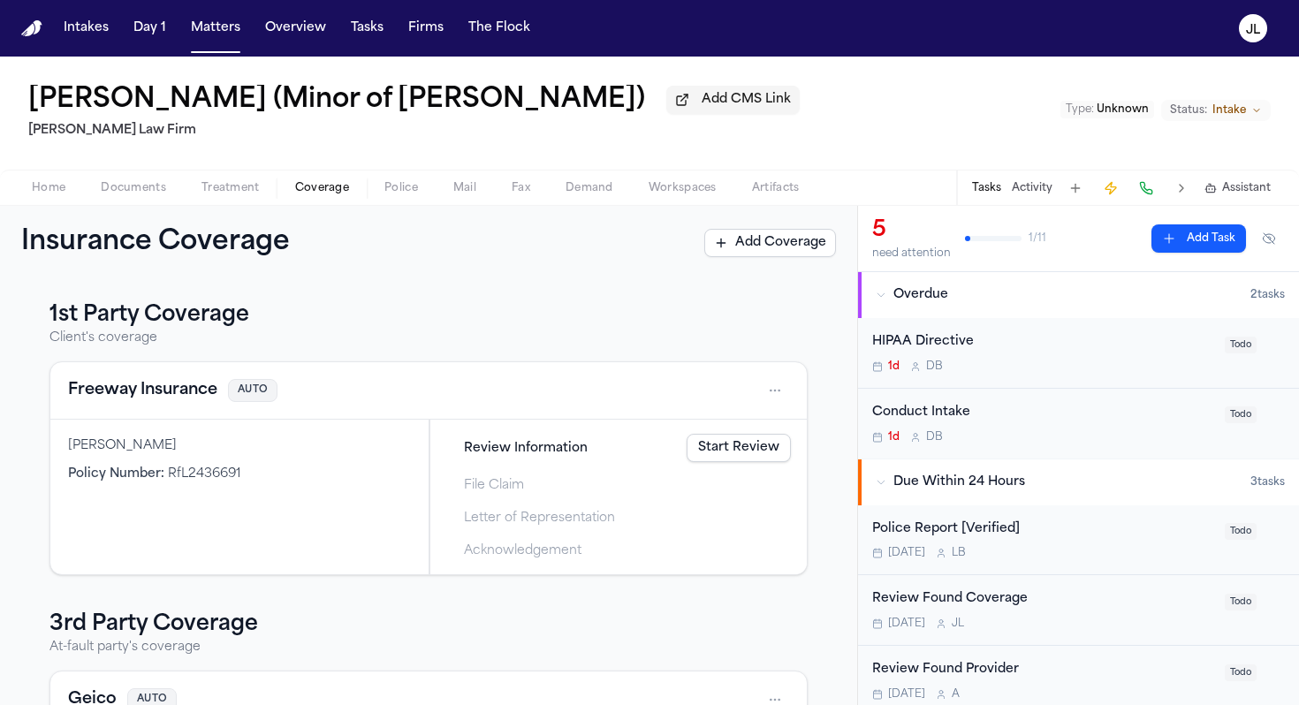
click at [755, 456] on link "Start Review" at bounding box center [739, 448] width 104 height 28
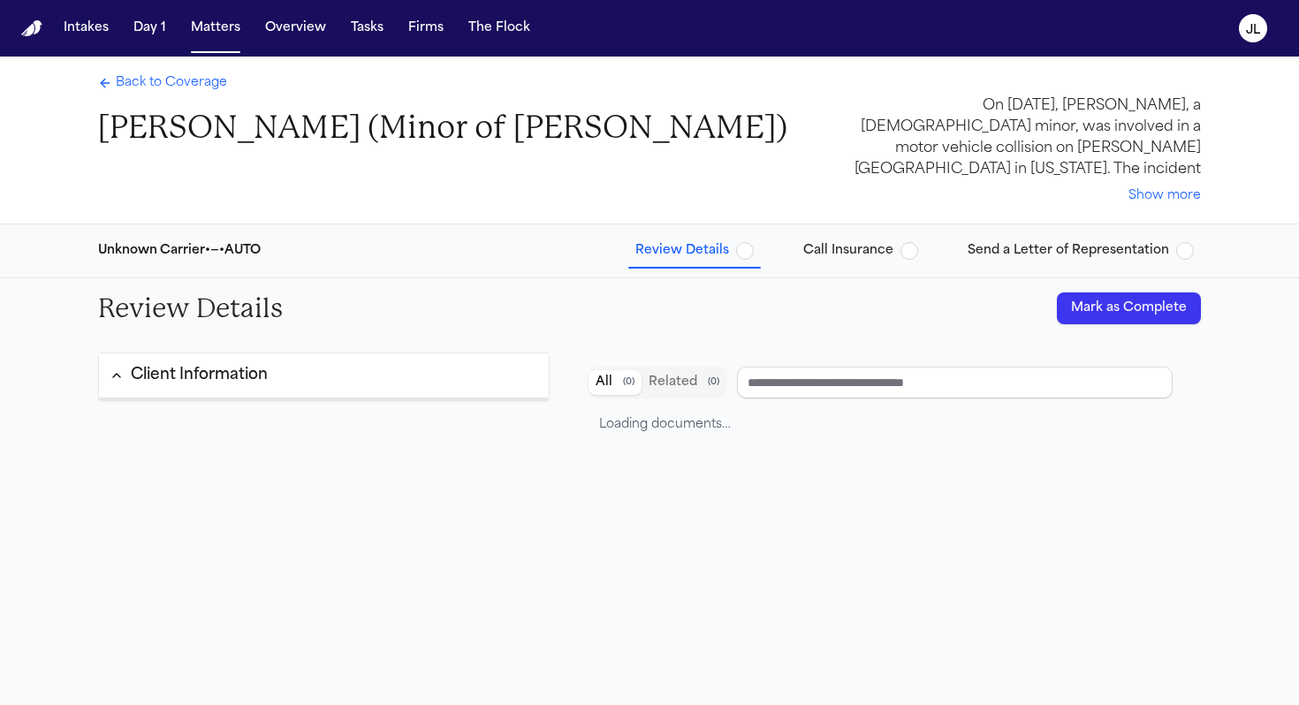
type input "**********"
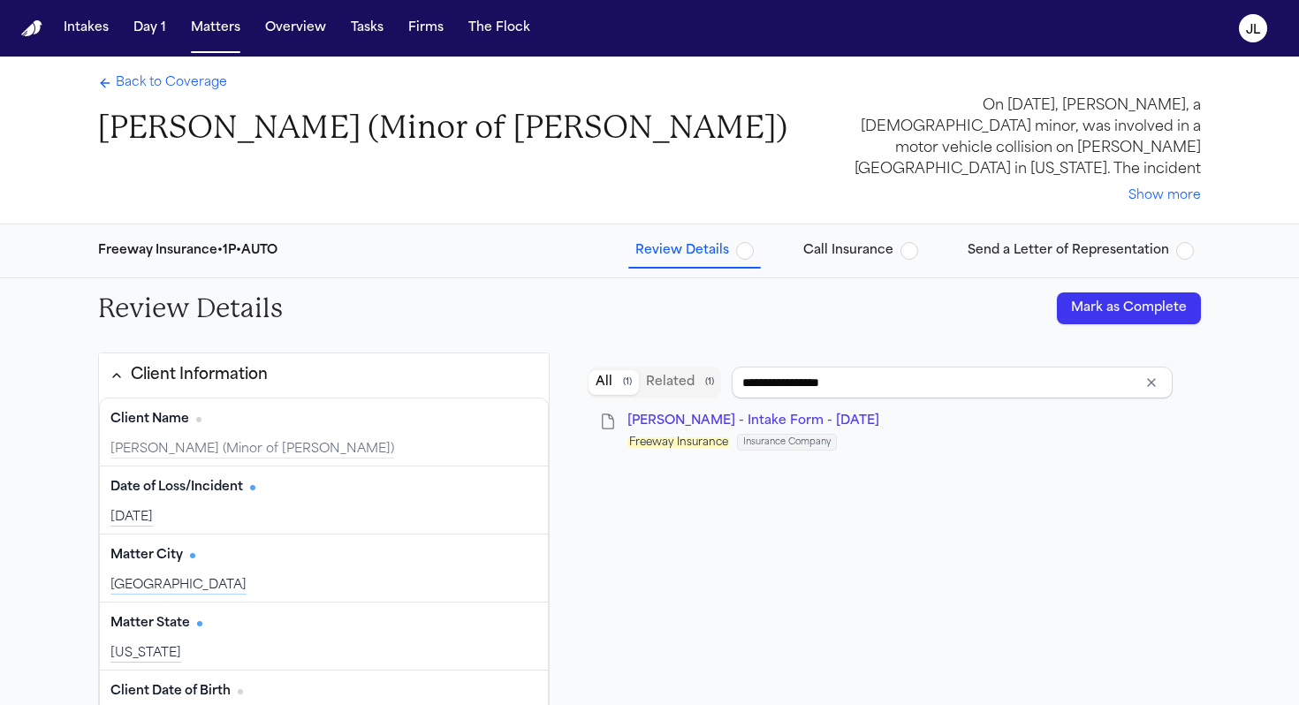
click at [1099, 311] on button "Mark as Complete" at bounding box center [1129, 309] width 144 height 32
click at [184, 92] on span "Back to Coverage" at bounding box center [171, 83] width 111 height 18
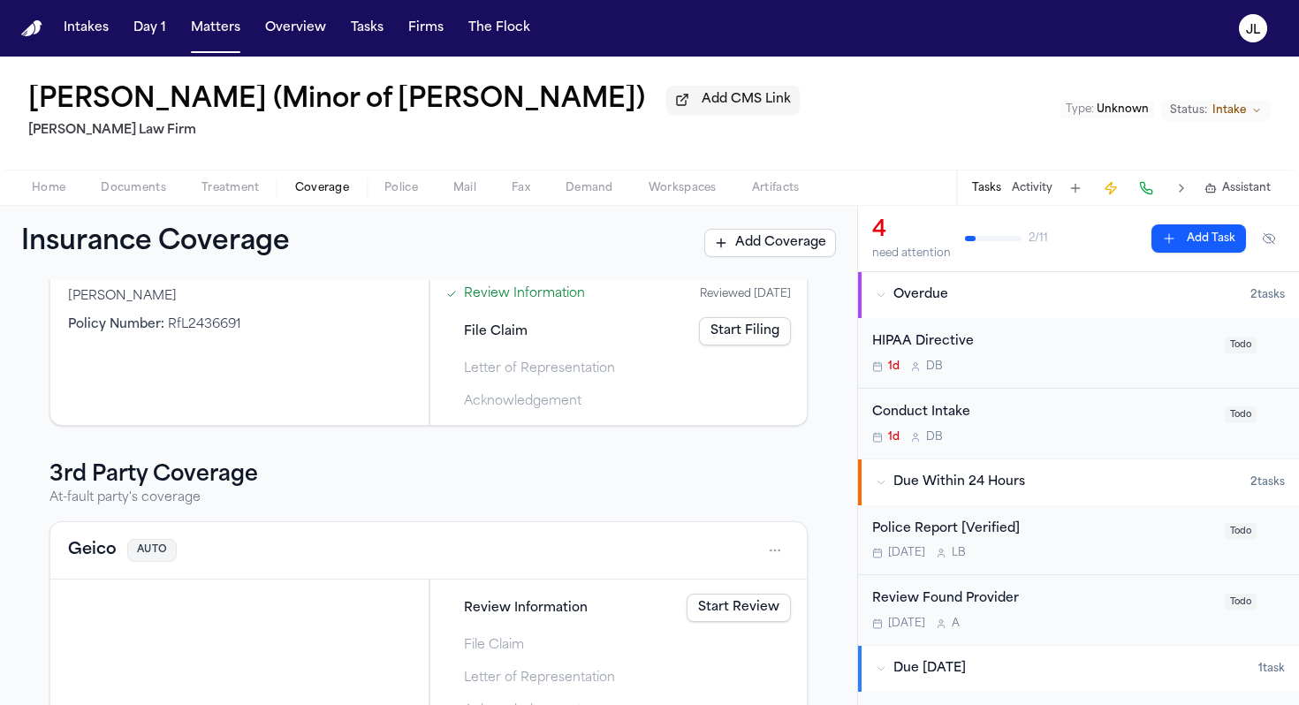
scroll to position [204, 0]
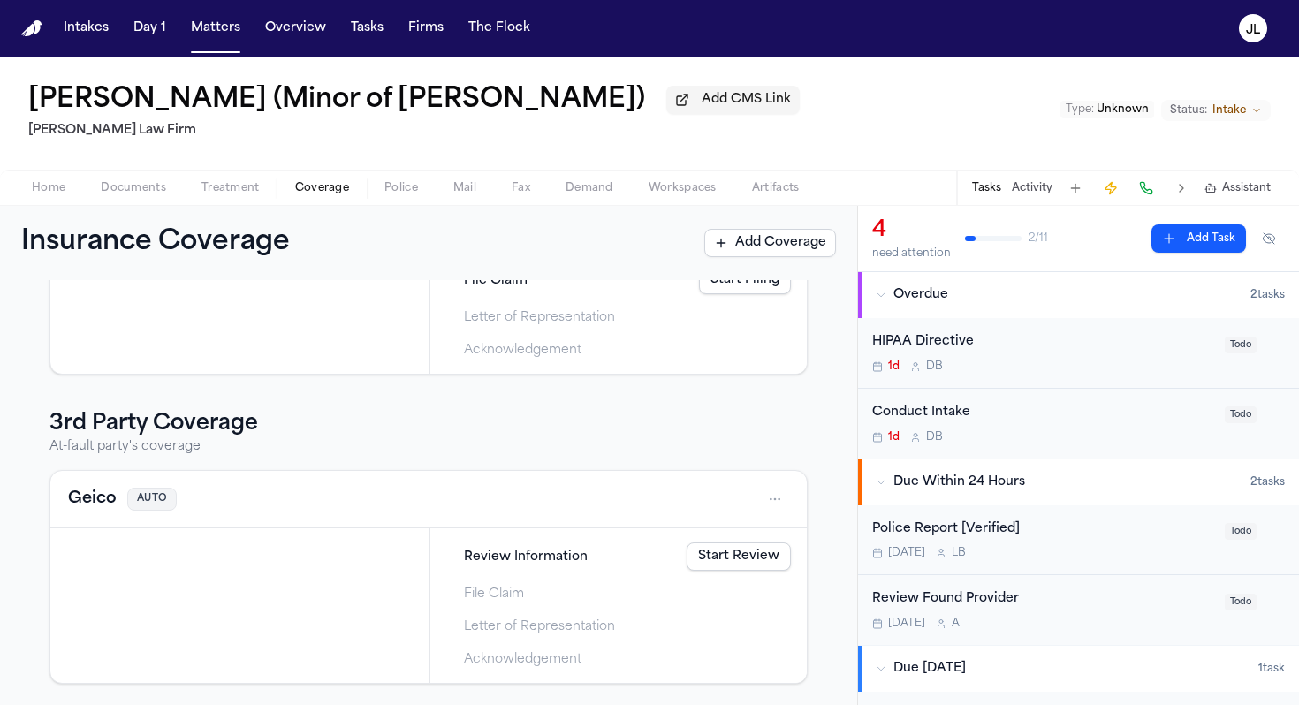
click at [108, 493] on button "Geico" at bounding box center [92, 499] width 49 height 25
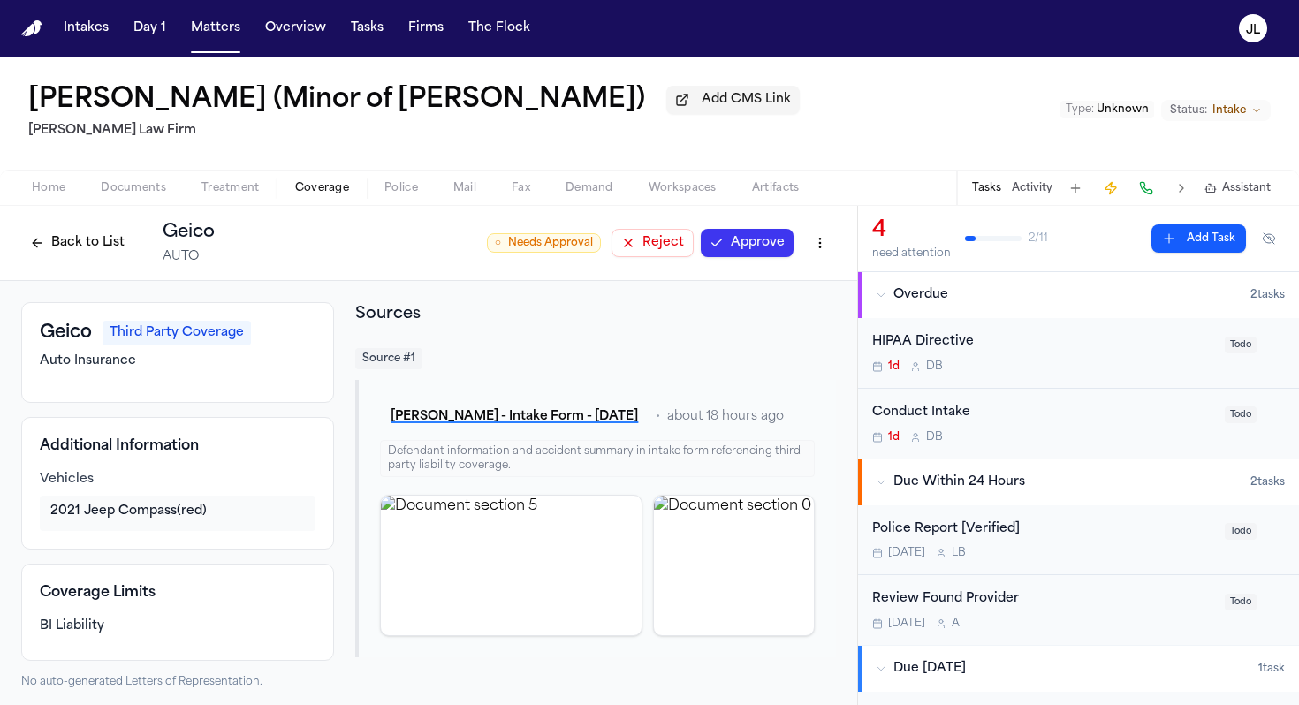
click at [732, 257] on button "Approve" at bounding box center [747, 243] width 93 height 28
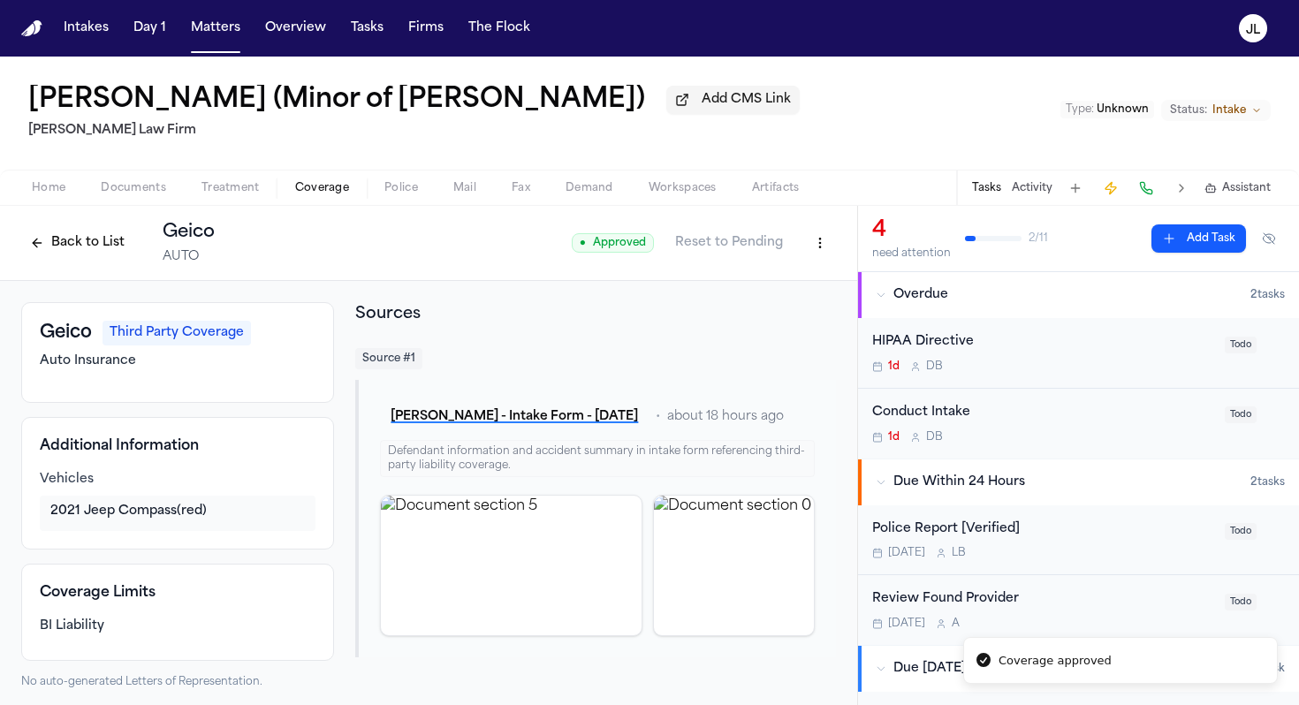
click at [51, 255] on button "Back to List" at bounding box center [77, 243] width 112 height 28
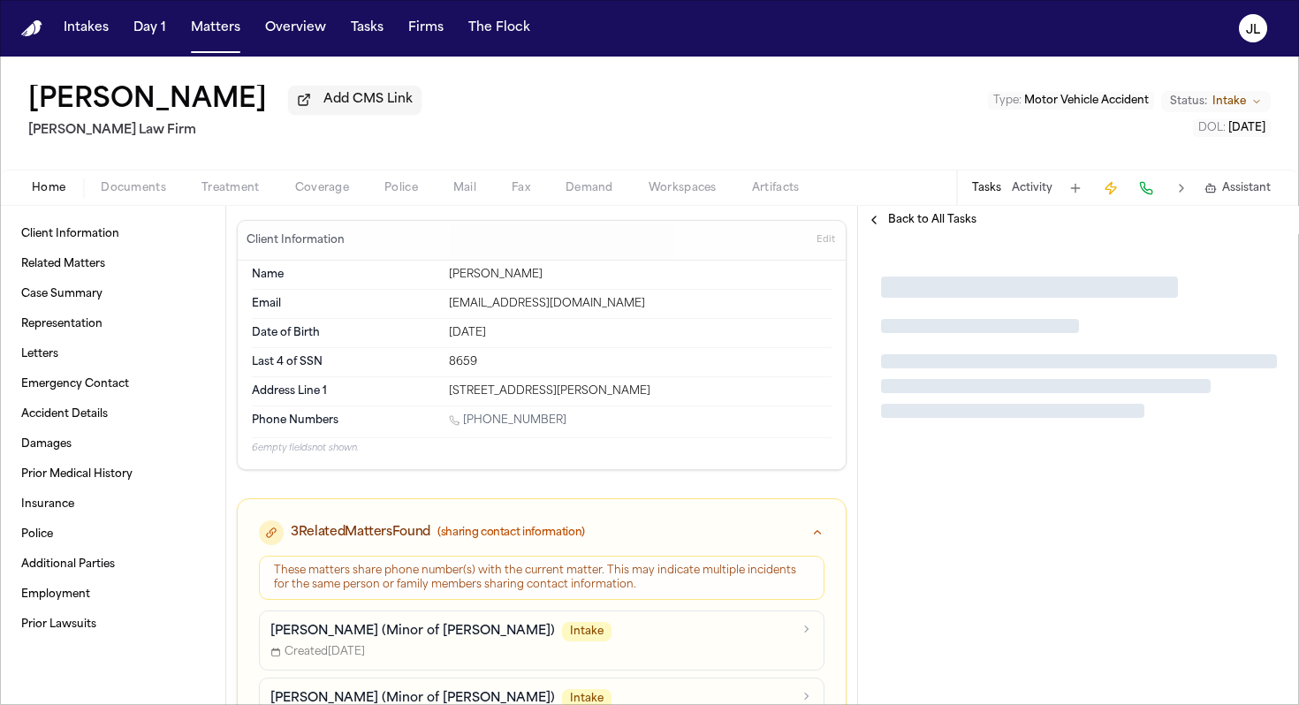
click at [320, 199] on span "button" at bounding box center [322, 198] width 75 height 2
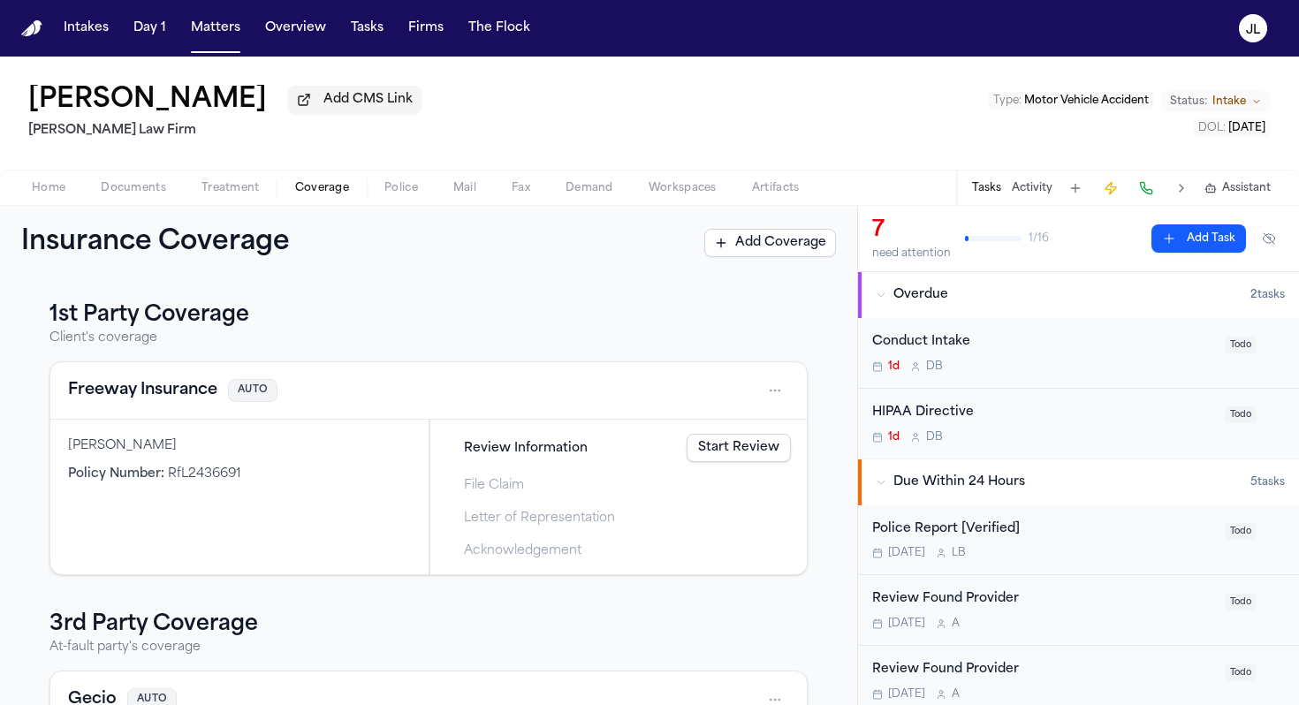
click at [715, 446] on link "Start Review" at bounding box center [739, 448] width 104 height 28
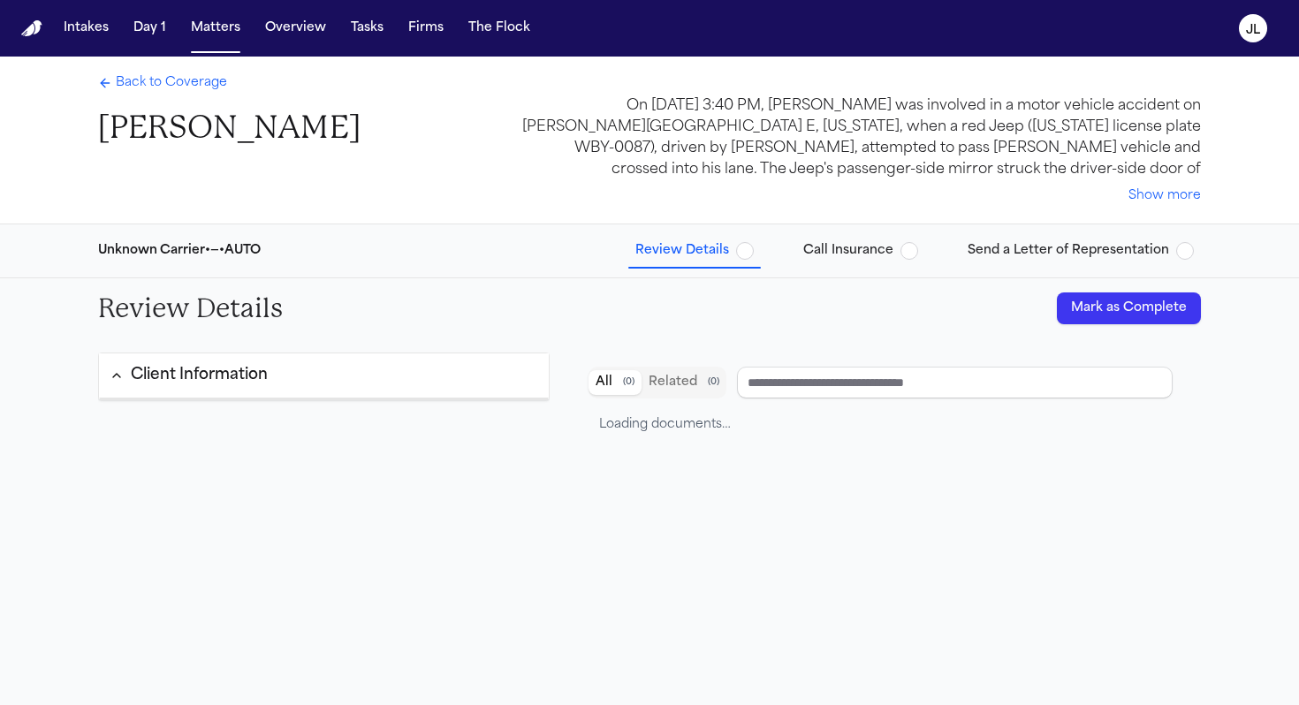
type input "**********"
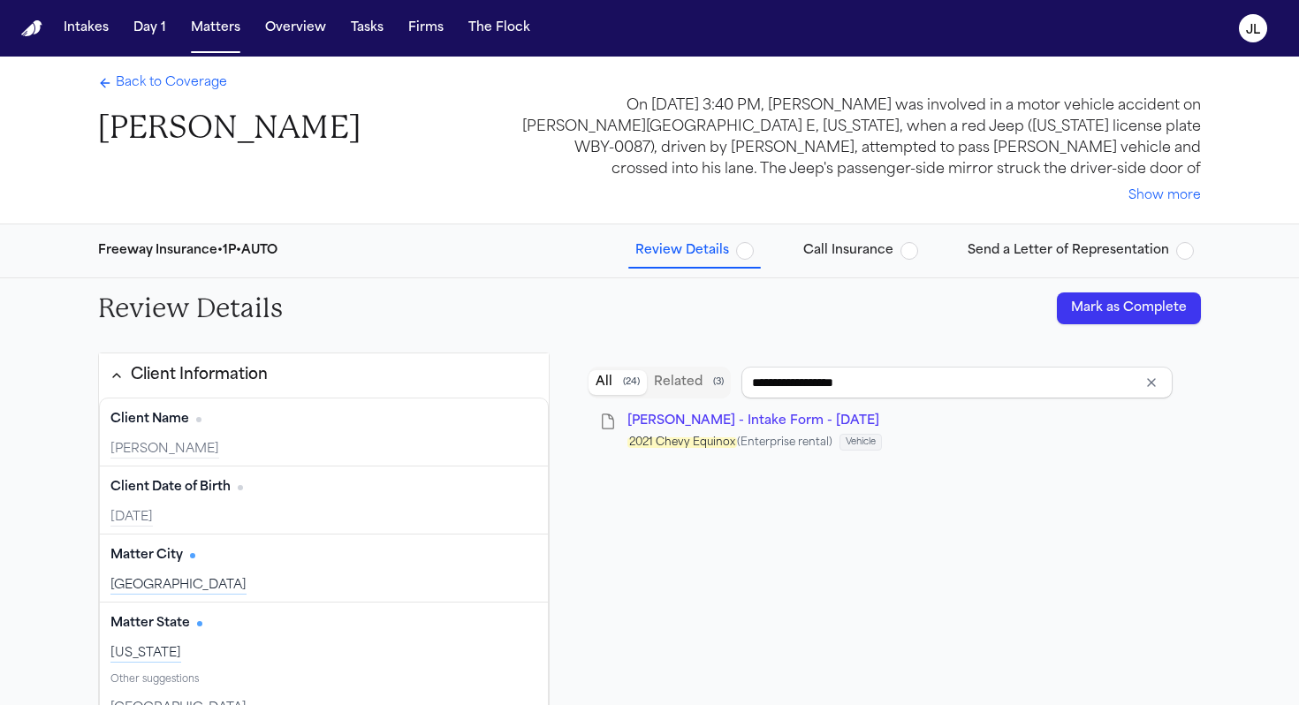
click at [1111, 303] on button "Mark as Complete" at bounding box center [1129, 309] width 144 height 32
click at [179, 81] on span "Back to Coverage" at bounding box center [171, 83] width 111 height 18
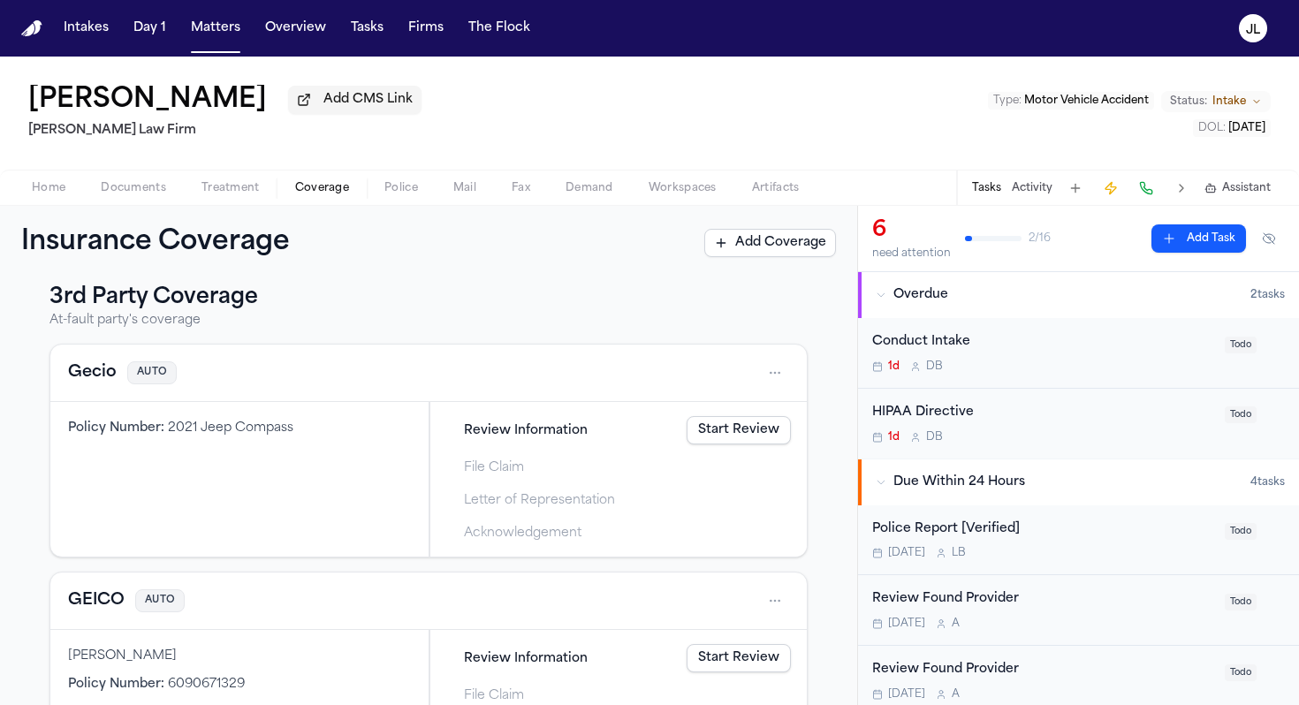
scroll to position [278, 0]
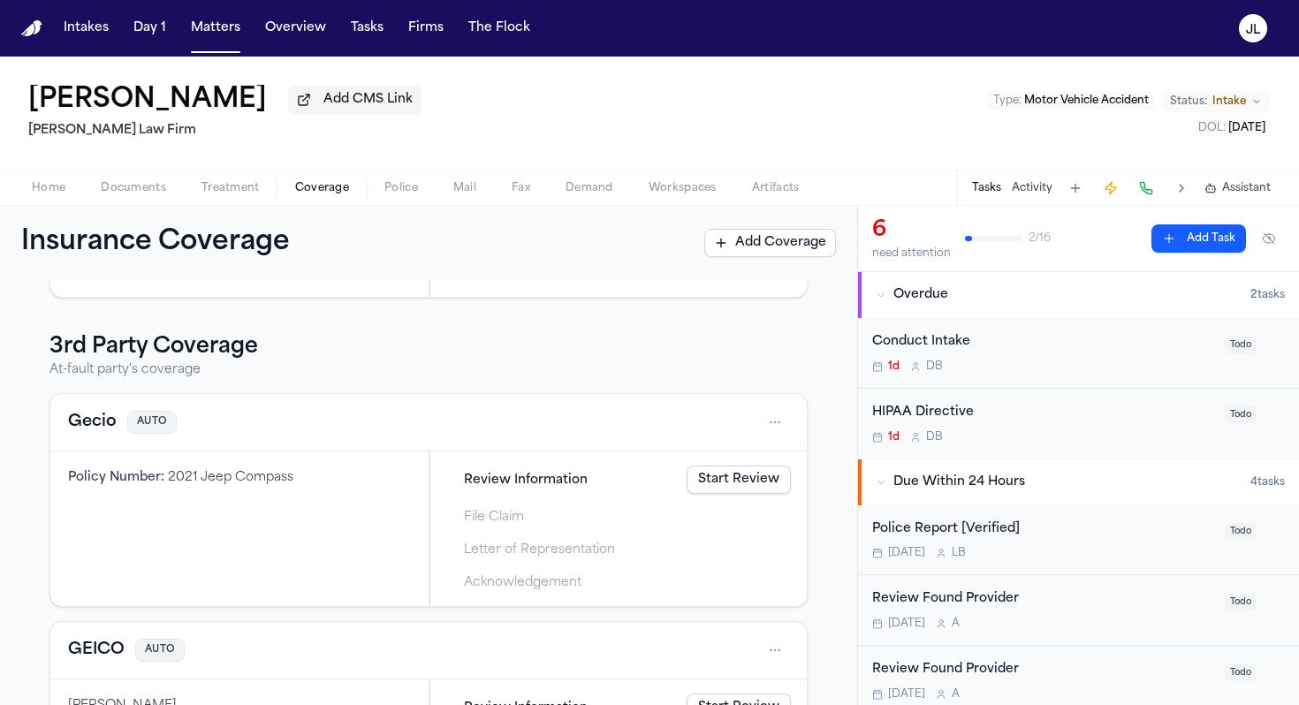
click at [764, 484] on link "Start Review" at bounding box center [739, 480] width 104 height 28
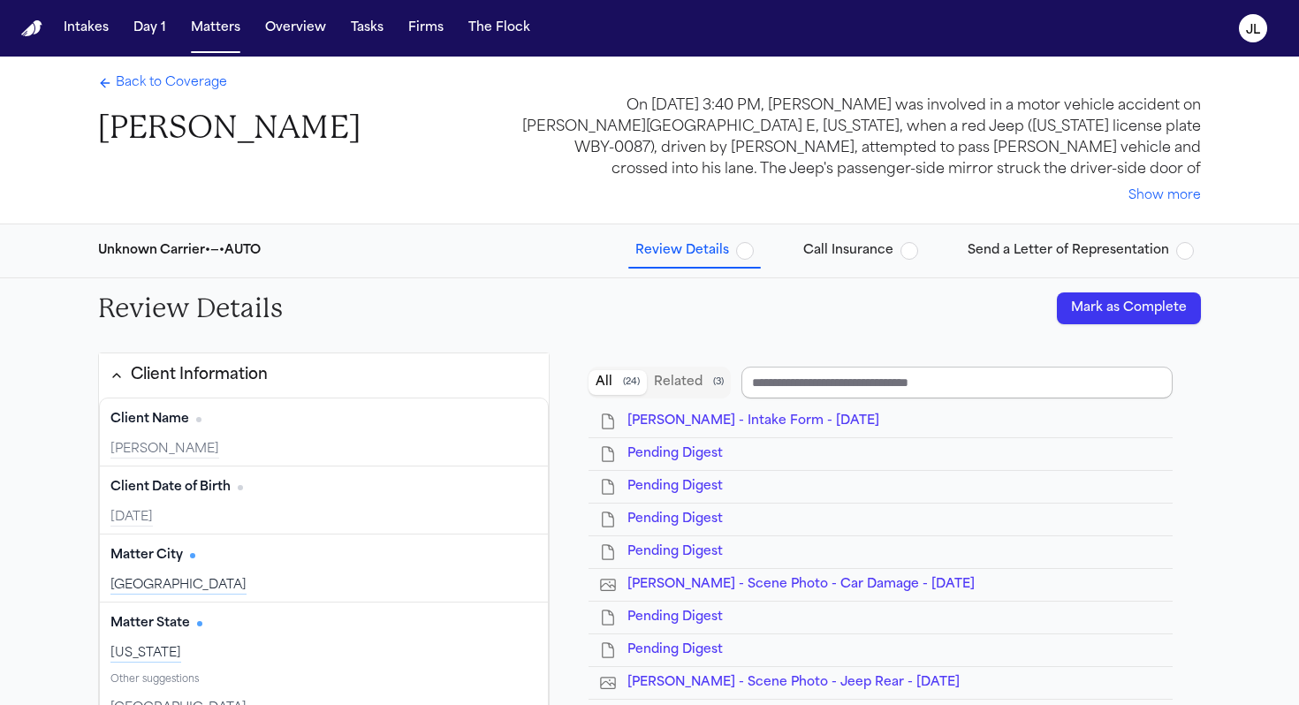
type input "*****"
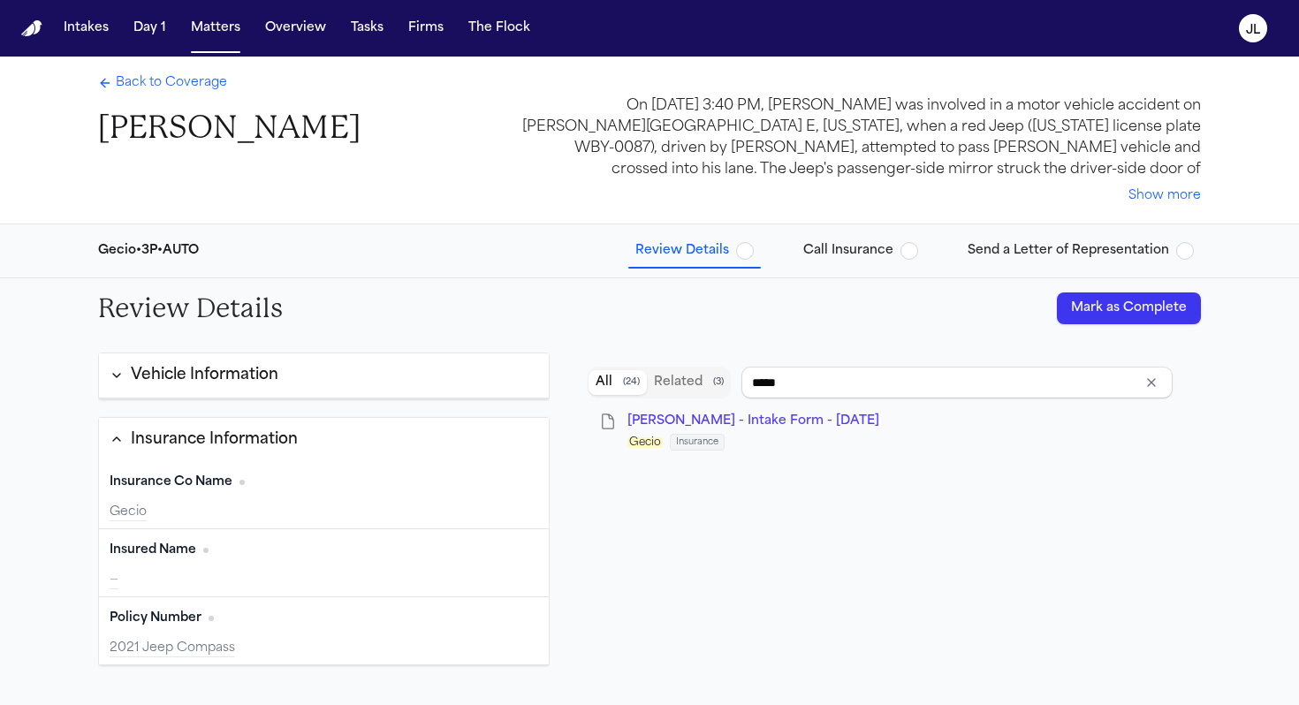
click at [129, 81] on span "Back to Coverage" at bounding box center [171, 83] width 111 height 18
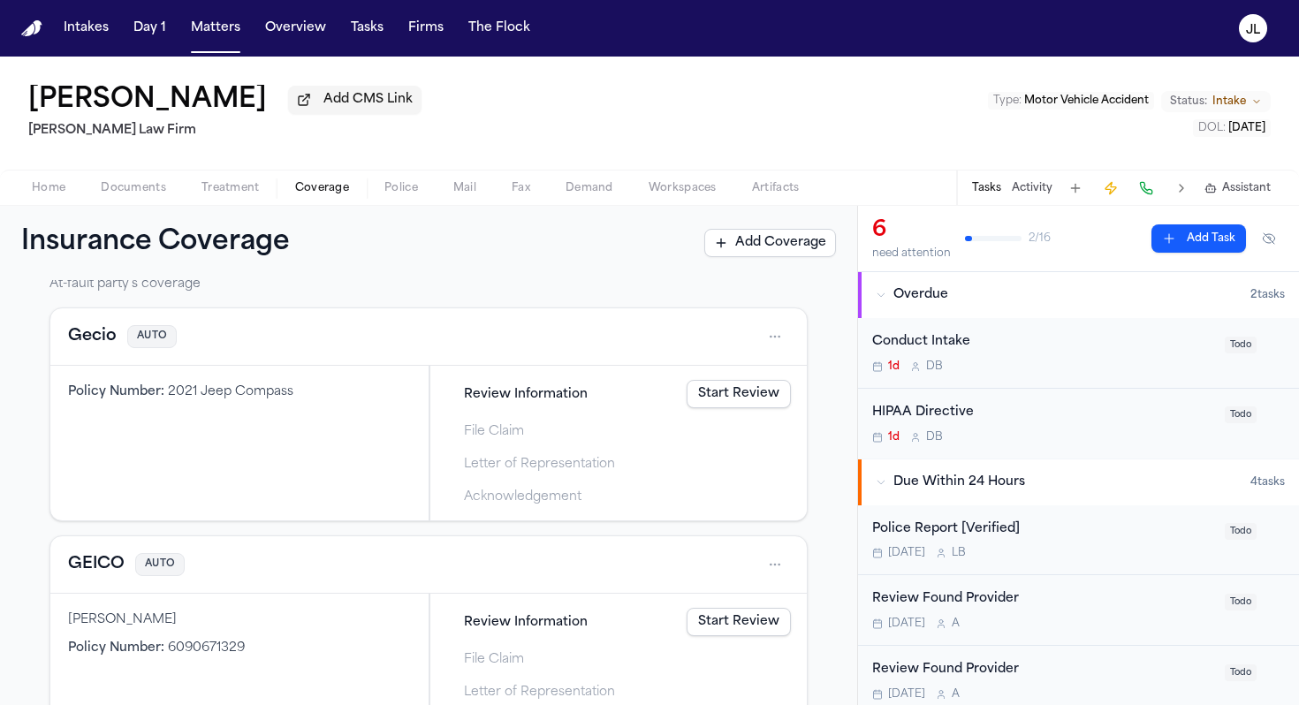
scroll to position [361, 0]
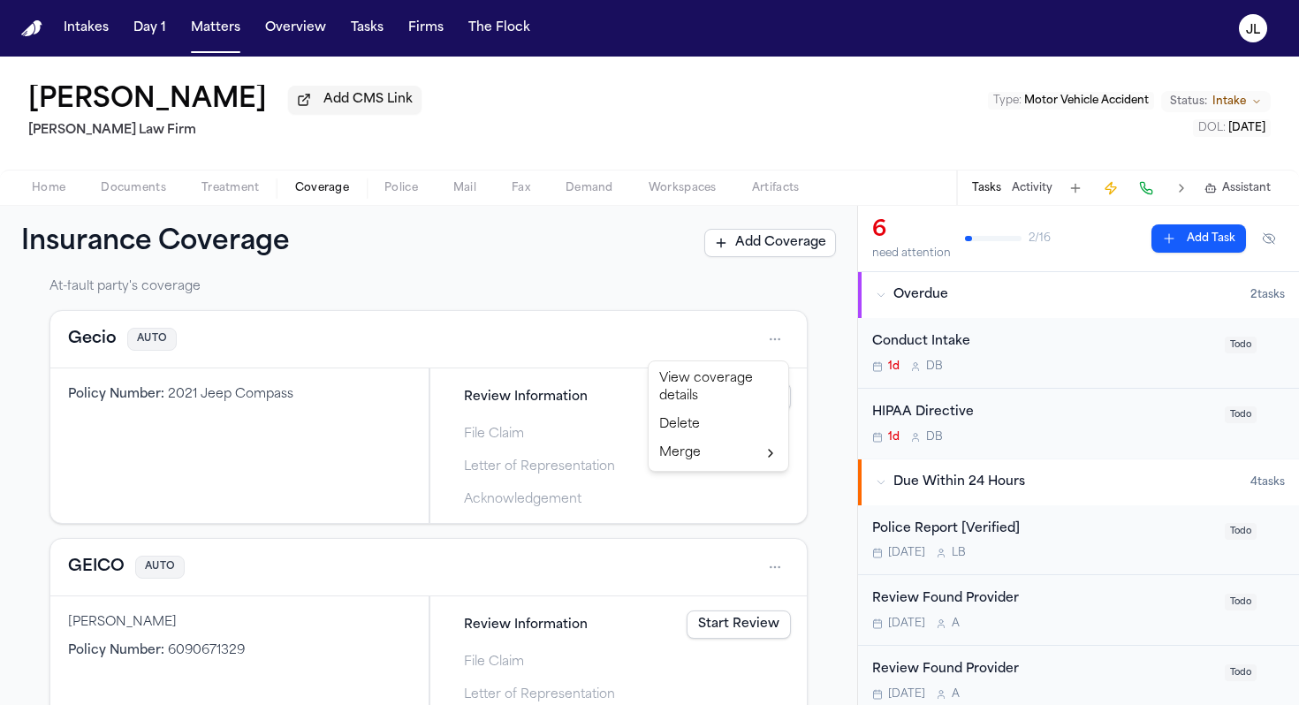
click at [784, 344] on html "Intakes Day 1 Matters Overview Tasks Firms The Flock JL Christopher Jones Add C…" at bounding box center [649, 352] width 1299 height 705
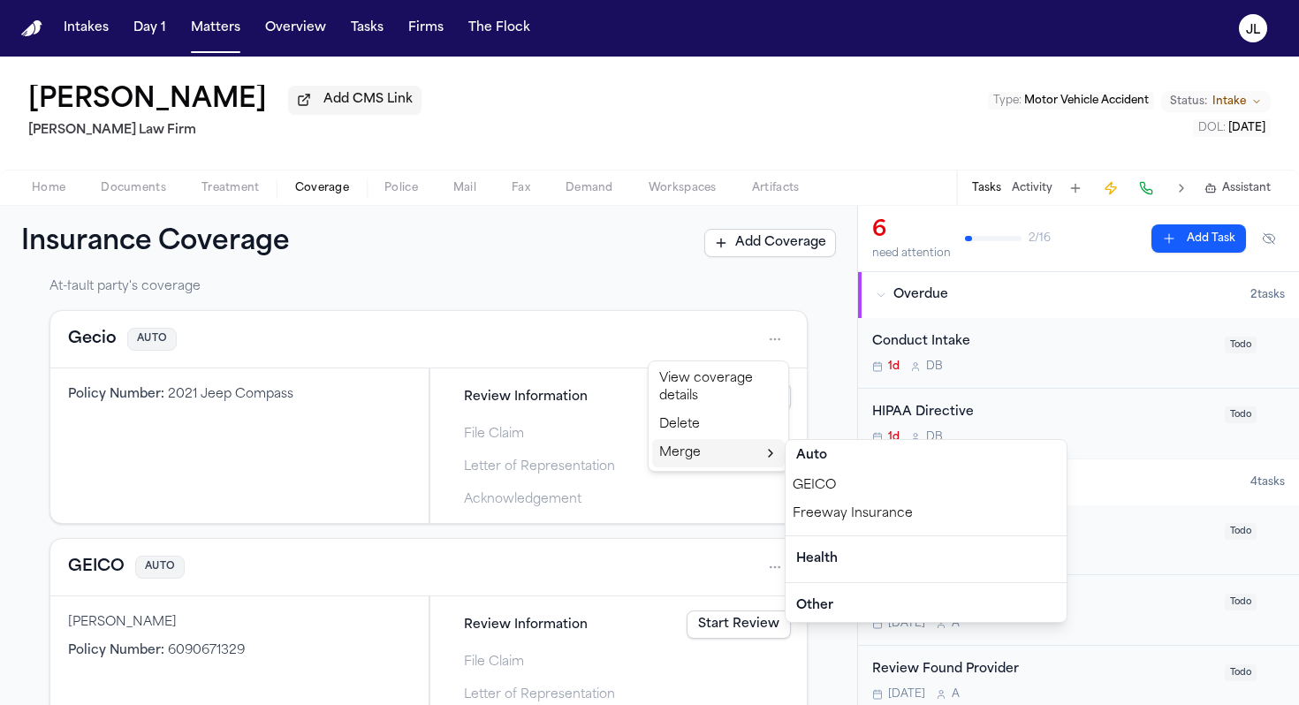
click at [814, 488] on div "GEICO" at bounding box center [926, 486] width 281 height 28
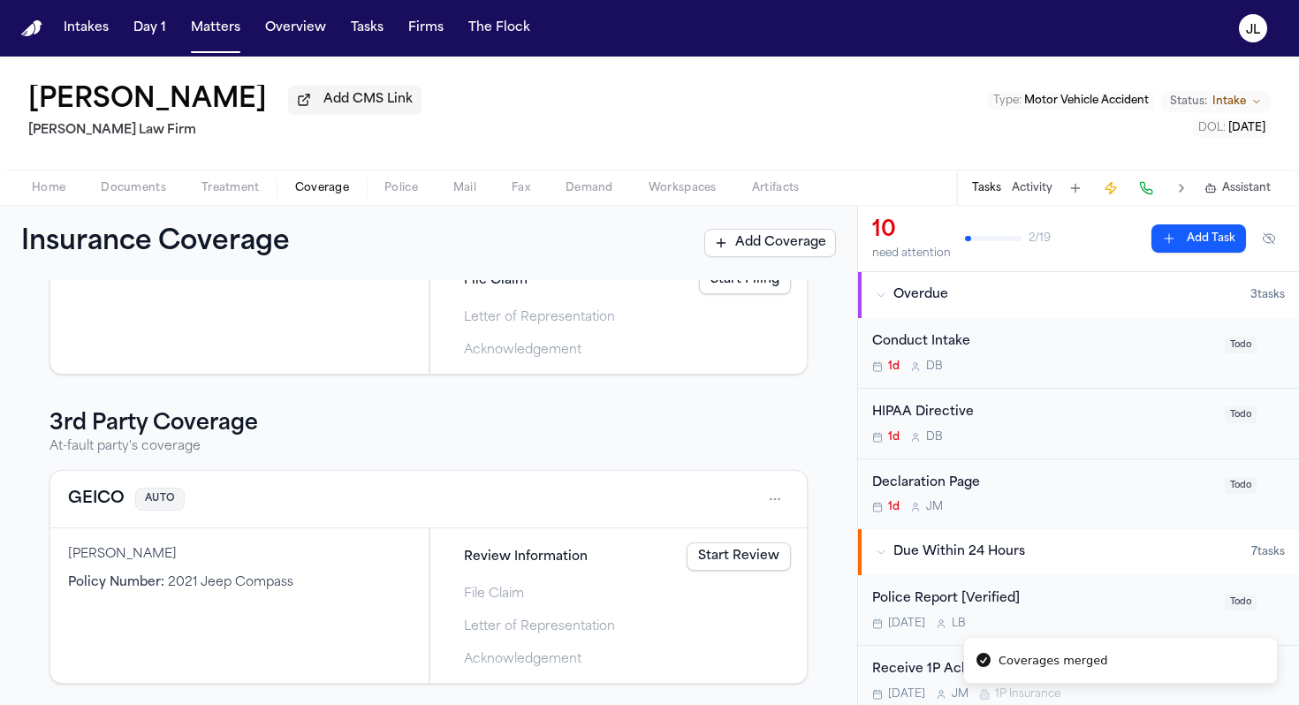
scroll to position [204, 0]
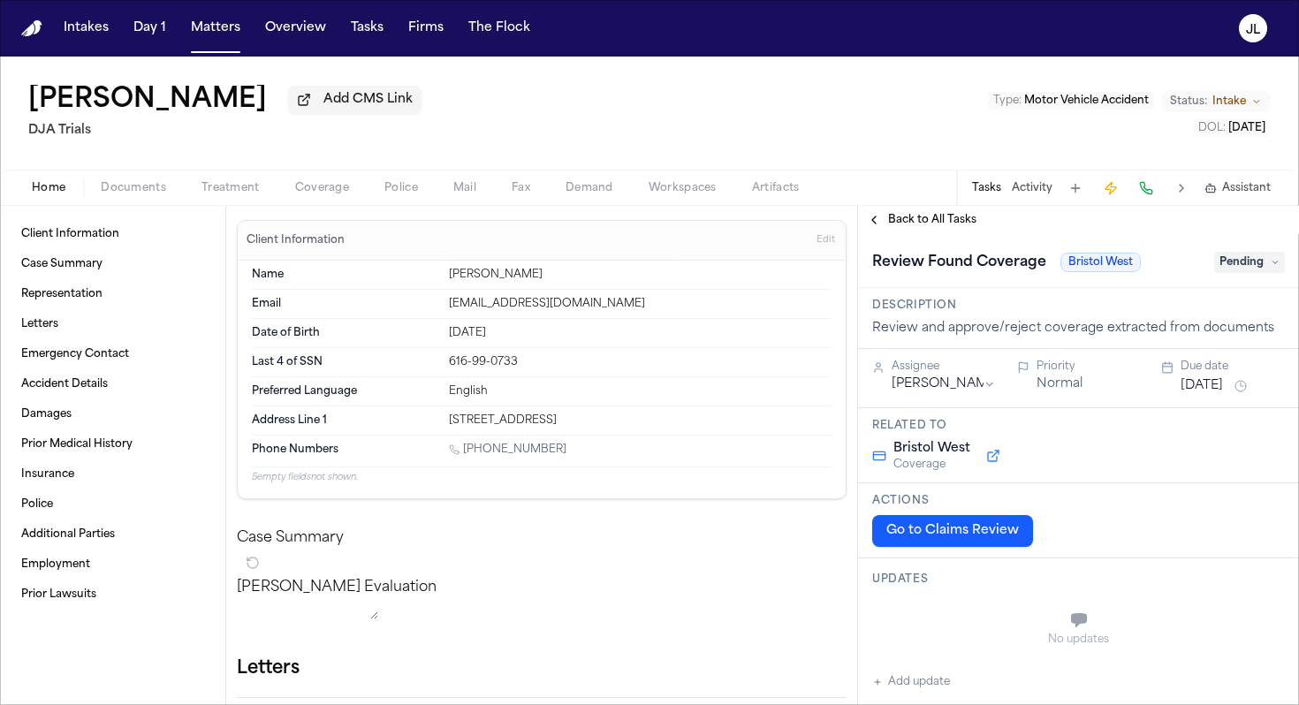
click at [316, 185] on span "Coverage" at bounding box center [322, 188] width 54 height 14
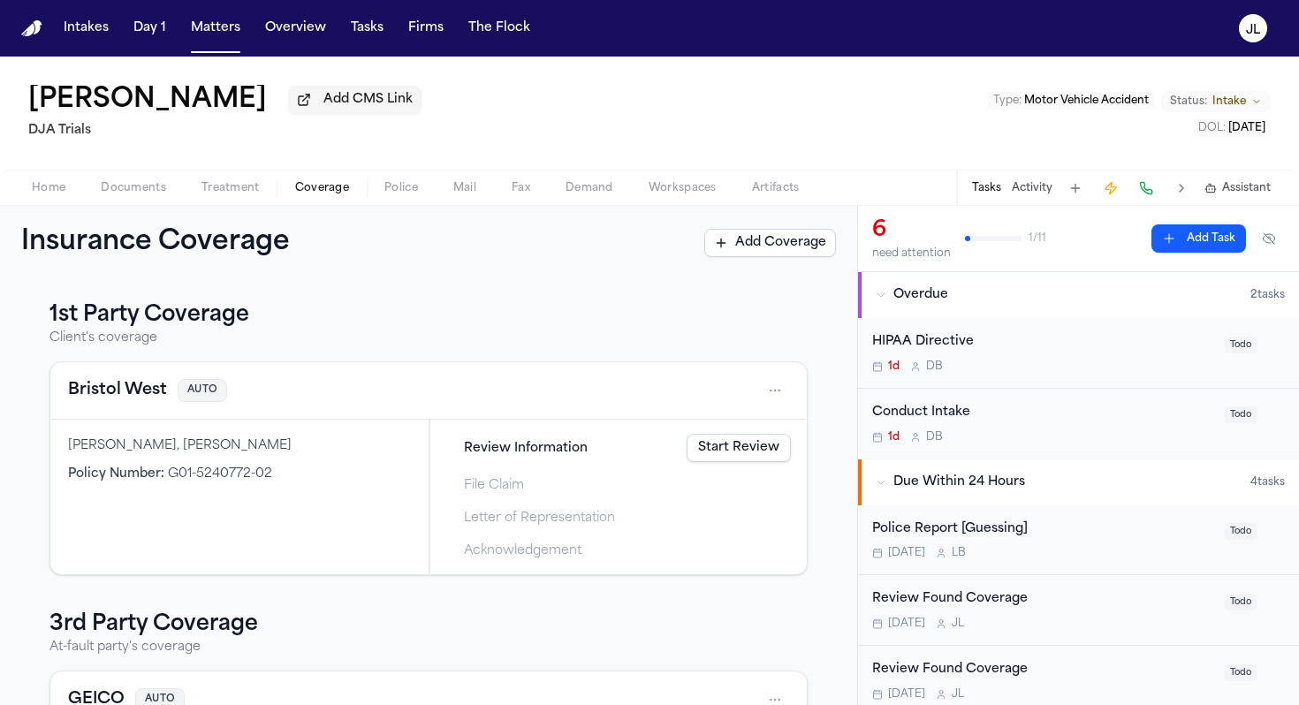
click at [742, 466] on div "Review Information Start Review" at bounding box center [618, 448] width 359 height 39
click at [744, 456] on link "Start Review" at bounding box center [739, 448] width 104 height 28
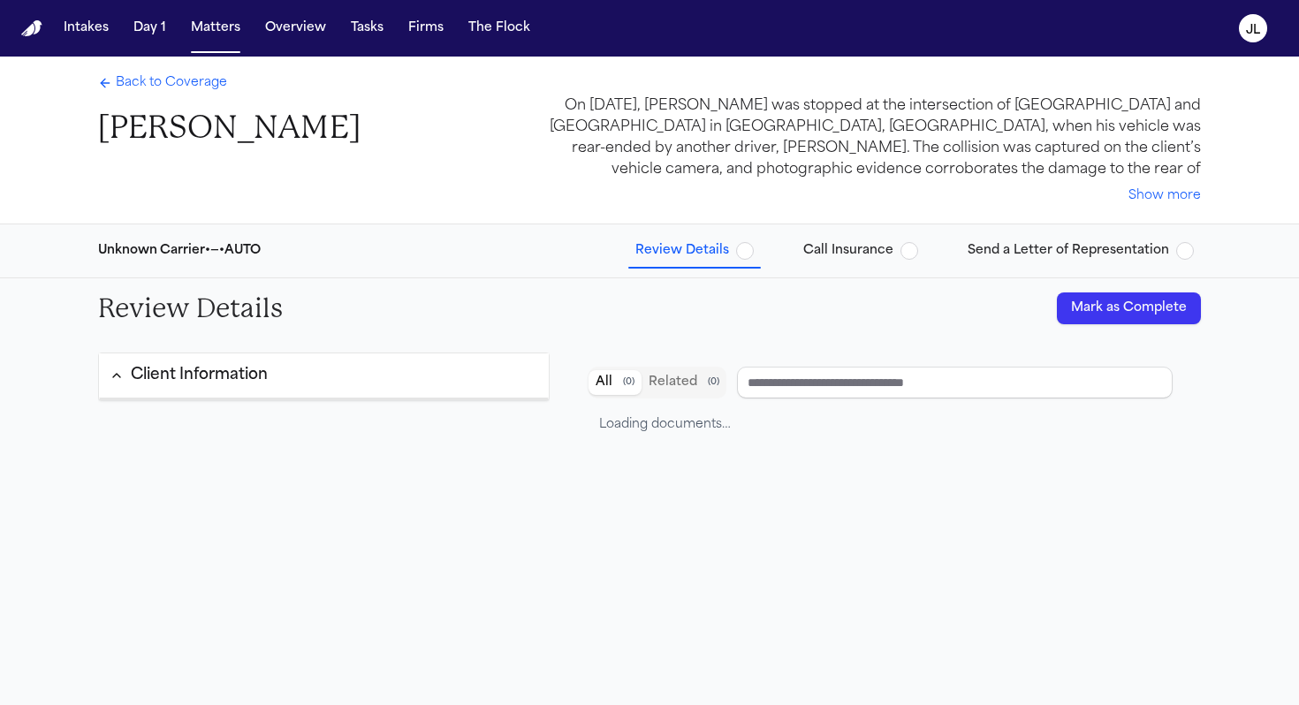
type input "**********"
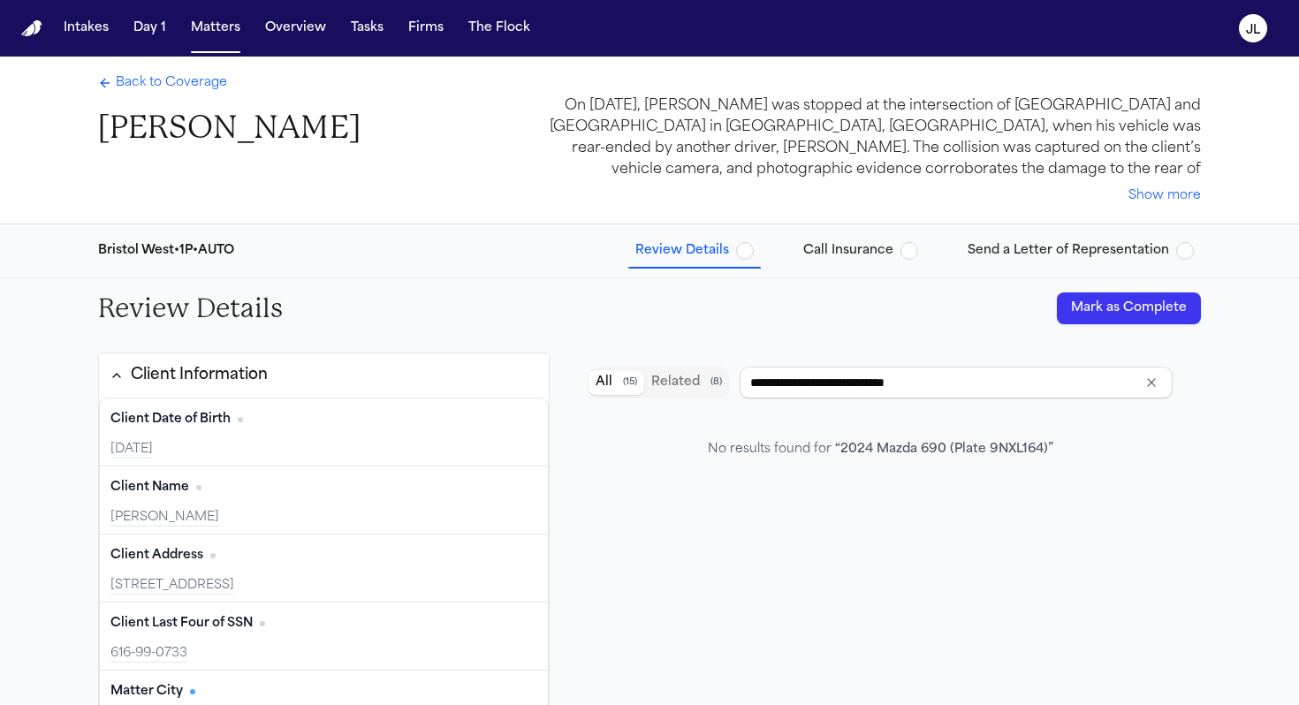
click at [123, 83] on span "Back to Coverage" at bounding box center [171, 83] width 111 height 18
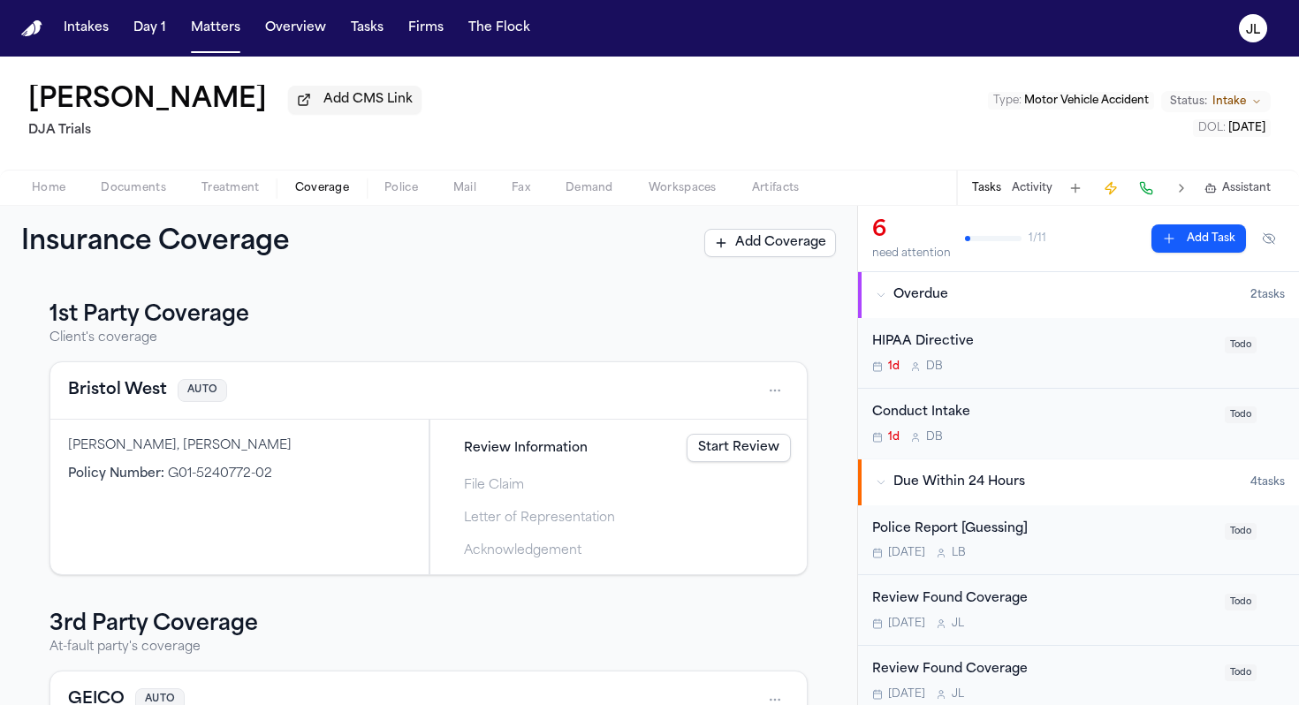
click at [141, 390] on button "Bristol West" at bounding box center [117, 390] width 99 height 25
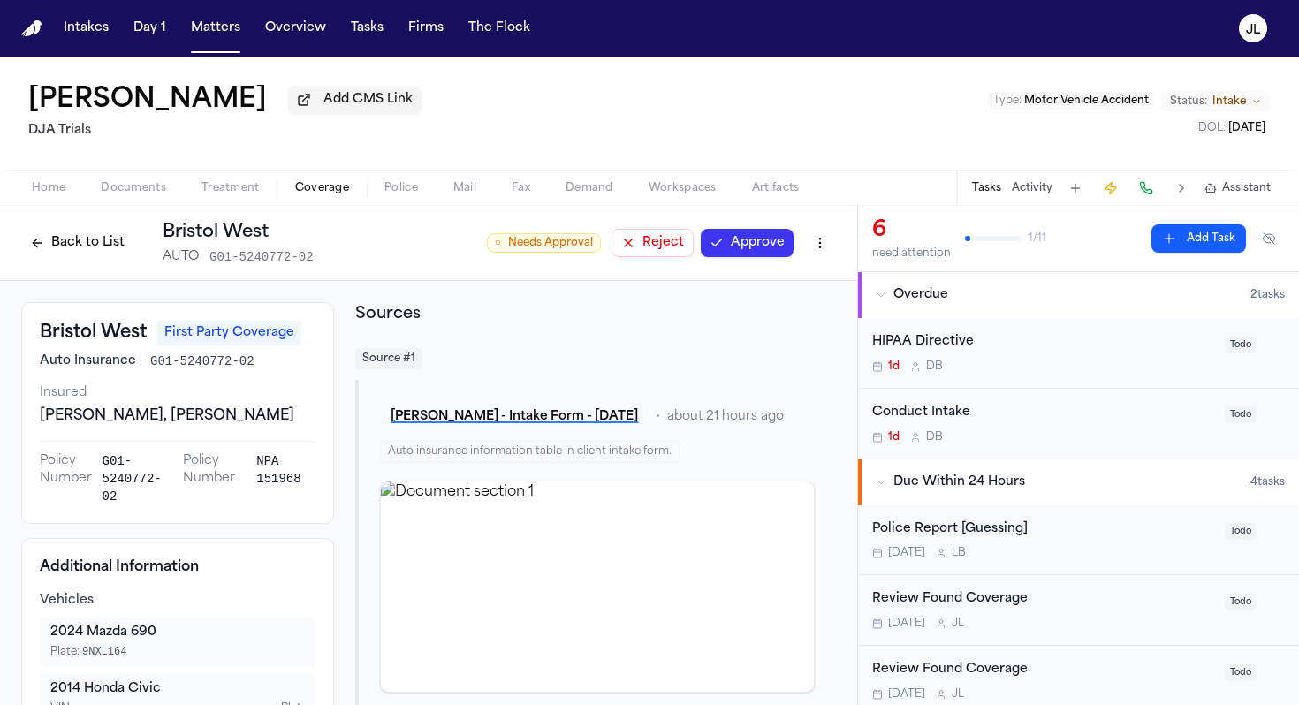
click at [69, 242] on button "Back to List" at bounding box center [77, 243] width 112 height 28
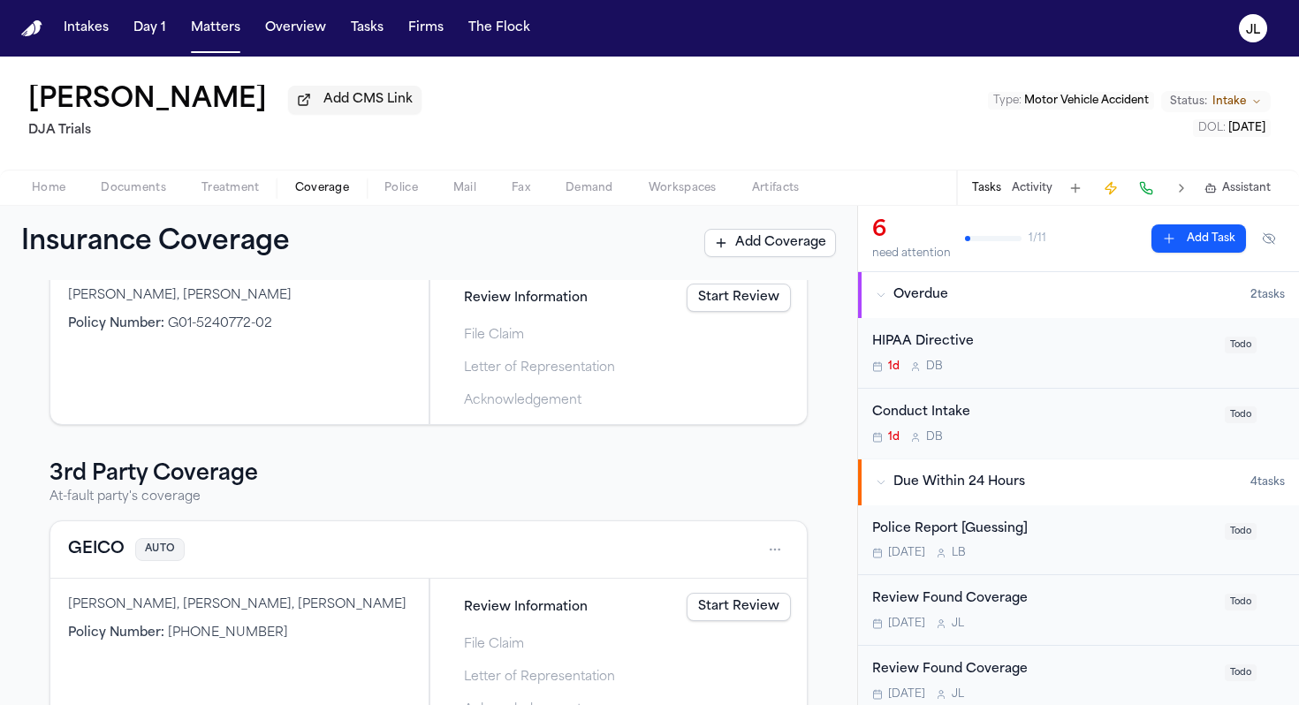
scroll to position [204, 0]
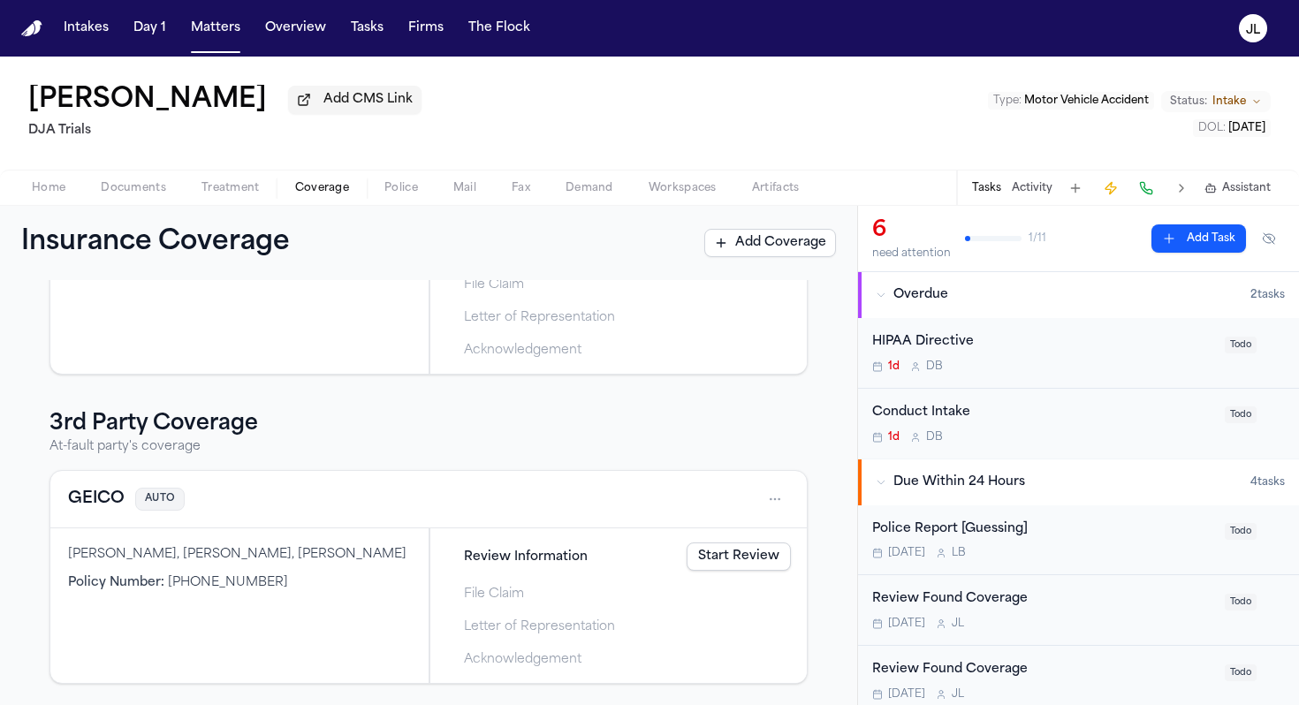
click at [113, 497] on button "GEICO" at bounding box center [96, 499] width 57 height 25
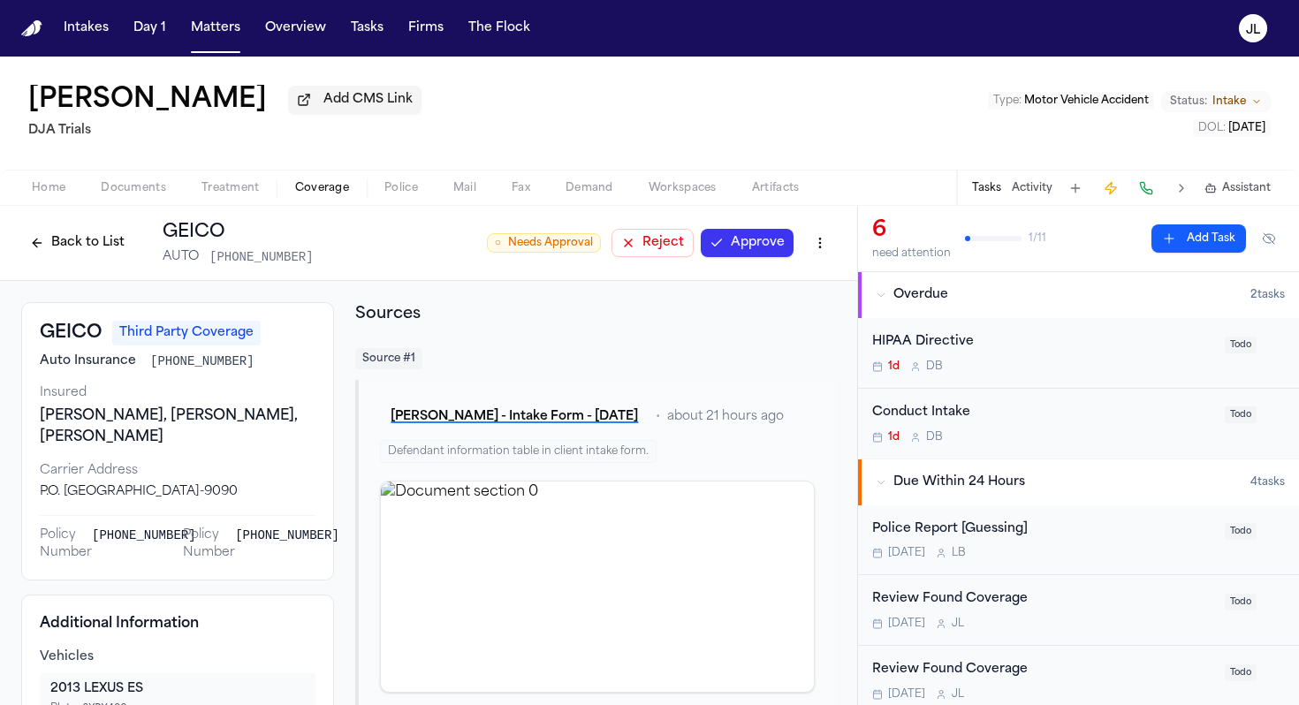
click at [78, 255] on button "Back to List" at bounding box center [77, 243] width 112 height 28
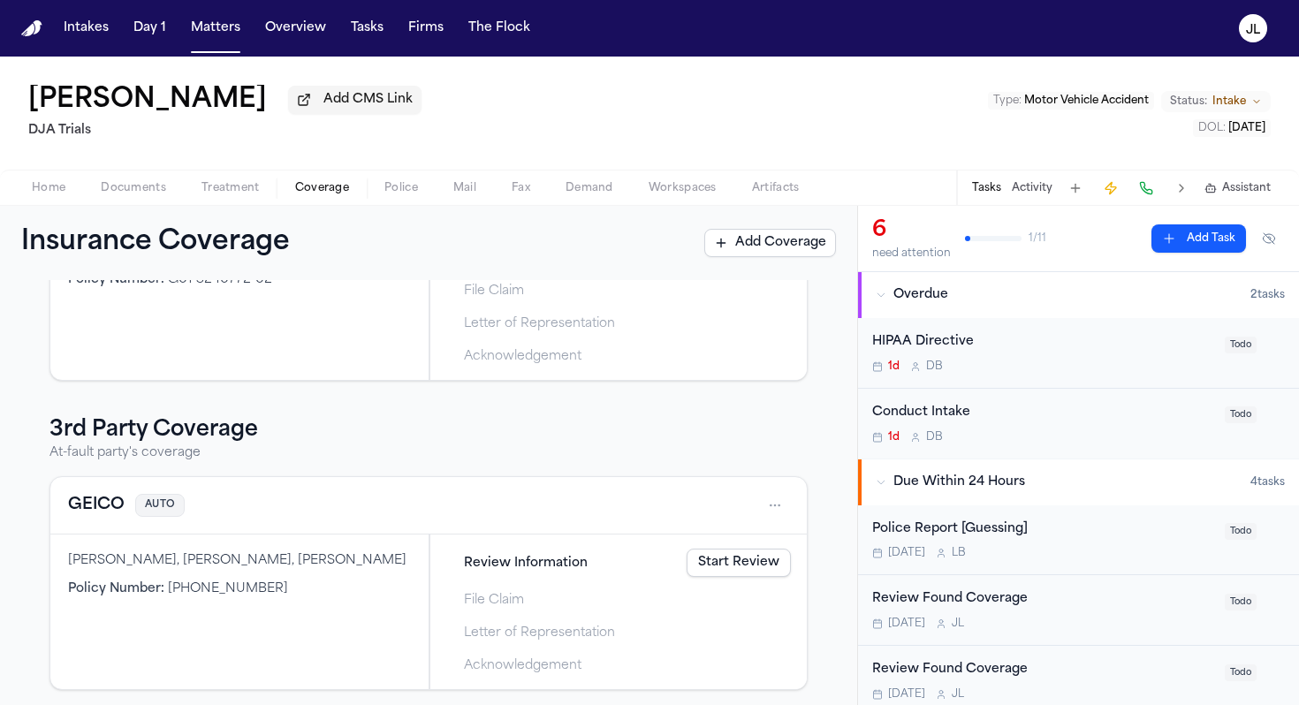
scroll to position [204, 0]
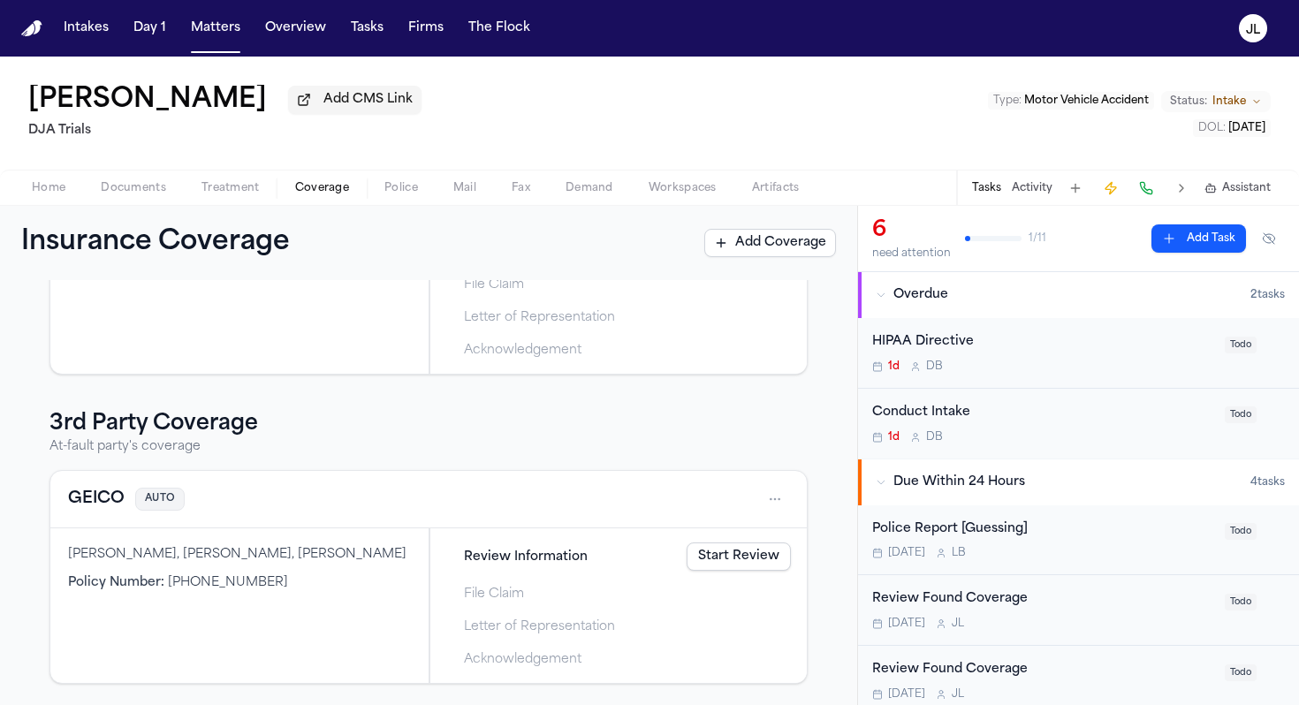
click at [739, 549] on link "Start Review" at bounding box center [739, 557] width 104 height 28
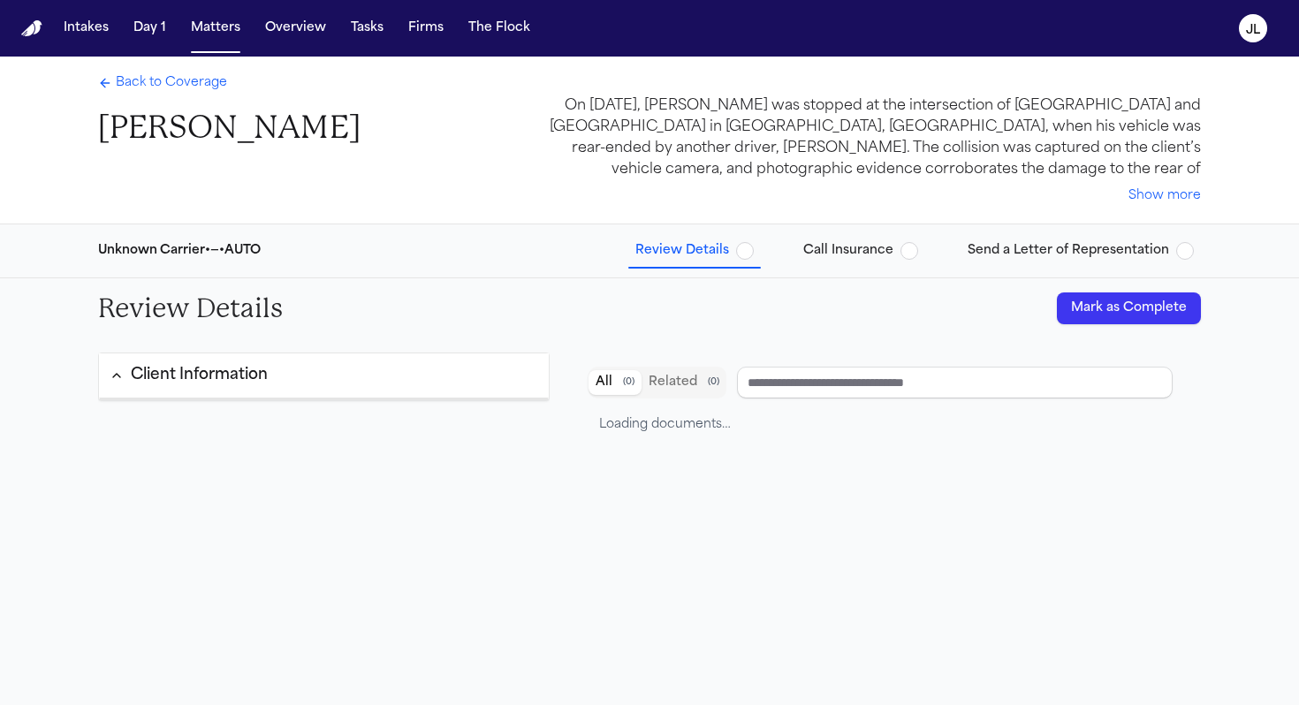
type input "**********"
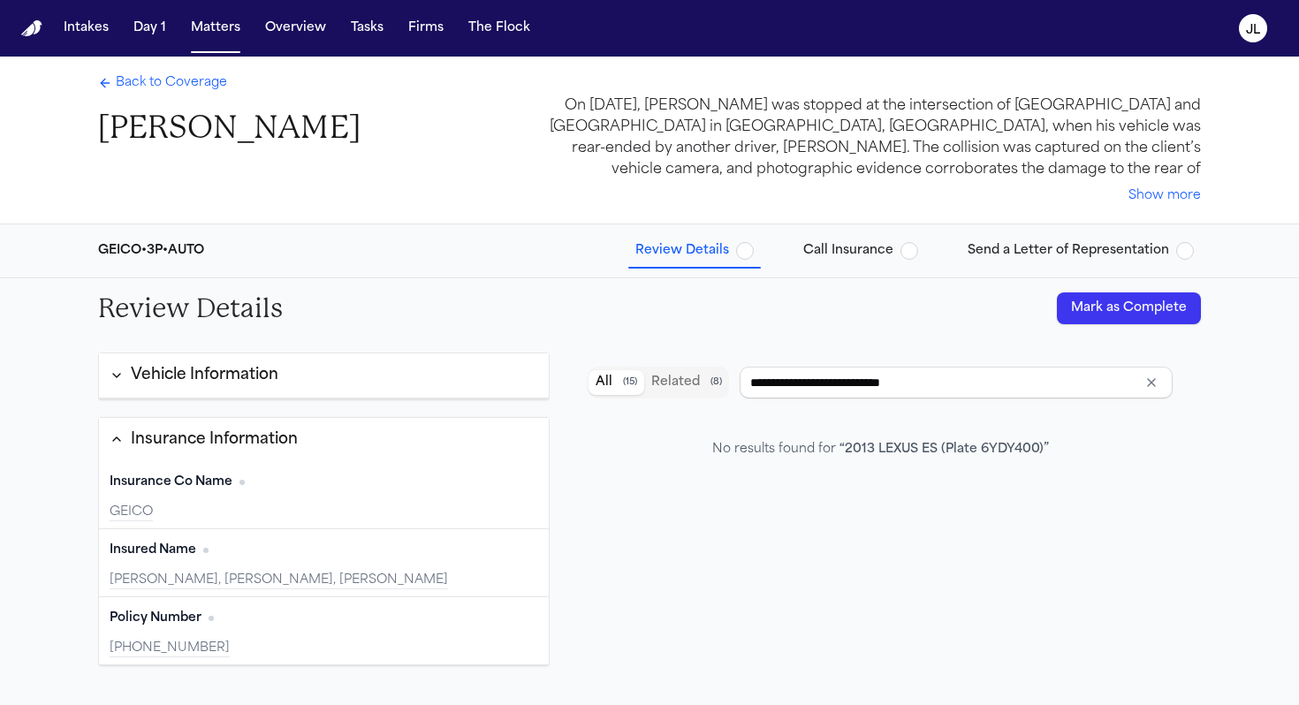
click at [1152, 317] on button "Mark as Complete" at bounding box center [1129, 309] width 144 height 32
click at [184, 87] on span "Back to Coverage" at bounding box center [171, 83] width 111 height 18
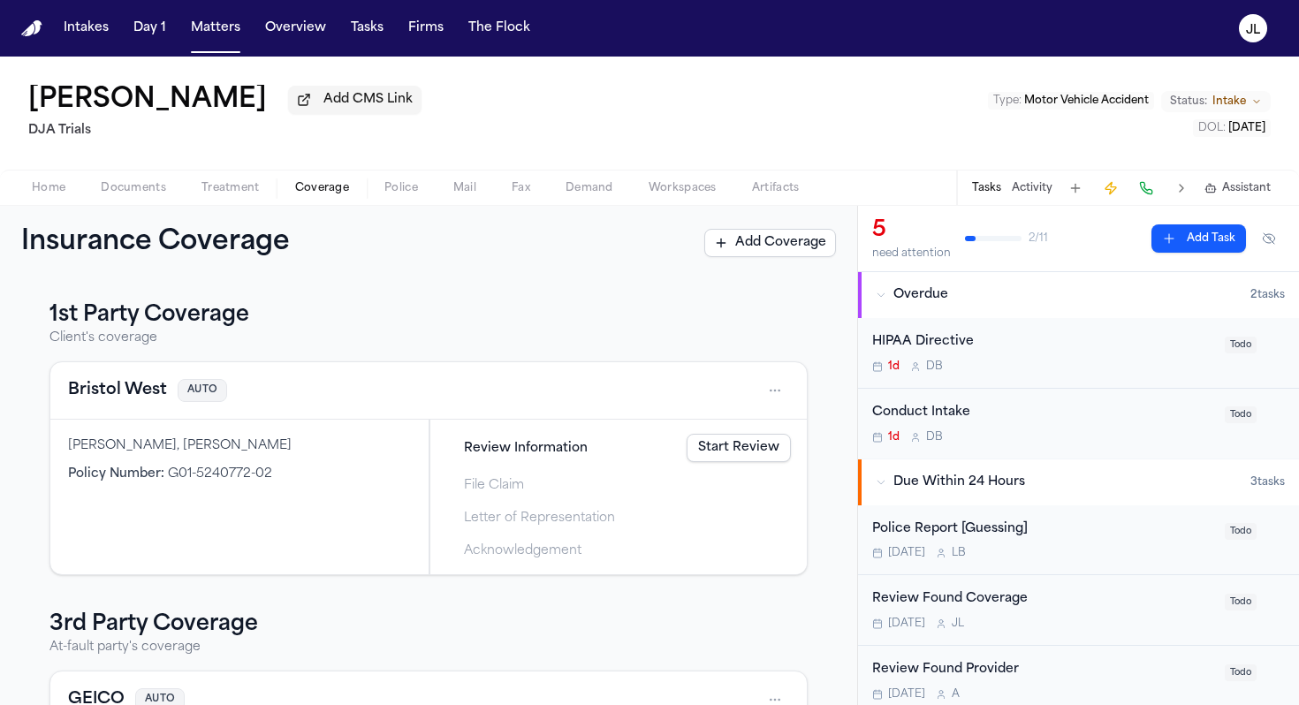
click at [754, 441] on link "Start Review" at bounding box center [739, 448] width 104 height 28
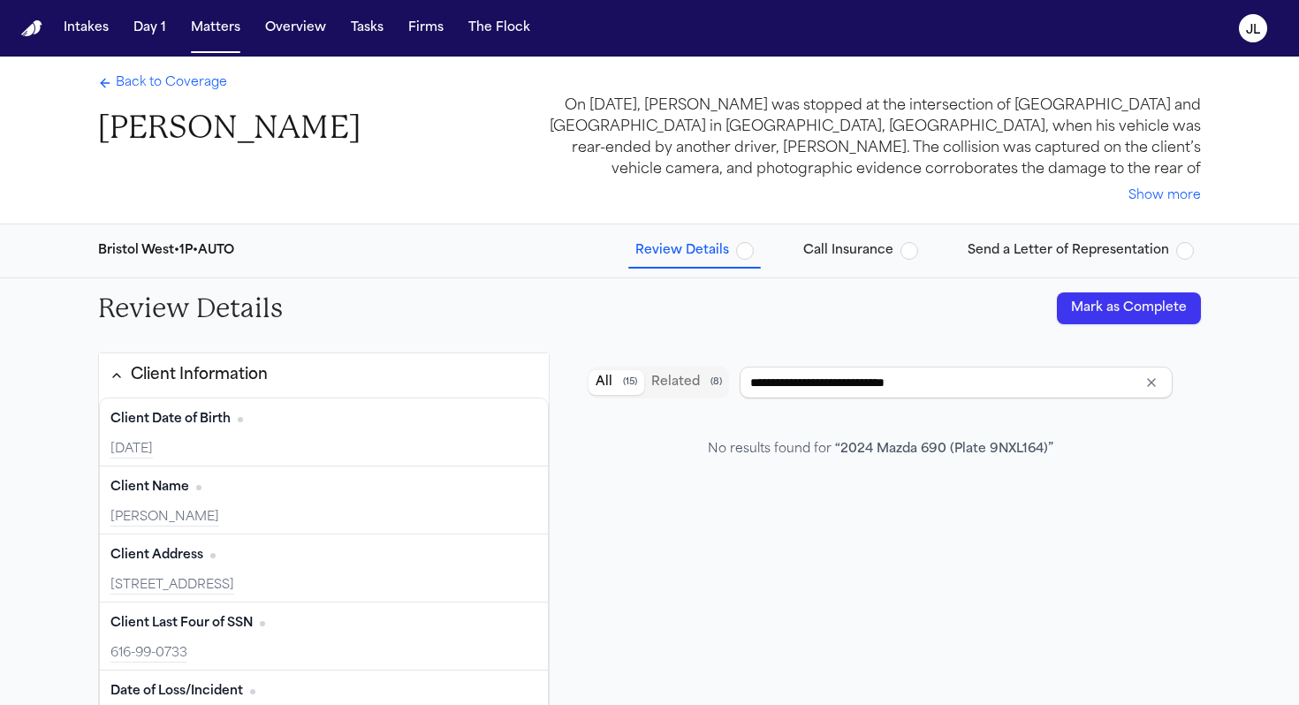
click at [155, 87] on span "Back to Coverage" at bounding box center [171, 83] width 111 height 18
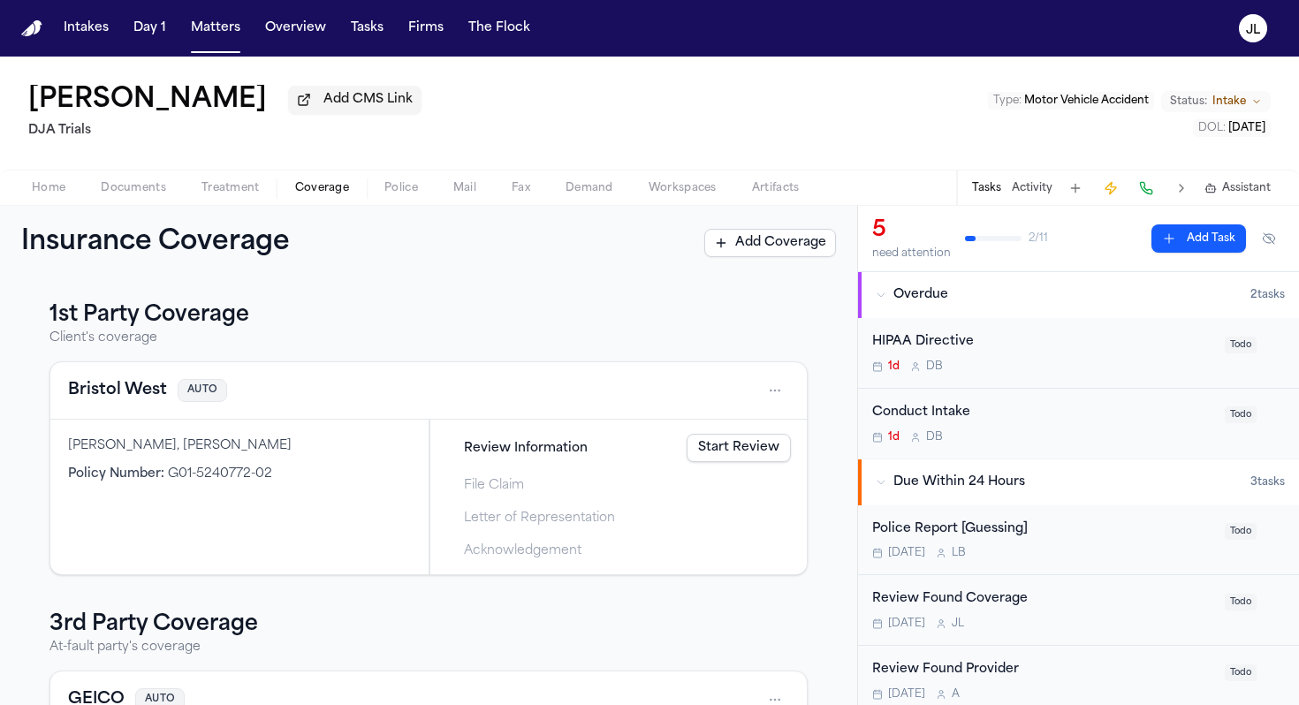
click at [109, 398] on button "Bristol West" at bounding box center [117, 390] width 99 height 25
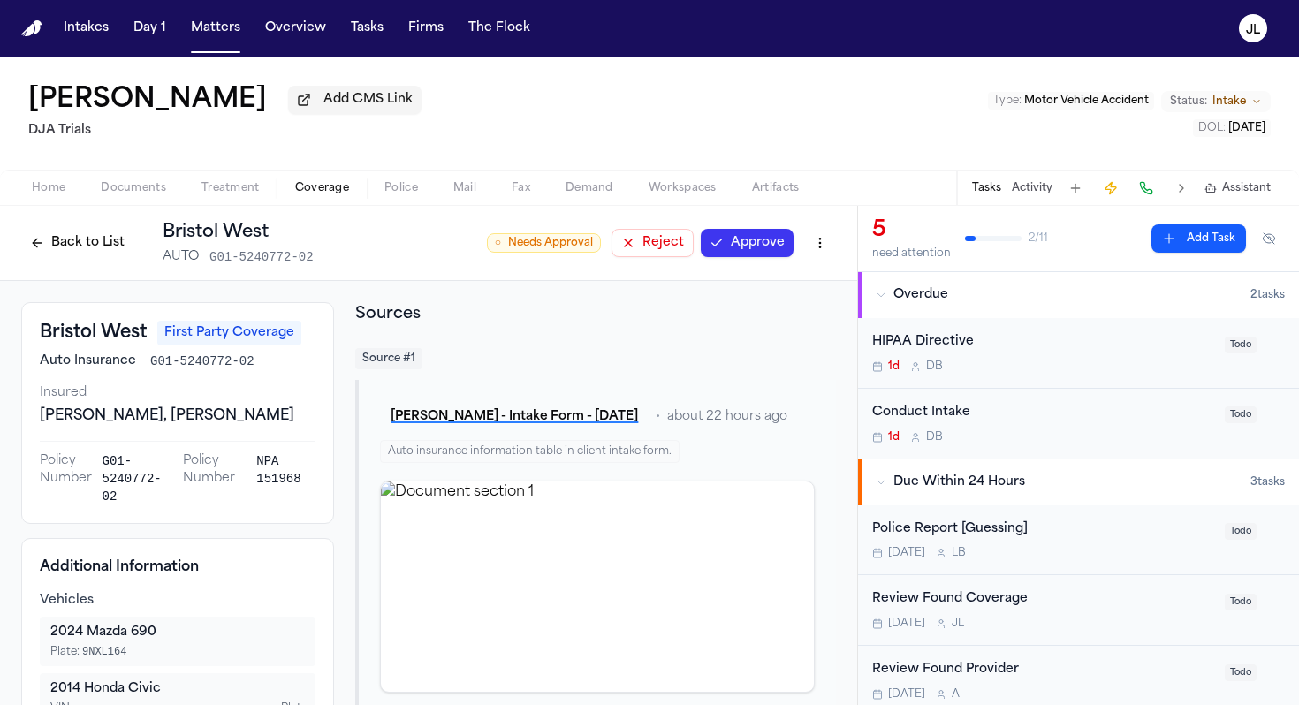
click at [749, 255] on button "Approve" at bounding box center [747, 243] width 93 height 28
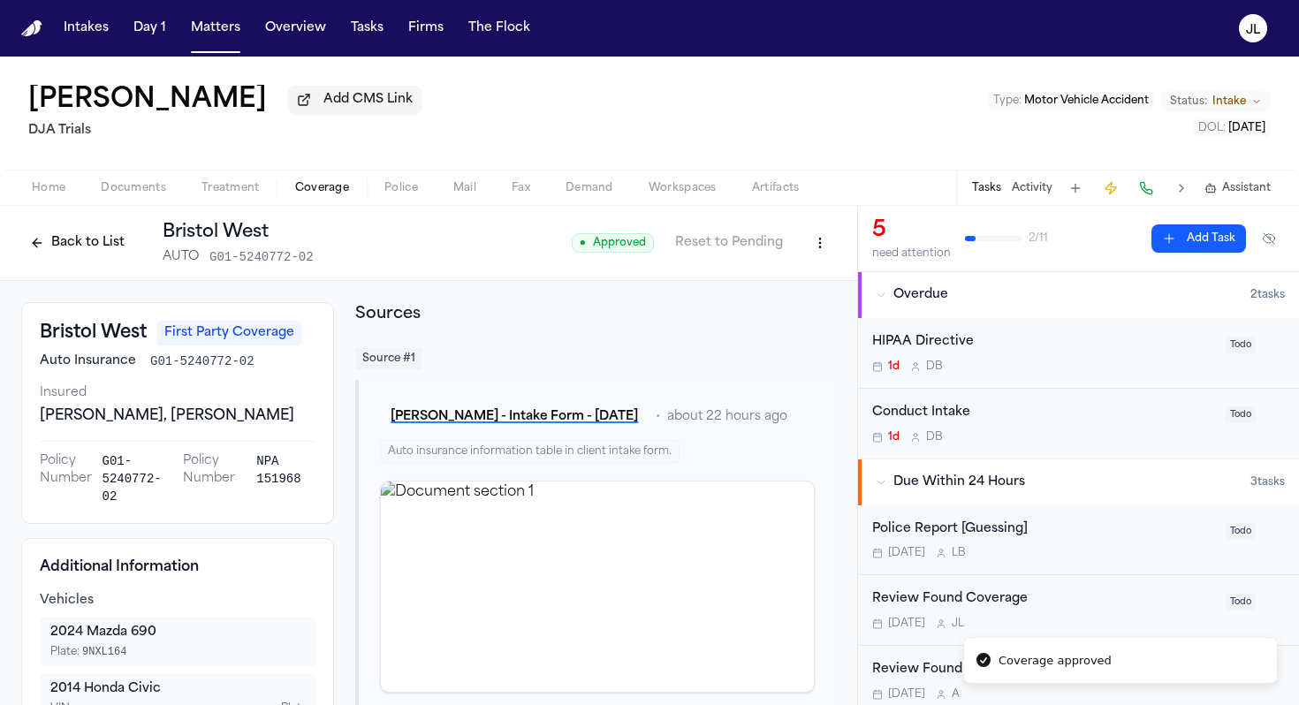
click at [87, 236] on button "Back to List" at bounding box center [77, 243] width 112 height 28
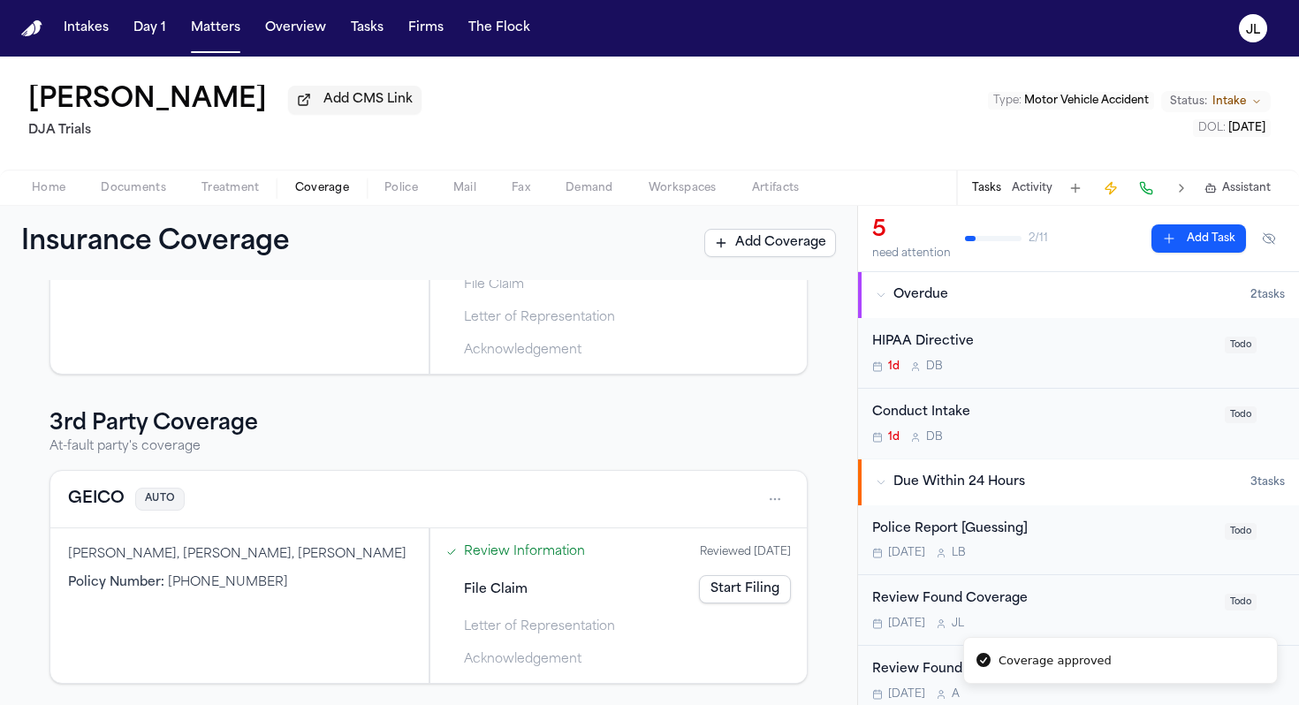
scroll to position [204, 0]
click at [99, 512] on div "GEICO AUTO" at bounding box center [428, 499] width 721 height 28
click at [99, 511] on div "GEICO AUTO" at bounding box center [428, 499] width 721 height 28
click at [99, 506] on button "GEICO" at bounding box center [96, 499] width 57 height 25
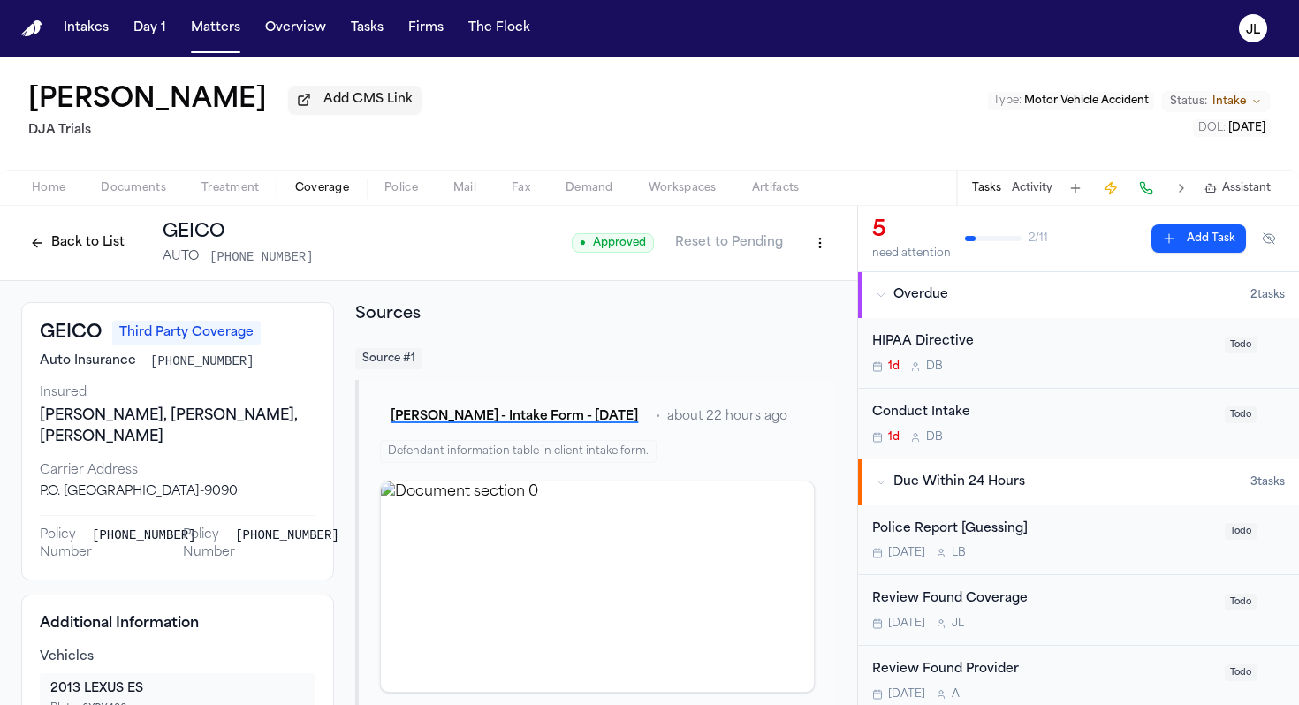
click at [72, 250] on button "Back to List" at bounding box center [77, 243] width 112 height 28
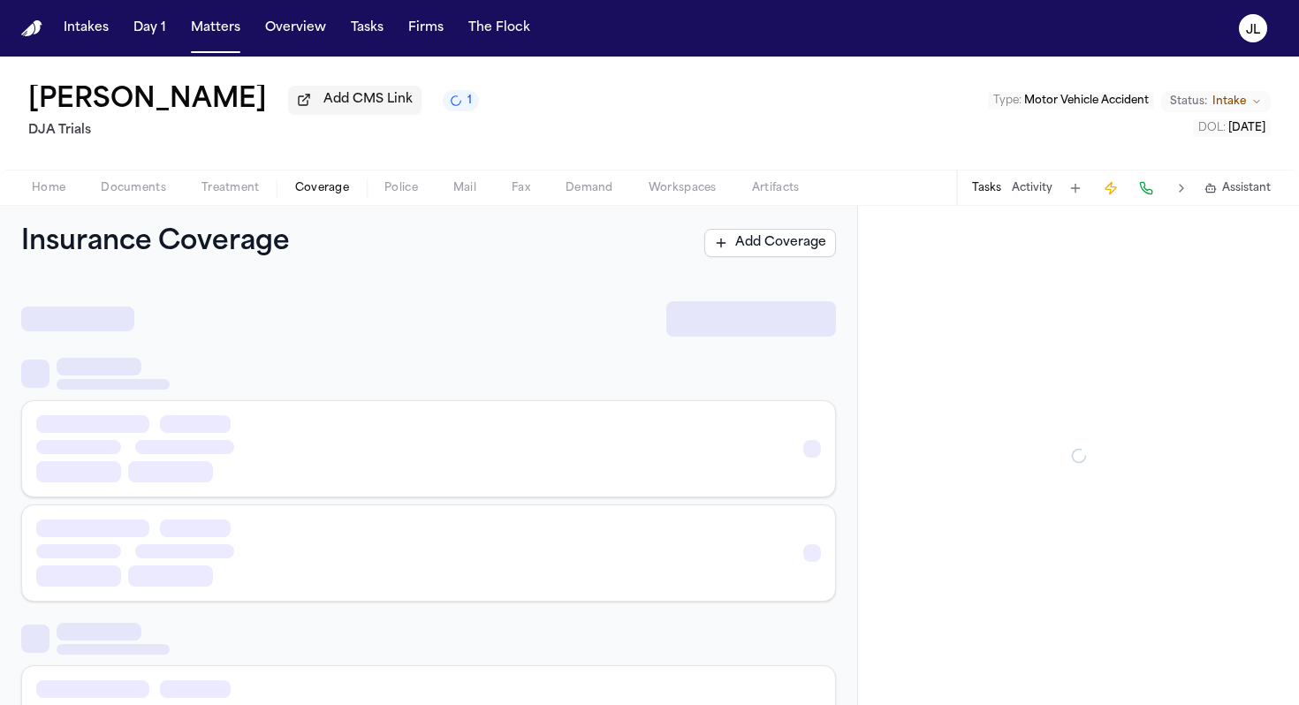
click at [341, 189] on span "Coverage" at bounding box center [322, 188] width 54 height 14
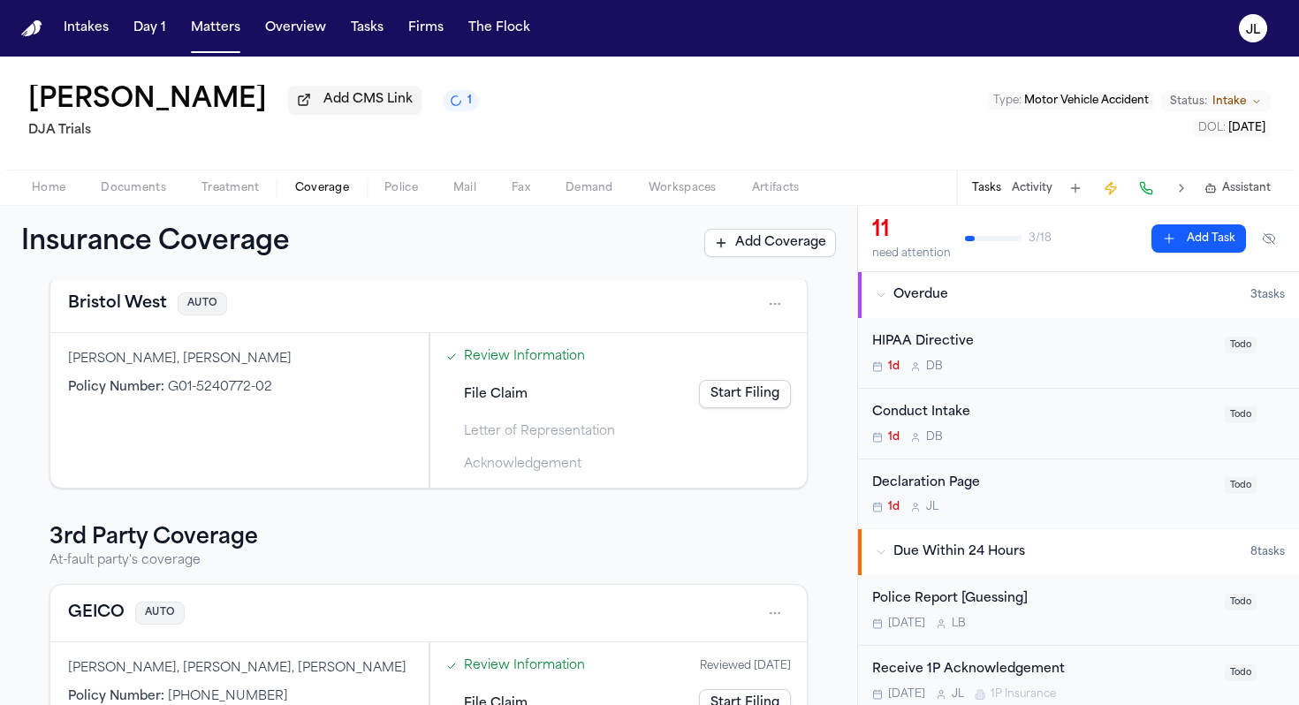
scroll to position [204, 0]
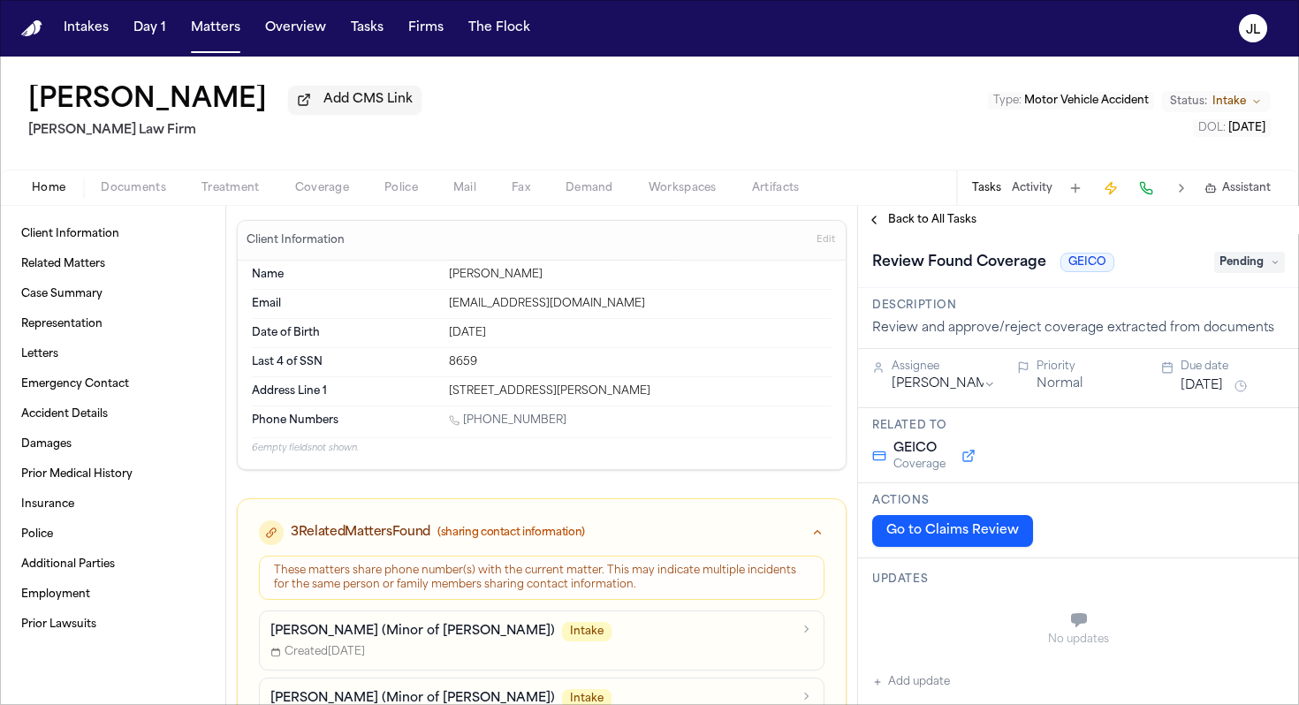
click at [333, 186] on span "Coverage" at bounding box center [322, 188] width 54 height 14
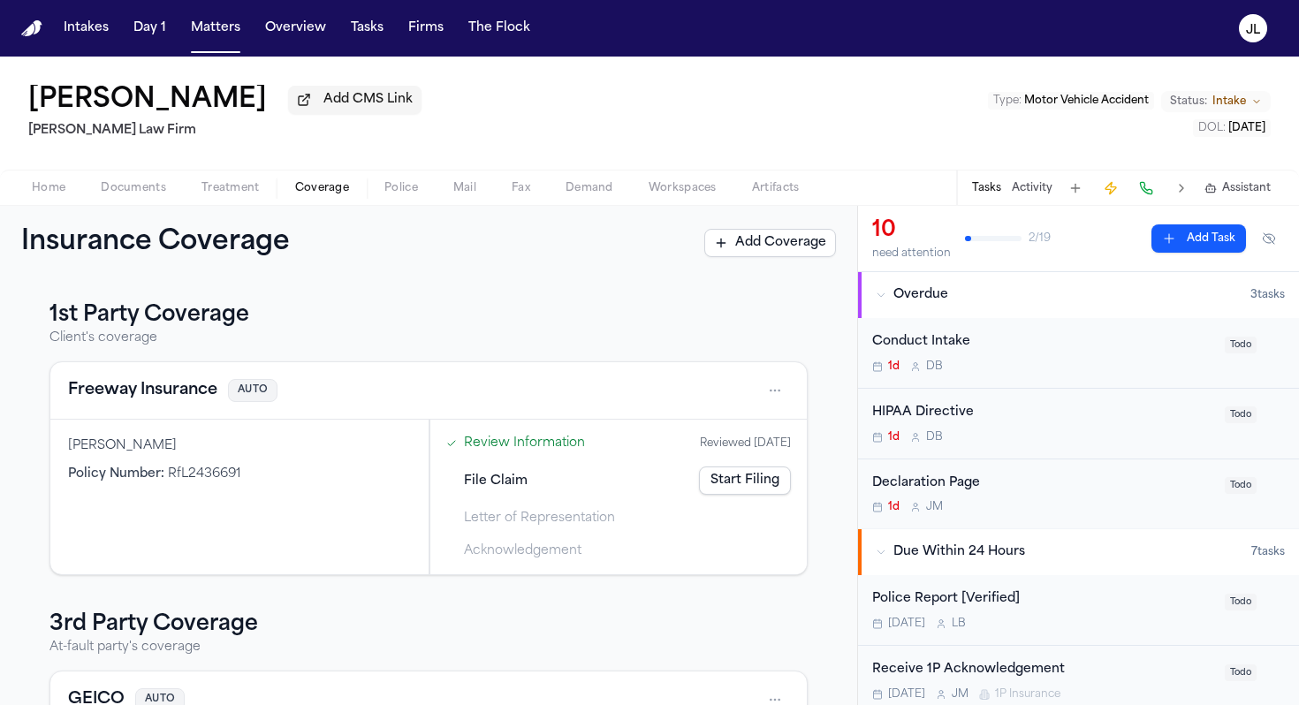
scroll to position [204, 0]
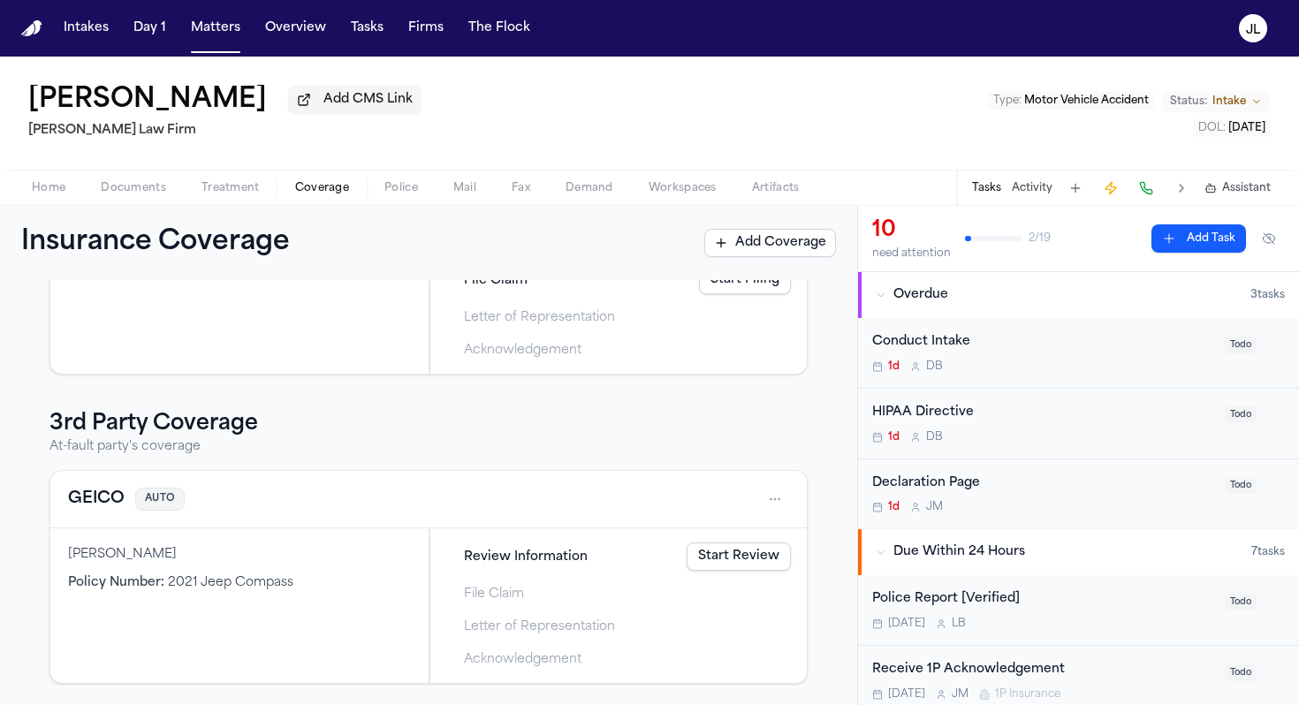
click at [752, 556] on link "Start Review" at bounding box center [739, 557] width 104 height 28
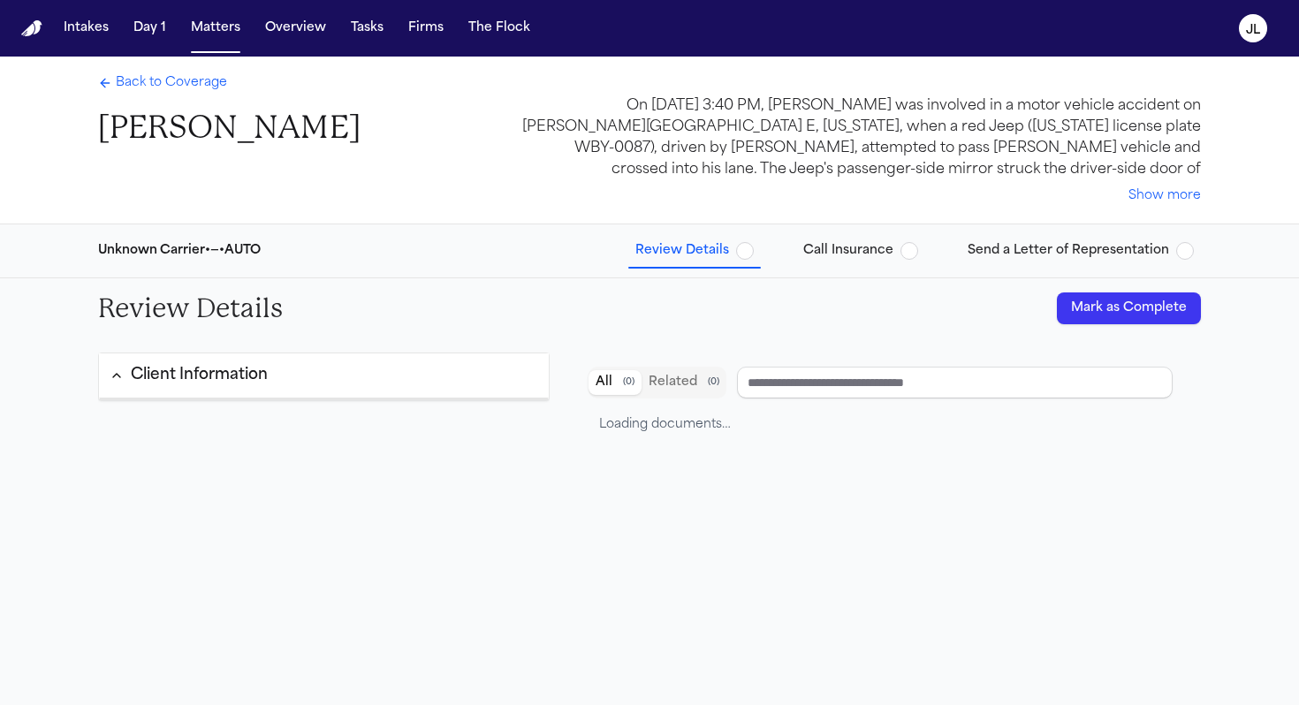
type input "**********"
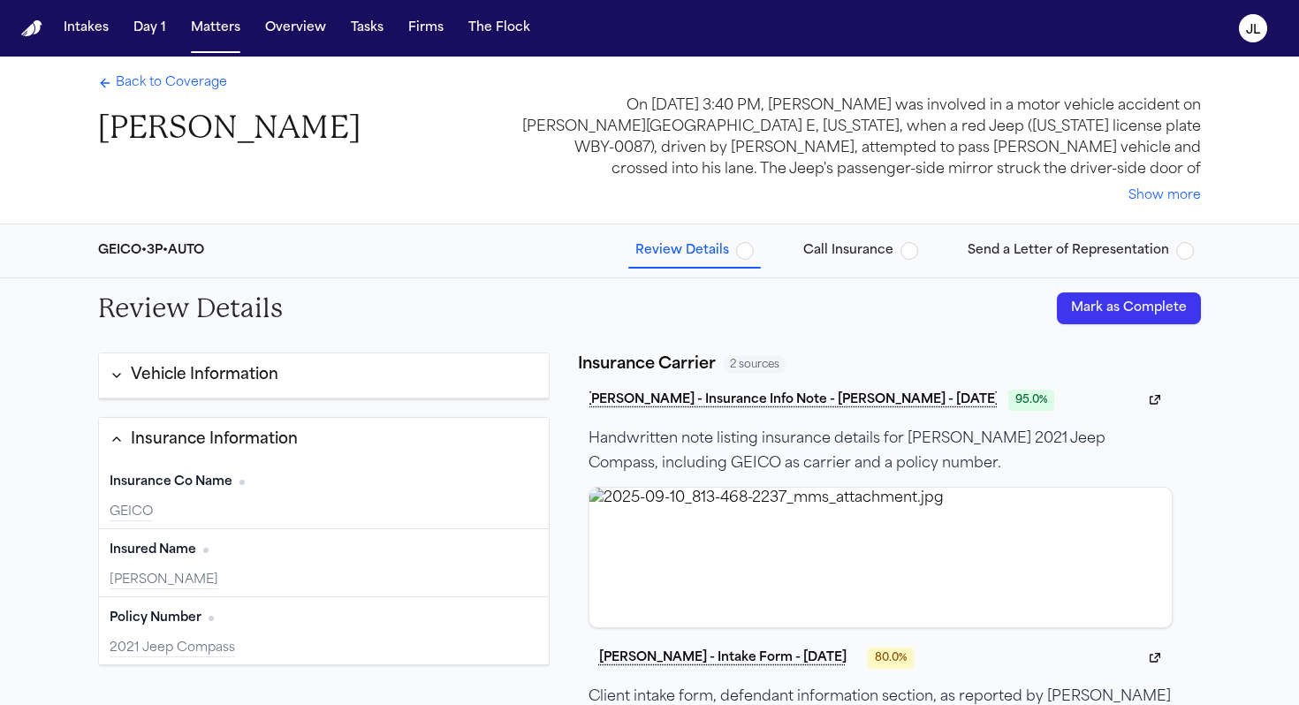
click at [1183, 317] on button "Mark as Complete" at bounding box center [1129, 309] width 144 height 32
click at [187, 80] on span "Back to Coverage" at bounding box center [171, 83] width 111 height 18
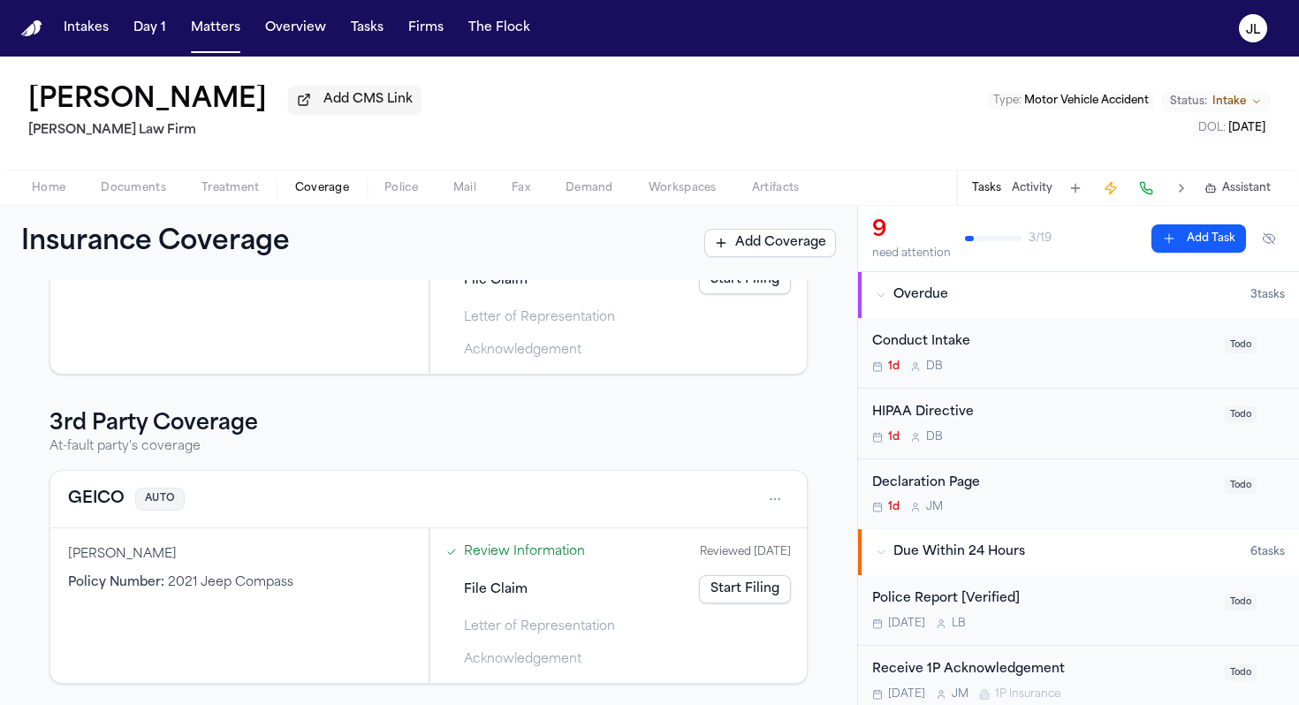
scroll to position [204, 0]
click at [99, 501] on button "GEICO" at bounding box center [96, 499] width 57 height 25
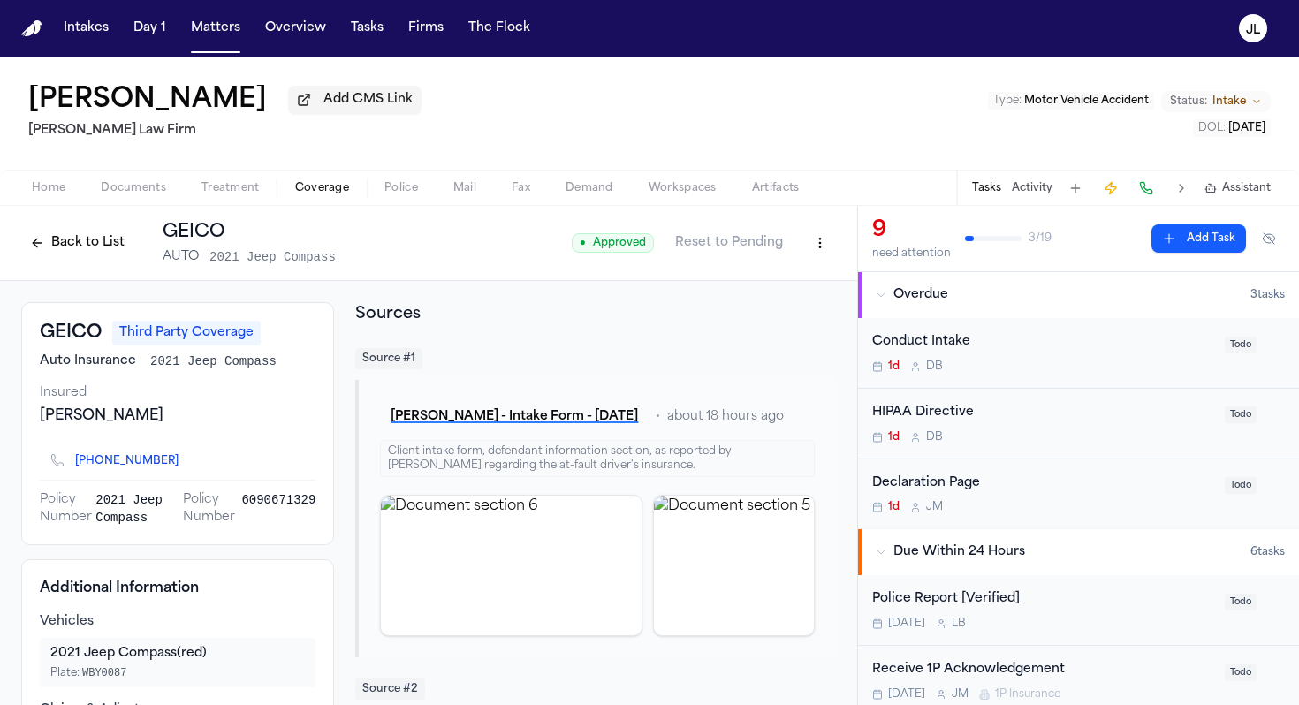
click at [73, 247] on button "Back to List" at bounding box center [77, 243] width 112 height 28
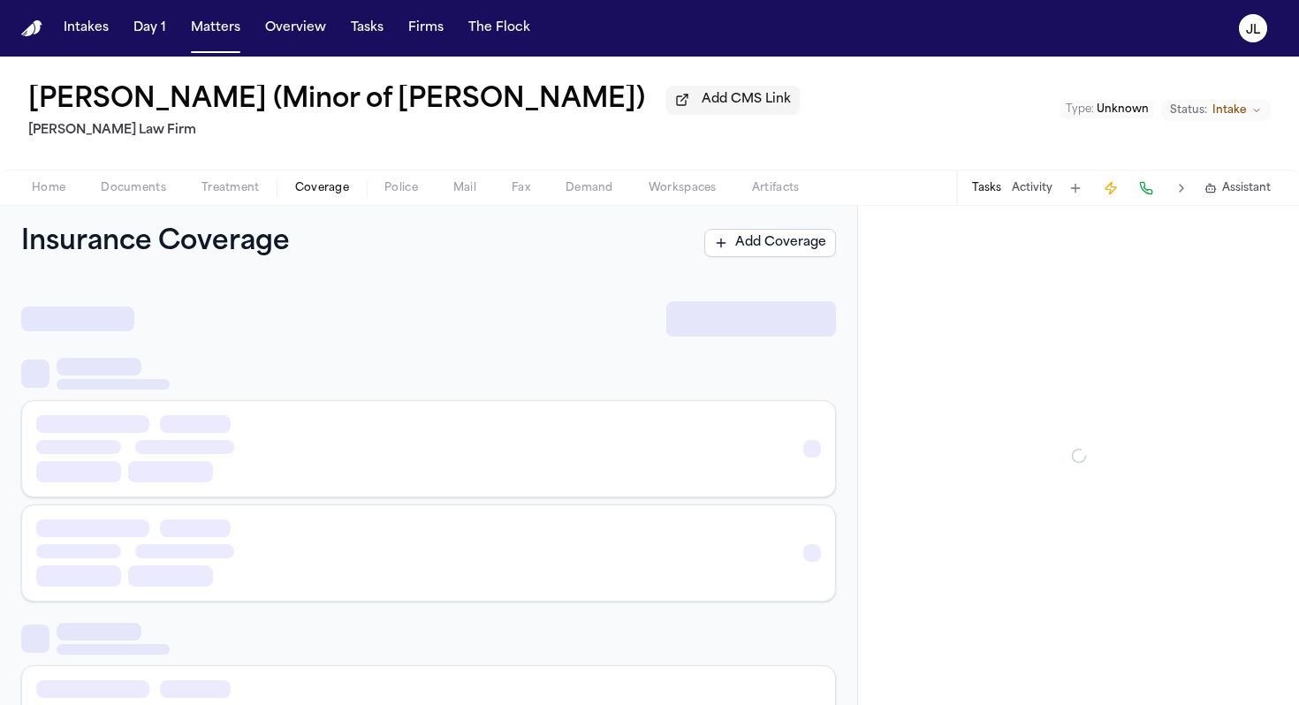
click at [318, 186] on span "Coverage" at bounding box center [322, 188] width 54 height 14
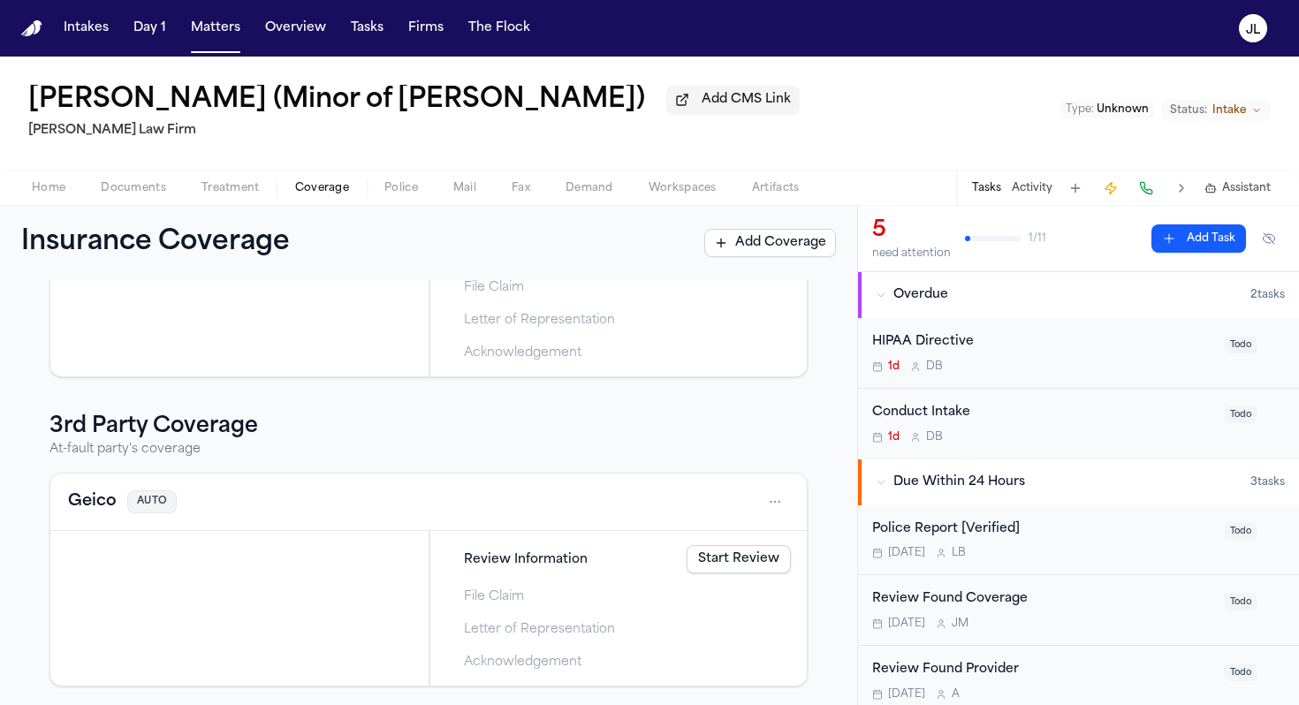
scroll to position [204, 0]
click at [96, 498] on button "Geico" at bounding box center [92, 499] width 49 height 25
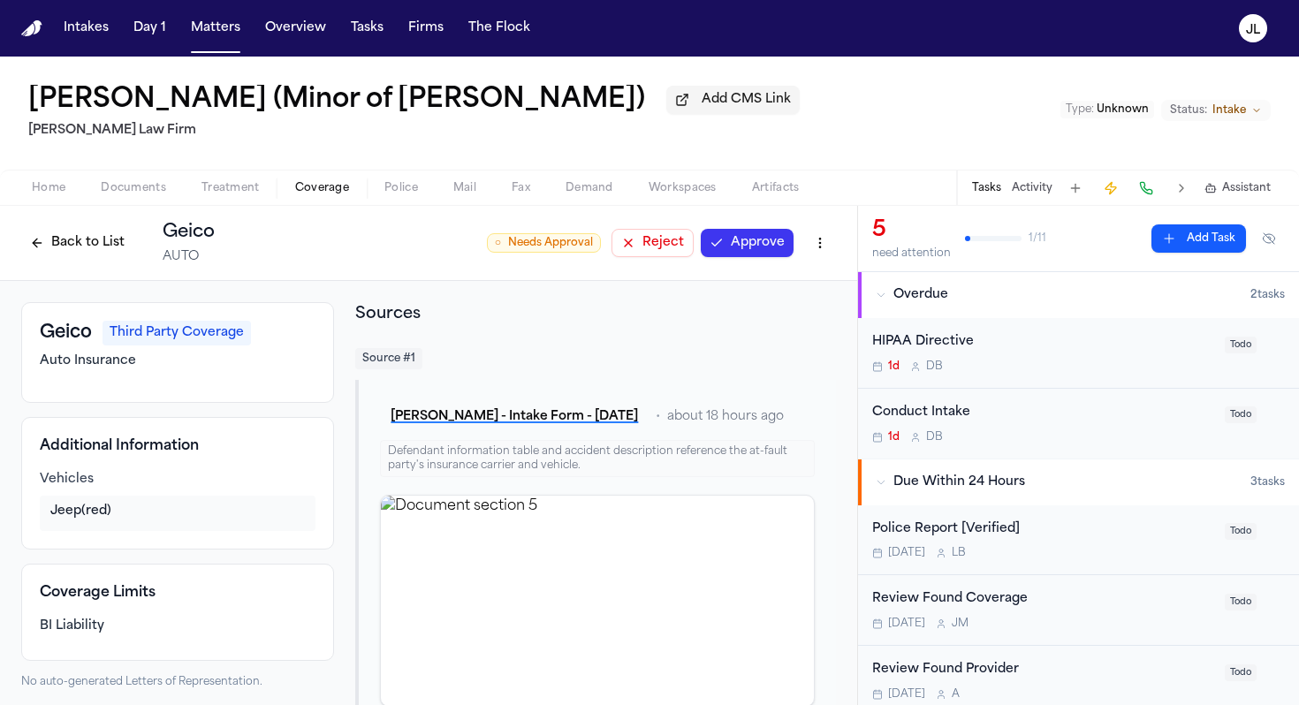
click at [754, 246] on button "Approve" at bounding box center [747, 243] width 93 height 28
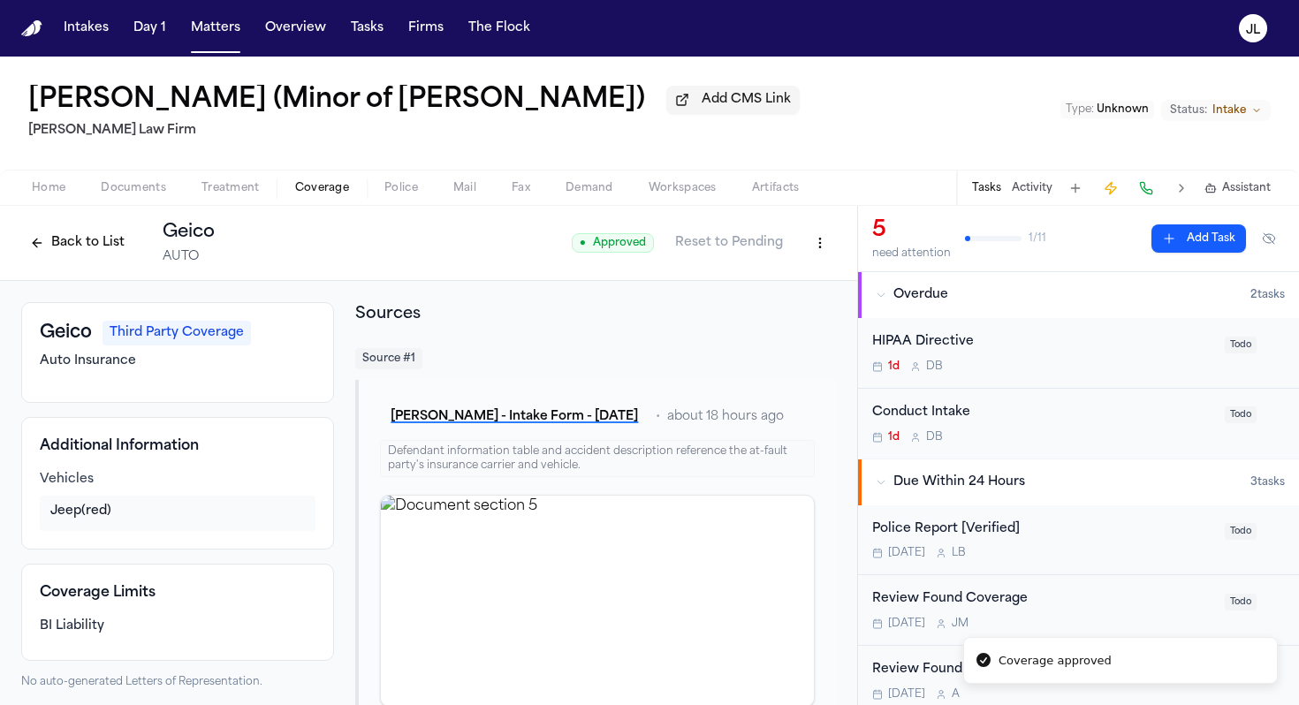
click at [73, 266] on div "Back to List Geico AUTO" at bounding box center [118, 243] width 194 height 46
click at [73, 243] on button "Back to List" at bounding box center [77, 243] width 112 height 28
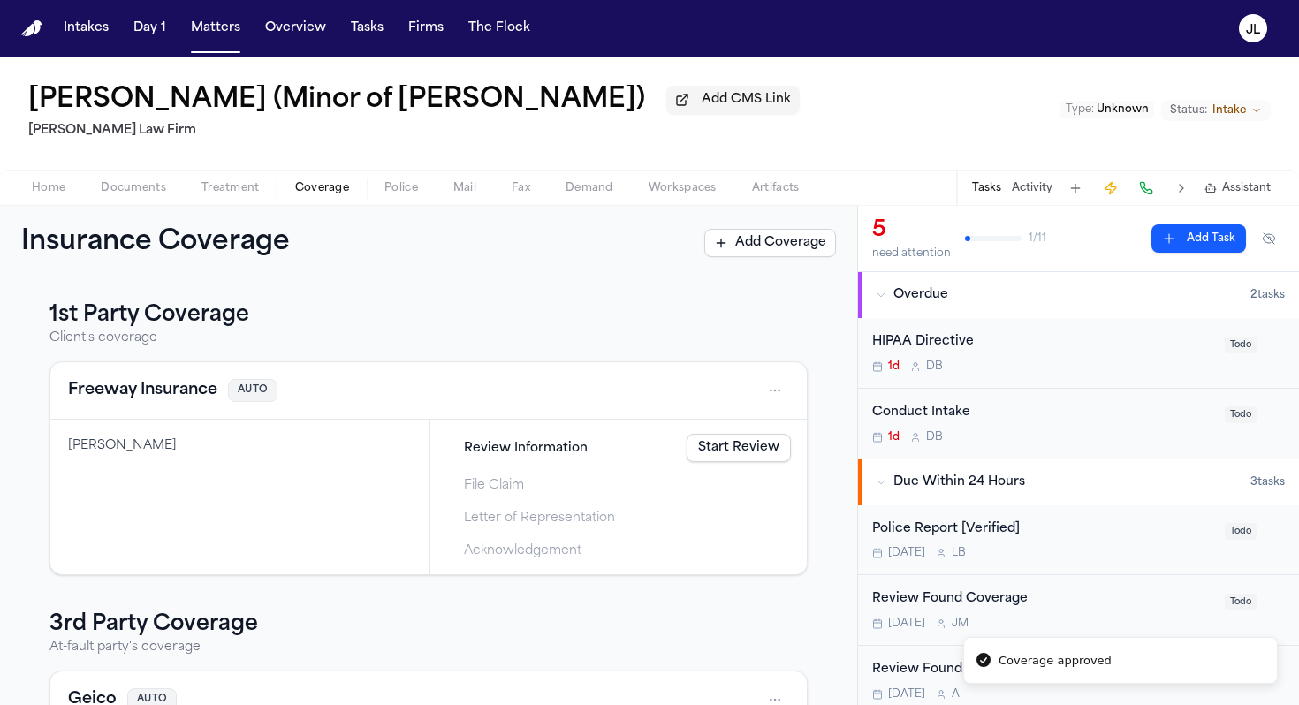
click at [177, 381] on div "Freeway Insurance AUTO" at bounding box center [428, 390] width 721 height 28
click at [177, 399] on button "Freeway Insurance" at bounding box center [142, 390] width 149 height 25
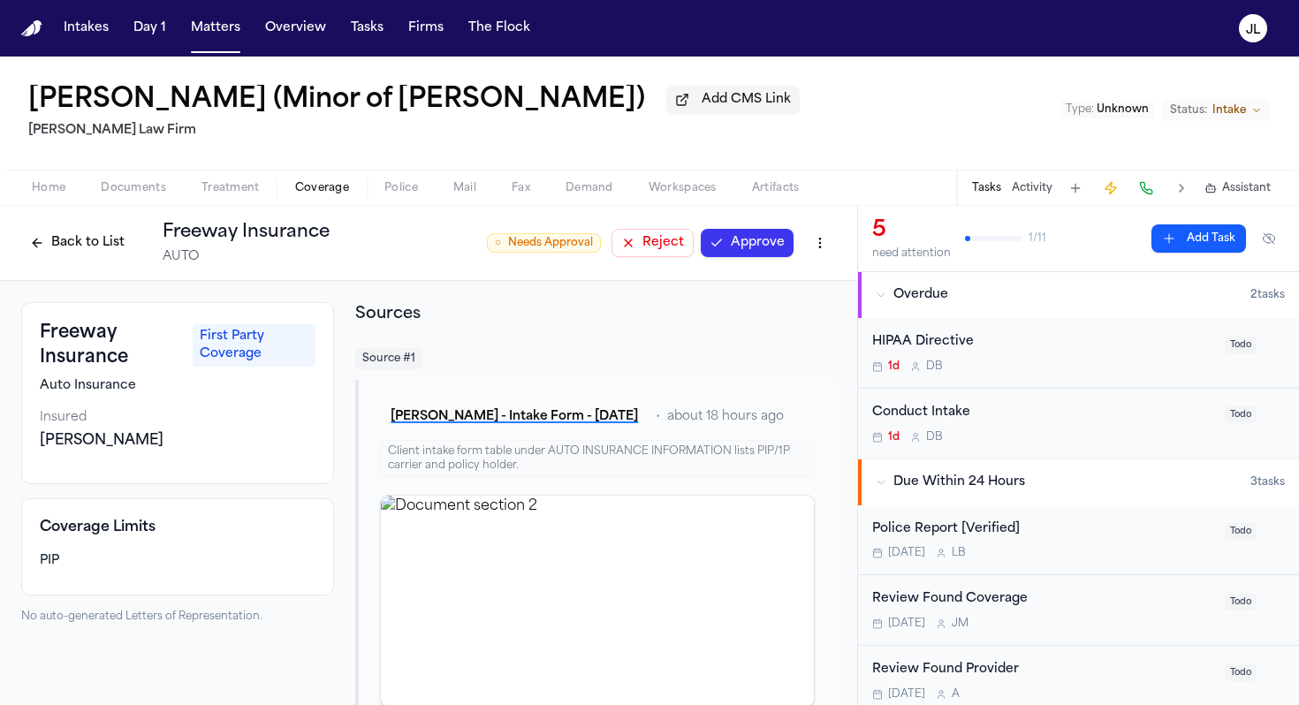
click at [779, 249] on button "Approve" at bounding box center [747, 243] width 93 height 28
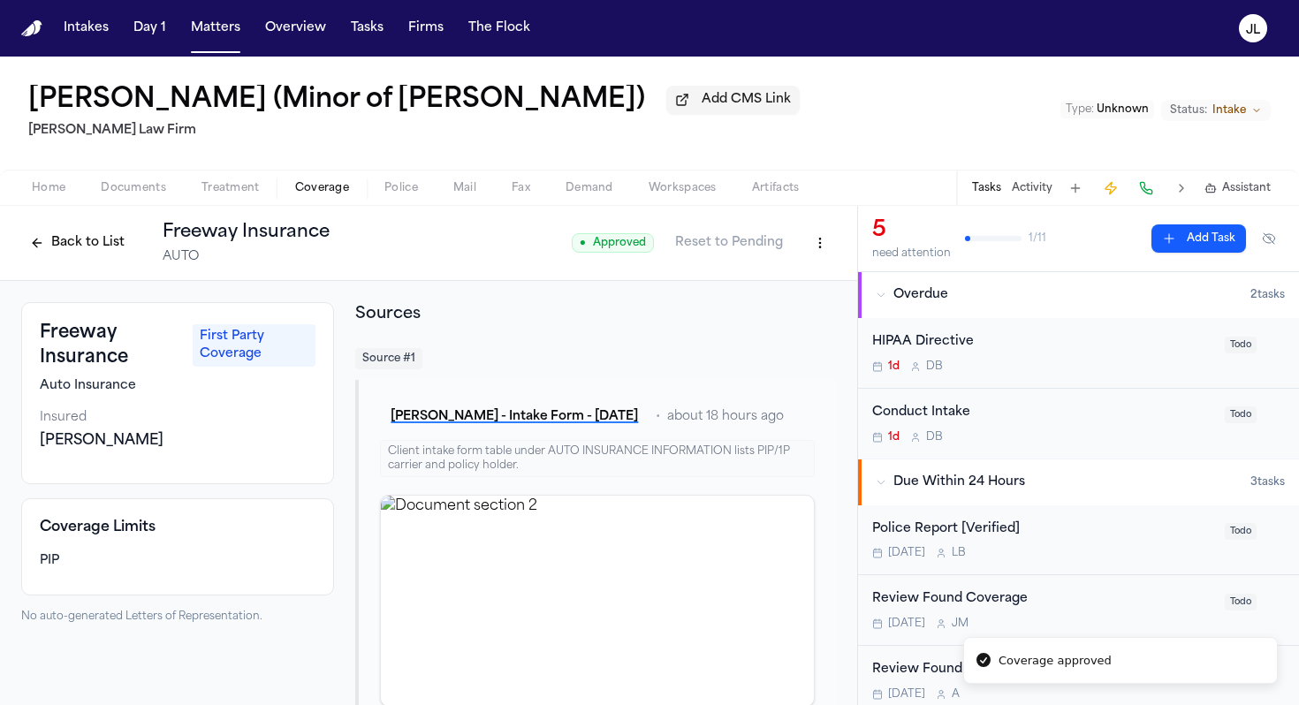
click at [87, 240] on button "Back to List" at bounding box center [77, 243] width 112 height 28
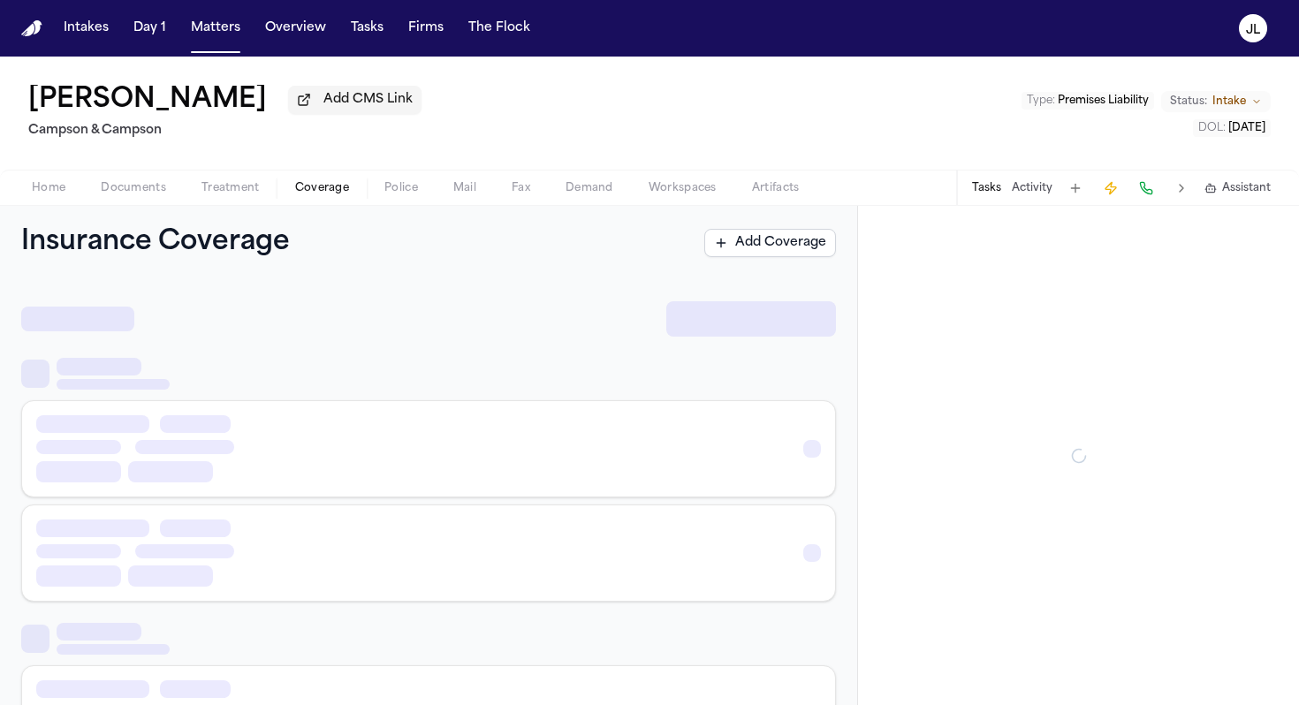
click at [319, 195] on span "Coverage" at bounding box center [322, 188] width 54 height 14
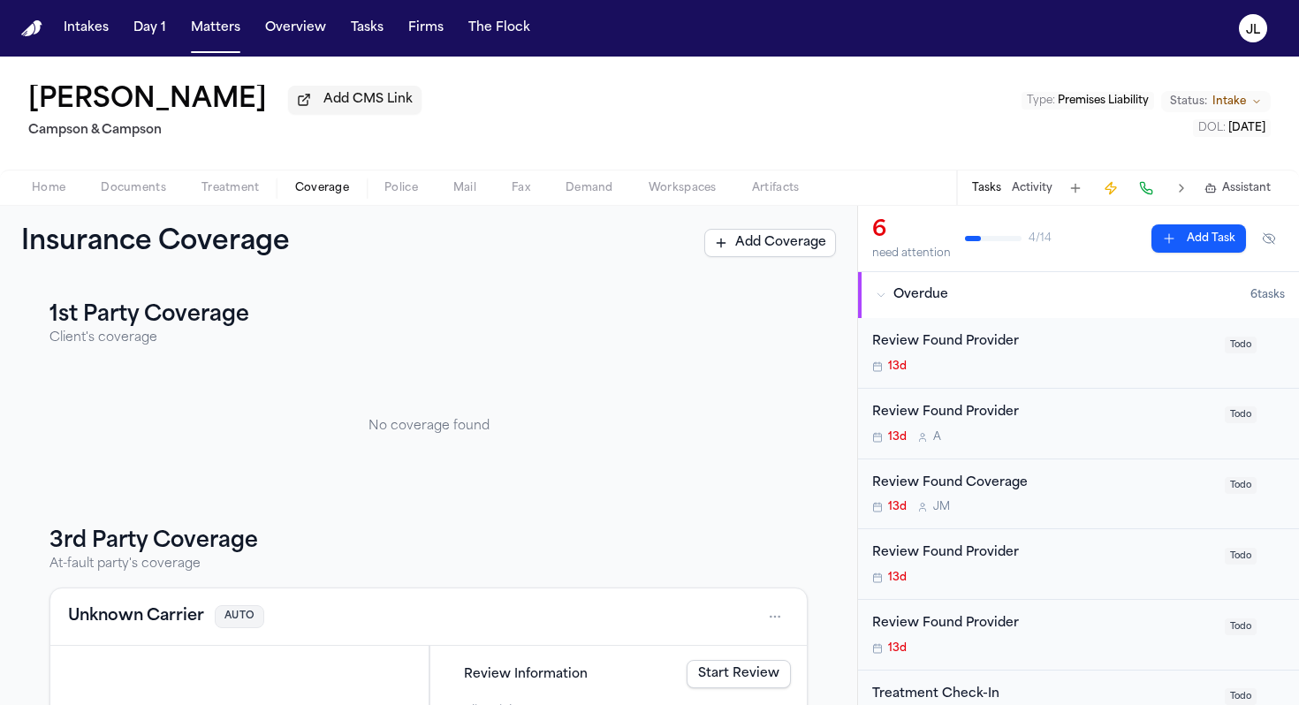
scroll to position [121, 0]
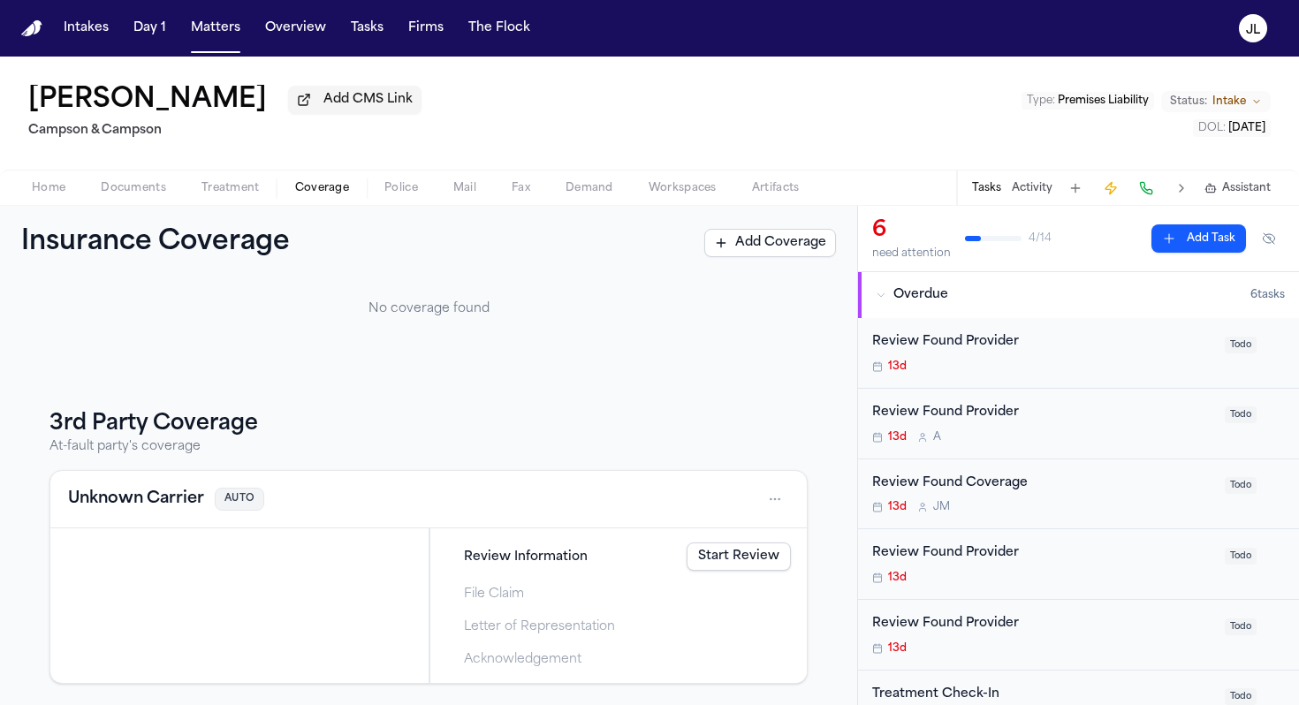
click at [176, 491] on button "Unknown Carrier" at bounding box center [136, 499] width 136 height 25
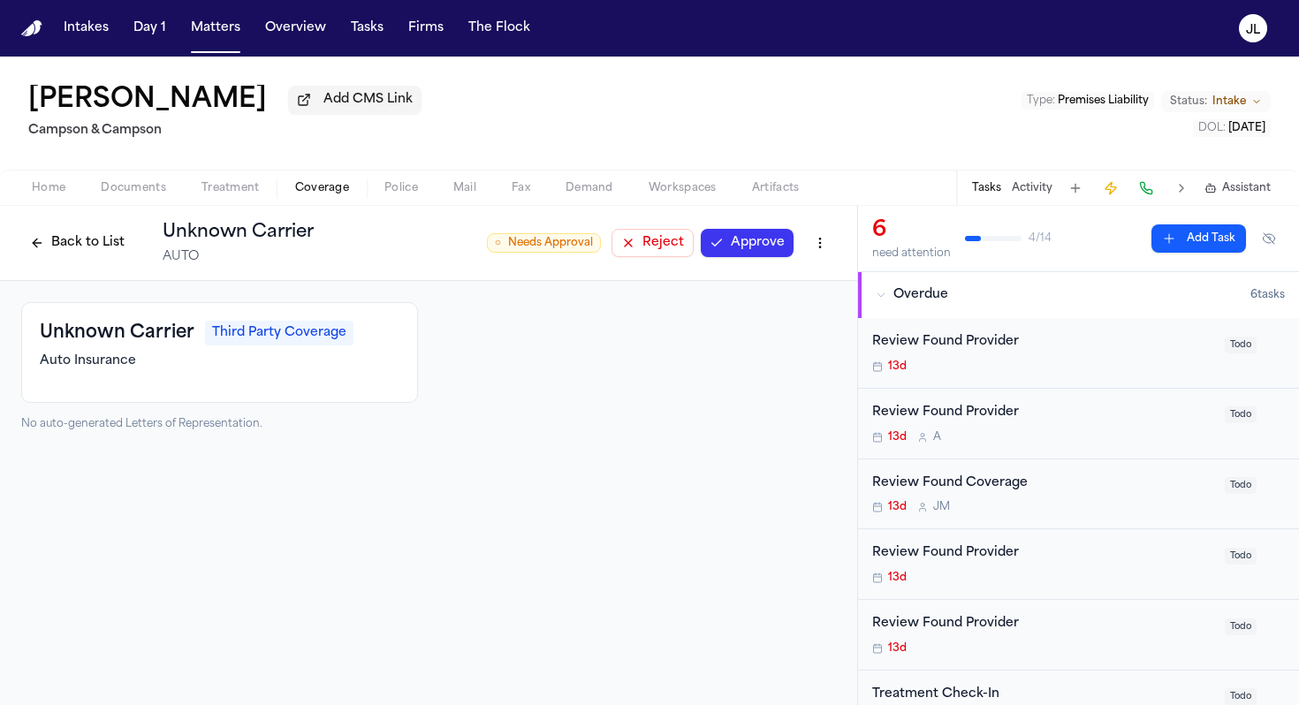
click at [828, 242] on html "Intakes Day 1 Matters Overview Tasks Firms The Flock JL Bonita Atkinson Add CMS…" at bounding box center [649, 352] width 1299 height 705
click at [790, 322] on div "Delete Coverage" at bounding box center [759, 314] width 148 height 28
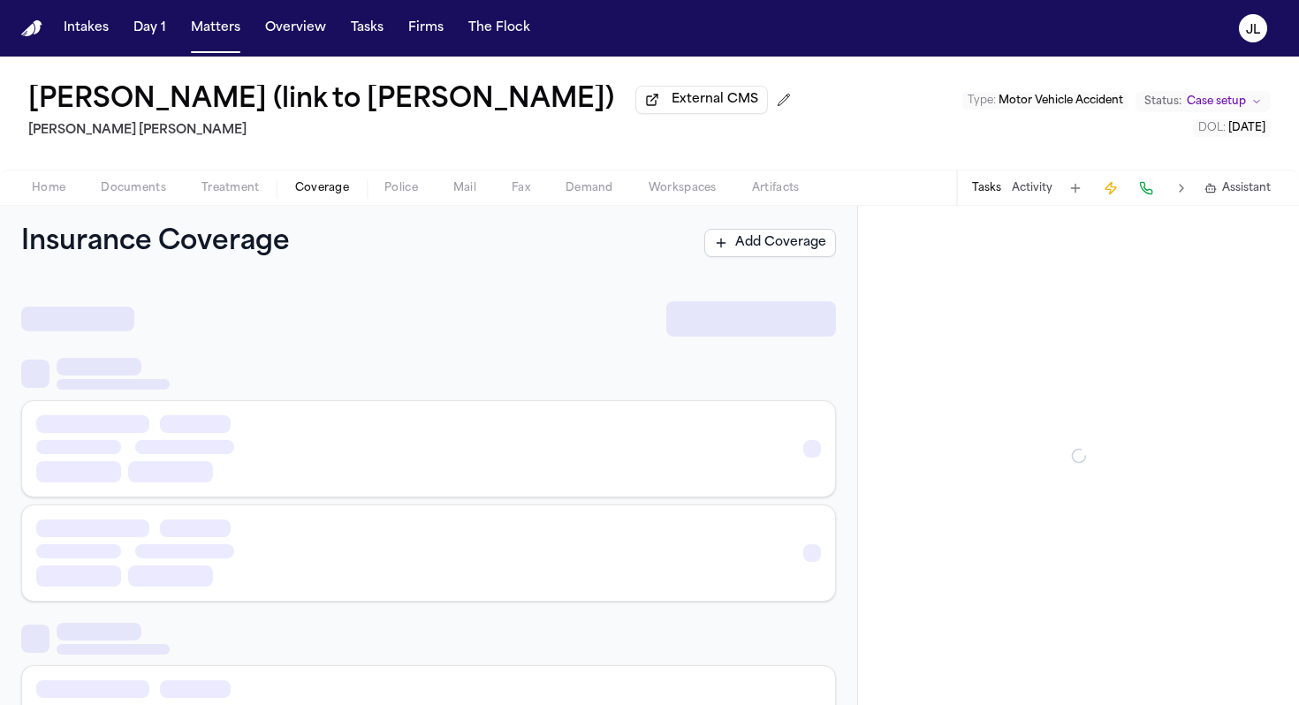
click at [290, 186] on button "Coverage" at bounding box center [322, 188] width 89 height 21
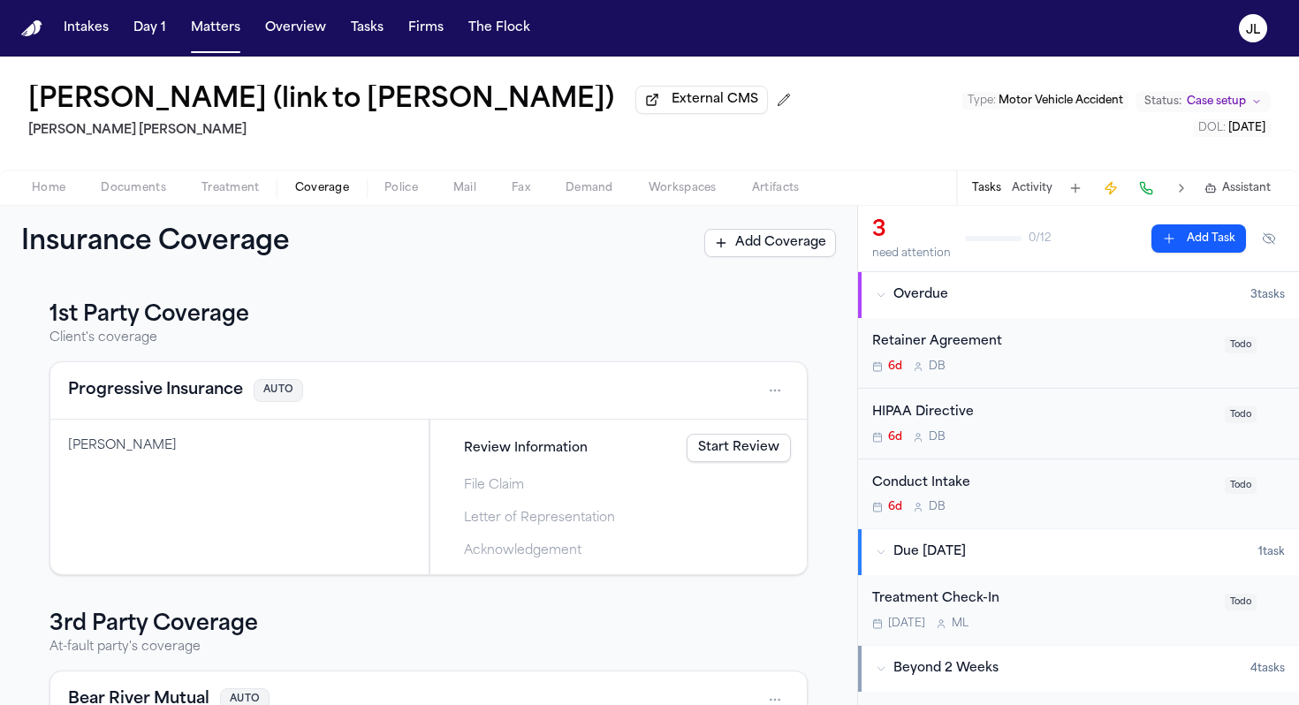
click at [202, 399] on button "Progressive Insurance" at bounding box center [155, 390] width 175 height 25
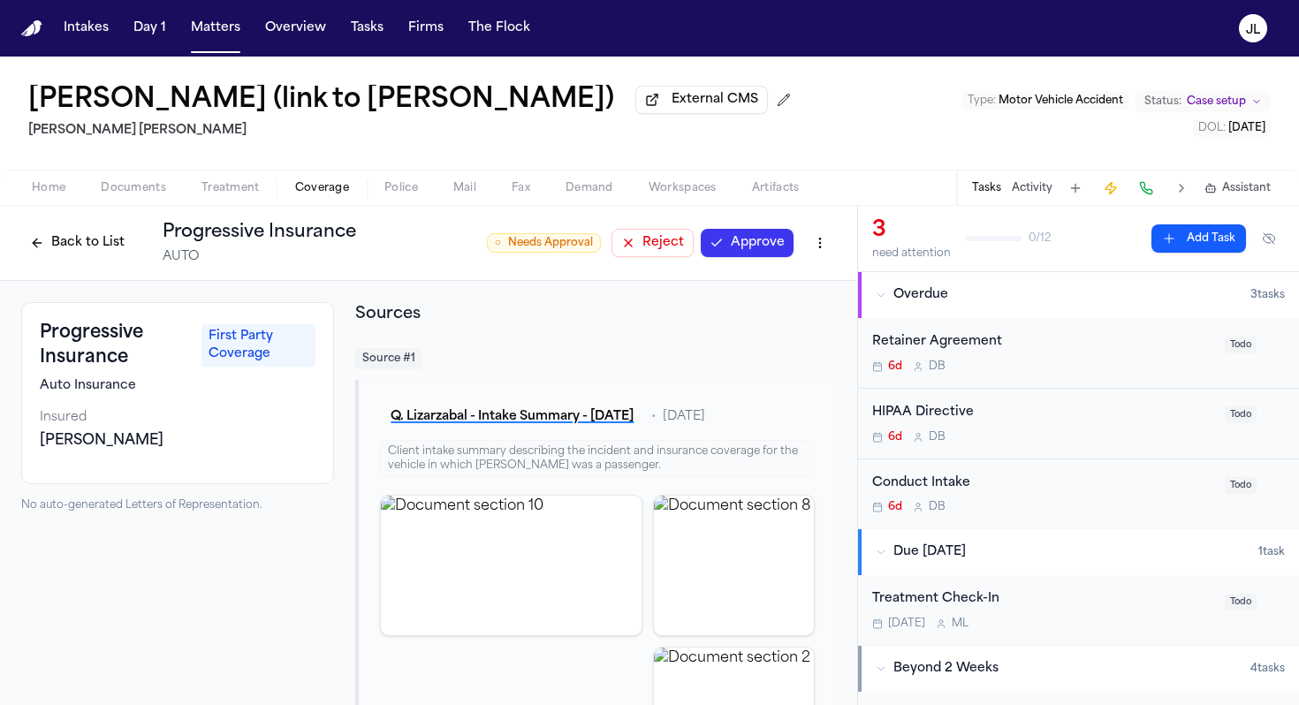
click at [749, 254] on button "Approve" at bounding box center [747, 243] width 93 height 28
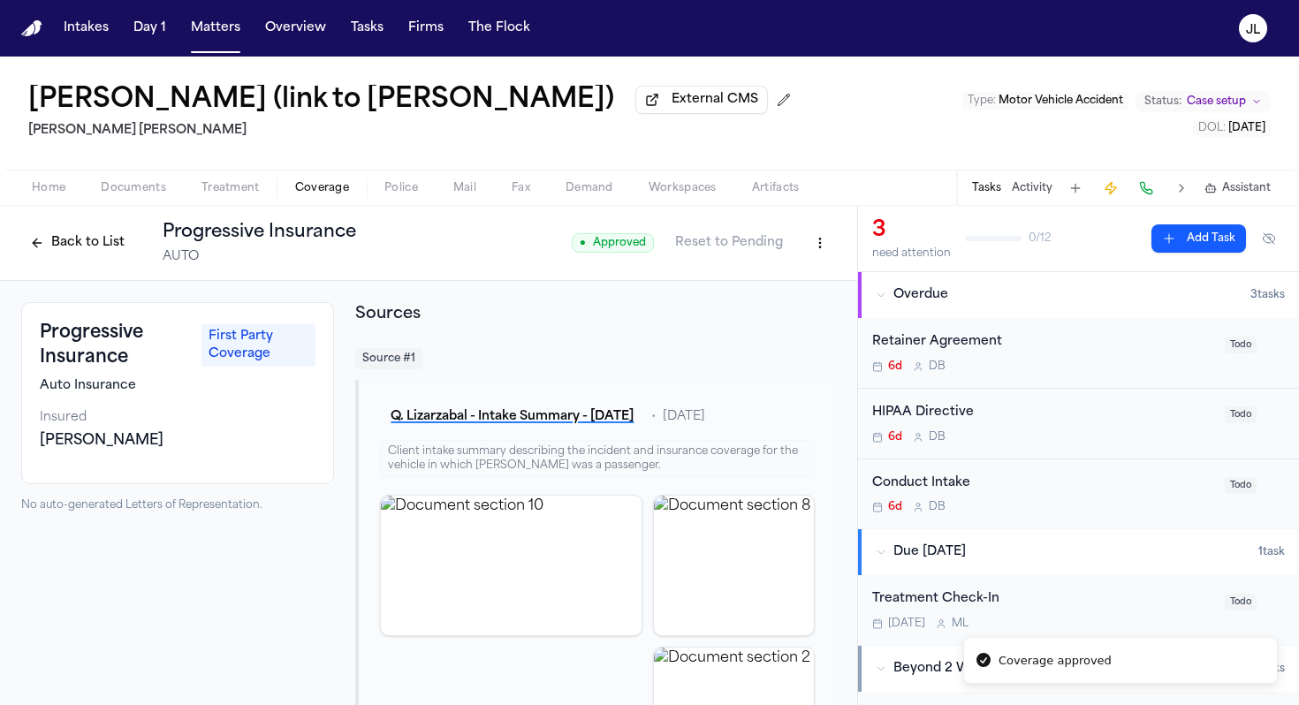
click at [82, 255] on button "Back to List" at bounding box center [77, 243] width 112 height 28
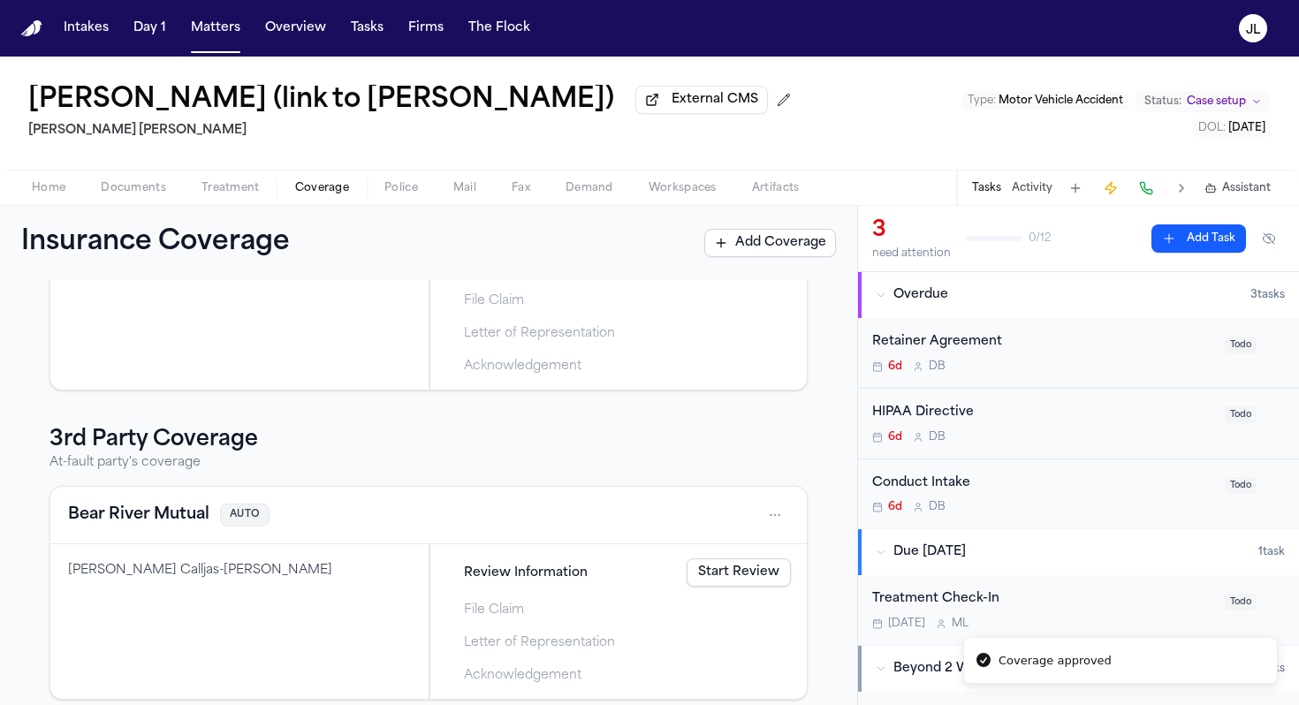
scroll to position [204, 0]
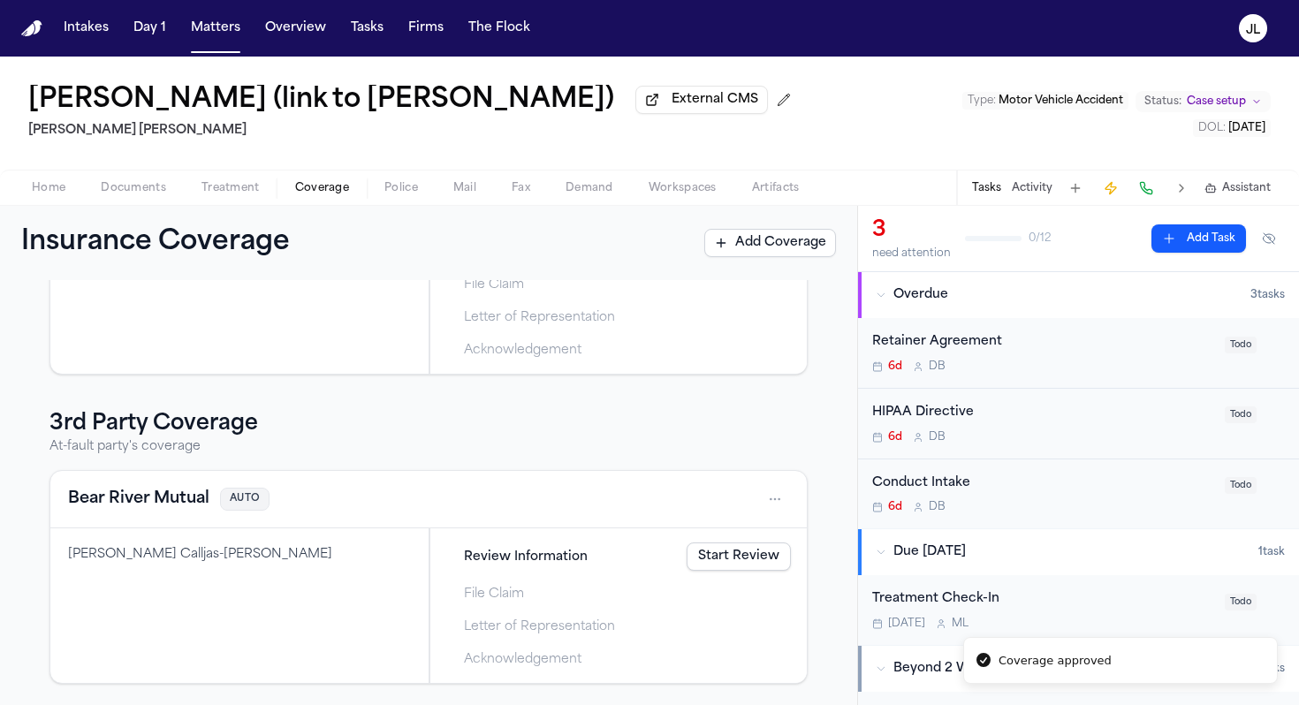
click at [161, 498] on button "Bear River Mutual" at bounding box center [138, 499] width 141 height 25
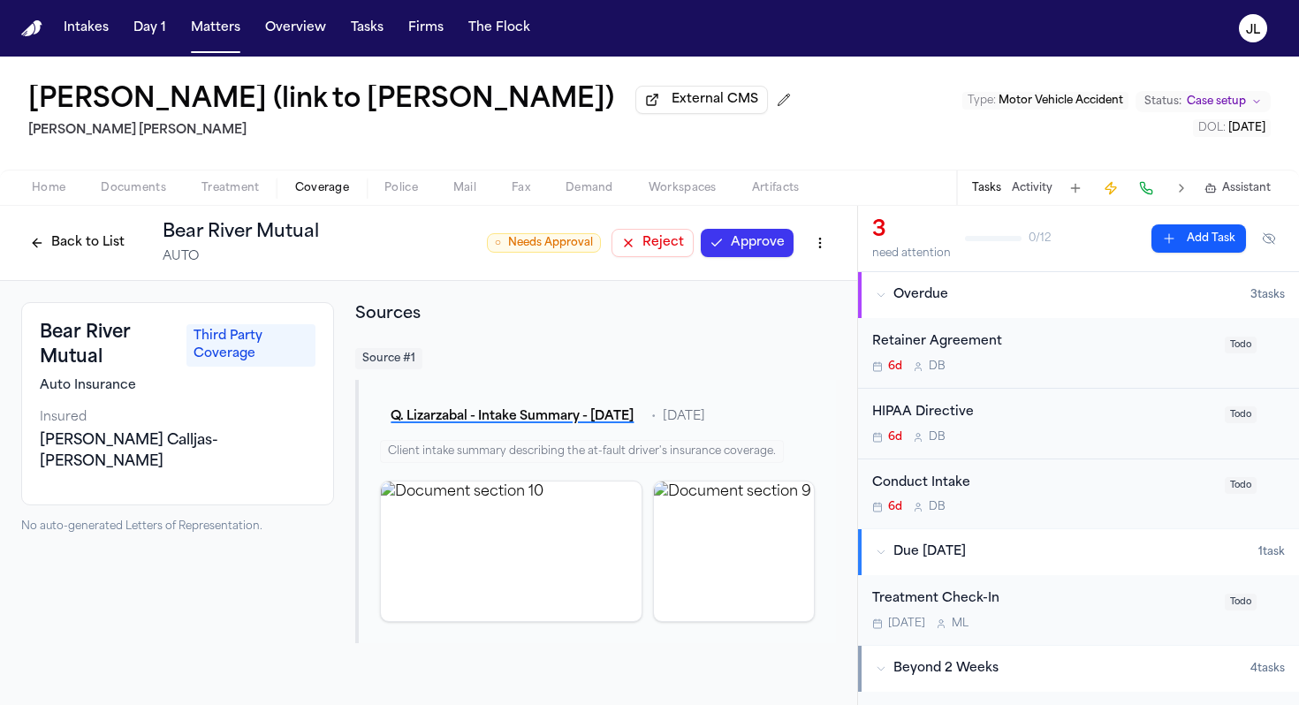
click at [753, 239] on button "Approve" at bounding box center [747, 243] width 93 height 28
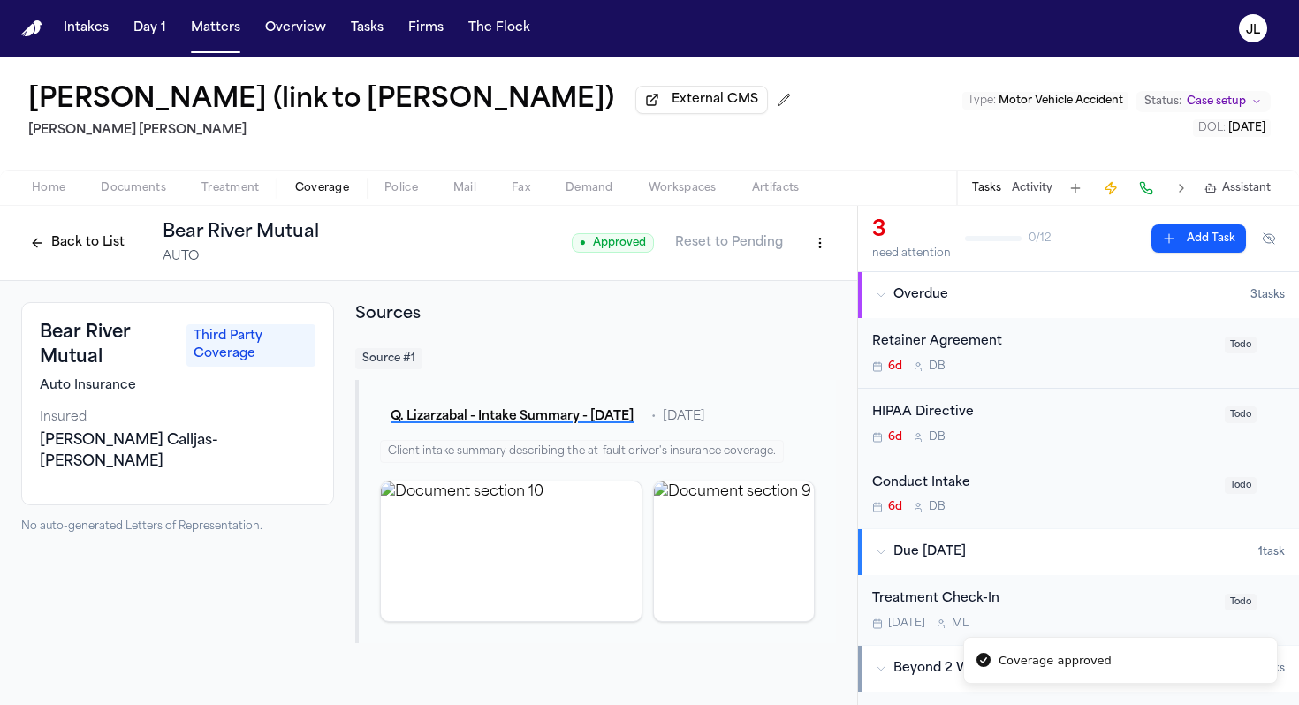
click at [84, 254] on button "Back to List" at bounding box center [77, 243] width 112 height 28
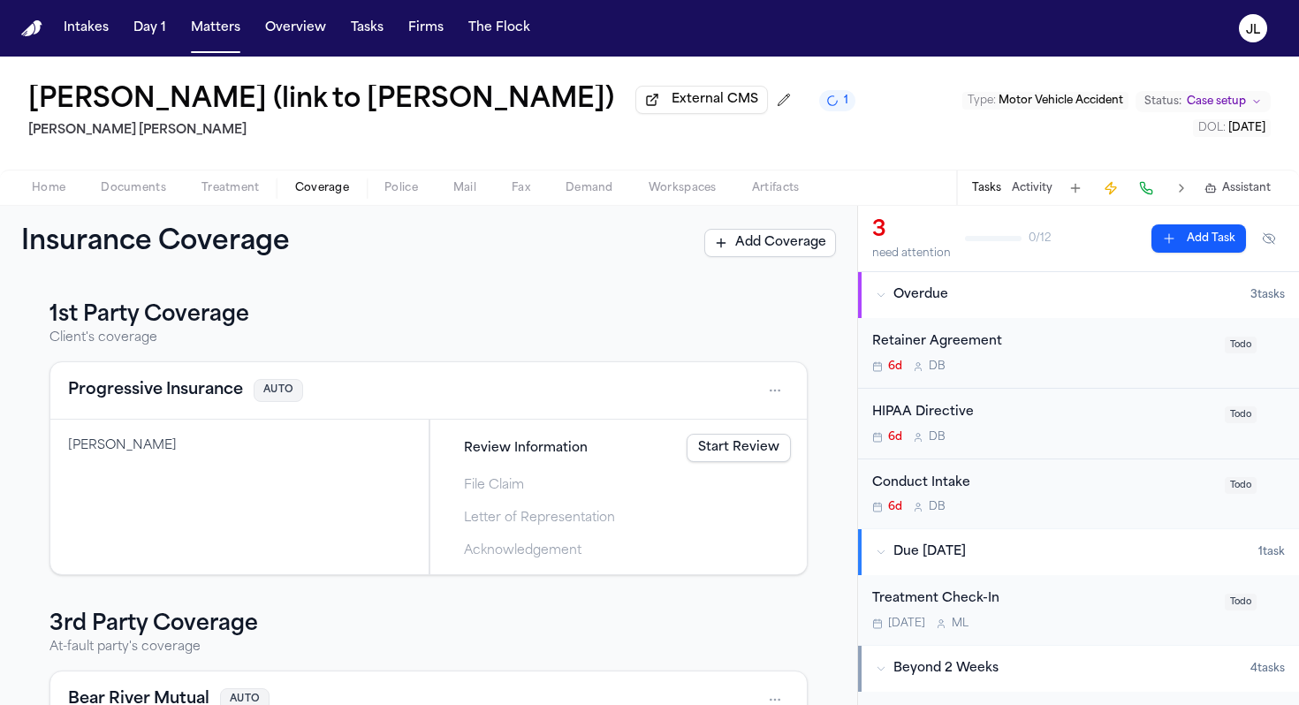
click at [192, 399] on button "Progressive Insurance" at bounding box center [155, 390] width 175 height 25
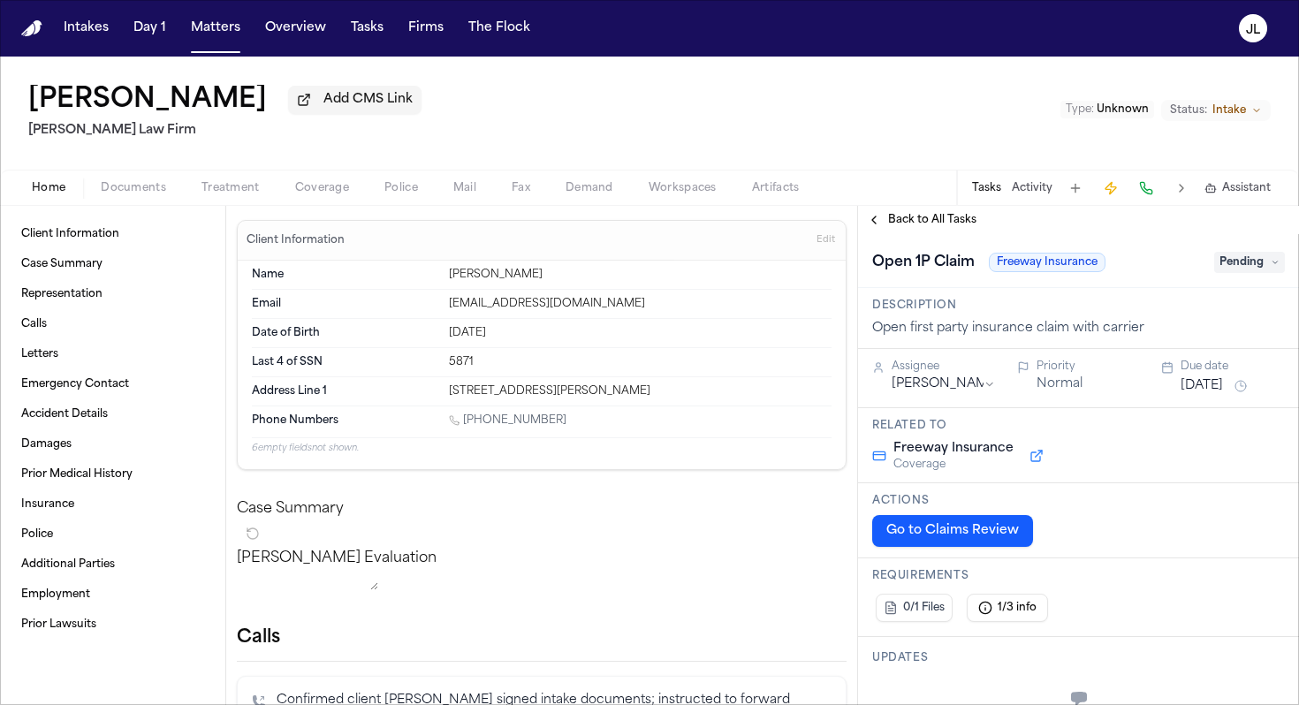
click at [338, 190] on span "Coverage" at bounding box center [322, 188] width 54 height 14
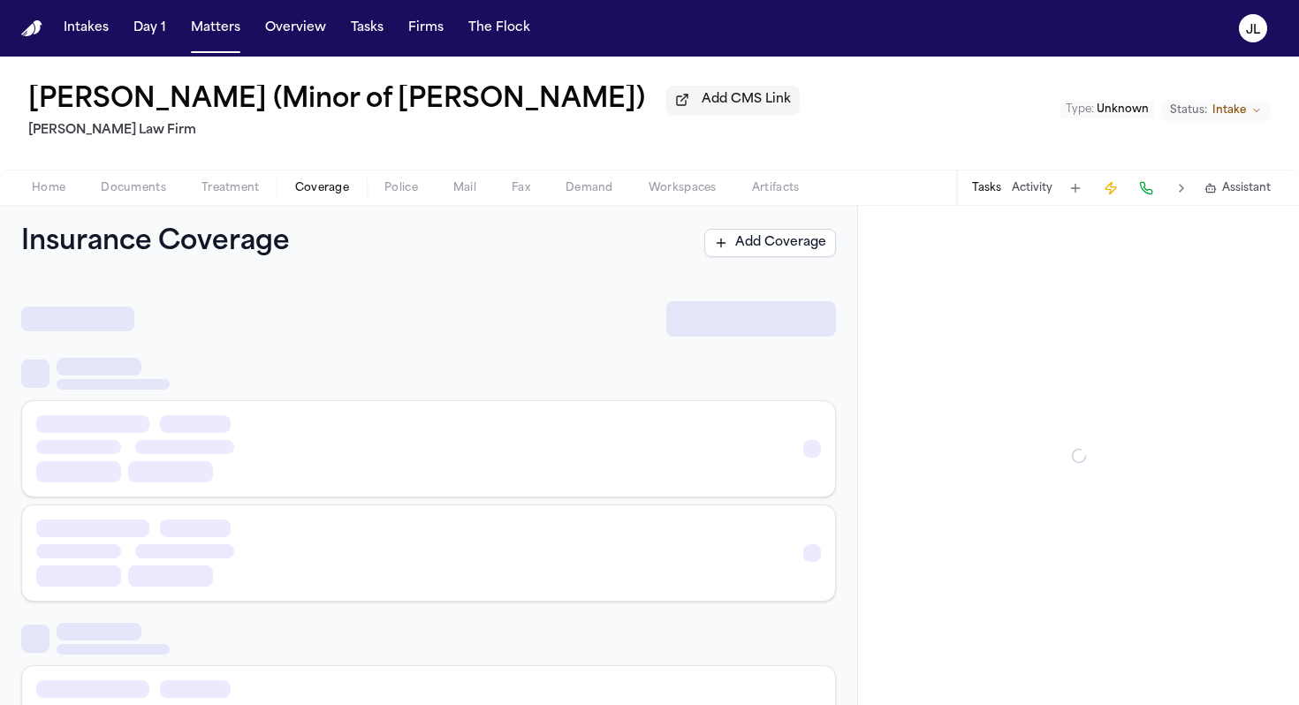
click at [325, 195] on span "Coverage" at bounding box center [322, 188] width 54 height 14
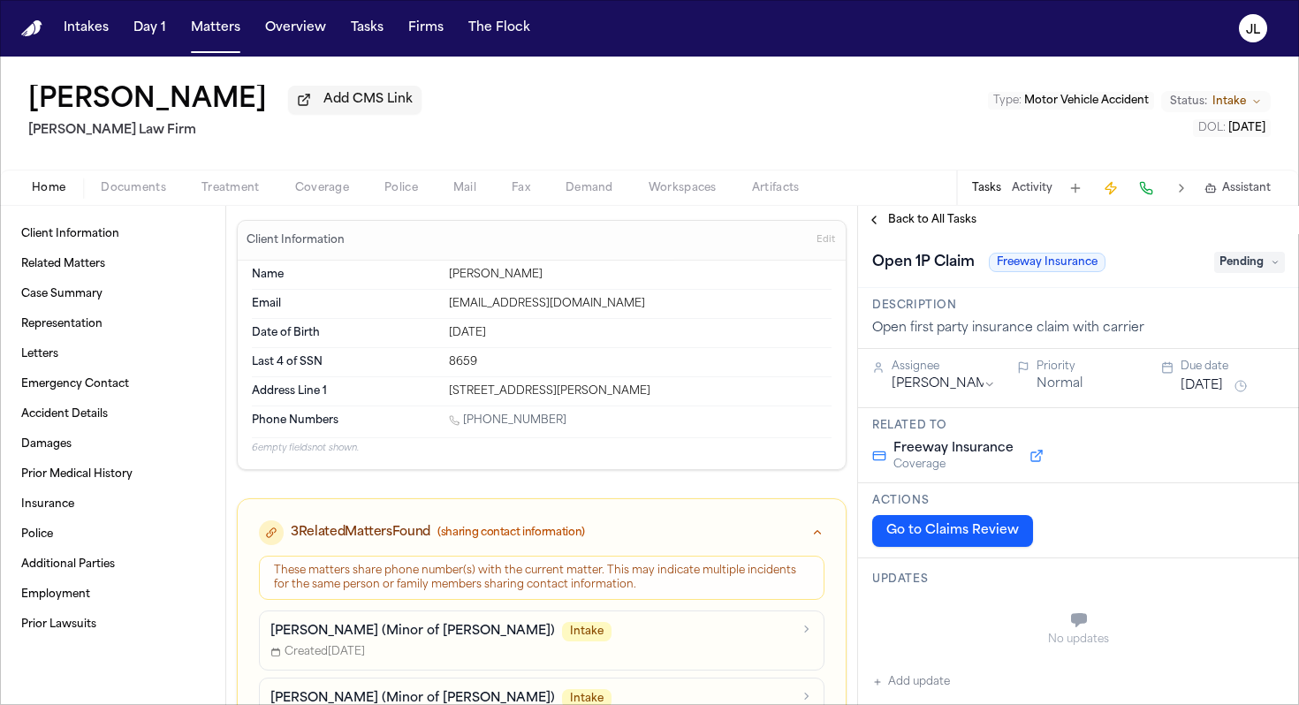
click at [338, 199] on span "button" at bounding box center [322, 198] width 75 height 2
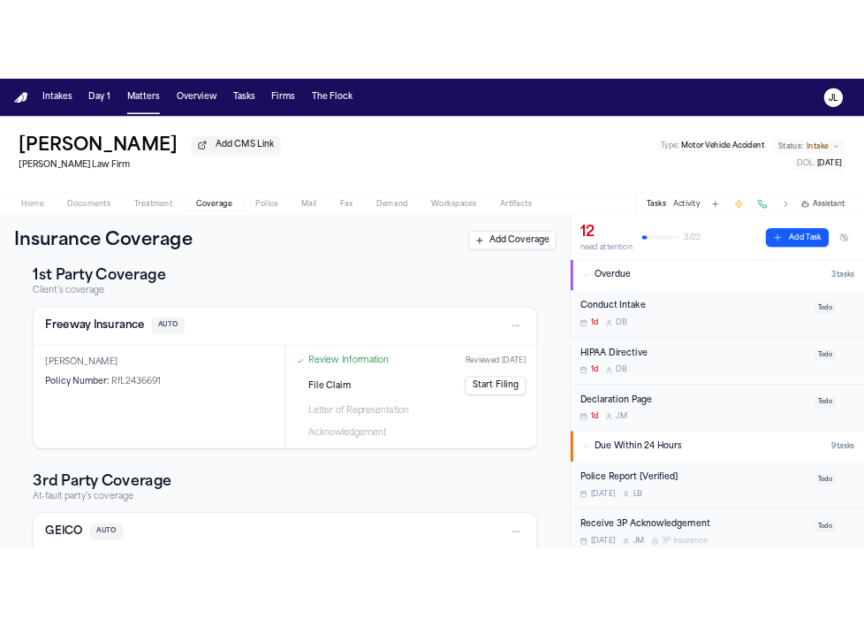
scroll to position [204, 0]
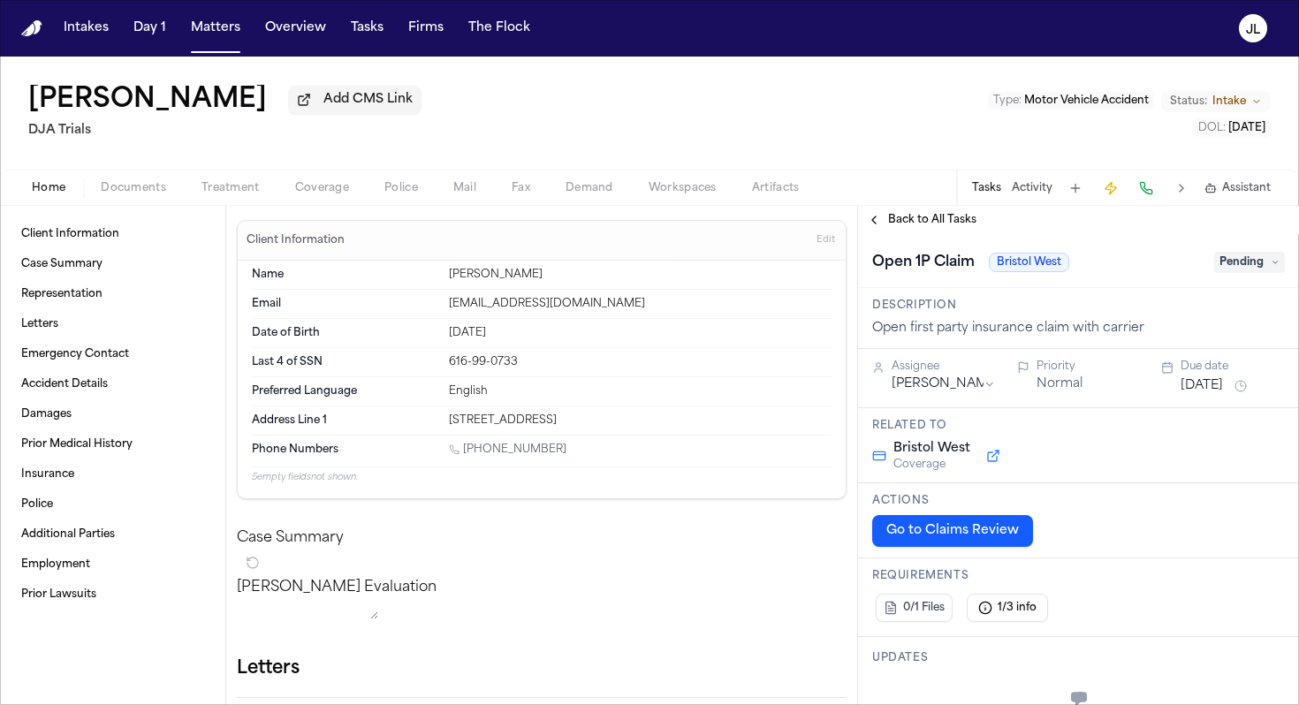
click at [327, 186] on span "Coverage" at bounding box center [322, 188] width 54 height 14
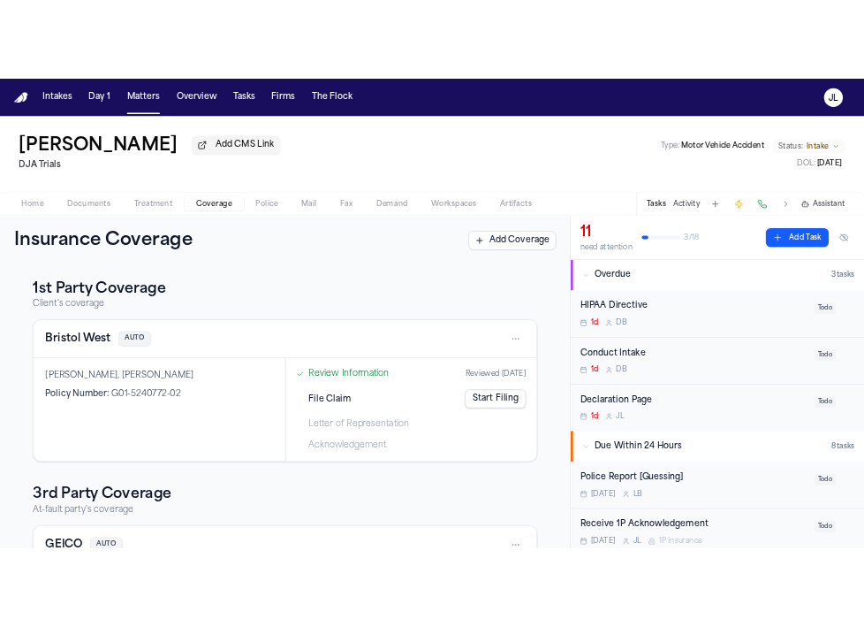
scroll to position [204, 0]
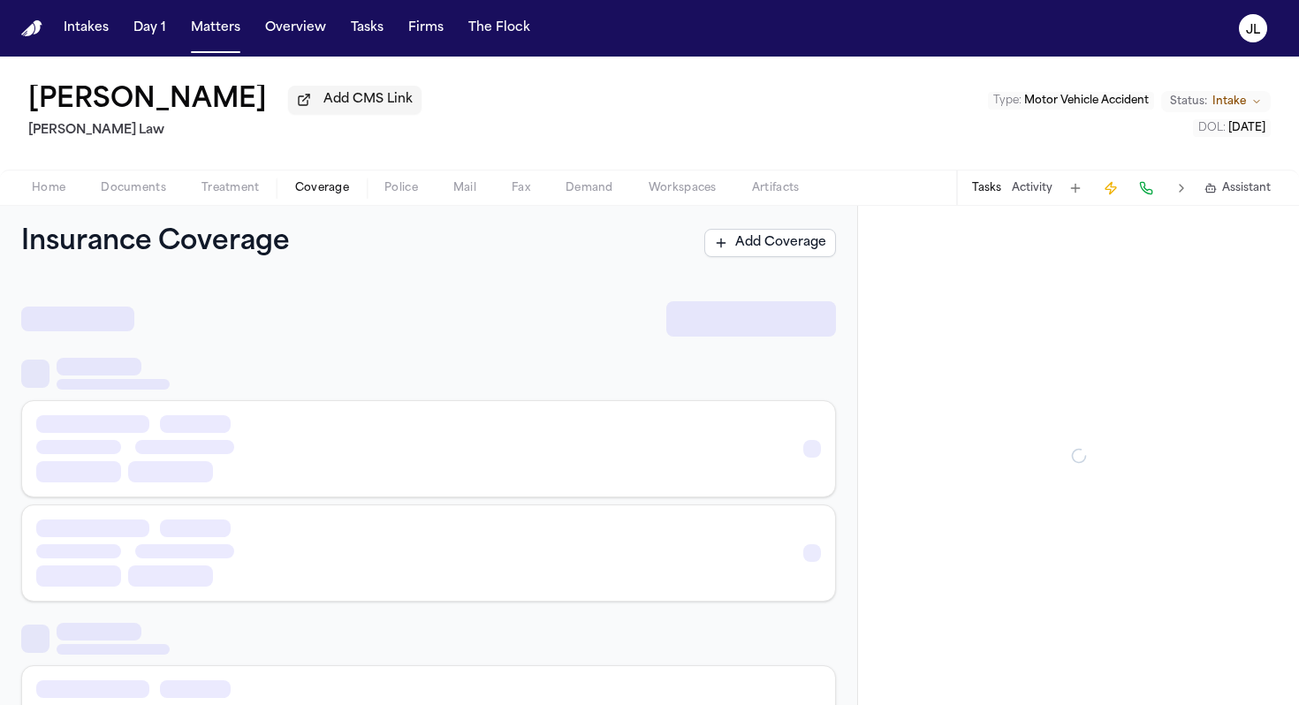
click at [304, 187] on span "Coverage" at bounding box center [322, 188] width 54 height 14
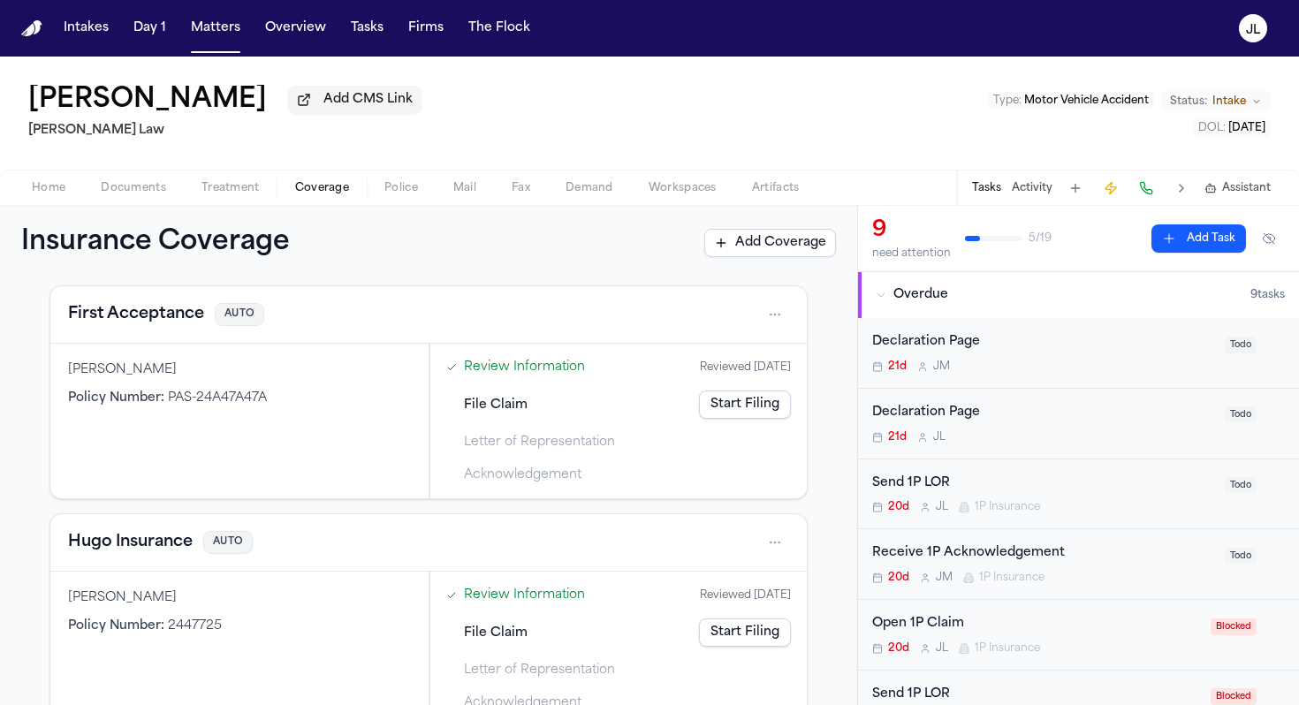
scroll to position [206, 0]
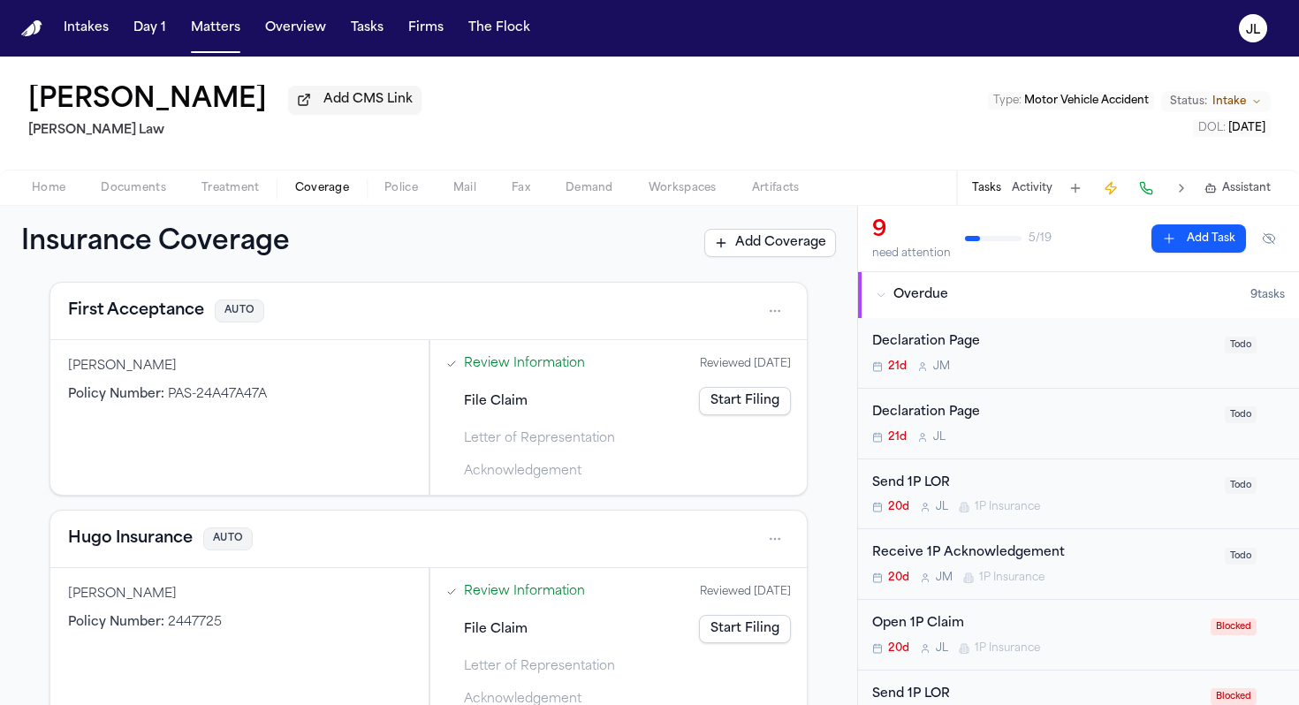
click at [174, 325] on div "First Acceptance AUTO" at bounding box center [428, 311] width 721 height 28
click at [166, 313] on button "First Acceptance" at bounding box center [136, 311] width 136 height 25
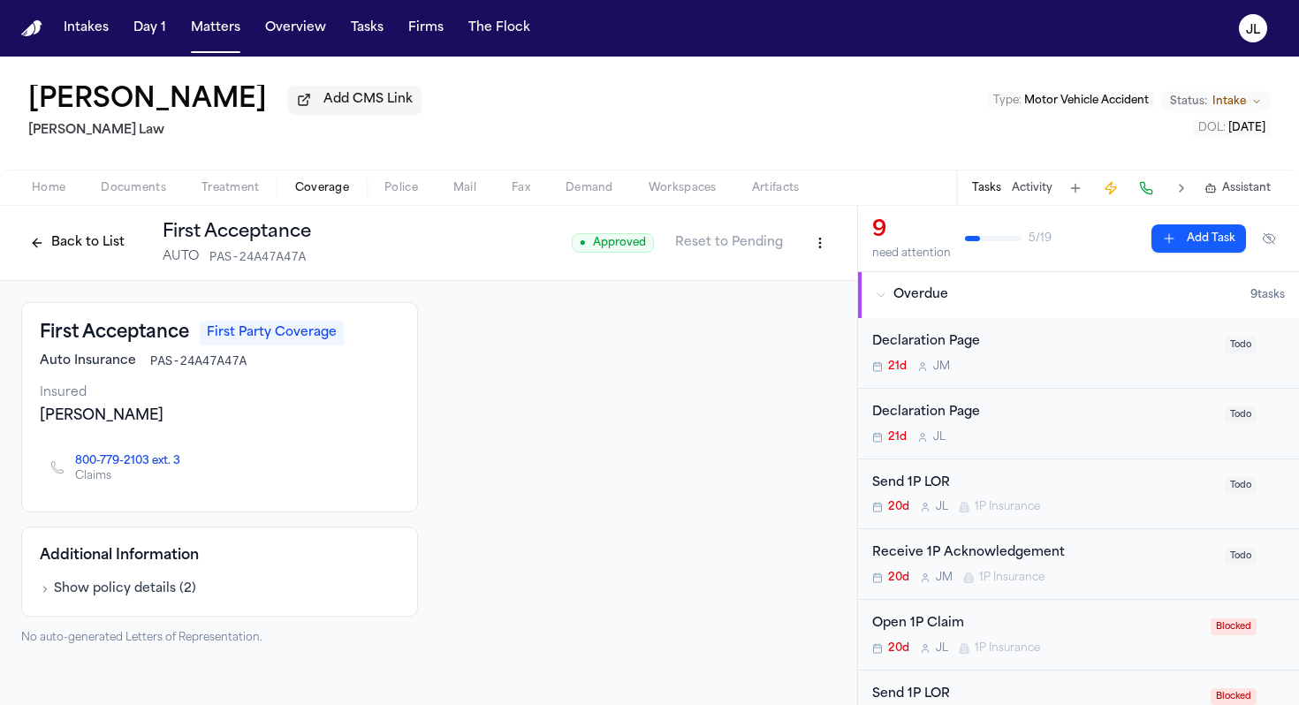
click at [56, 239] on button "Back to List" at bounding box center [77, 243] width 112 height 28
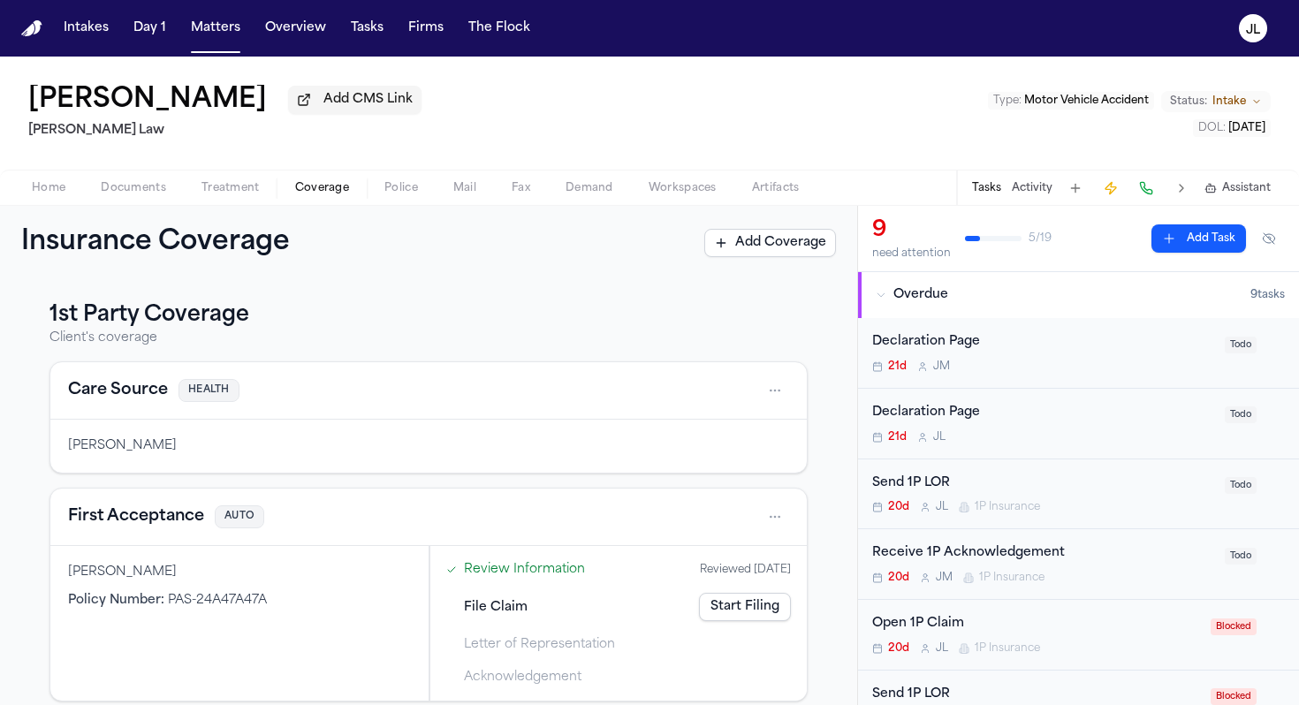
click at [232, 47] on nav "Intakes Day 1 Matters Overview Tasks Firms The [PERSON_NAME]" at bounding box center [649, 28] width 1299 height 57
click at [230, 41] on button "Matters" at bounding box center [216, 28] width 64 height 32
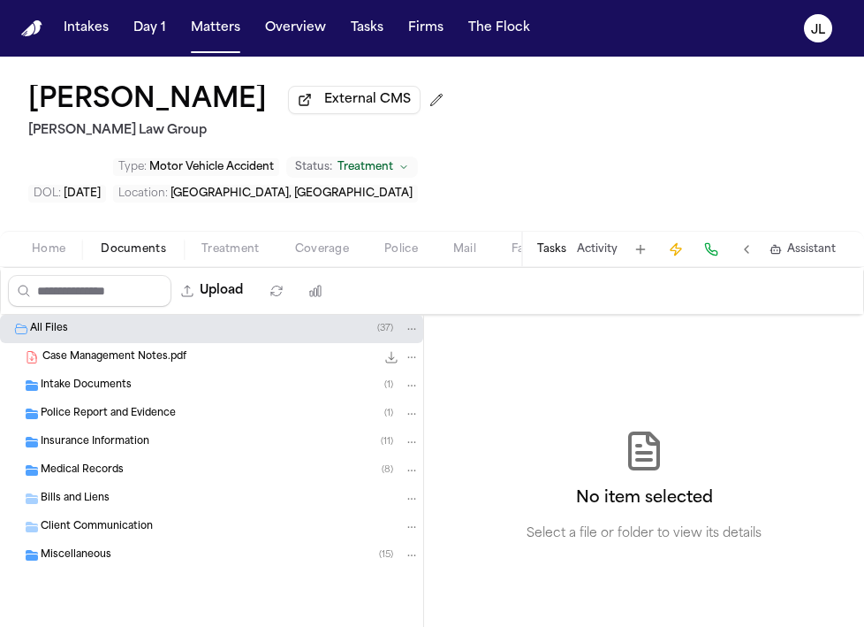
click at [313, 242] on span "Coverage" at bounding box center [322, 249] width 54 height 14
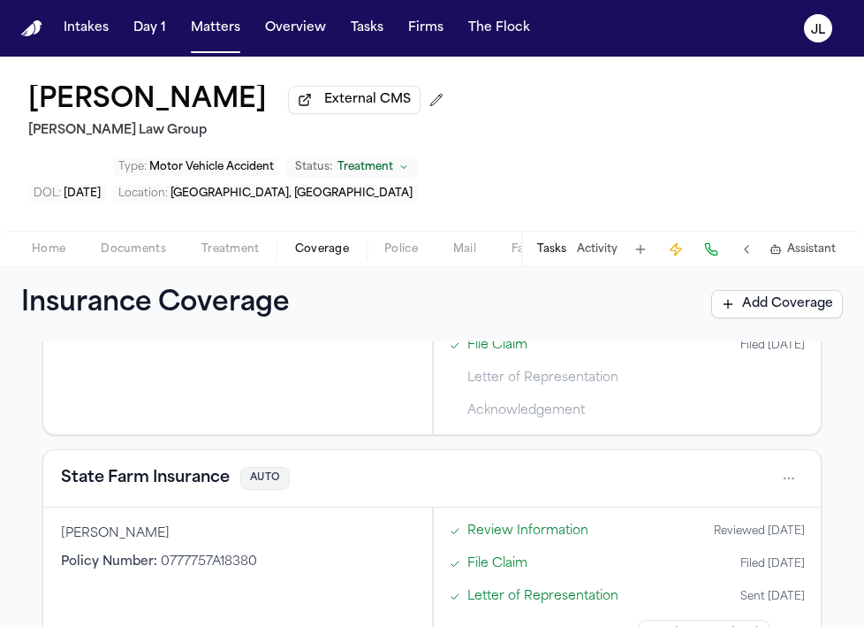
scroll to position [658, 0]
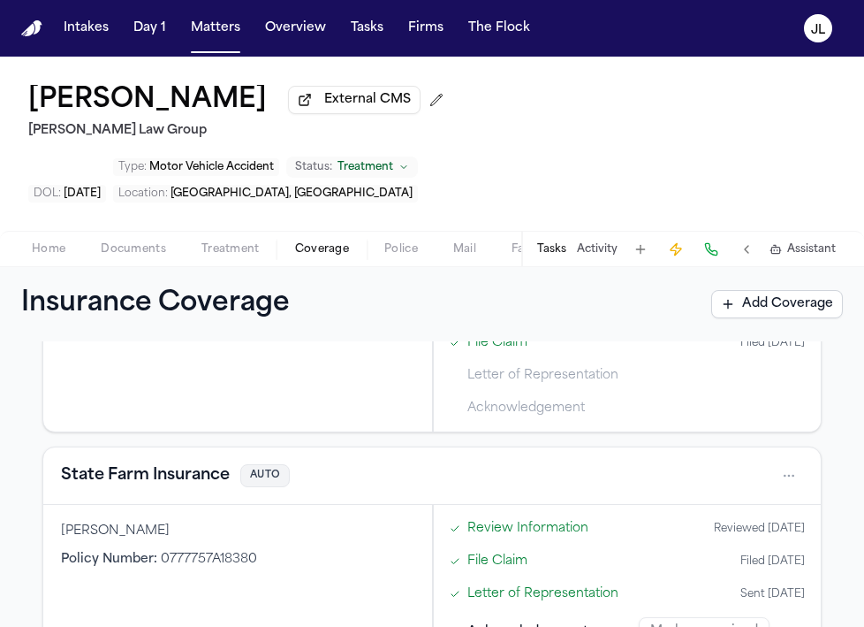
click at [133, 461] on div "State Farm Insurance AUTO" at bounding box center [432, 475] width 742 height 28
click at [133, 463] on button "State Farm Insurance" at bounding box center [145, 475] width 169 height 25
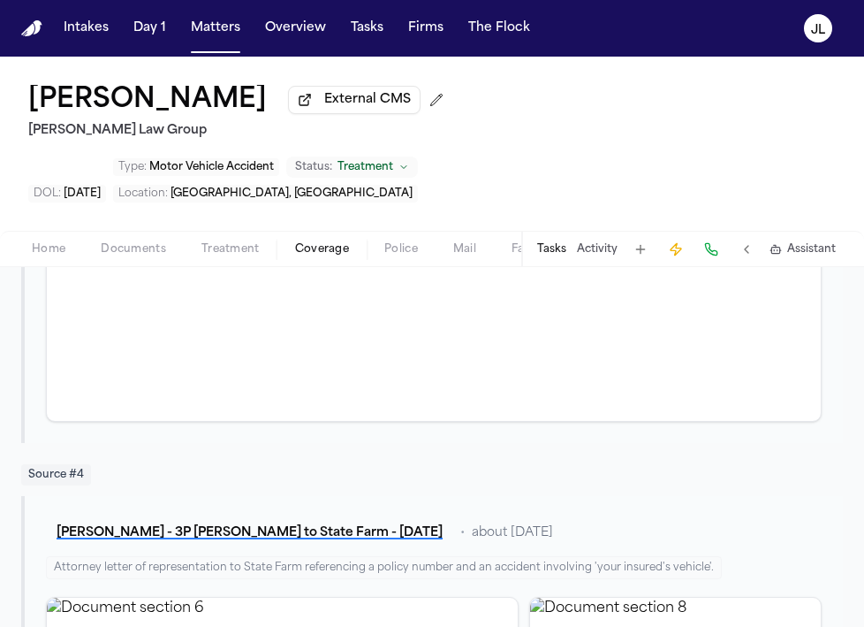
scroll to position [1898, 0]
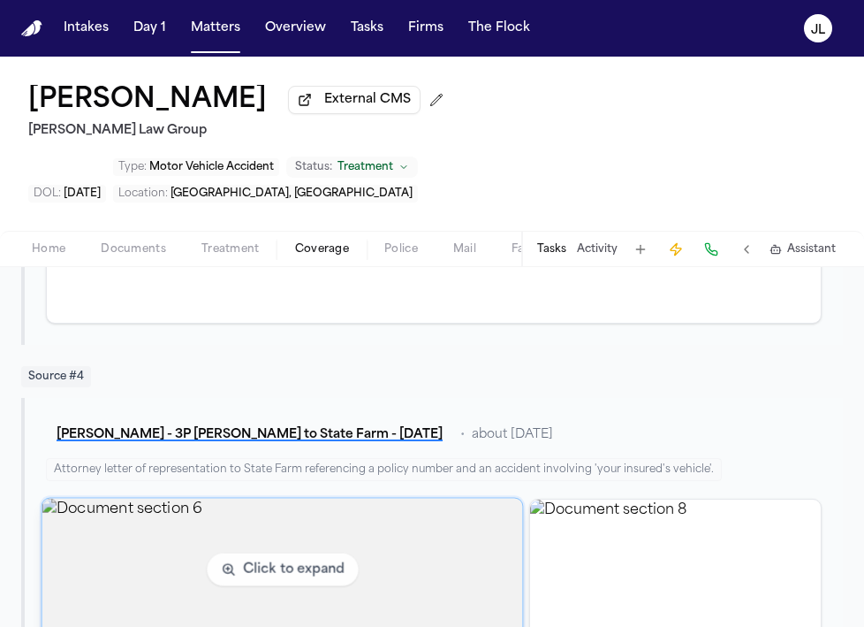
click at [464, 516] on img "View document section 6" at bounding box center [282, 569] width 481 height 142
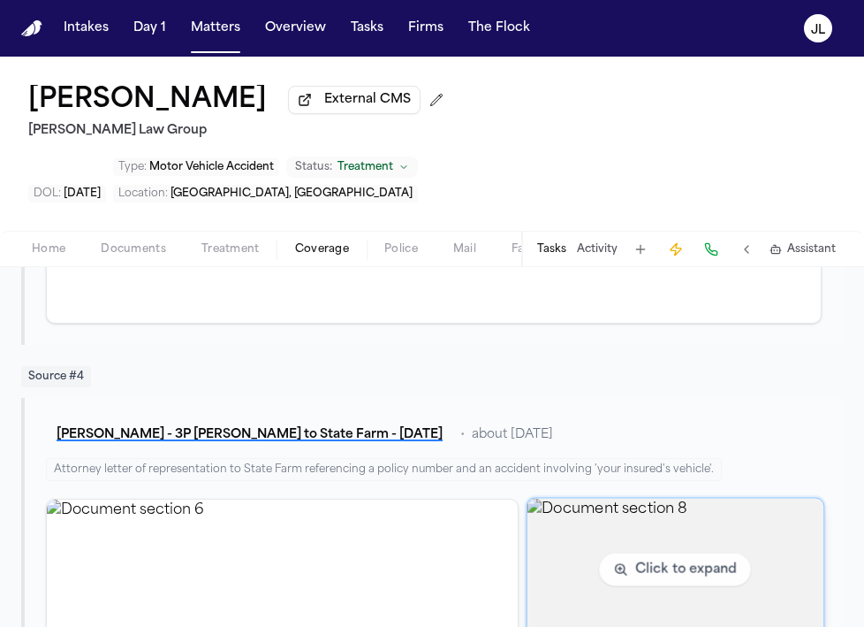
click at [688, 498] on img "View document section 8" at bounding box center [676, 569] width 296 height 142
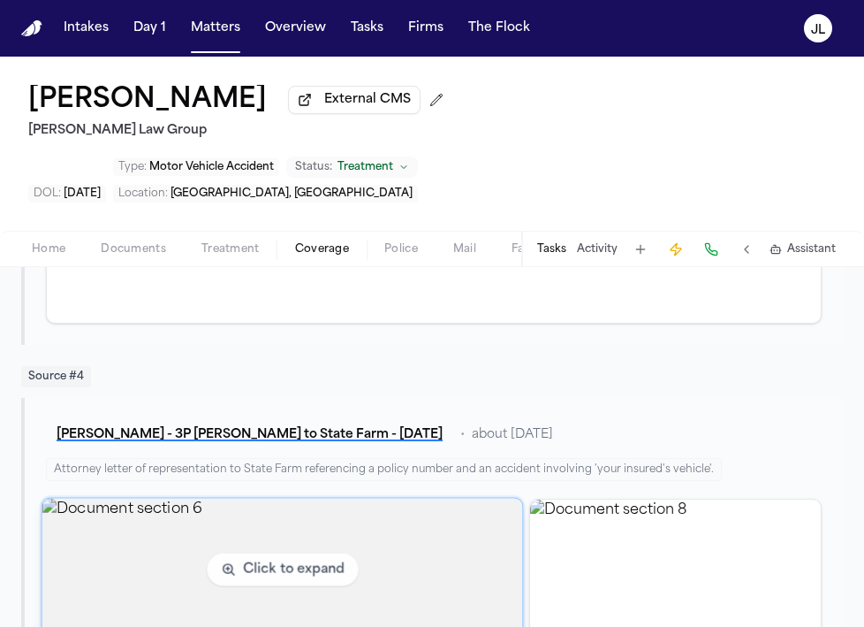
click at [280, 563] on img "View document section 6" at bounding box center [282, 569] width 481 height 142
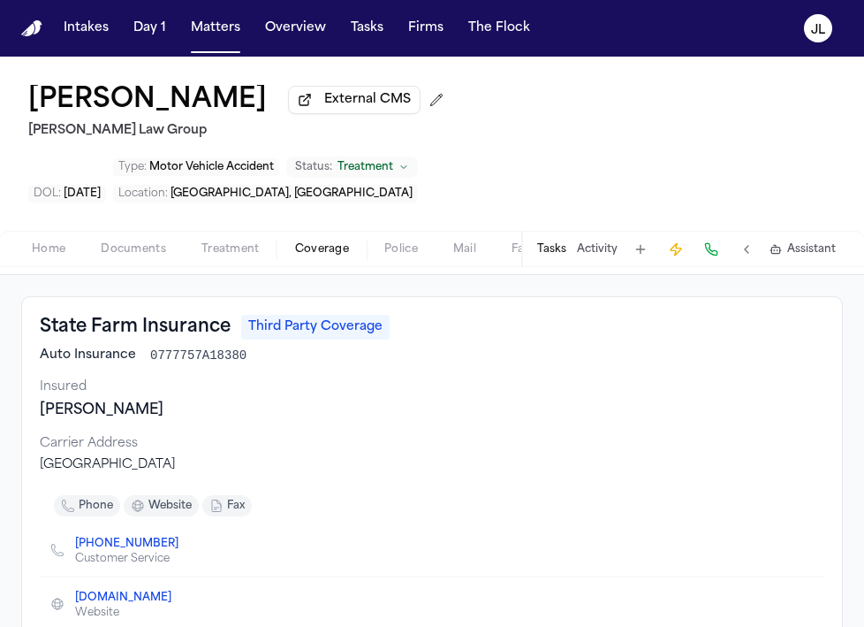
scroll to position [0, 0]
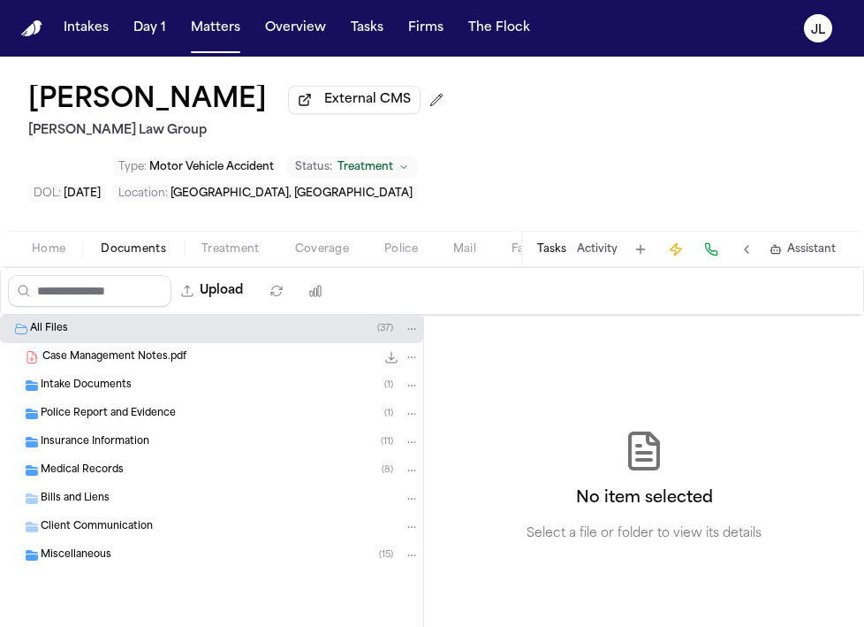
click at [111, 435] on span "Insurance Information" at bounding box center [95, 442] width 109 height 15
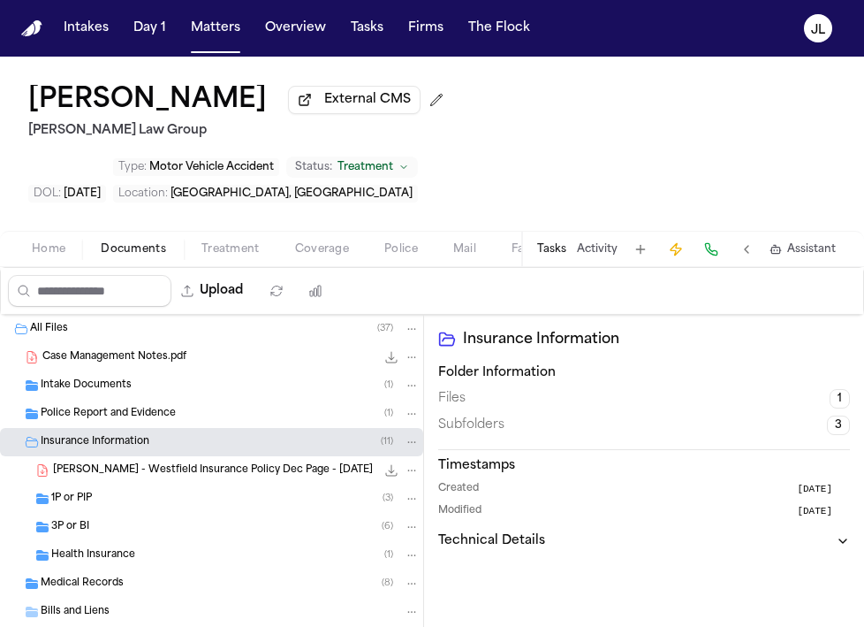
click at [107, 513] on div "3P or BI ( 6 )" at bounding box center [211, 527] width 423 height 28
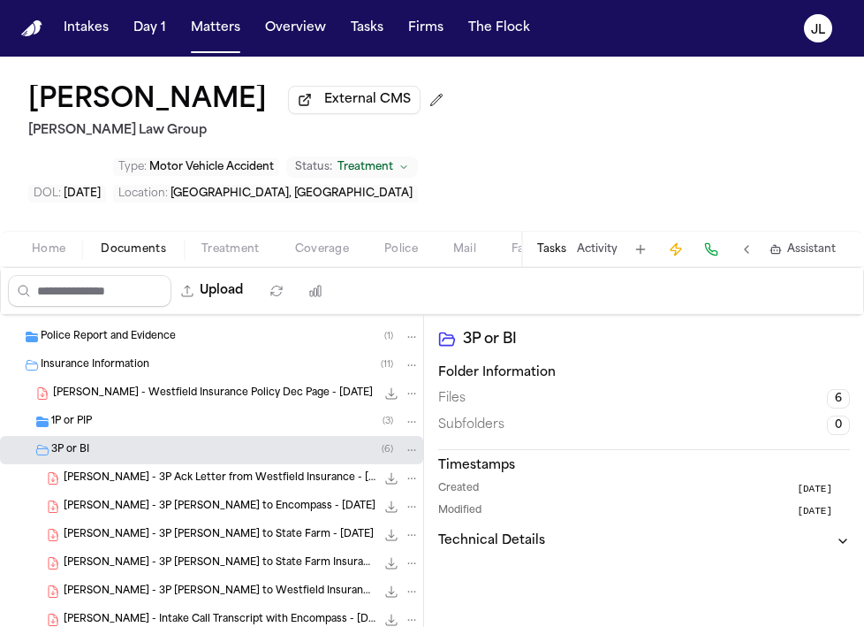
scroll to position [78, 0]
click at [177, 555] on span "[PERSON_NAME] - 3P [PERSON_NAME] to State Farm Insurance - [DATE]" at bounding box center [220, 562] width 312 height 15
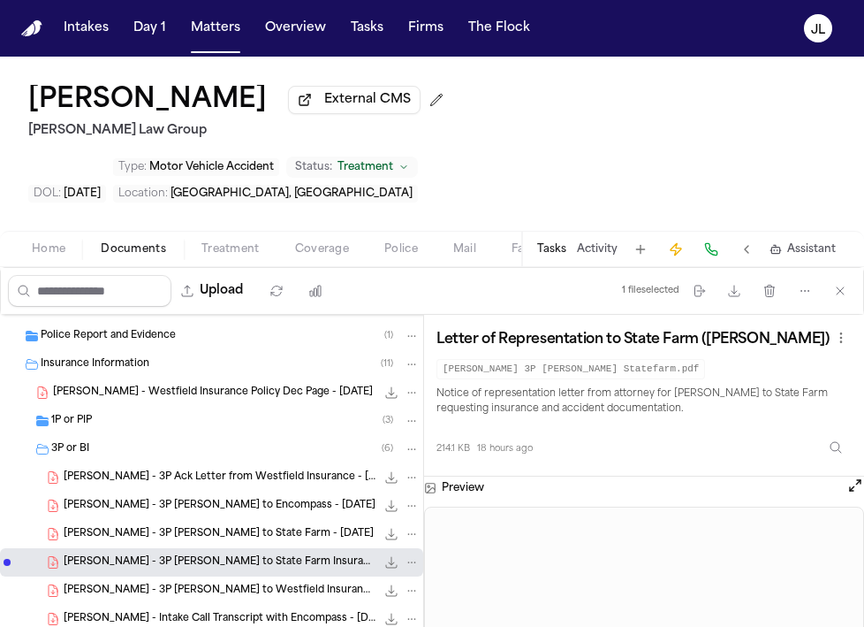
click at [209, 520] on div "[PERSON_NAME] - 3P [PERSON_NAME] to State Farm - [DATE] 171.6 KB • PDF" at bounding box center [211, 534] width 423 height 28
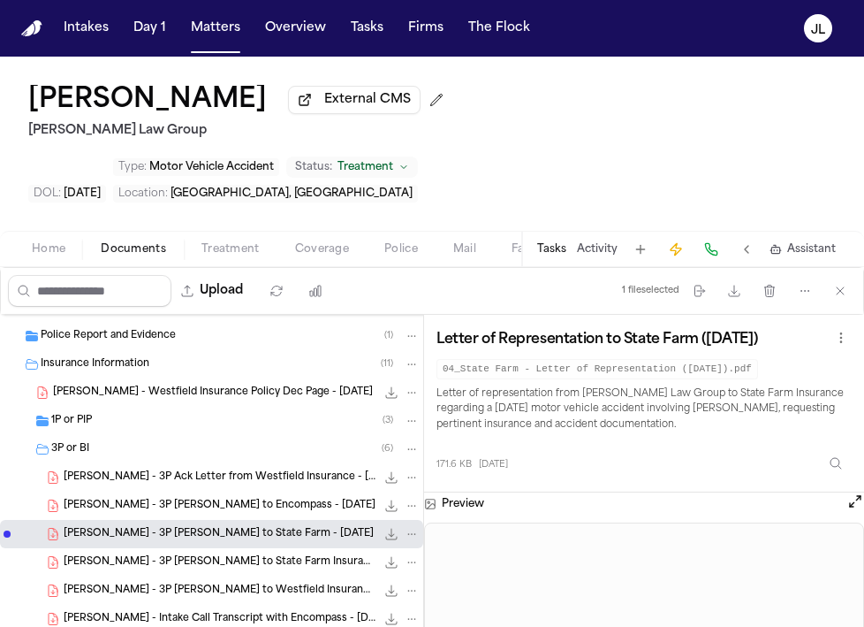
click at [323, 231] on div "Home Documents Treatment Coverage Police Mail Fax Demand Workspaces Artifacts T…" at bounding box center [432, 248] width 864 height 35
click at [323, 242] on span "Coverage" at bounding box center [322, 249] width 54 height 14
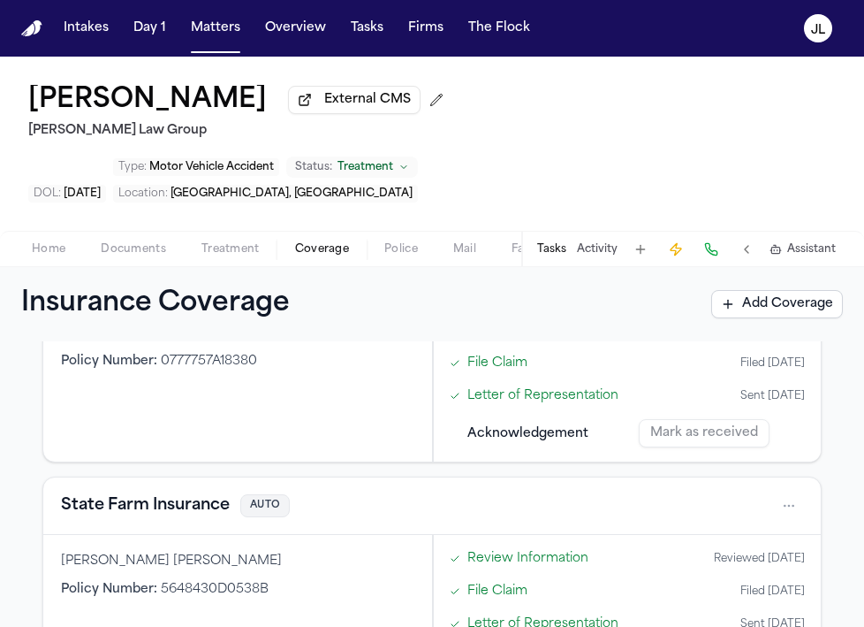
scroll to position [862, 0]
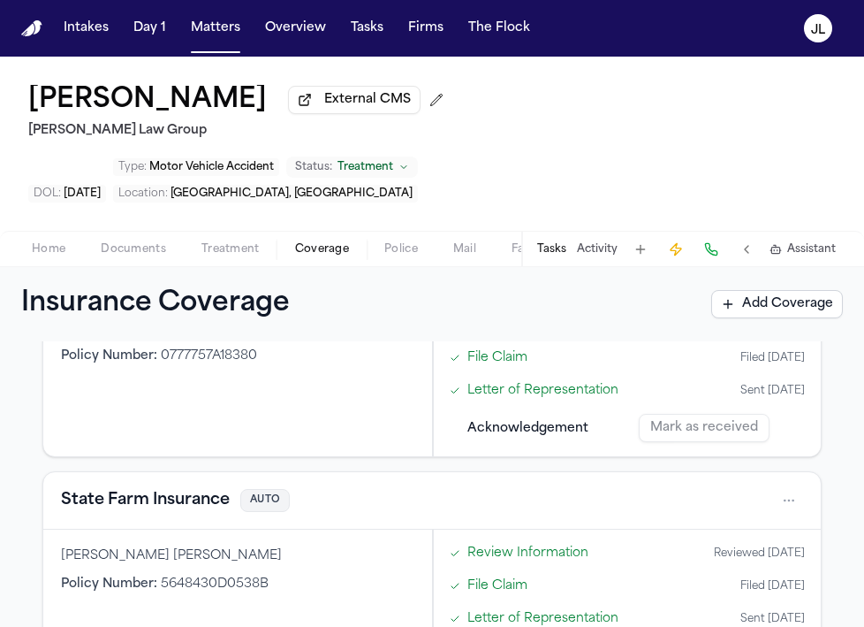
click at [196, 488] on button "State Farm Insurance" at bounding box center [145, 500] width 169 height 25
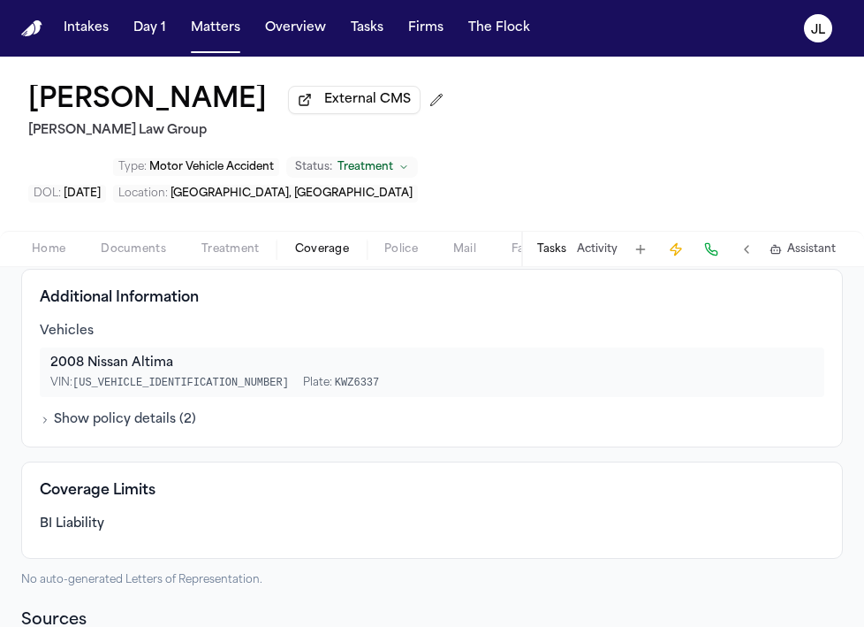
scroll to position [600, 0]
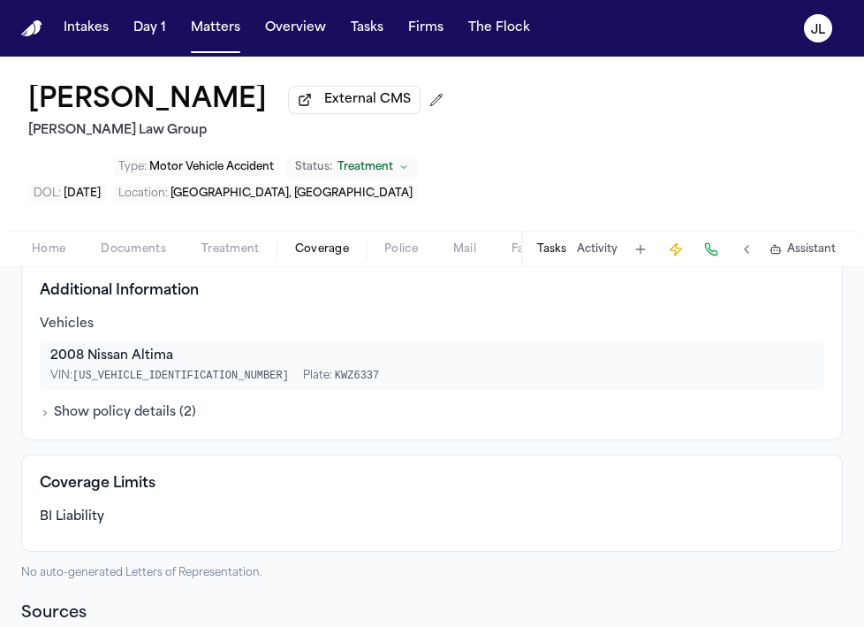
click at [136, 404] on button "Show policy details ( 2 )" at bounding box center [118, 413] width 156 height 18
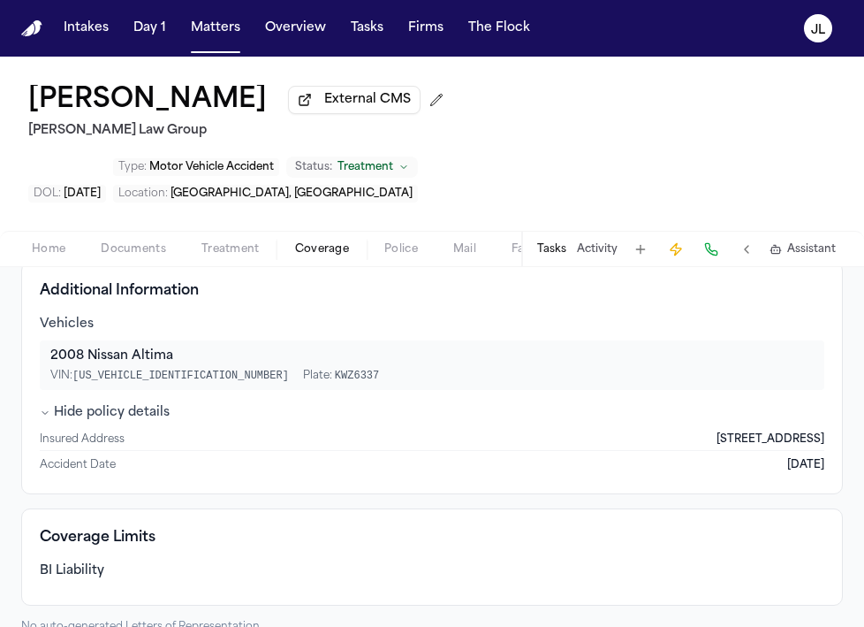
click at [136, 404] on button "Hide policy details" at bounding box center [105, 413] width 130 height 18
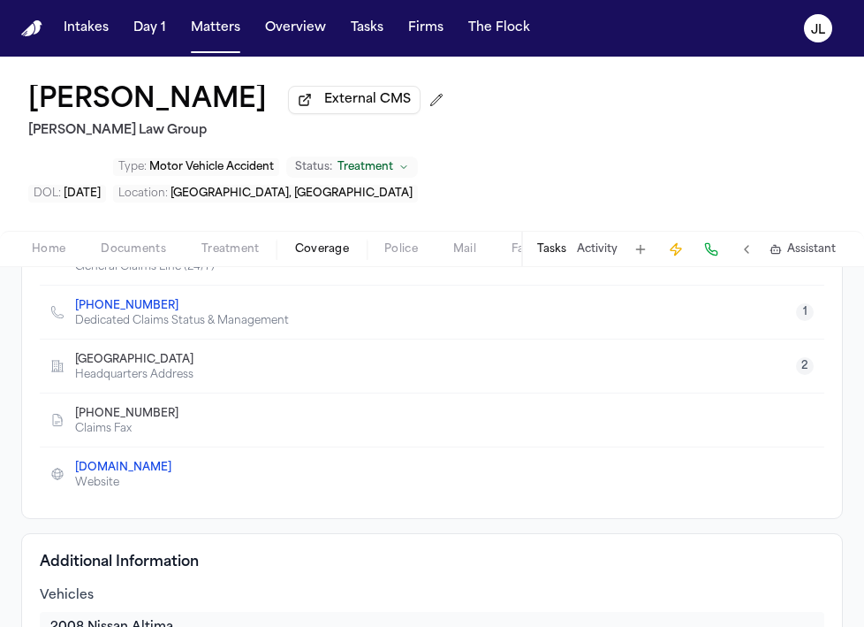
scroll to position [0, 0]
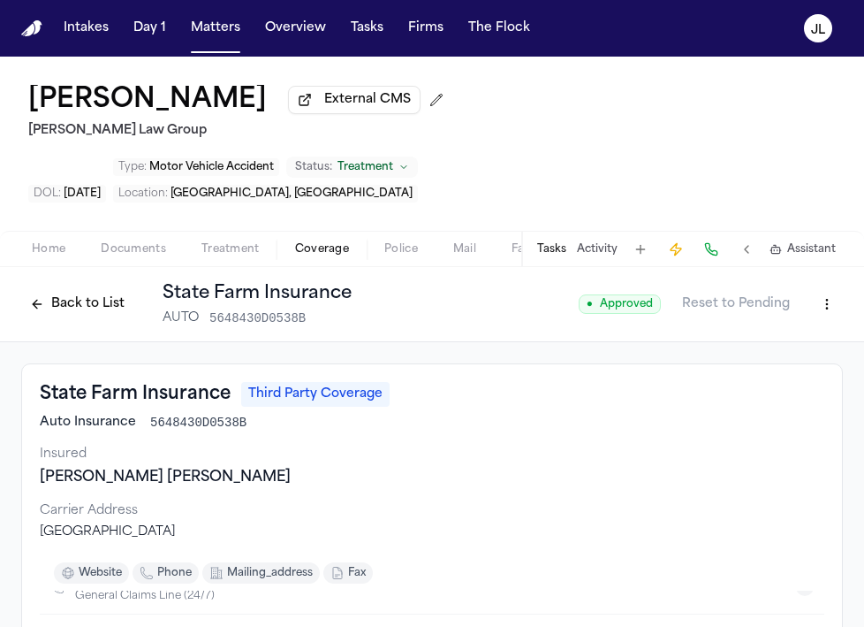
click at [94, 290] on button "Back to List" at bounding box center [77, 304] width 112 height 28
